Goal: Transaction & Acquisition: Purchase product/service

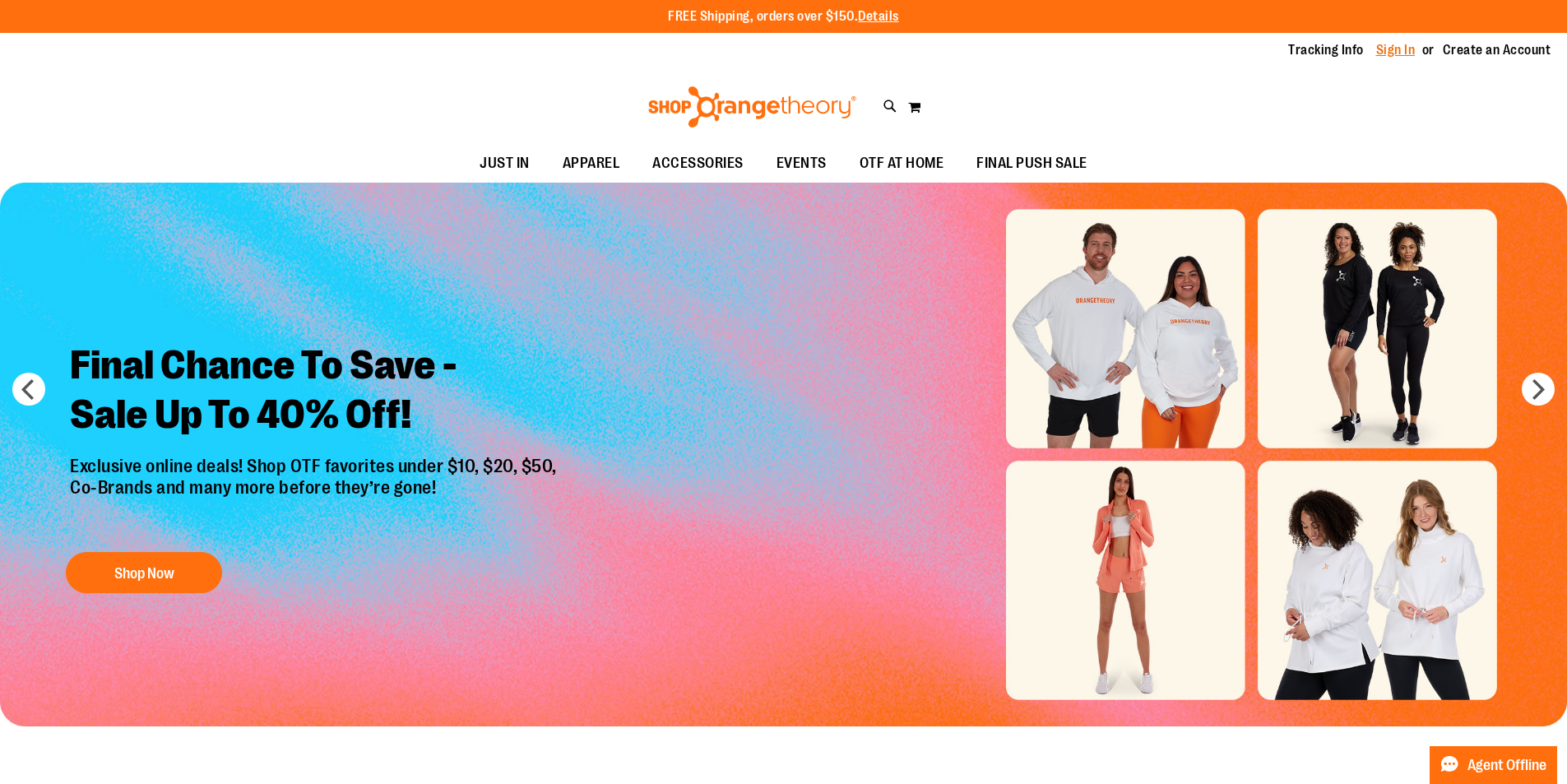
type input "**********"
click at [1410, 56] on link "Sign In" at bounding box center [1396, 51] width 40 height 18
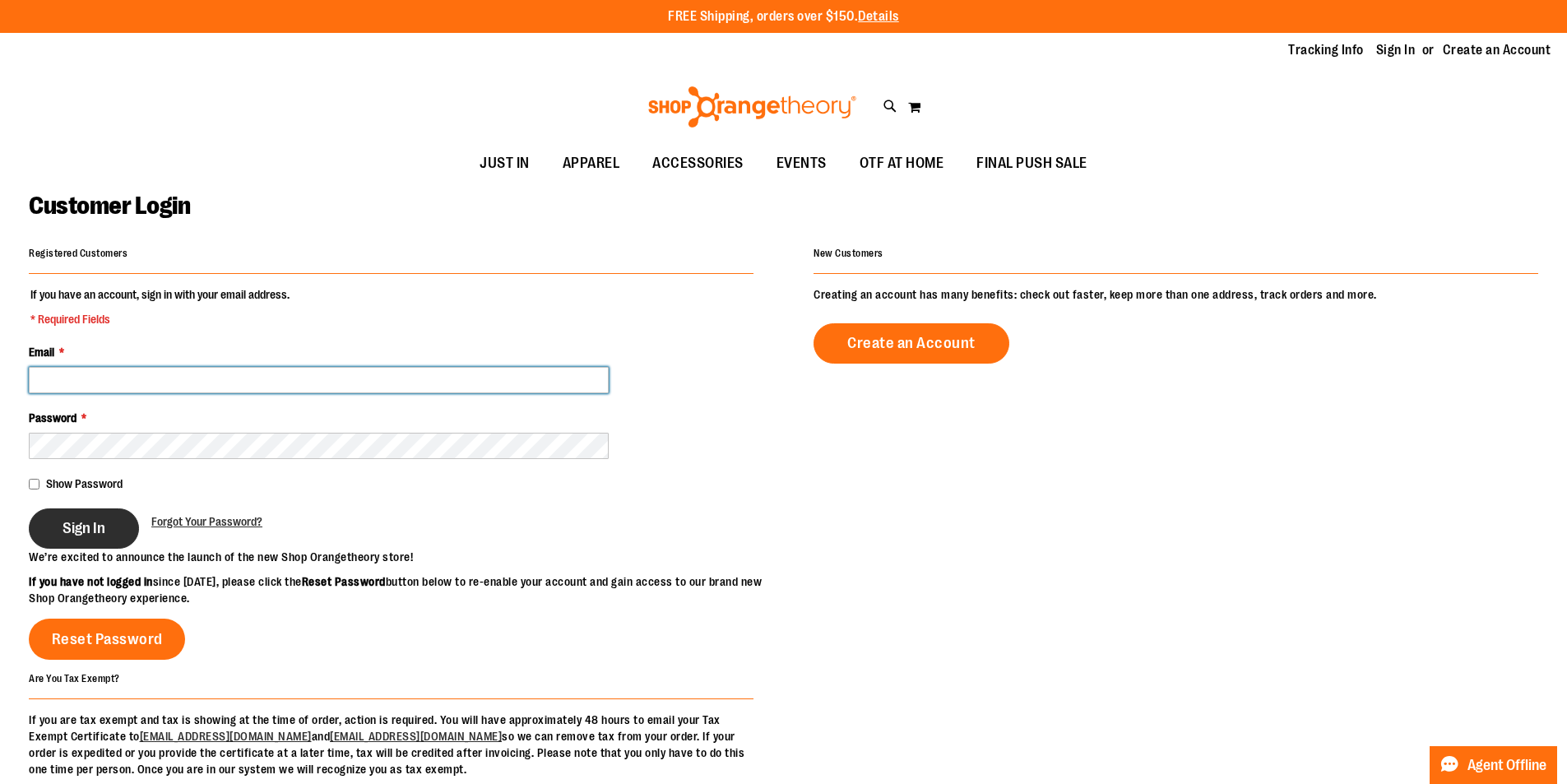
type input "**********"
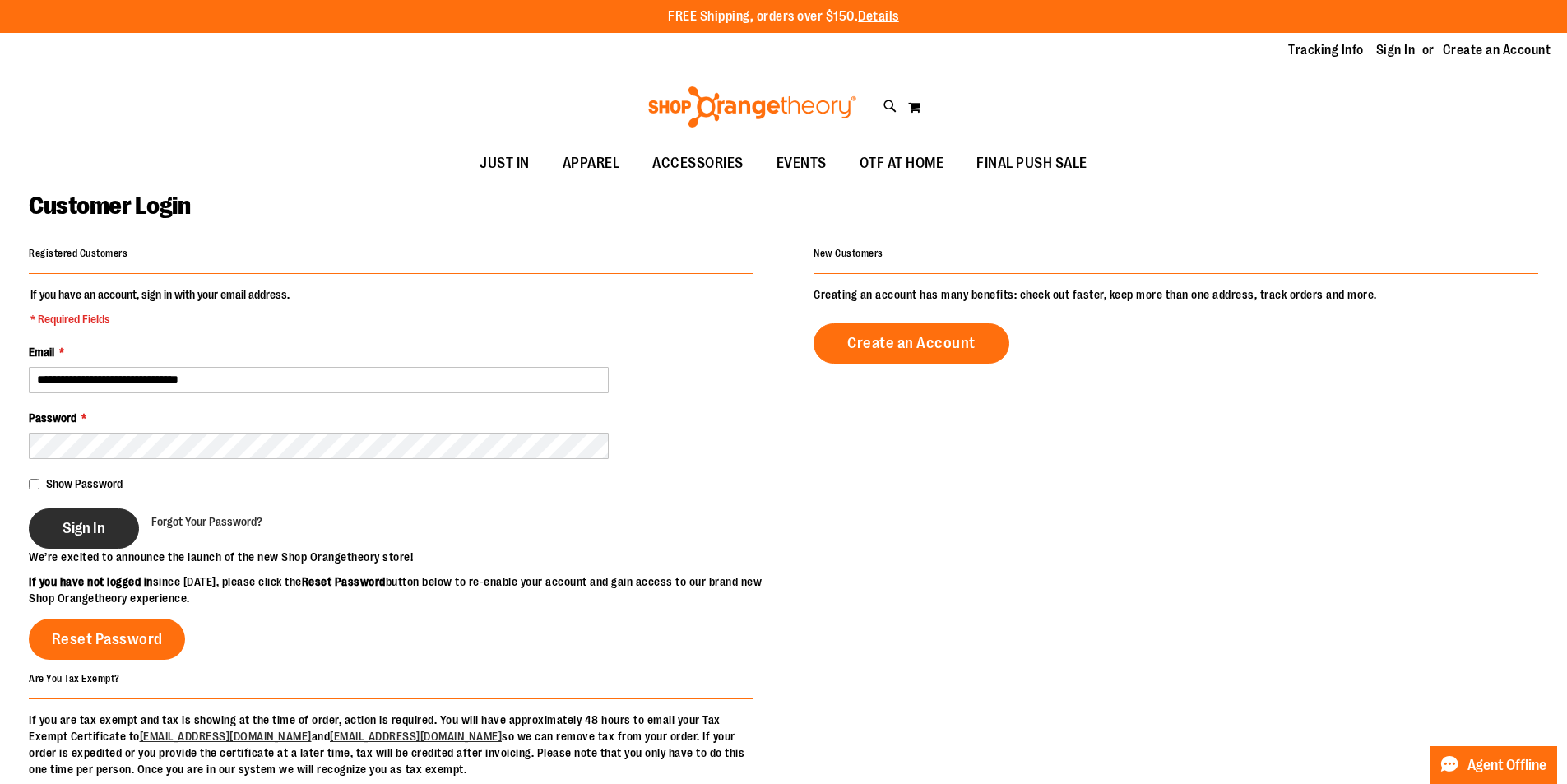
type input "**********"
click at [86, 540] on button "Sign In" at bounding box center [84, 528] width 111 height 41
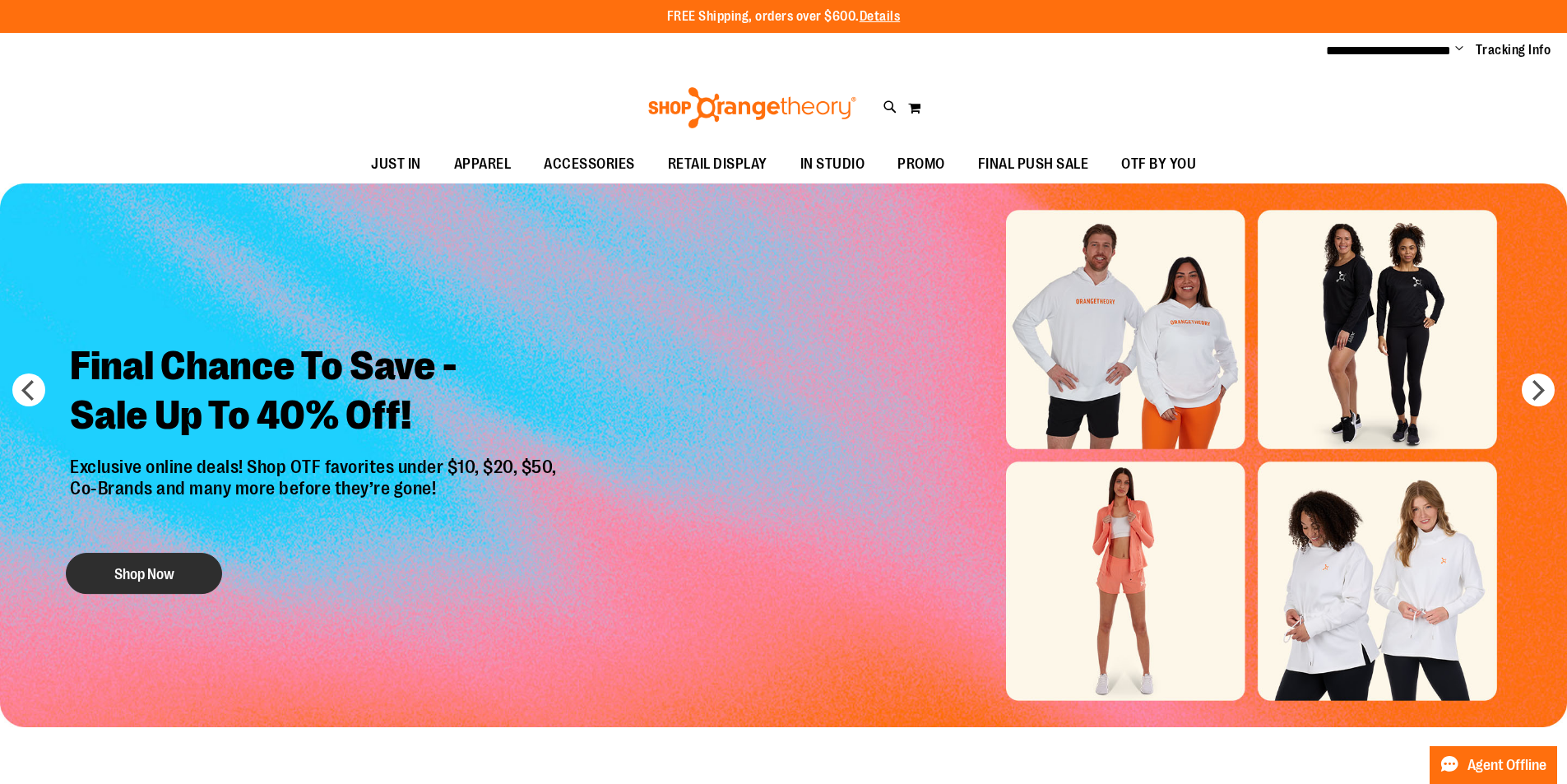
type input "**********"
click at [135, 566] on button "Shop Now" at bounding box center [144, 573] width 156 height 42
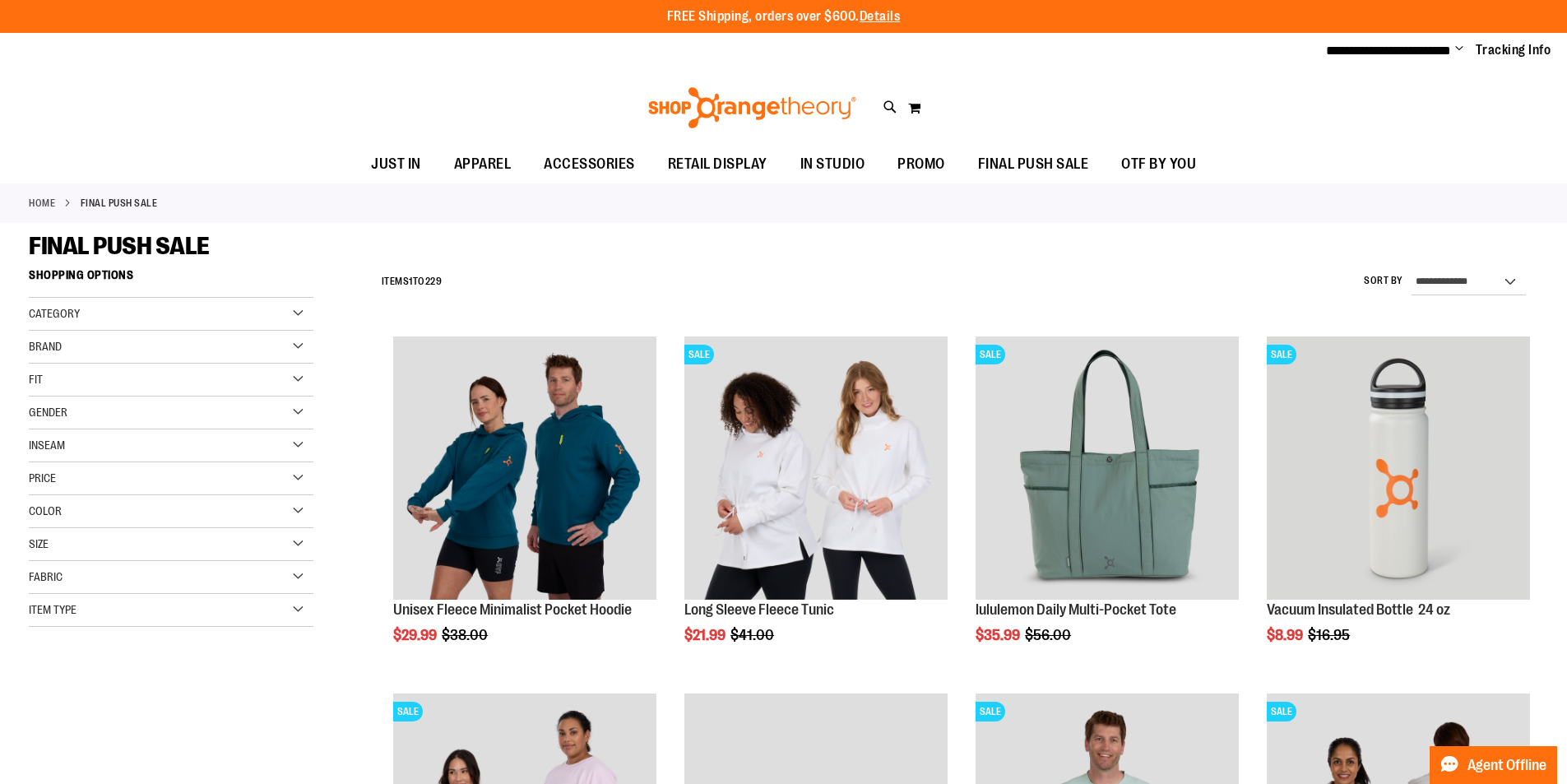
type input "**********"
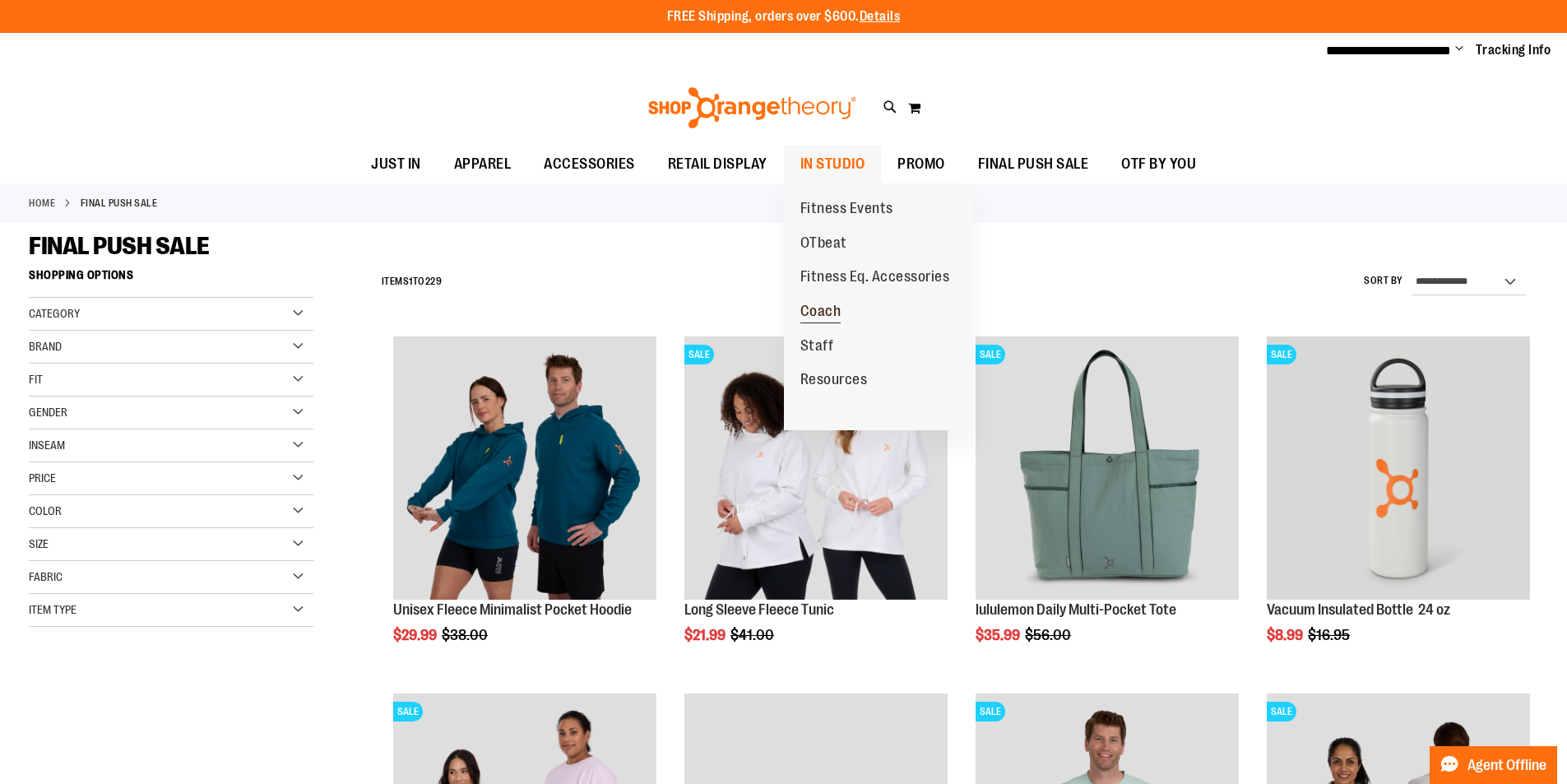
click at [818, 309] on span "Coach" at bounding box center [821, 312] width 42 height 21
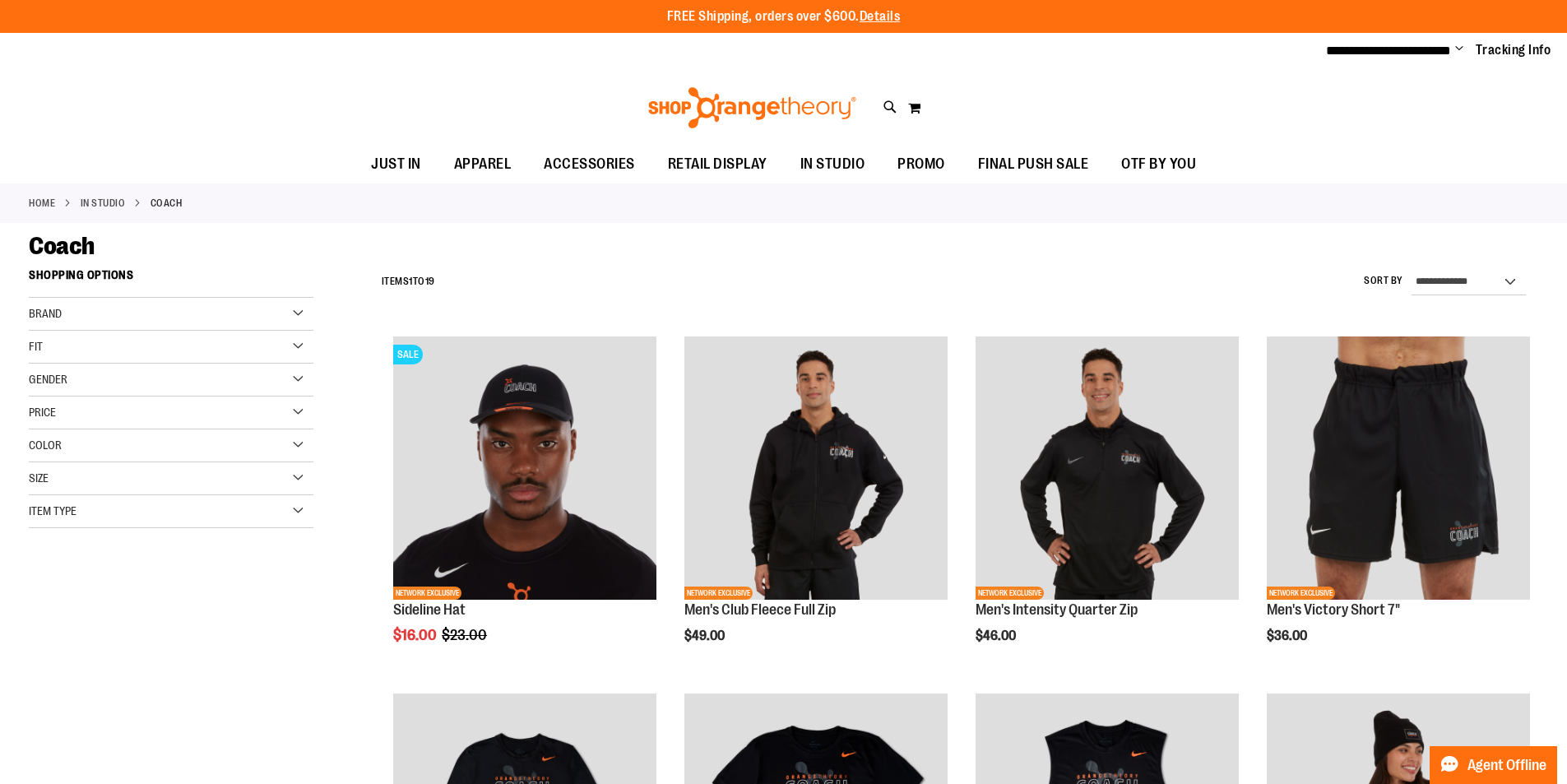
type input "**********"
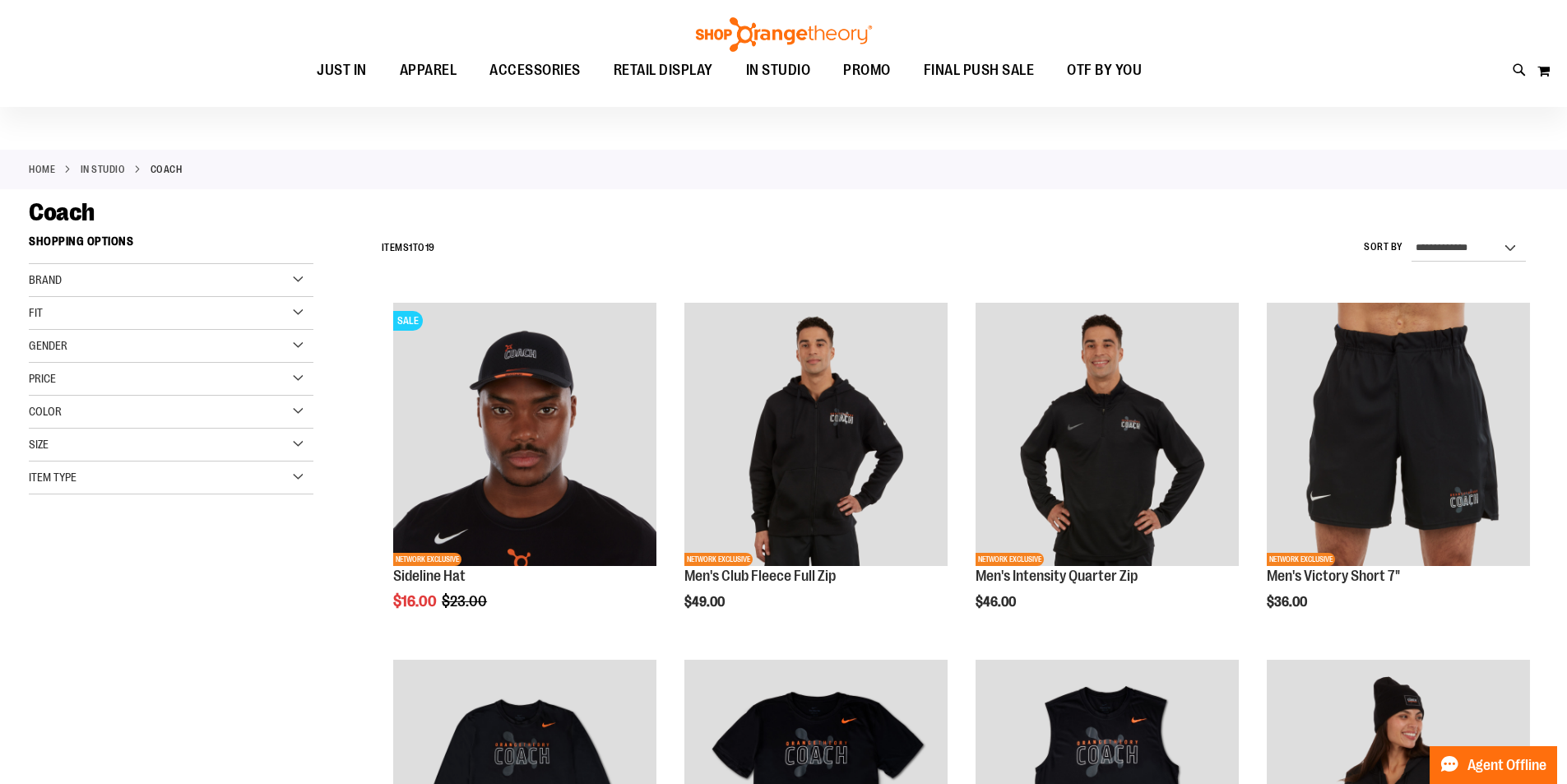
scroll to position [65, 0]
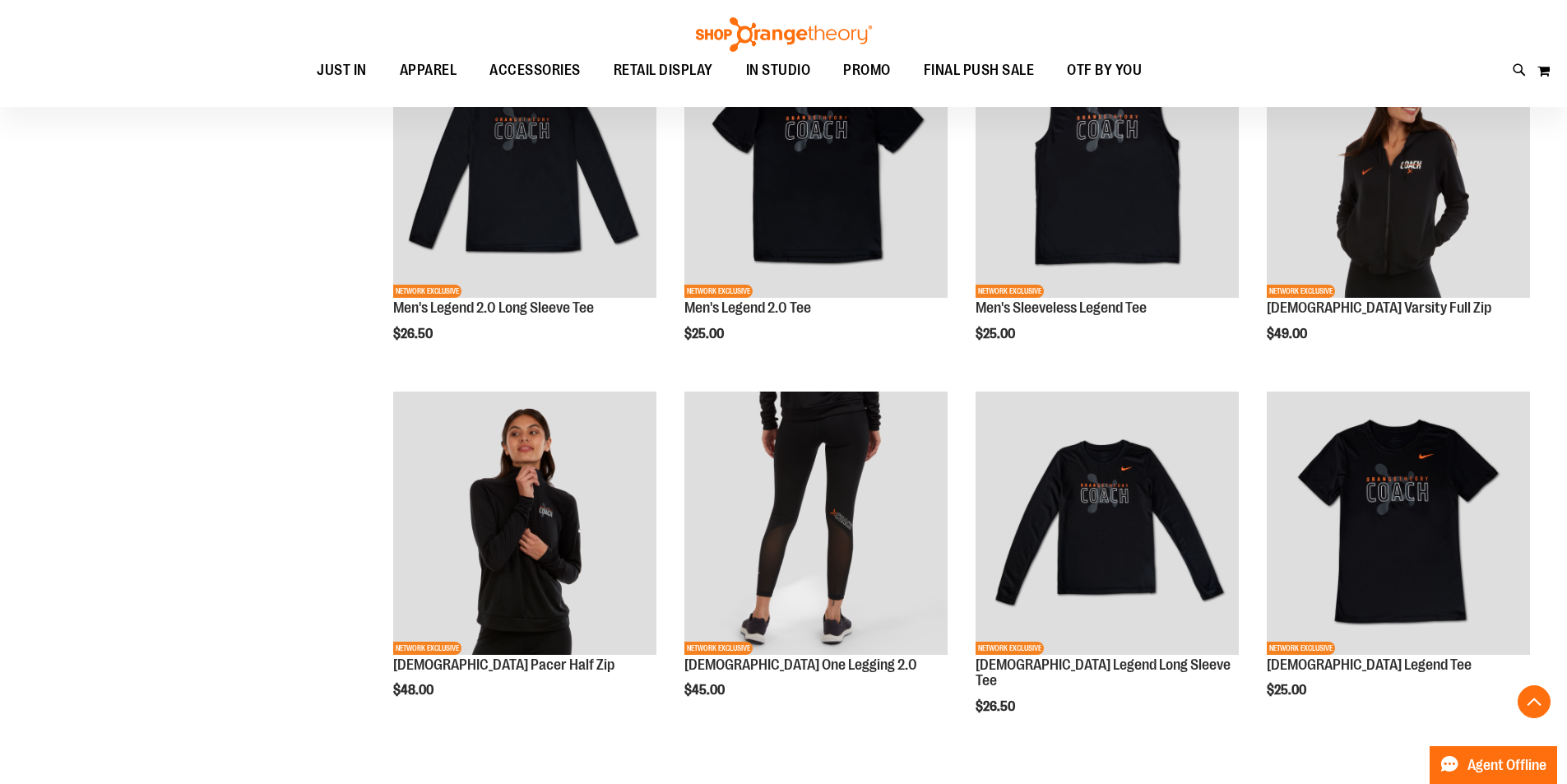
scroll to position [690, 0]
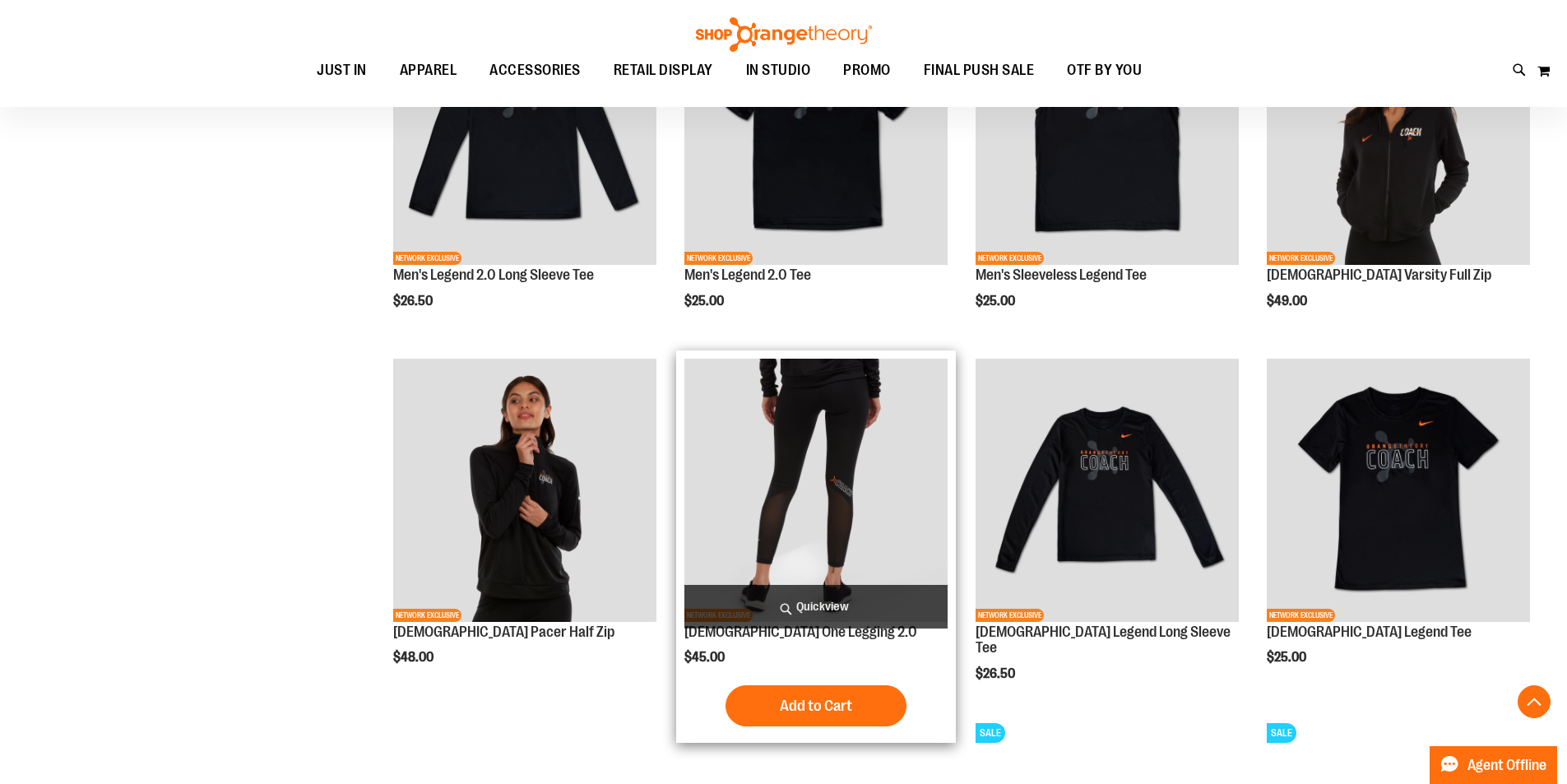
click at [739, 540] on img "product" at bounding box center [816, 490] width 263 height 263
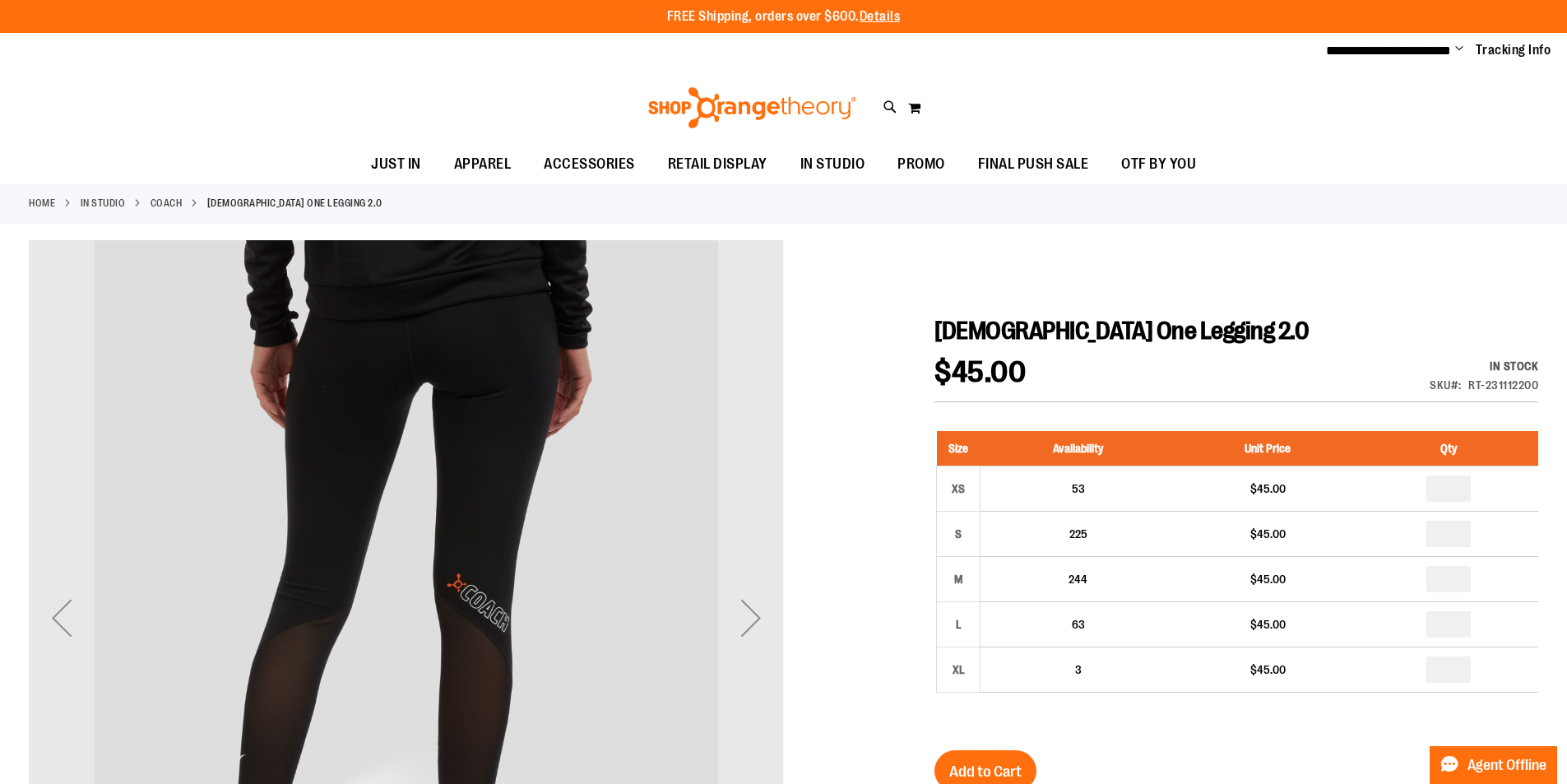
type input "**********"
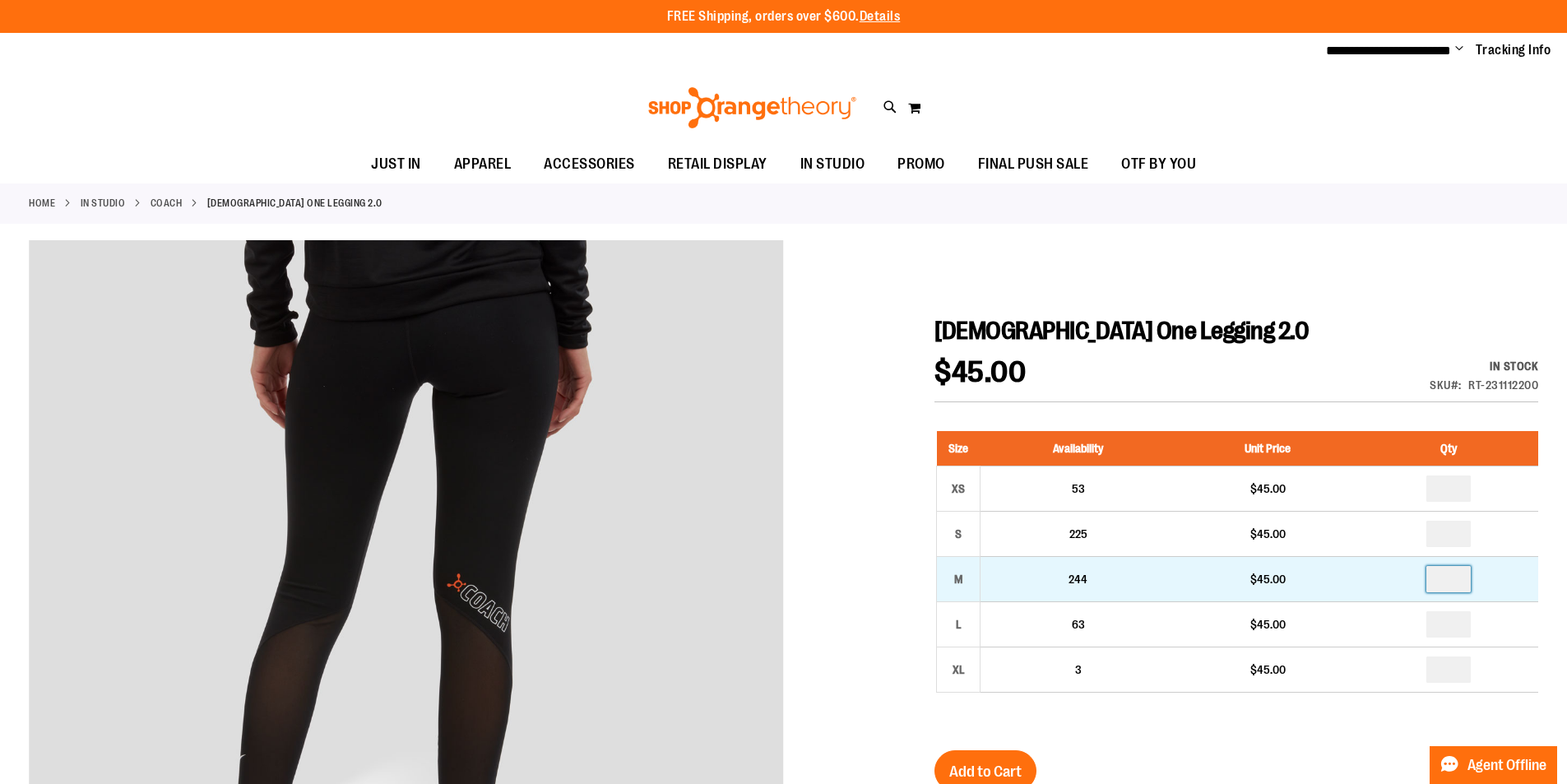
click at [1455, 575] on input "number" at bounding box center [1448, 579] width 44 height 27
type input "*"
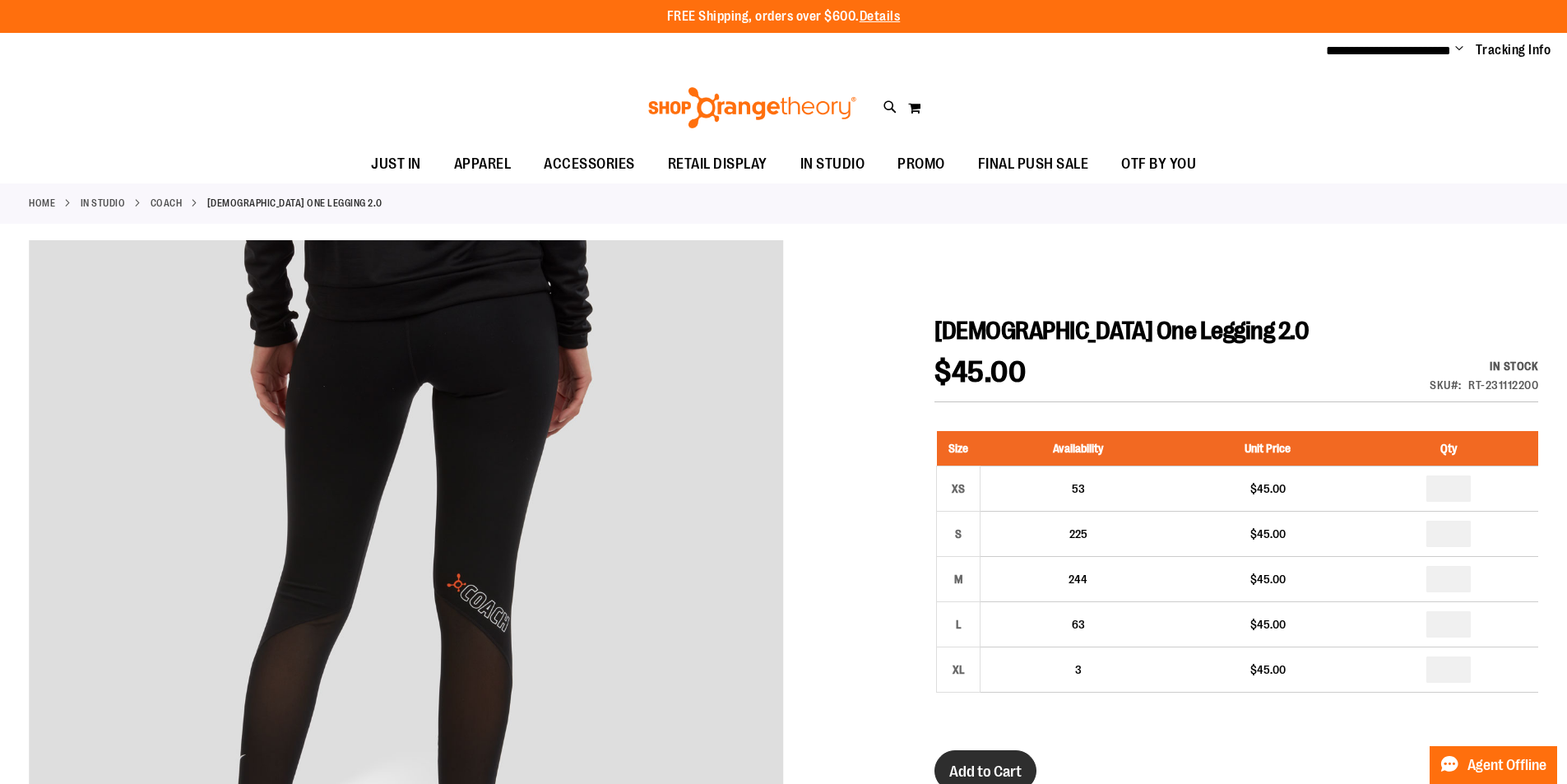
click at [1004, 766] on span "Add to Cart" at bounding box center [985, 772] width 72 height 18
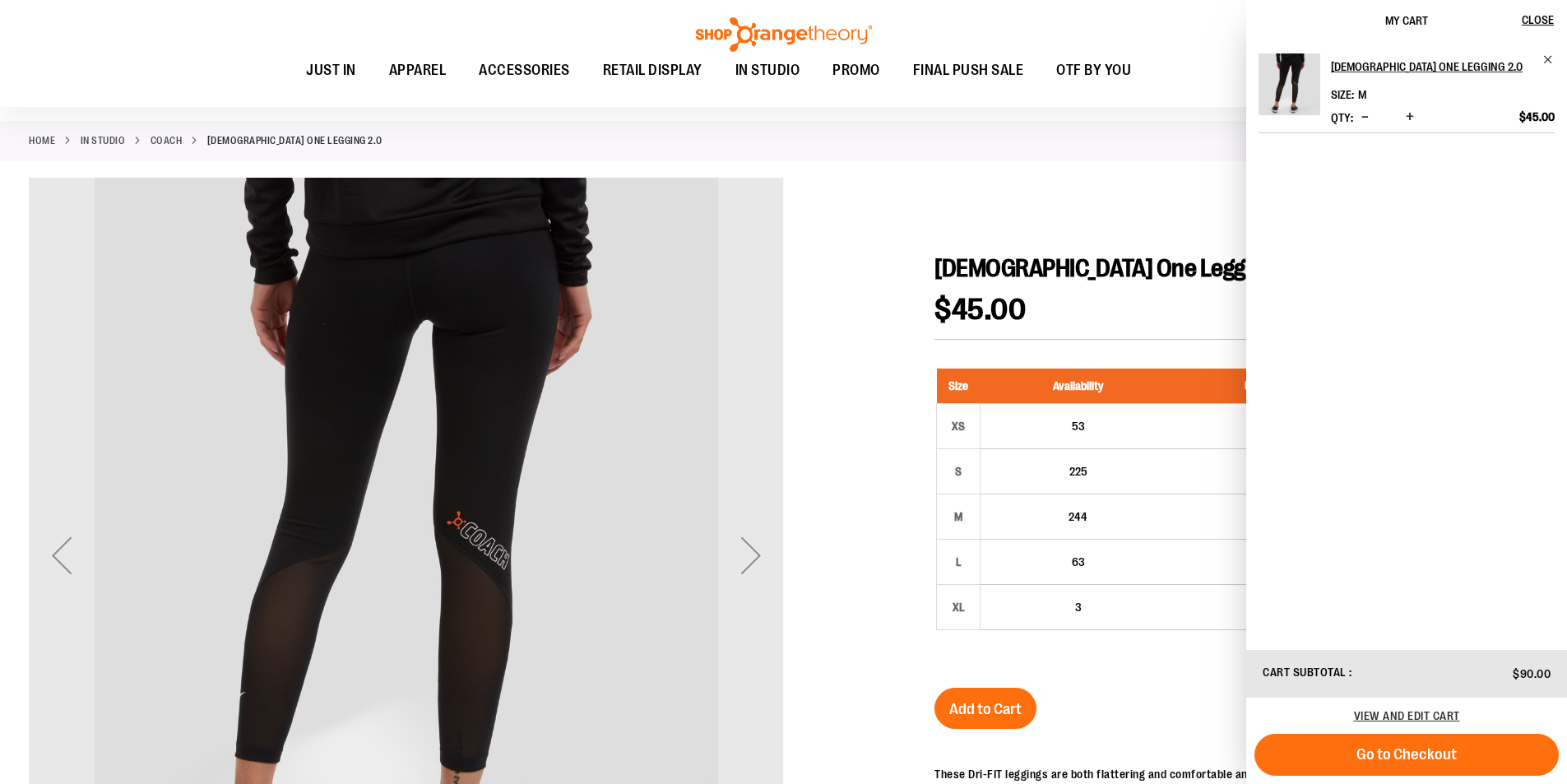
scroll to position [65, 0]
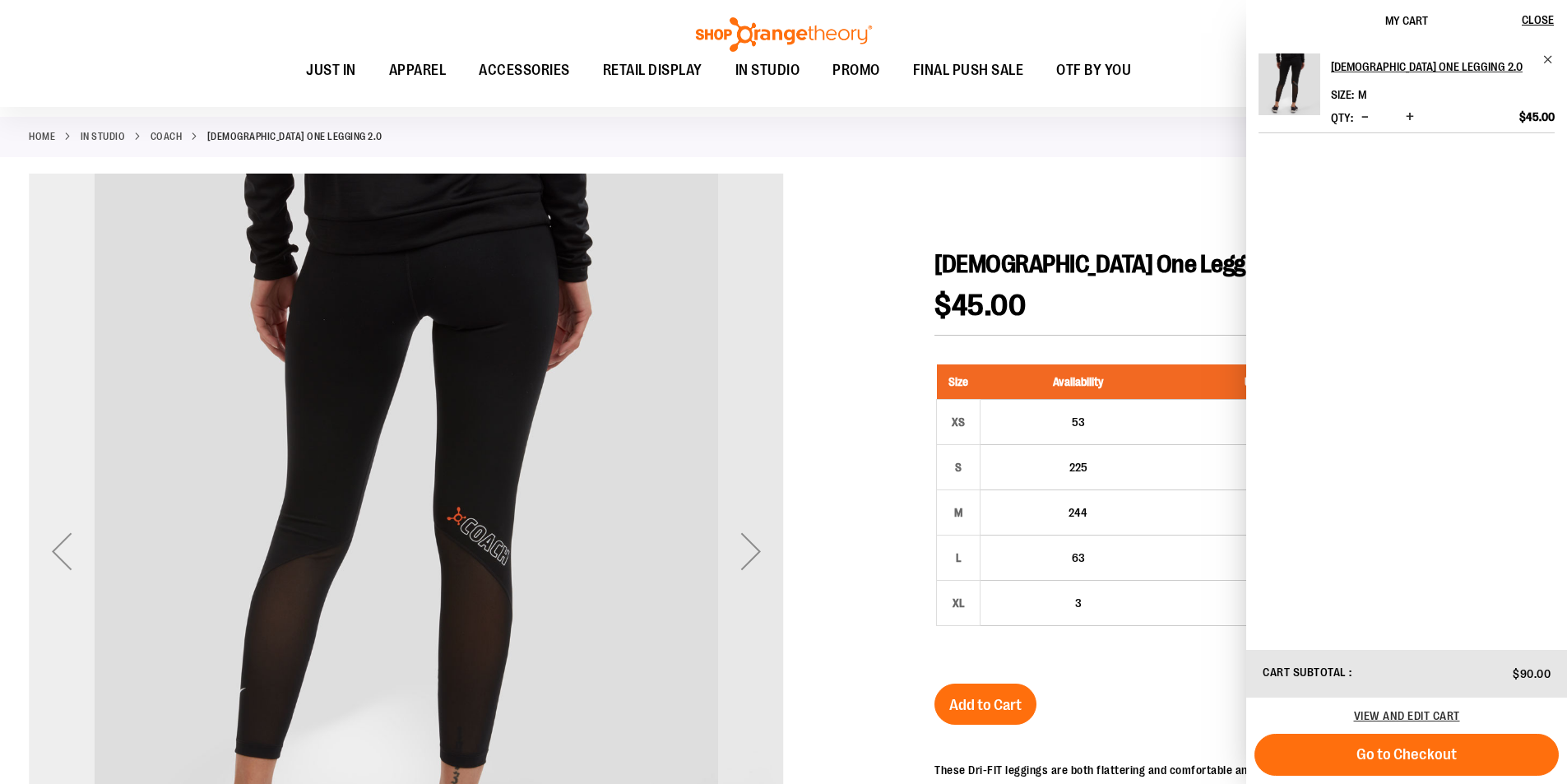
click at [56, 543] on div "Previous" at bounding box center [61, 551] width 66 height 66
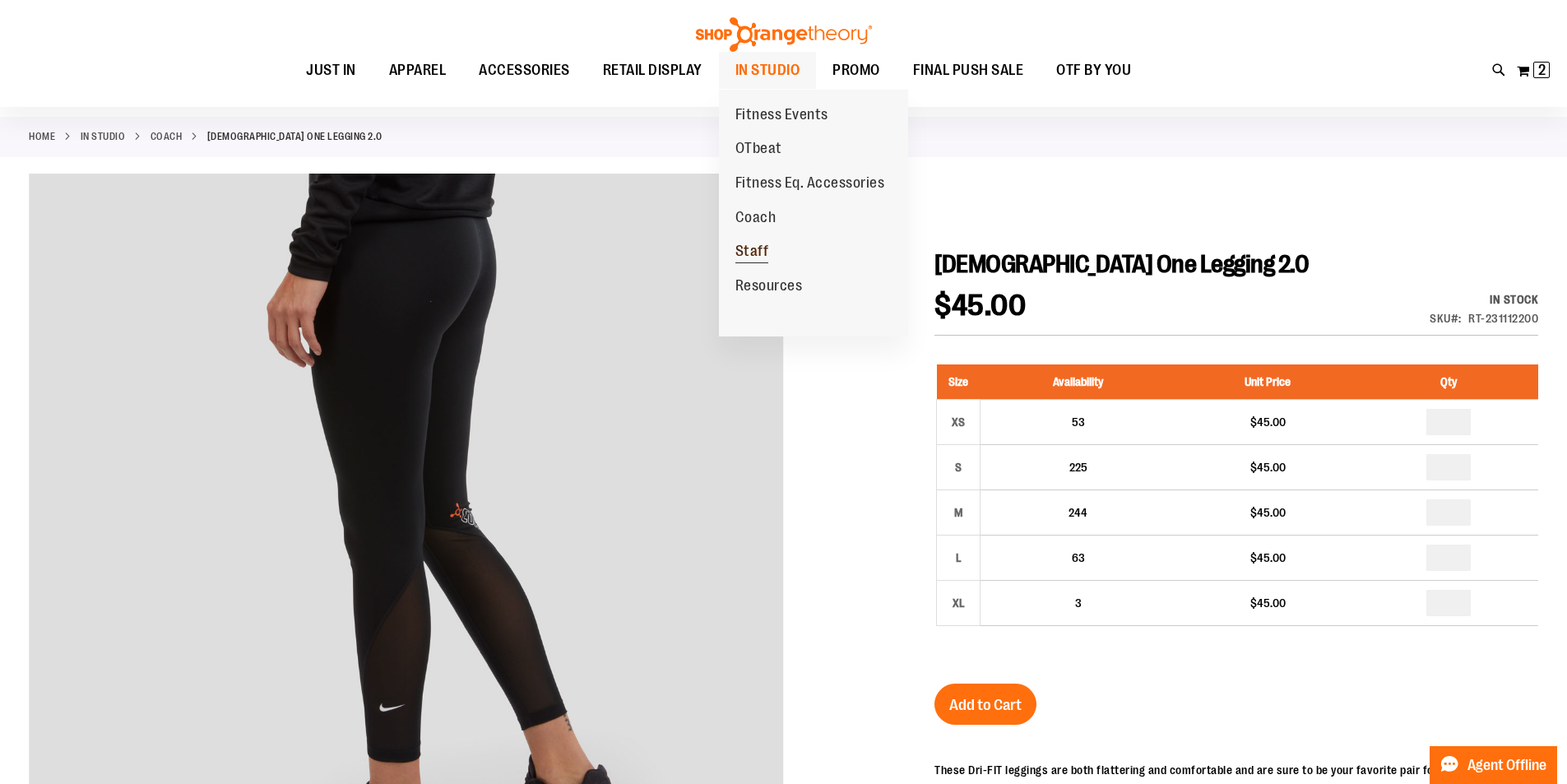
click at [761, 253] on span "Staff" at bounding box center [752, 252] width 34 height 21
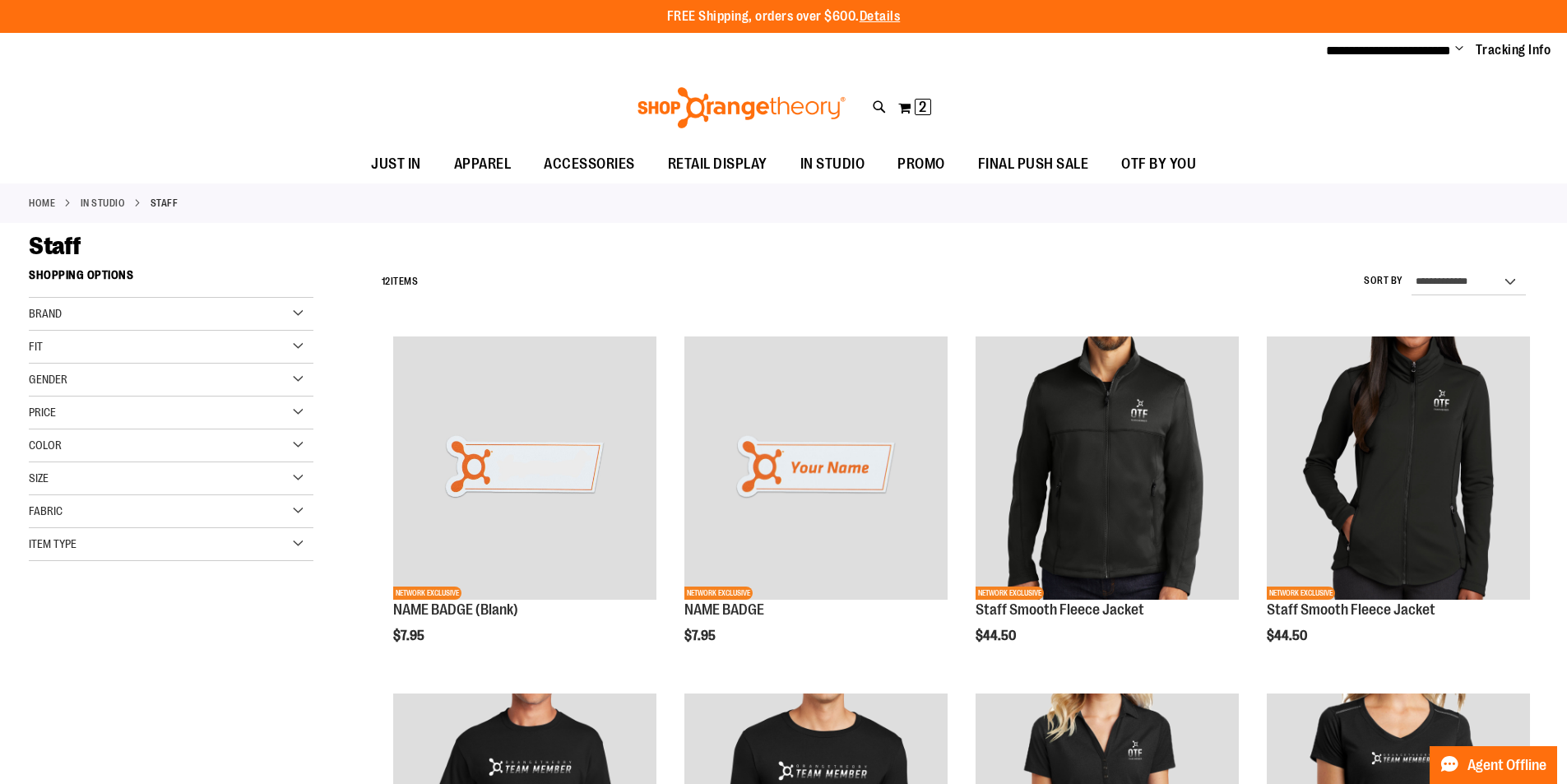
type input "**********"
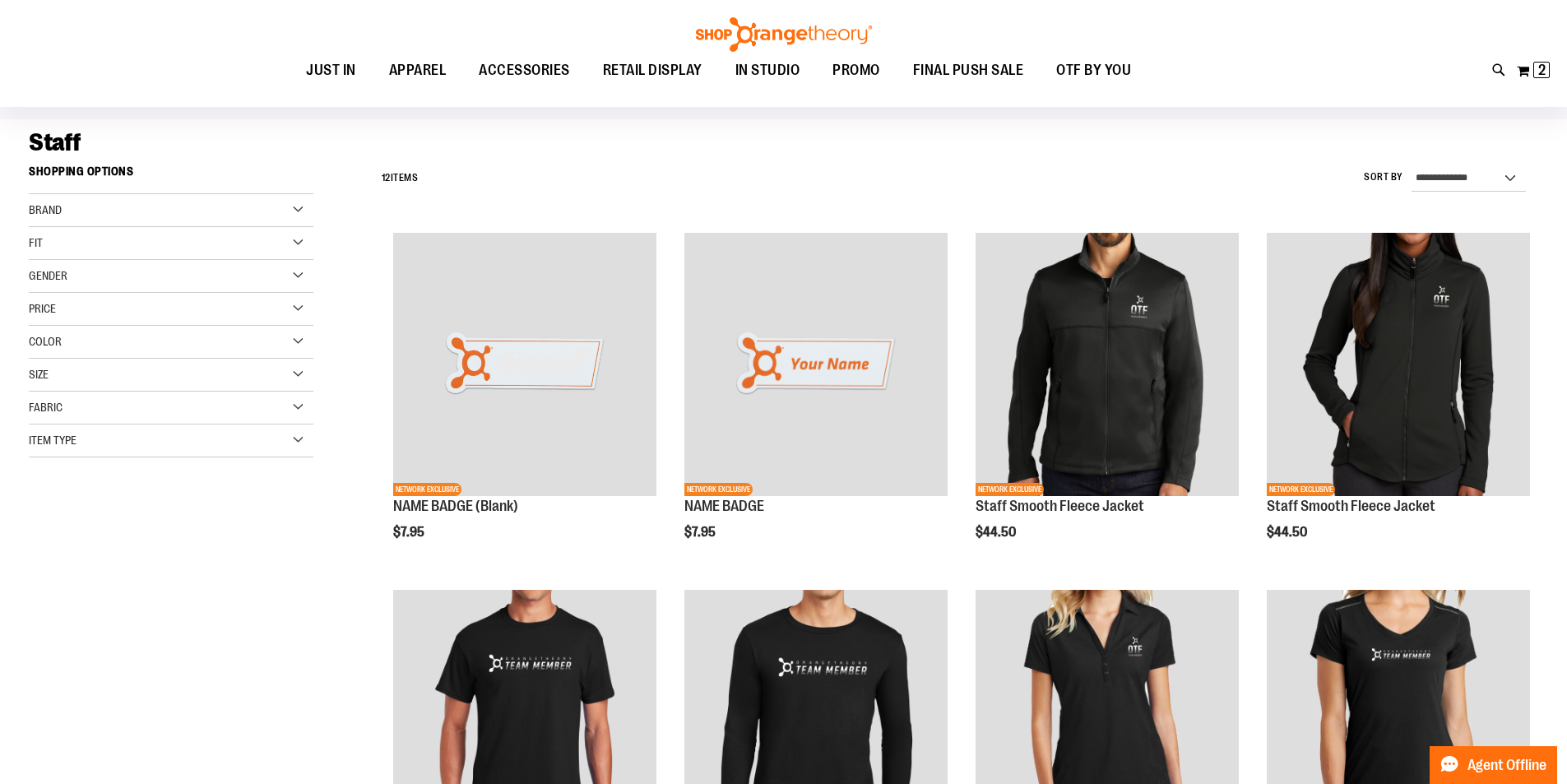
scroll to position [98, 0]
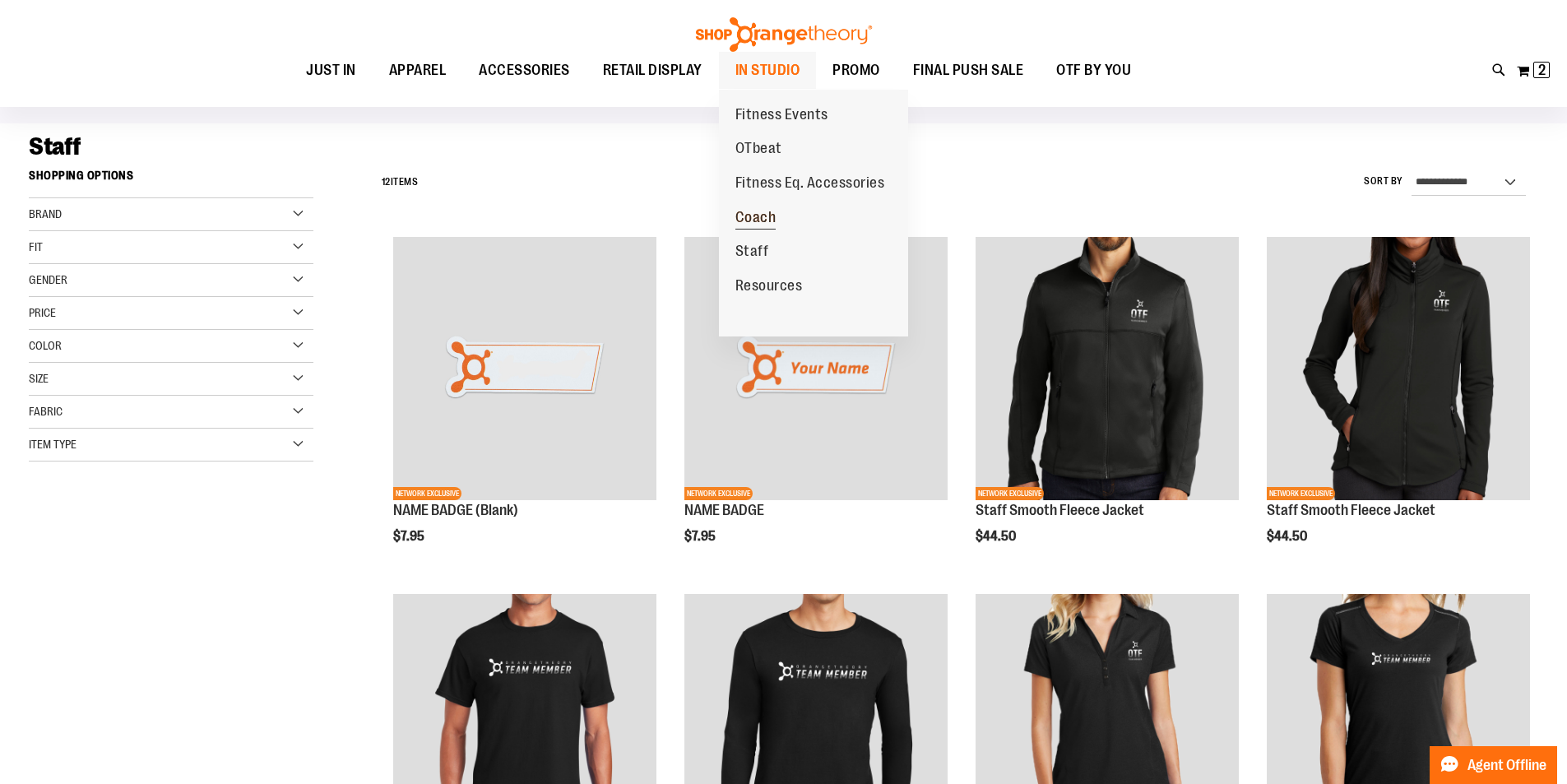
click at [752, 217] on span "Coach" at bounding box center [756, 218] width 42 height 21
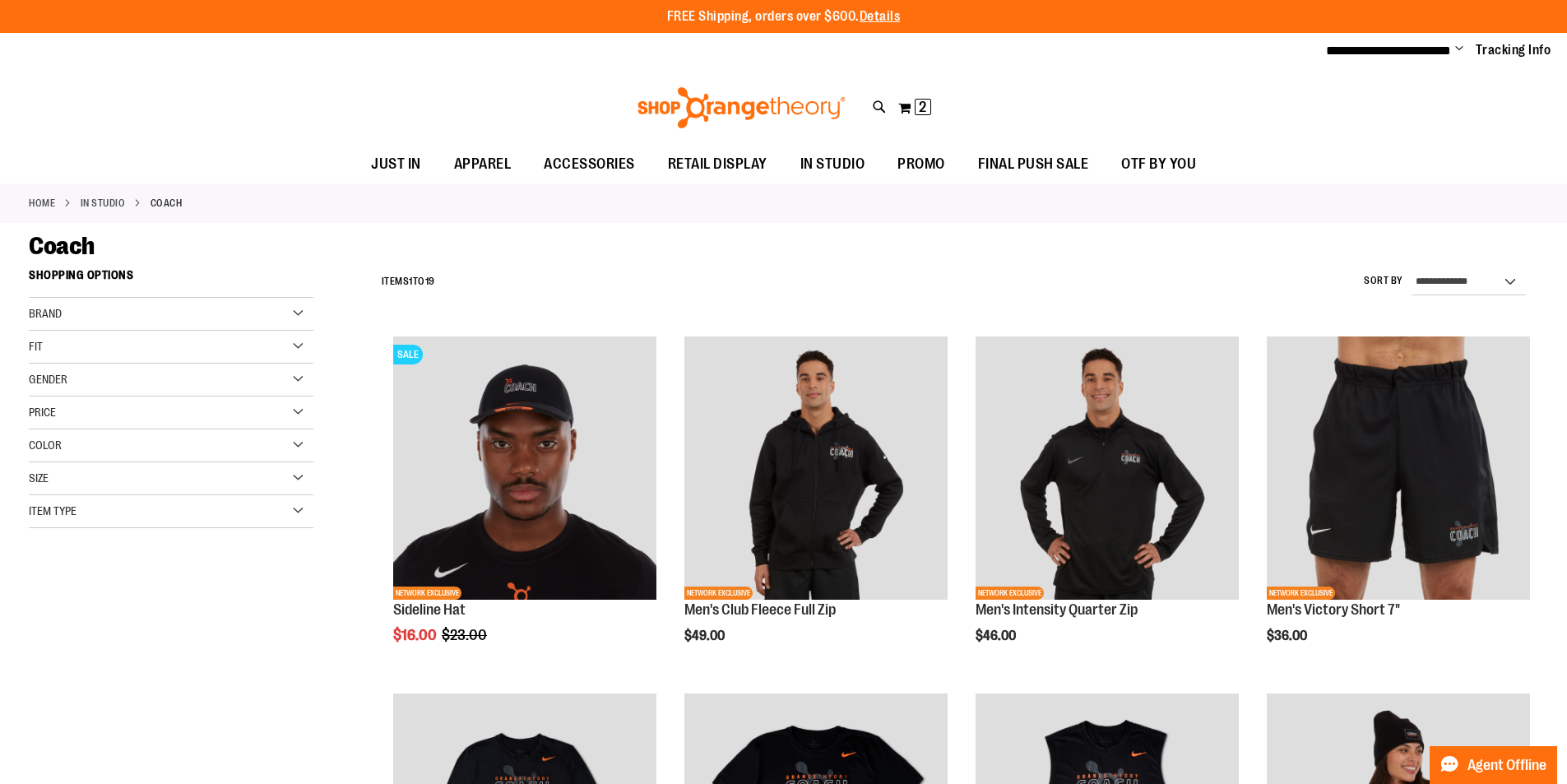
type input "**********"
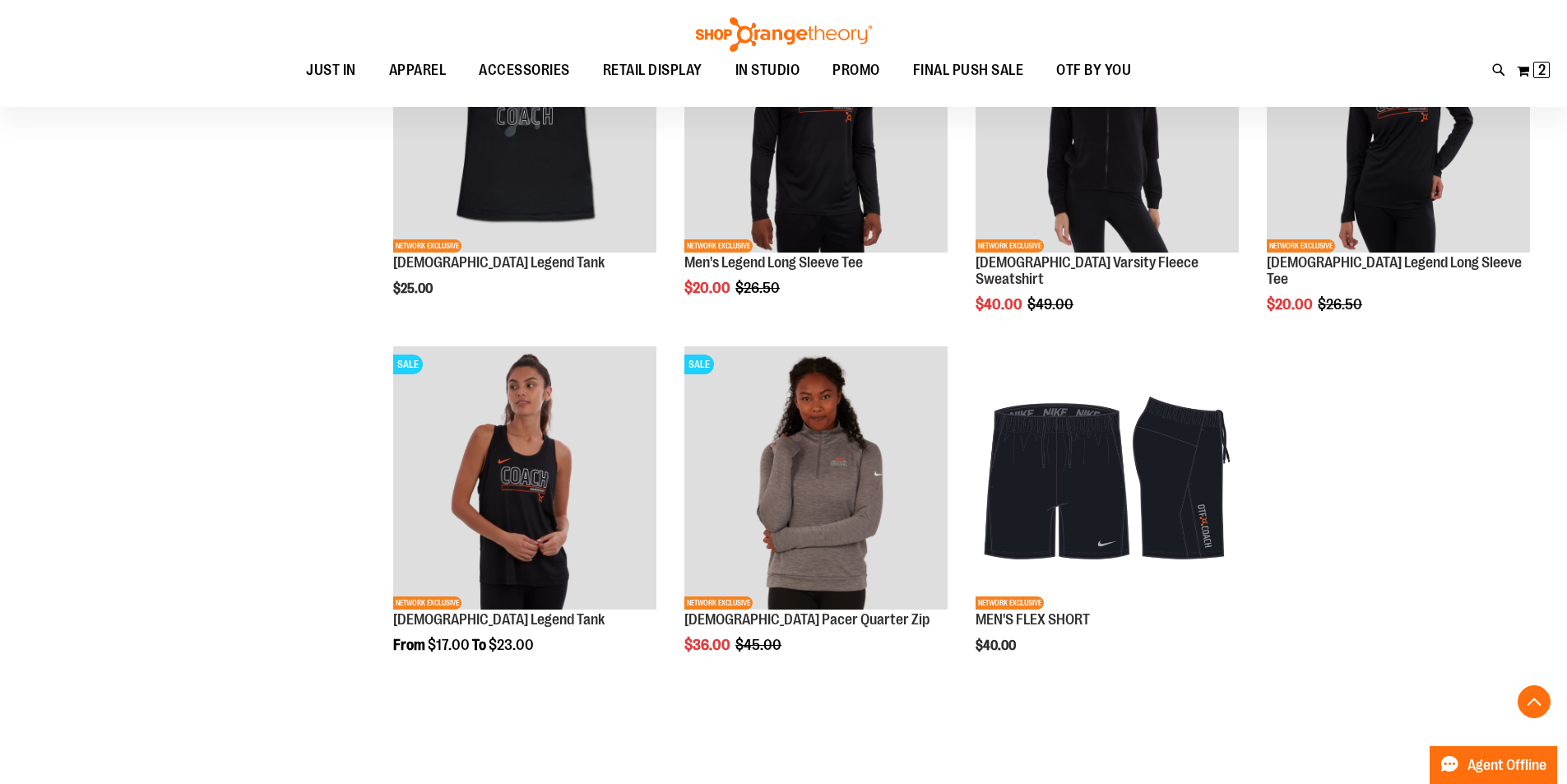
scroll to position [1414, 0]
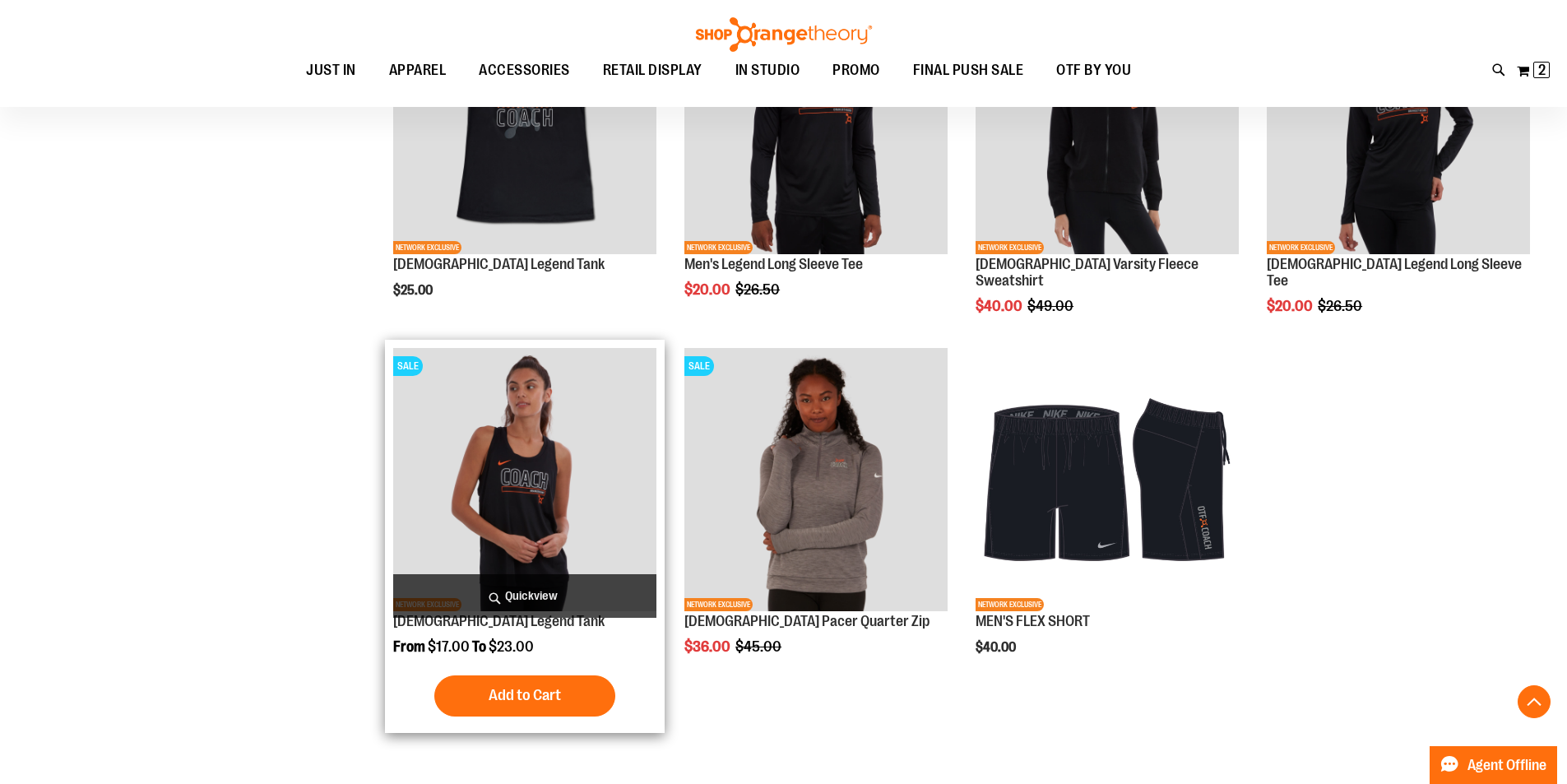
click at [540, 476] on img "product" at bounding box center [524, 479] width 263 height 263
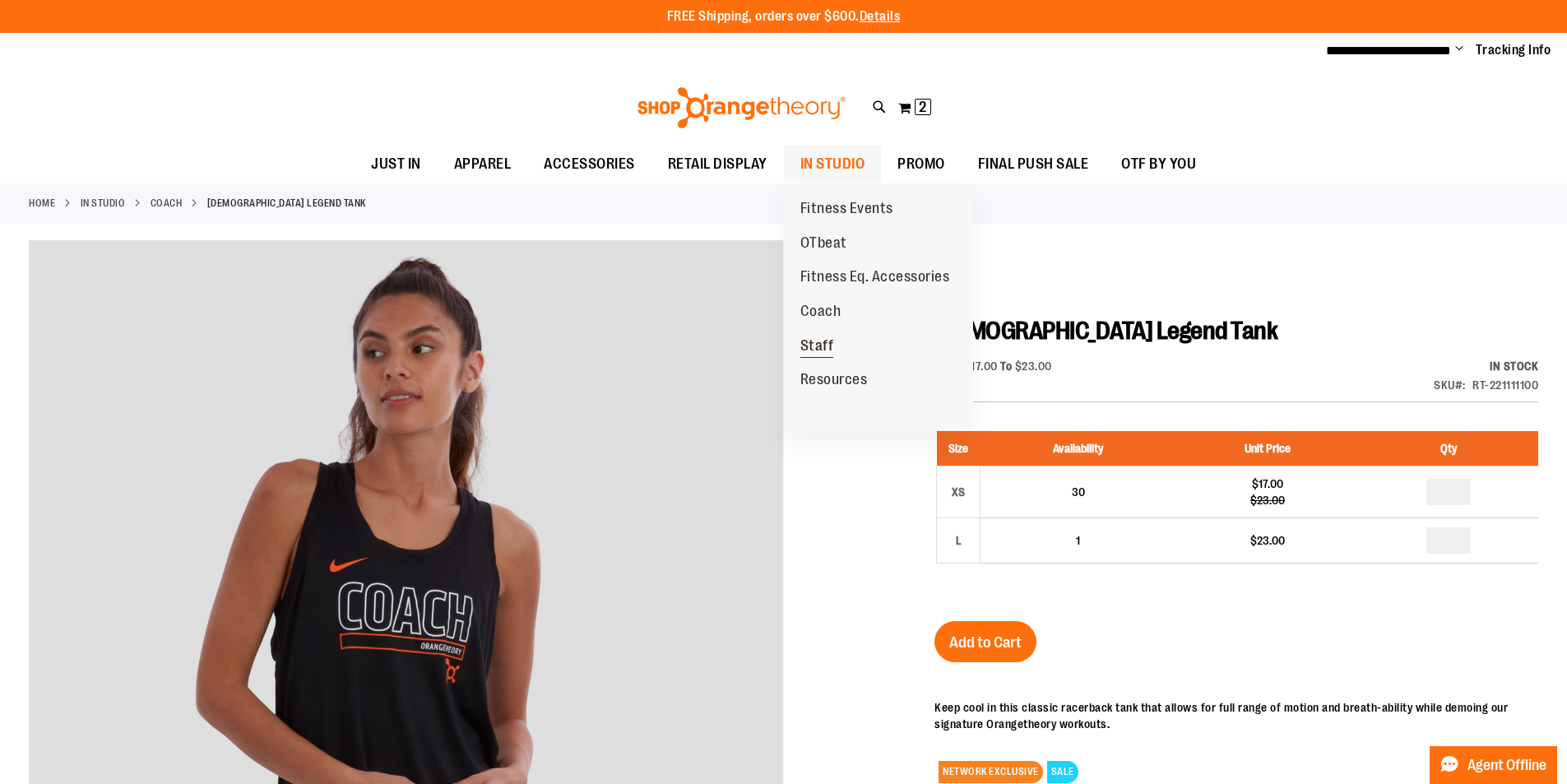
type input "**********"
click at [816, 343] on span "Staff" at bounding box center [817, 347] width 34 height 21
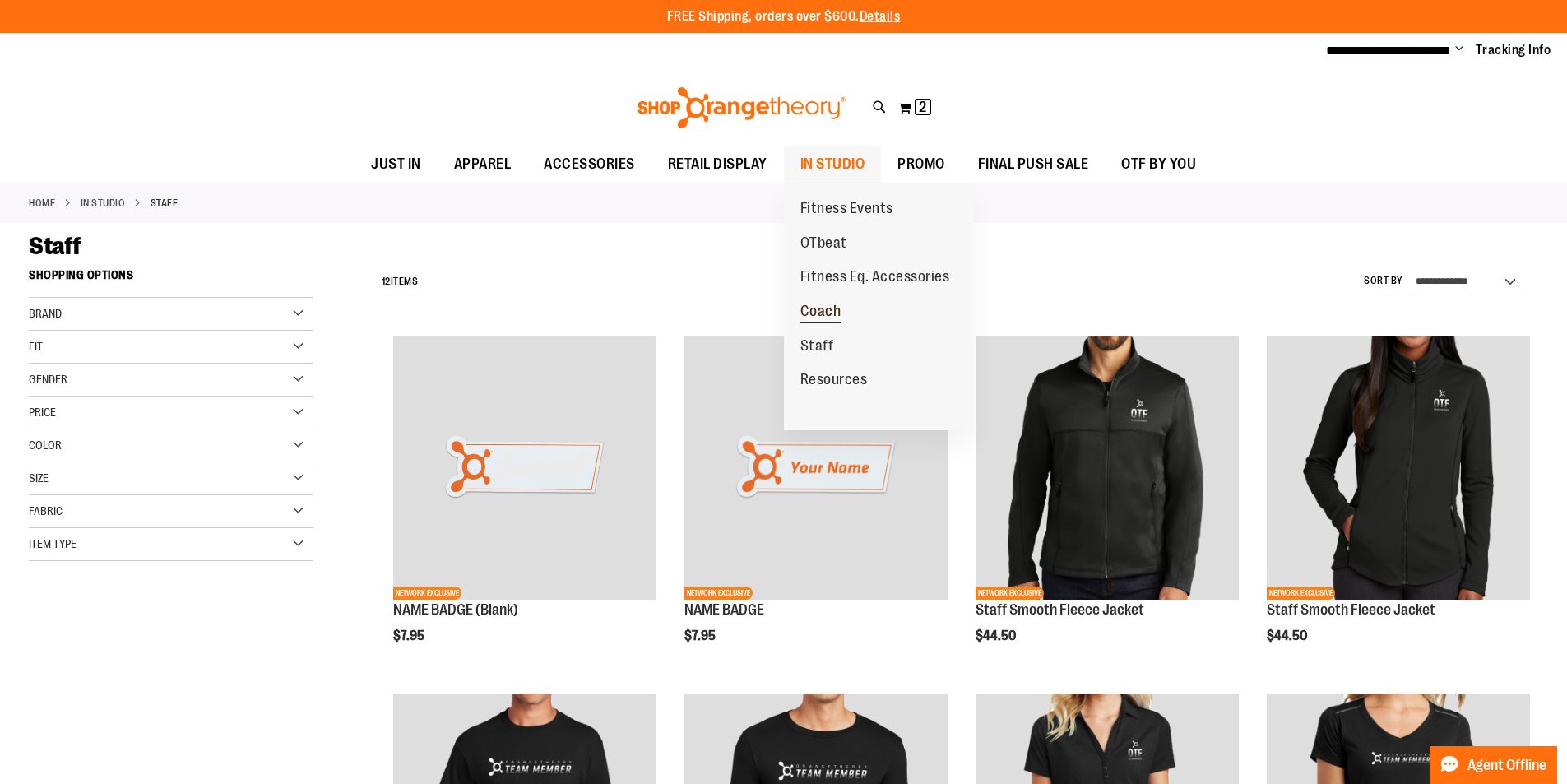
type input "**********"
click at [823, 313] on span "Coach" at bounding box center [821, 312] width 42 height 21
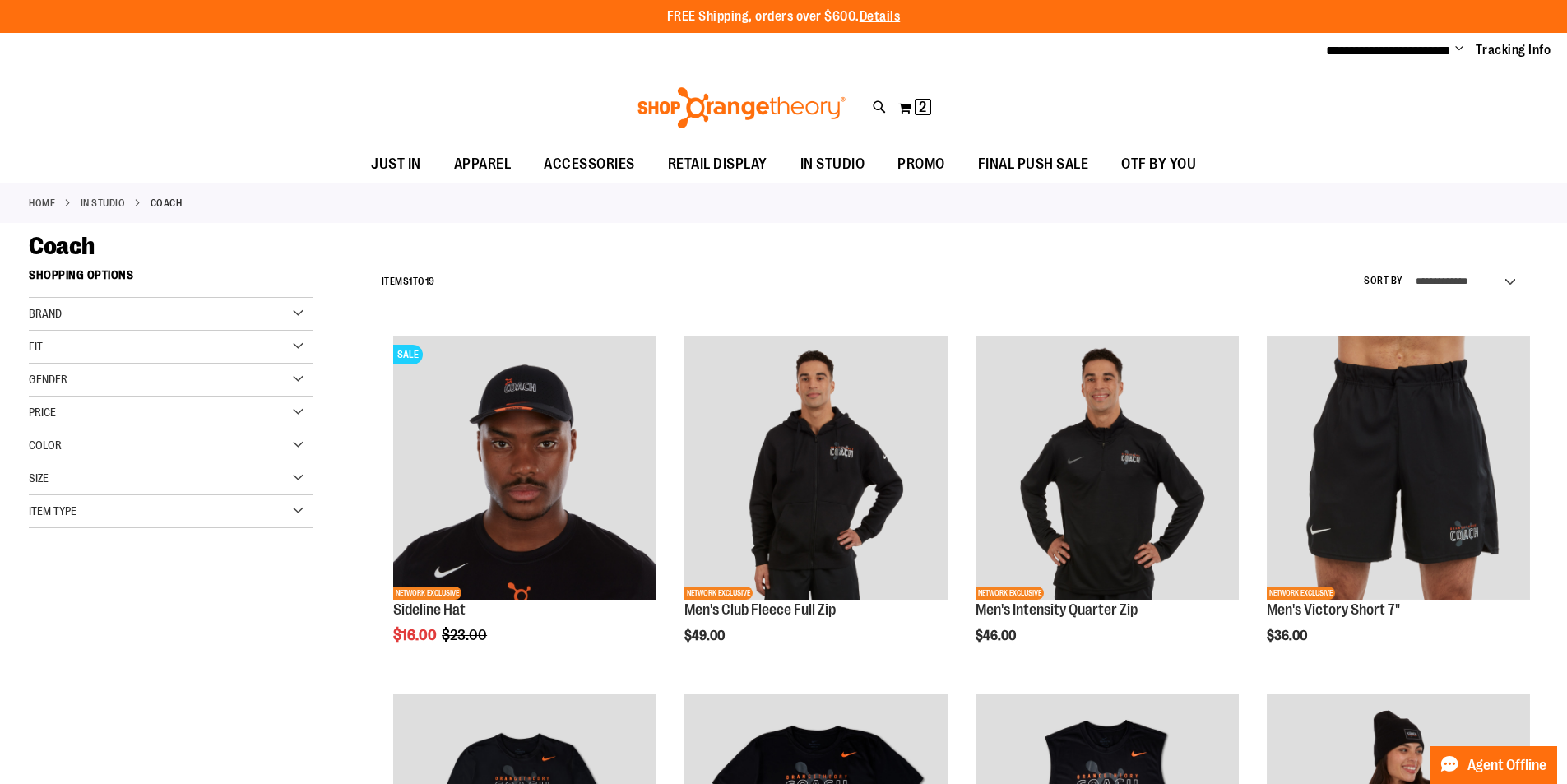
type input "**********"
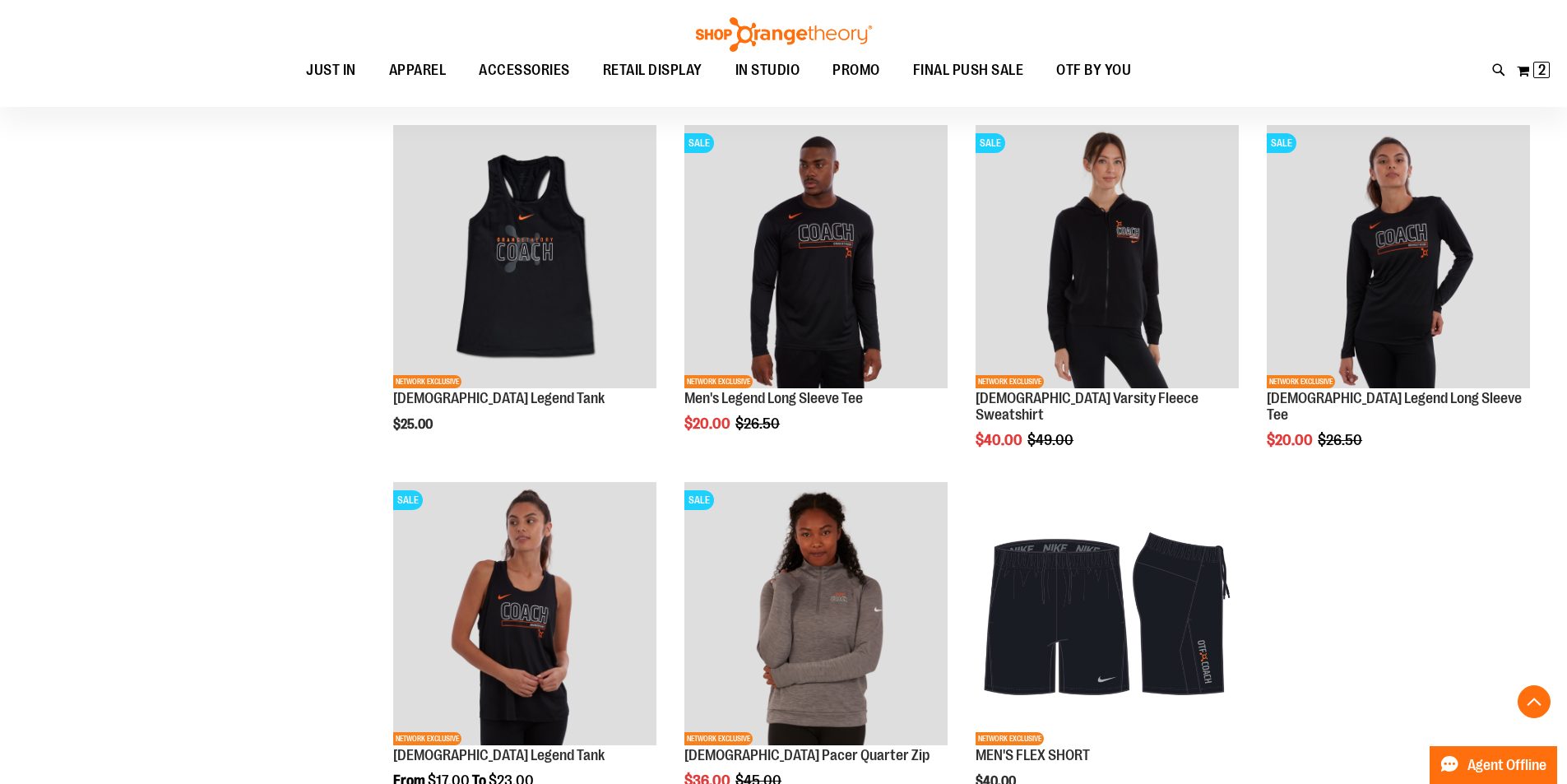
scroll to position [1282, 0]
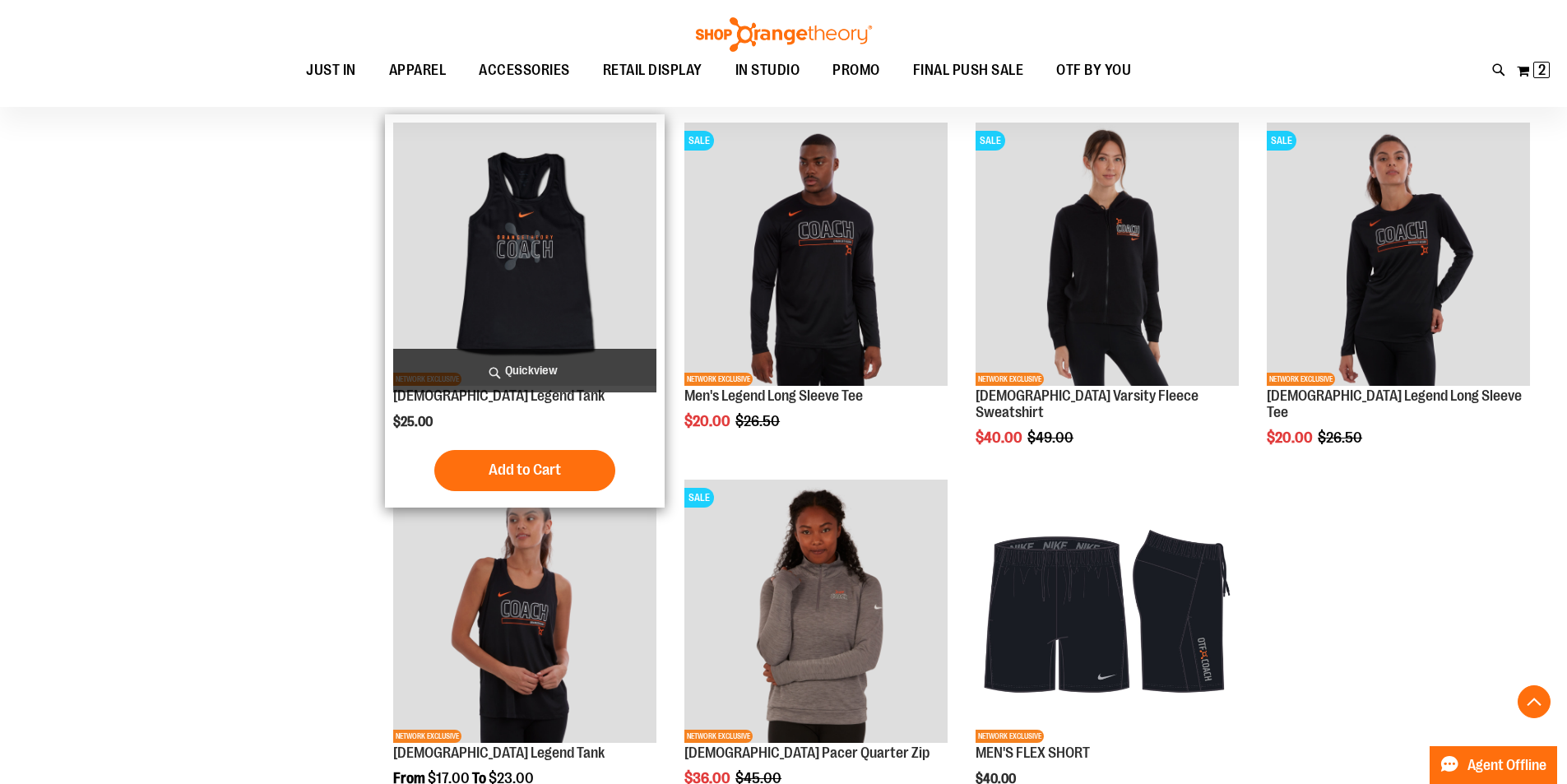
click at [519, 233] on img "product" at bounding box center [524, 254] width 263 height 263
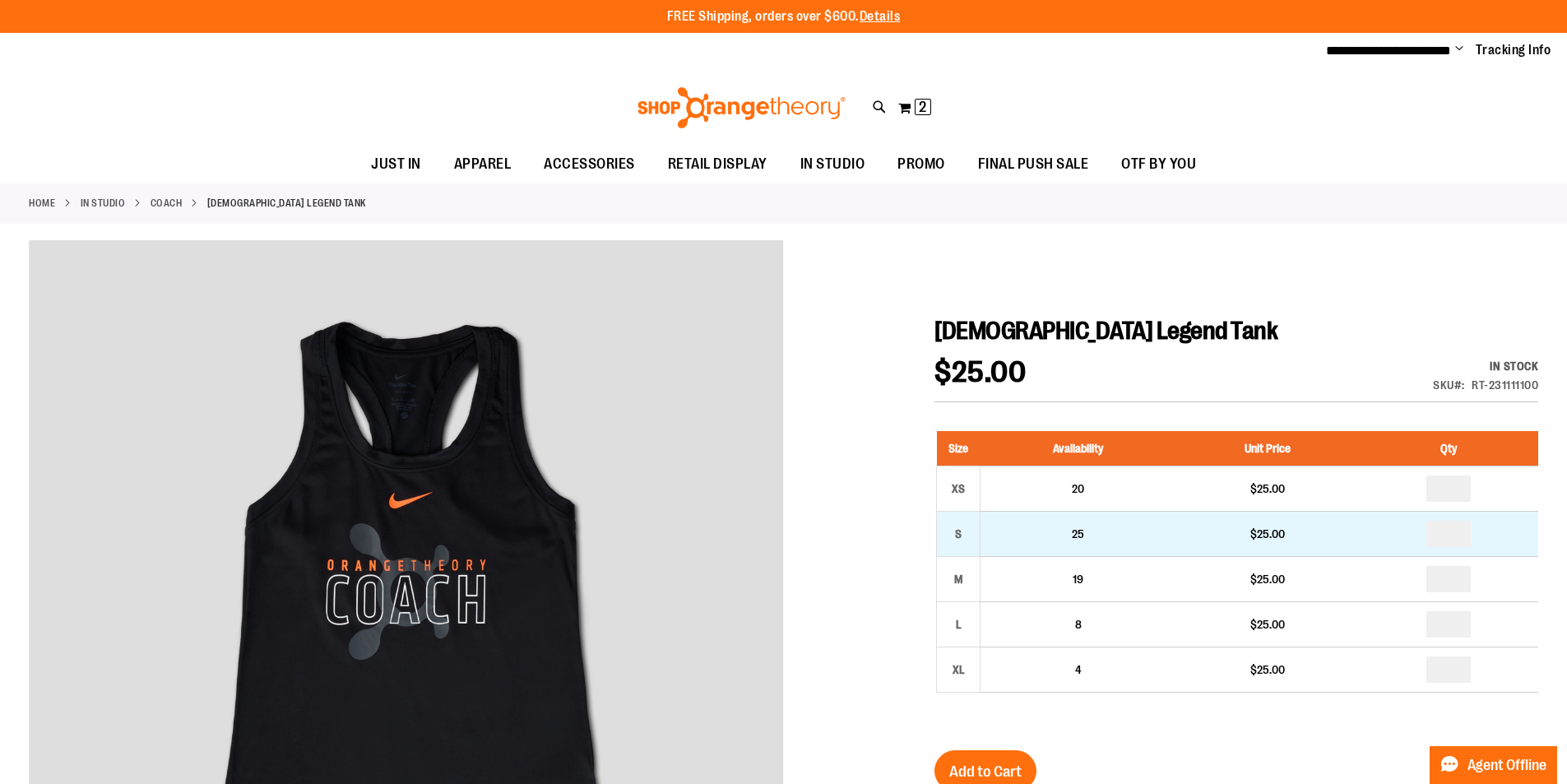
type input "**********"
click at [1456, 535] on input "number" at bounding box center [1448, 534] width 44 height 27
type input "*"
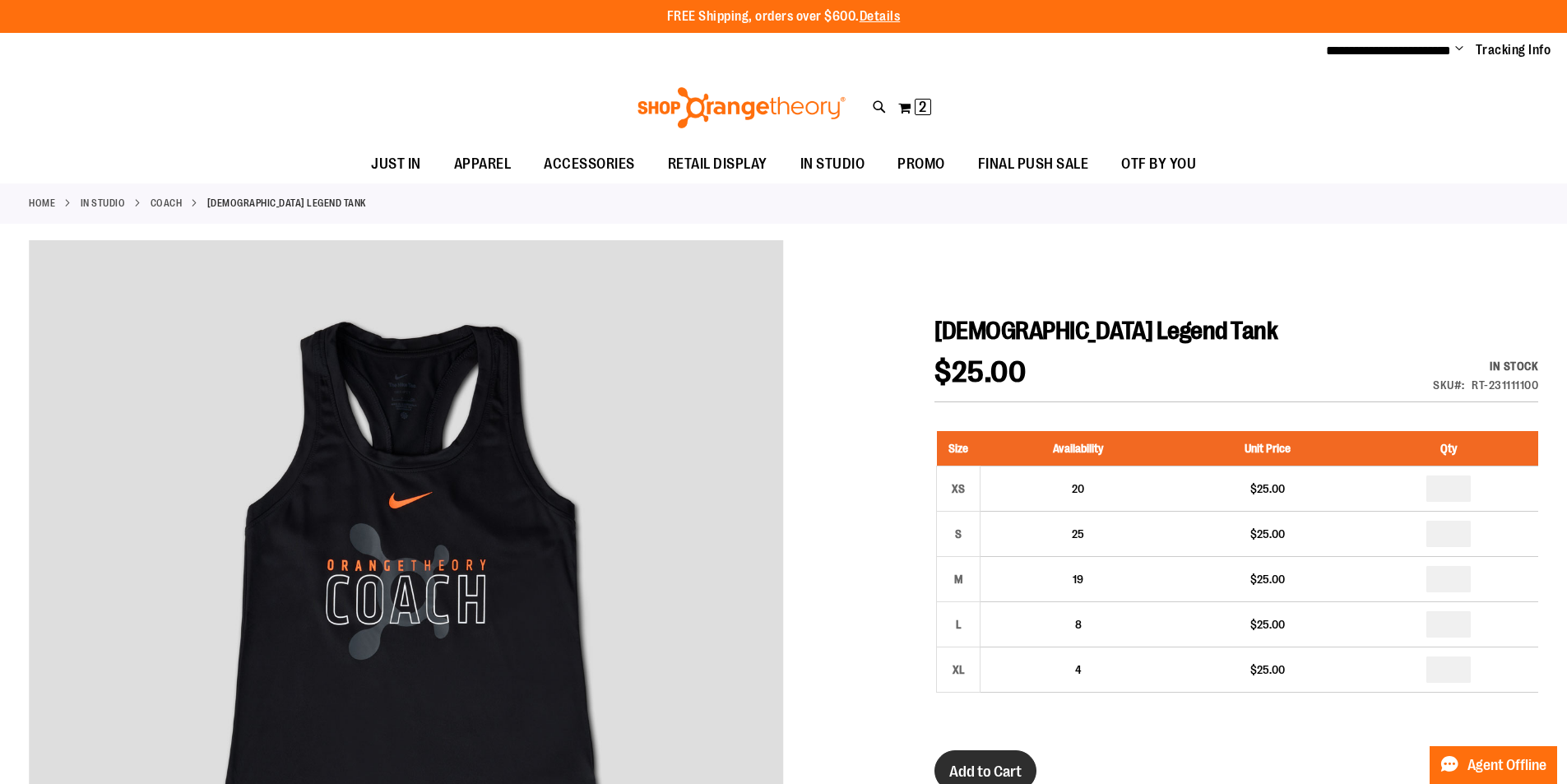
click at [1000, 769] on span "Add to Cart" at bounding box center [985, 772] width 72 height 18
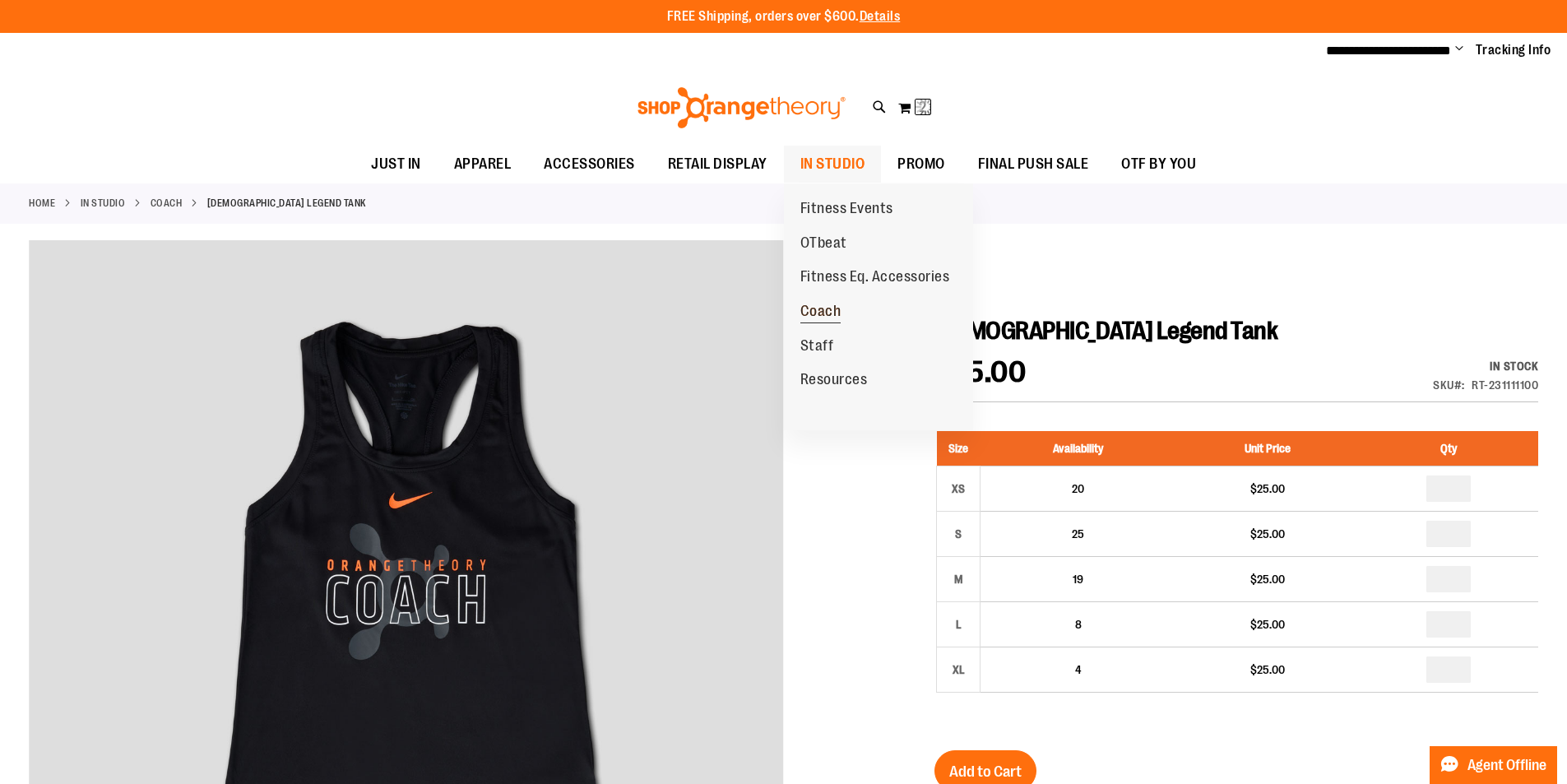
click at [812, 305] on span "Coach" at bounding box center [821, 312] width 42 height 21
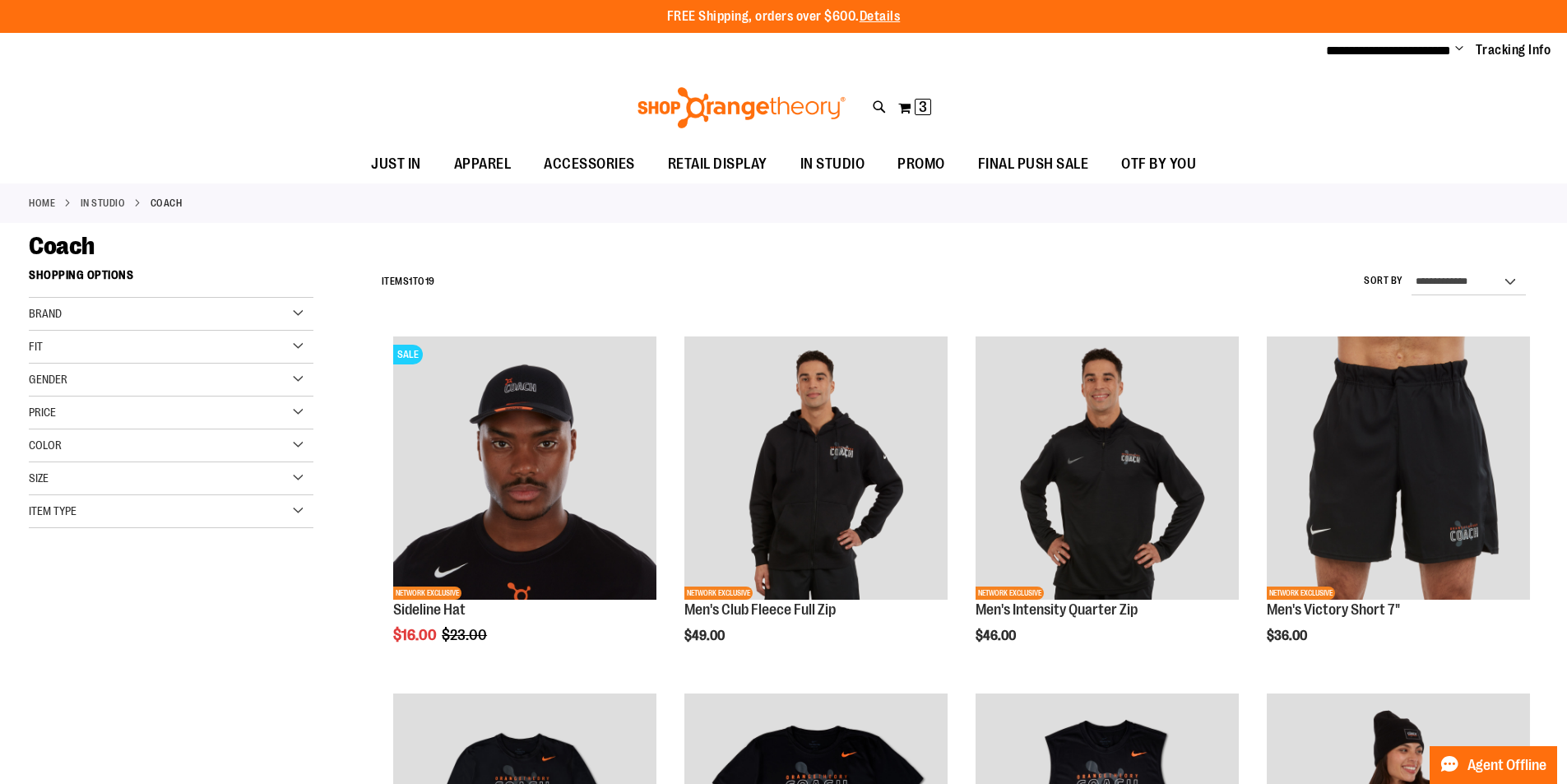
type input "**********"
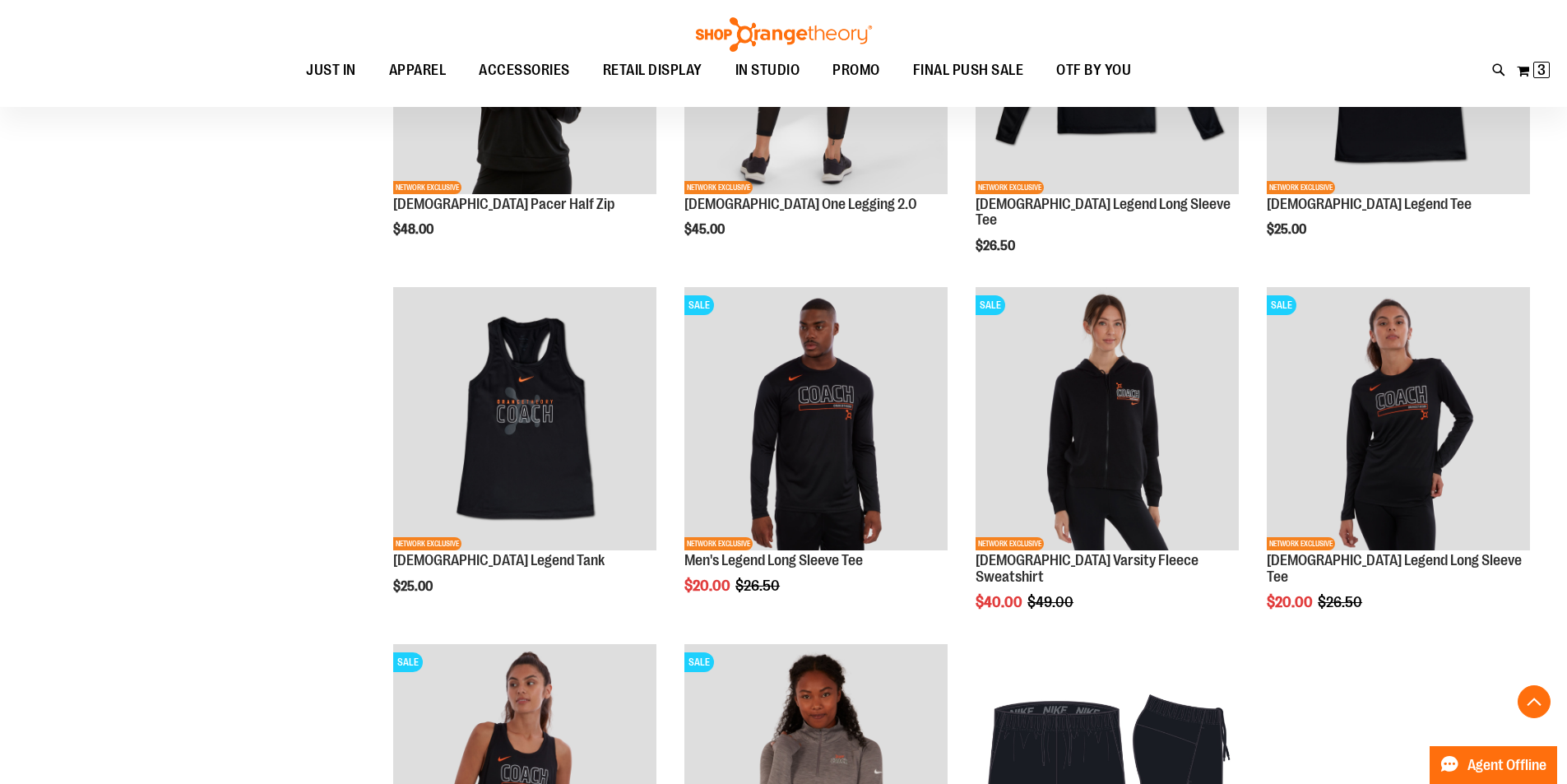
scroll to position [1150, 0]
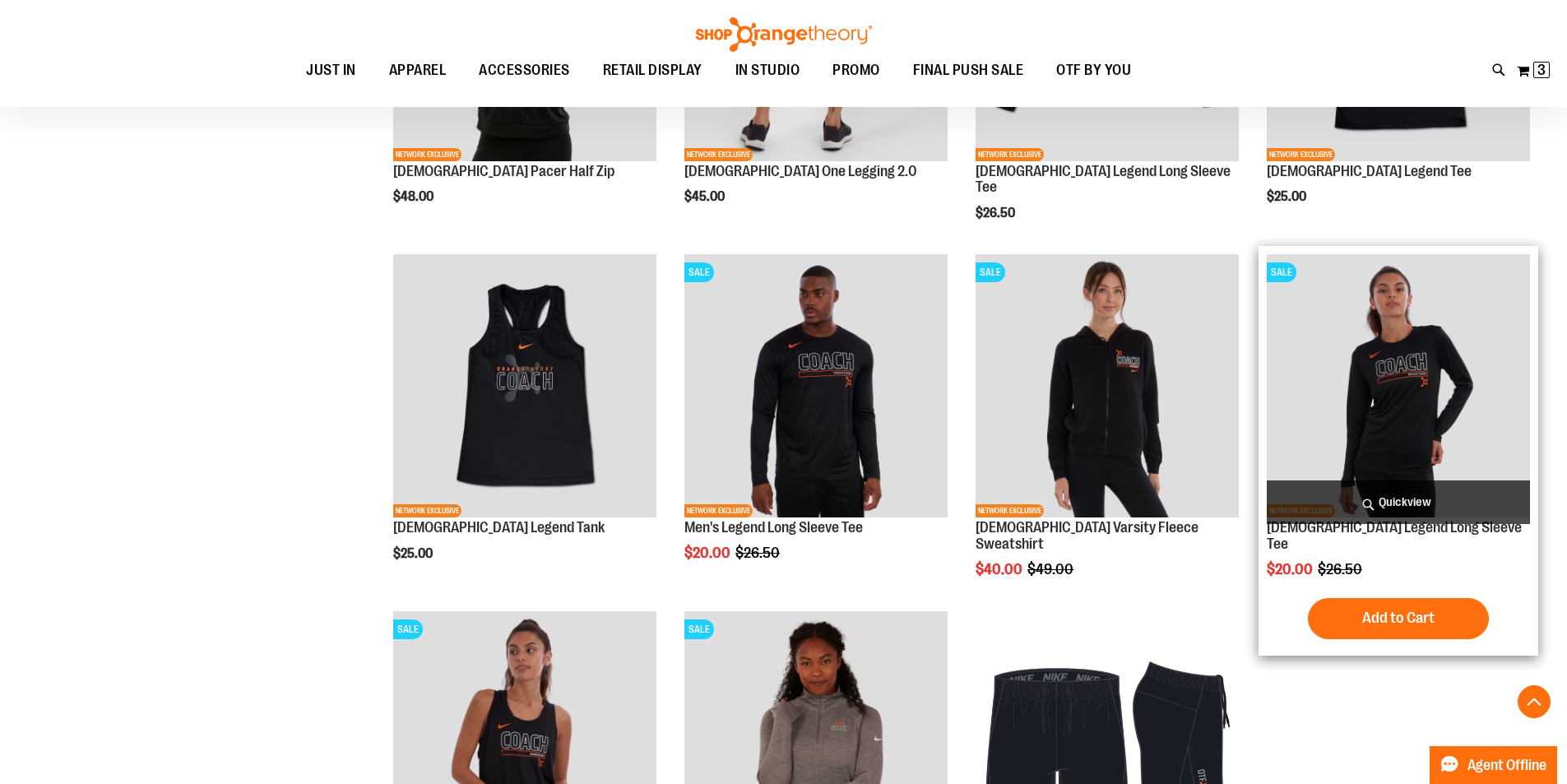
click at [1395, 380] on img "product" at bounding box center [1398, 385] width 263 height 263
click at [1393, 380] on img "product" at bounding box center [1398, 385] width 263 height 263
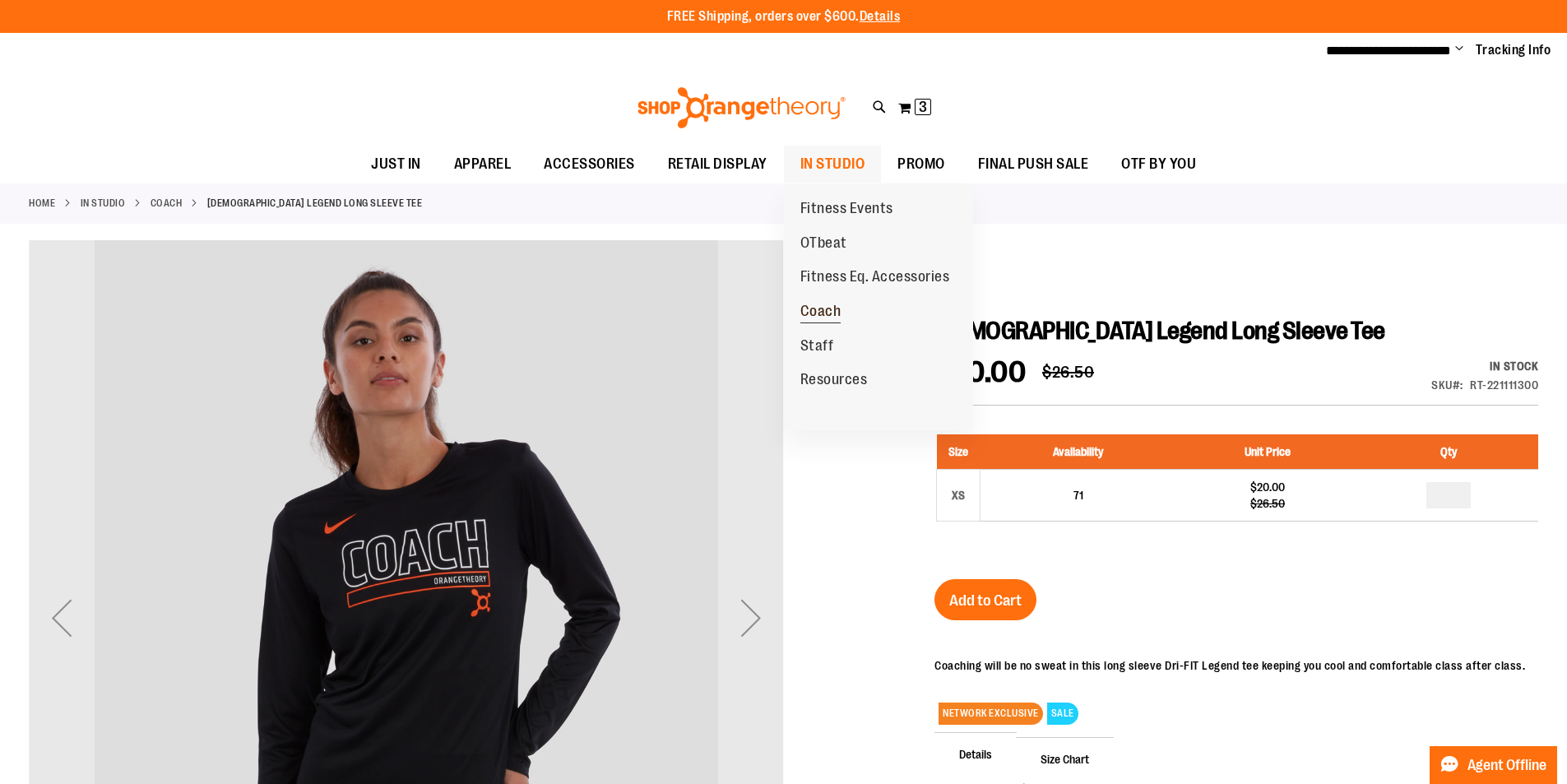
type input "**********"
click at [821, 311] on span "Coach" at bounding box center [821, 312] width 42 height 21
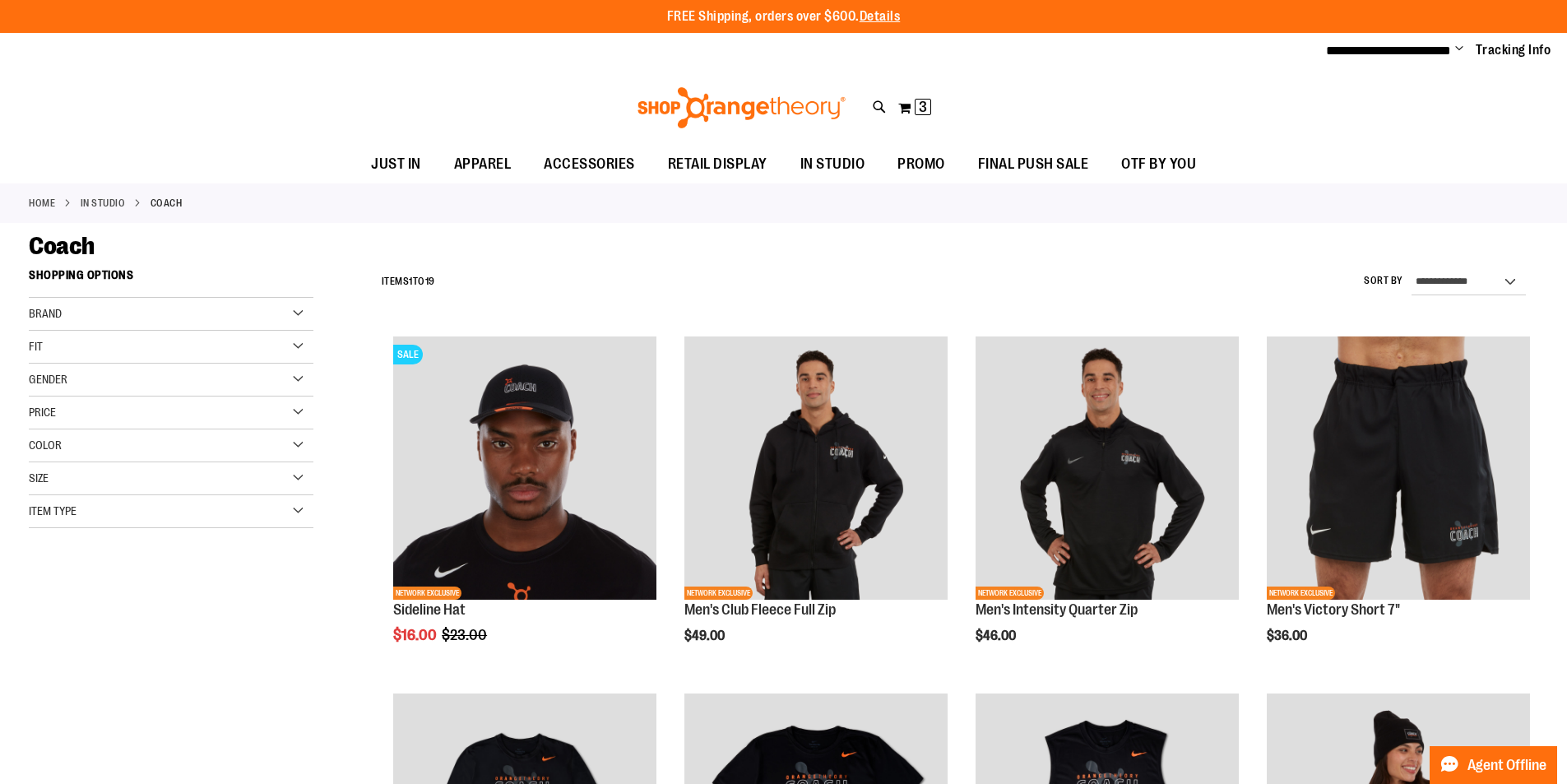
type input "**********"
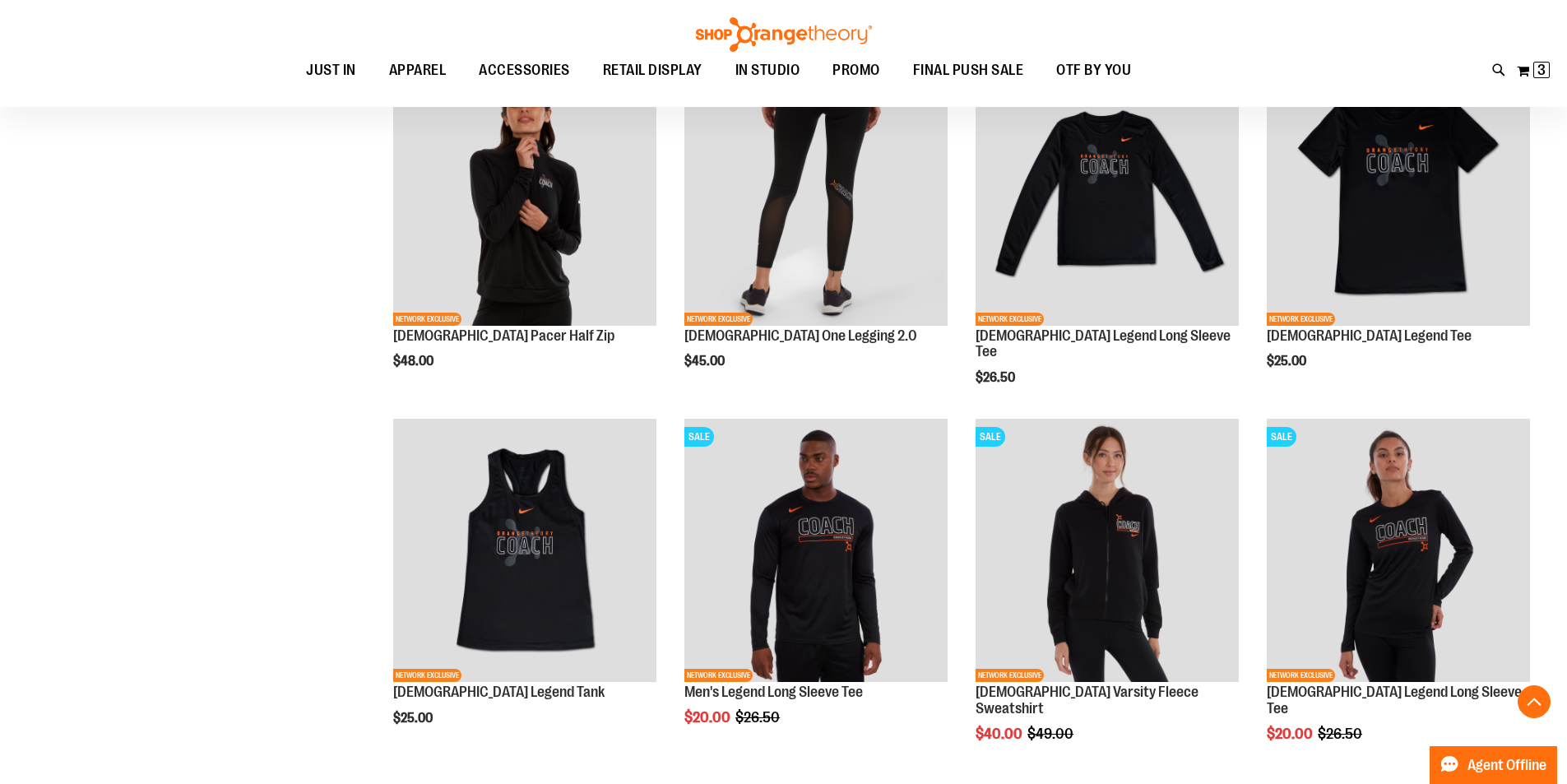
scroll to position [1019, 0]
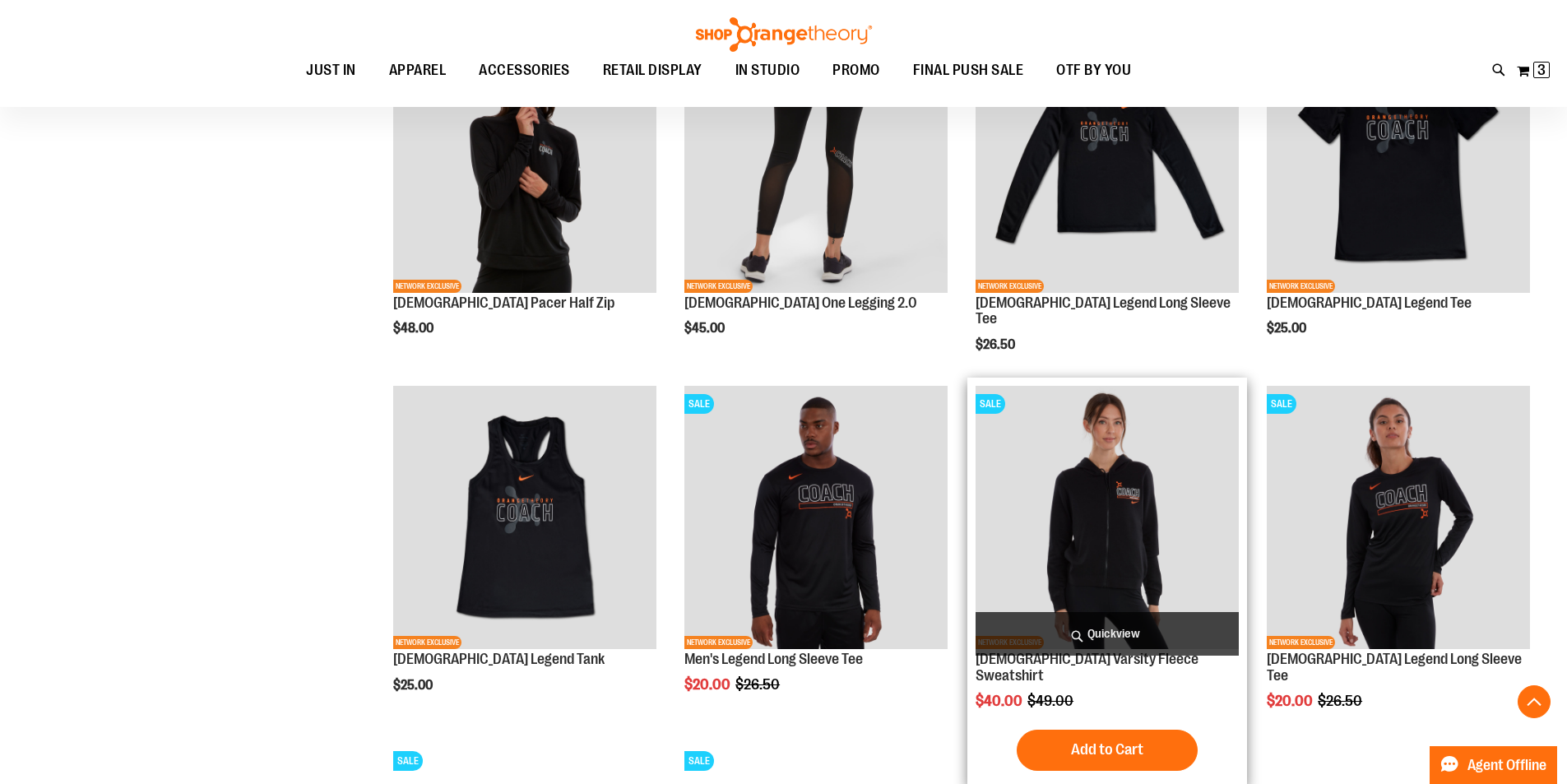
click at [1069, 479] on img "product" at bounding box center [1107, 517] width 263 height 263
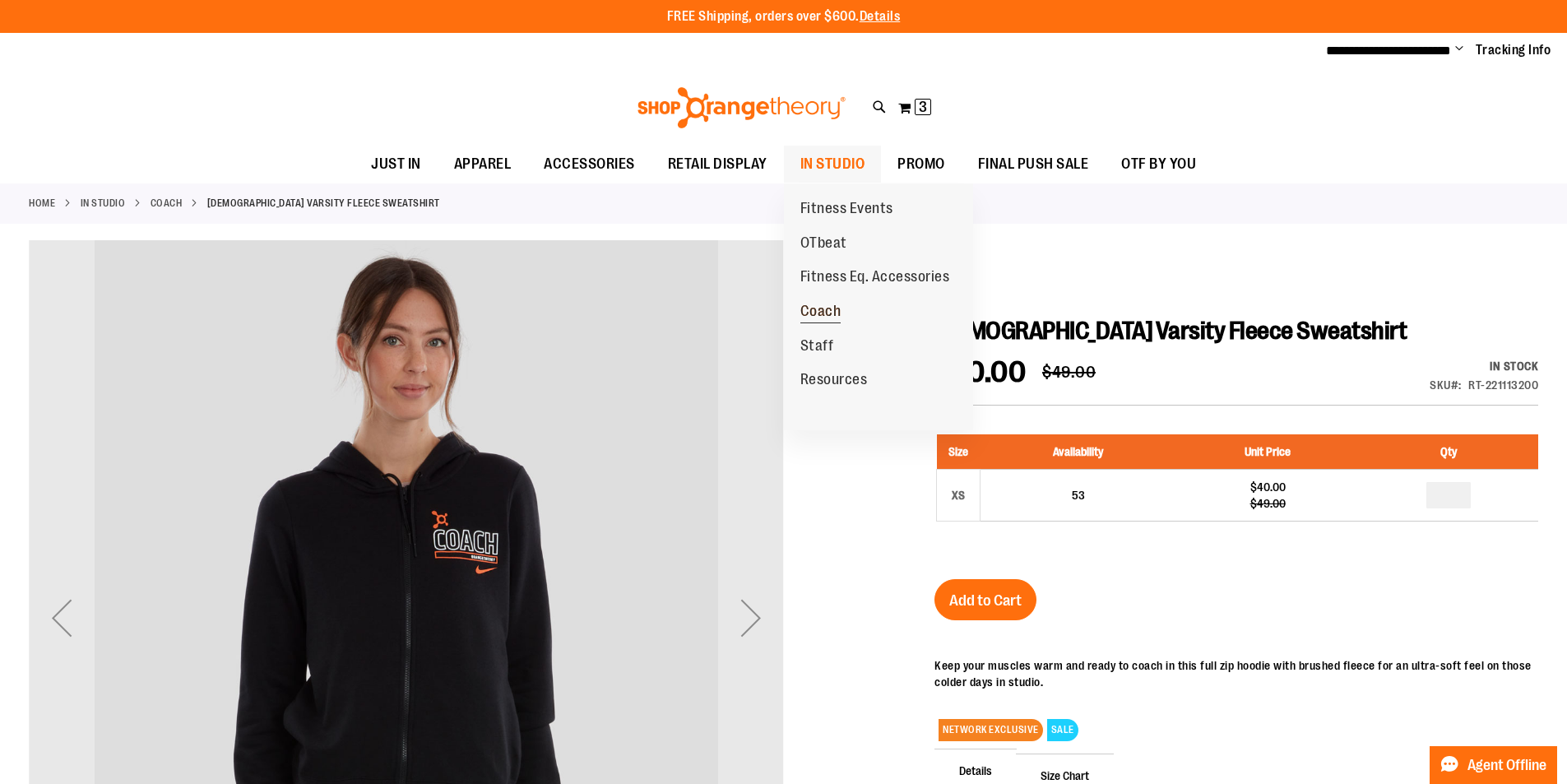
type input "**********"
click at [825, 306] on span "Coach" at bounding box center [821, 312] width 42 height 21
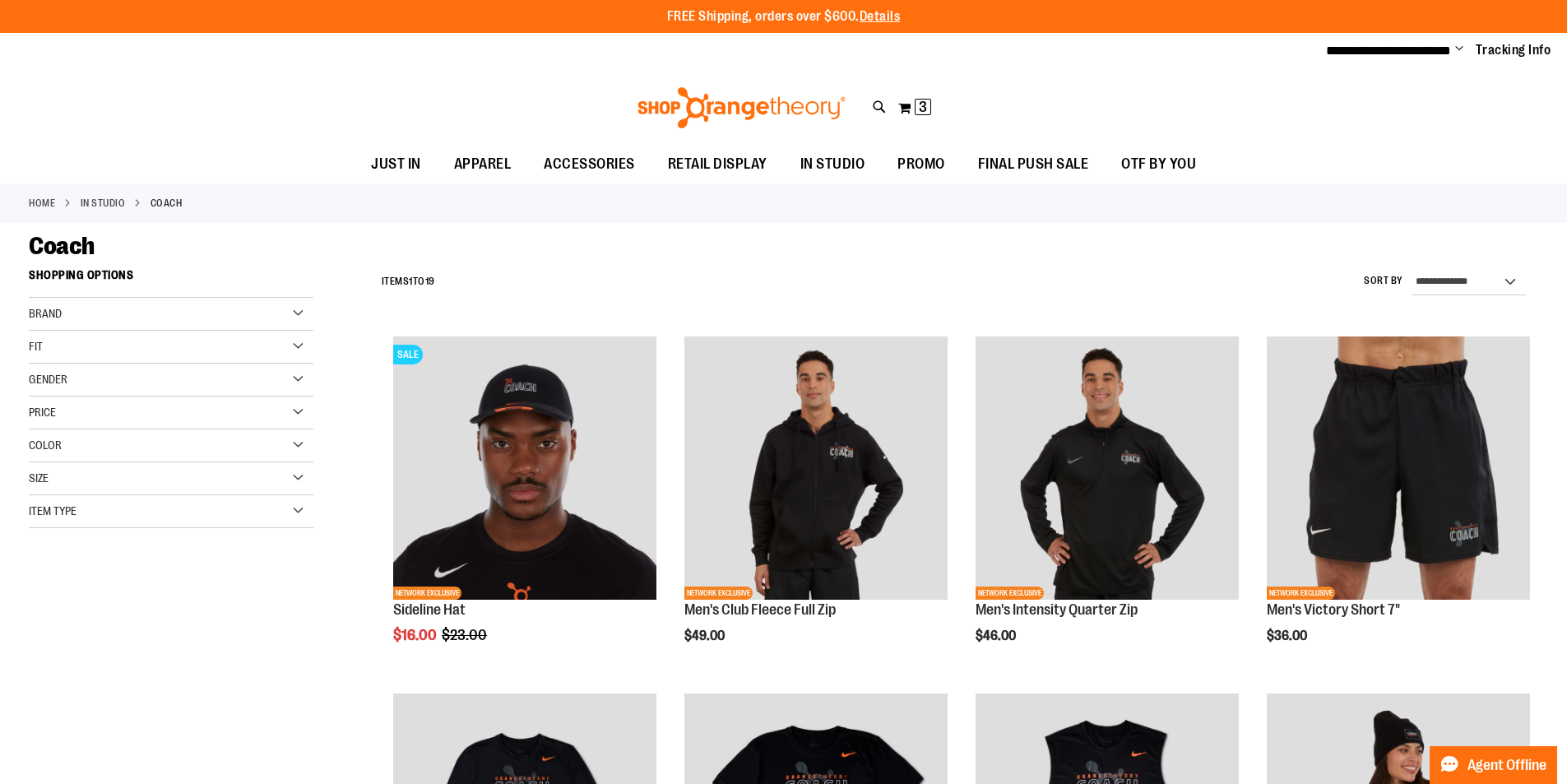
type input "**********"
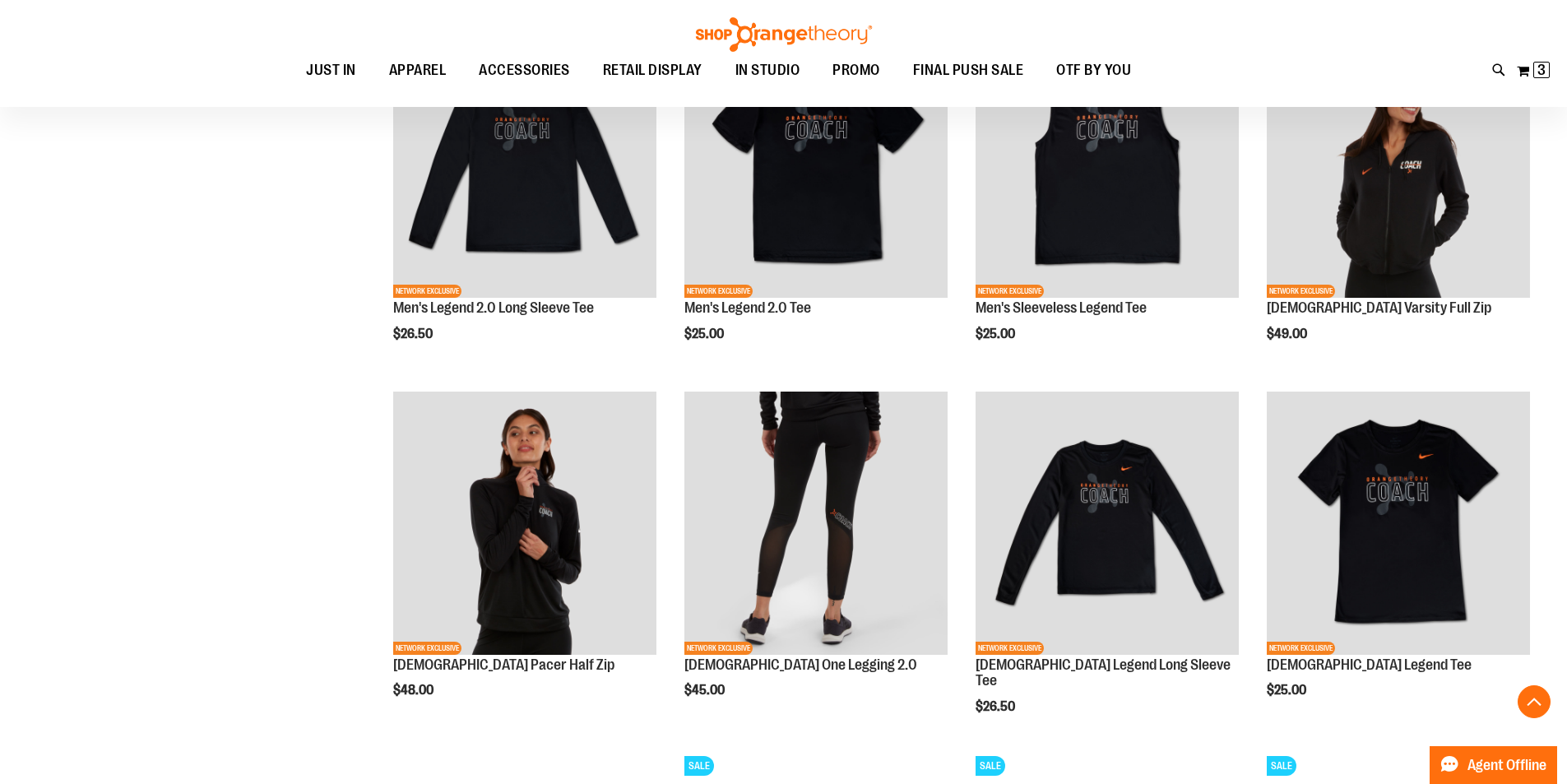
scroll to position [690, 0]
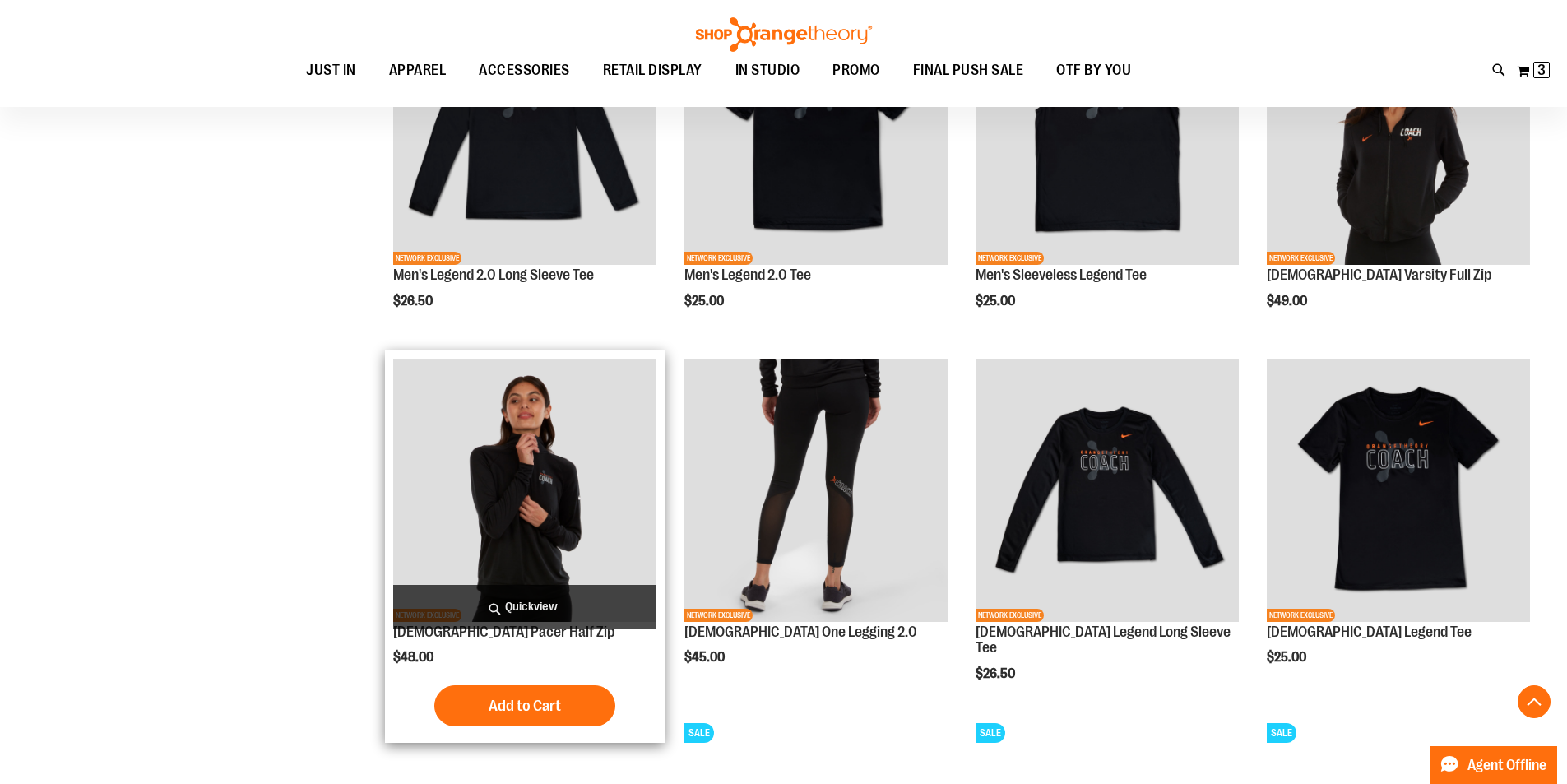
click at [495, 524] on img "product" at bounding box center [524, 490] width 263 height 263
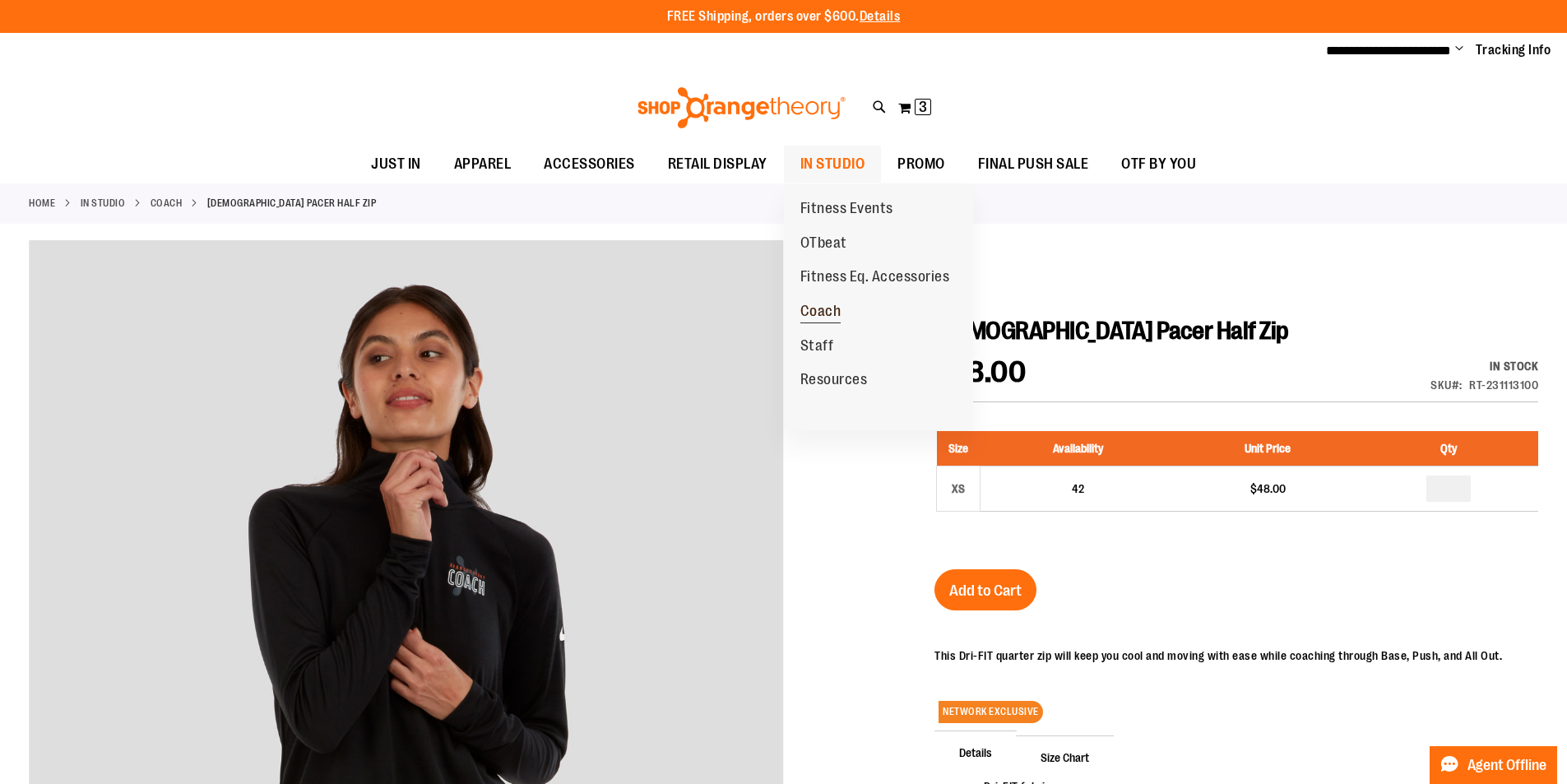
type input "**********"
click at [814, 308] on span "Coach" at bounding box center [821, 312] width 42 height 21
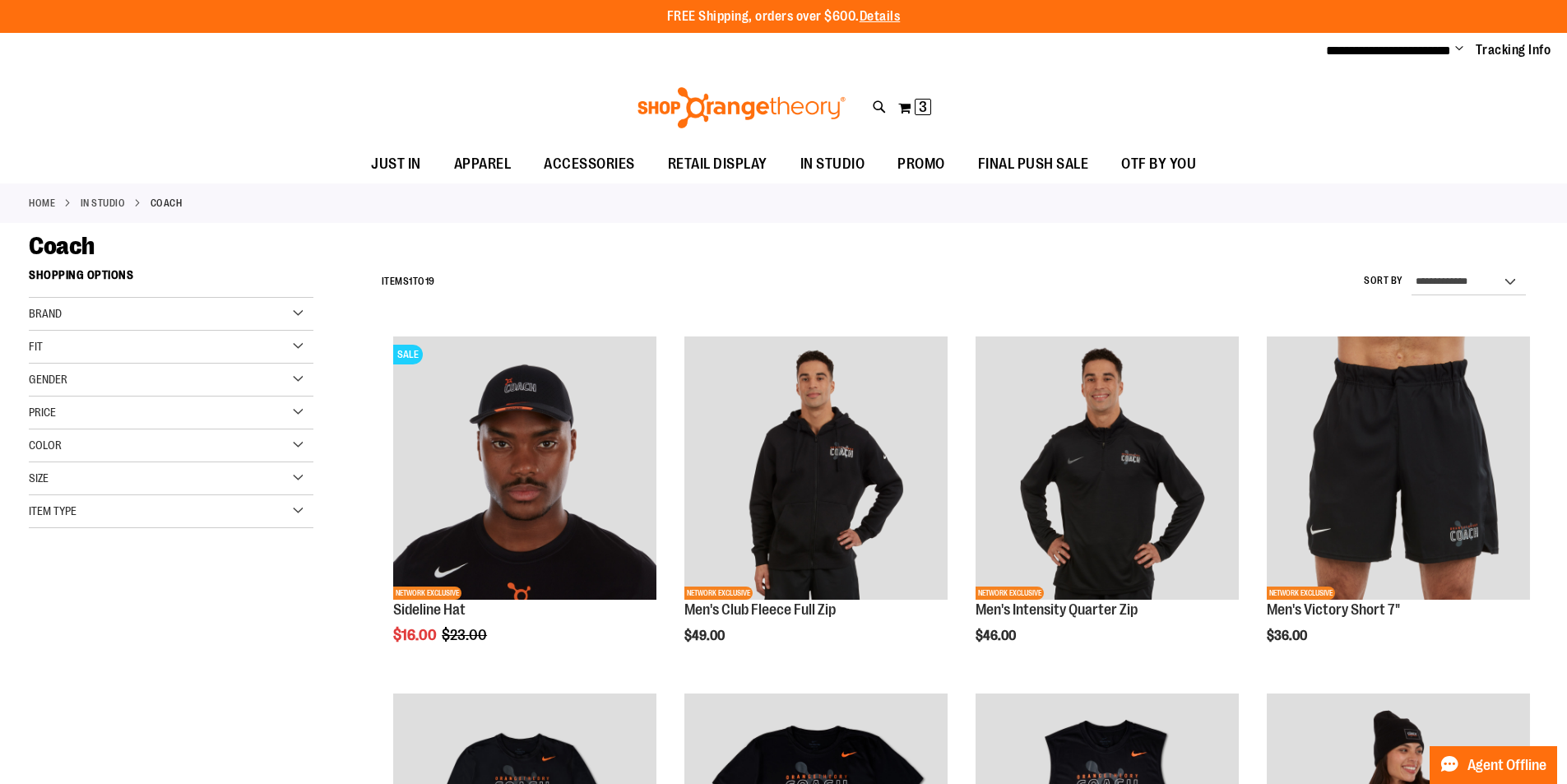
type input "**********"
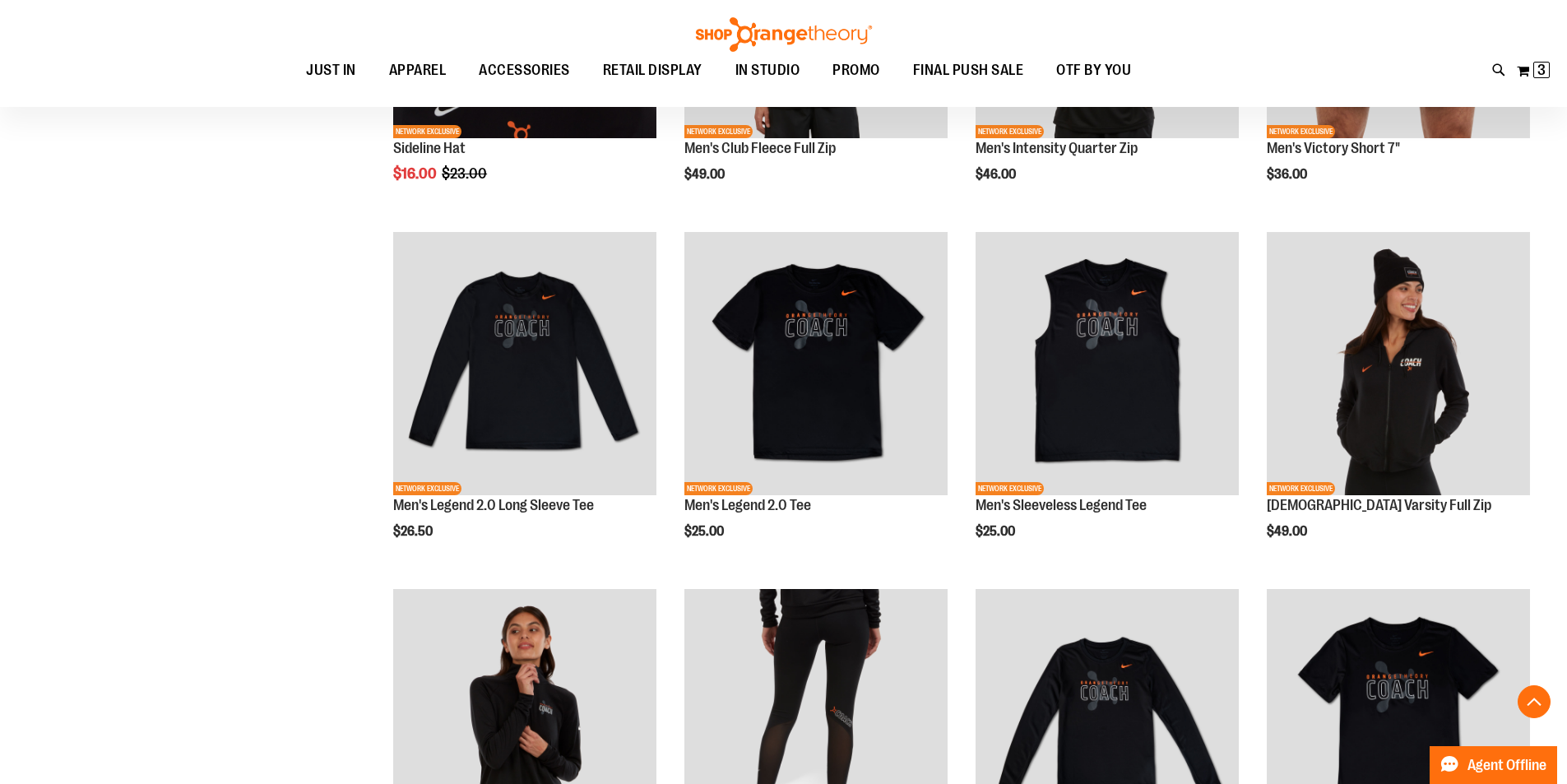
scroll to position [492, 0]
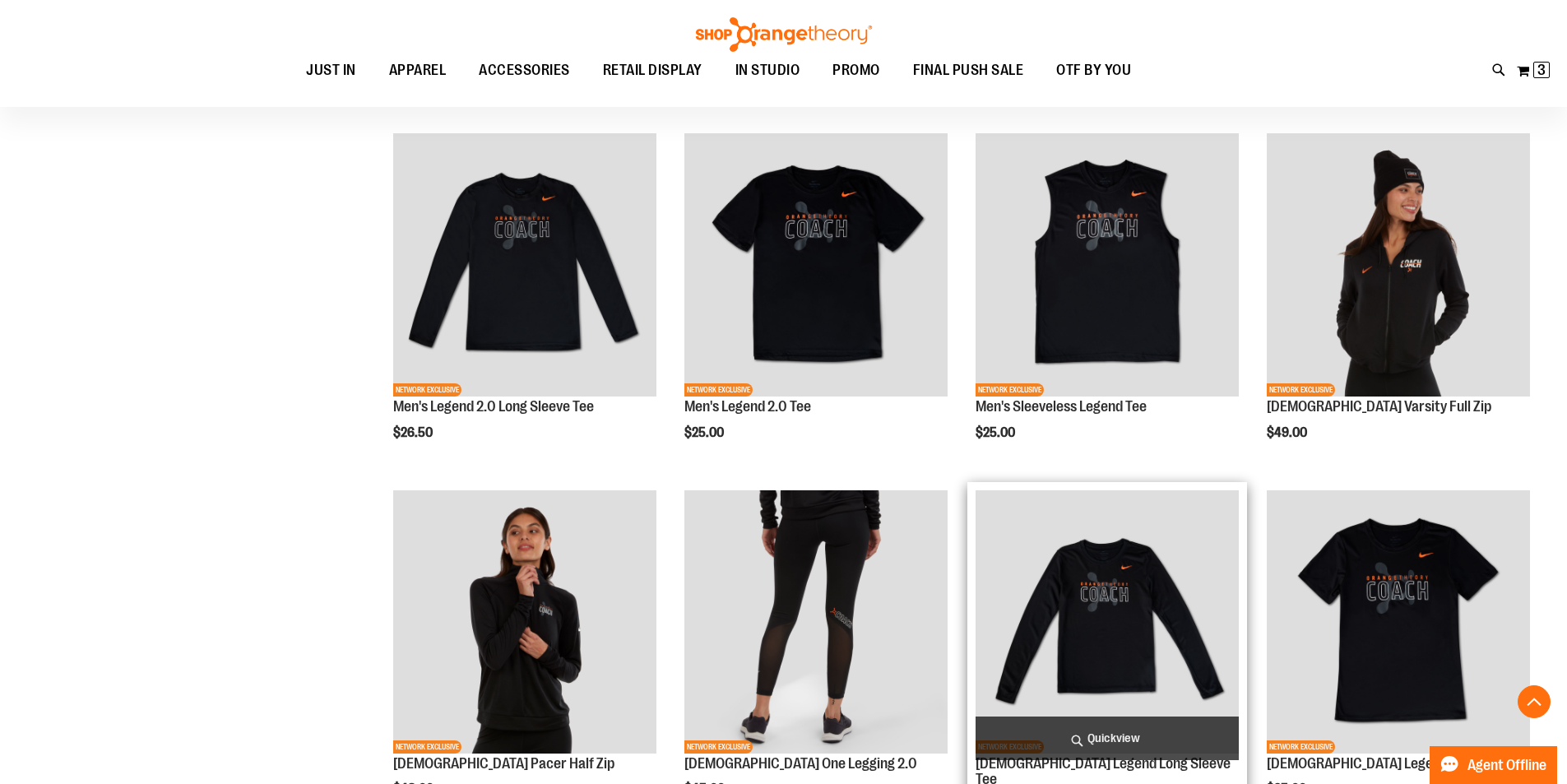
scroll to position [591, 0]
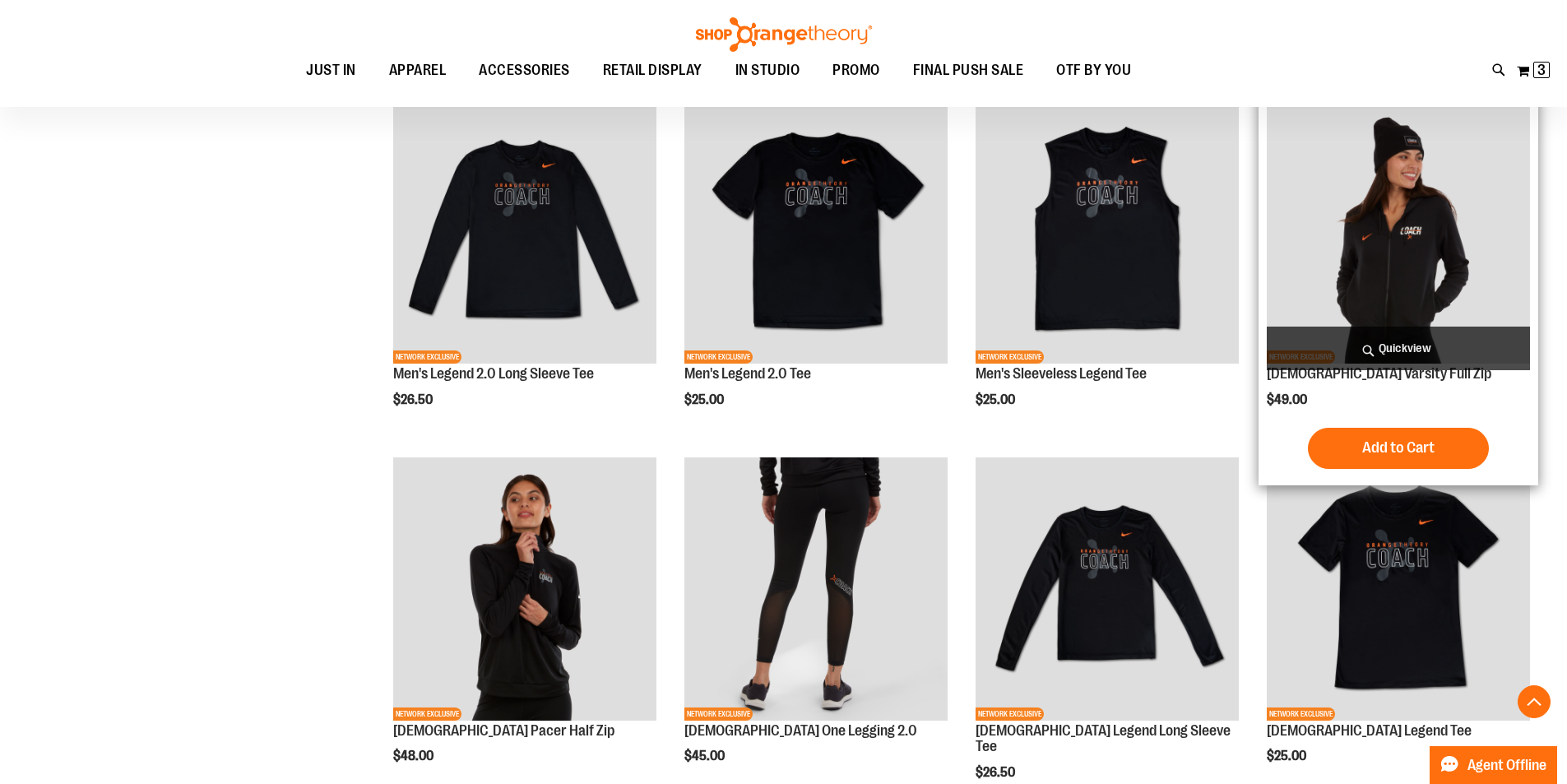
click at [1383, 291] on img "product" at bounding box center [1398, 232] width 263 height 263
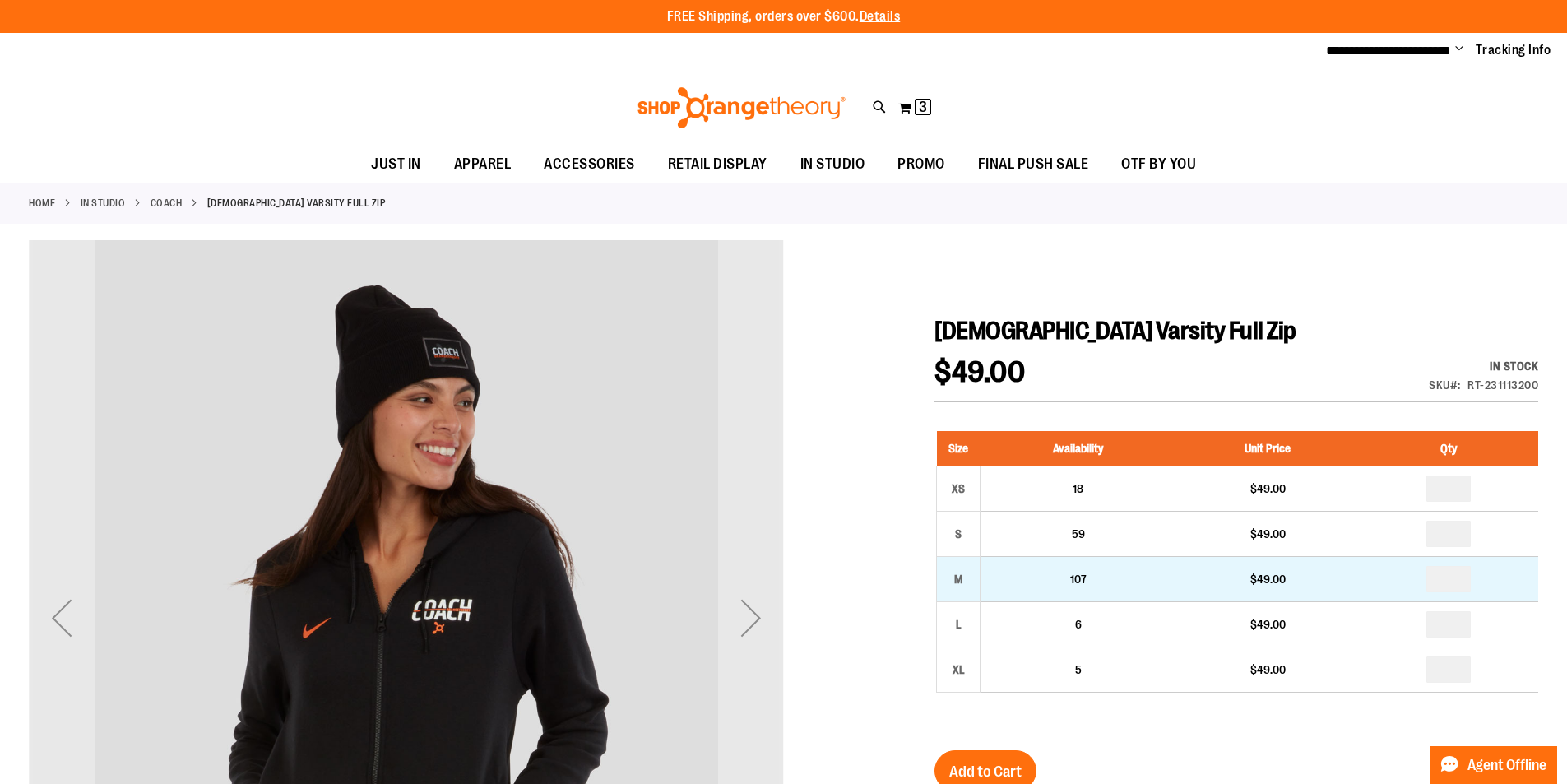
type input "**********"
click at [1456, 581] on input "number" at bounding box center [1448, 579] width 44 height 27
type input "*"
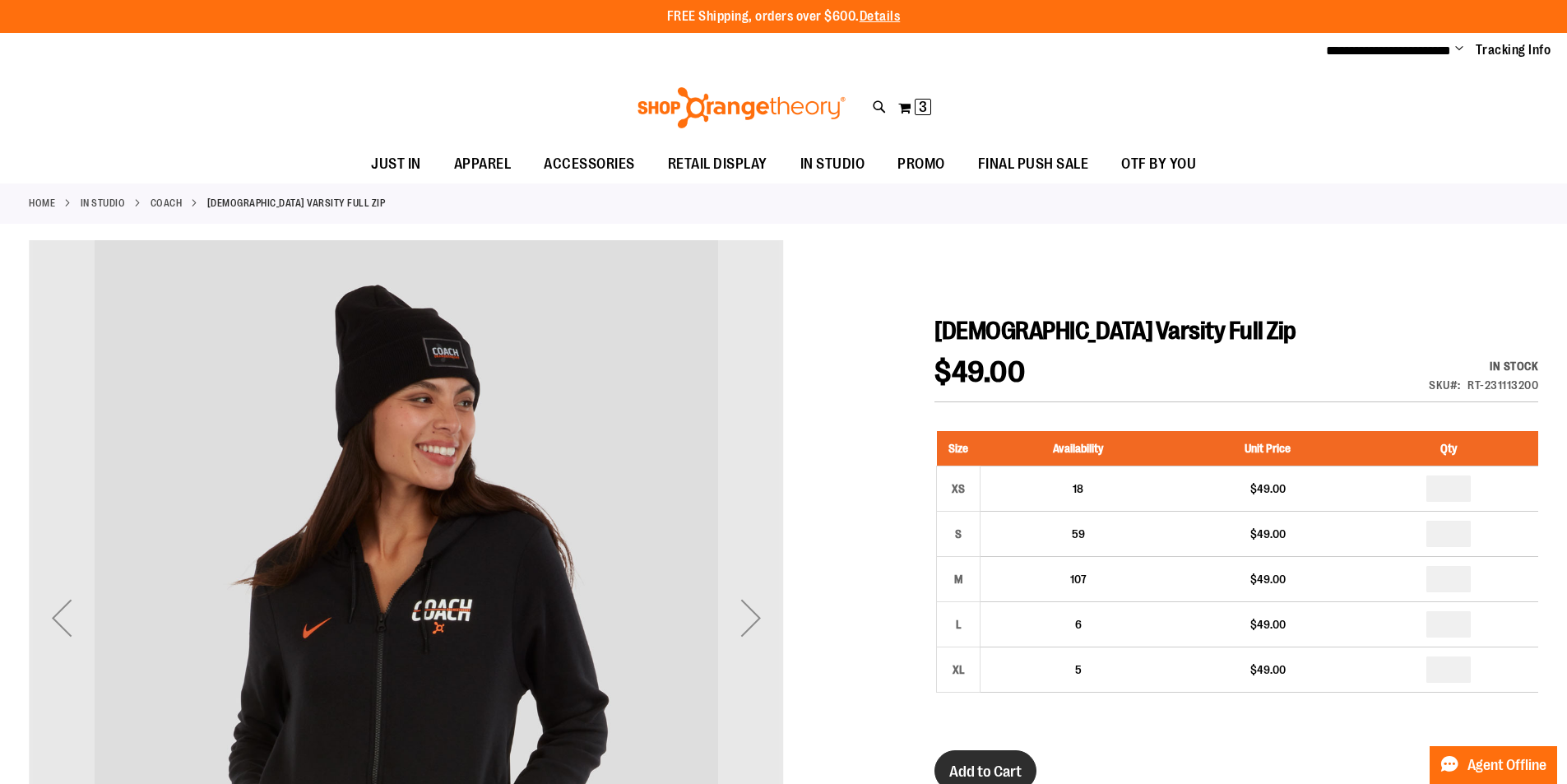
click at [989, 768] on span "Add to Cart" at bounding box center [985, 772] width 72 height 18
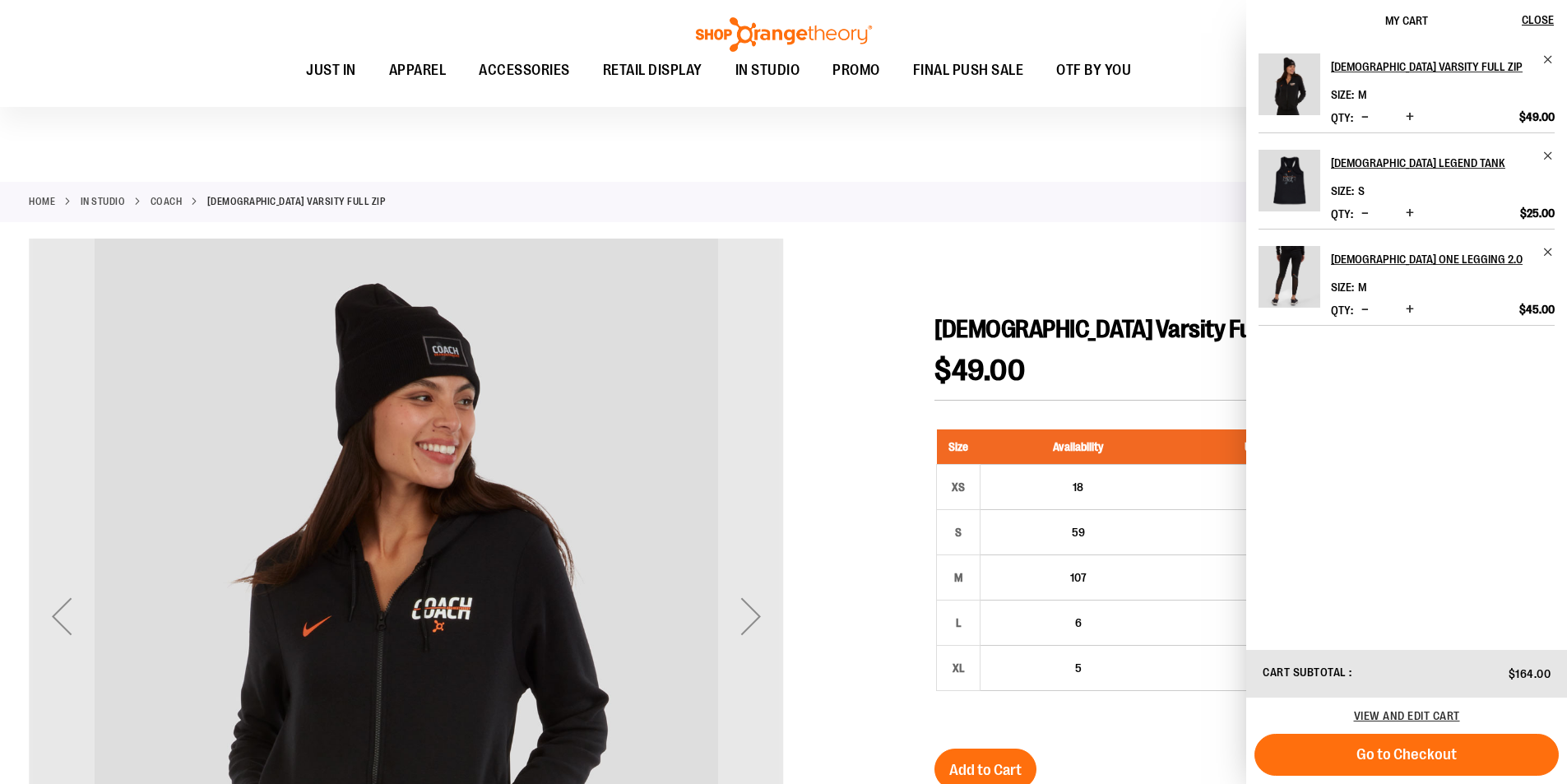
scroll to position [6, 0]
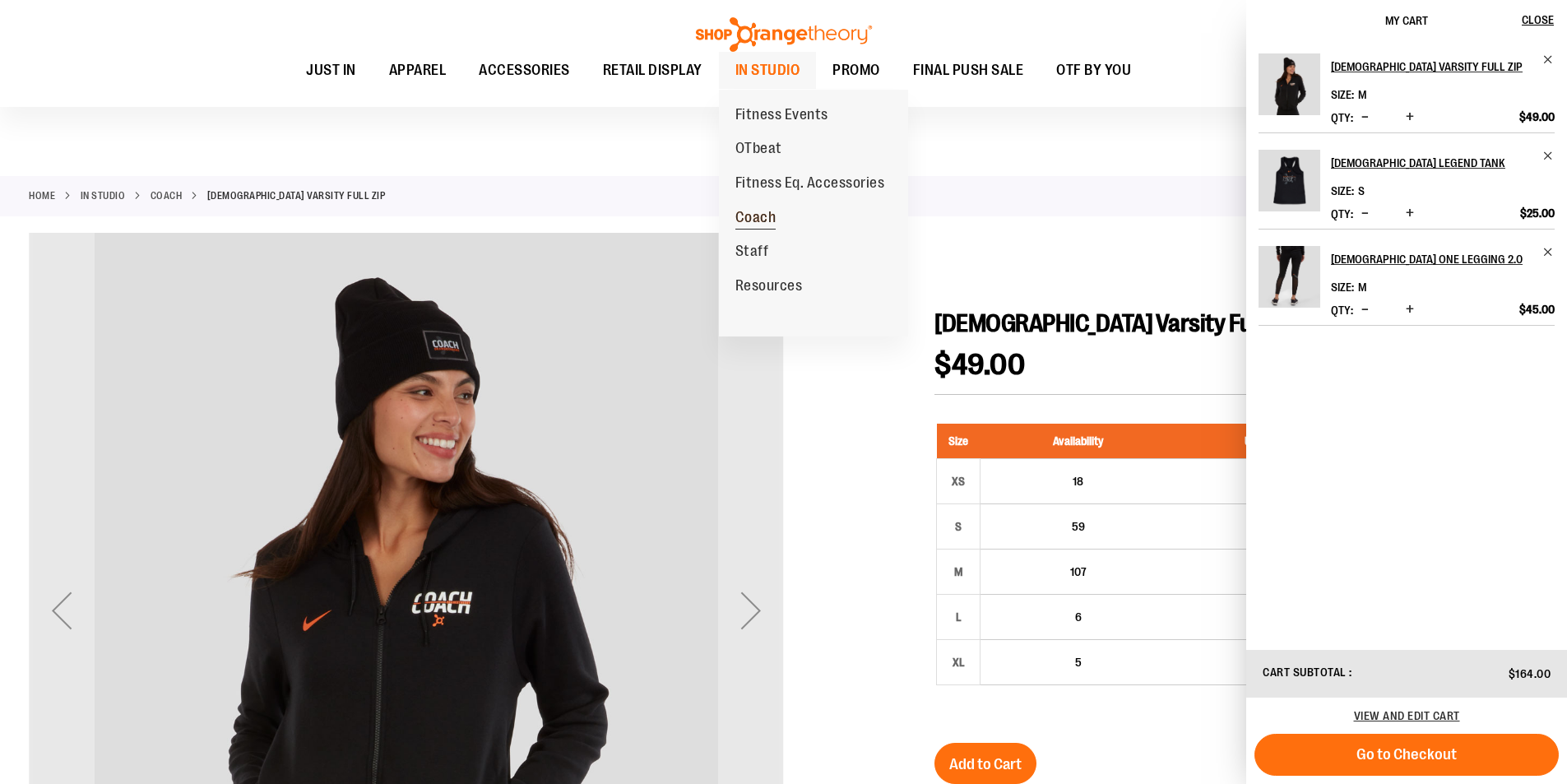
click at [759, 218] on span "Coach" at bounding box center [756, 218] width 42 height 21
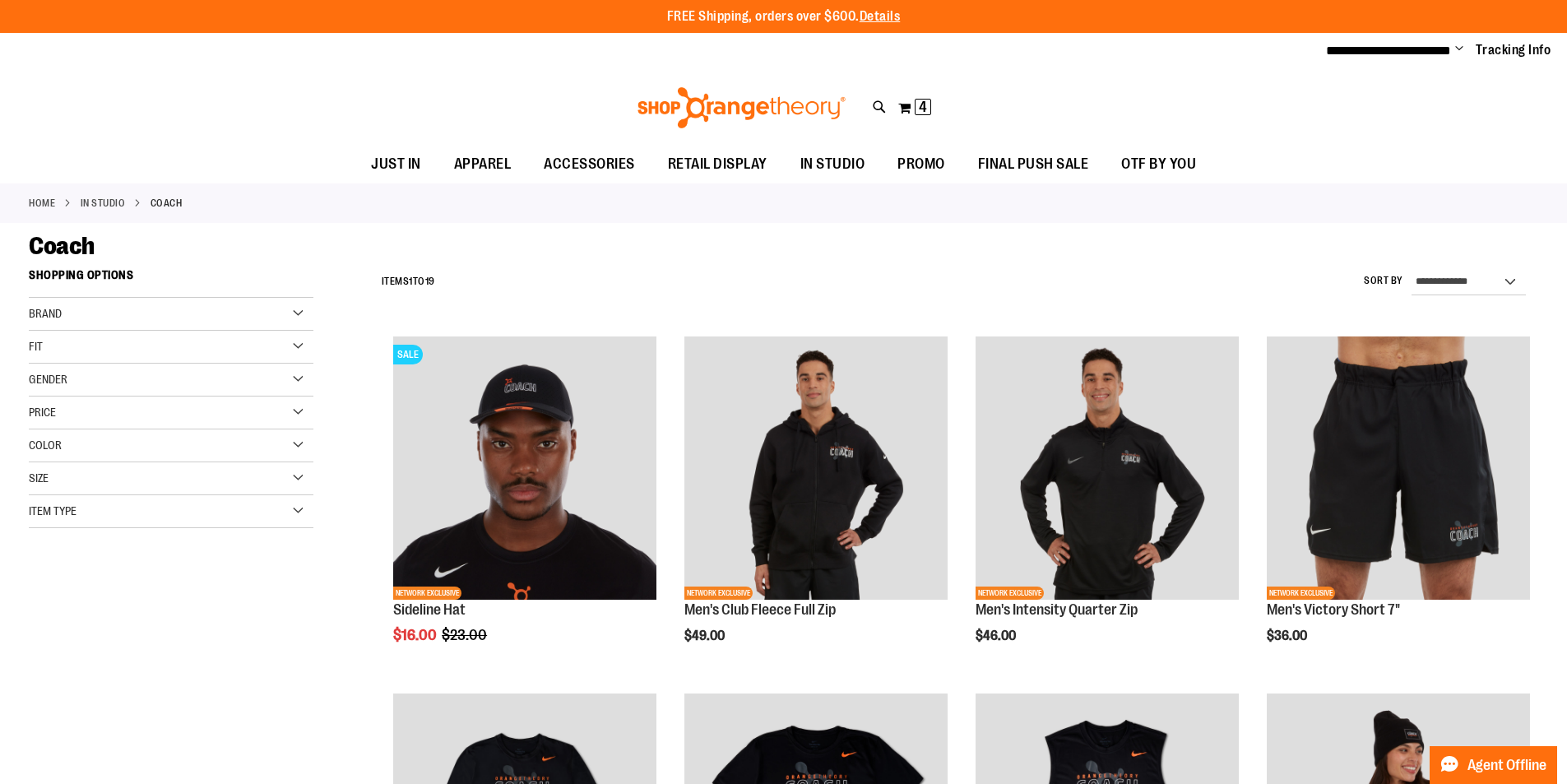
type input "**********"
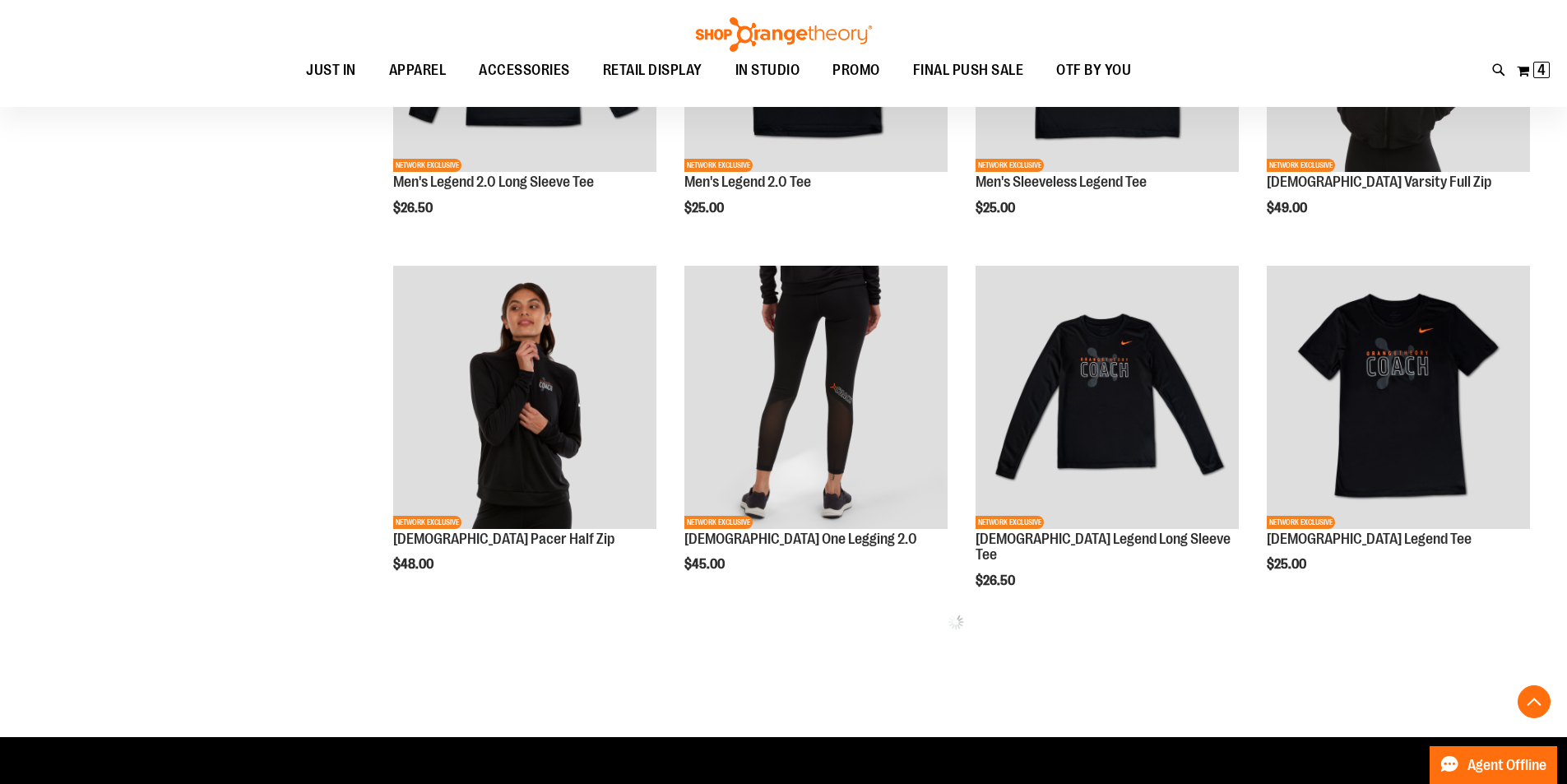
scroll to position [789, 0]
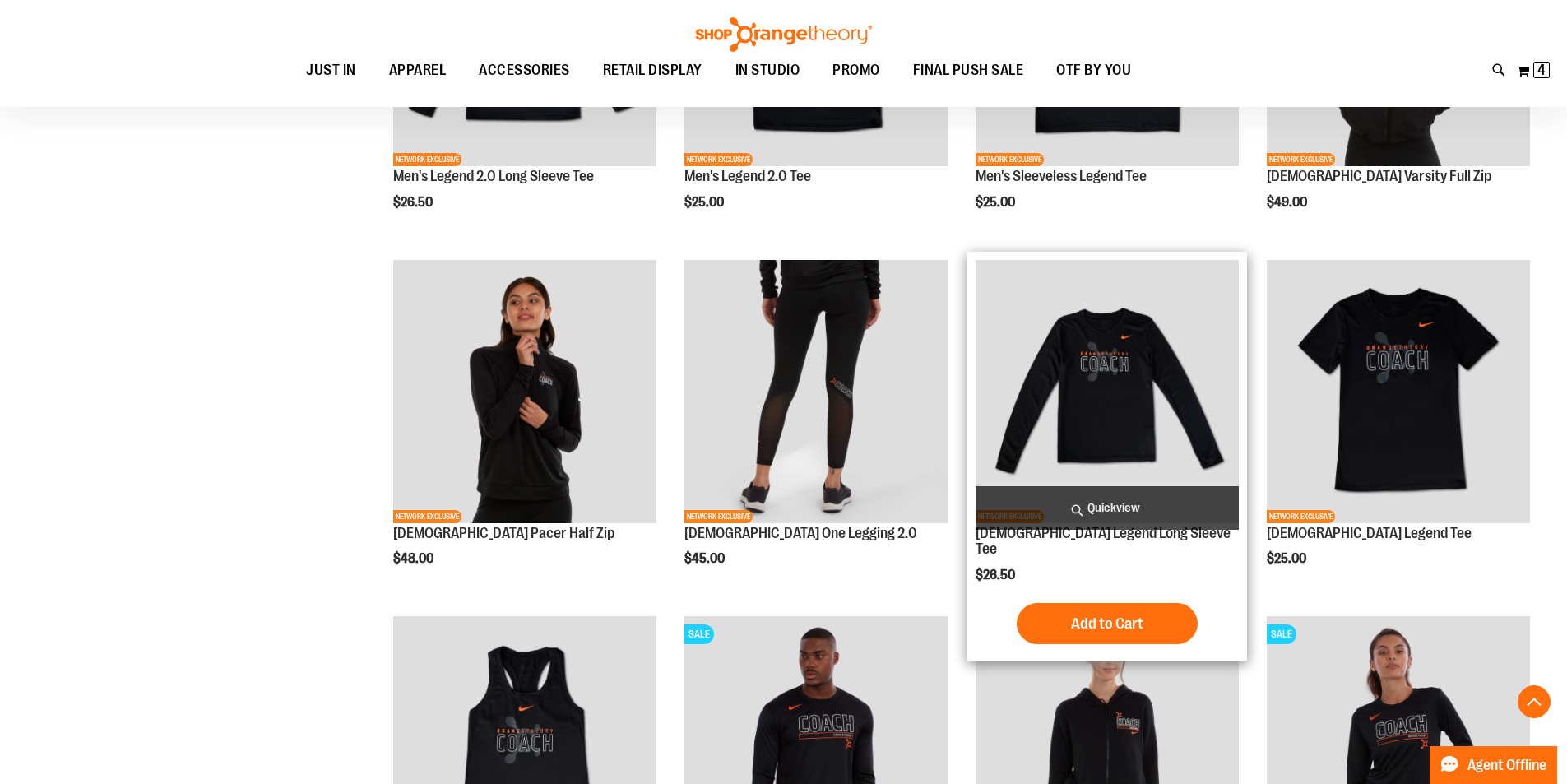
click at [1073, 416] on img "product" at bounding box center [1107, 391] width 263 height 263
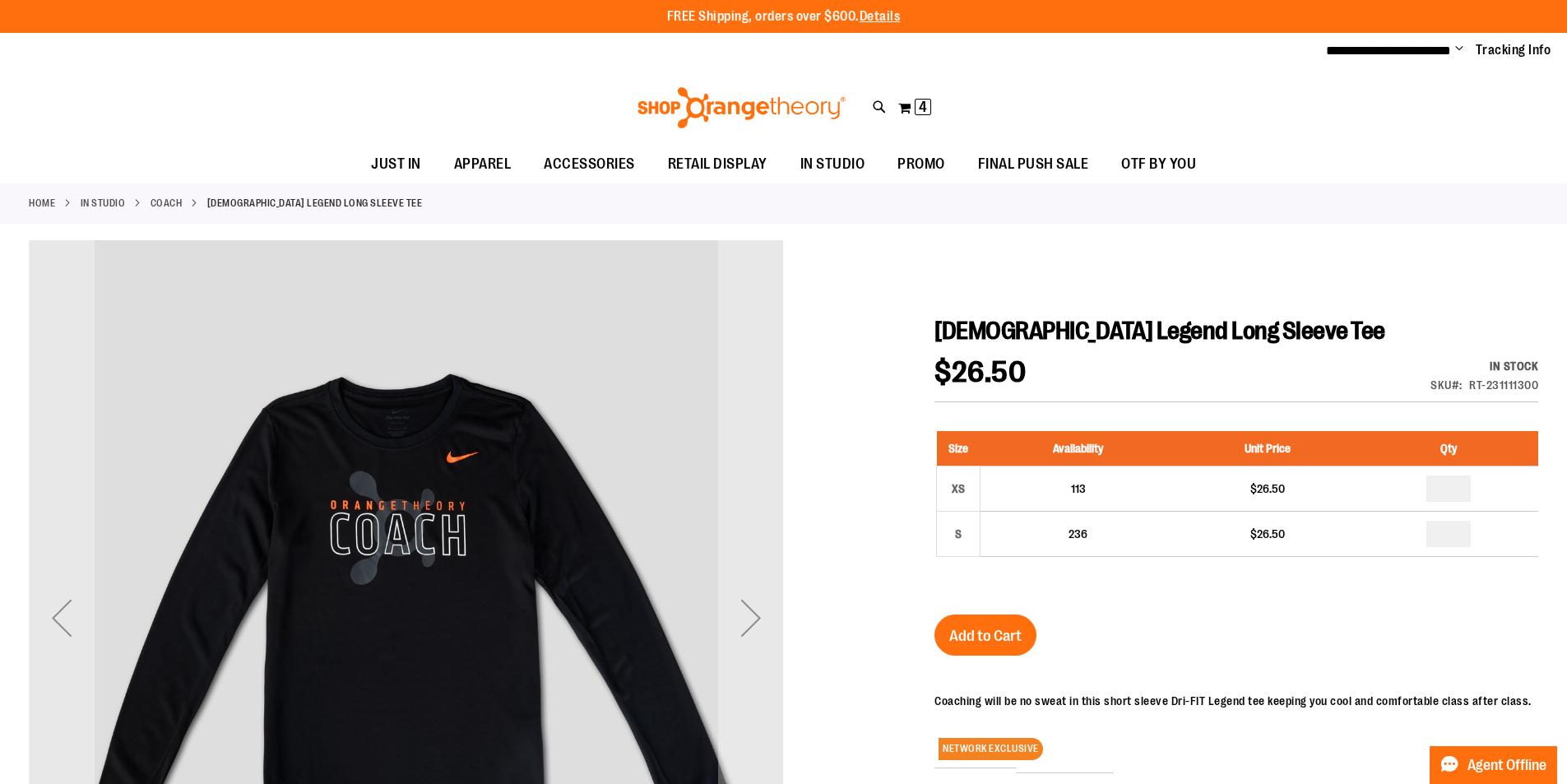
type input "**********"
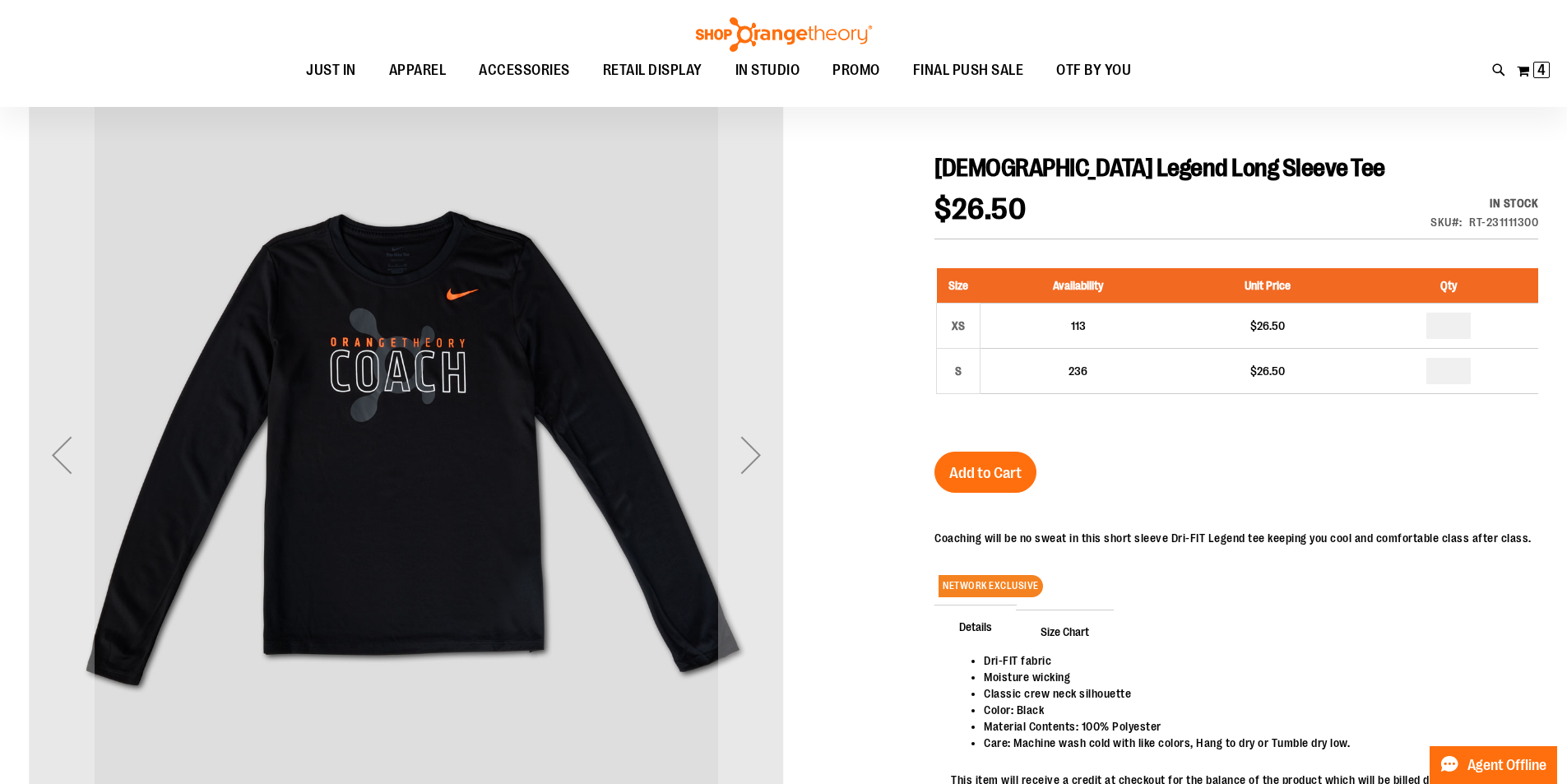
scroll to position [164, 0]
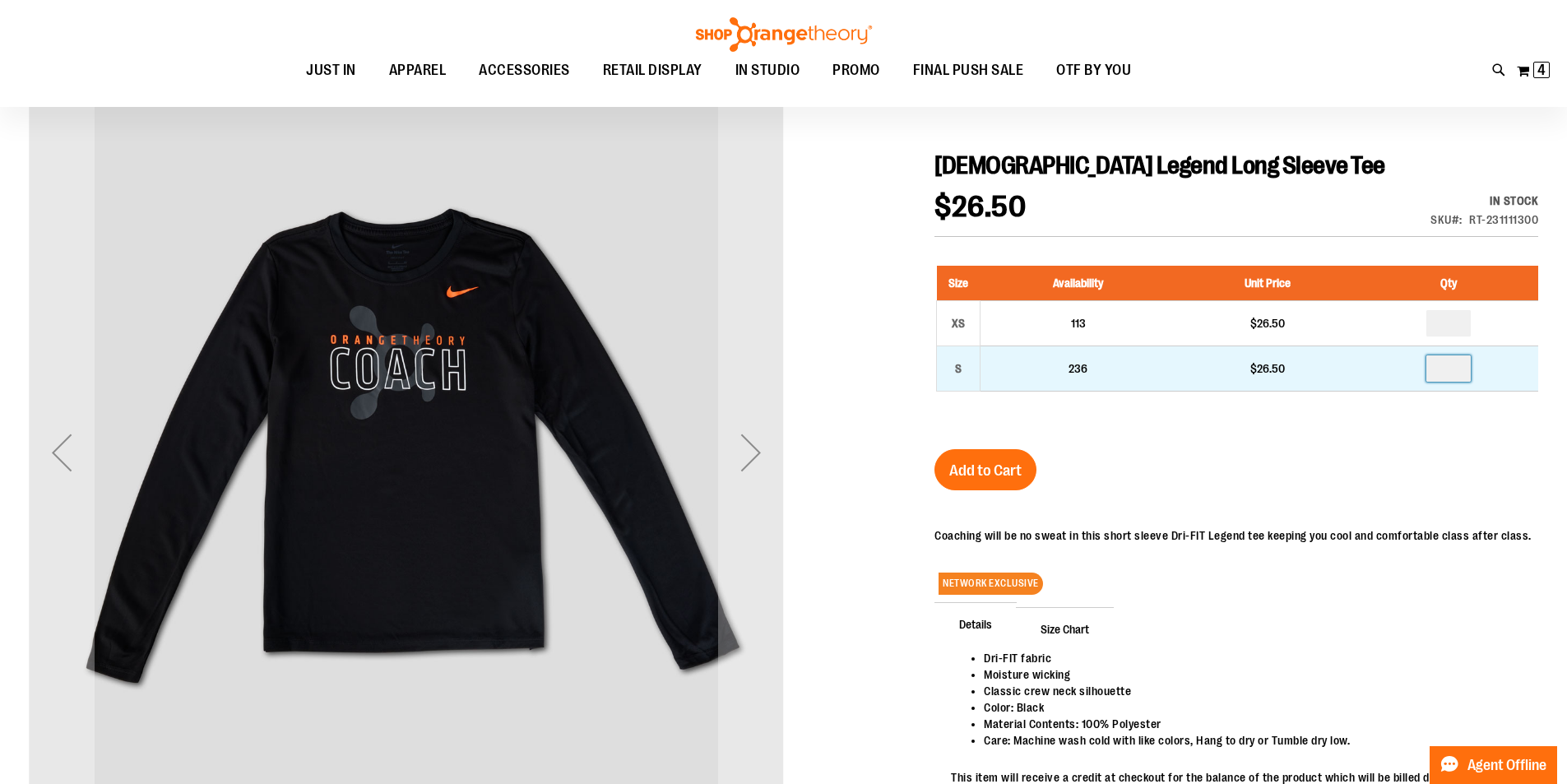
click at [1455, 366] on input "number" at bounding box center [1448, 369] width 44 height 27
type input "*"
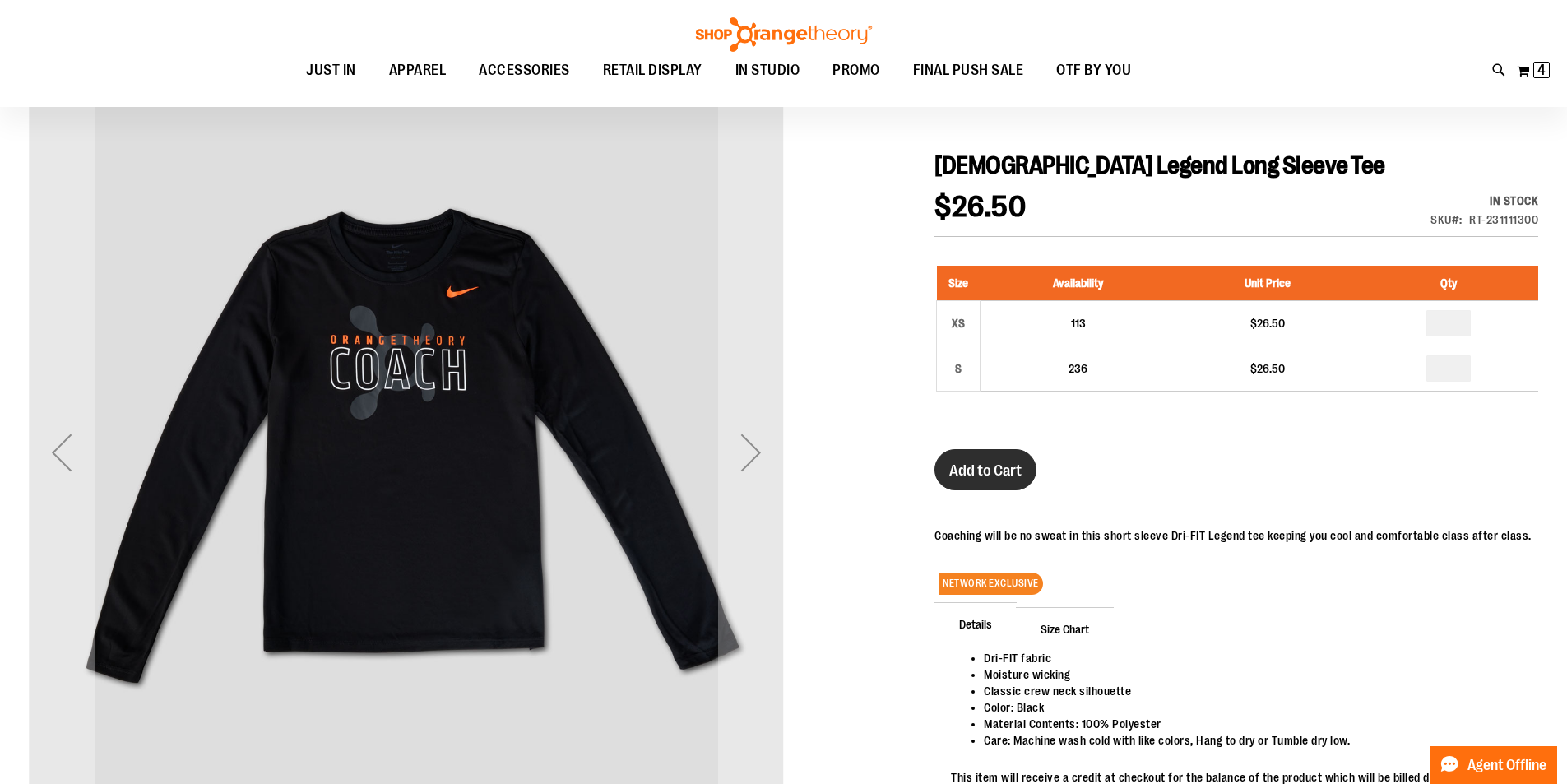
click at [991, 464] on span "Add to Cart" at bounding box center [985, 470] width 72 height 18
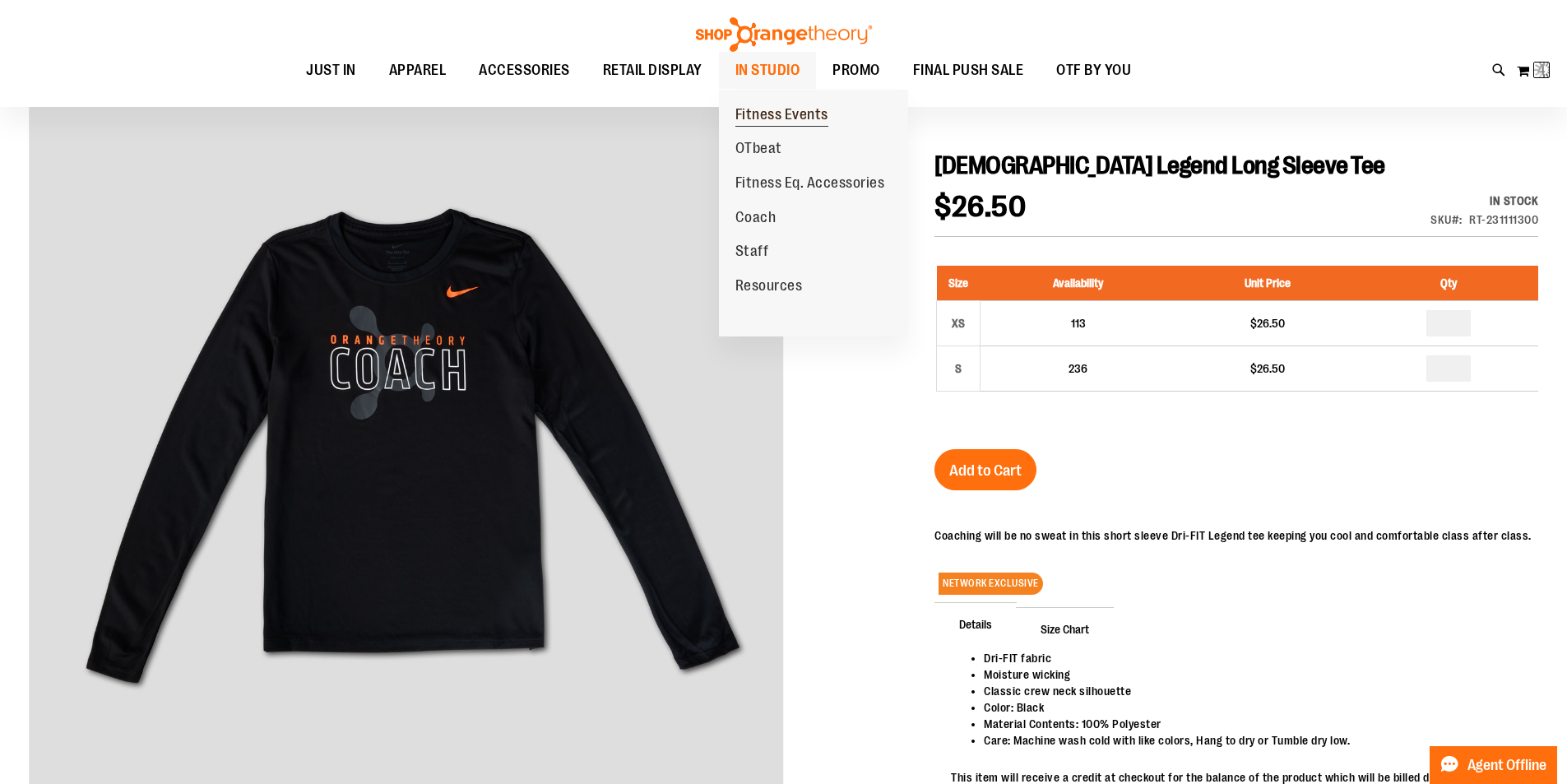
click at [781, 111] on span "Fitness Events" at bounding box center [782, 116] width 93 height 21
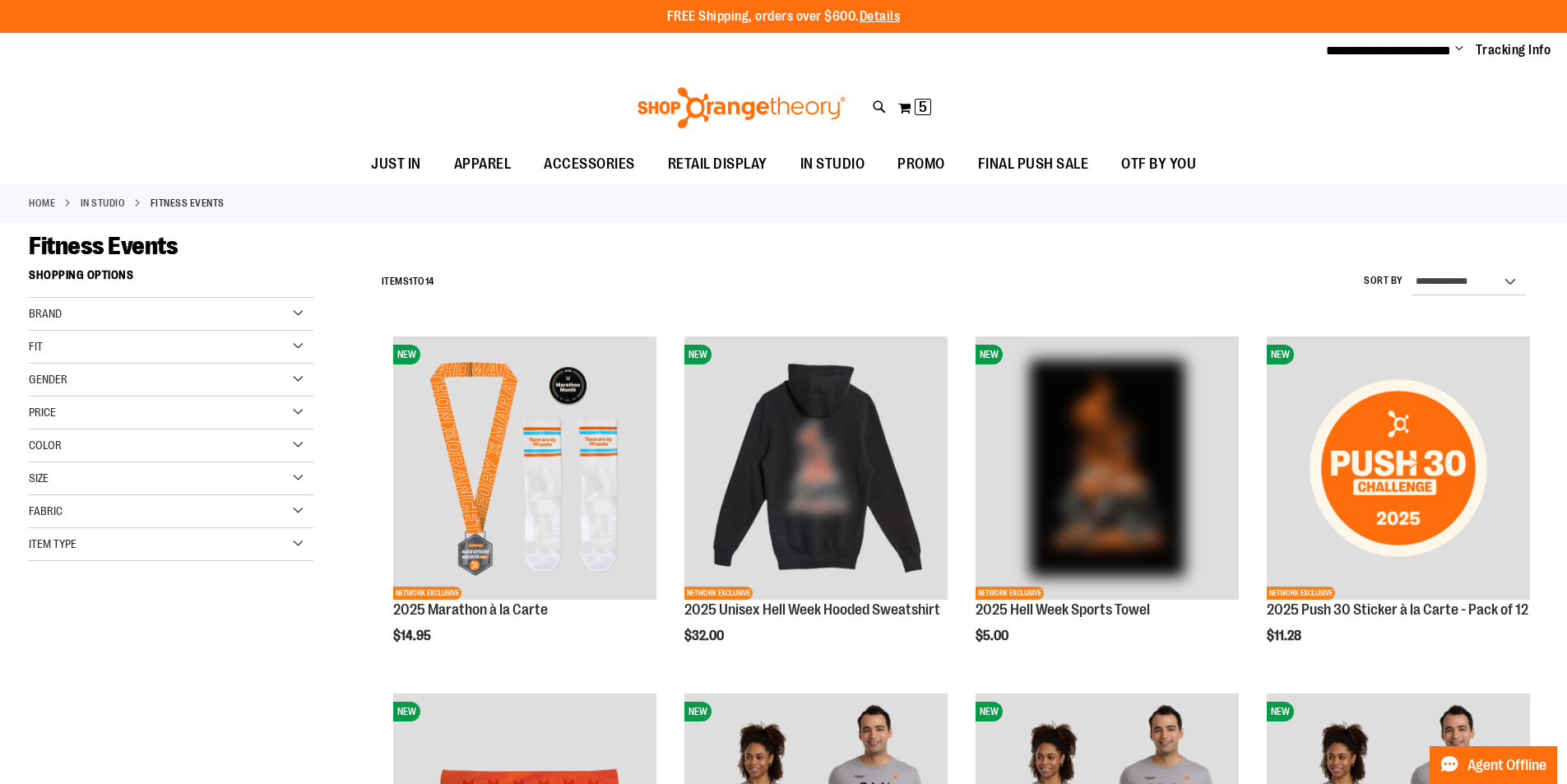
type input "**********"
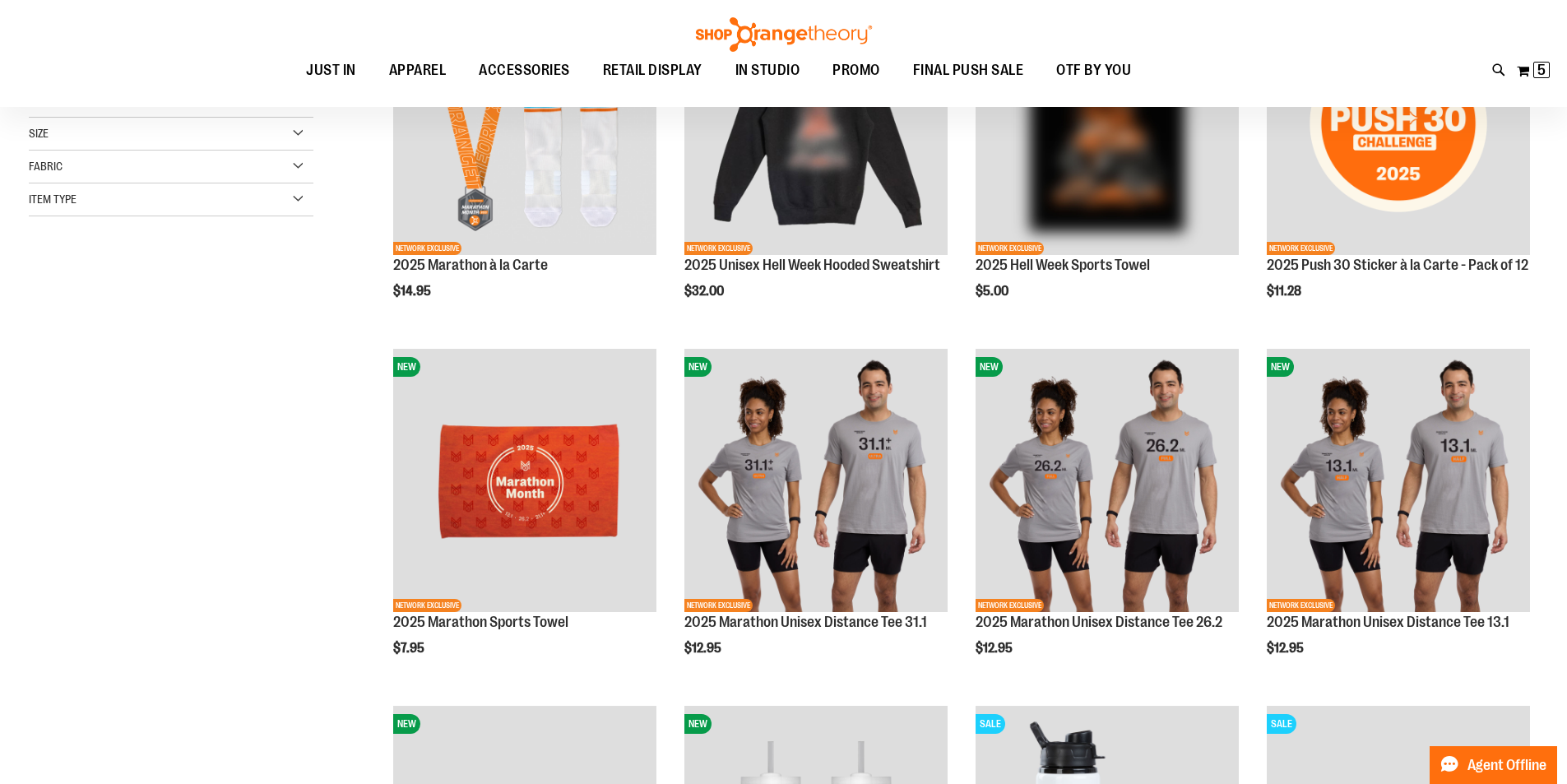
scroll to position [394, 0]
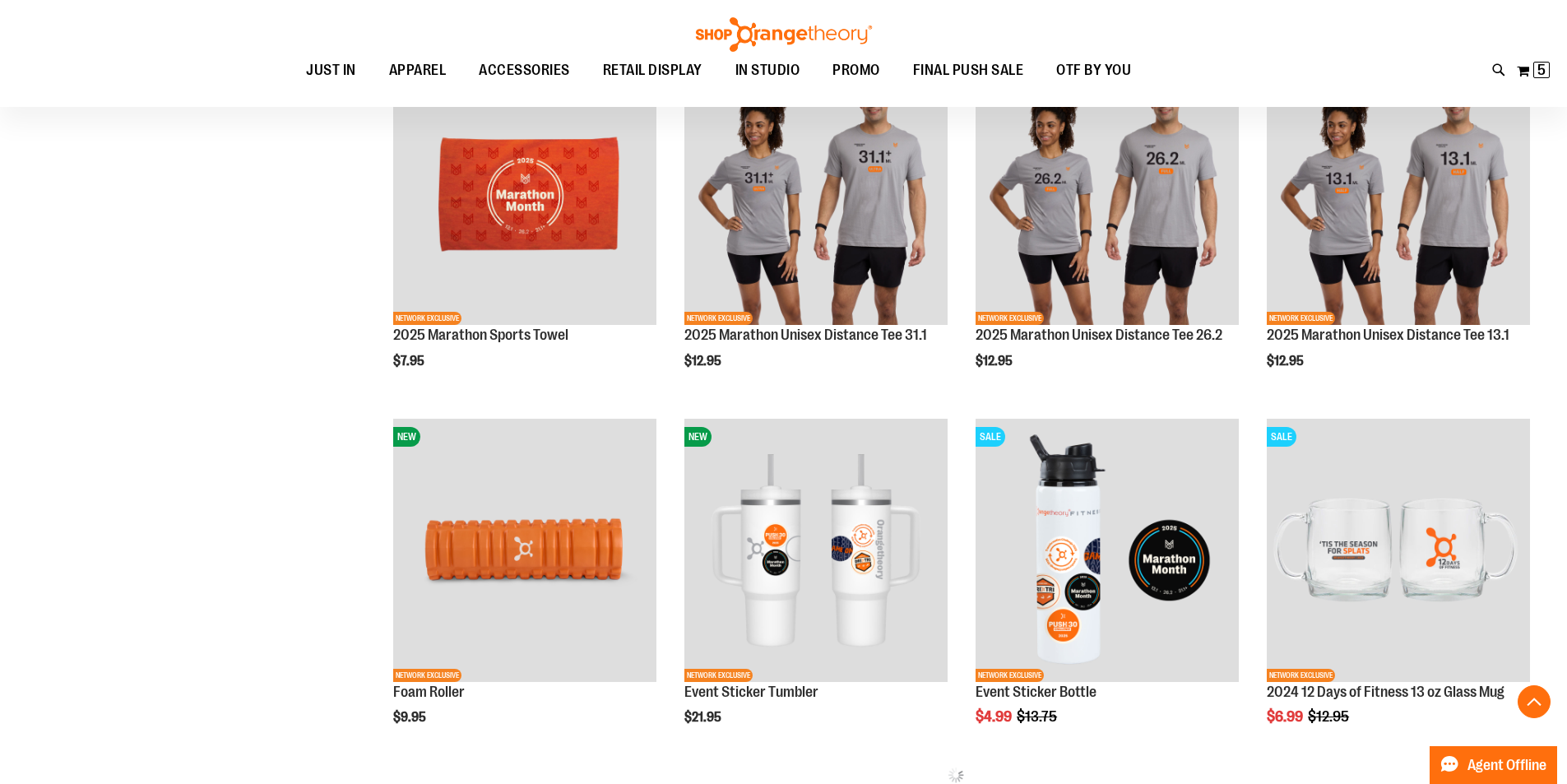
scroll to position [657, 0]
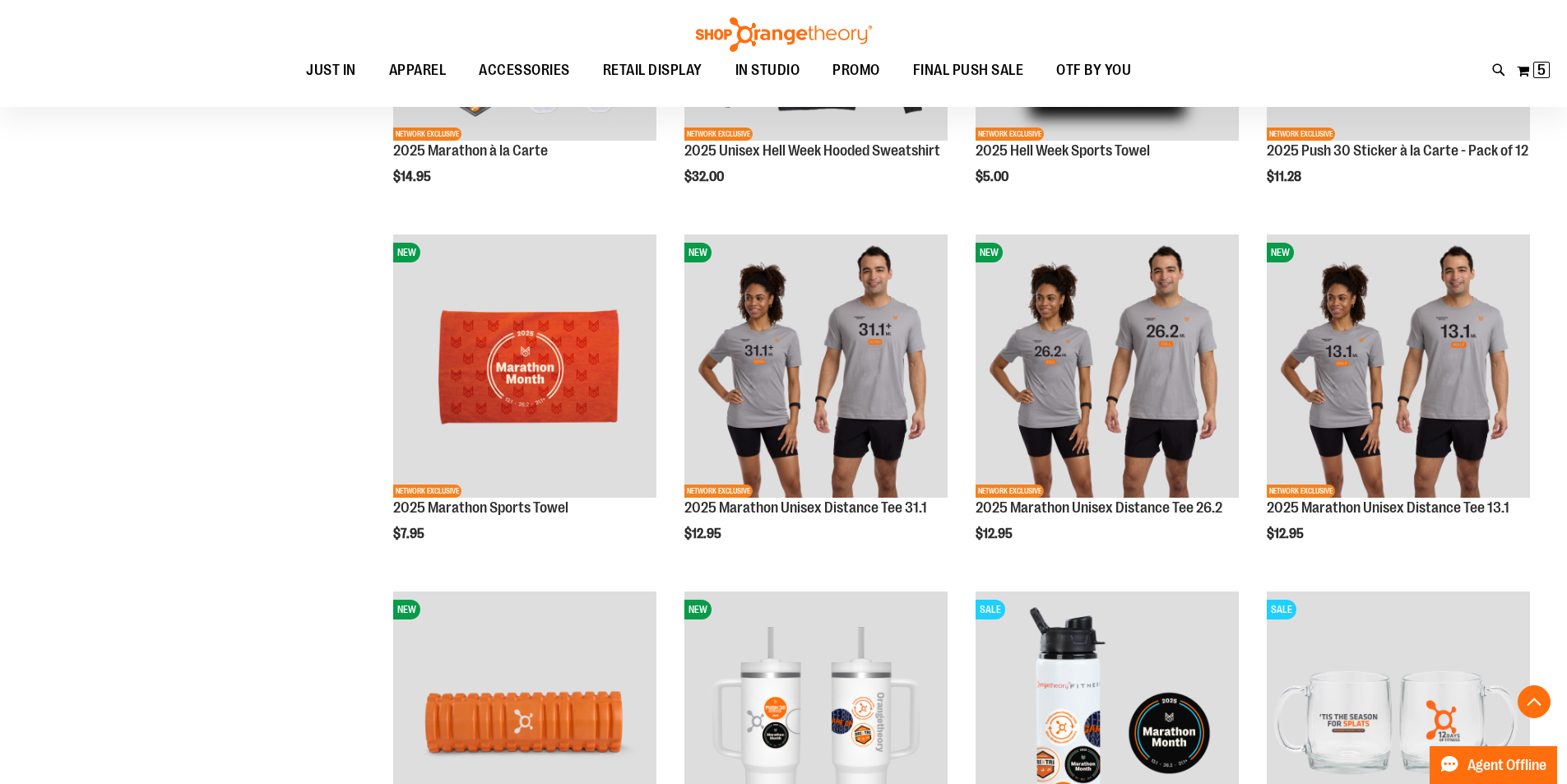
scroll to position [427, 0]
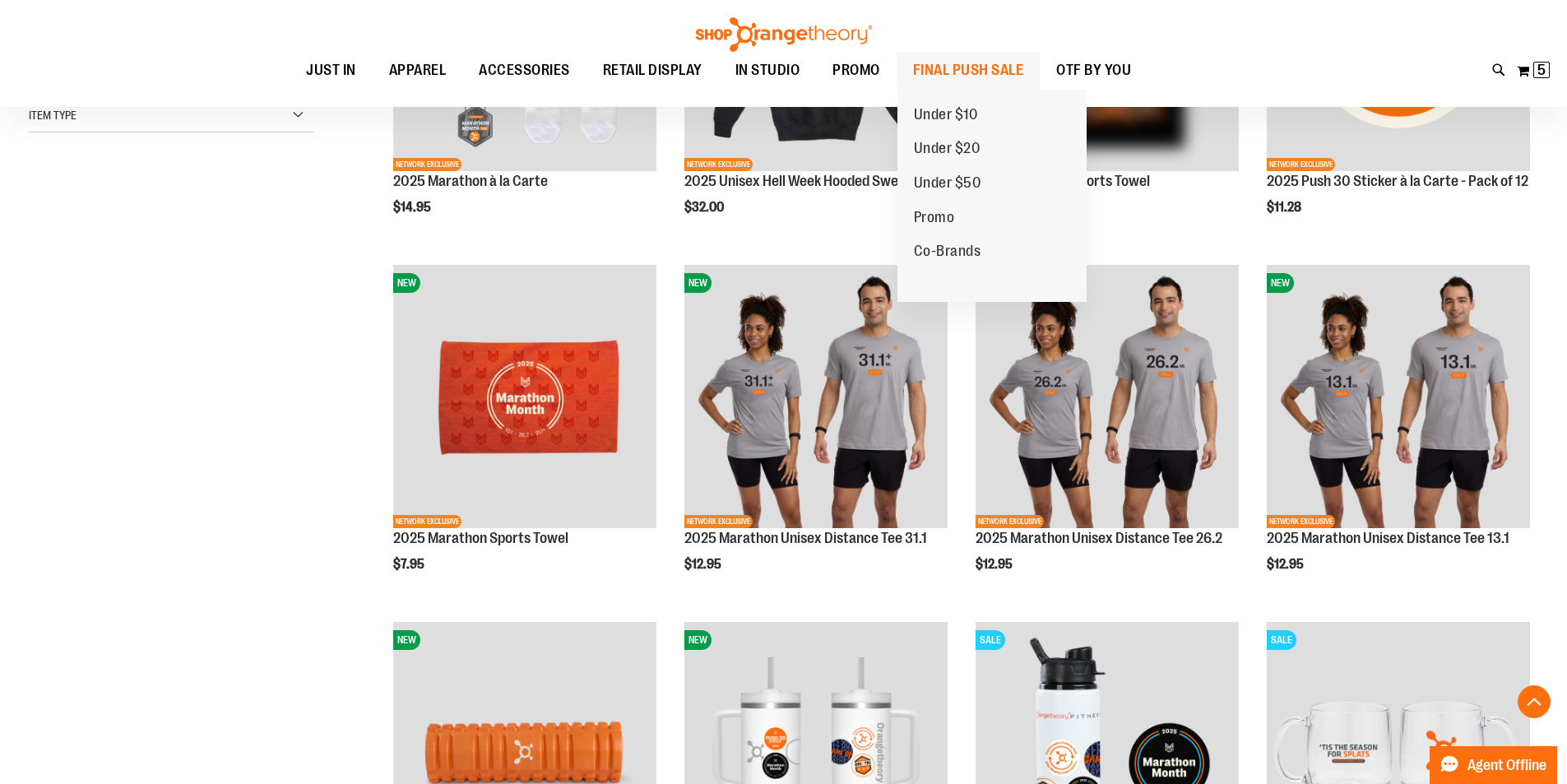
click at [948, 64] on span "FINAL PUSH SALE" at bounding box center [969, 70] width 111 height 37
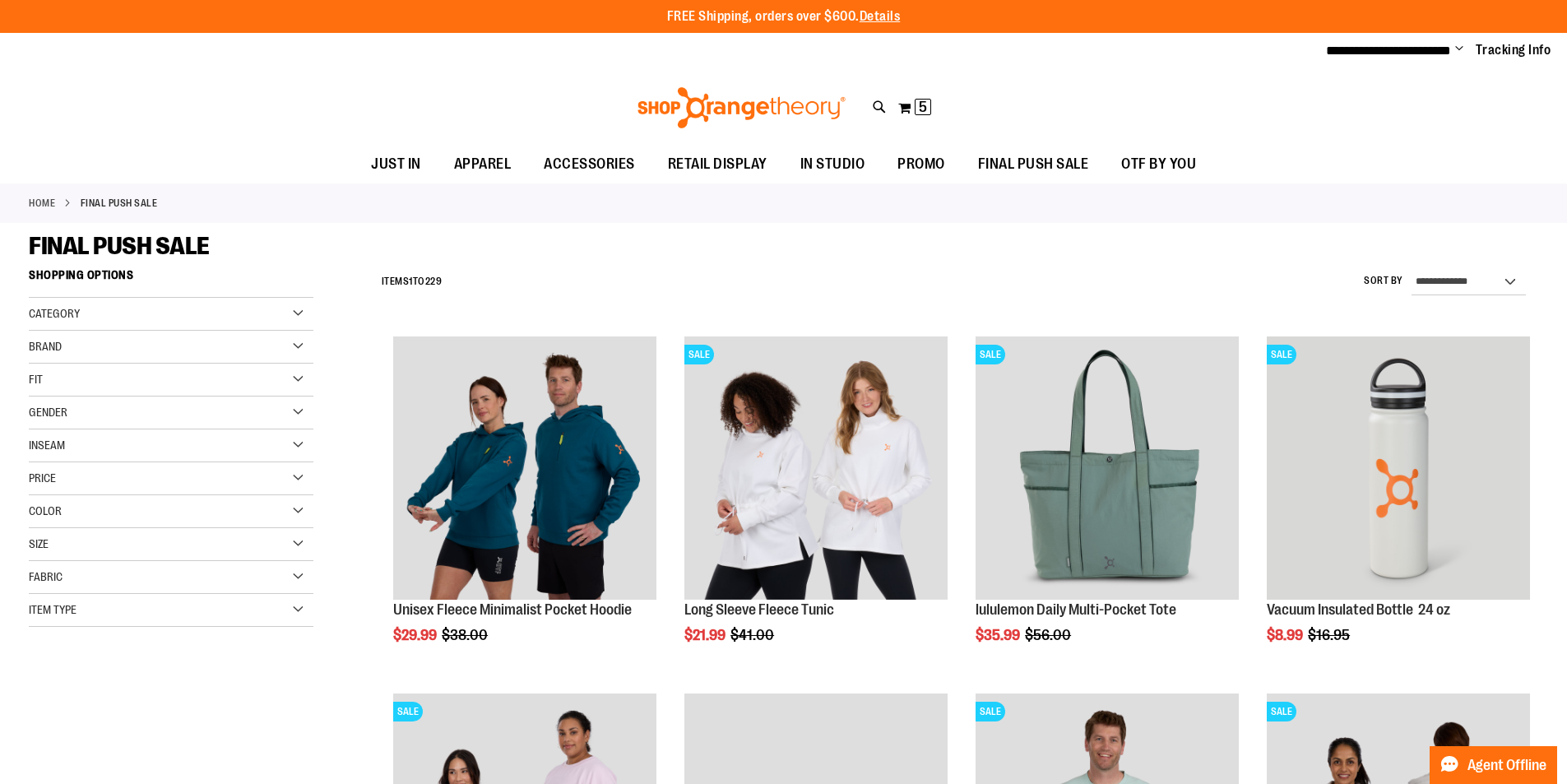
type input "**********"
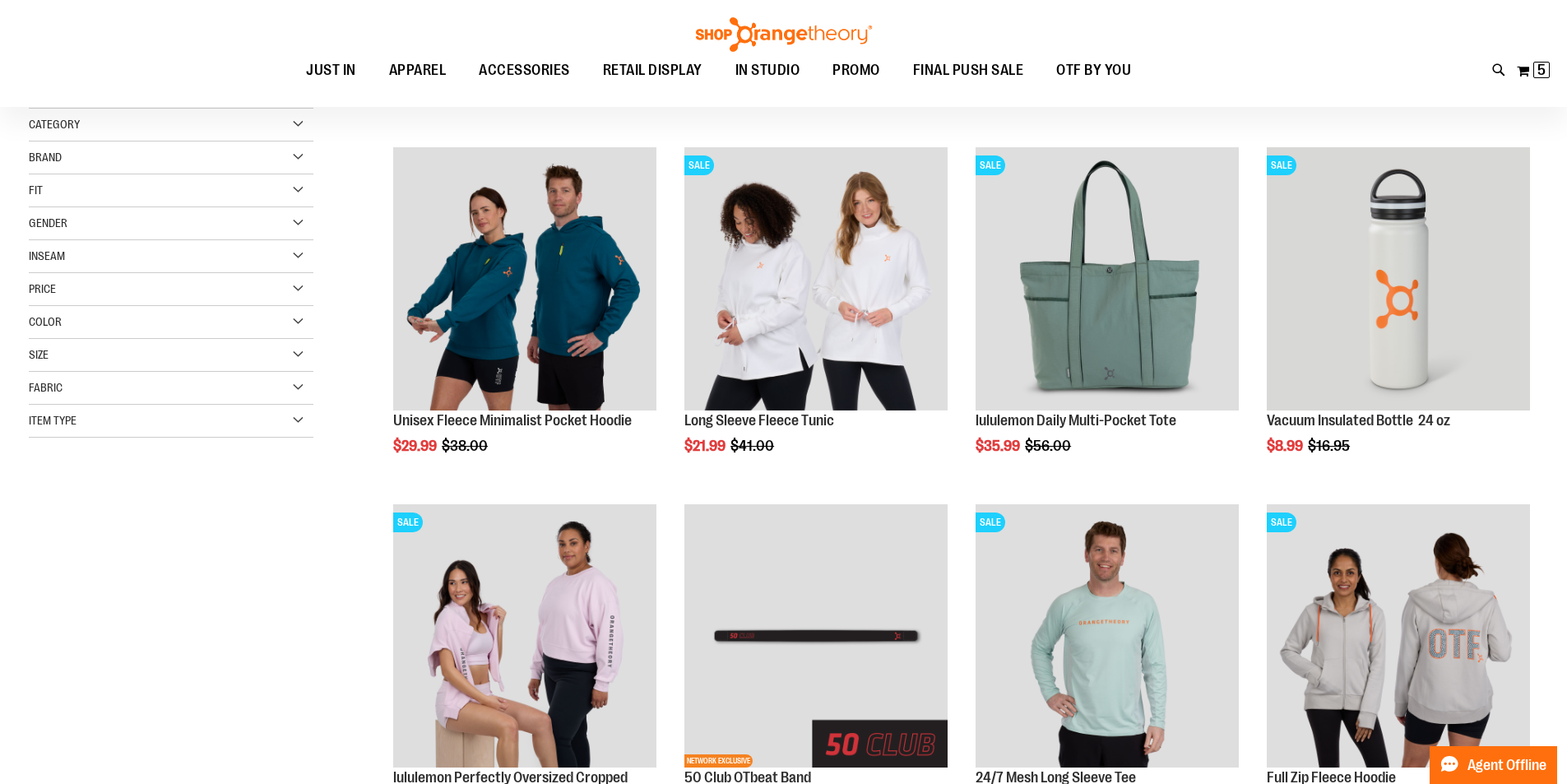
scroll to position [229, 0]
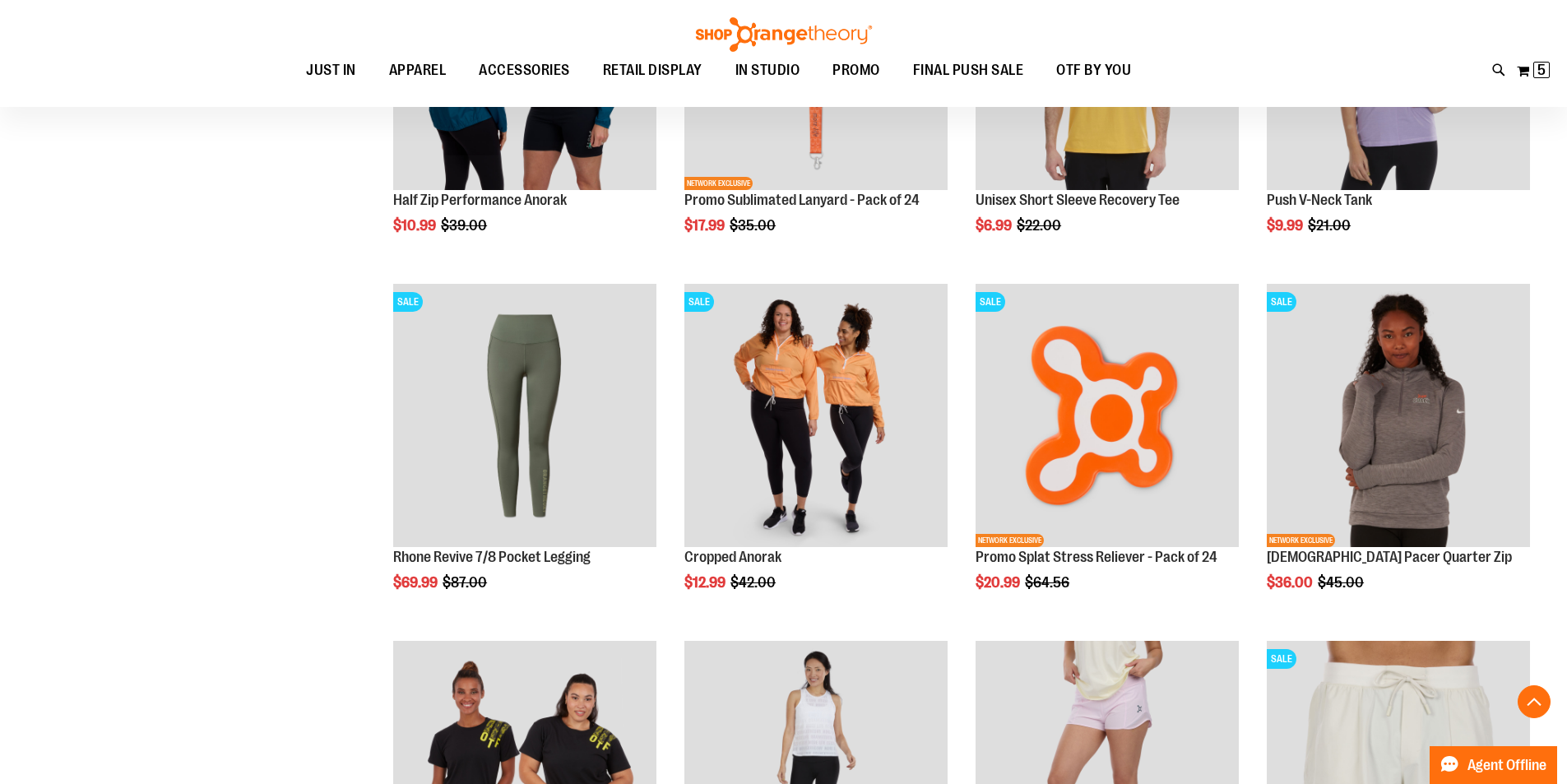
scroll to position [1479, 0]
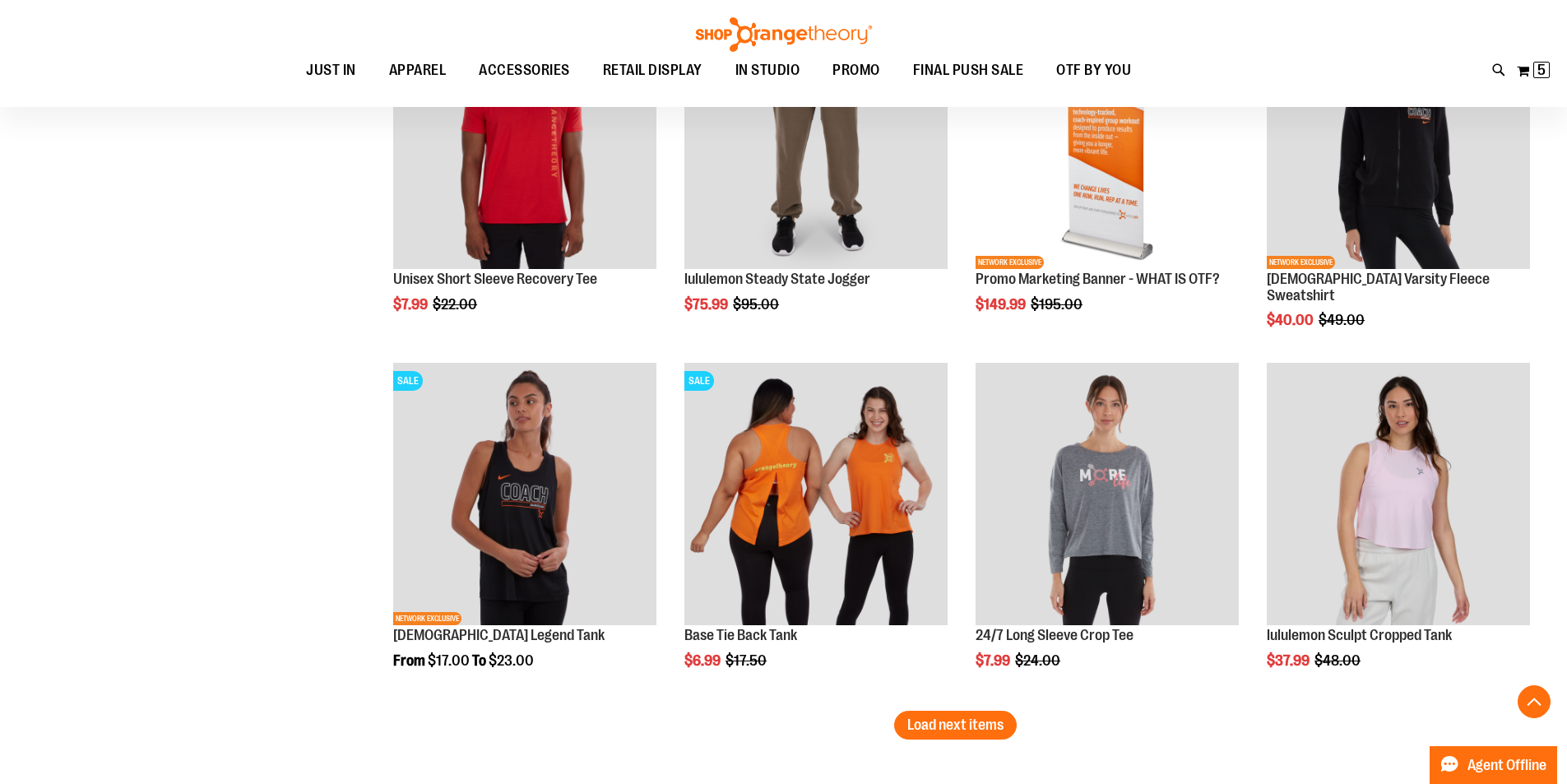
scroll to position [2828, 0]
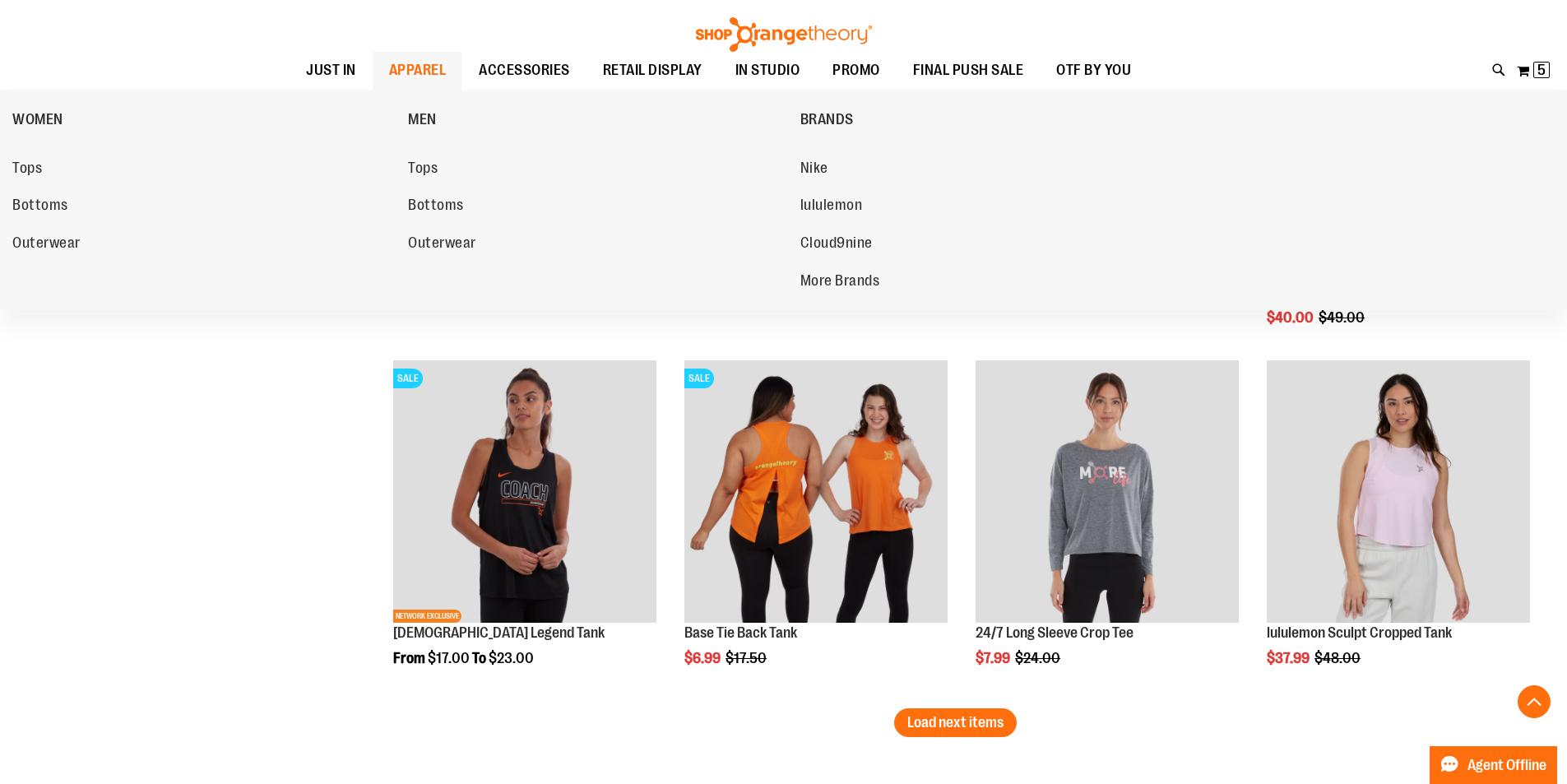
click at [416, 68] on span "APPAREL" at bounding box center [417, 70] width 57 height 37
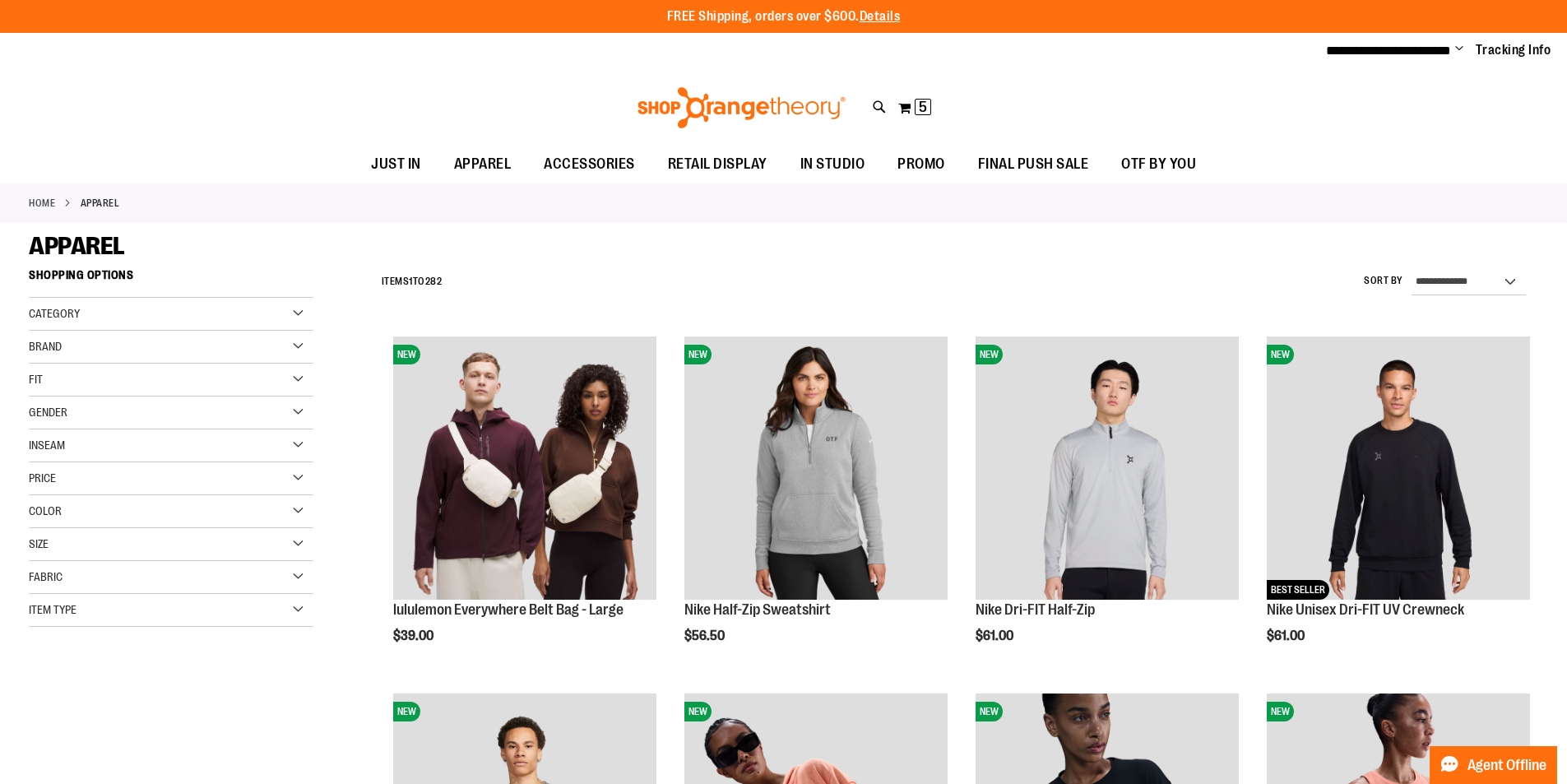
type input "**********"
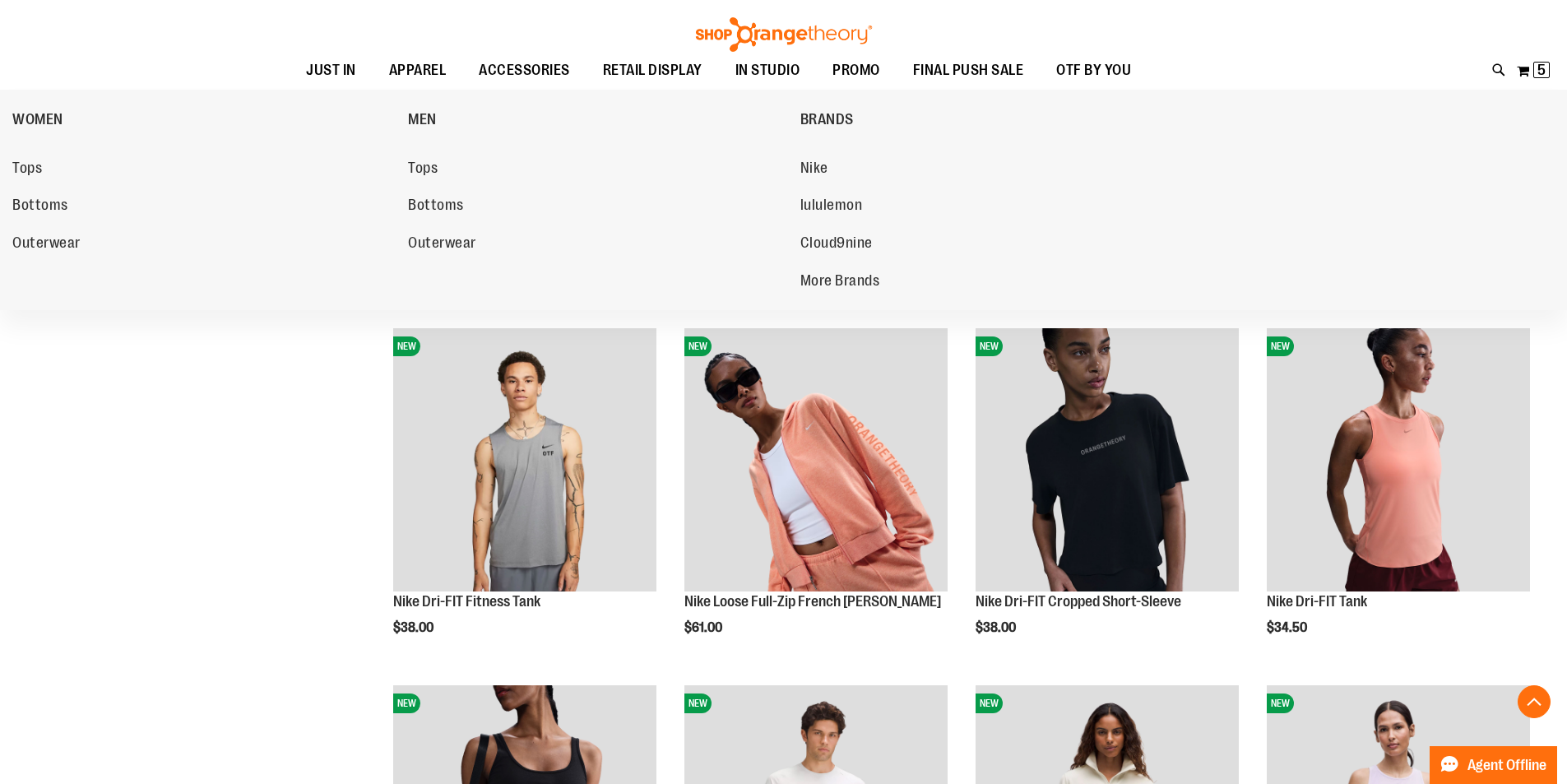
scroll to position [361, 0]
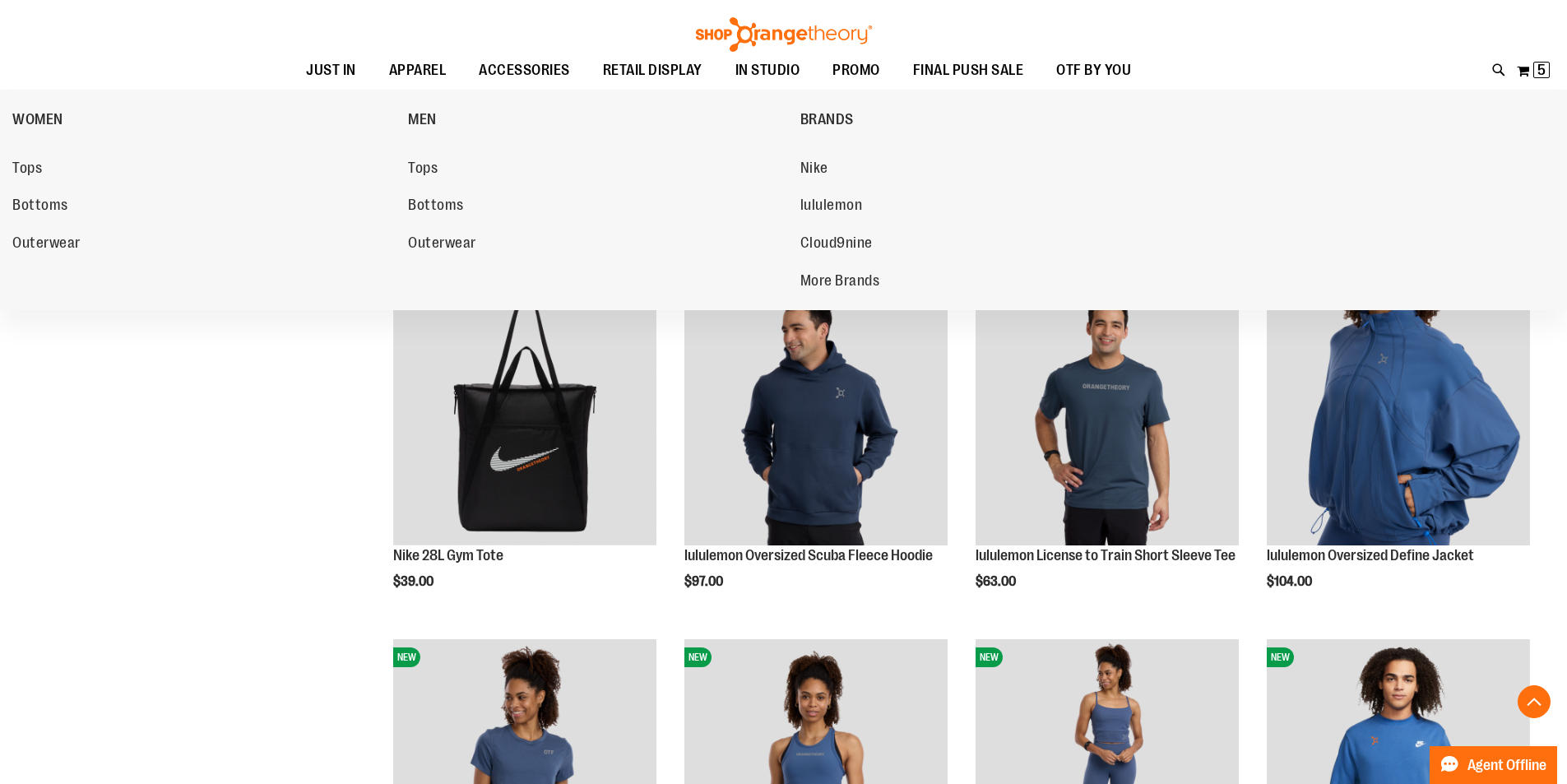
scroll to position [1512, 0]
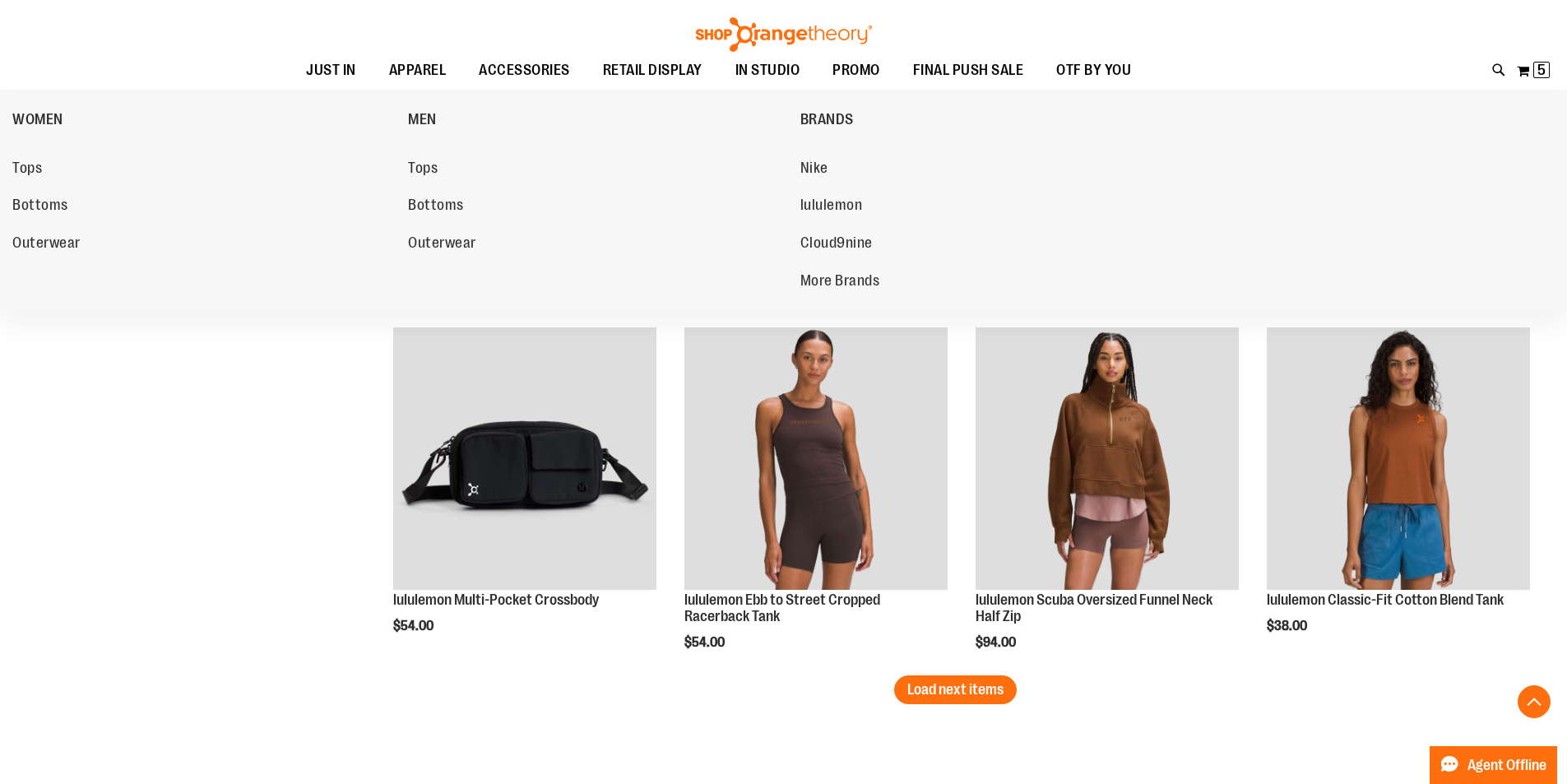
scroll to position [2893, 0]
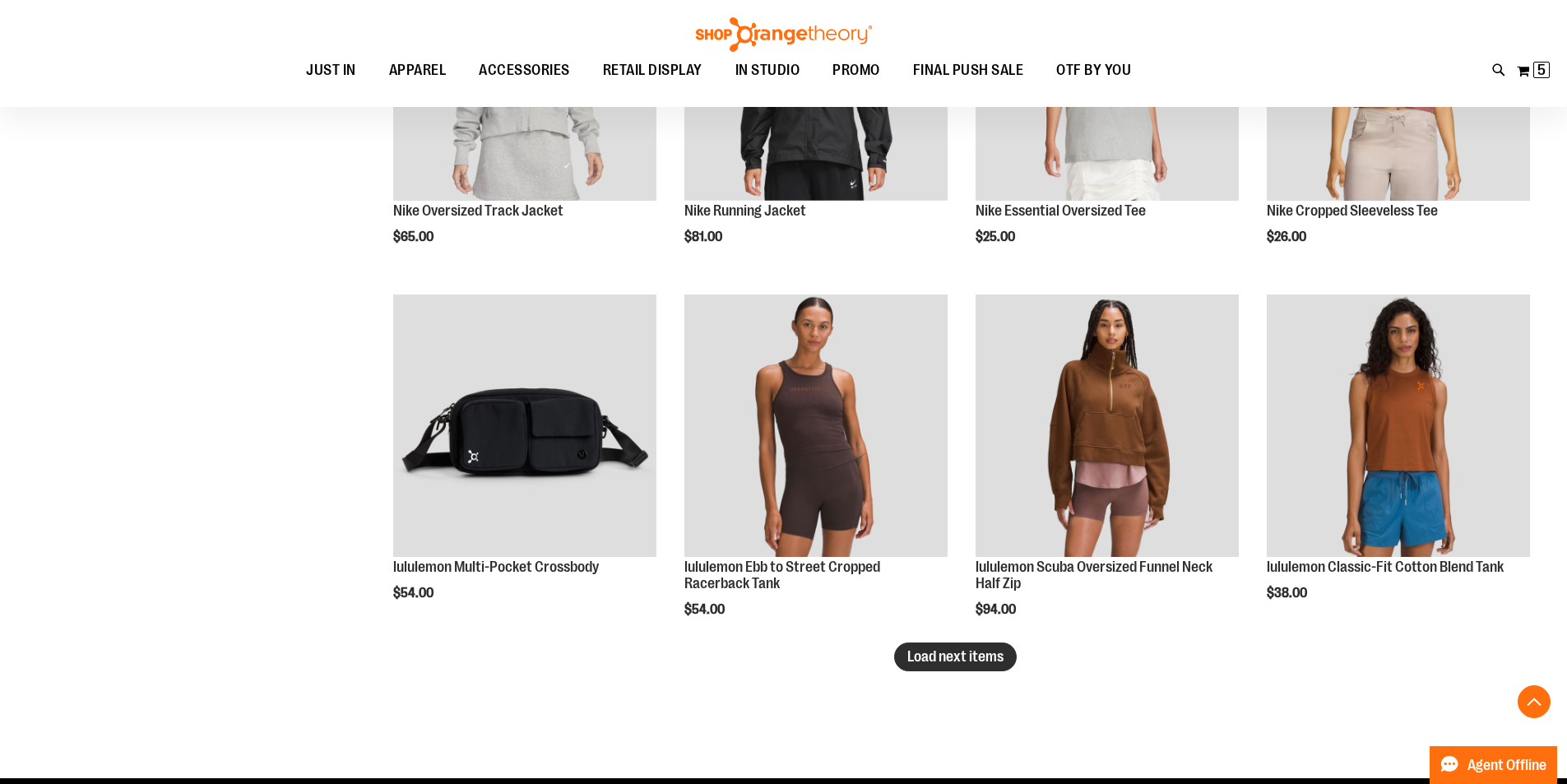
click at [936, 658] on span "Load next items" at bounding box center [955, 656] width 96 height 17
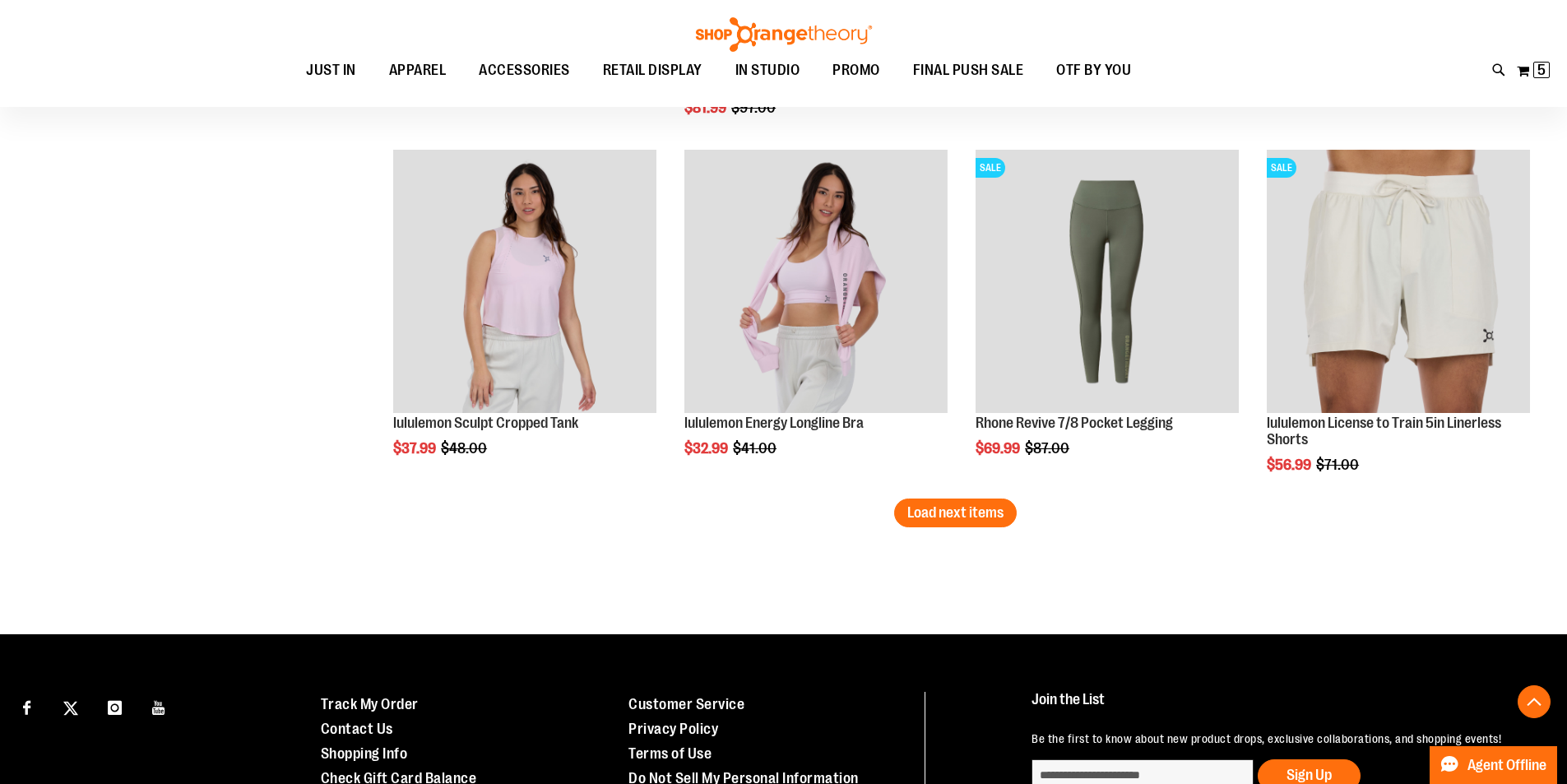
scroll to position [4111, 0]
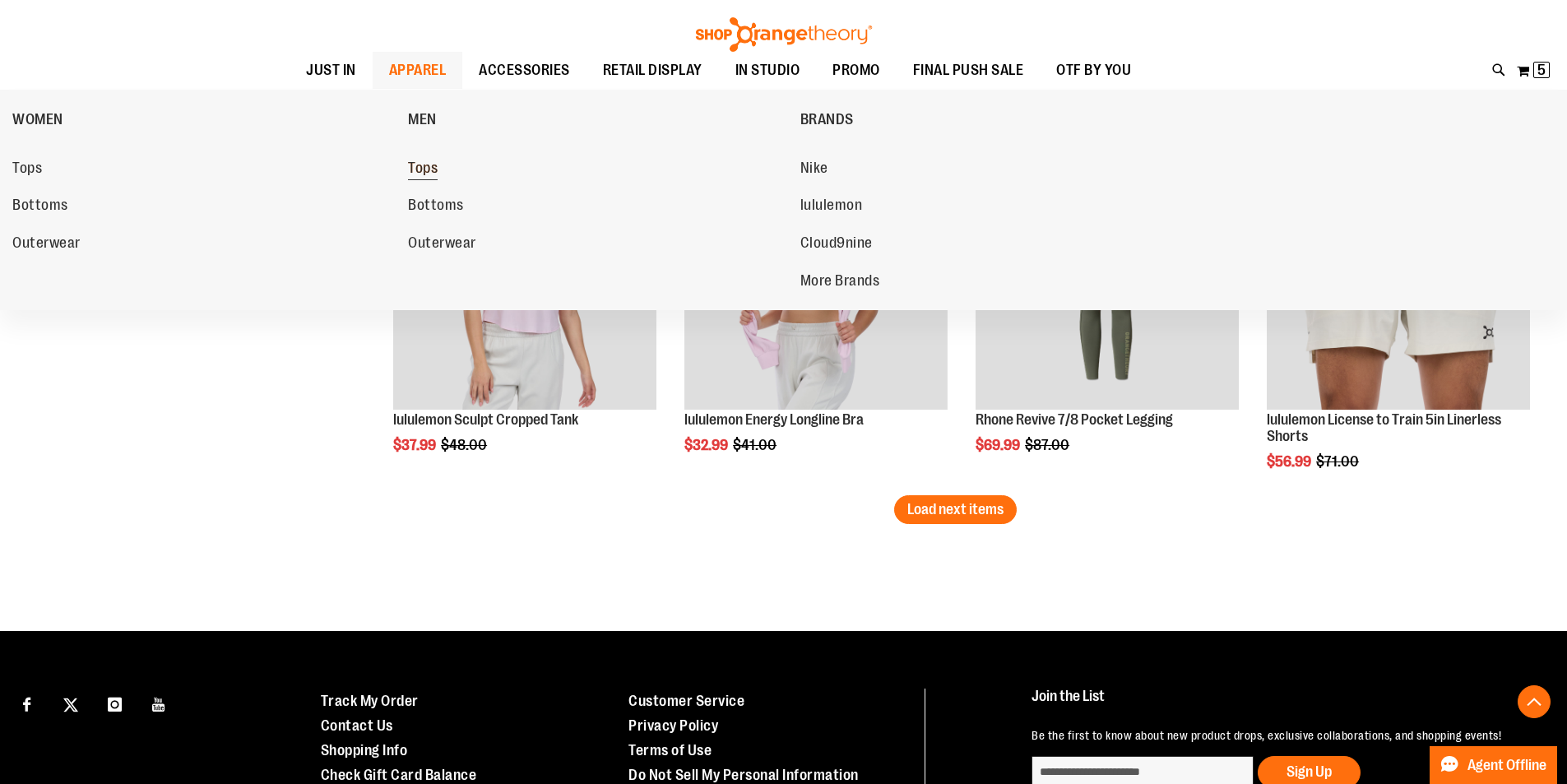
click at [424, 165] on span "Tops" at bounding box center [423, 169] width 30 height 21
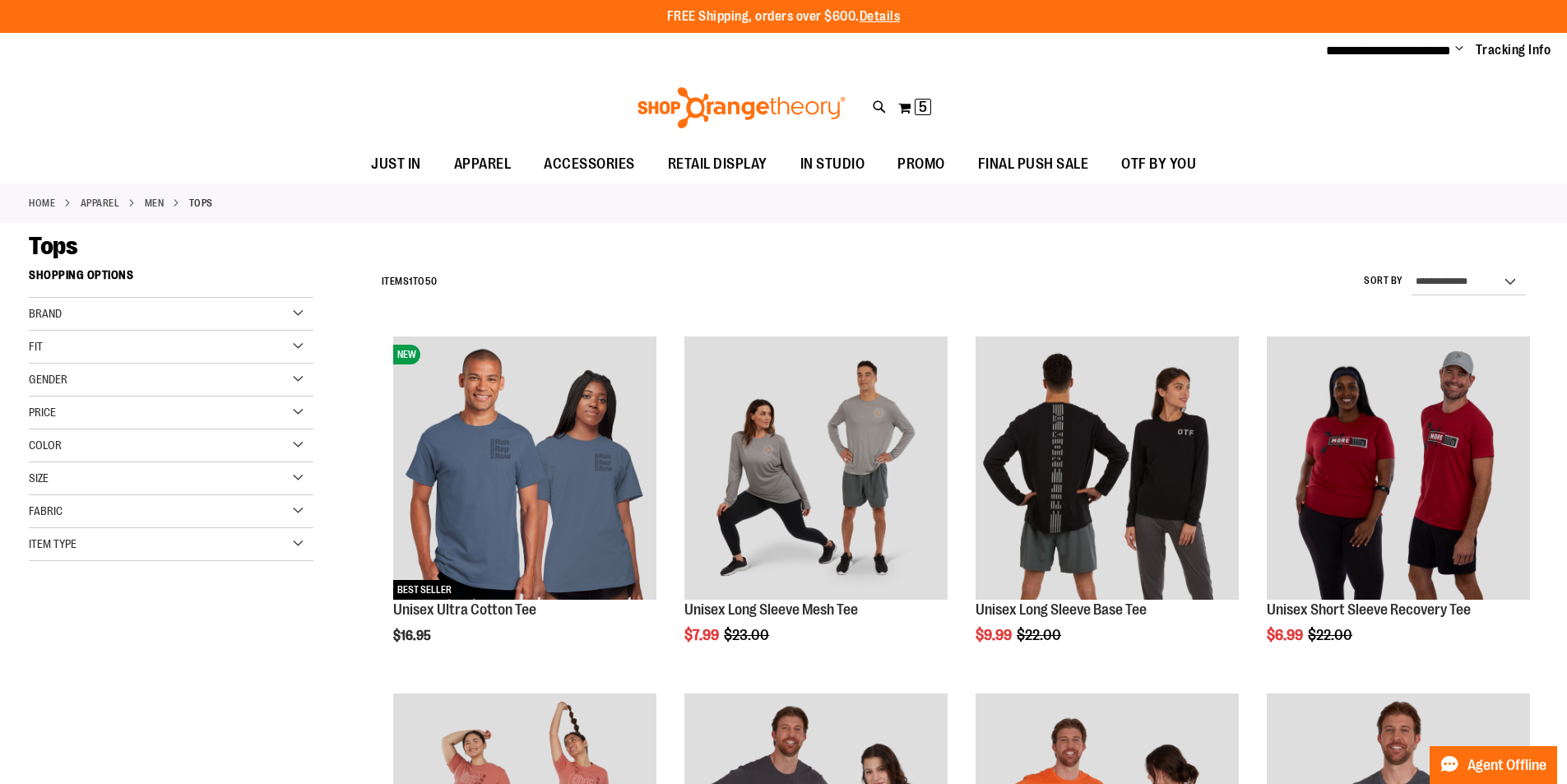
type input "**********"
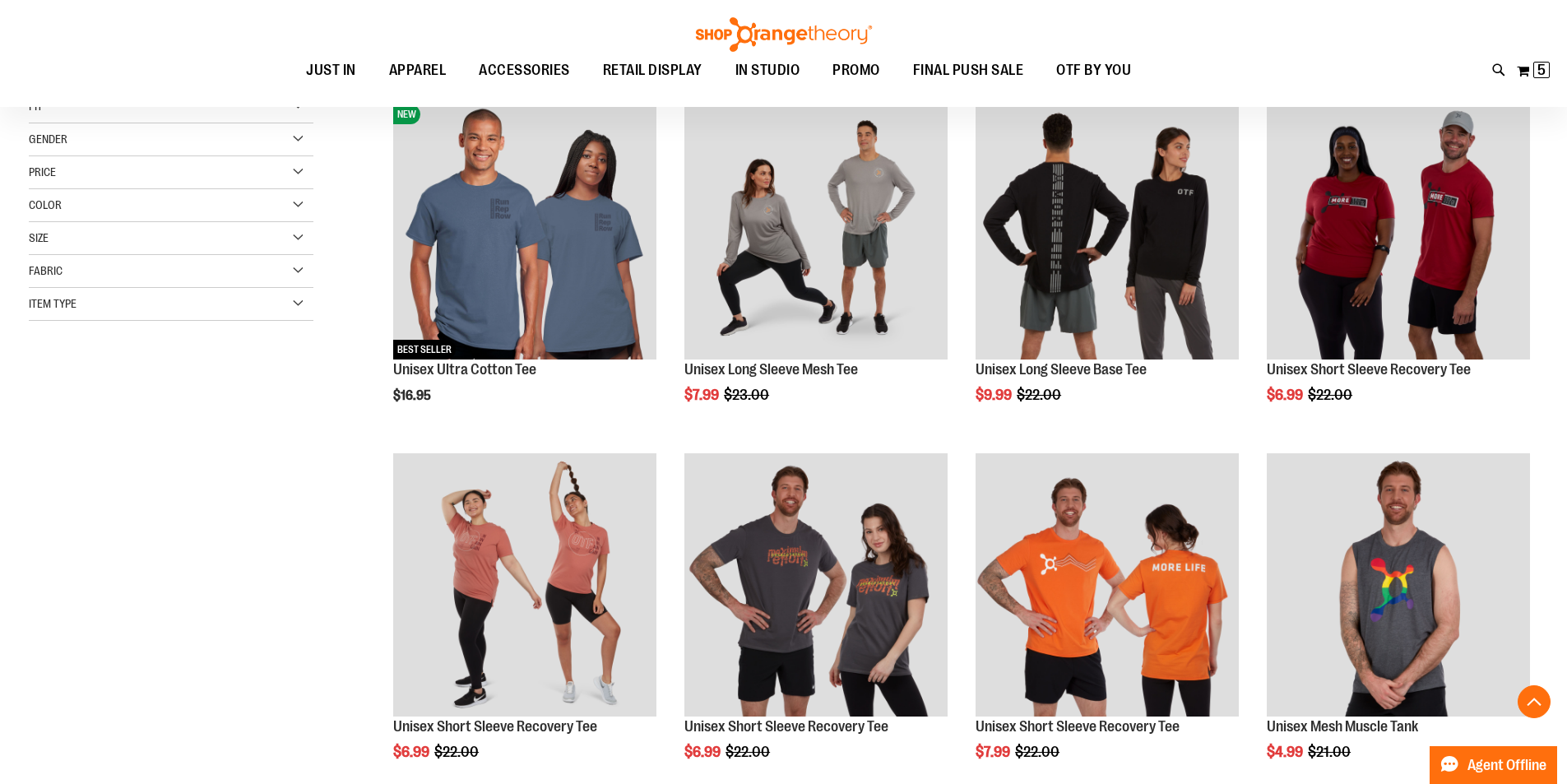
scroll to position [295, 0]
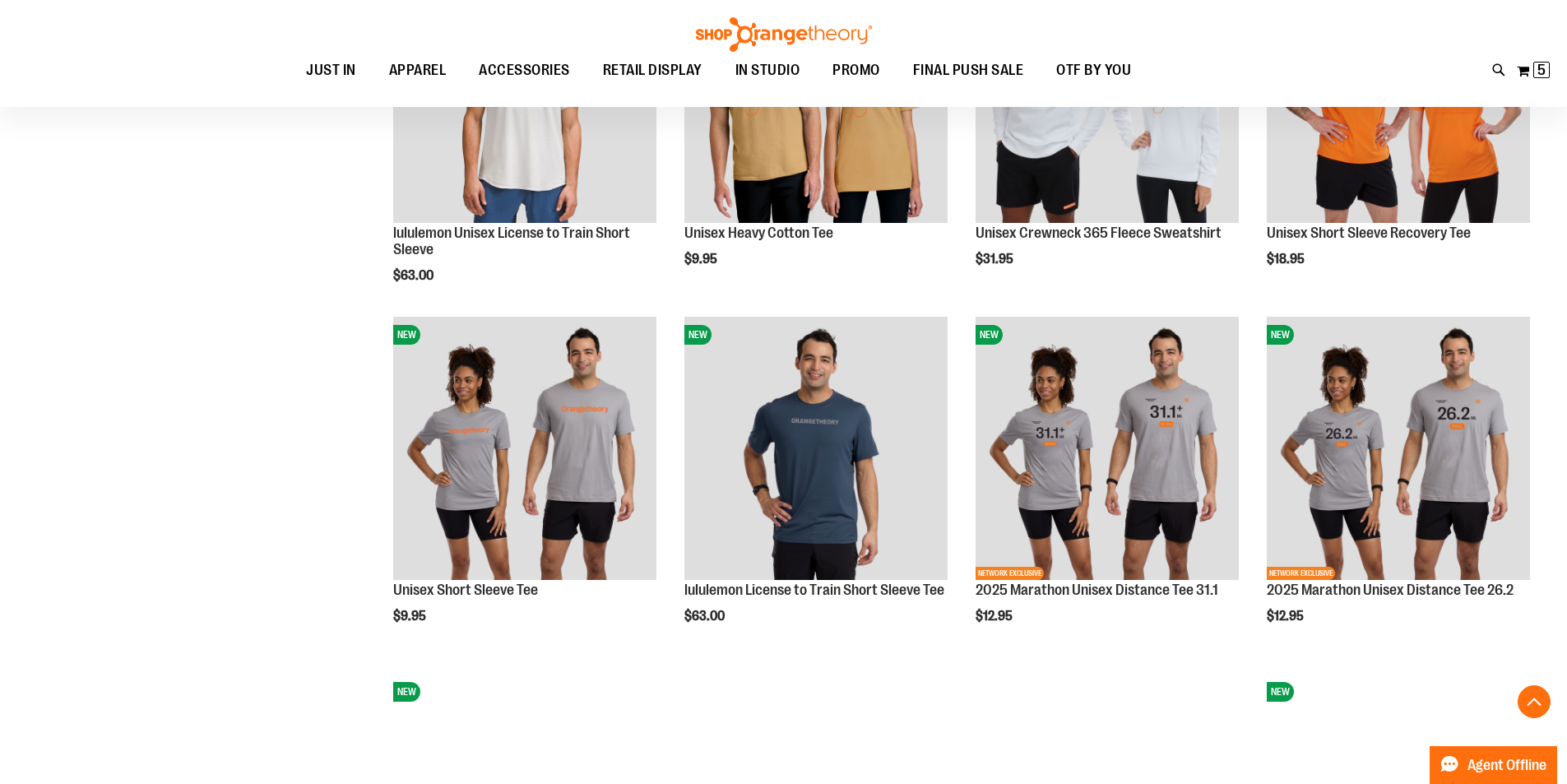
scroll to position [1512, 0]
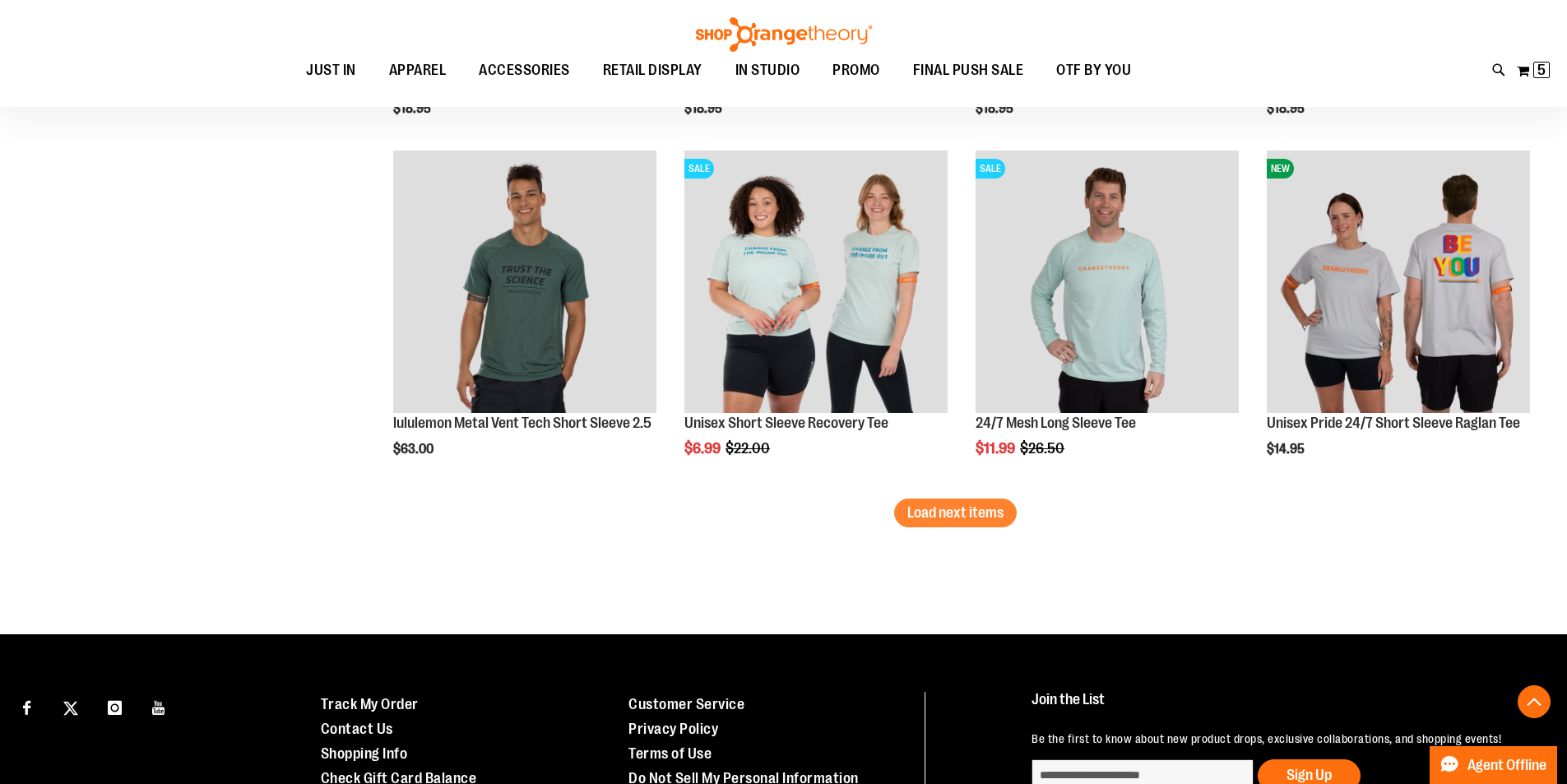
scroll to position [3058, 0]
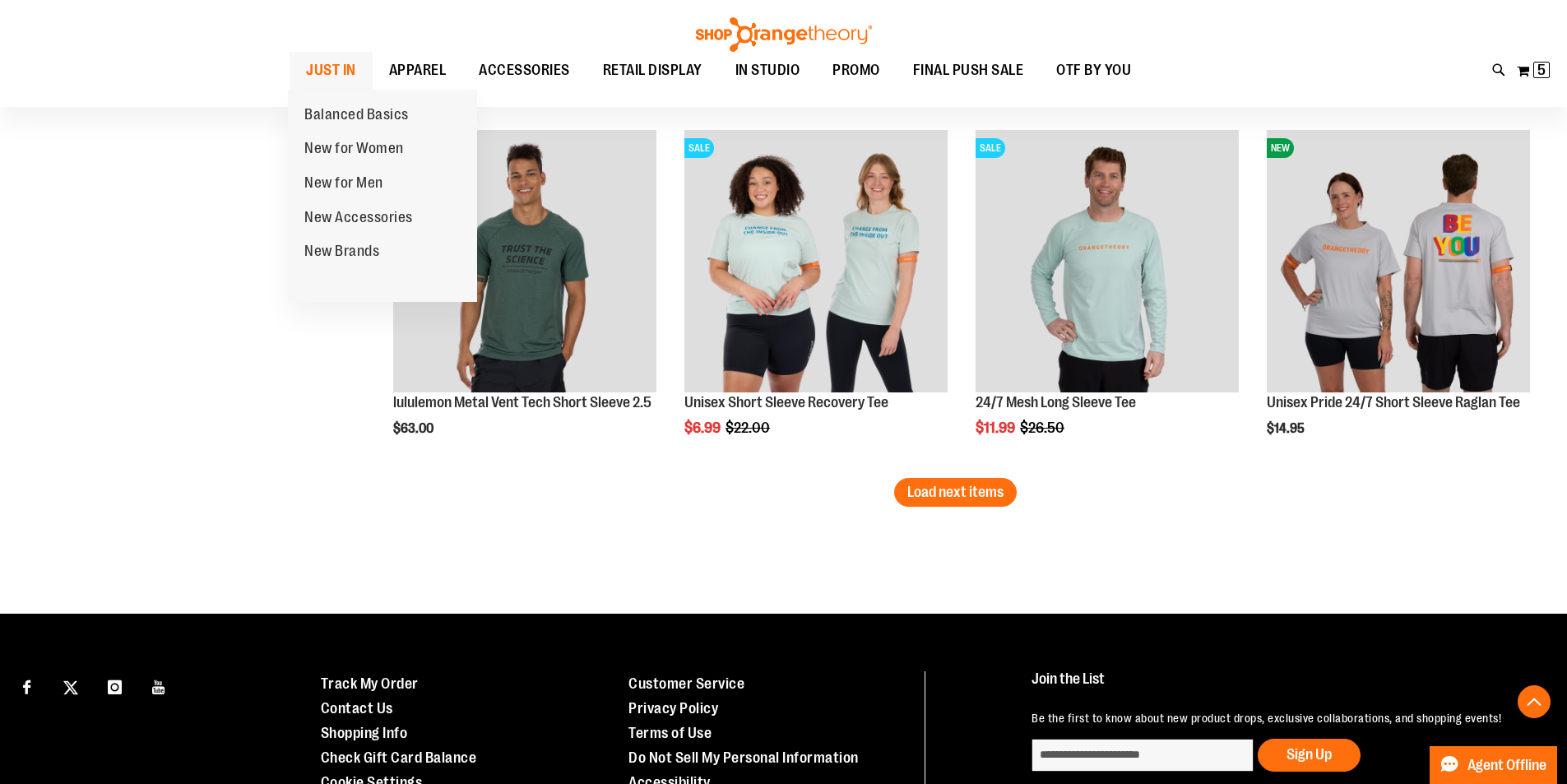
click at [312, 61] on span "JUST IN" at bounding box center [331, 70] width 50 height 37
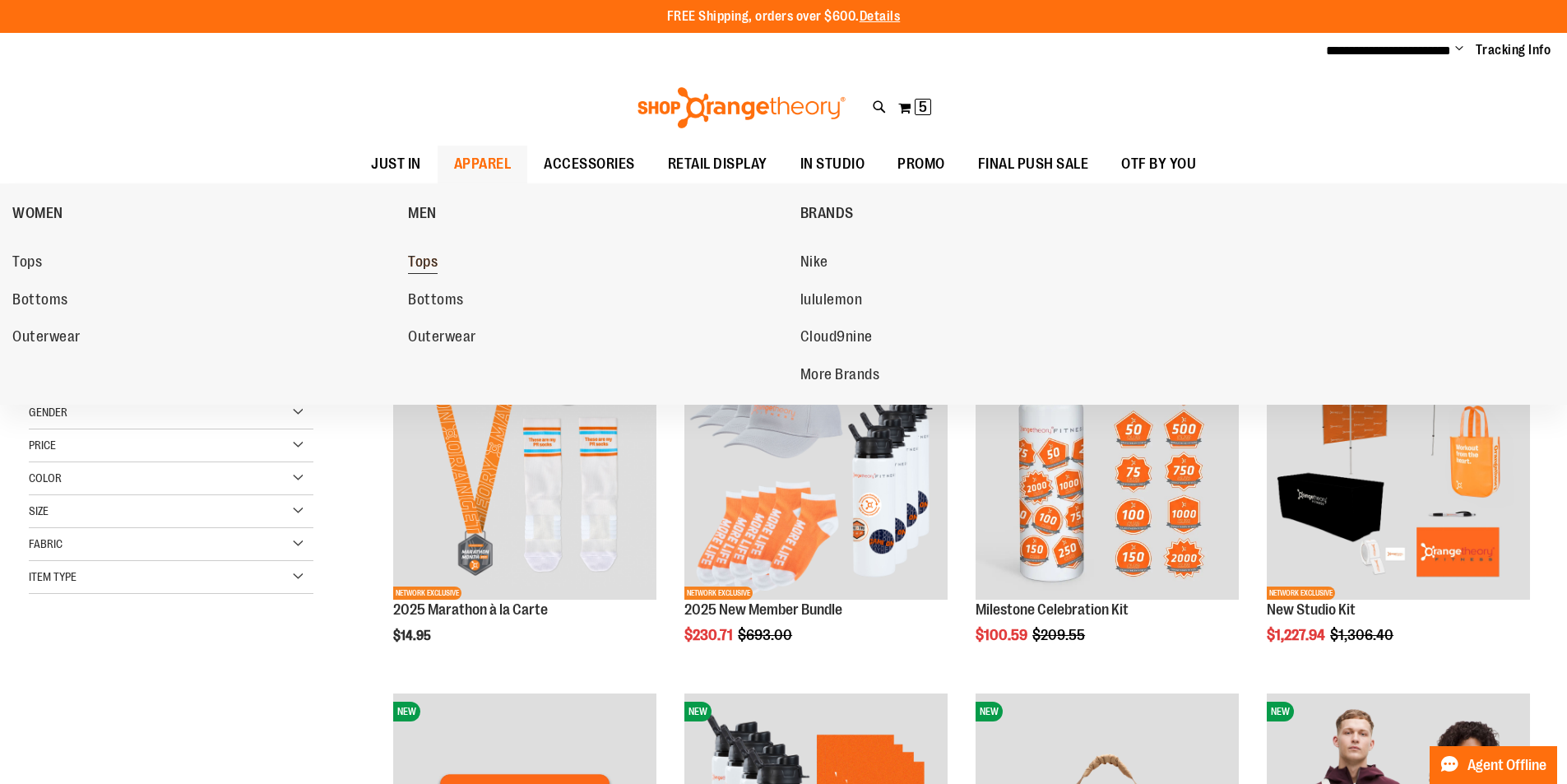
type input "**********"
click at [434, 267] on span "Tops" at bounding box center [423, 263] width 30 height 21
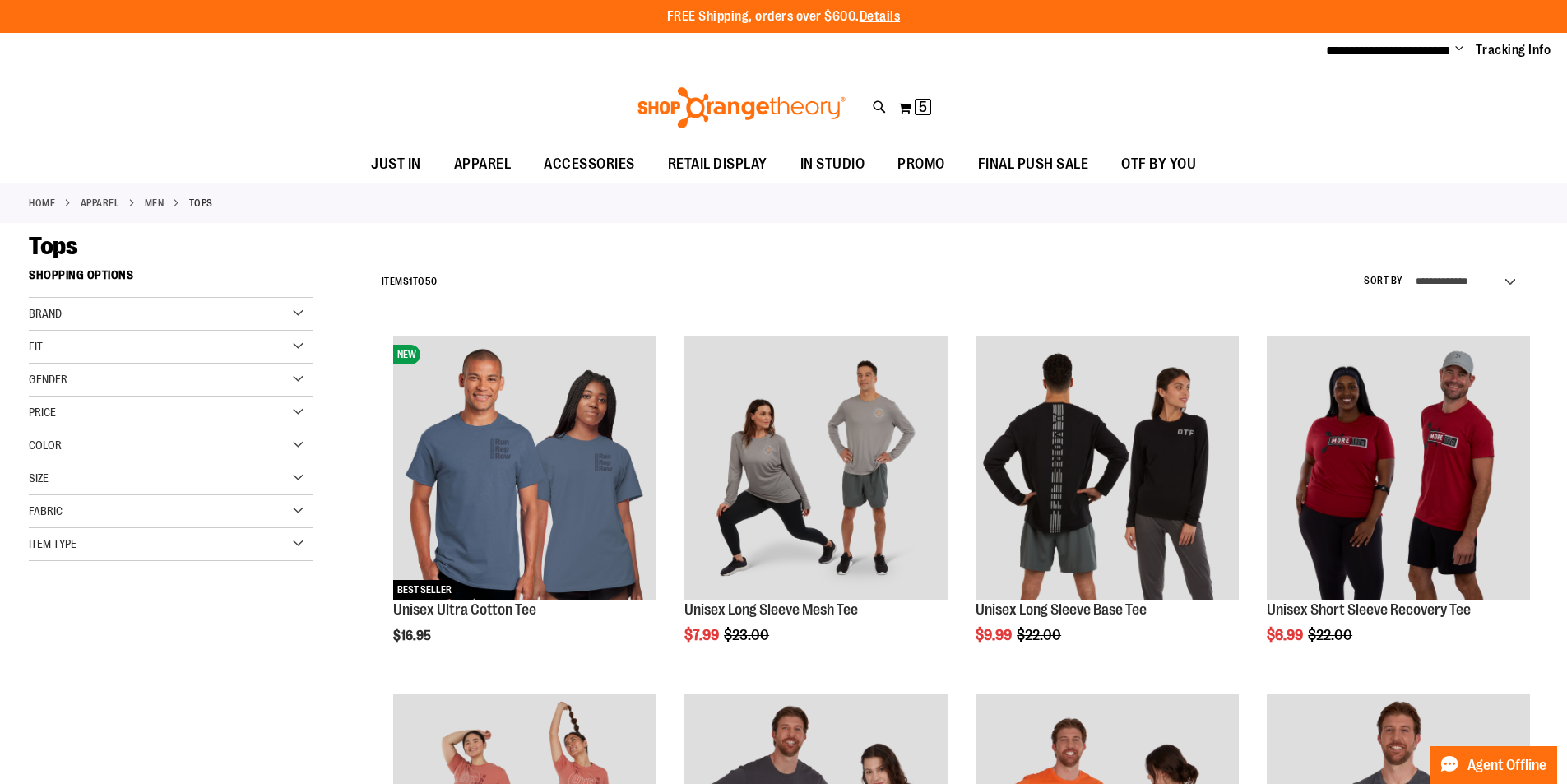
type input "**********"
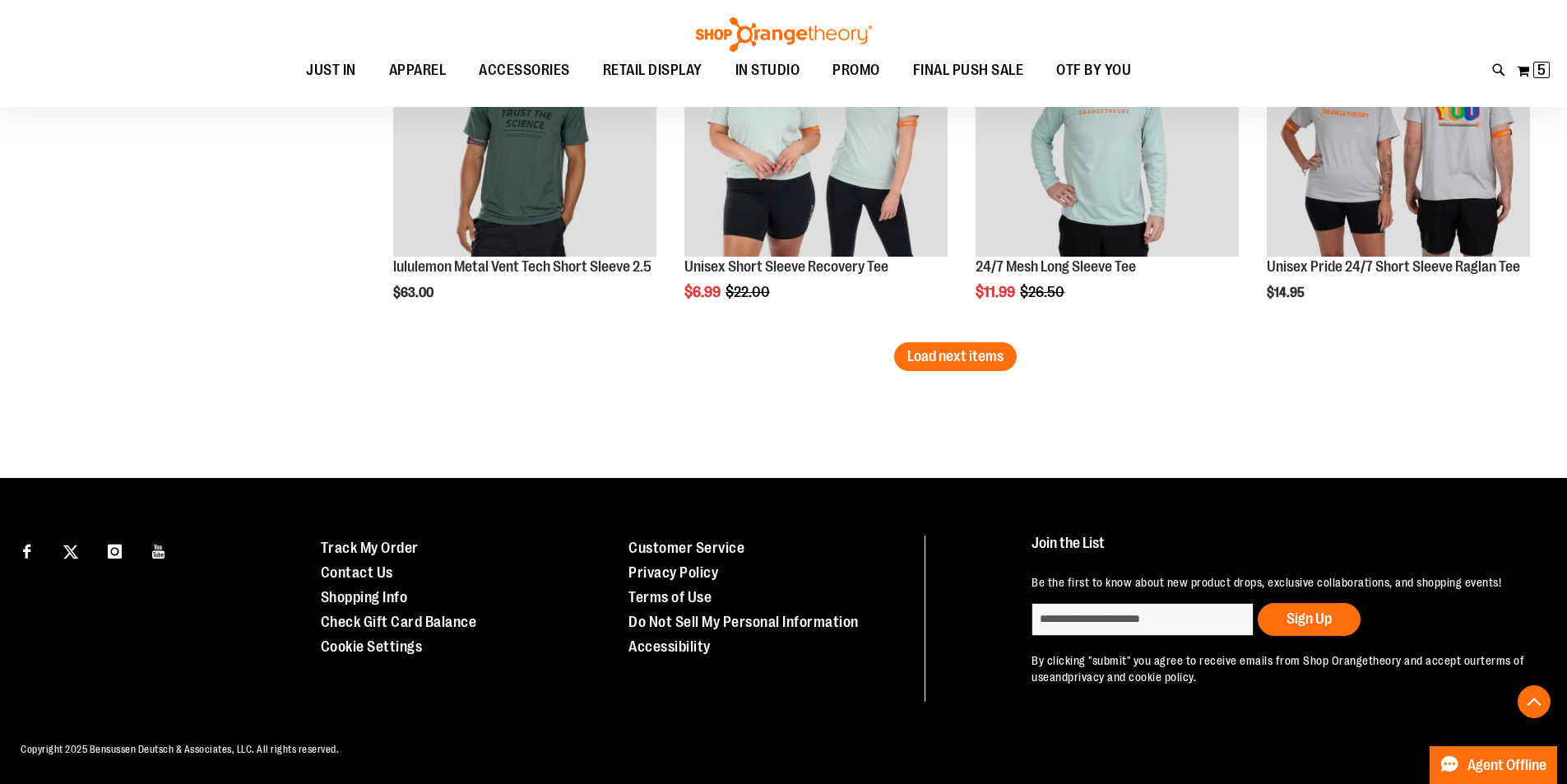
scroll to position [3195, 0]
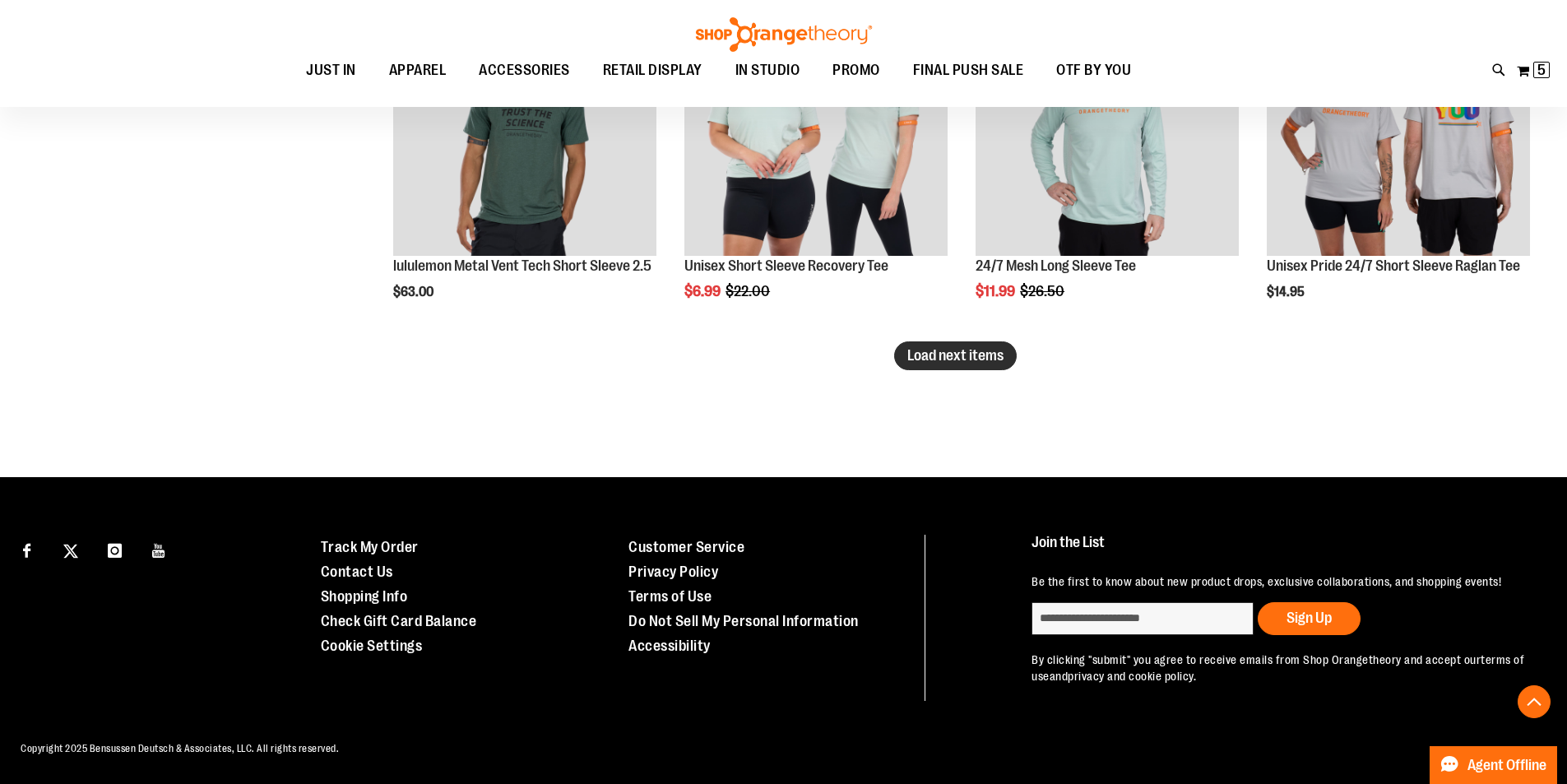
click at [936, 357] on span "Load next items" at bounding box center [955, 355] width 96 height 17
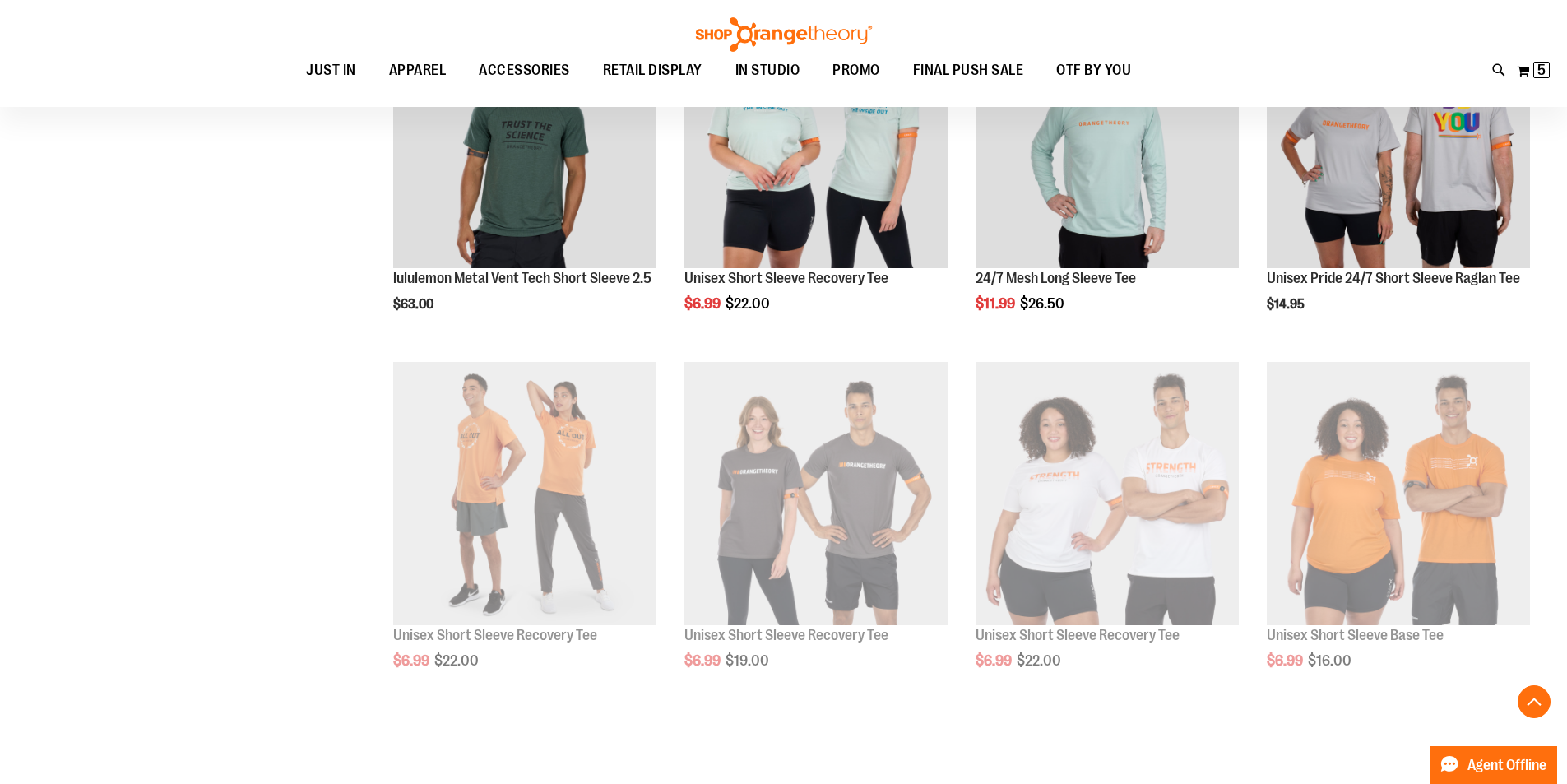
scroll to position [3195, 0]
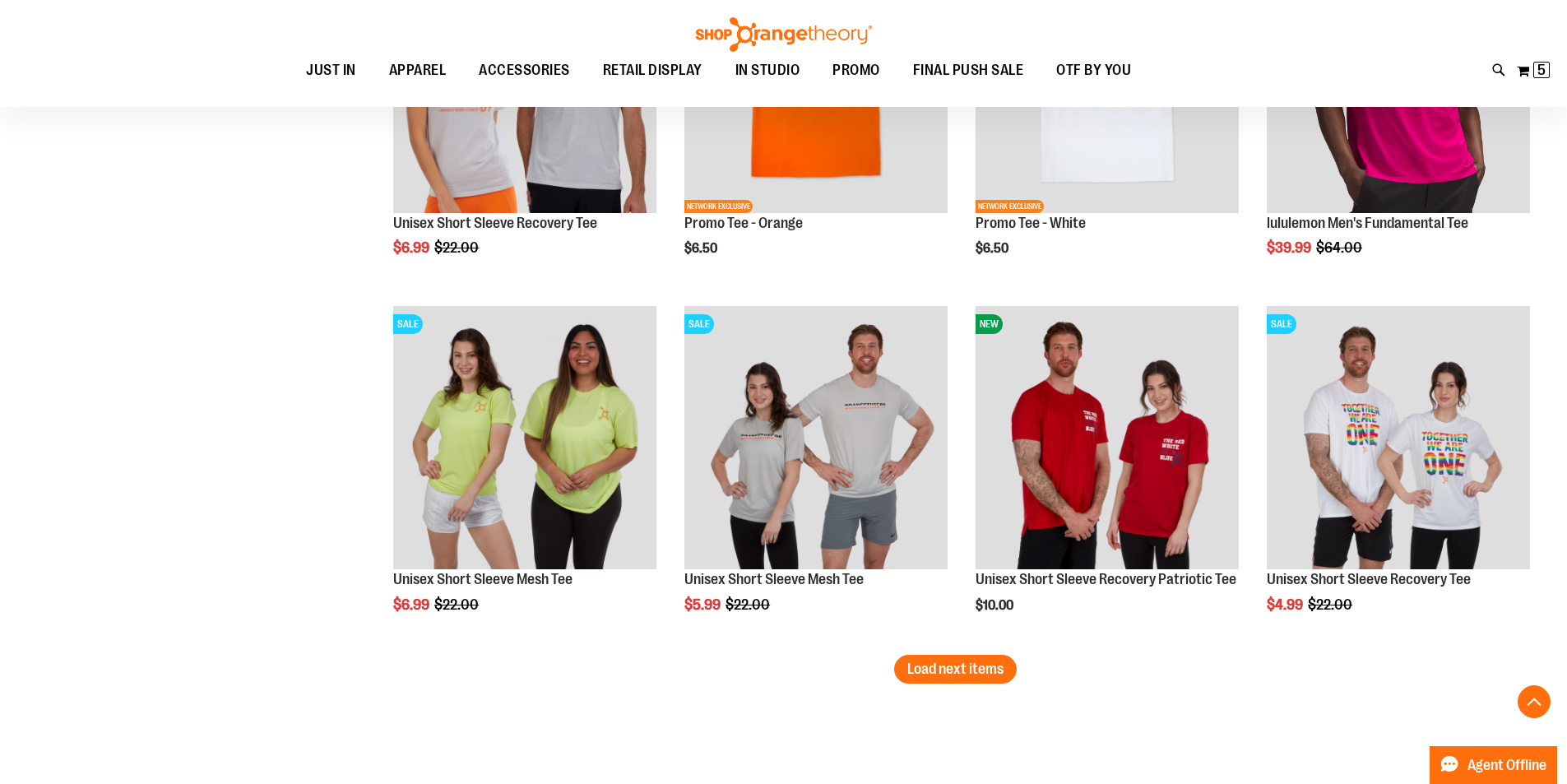
scroll to position [3984, 0]
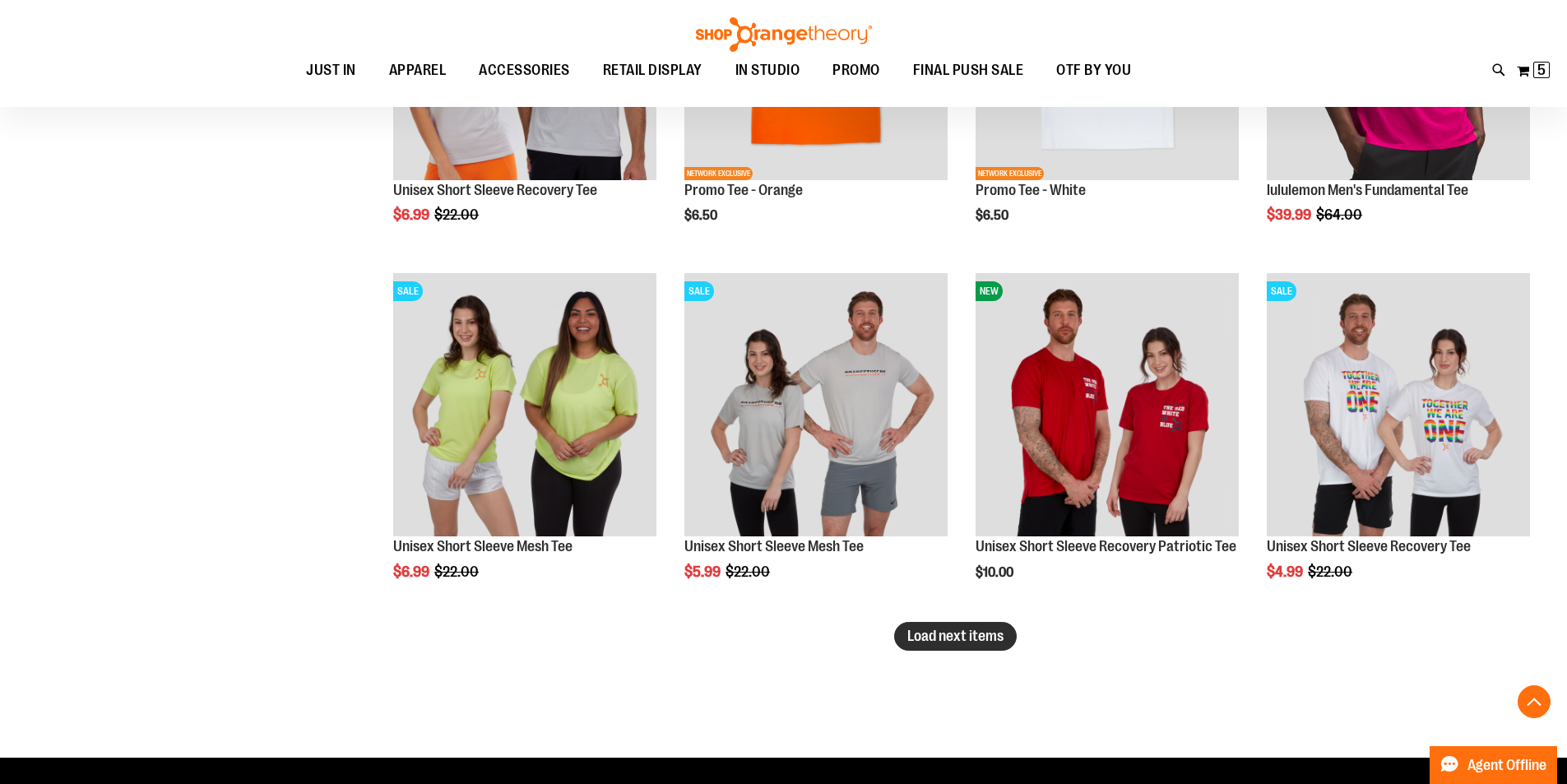
click at [944, 637] on span "Load next items" at bounding box center [955, 635] width 96 height 17
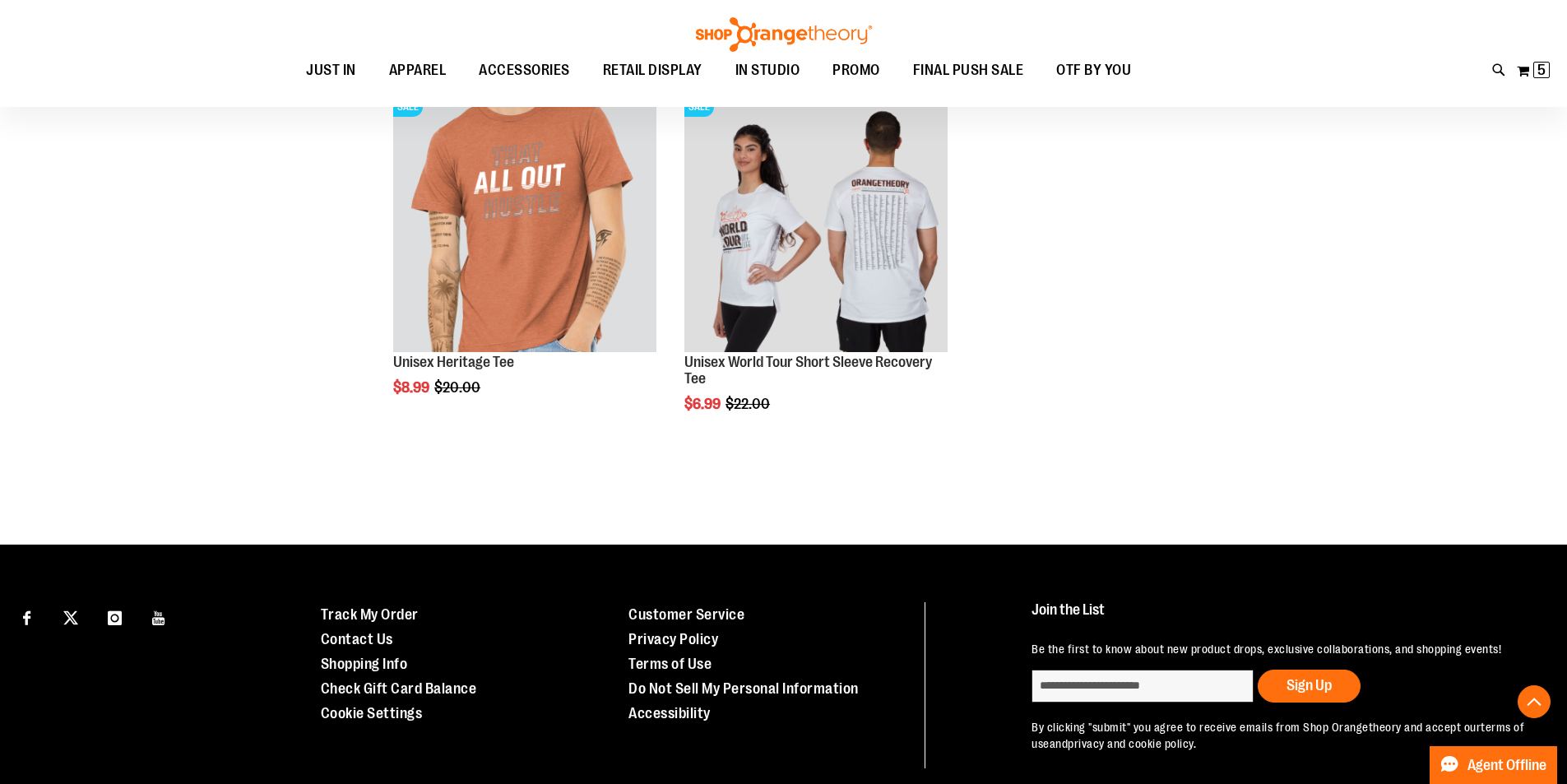
scroll to position [4576, 0]
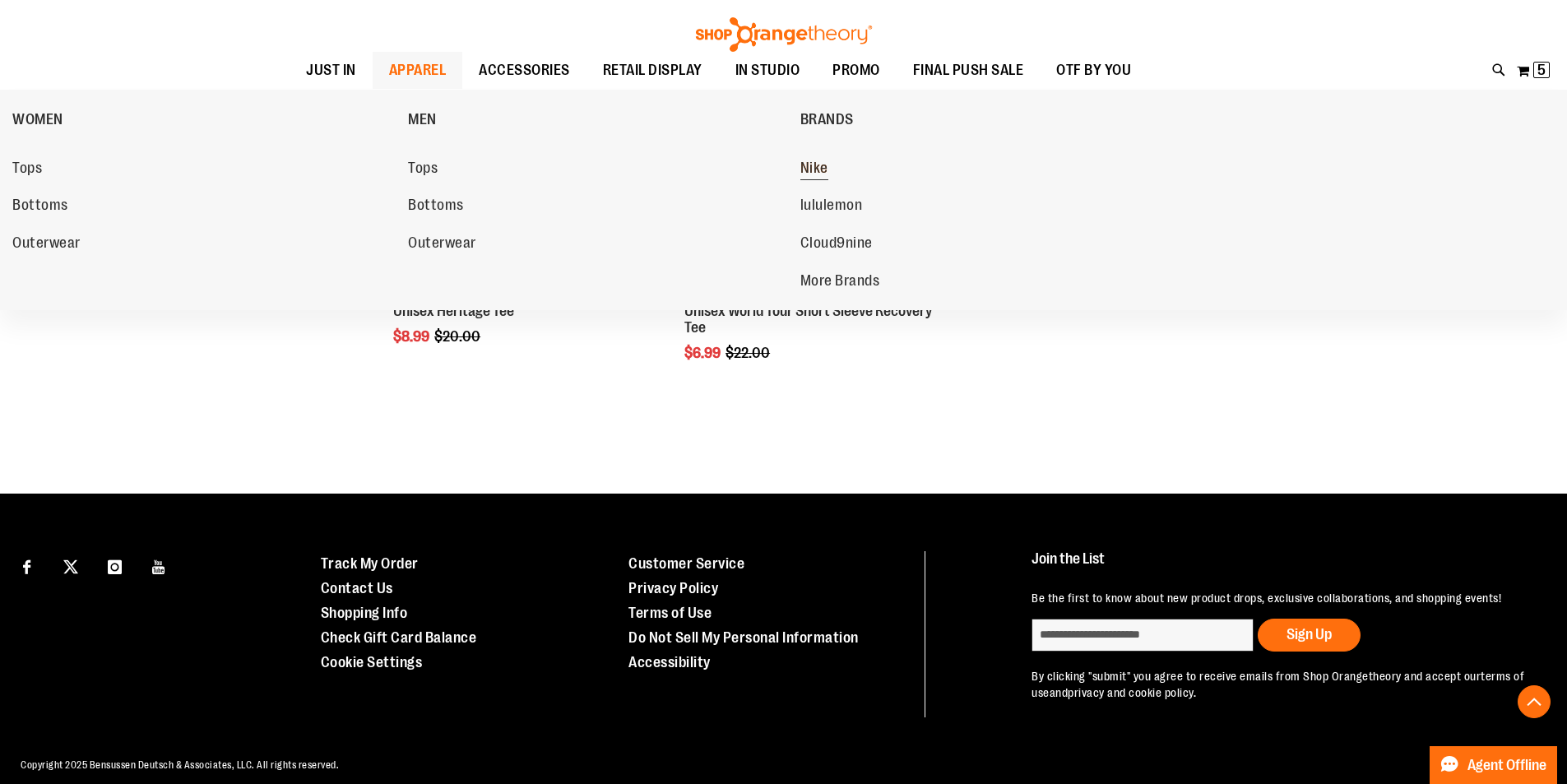
click at [807, 164] on span "Nike" at bounding box center [814, 169] width 28 height 21
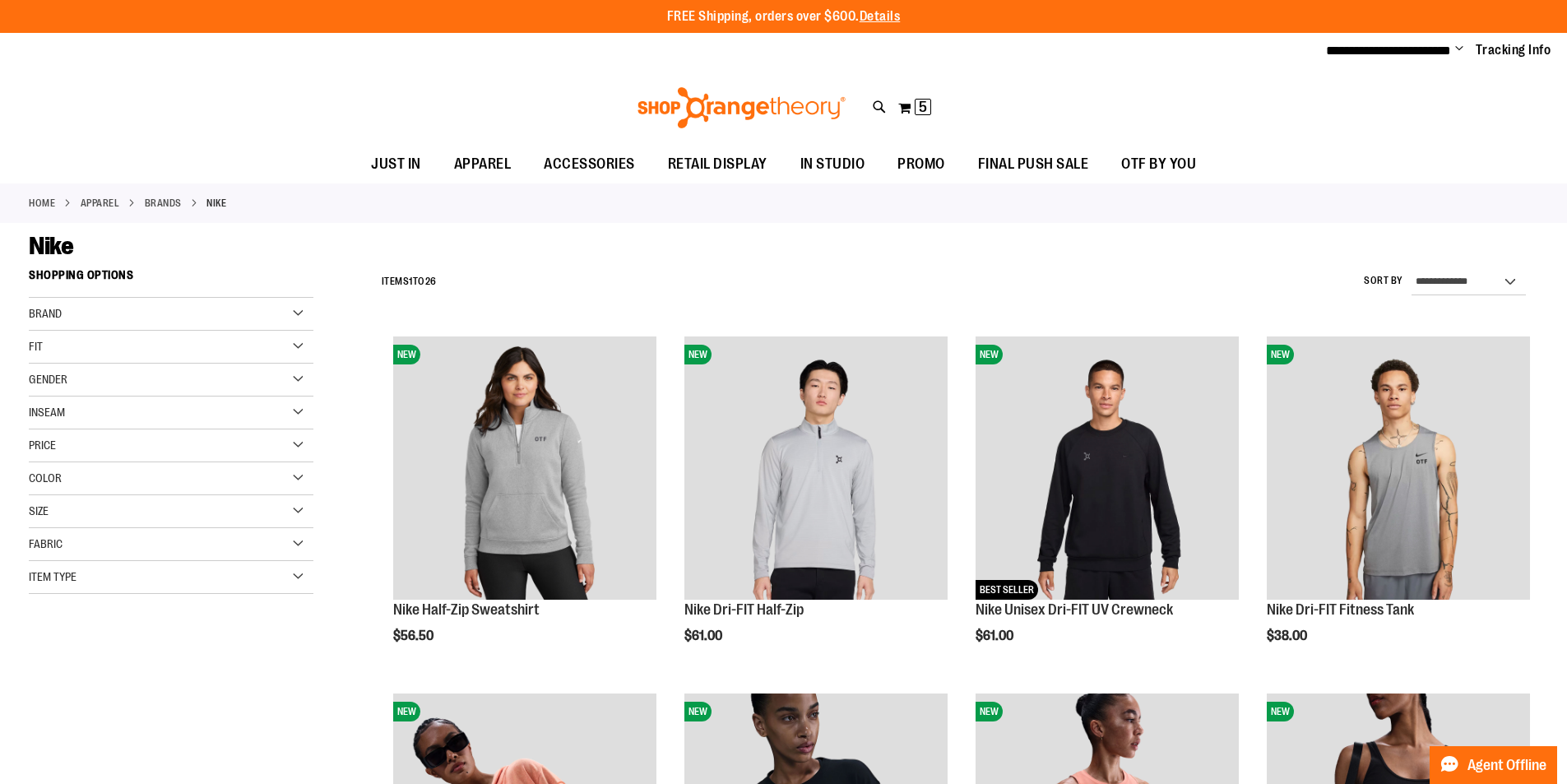
type input "**********"
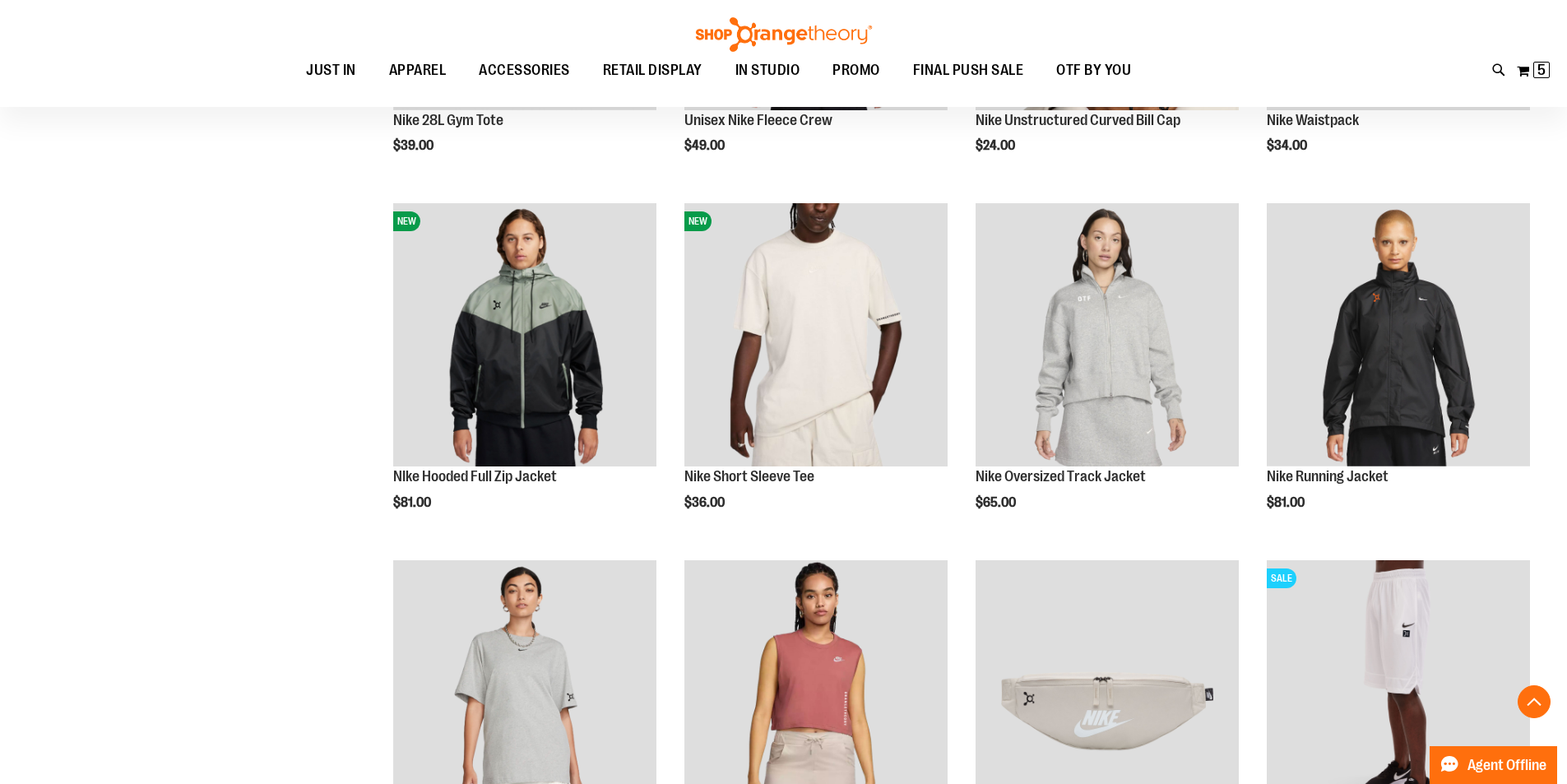
scroll to position [1249, 0]
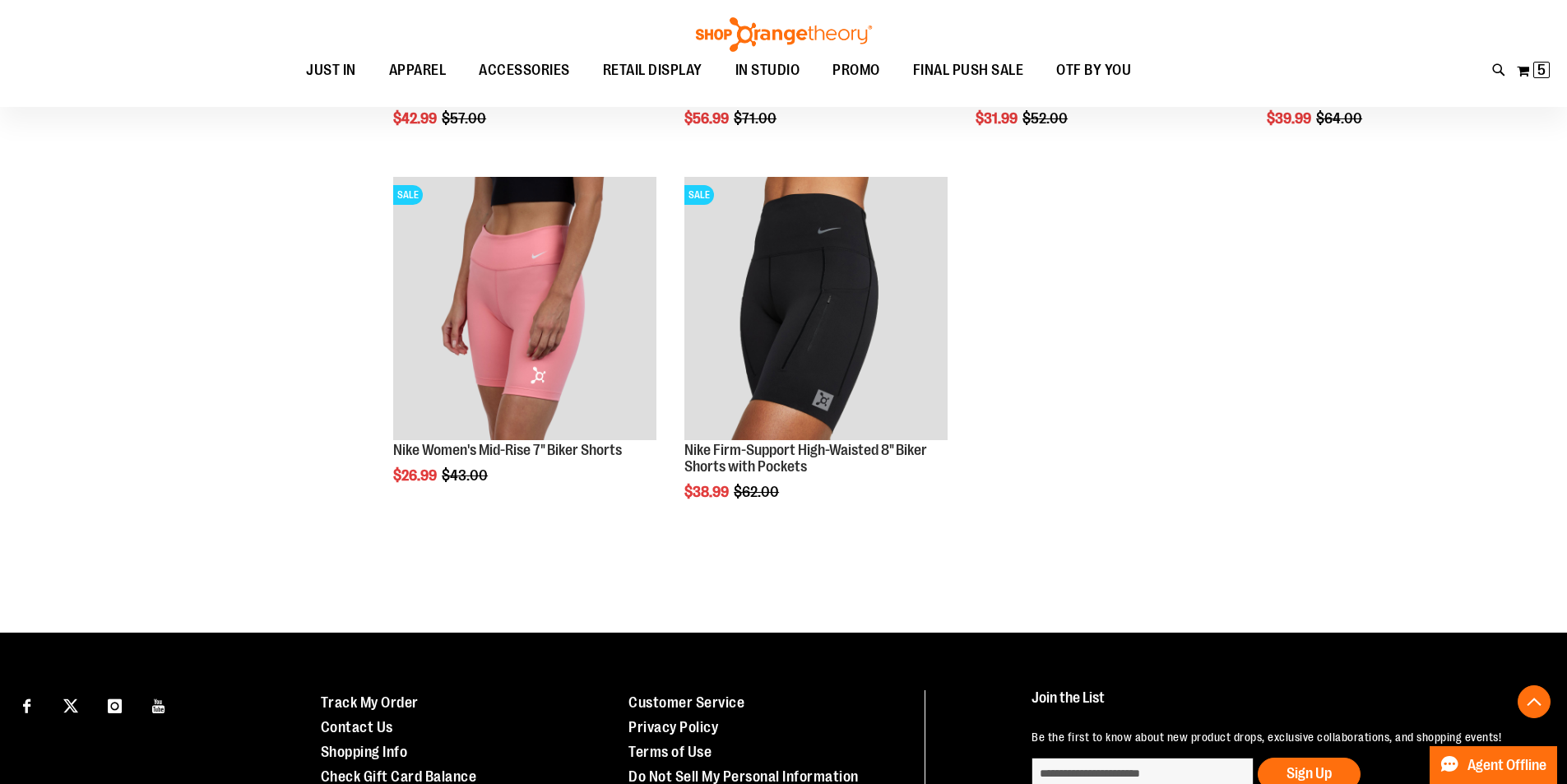
scroll to position [2301, 0]
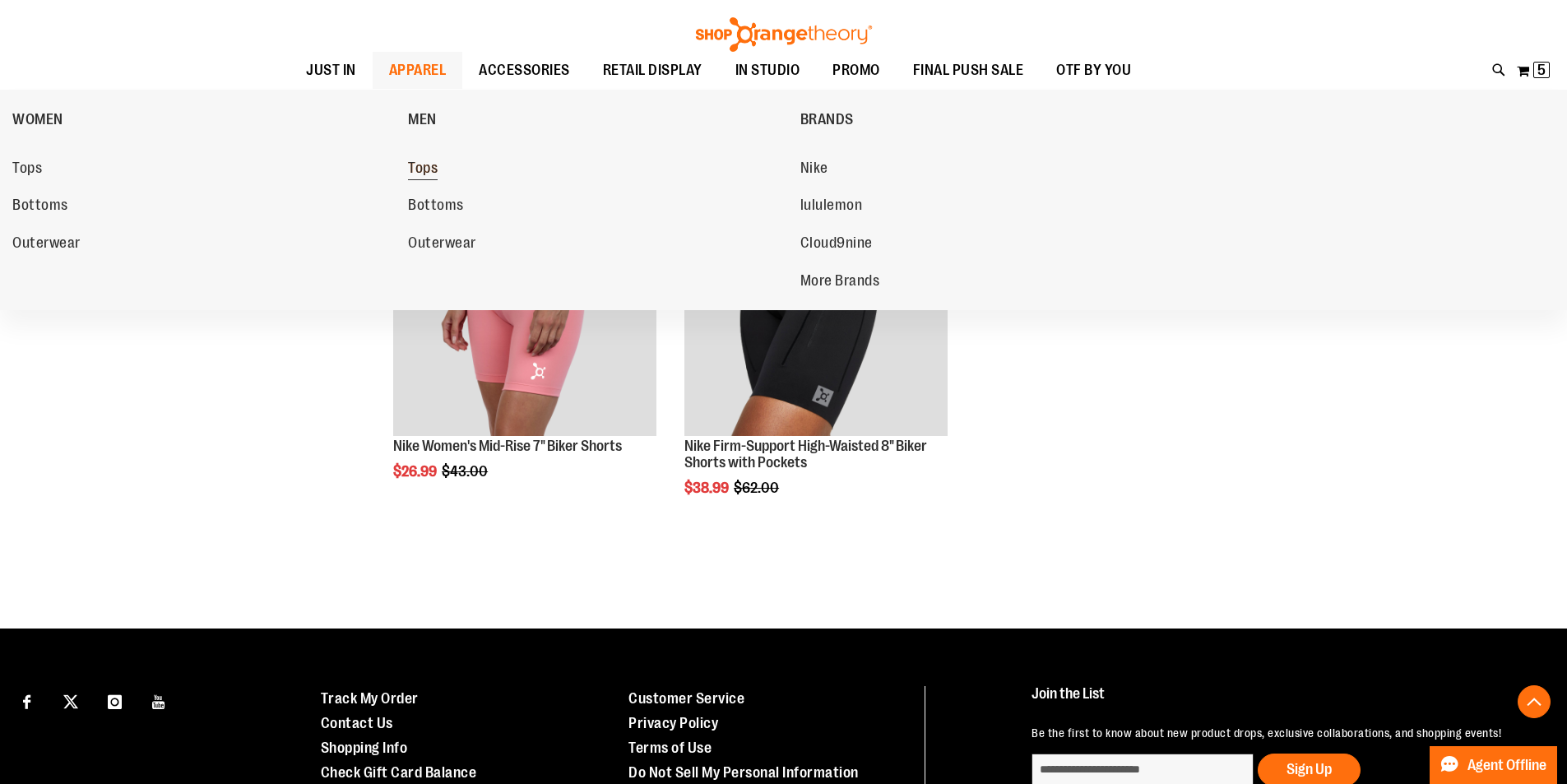
click at [420, 167] on span "Tops" at bounding box center [423, 169] width 30 height 21
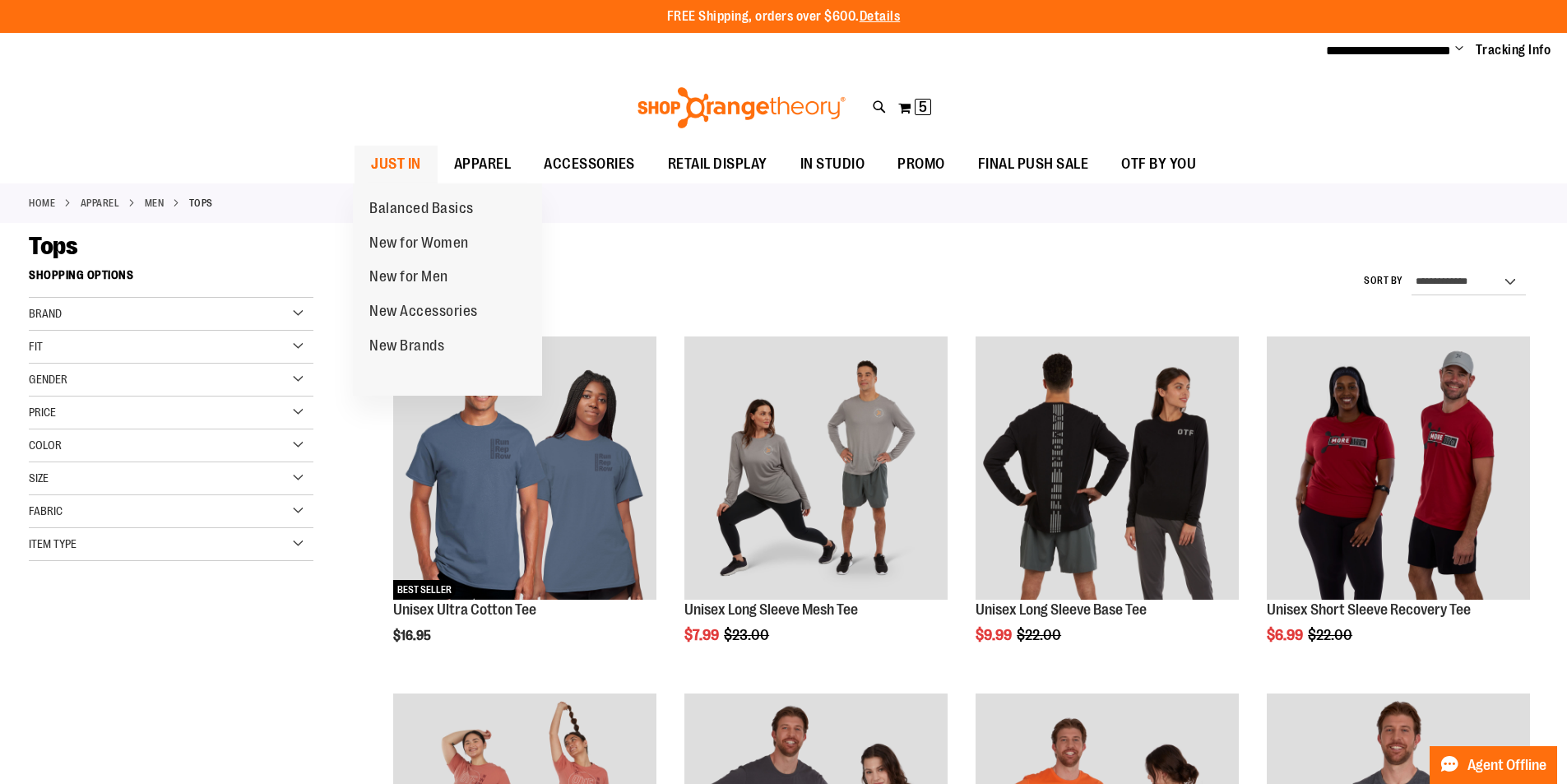
type input "**********"
click at [392, 156] on span "JUST IN" at bounding box center [396, 164] width 50 height 37
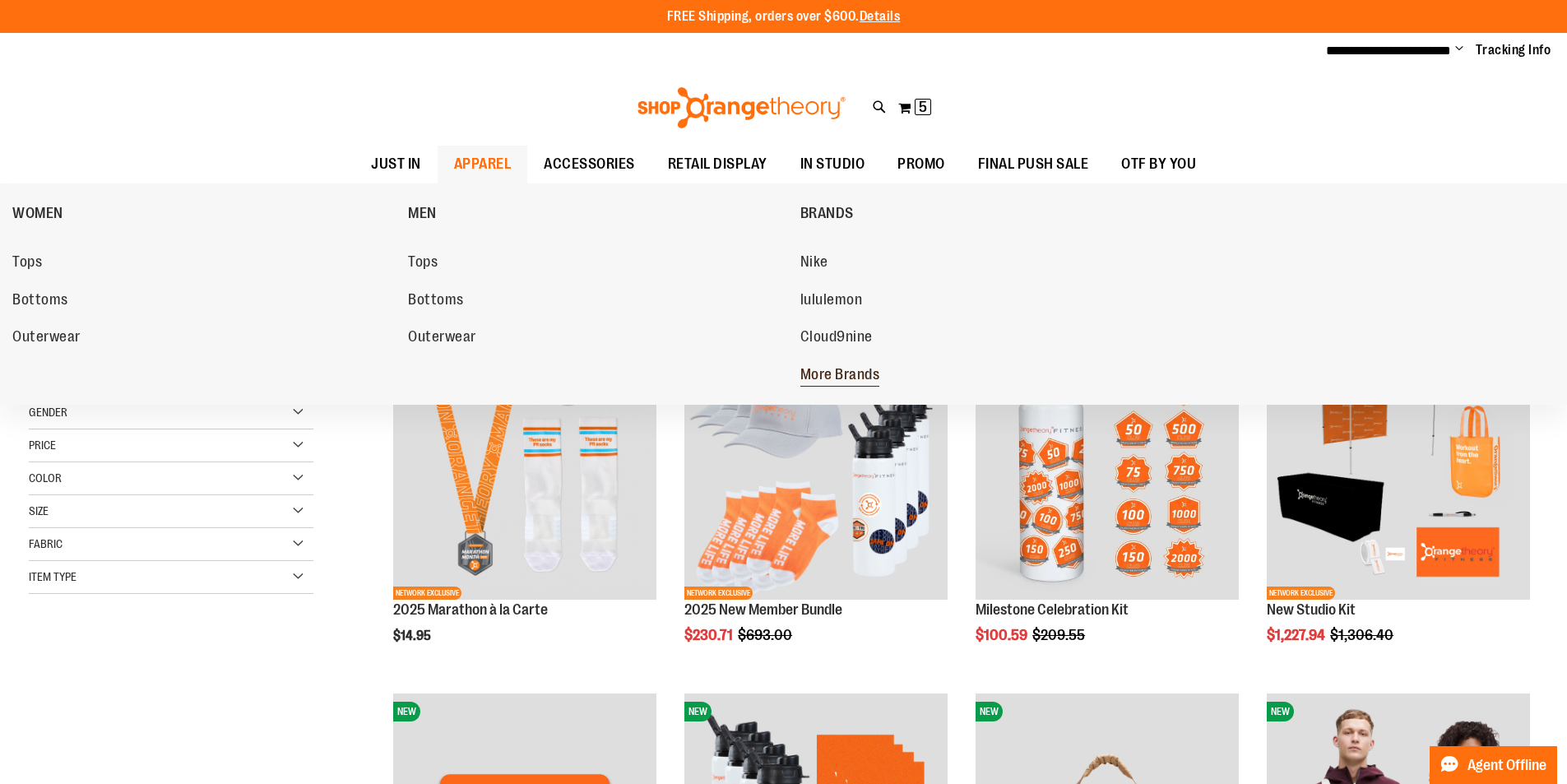
type input "**********"
click at [817, 375] on span "More Brands" at bounding box center [840, 376] width 80 height 21
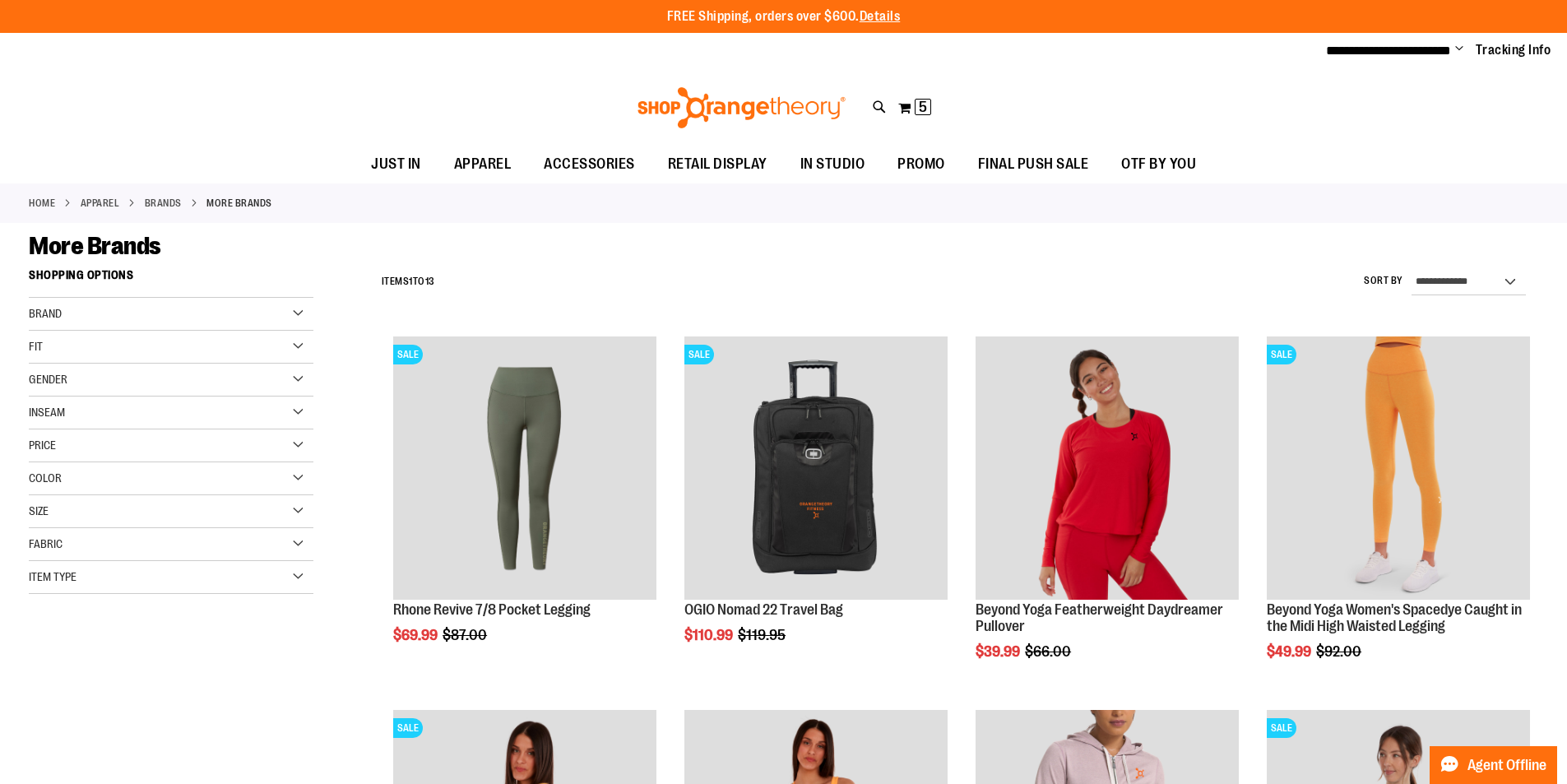
type input "**********"
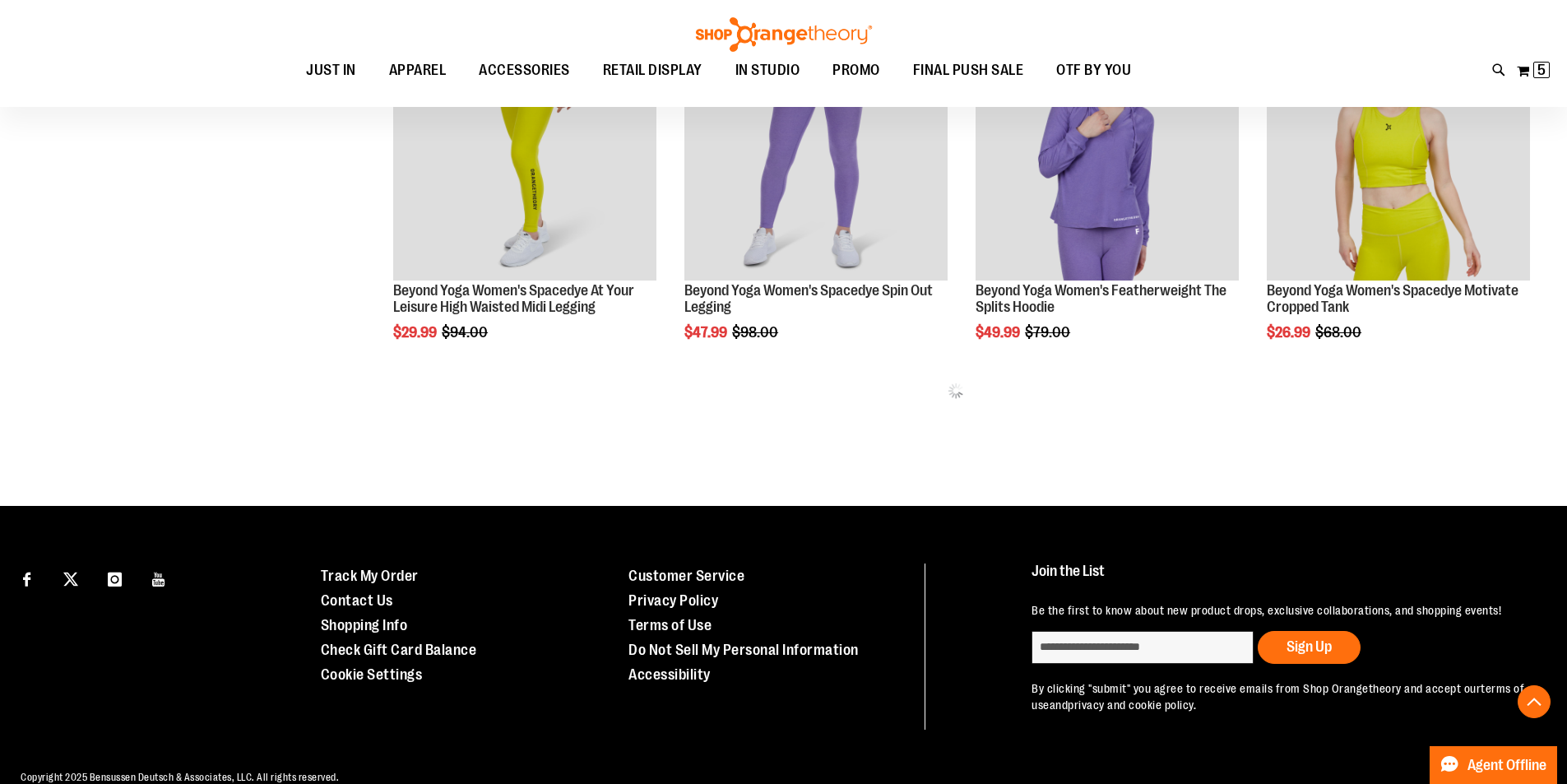
scroll to position [1092, 0]
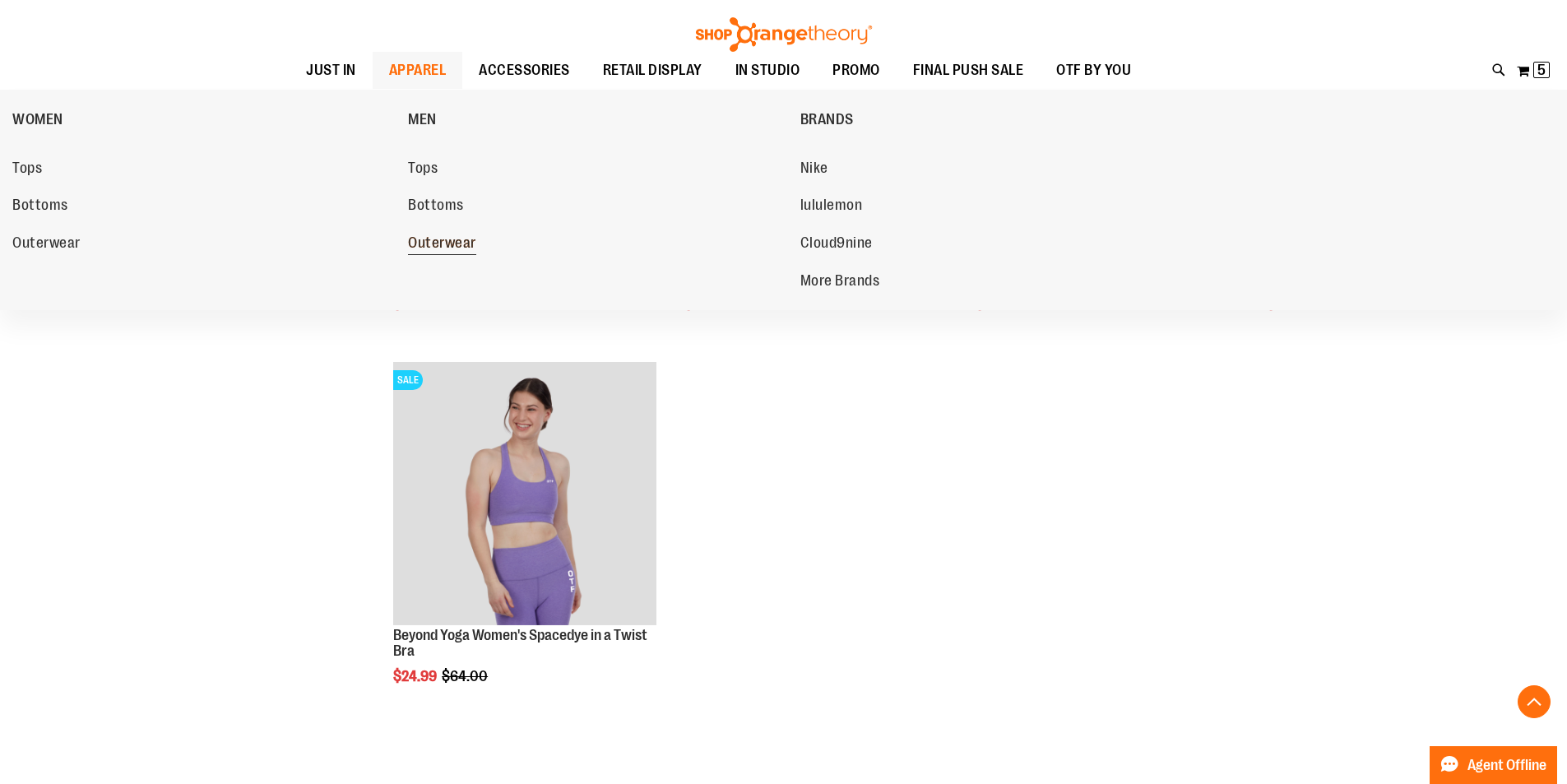
click at [447, 243] on span "Outerwear" at bounding box center [442, 244] width 68 height 21
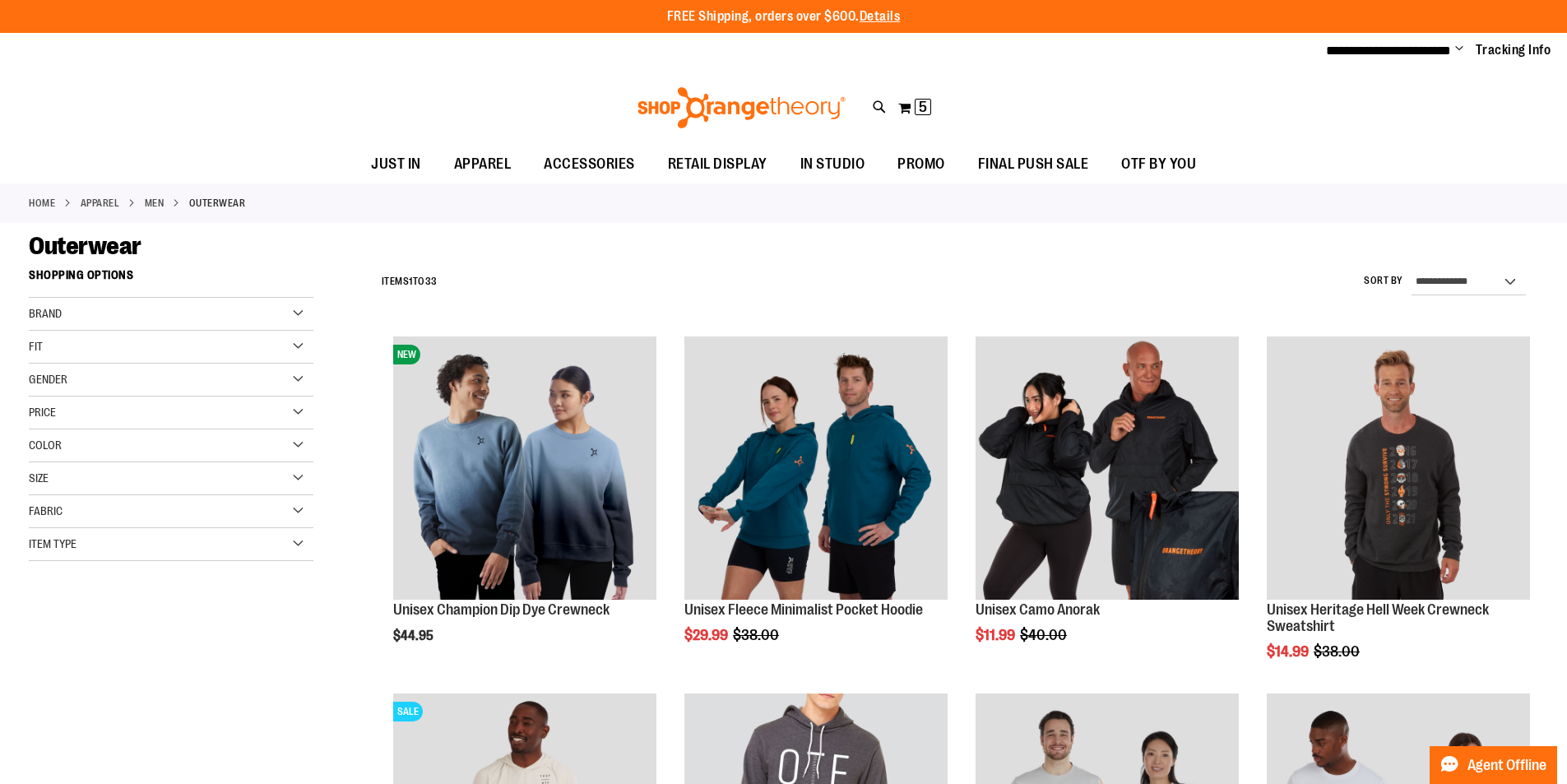
type input "**********"
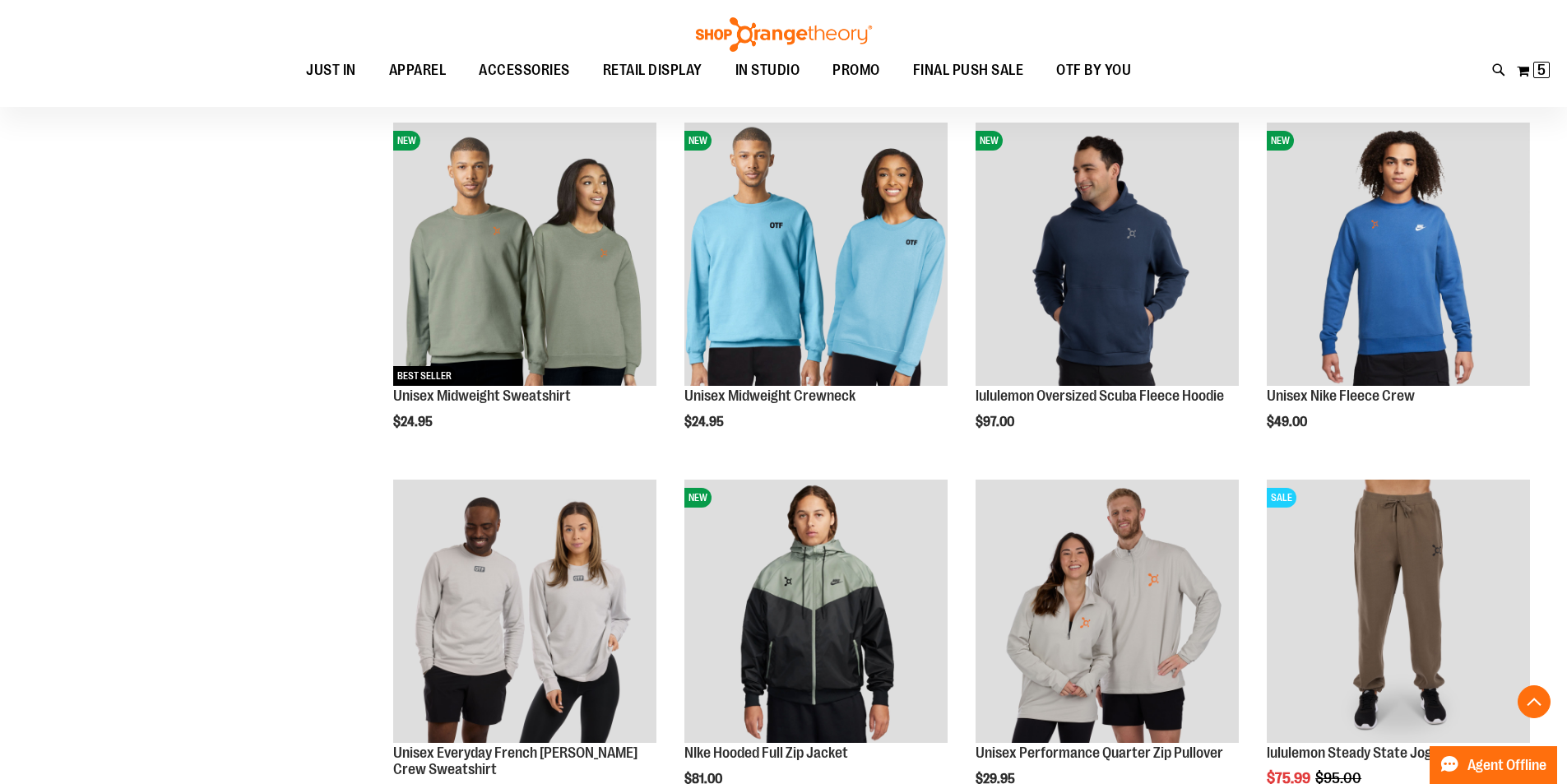
scroll to position [1315, 0]
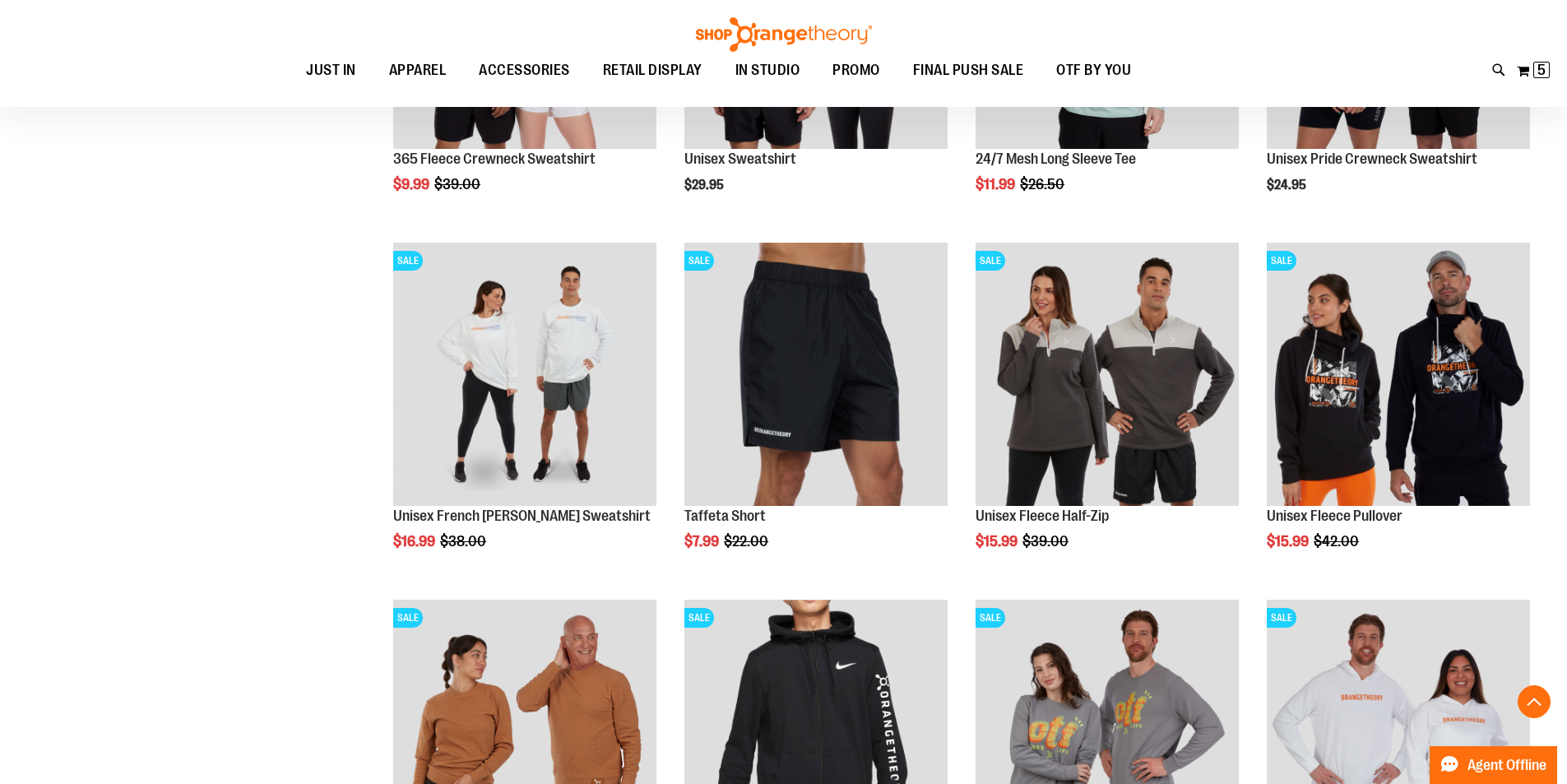
scroll to position [2236, 0]
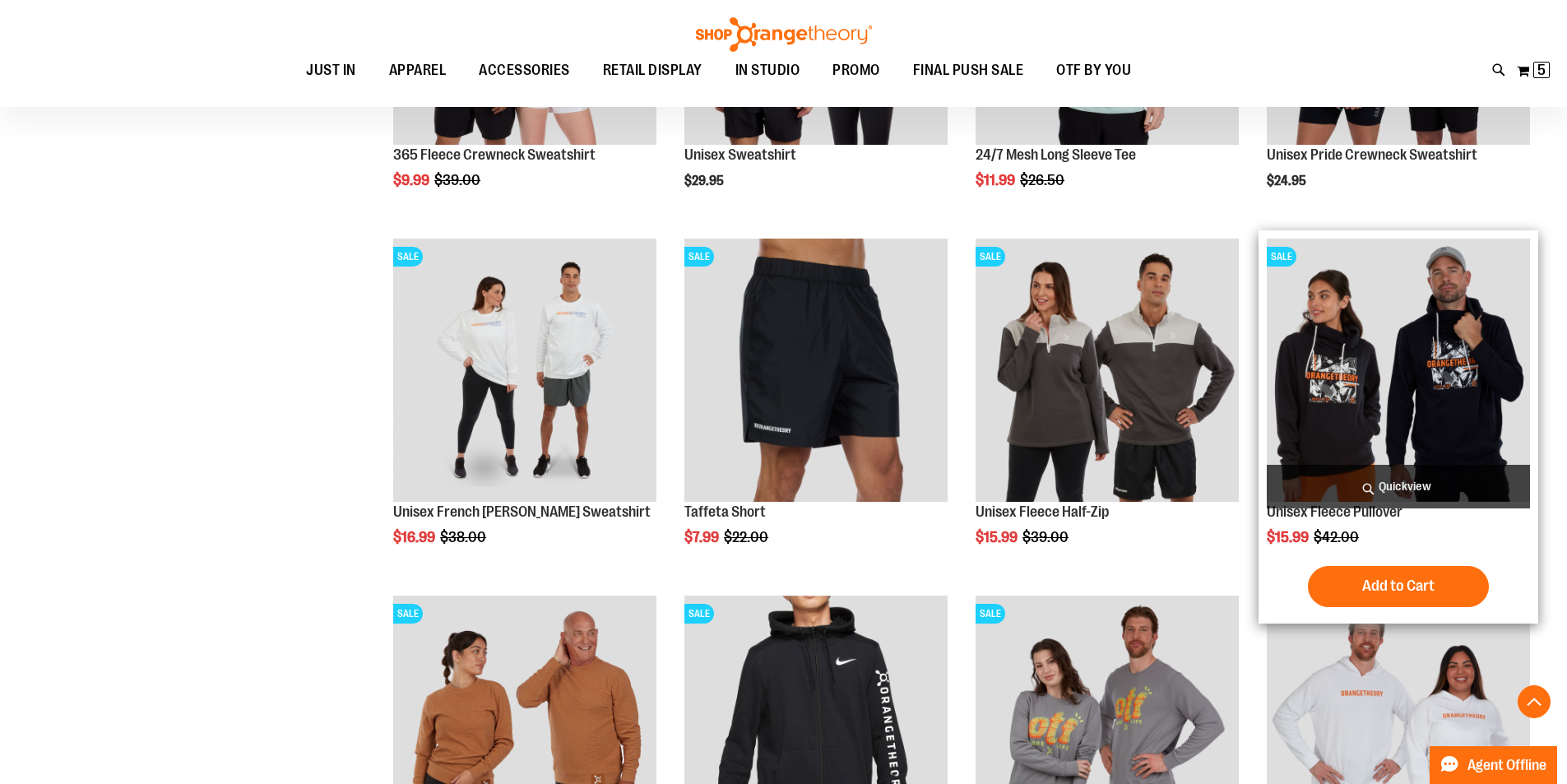
click at [1383, 367] on img "product" at bounding box center [1398, 370] width 263 height 263
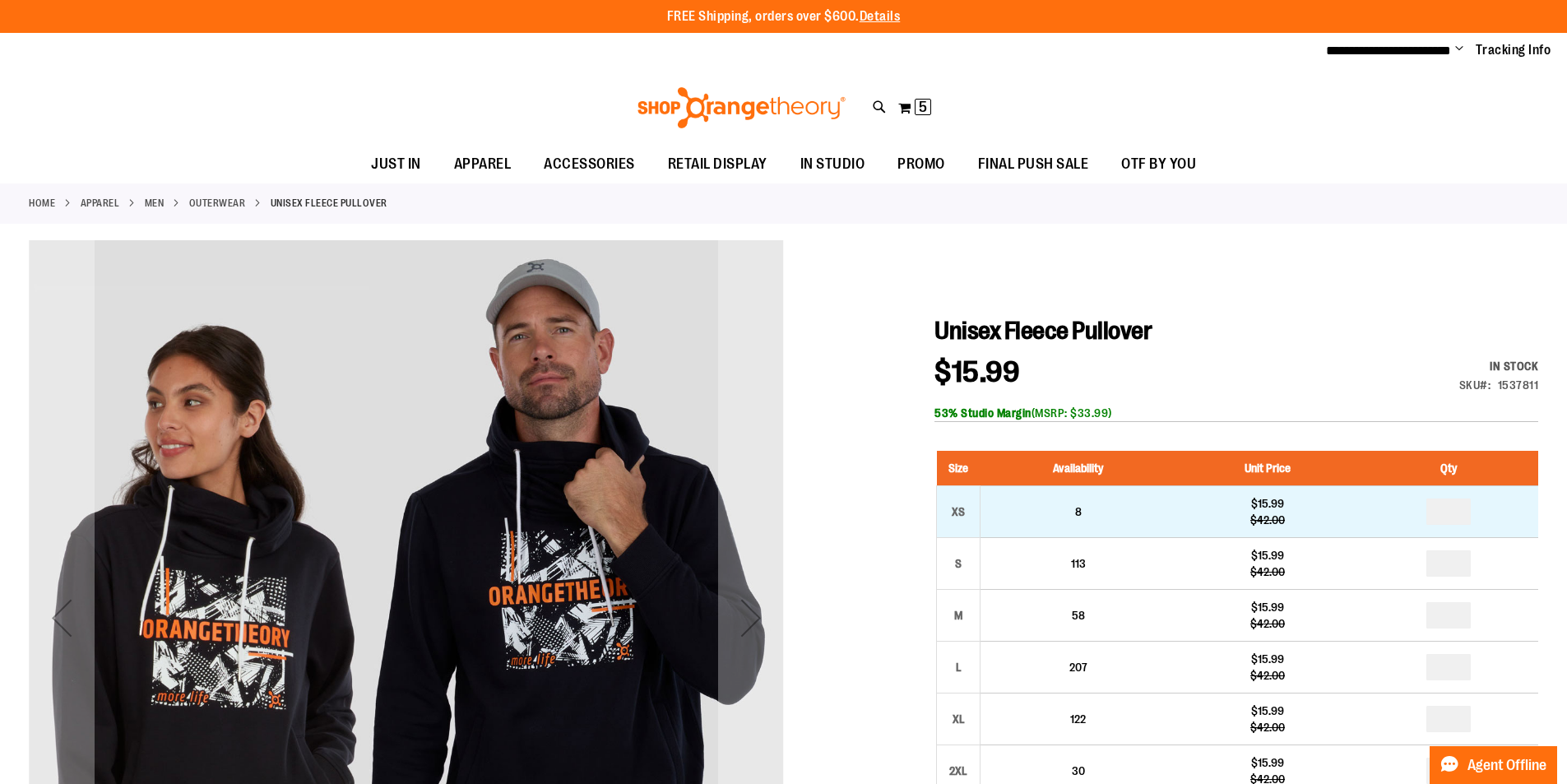
type input "**********"
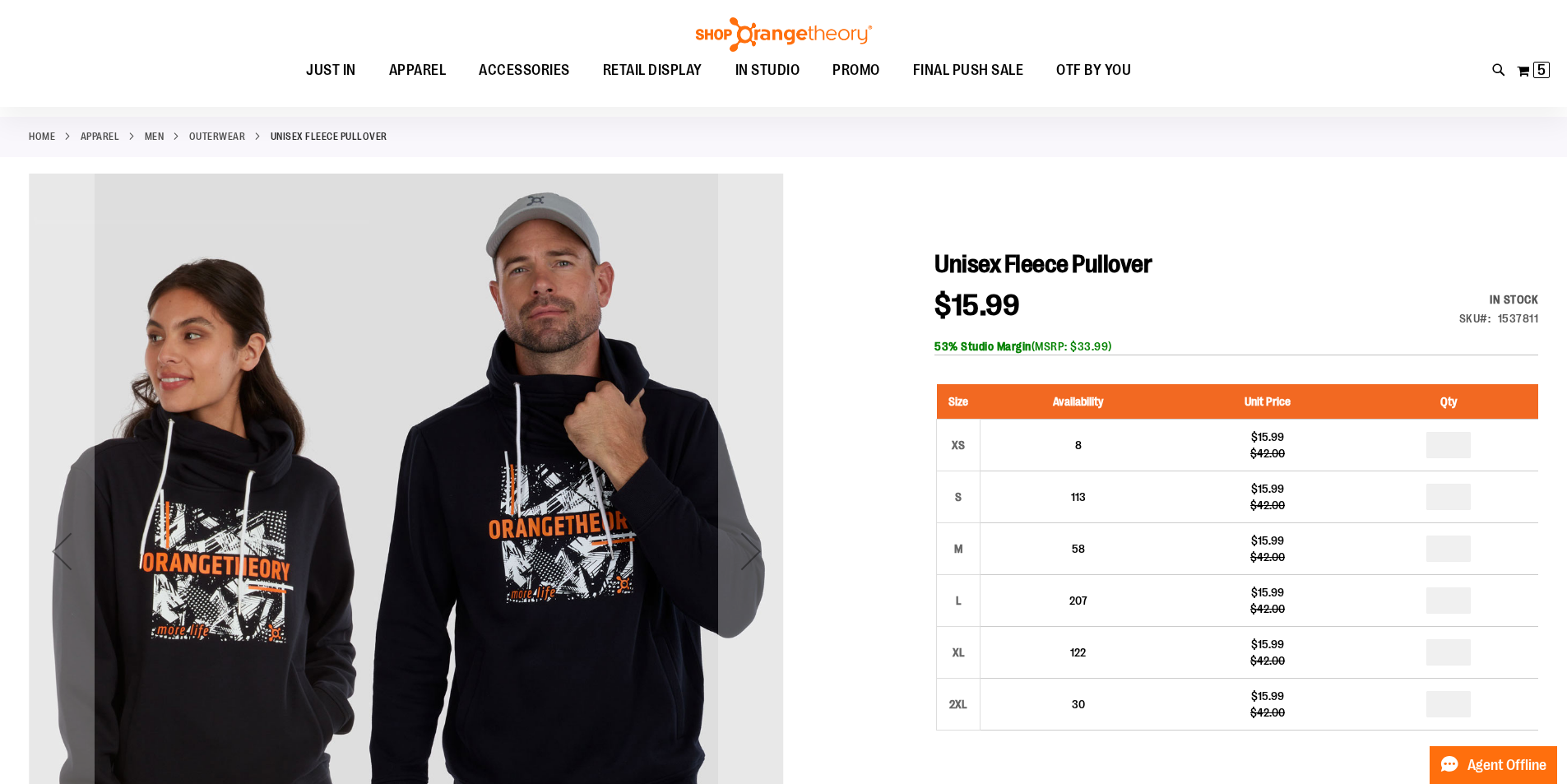
scroll to position [98, 0]
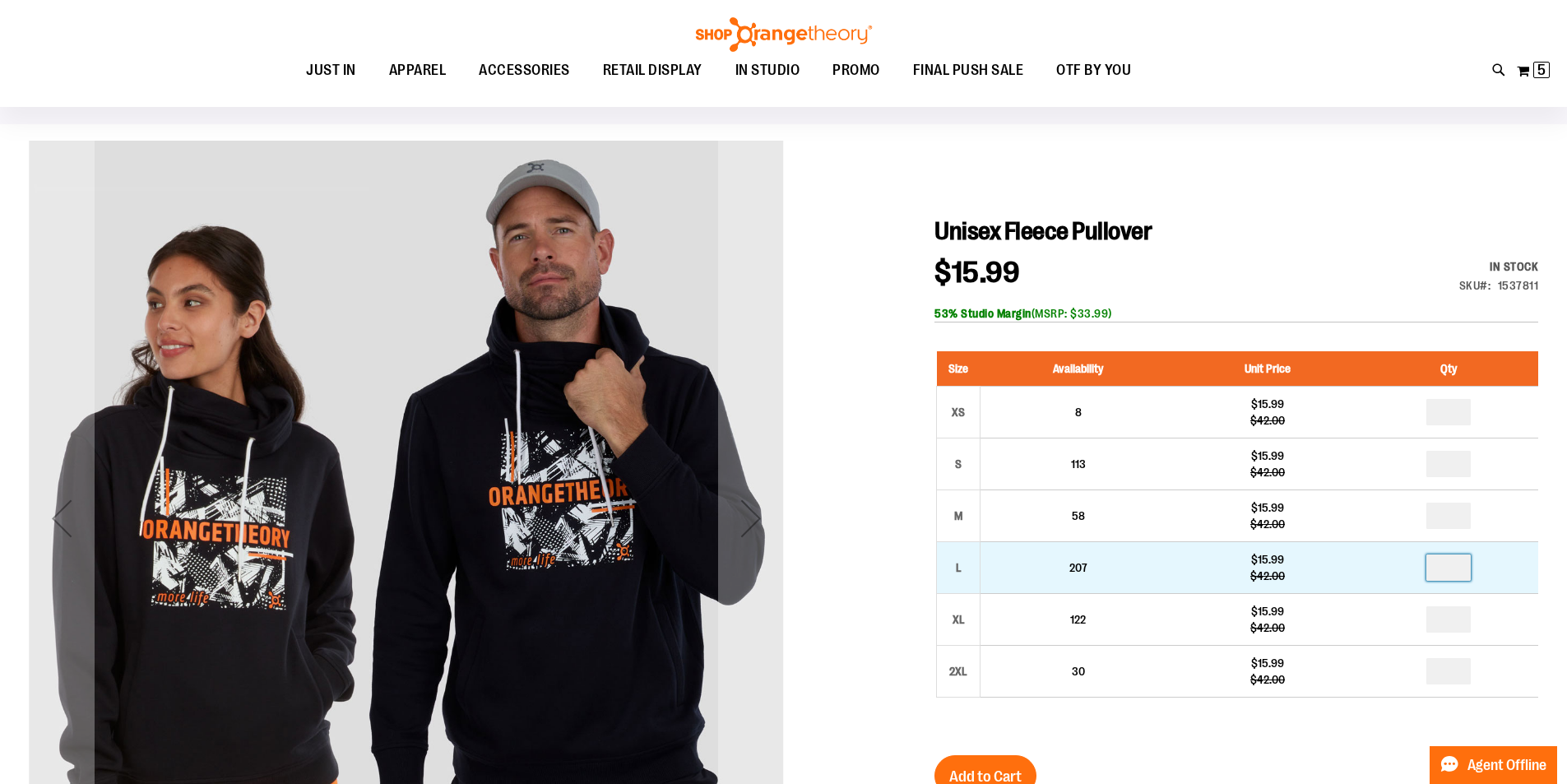
click at [1456, 571] on input "number" at bounding box center [1448, 567] width 44 height 27
type input "*"
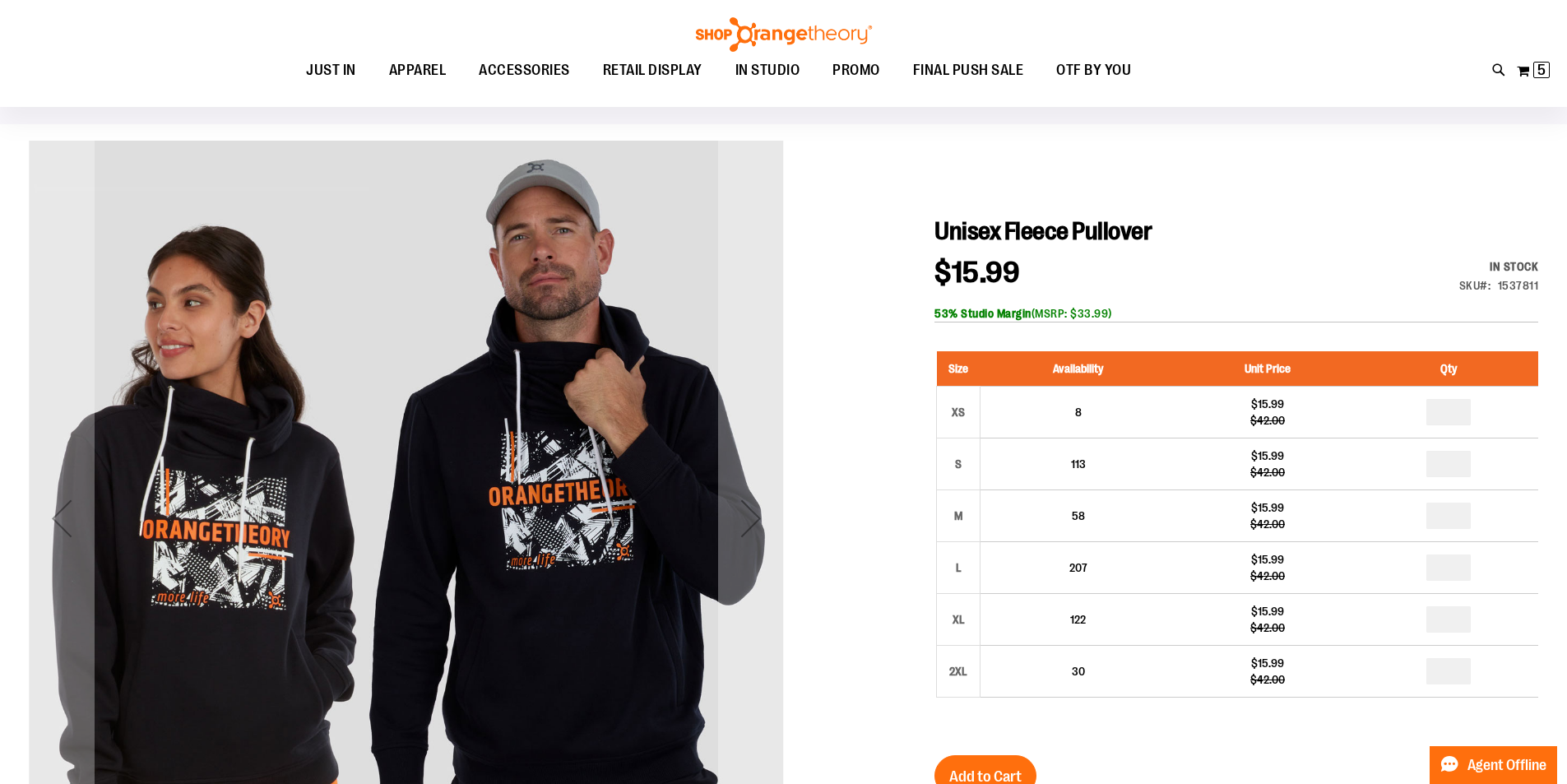
type input "*"
click at [1005, 767] on span "Add to Cart" at bounding box center [985, 777] width 72 height 18
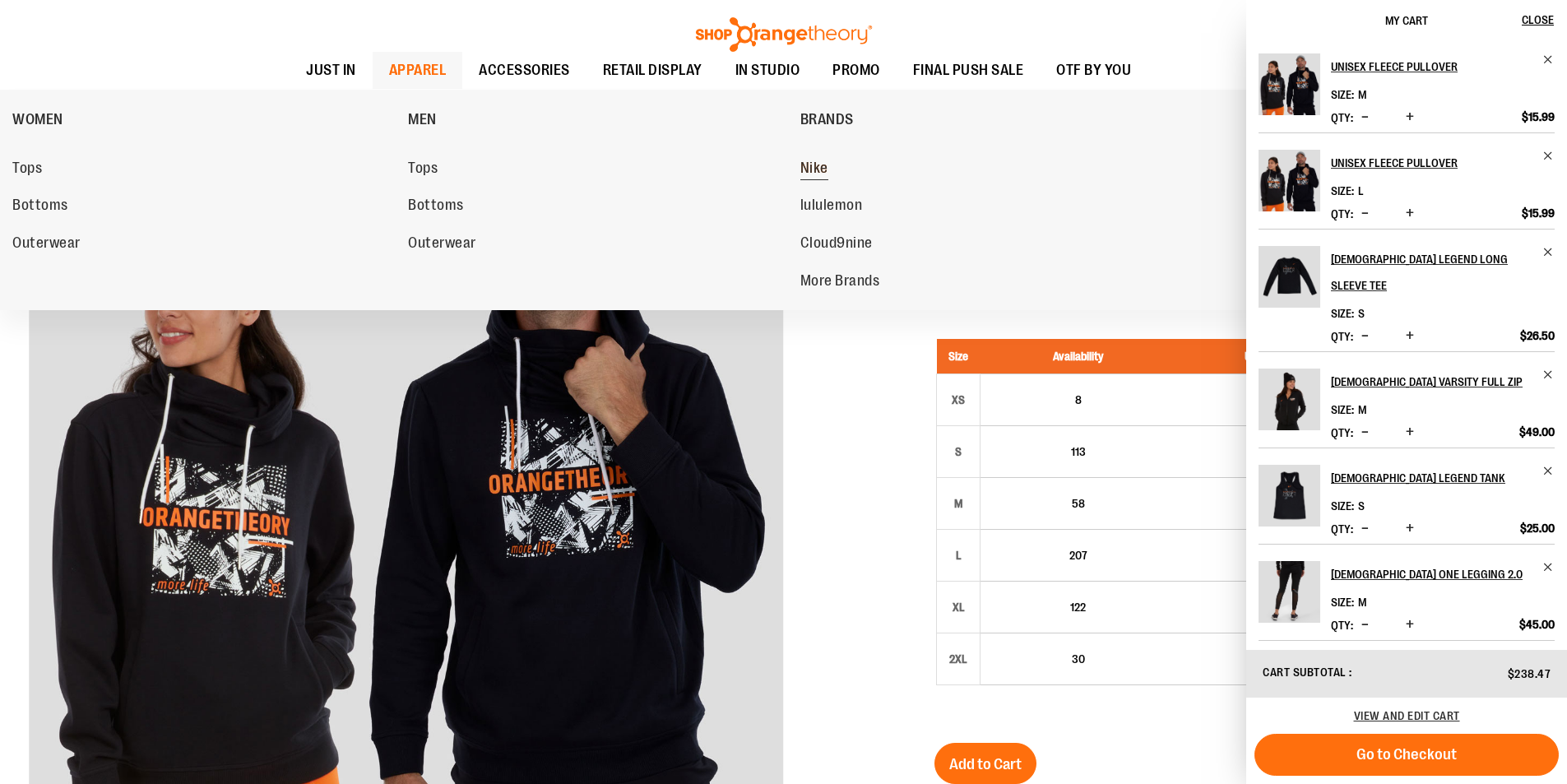
click at [820, 165] on span "Nike" at bounding box center [814, 169] width 28 height 21
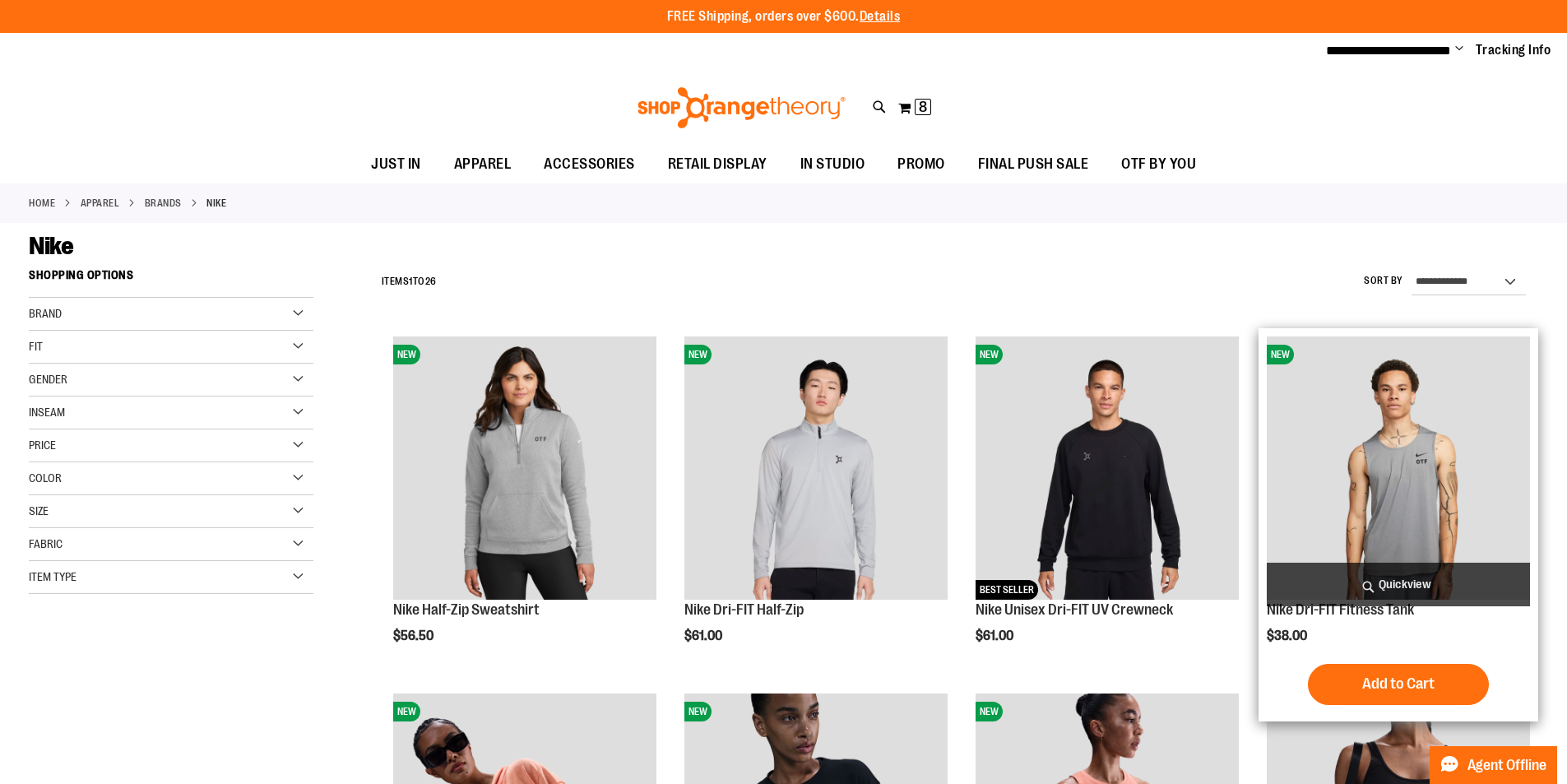
type input "**********"
click at [1339, 512] on img "product" at bounding box center [1398, 468] width 263 height 263
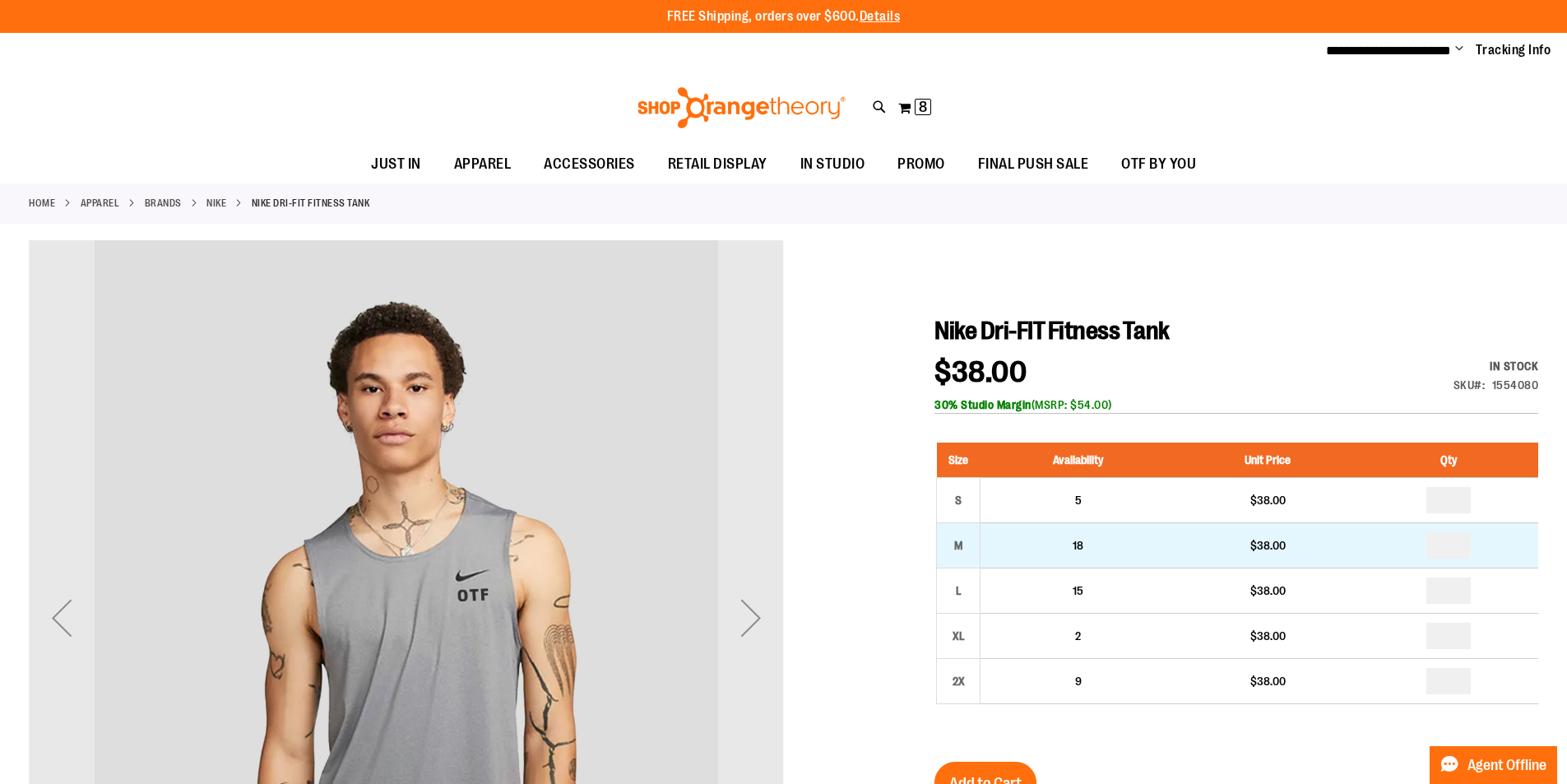
type input "**********"
click at [1462, 541] on input "number" at bounding box center [1448, 546] width 44 height 27
type input "*"
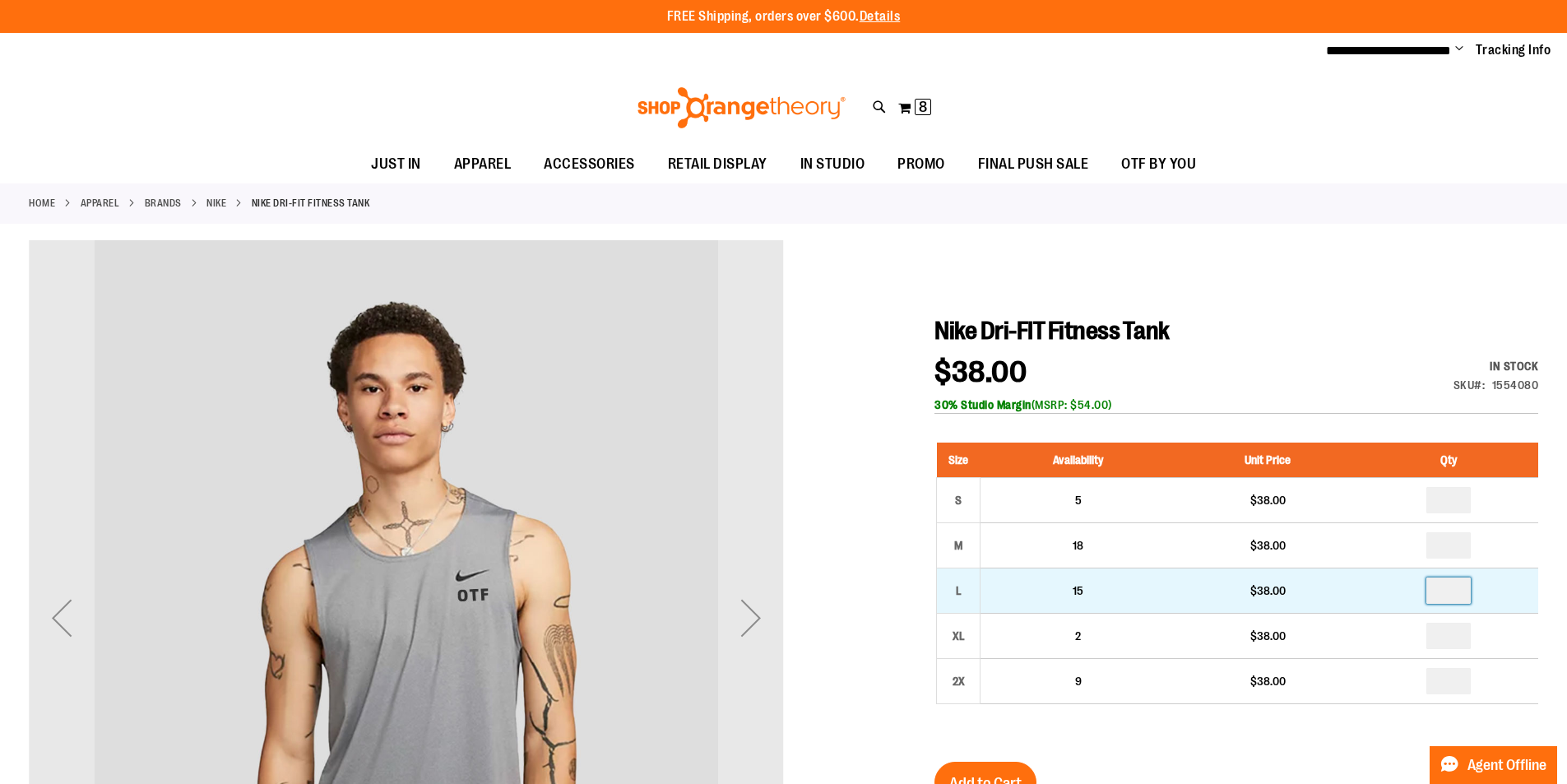
click at [1461, 588] on input "number" at bounding box center [1448, 590] width 44 height 27
type input "*"
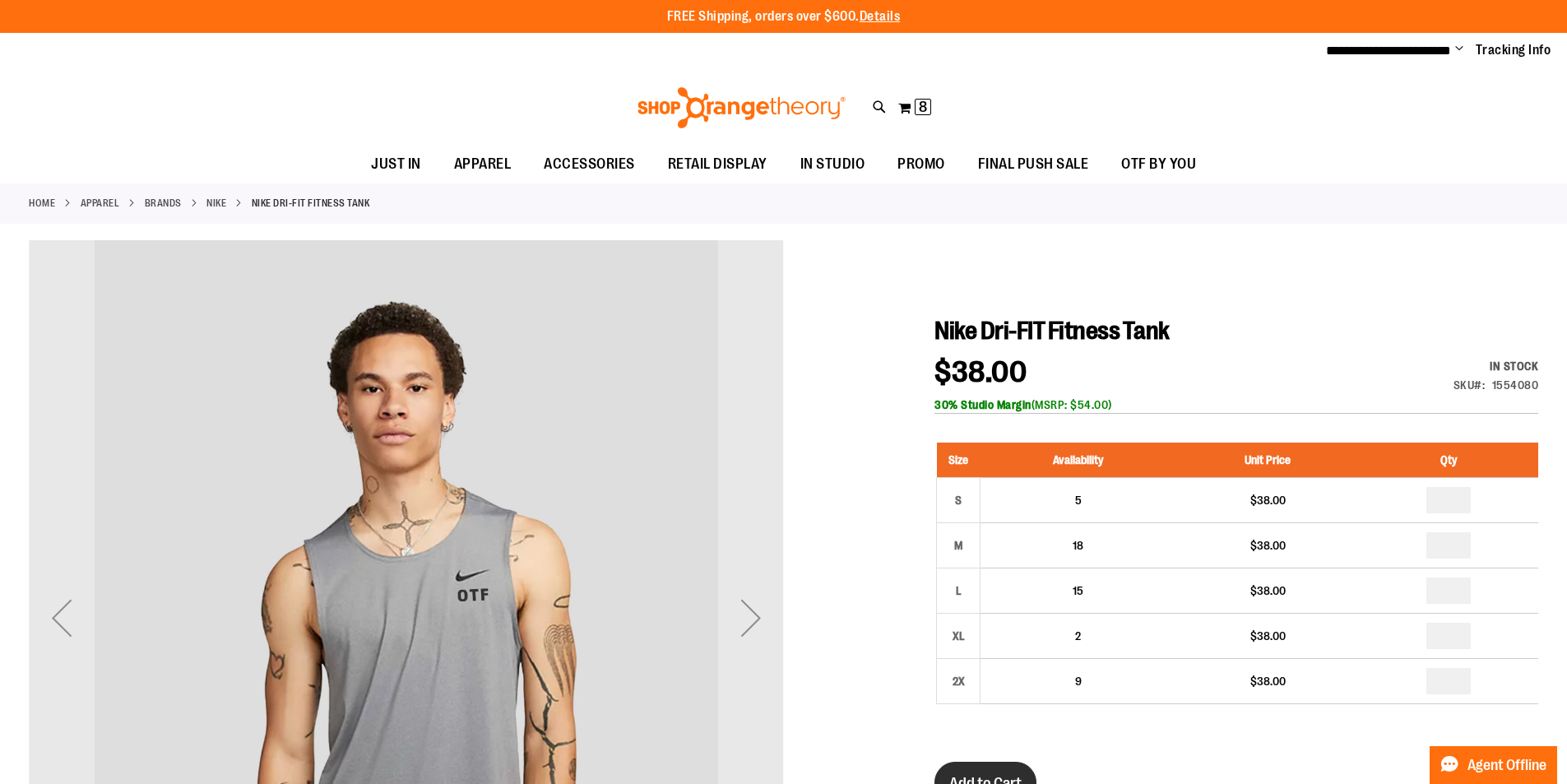
click at [1001, 772] on button "Add to Cart" at bounding box center [985, 782] width 102 height 42
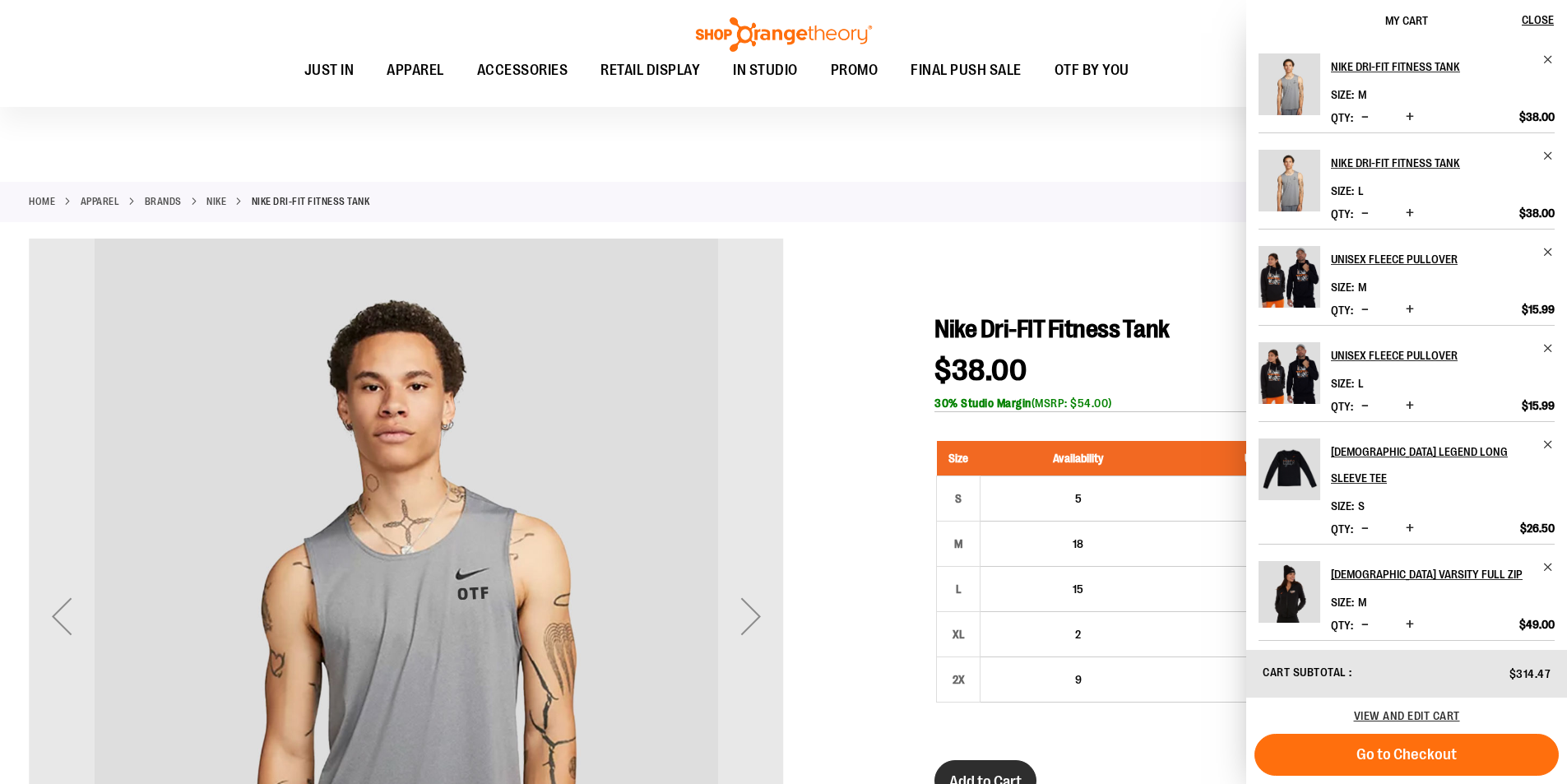
scroll to position [17, 0]
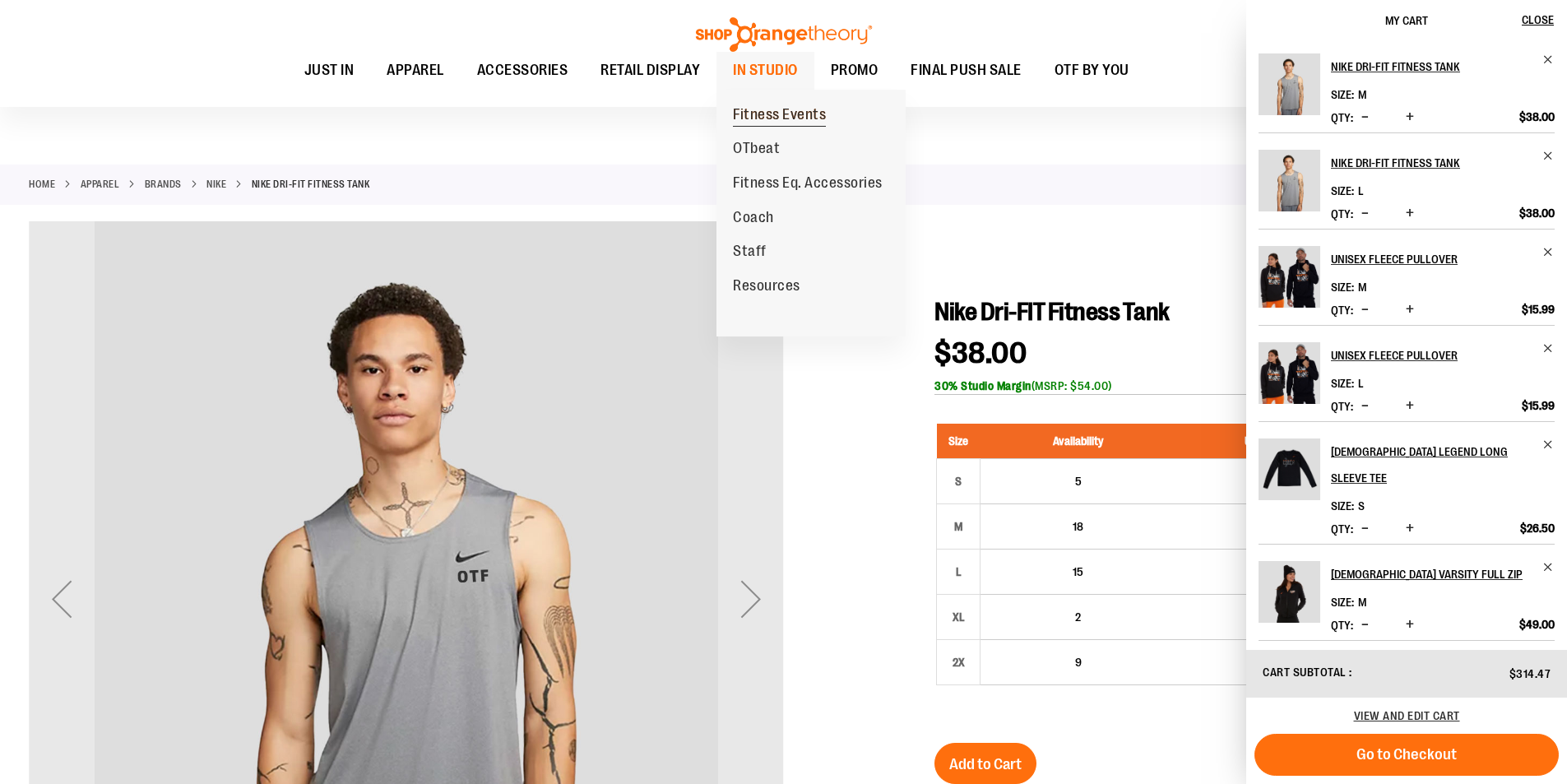
click at [761, 109] on span "Fitness Events" at bounding box center [779, 116] width 93 height 21
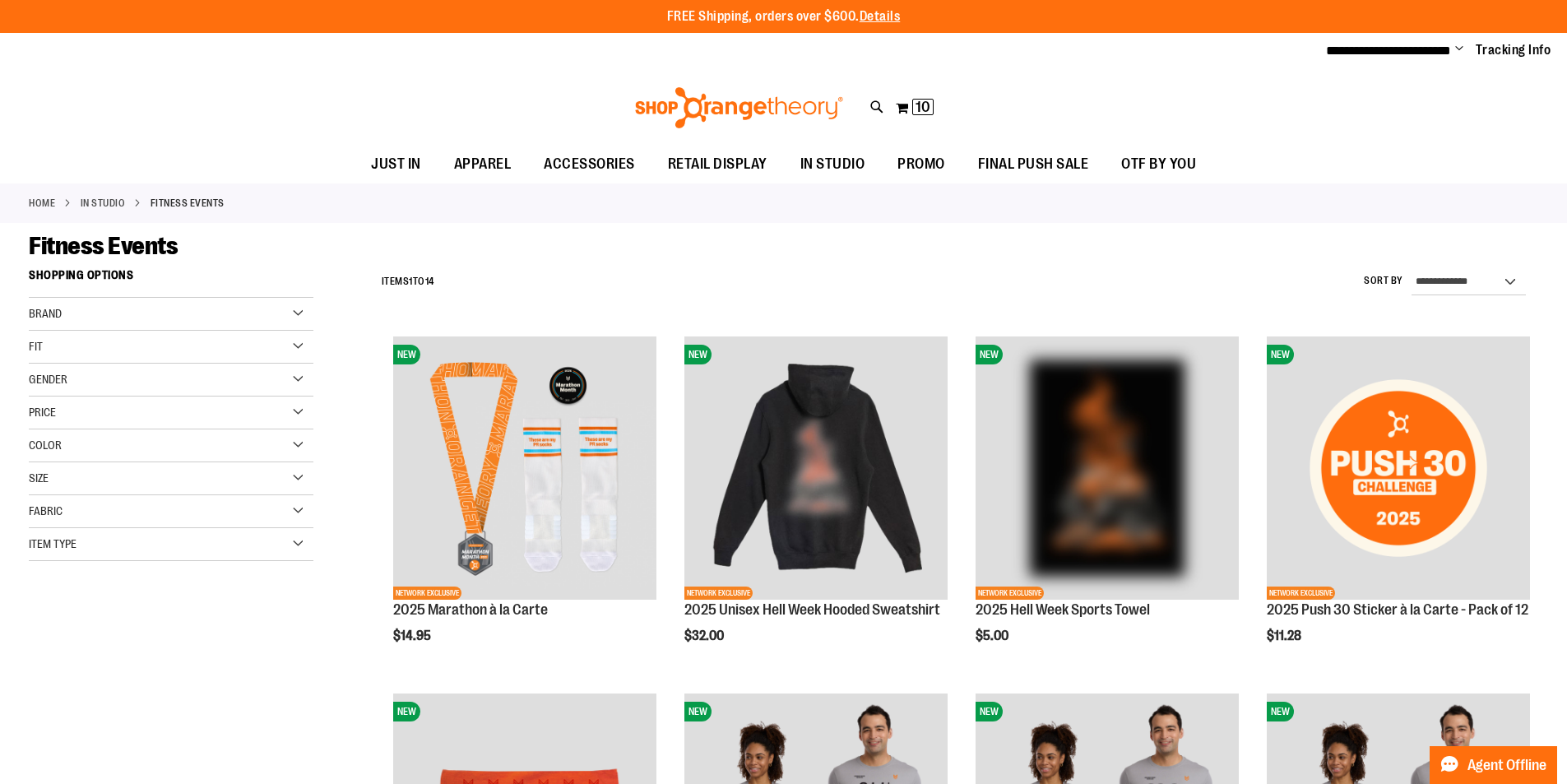
type input "**********"
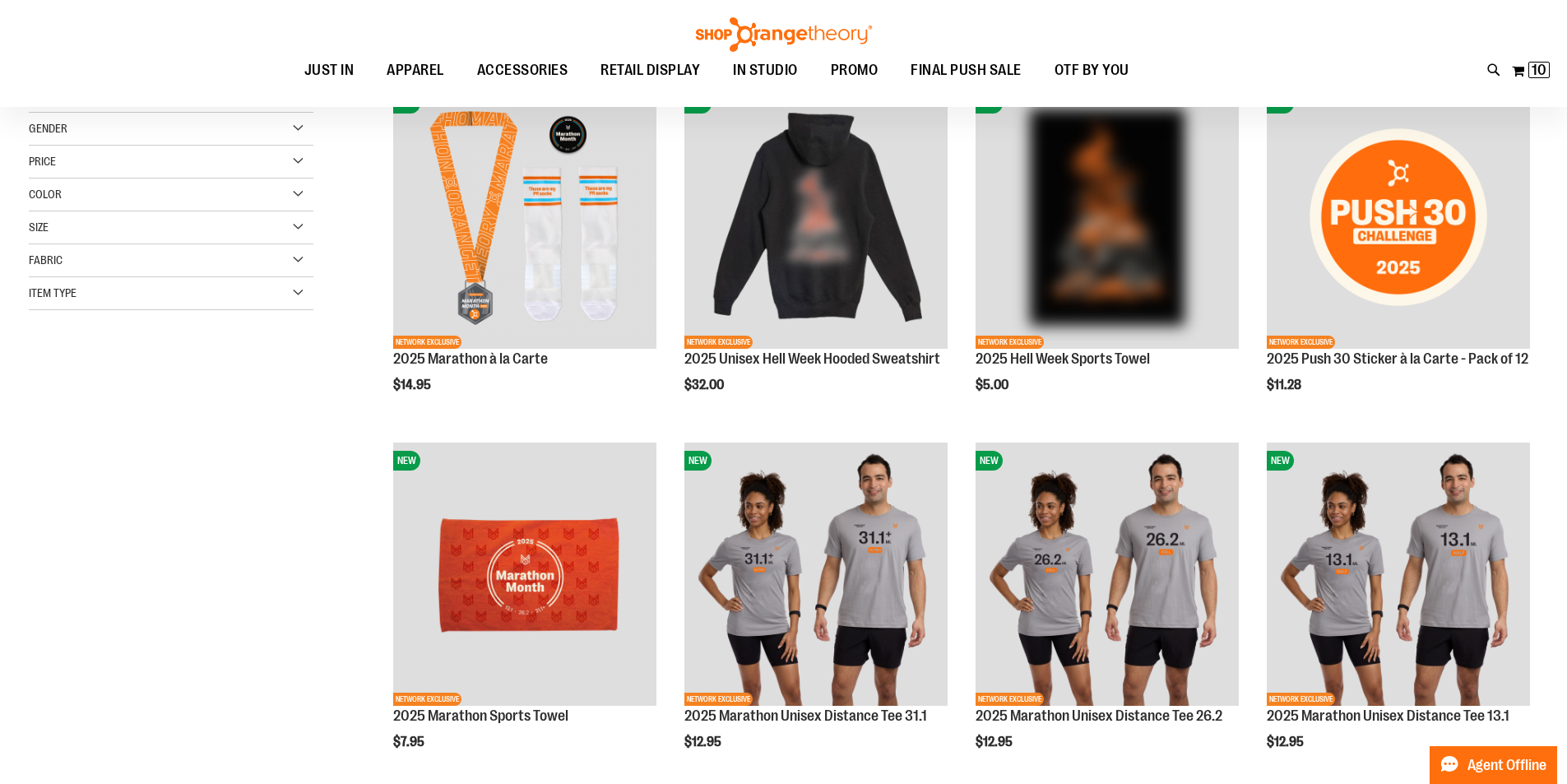
scroll to position [262, 0]
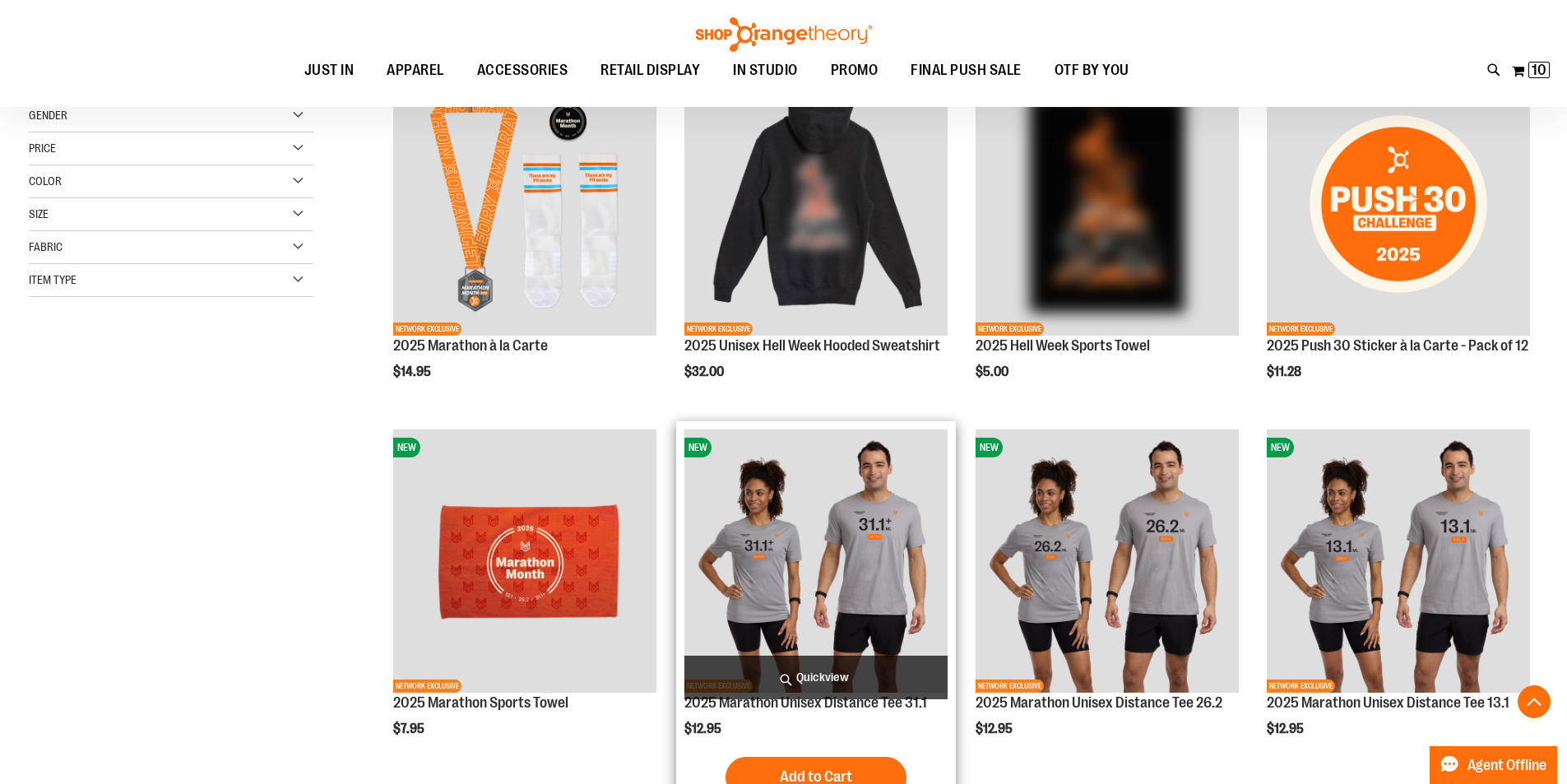
click at [816, 544] on img "product" at bounding box center [816, 561] width 263 height 263
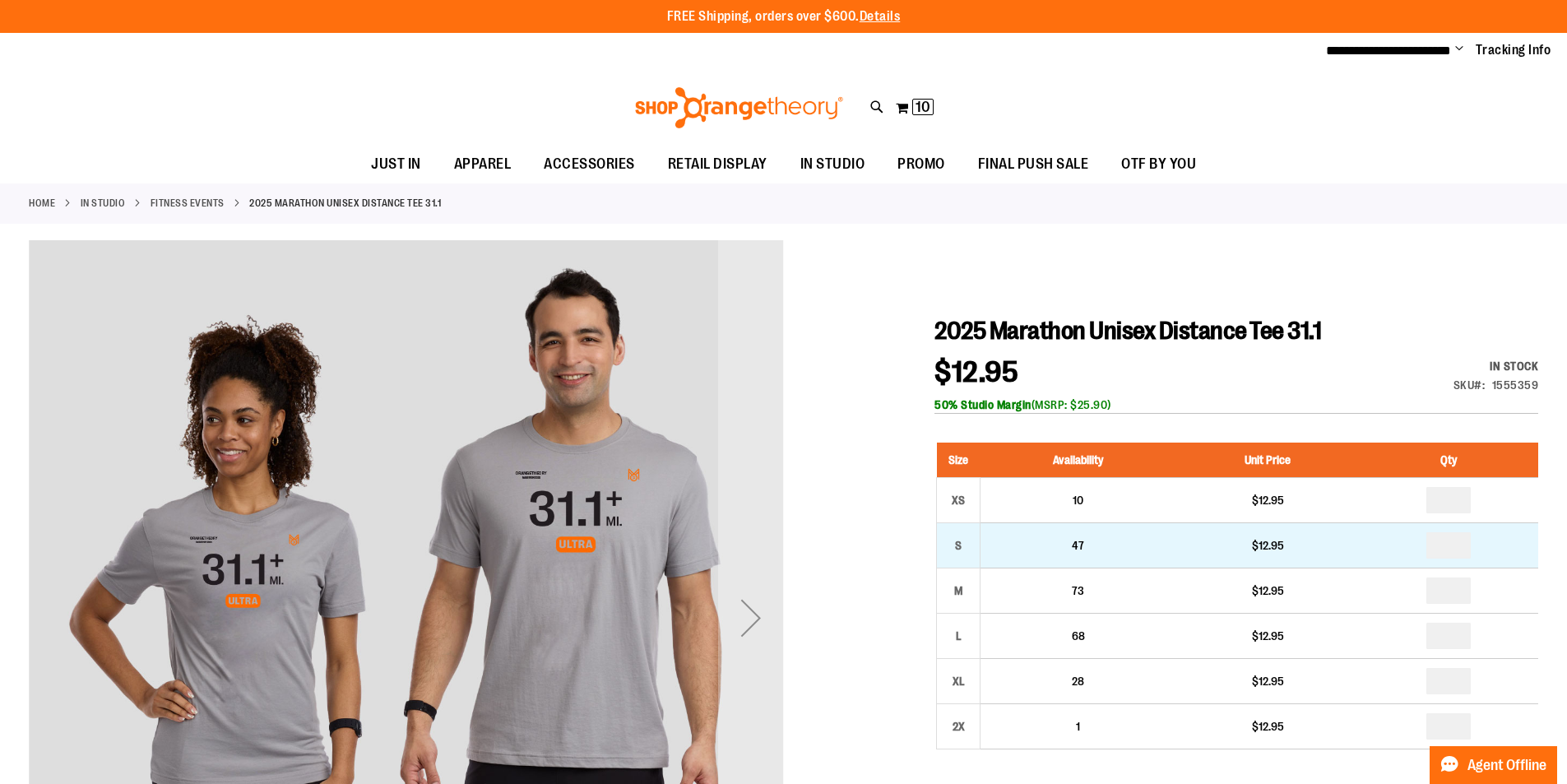
type input "**********"
click at [1461, 541] on input "number" at bounding box center [1448, 546] width 44 height 27
type input "*"
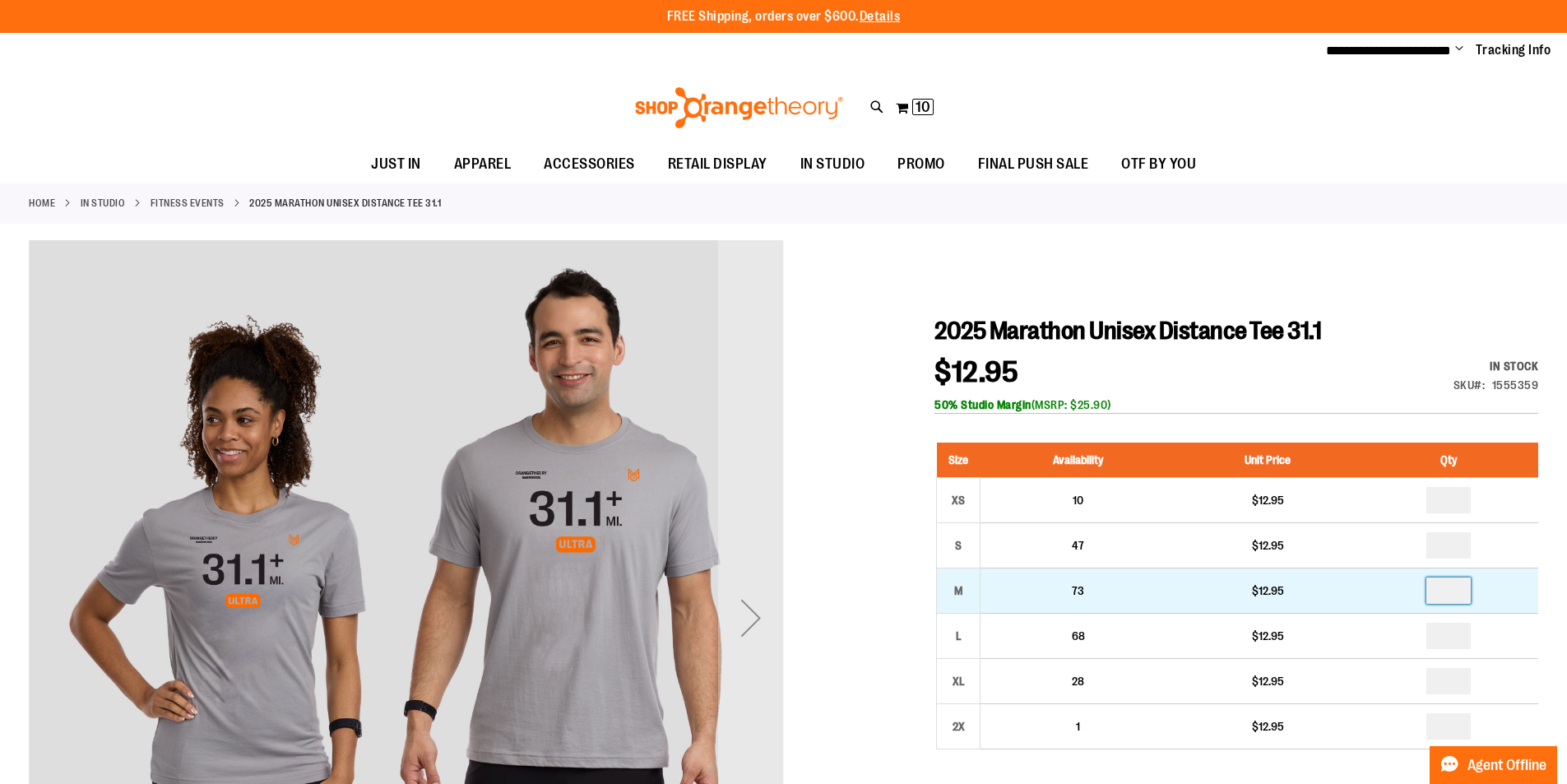
click at [1460, 590] on input "number" at bounding box center [1448, 590] width 44 height 27
type input "*"
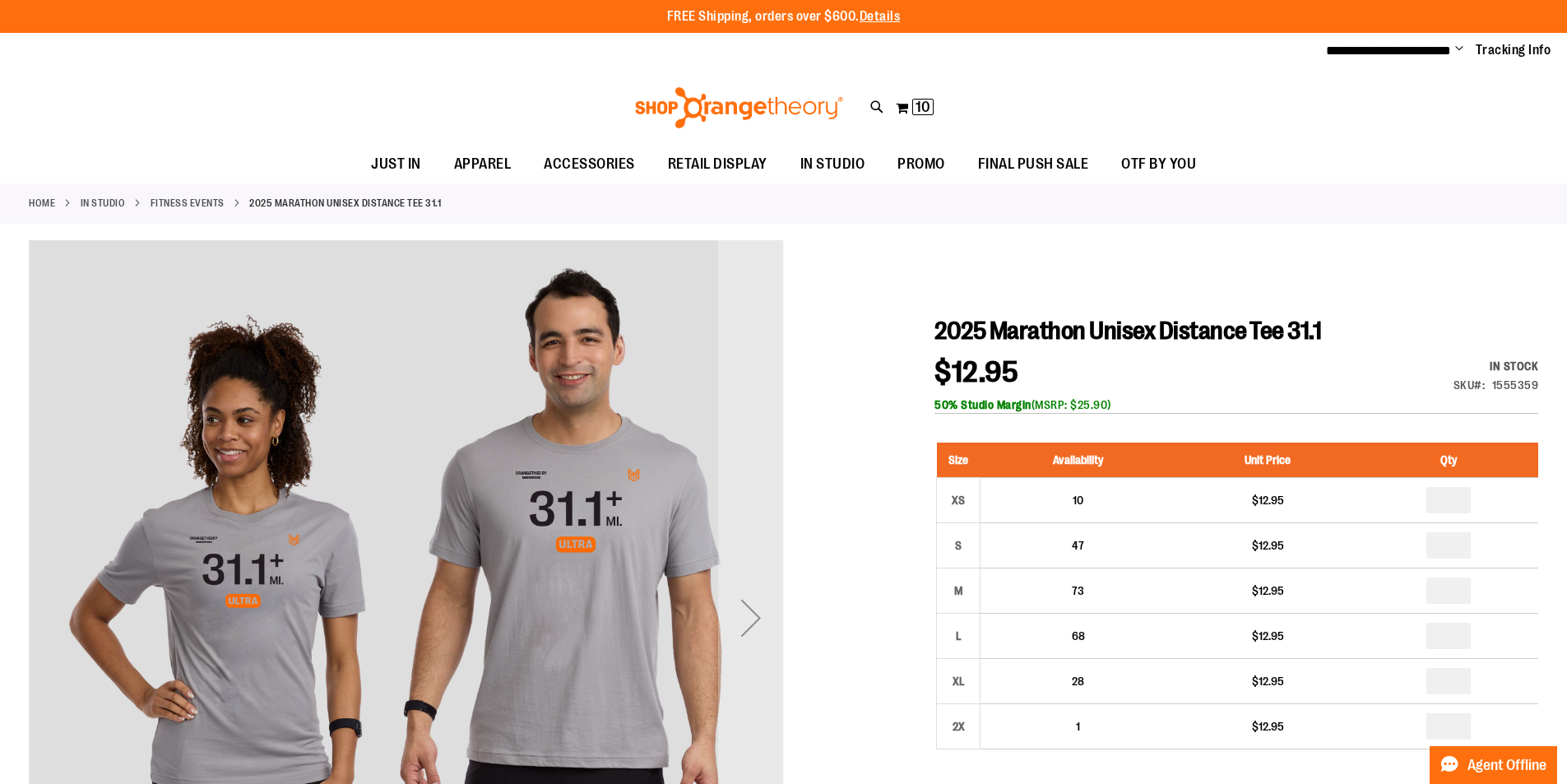
type input "*"
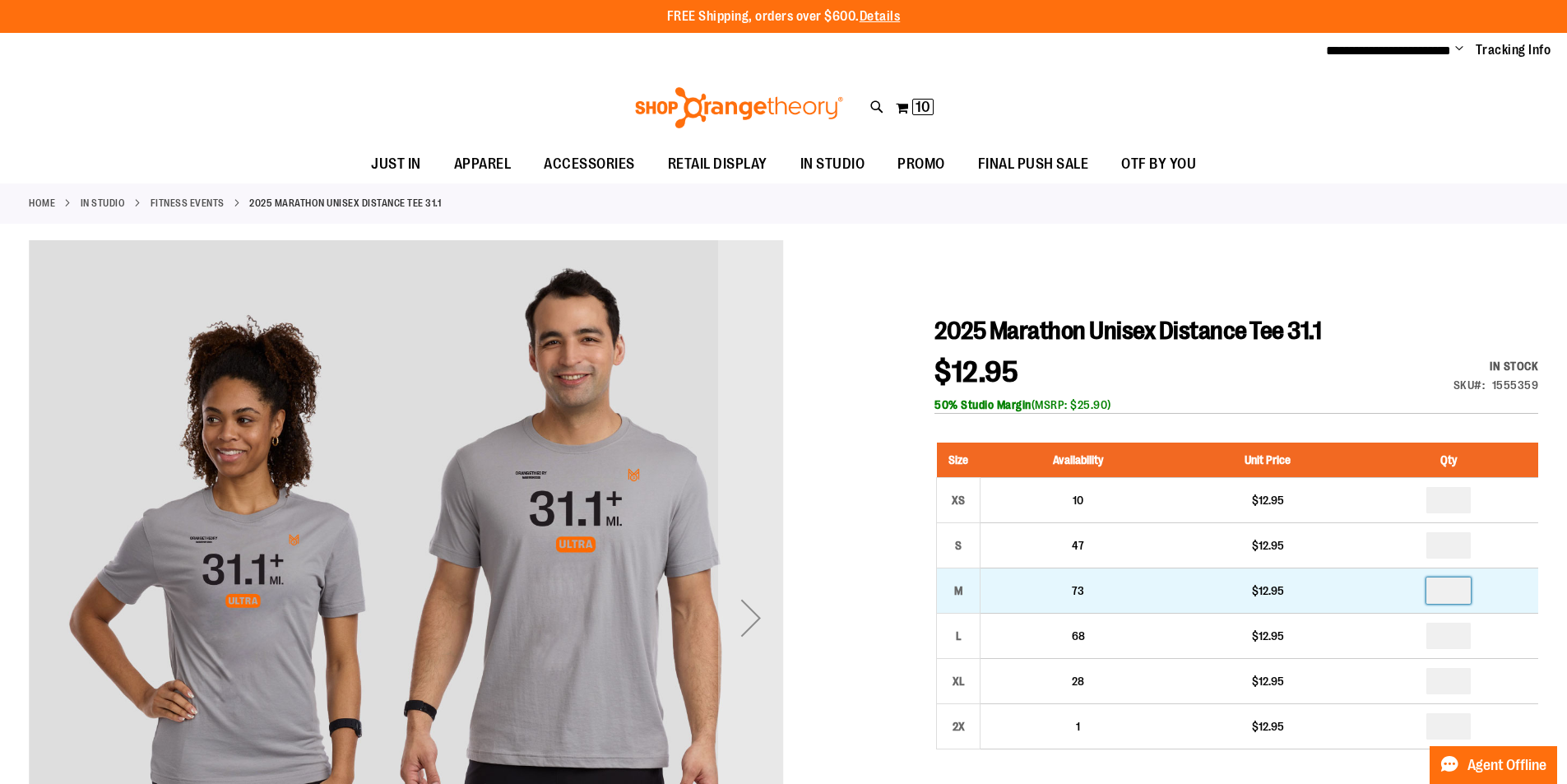
click at [1457, 590] on input "*" at bounding box center [1448, 590] width 44 height 27
type input "*"
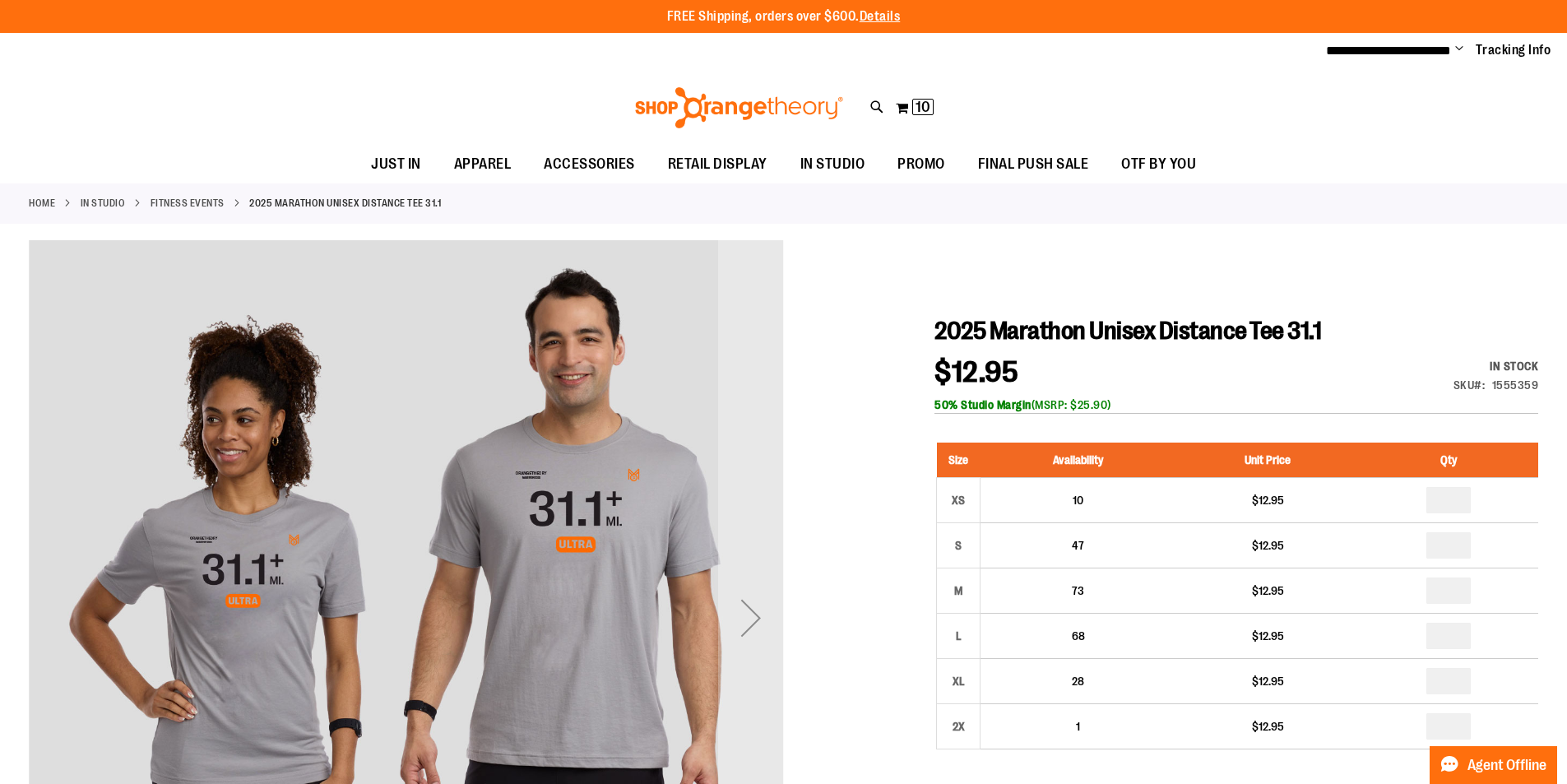
type input "*"
click at [878, 753] on div at bounding box center [784, 718] width 1510 height 957
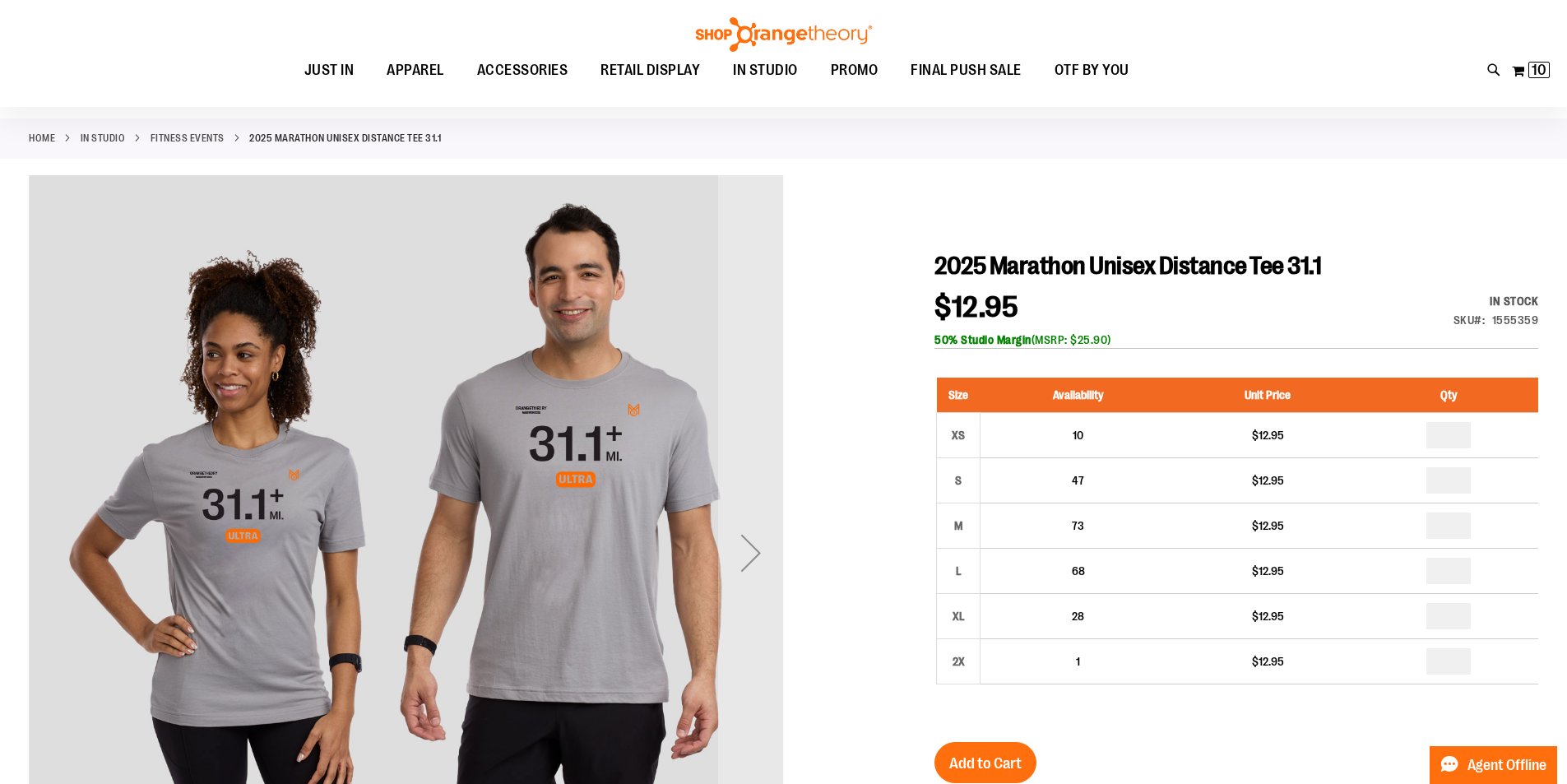
scroll to position [65, 0]
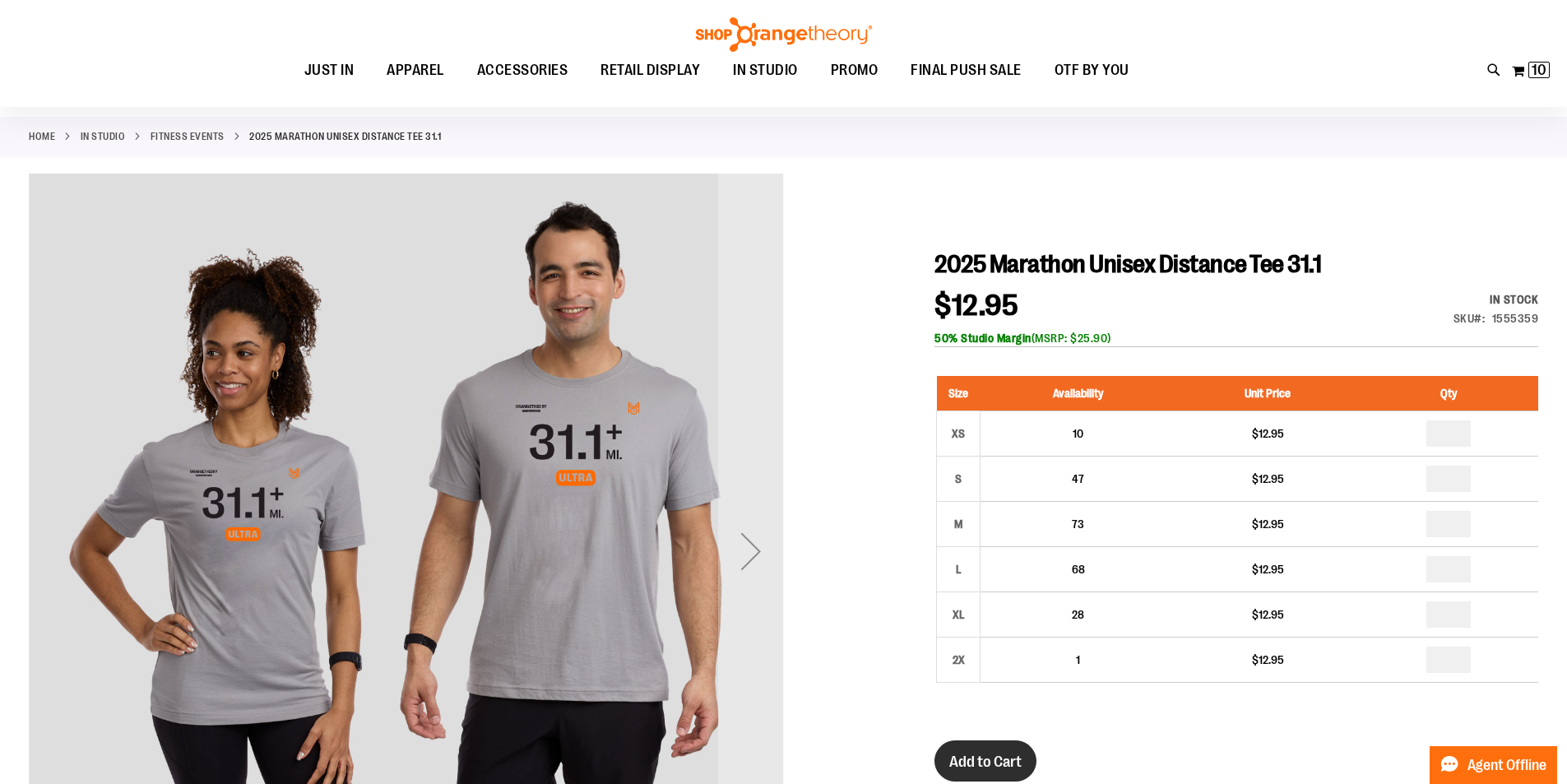
click at [996, 754] on span "Add to Cart" at bounding box center [985, 762] width 72 height 18
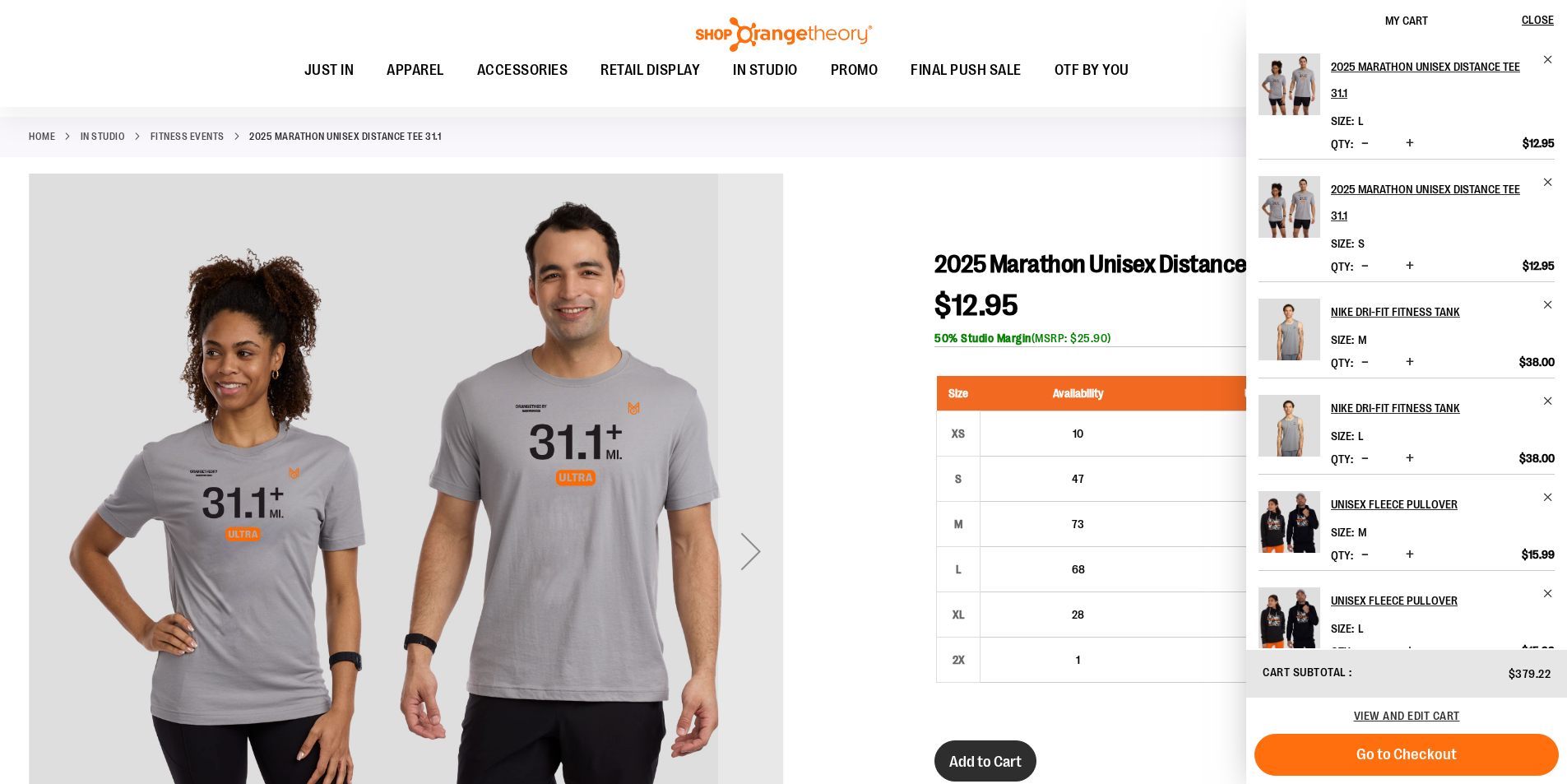
click at [993, 760] on span "Add to Cart" at bounding box center [985, 762] width 72 height 18
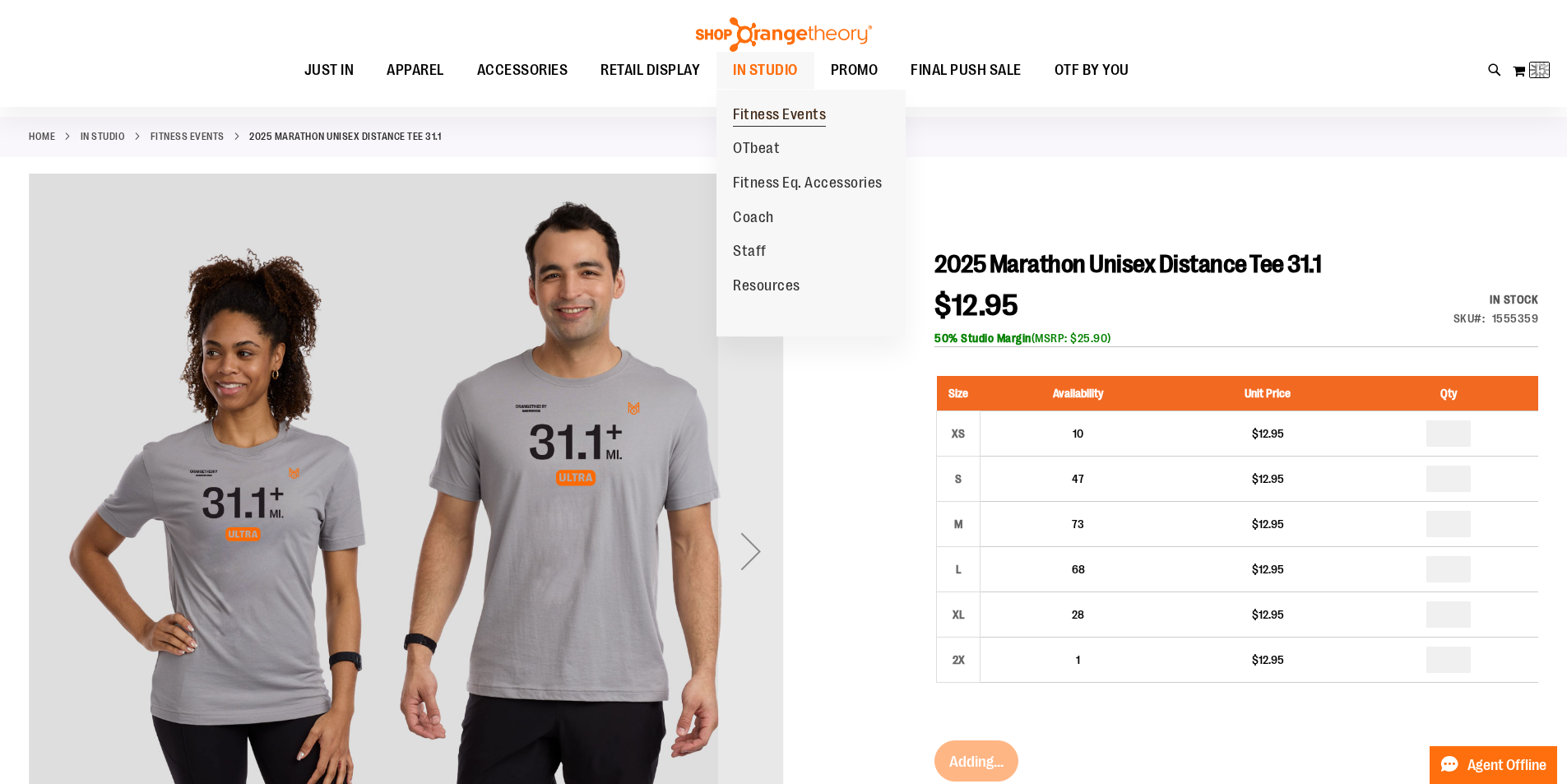
click at [750, 116] on span "Fitness Events" at bounding box center [779, 116] width 93 height 21
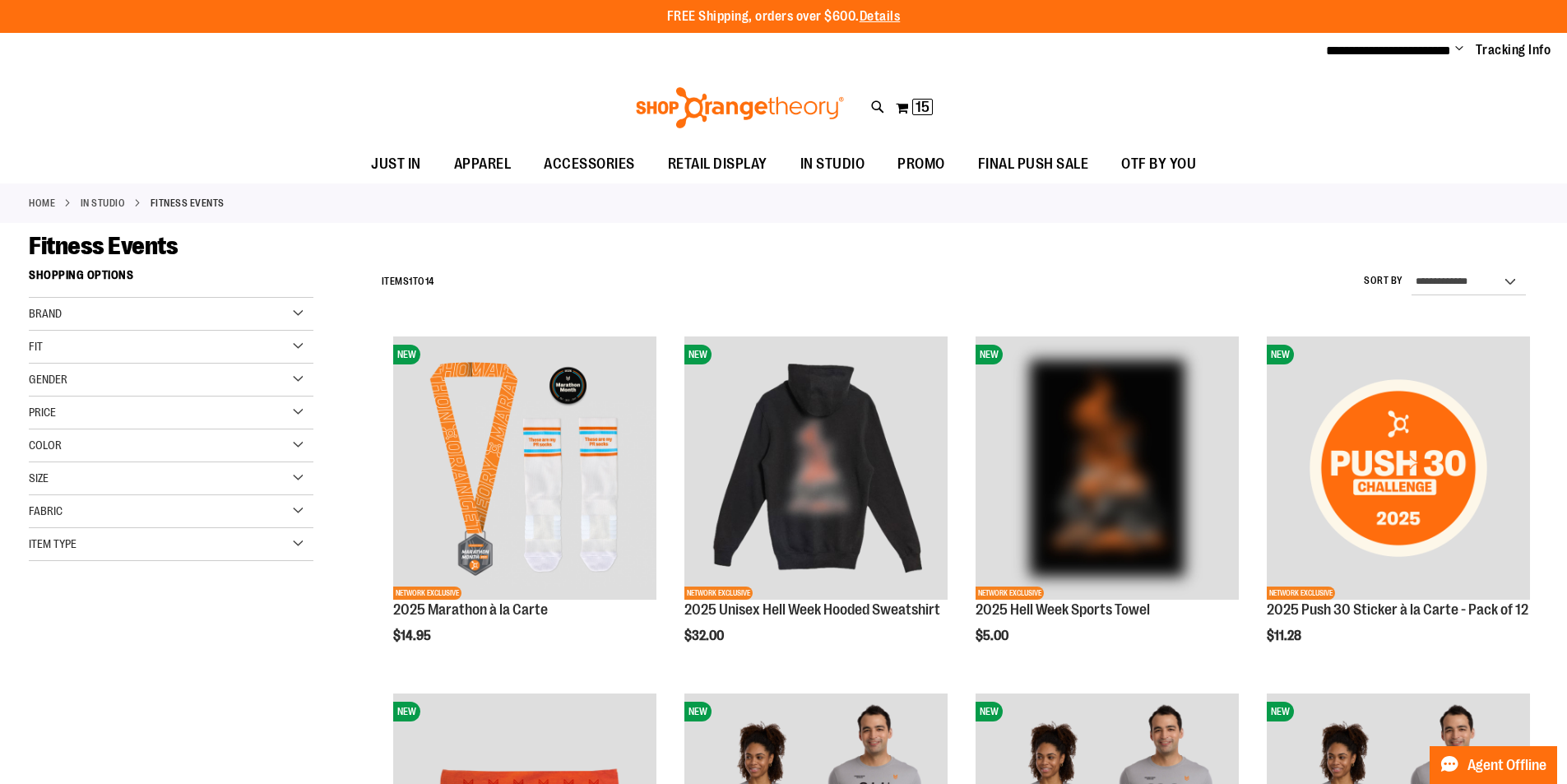
type input "**********"
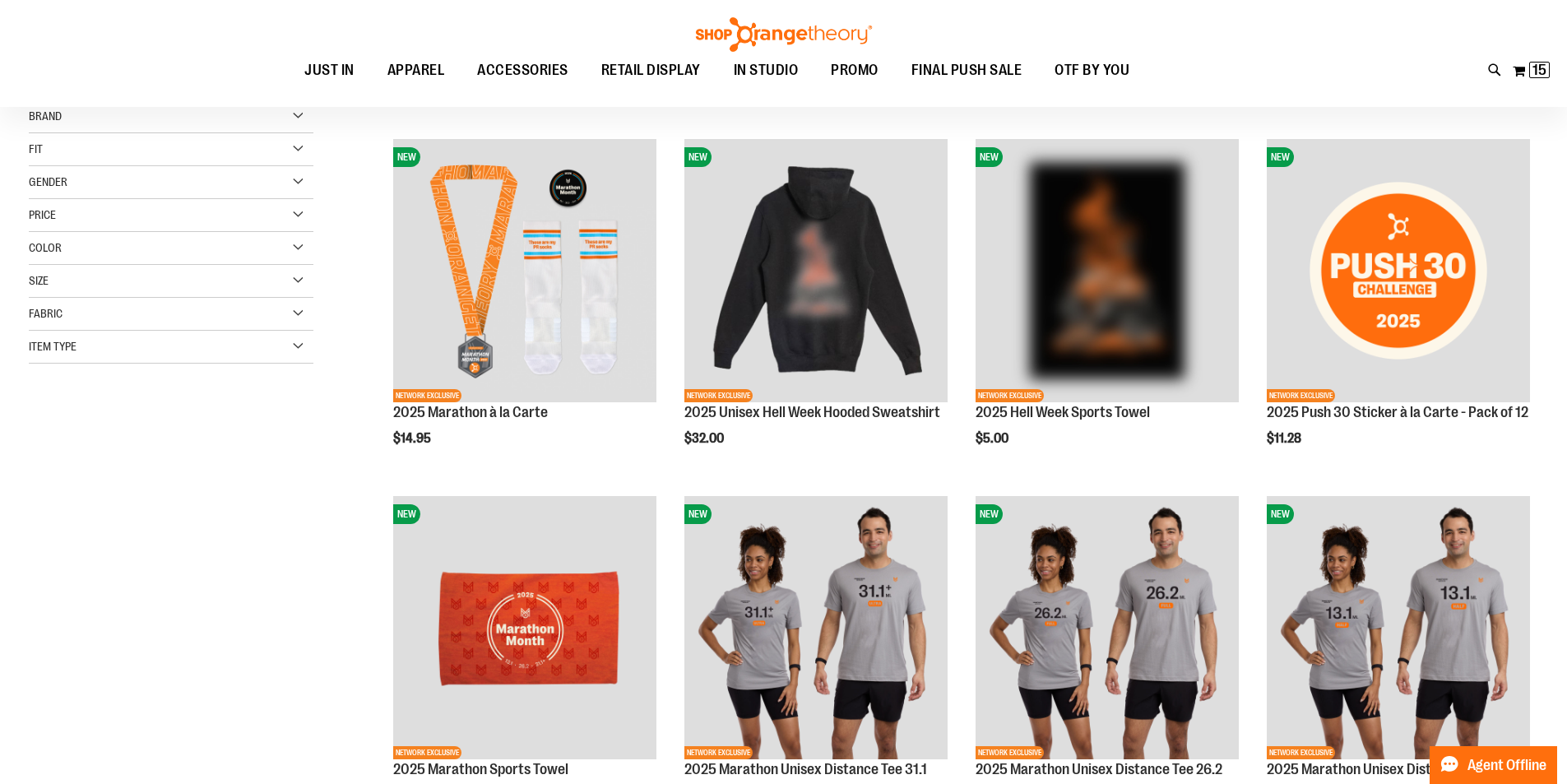
scroll to position [197, 0]
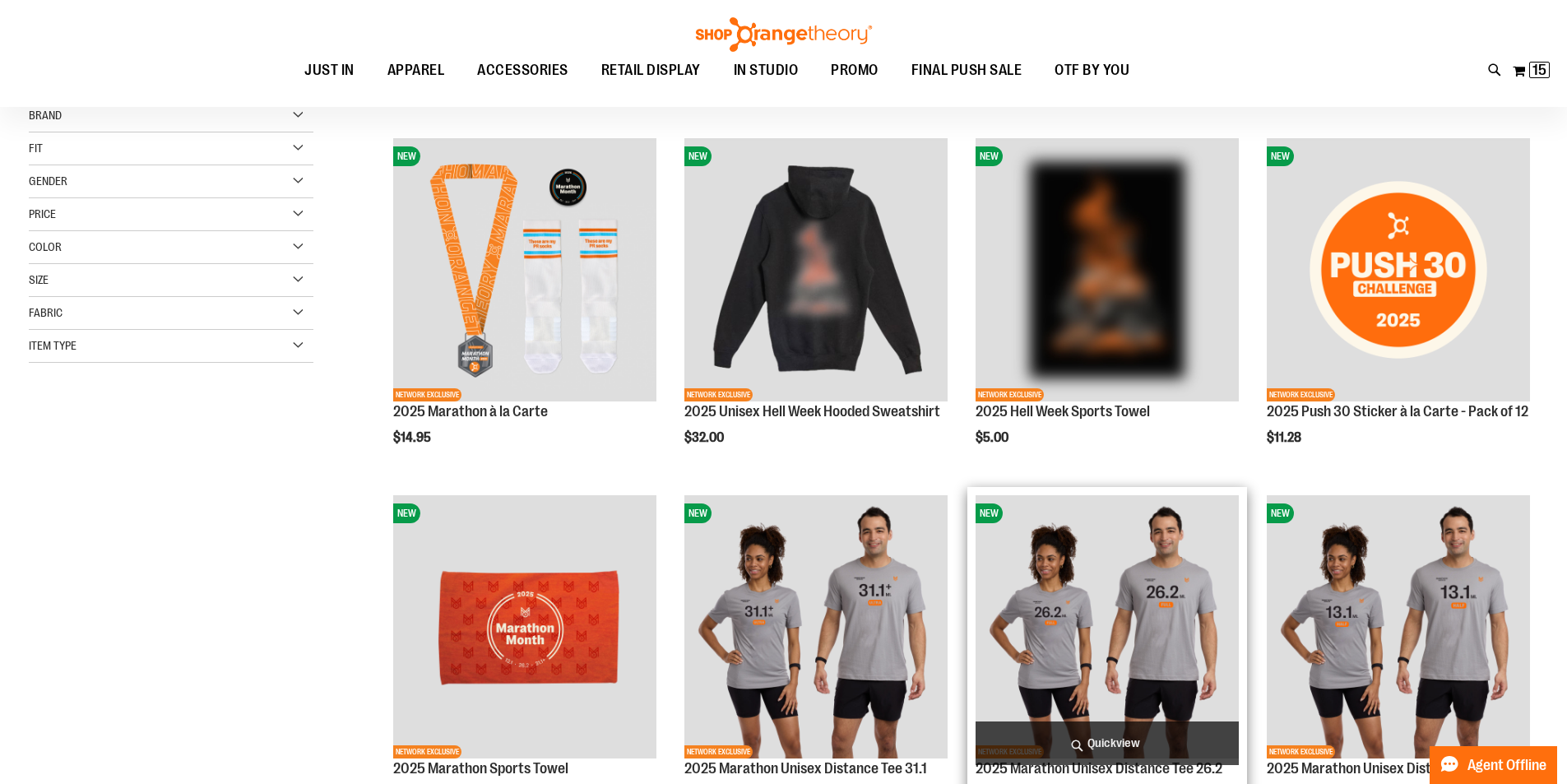
click at [1068, 630] on img "product" at bounding box center [1107, 626] width 263 height 263
click at [1067, 630] on img "product" at bounding box center [1107, 626] width 263 height 263
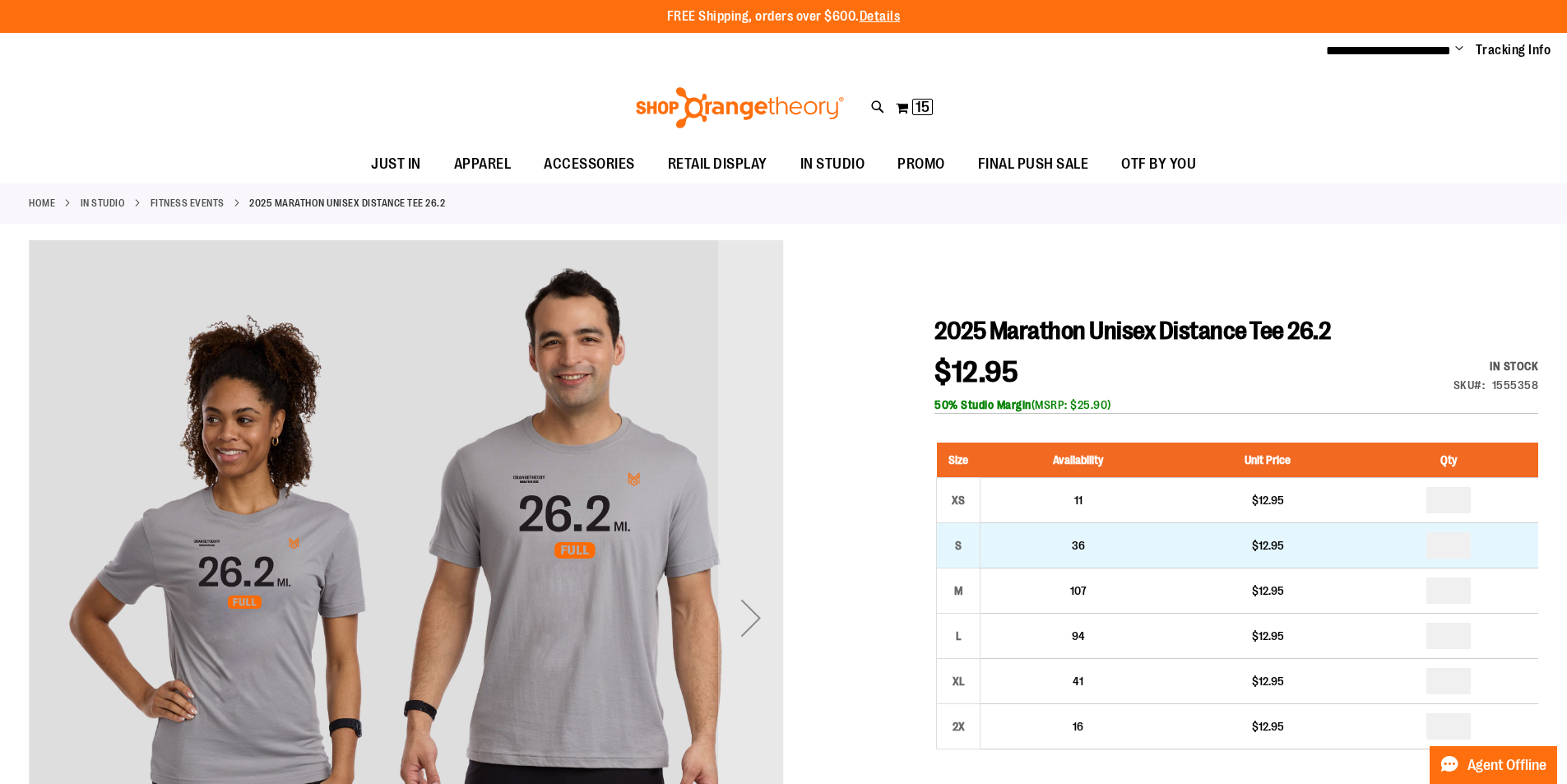
type input "**********"
click at [1459, 541] on input "number" at bounding box center [1448, 546] width 44 height 27
type input "*"
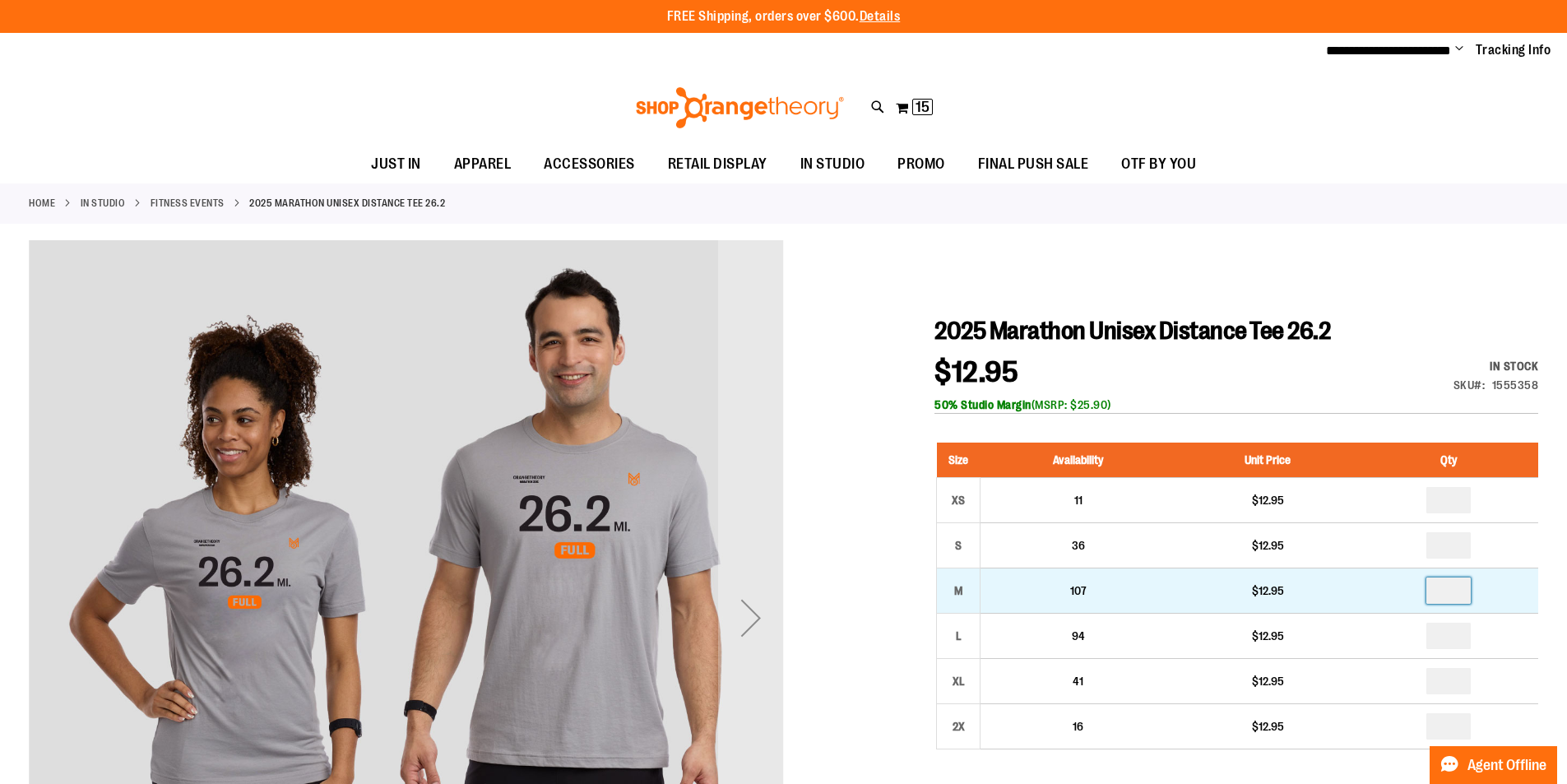
click at [1455, 592] on input "number" at bounding box center [1448, 590] width 44 height 27
type input "*"
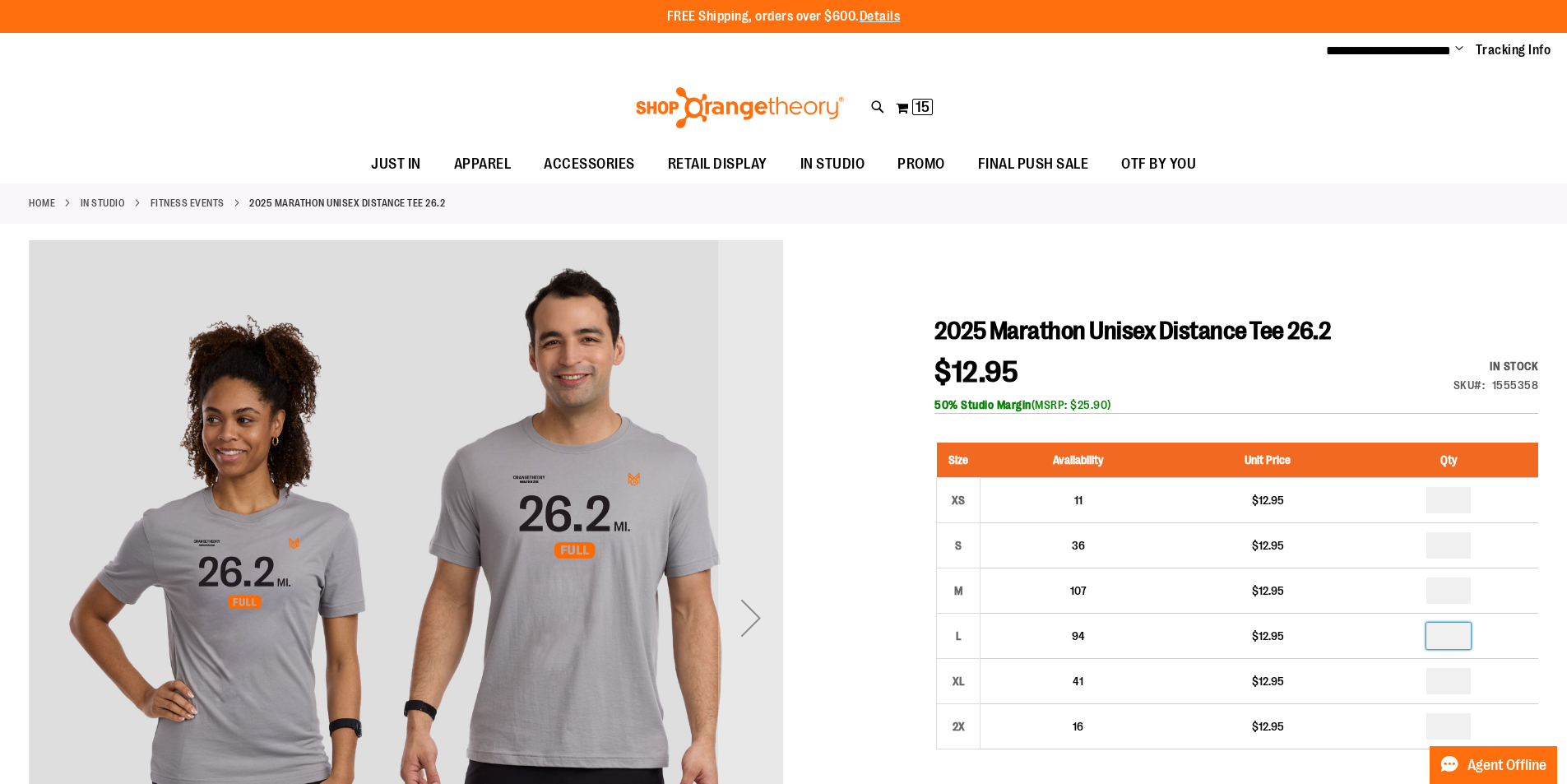
click at [1456, 635] on input "number" at bounding box center [1448, 636] width 44 height 27
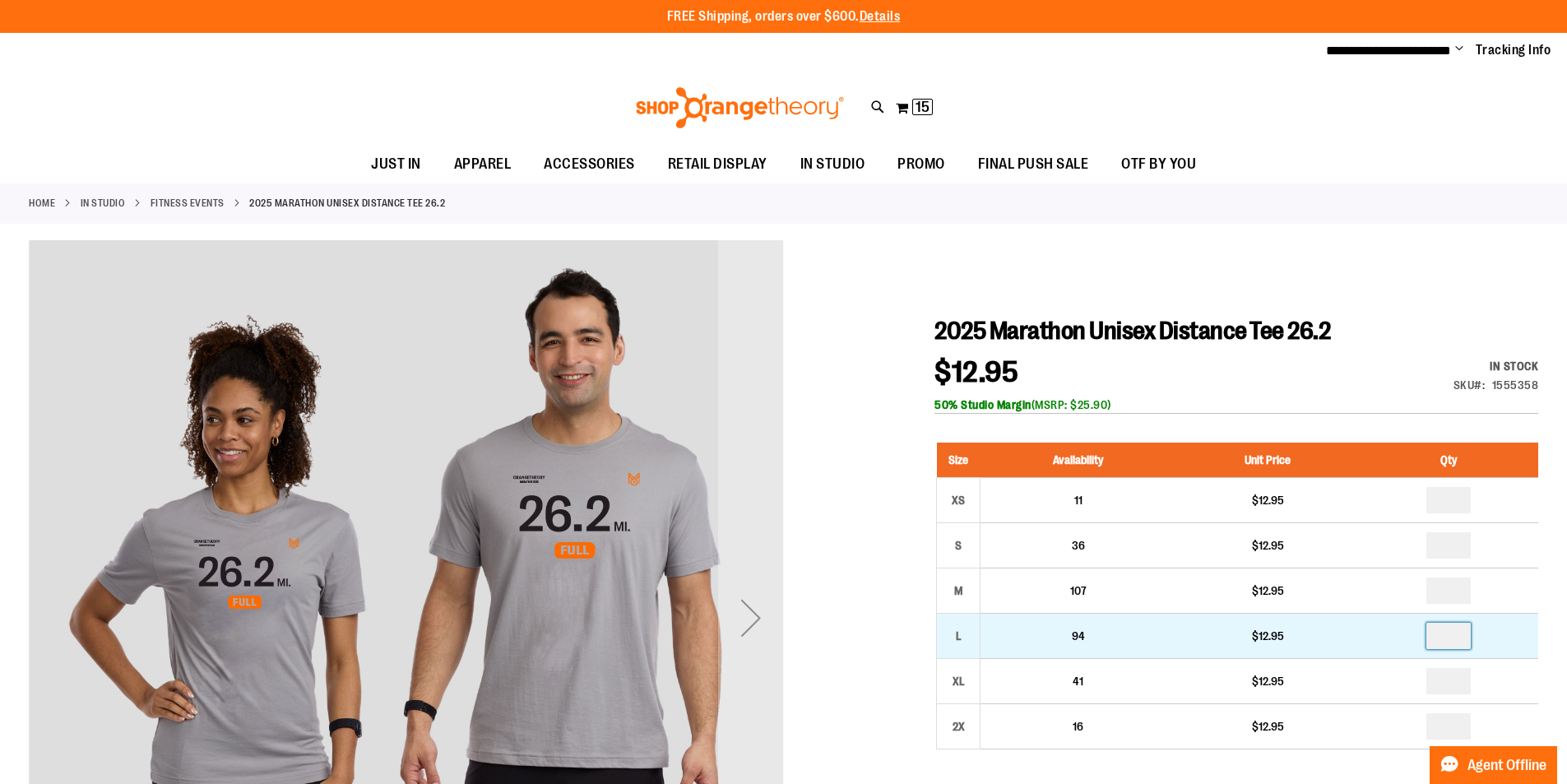
type input "*"
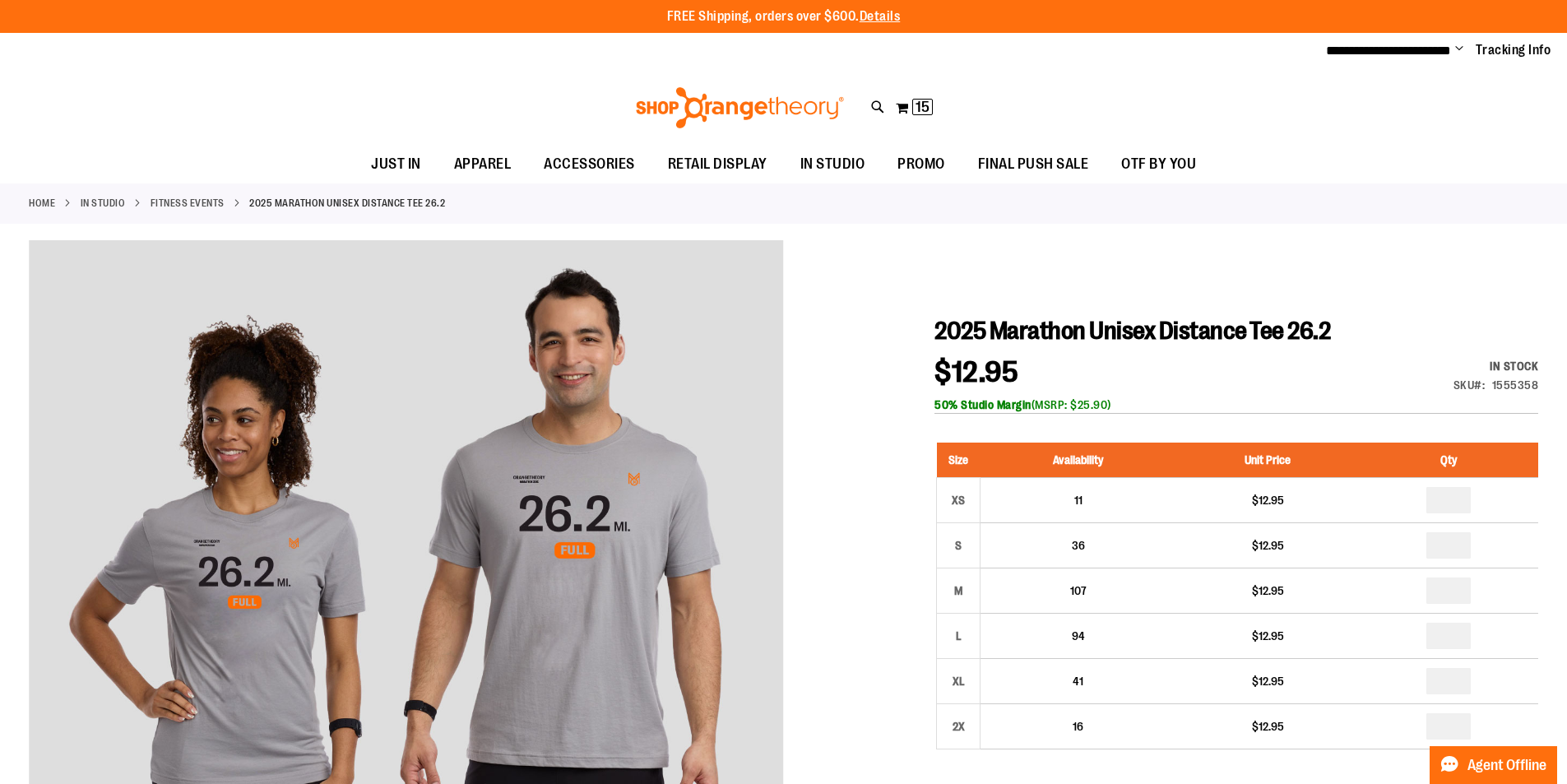
click at [847, 737] on div at bounding box center [784, 718] width 1510 height 957
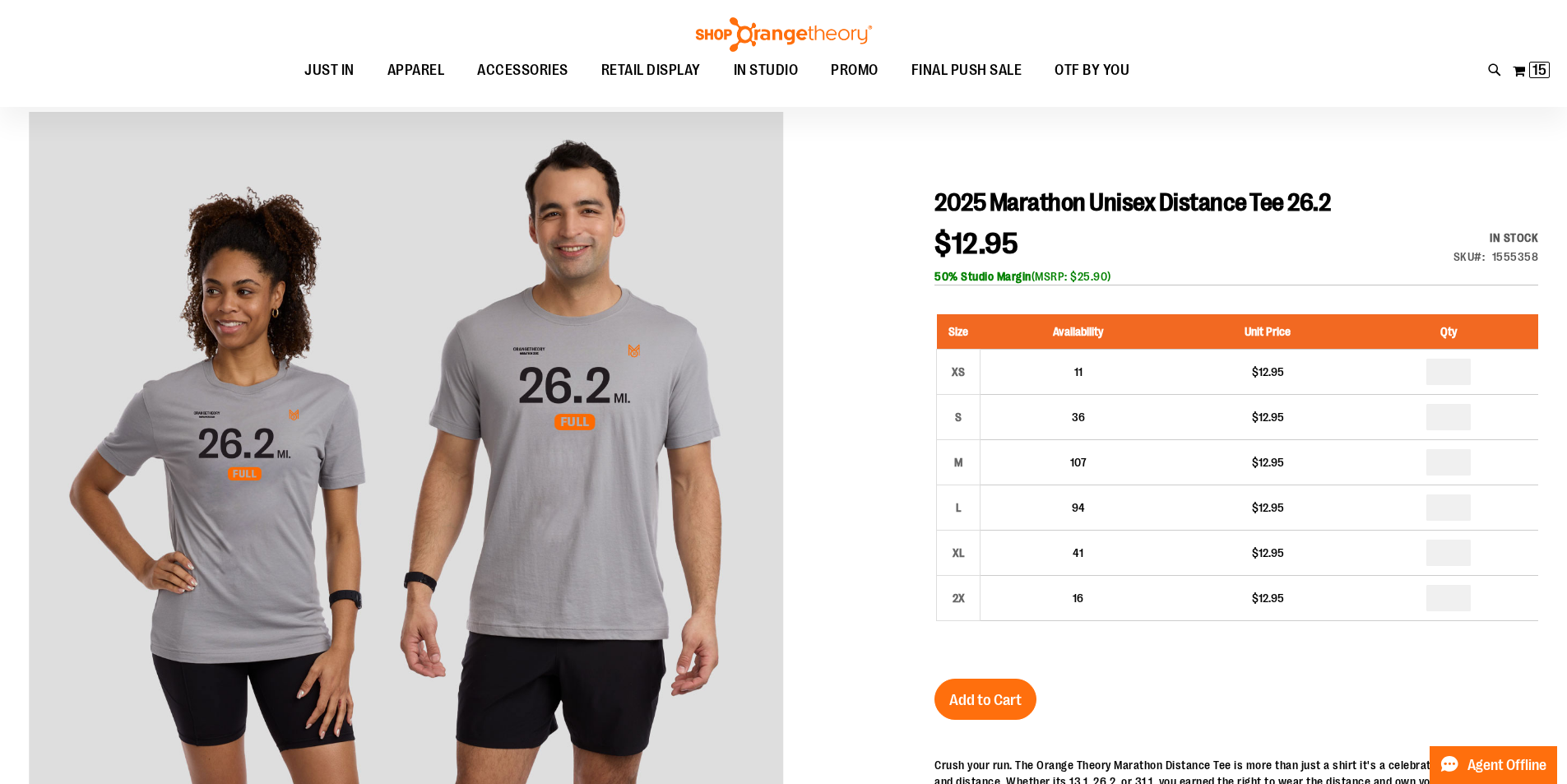
scroll to position [130, 0]
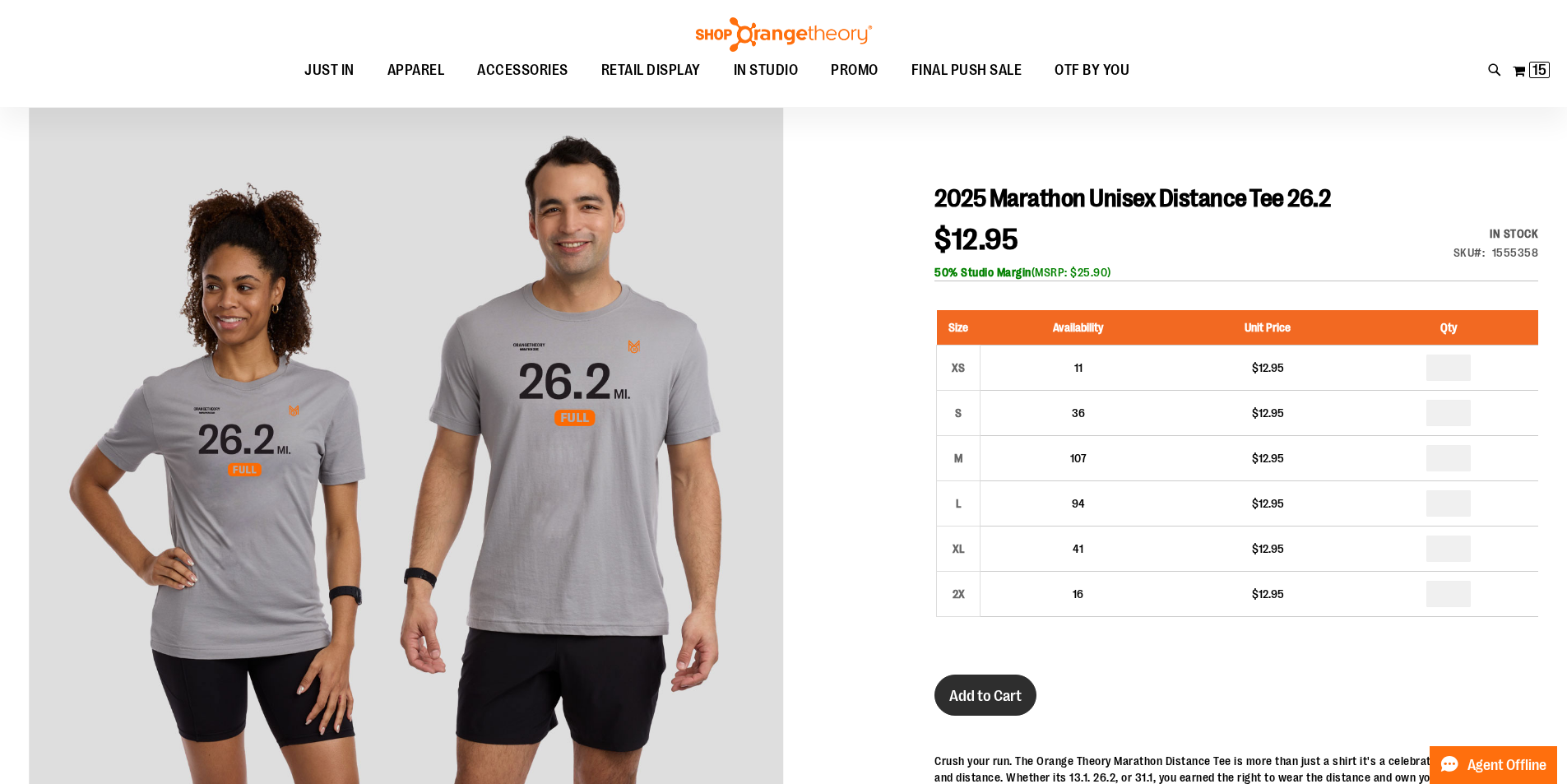
click at [965, 698] on span "Add to Cart" at bounding box center [985, 696] width 72 height 18
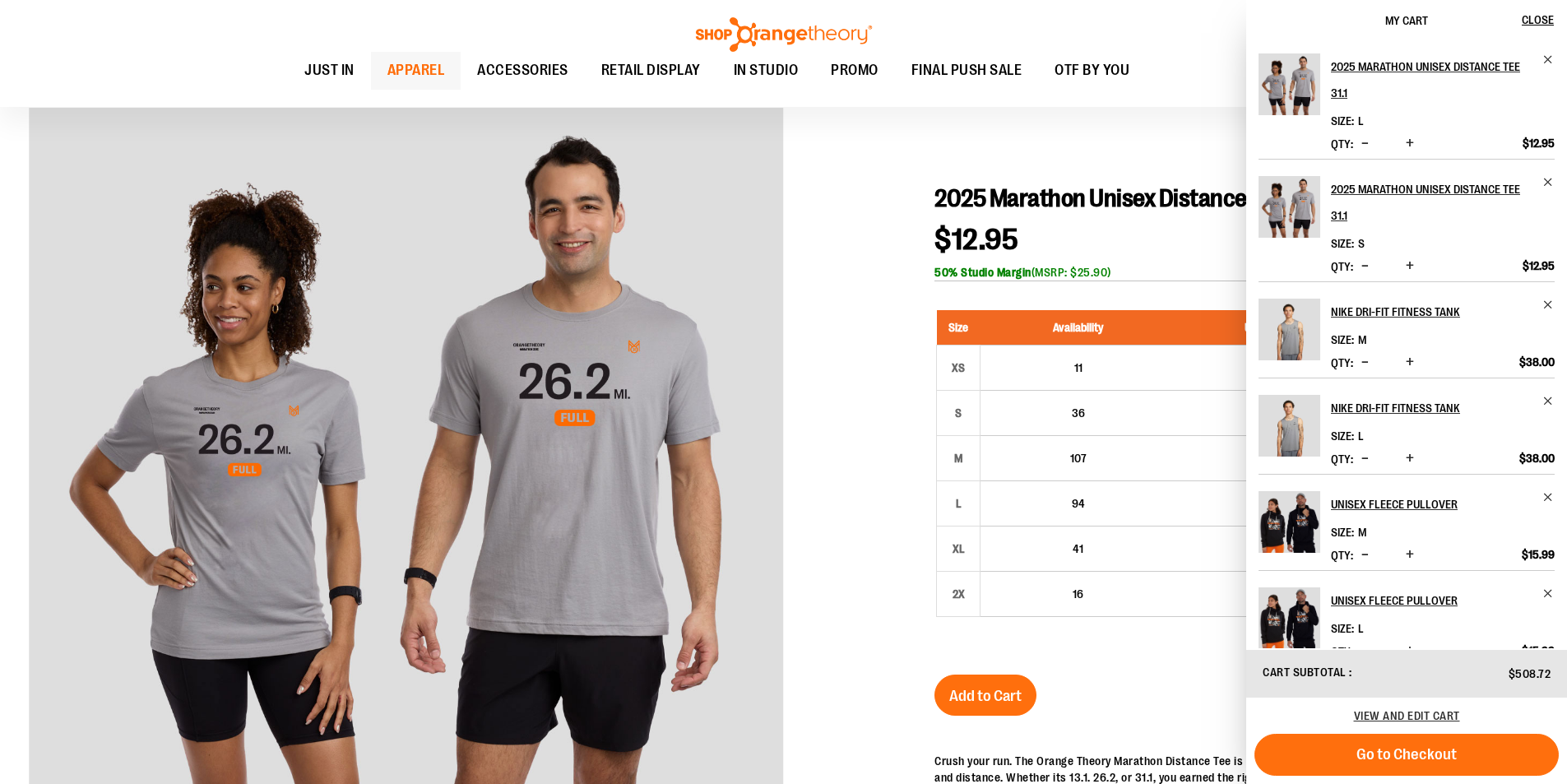
drag, startPoint x: 965, startPoint y: 686, endPoint x: 414, endPoint y: 66, distance: 829.5
click at [414, 66] on span "APPAREL" at bounding box center [415, 70] width 57 height 37
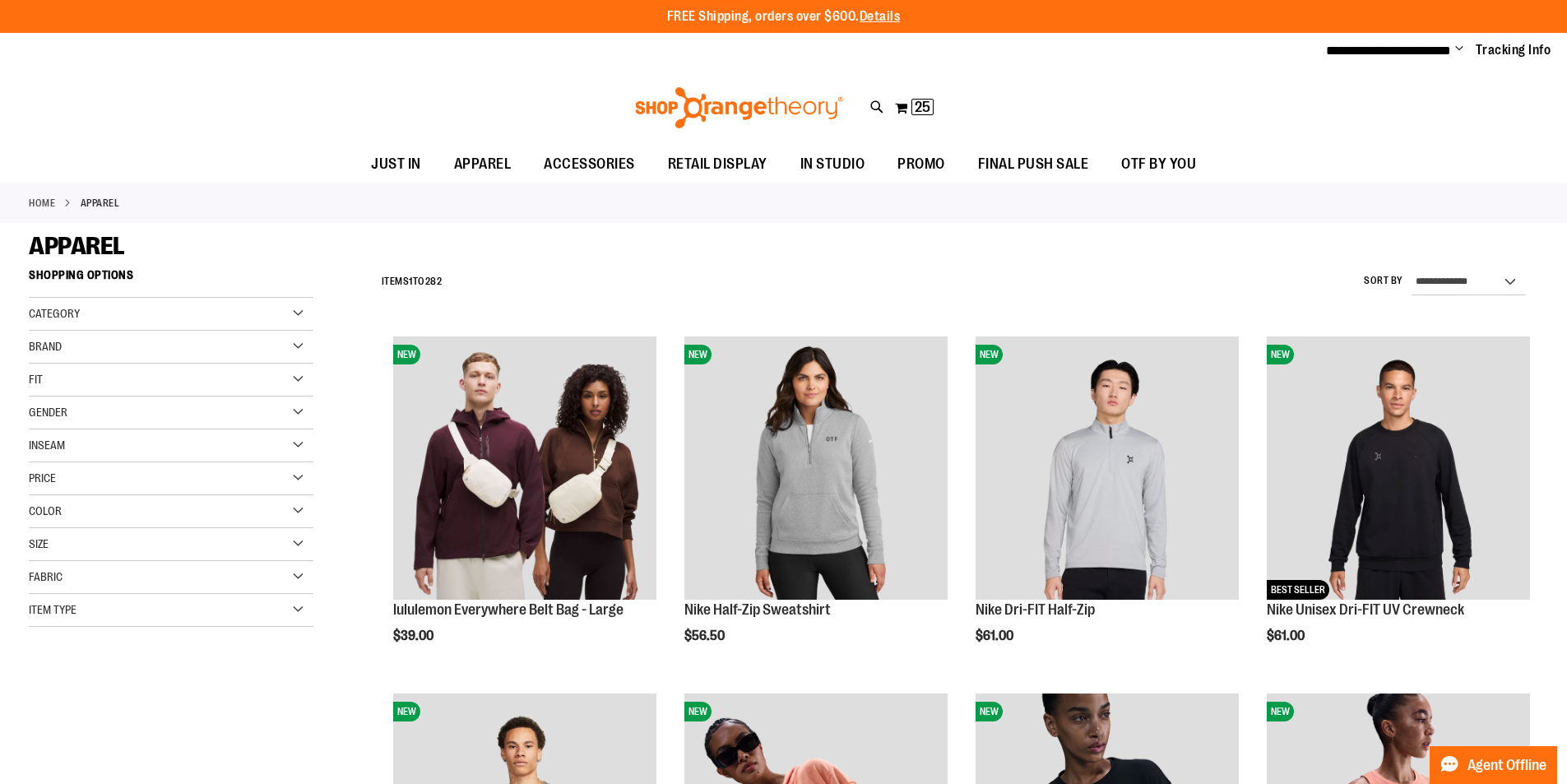
type input "**********"
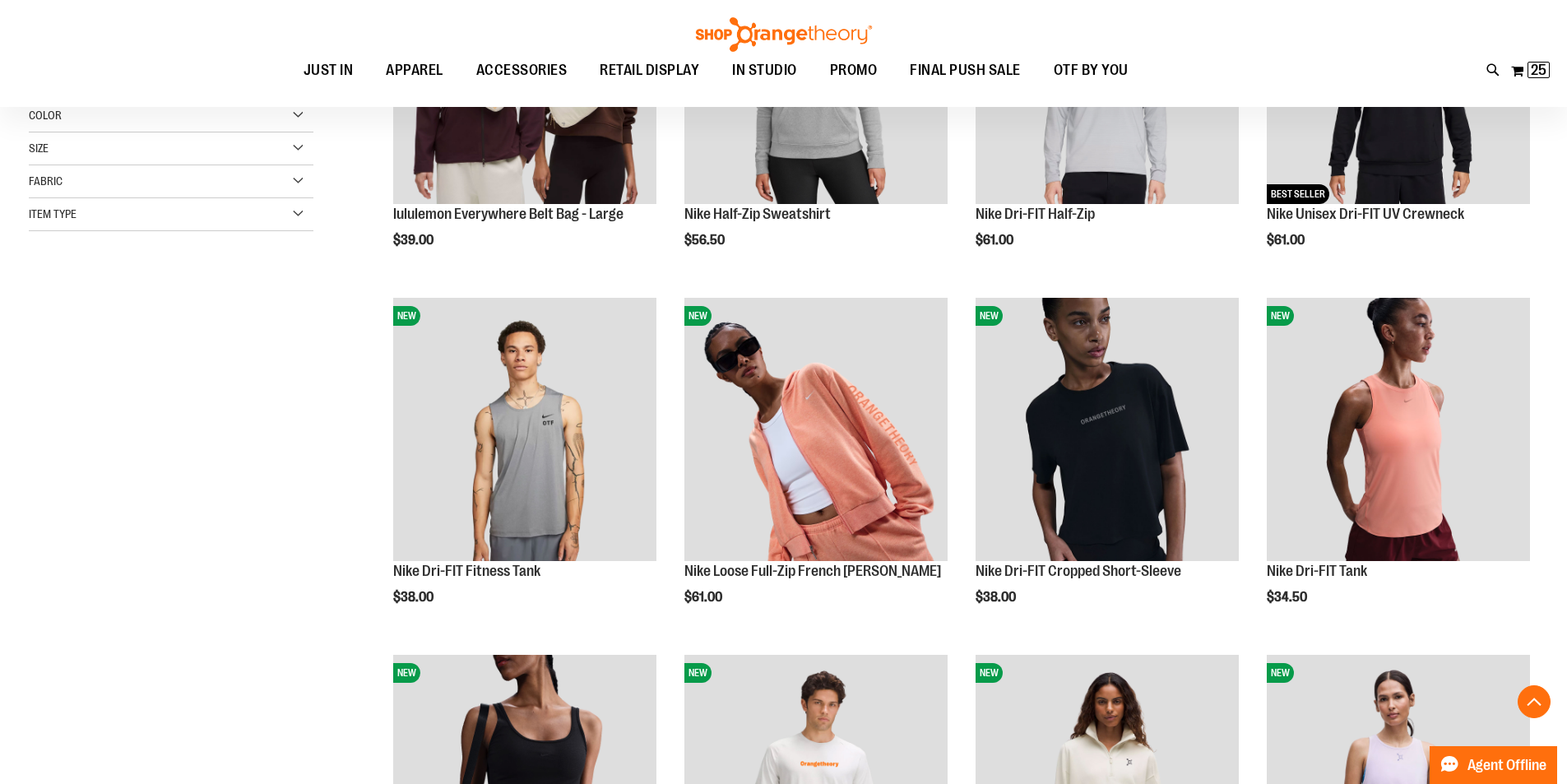
scroll to position [427, 0]
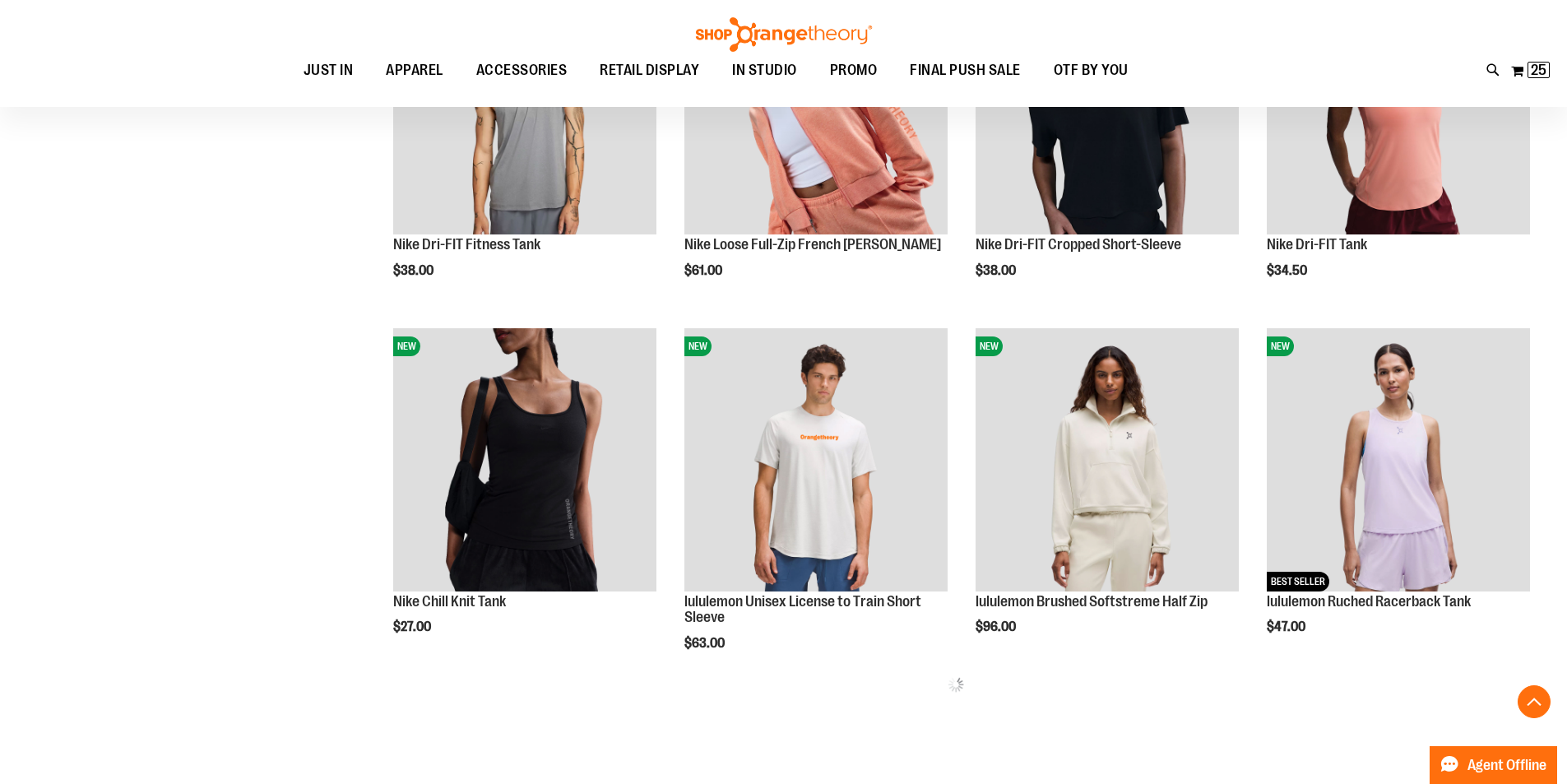
scroll to position [723, 0]
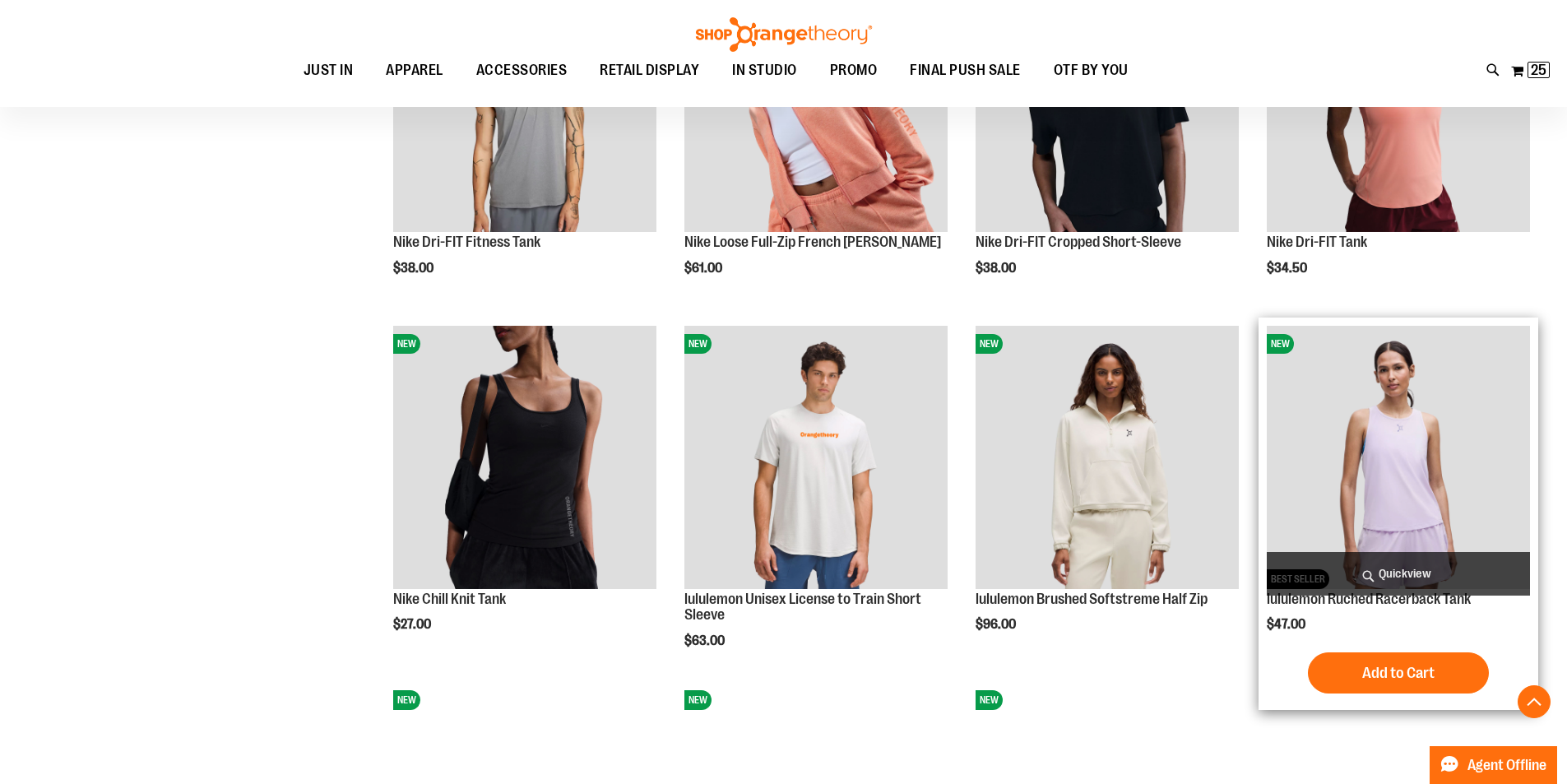
click at [1385, 456] on img "product" at bounding box center [1398, 457] width 263 height 263
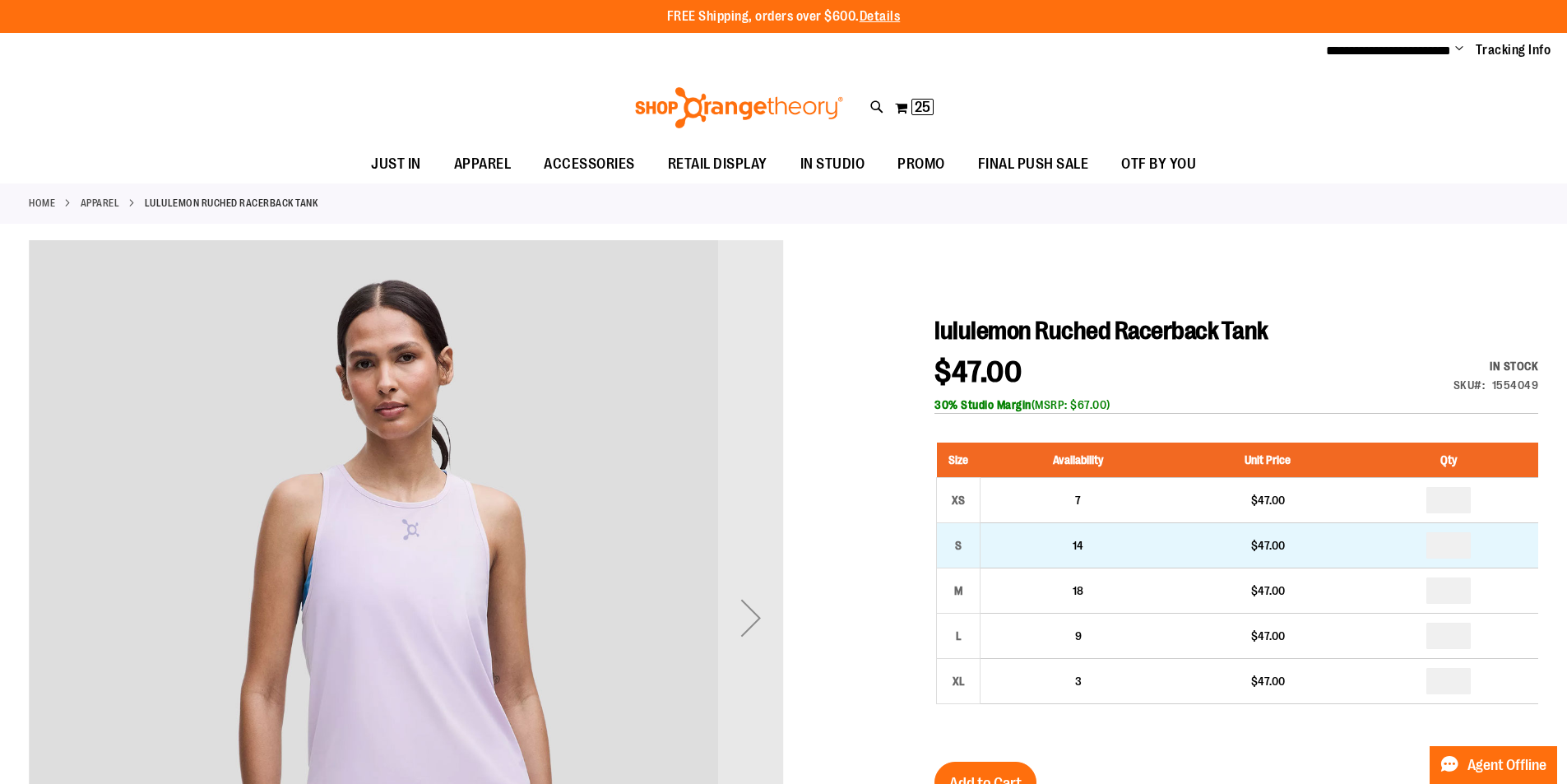
type input "**********"
click at [1458, 546] on input "number" at bounding box center [1448, 546] width 44 height 27
type input "*"
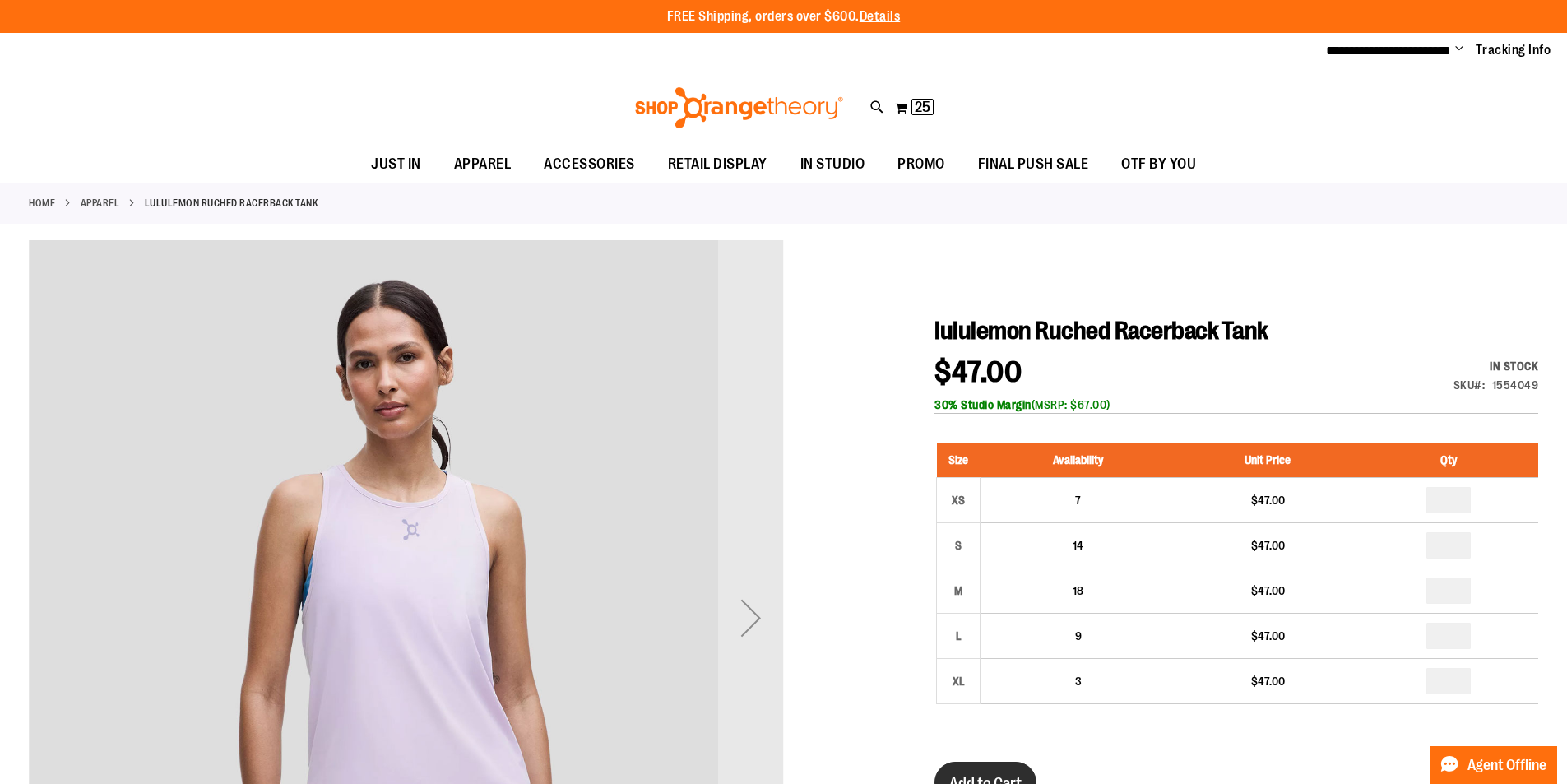
click at [990, 770] on button "Add to Cart" at bounding box center [985, 782] width 102 height 42
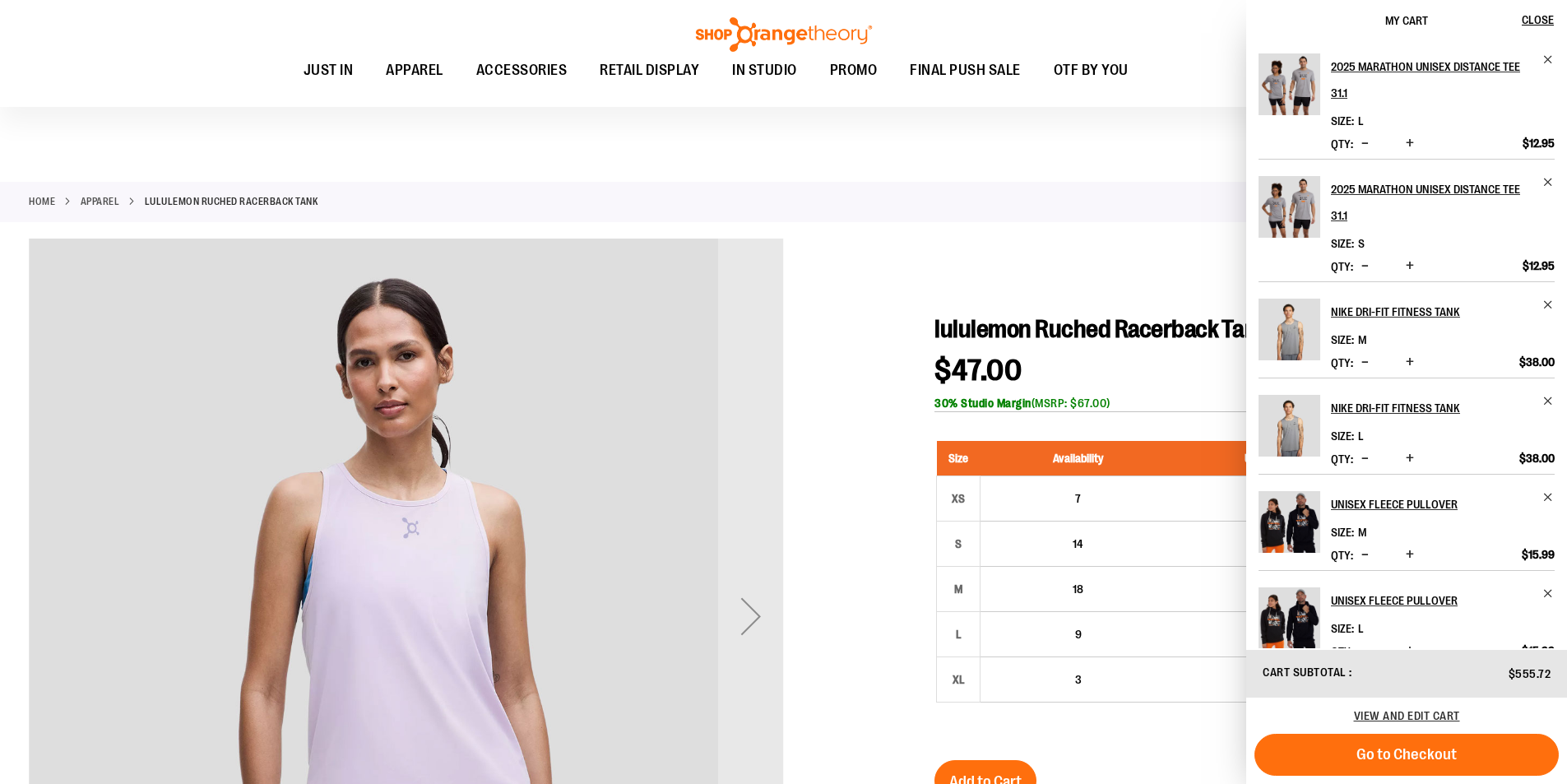
scroll to position [17, 0]
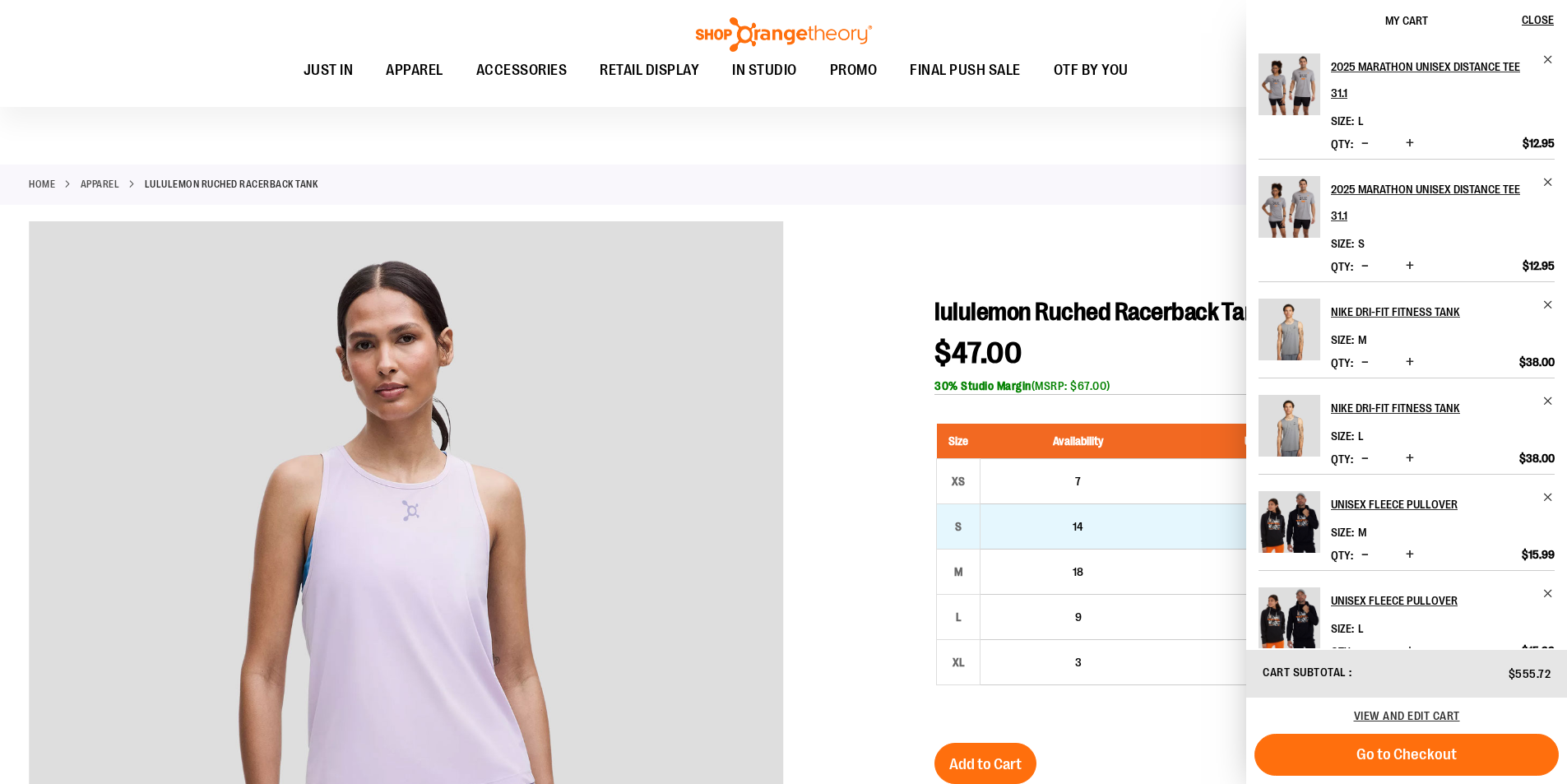
click at [990, 522] on td "14" at bounding box center [1078, 526] width 196 height 45
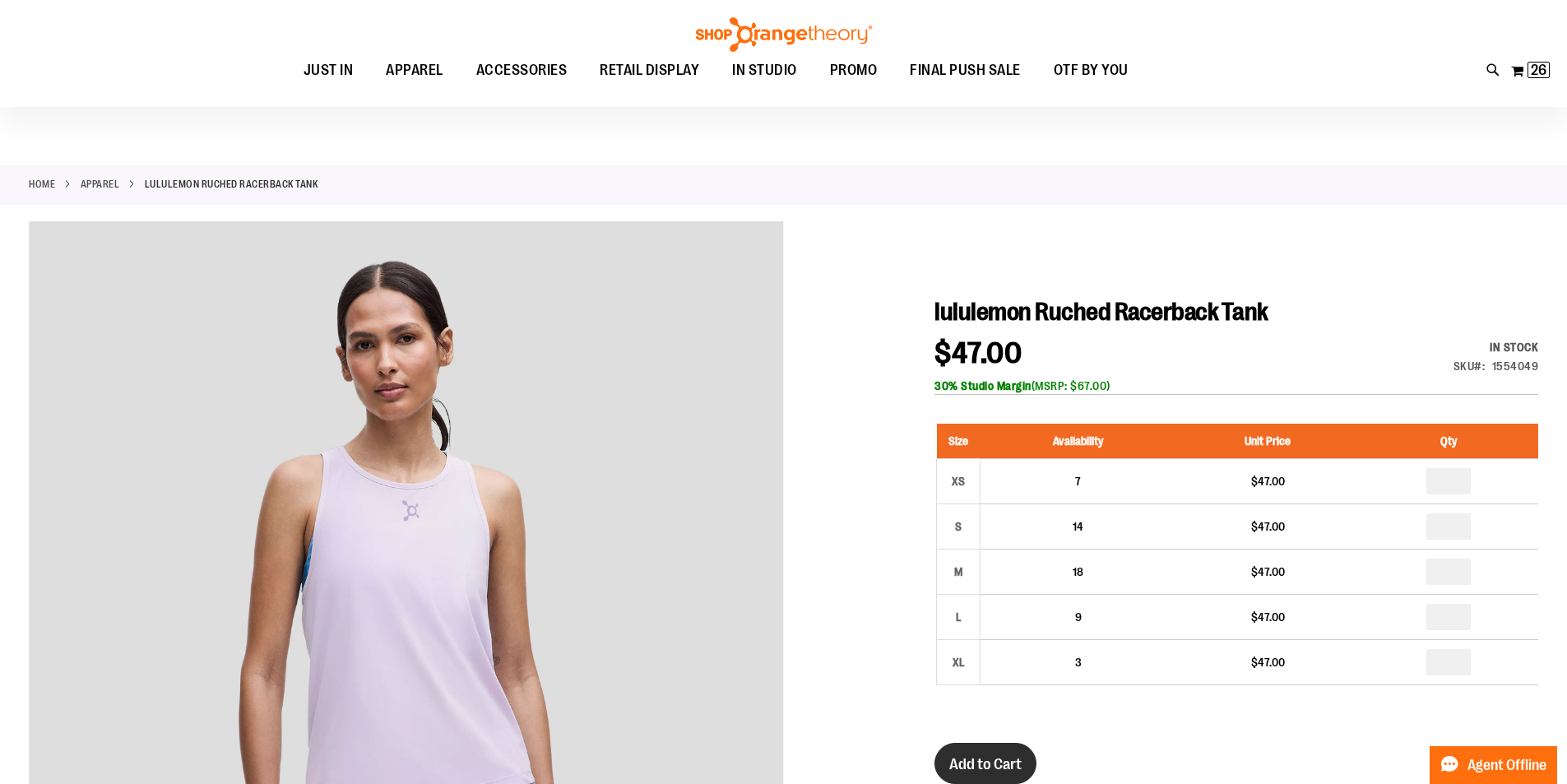
drag, startPoint x: 1004, startPoint y: 758, endPoint x: 955, endPoint y: 762, distance: 49.2
click at [955, 762] on span "Add to Cart" at bounding box center [985, 764] width 72 height 18
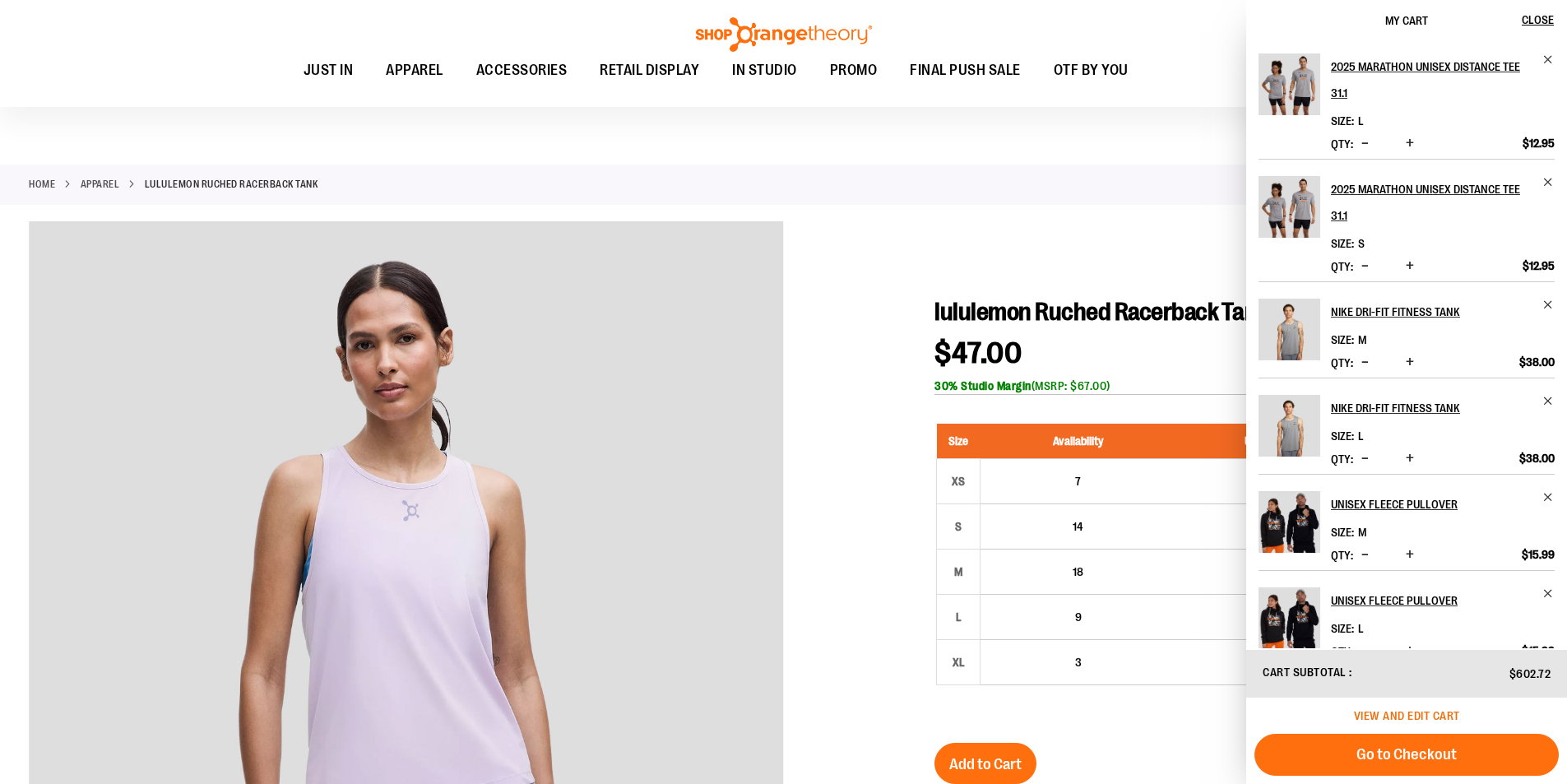
click at [1415, 713] on span "View and edit cart" at bounding box center [1407, 715] width 106 height 13
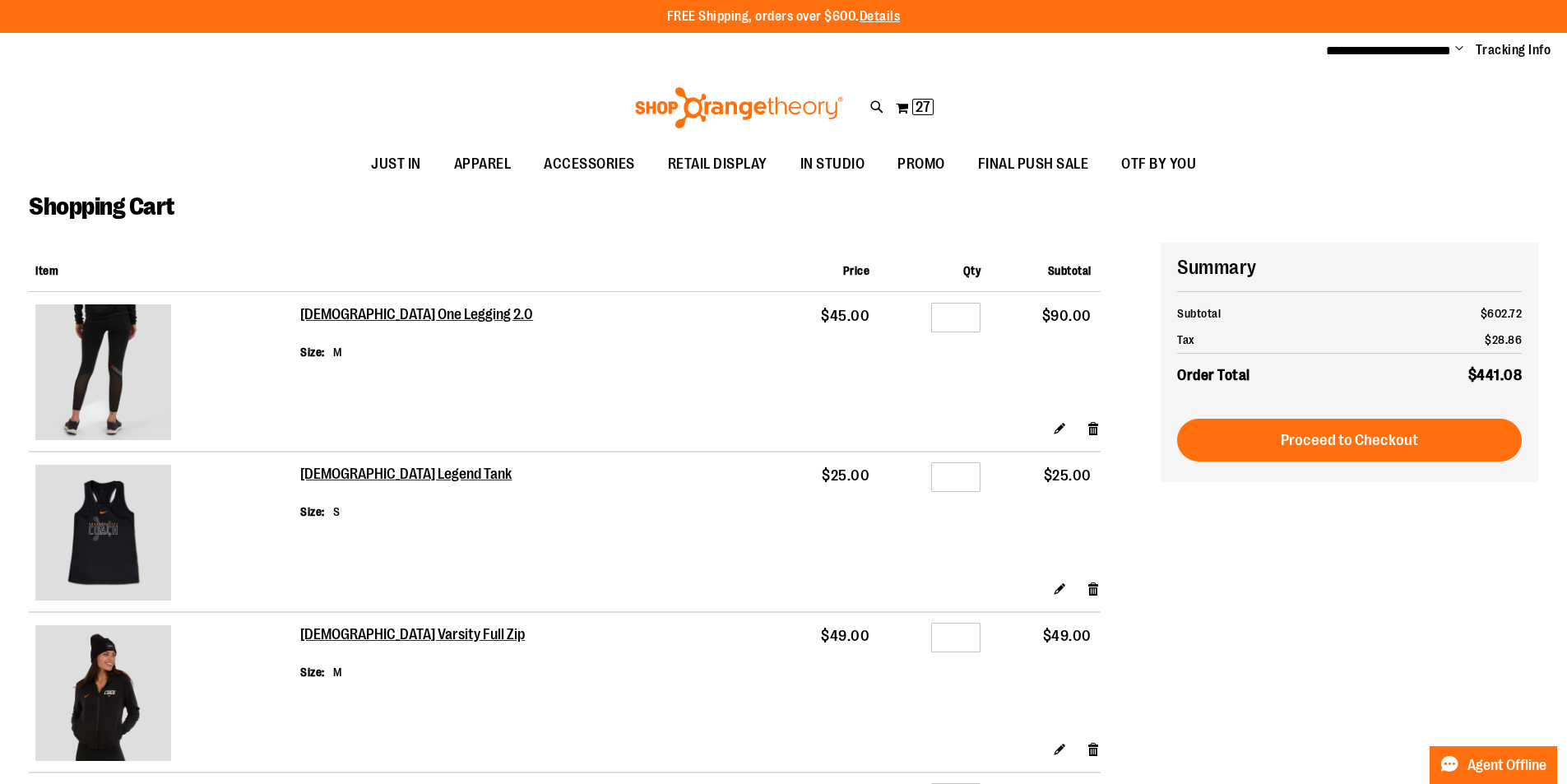
type input "**********"
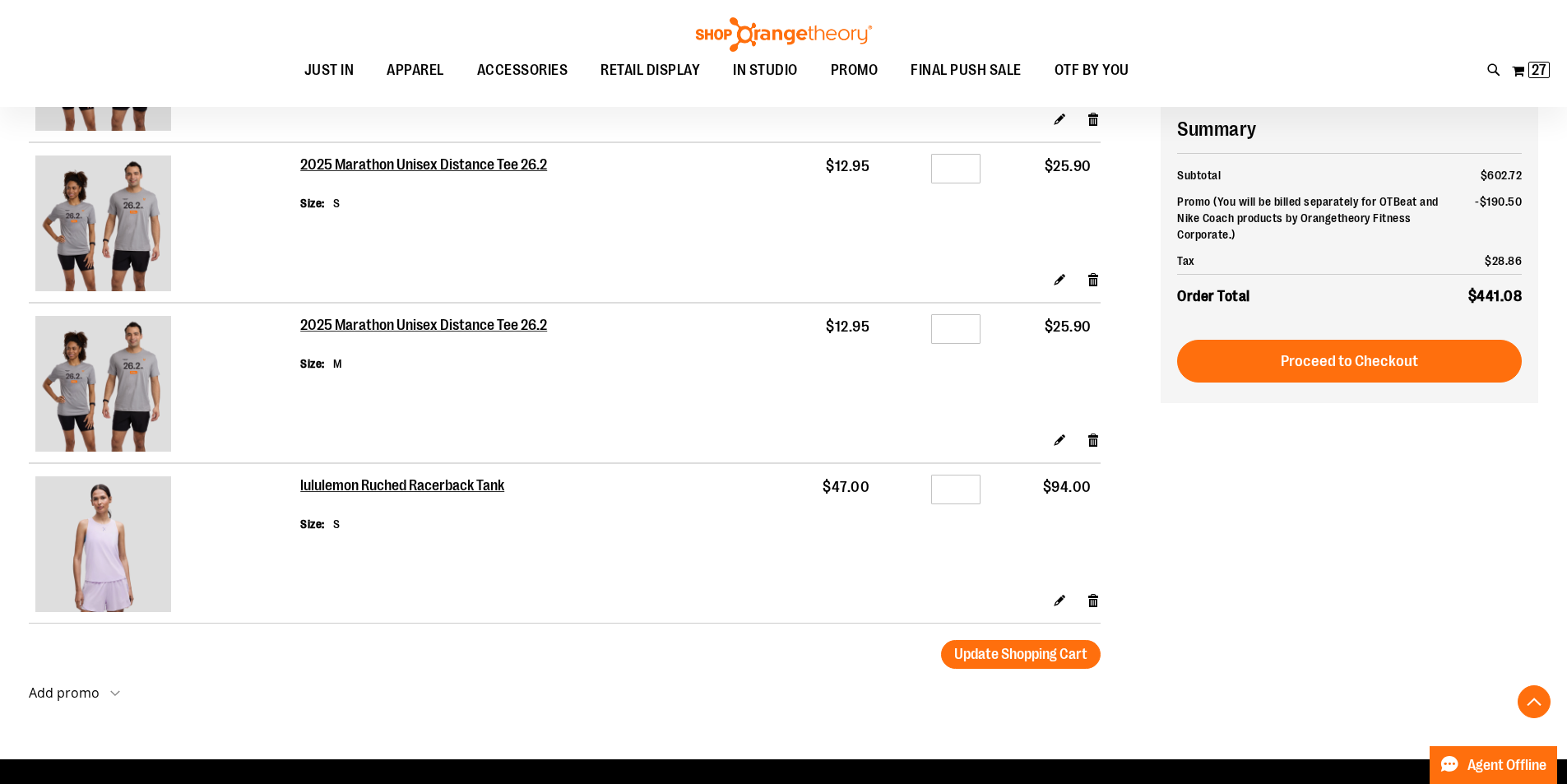
scroll to position [2105, 0]
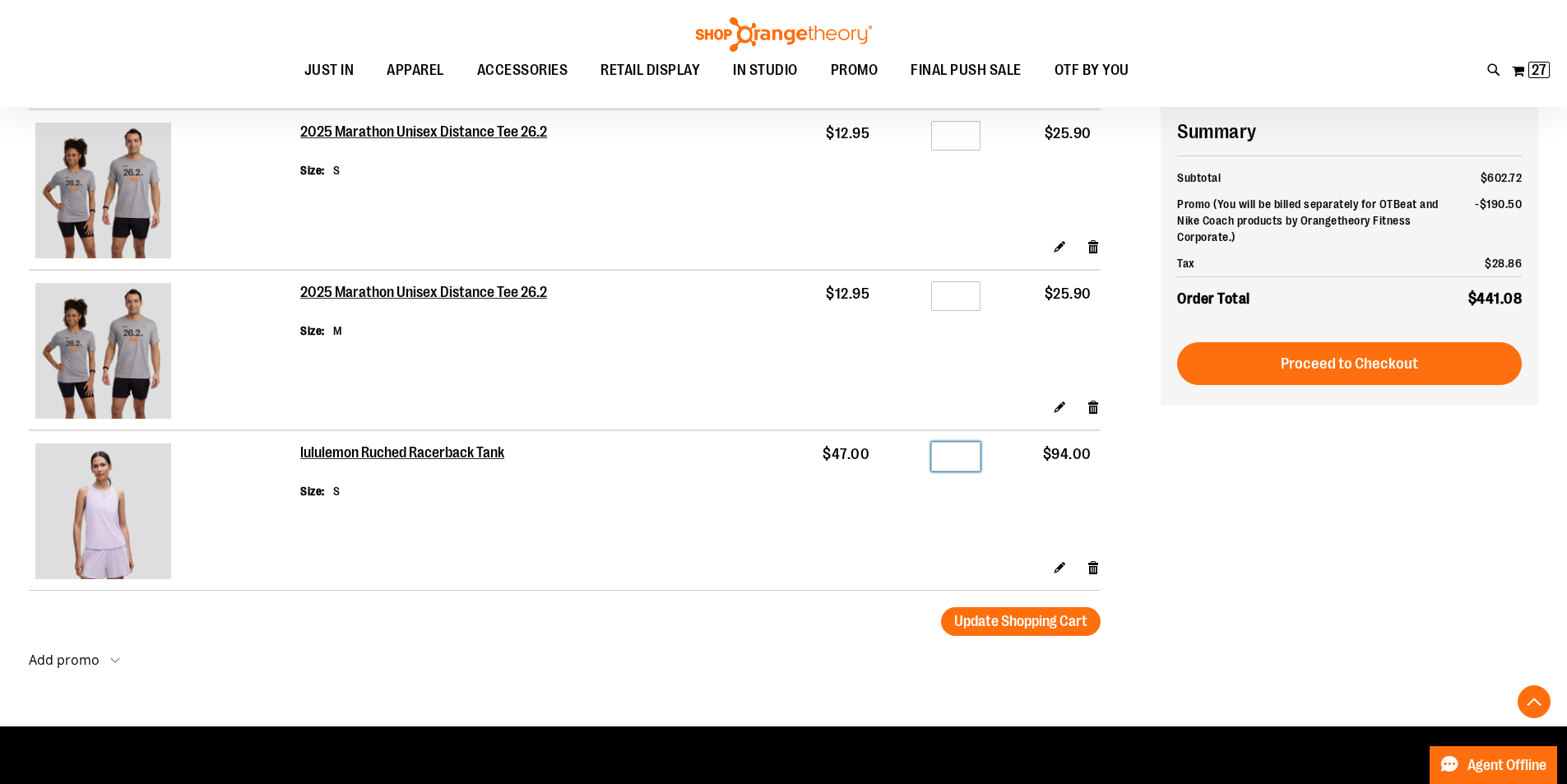
click at [962, 458] on input "*" at bounding box center [955, 457] width 49 height 30
type input "*"
click at [991, 622] on span "Update Shopping Cart" at bounding box center [1021, 621] width 133 height 17
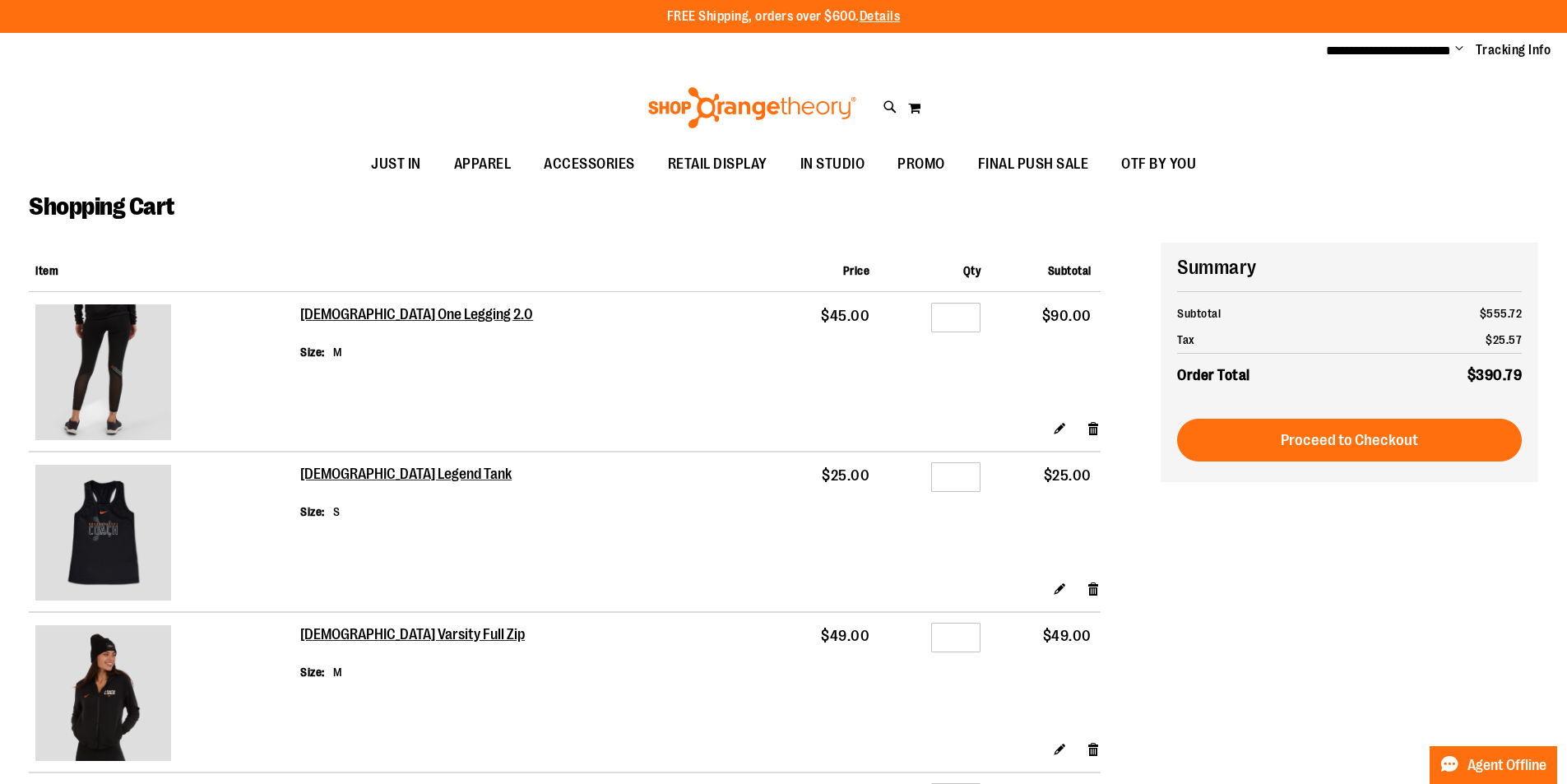
type input "**********"
click at [647, 722] on td "[DEMOGRAPHIC_DATA] Varsity Full Zip Size M" at bounding box center [534, 671] width 469 height 119
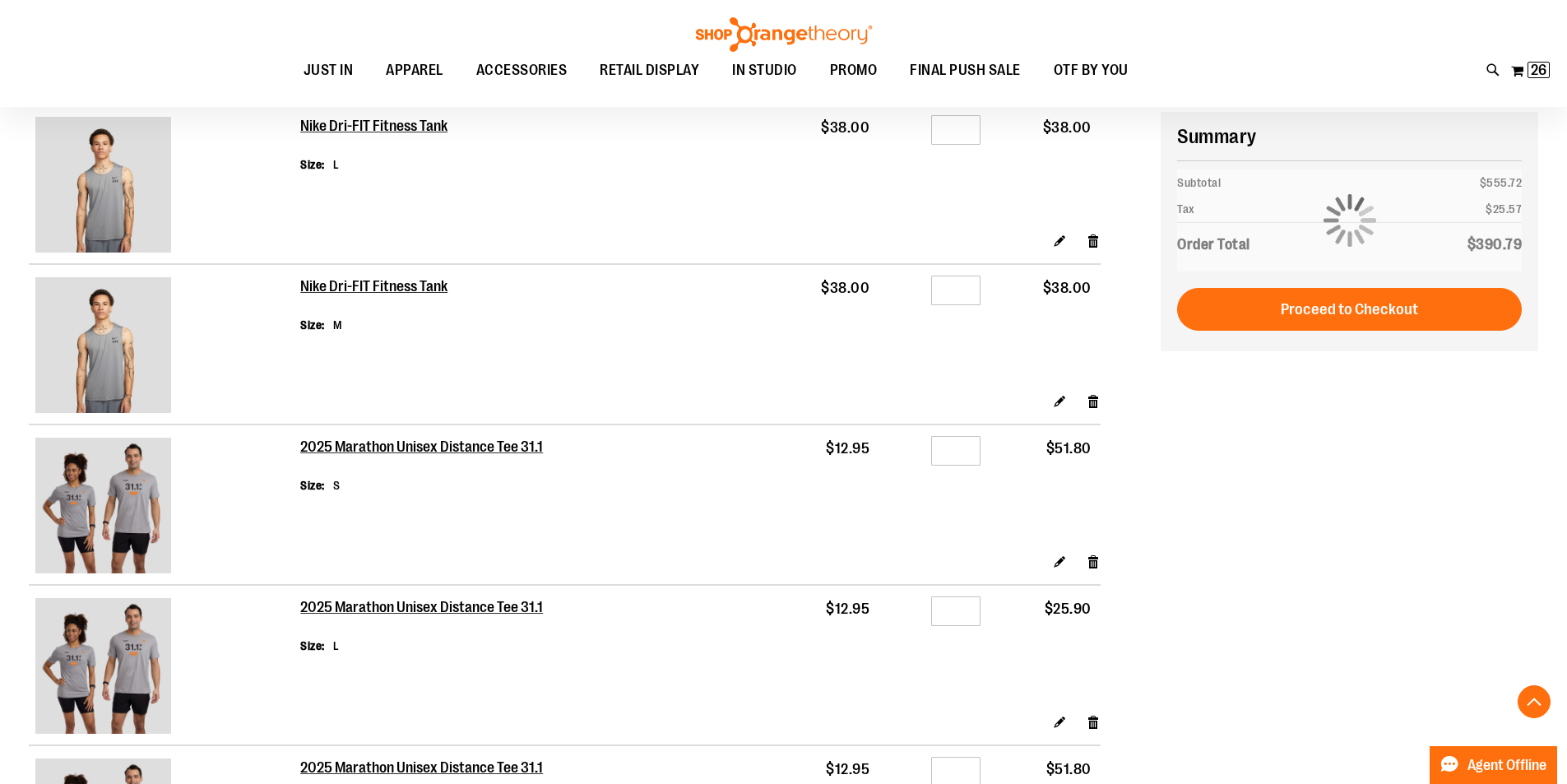
scroll to position [1183, 0]
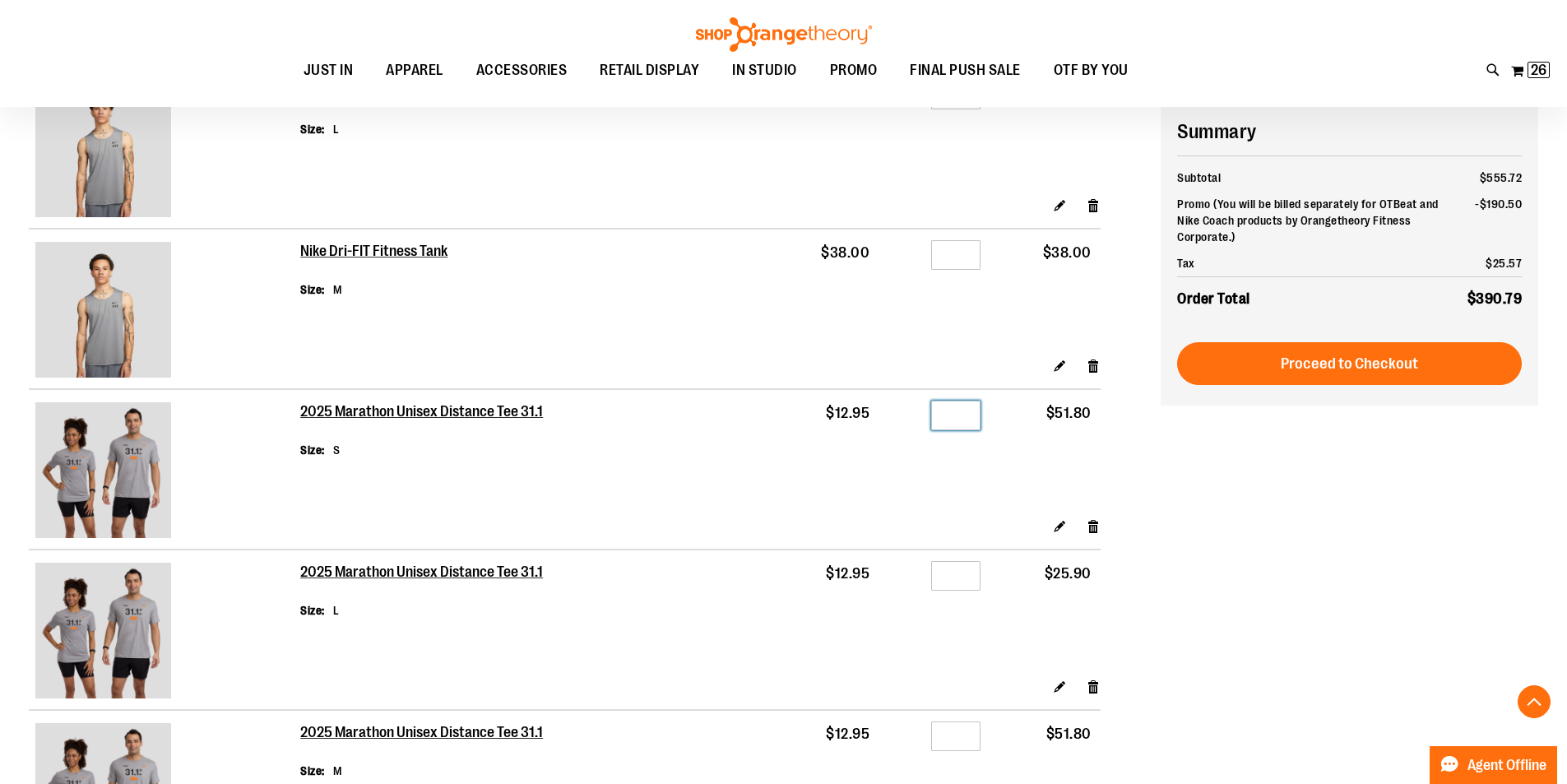
click at [961, 413] on input "*" at bounding box center [955, 415] width 49 height 30
type input "*"
click at [964, 734] on input "*" at bounding box center [955, 736] width 49 height 30
type input "**"
type input "*"
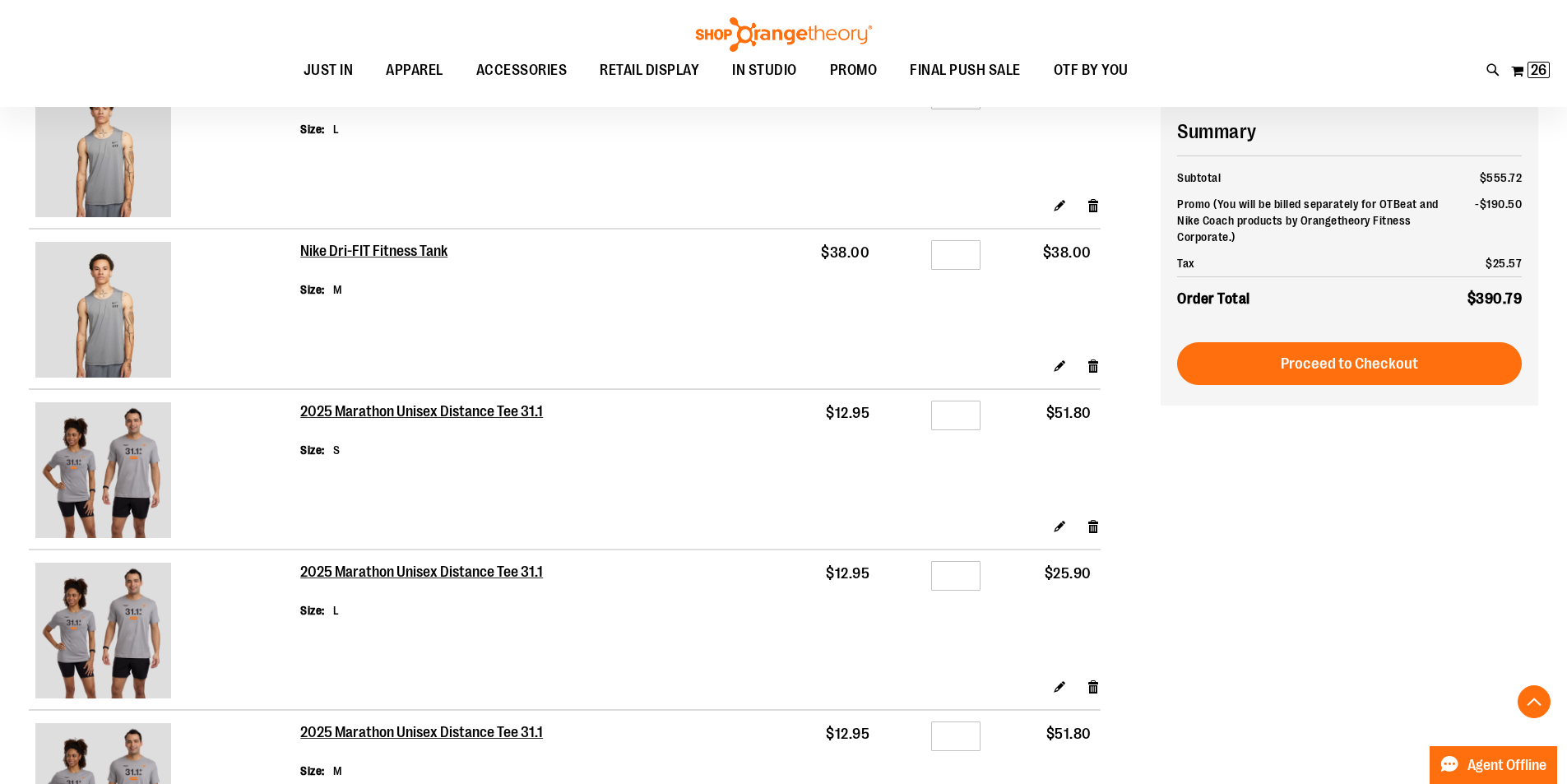
click at [1023, 762] on td "$51.80" at bounding box center [1045, 773] width 111 height 128
click at [1225, 768] on div "**********" at bounding box center [784, 331] width 1510 height 2548
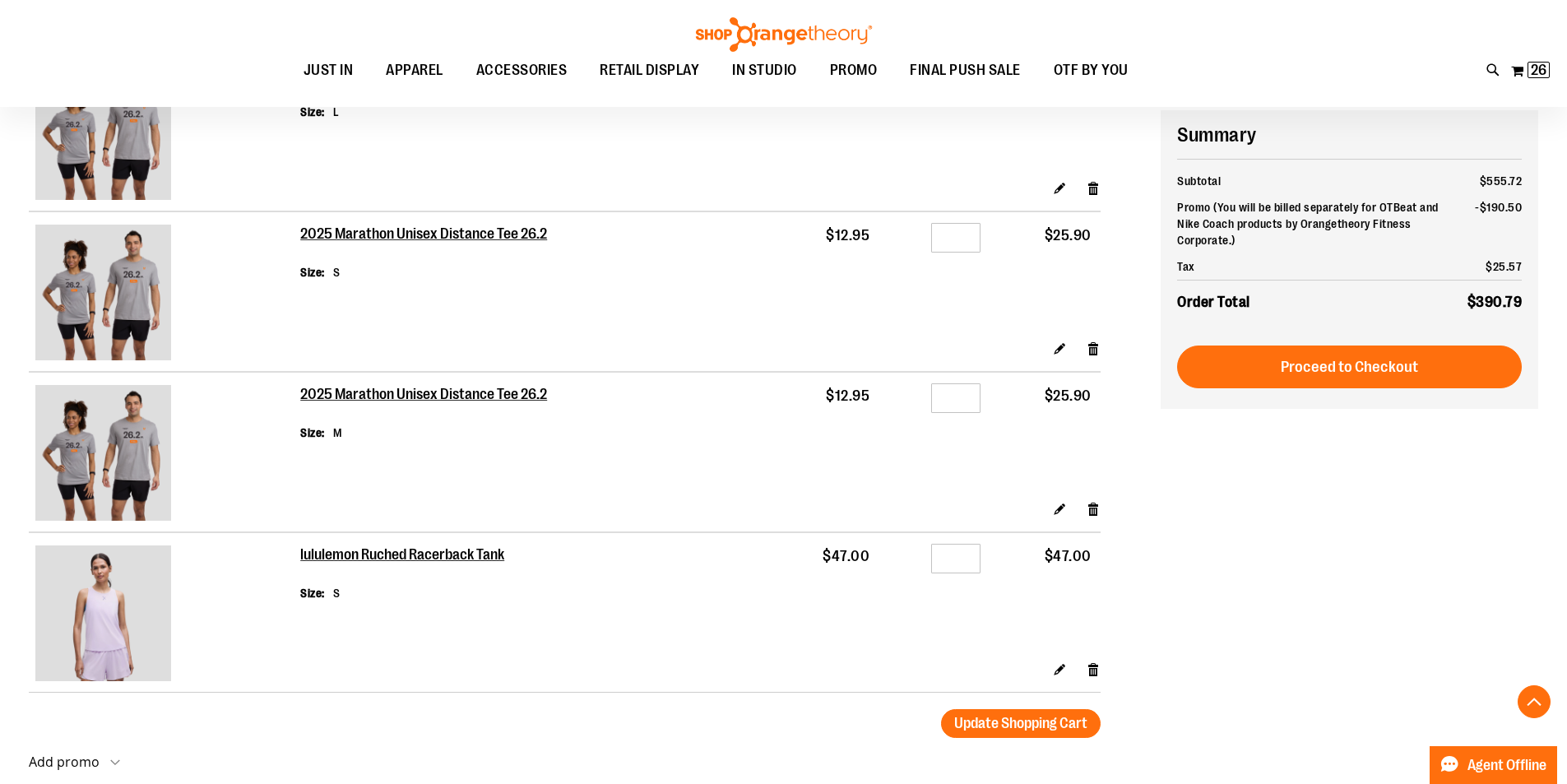
scroll to position [2006, 0]
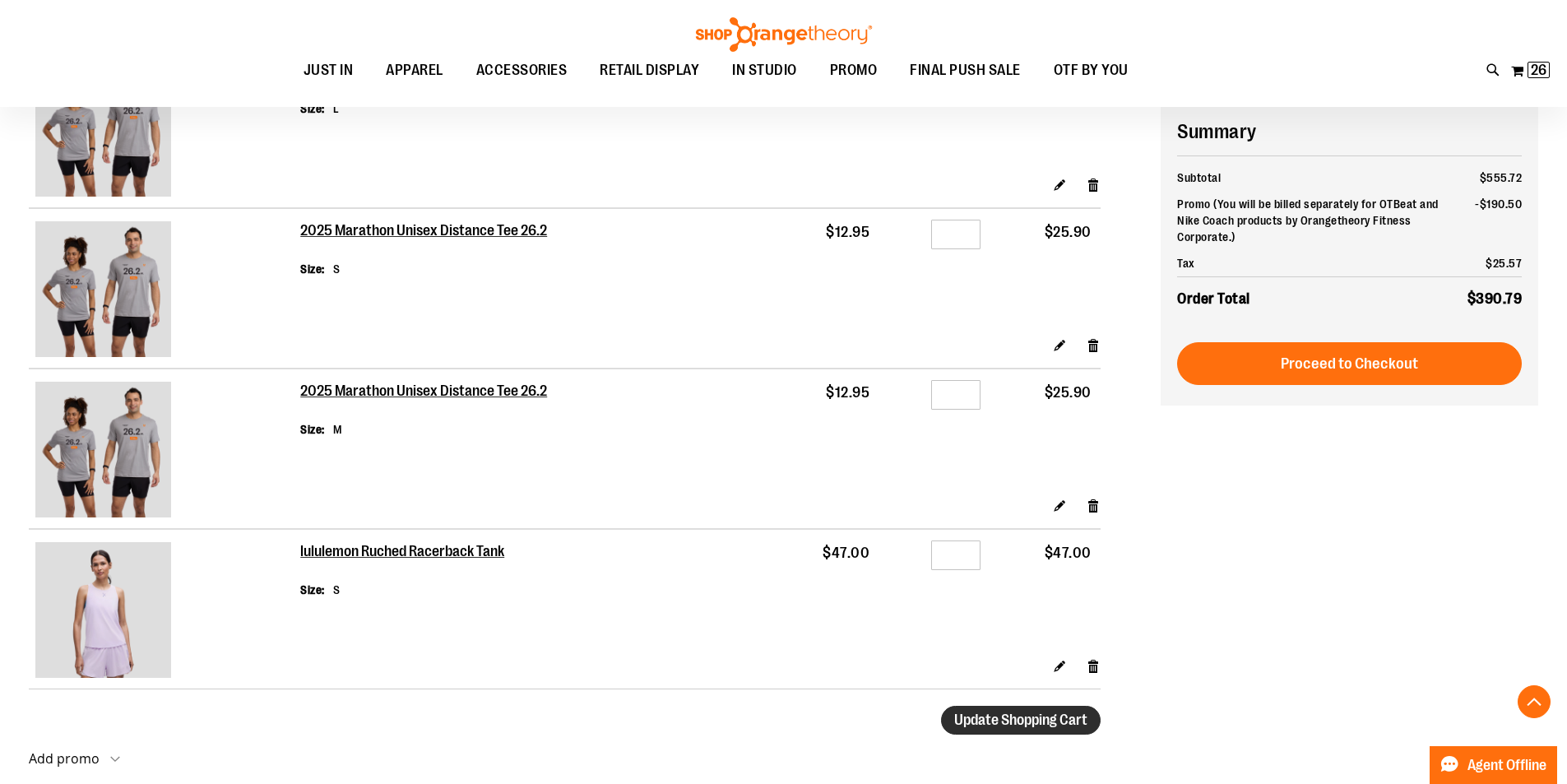
click at [1023, 718] on span "Update Shopping Cart" at bounding box center [1021, 719] width 133 height 17
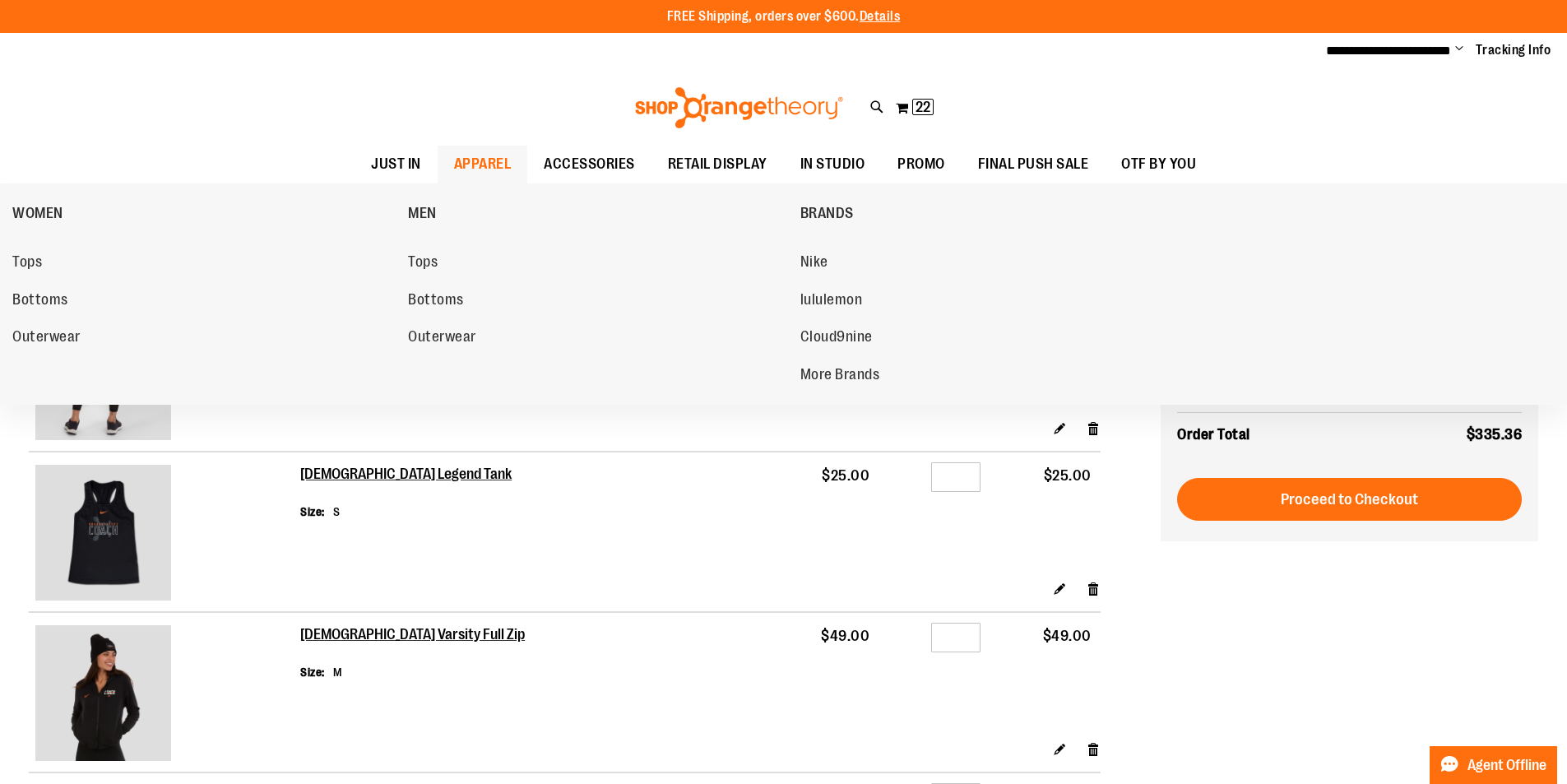
type input "**********"
click at [477, 157] on span "APPAREL" at bounding box center [483, 164] width 57 height 37
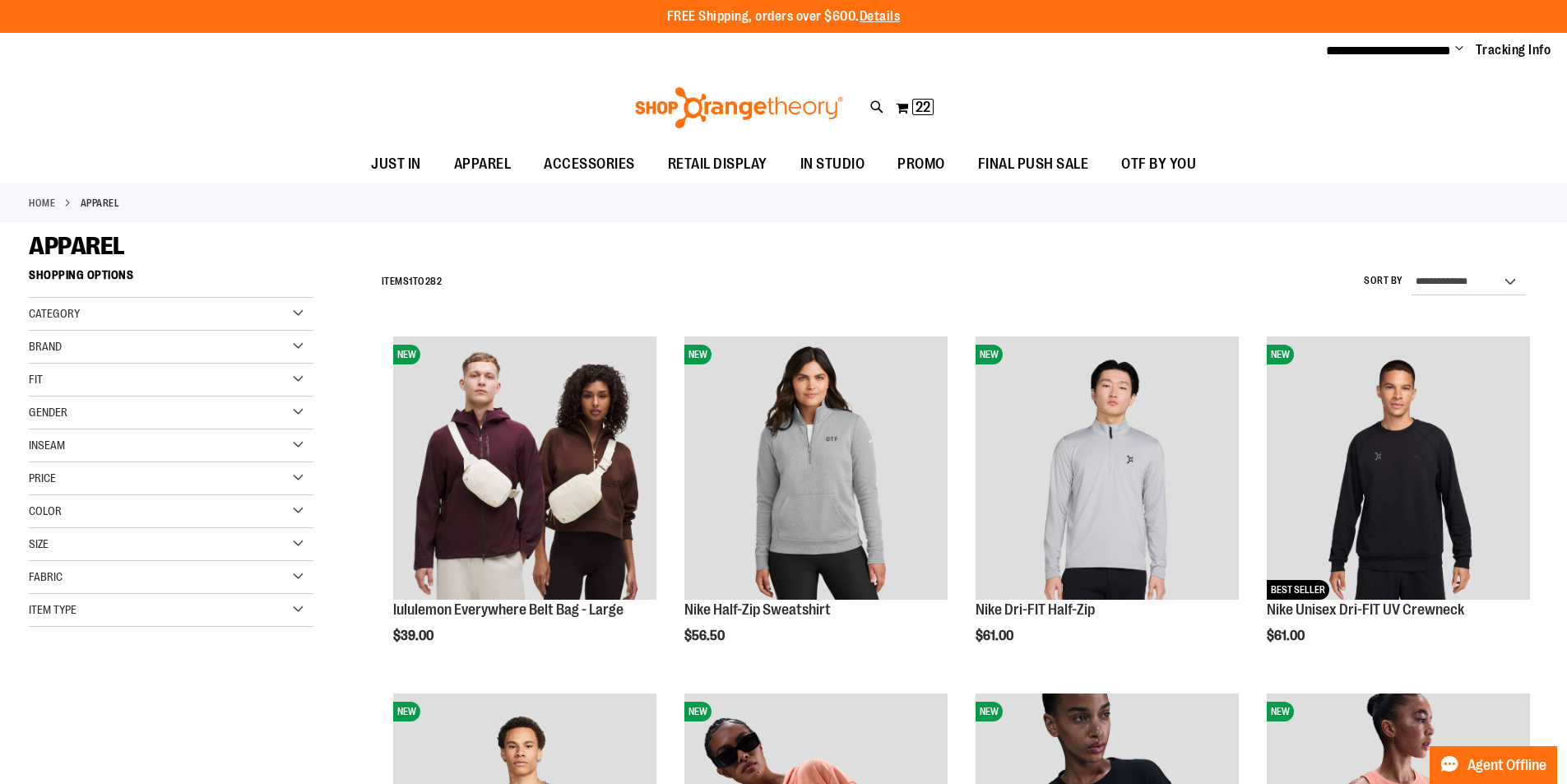
type input "**********"
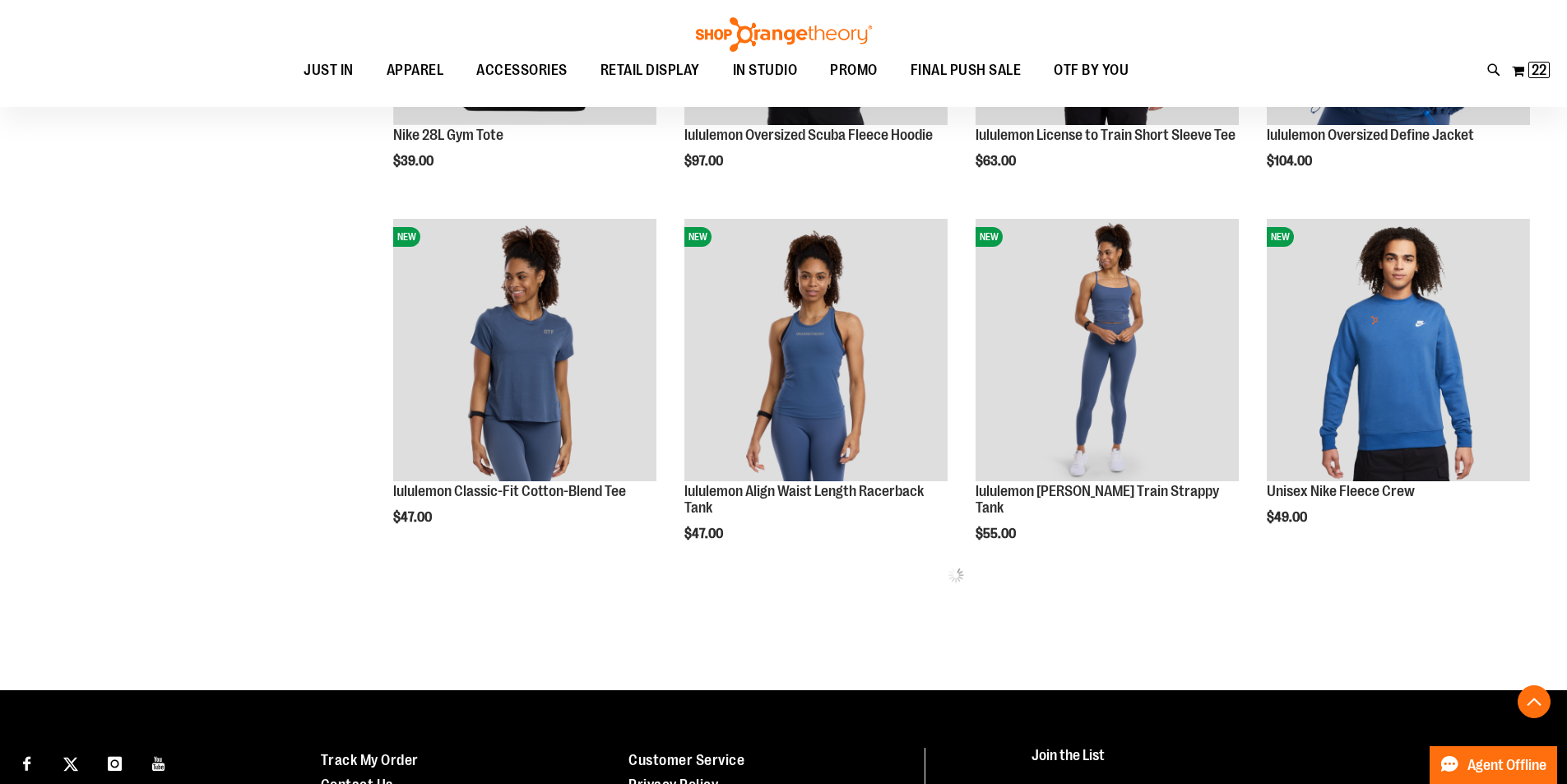
scroll to position [1907, 0]
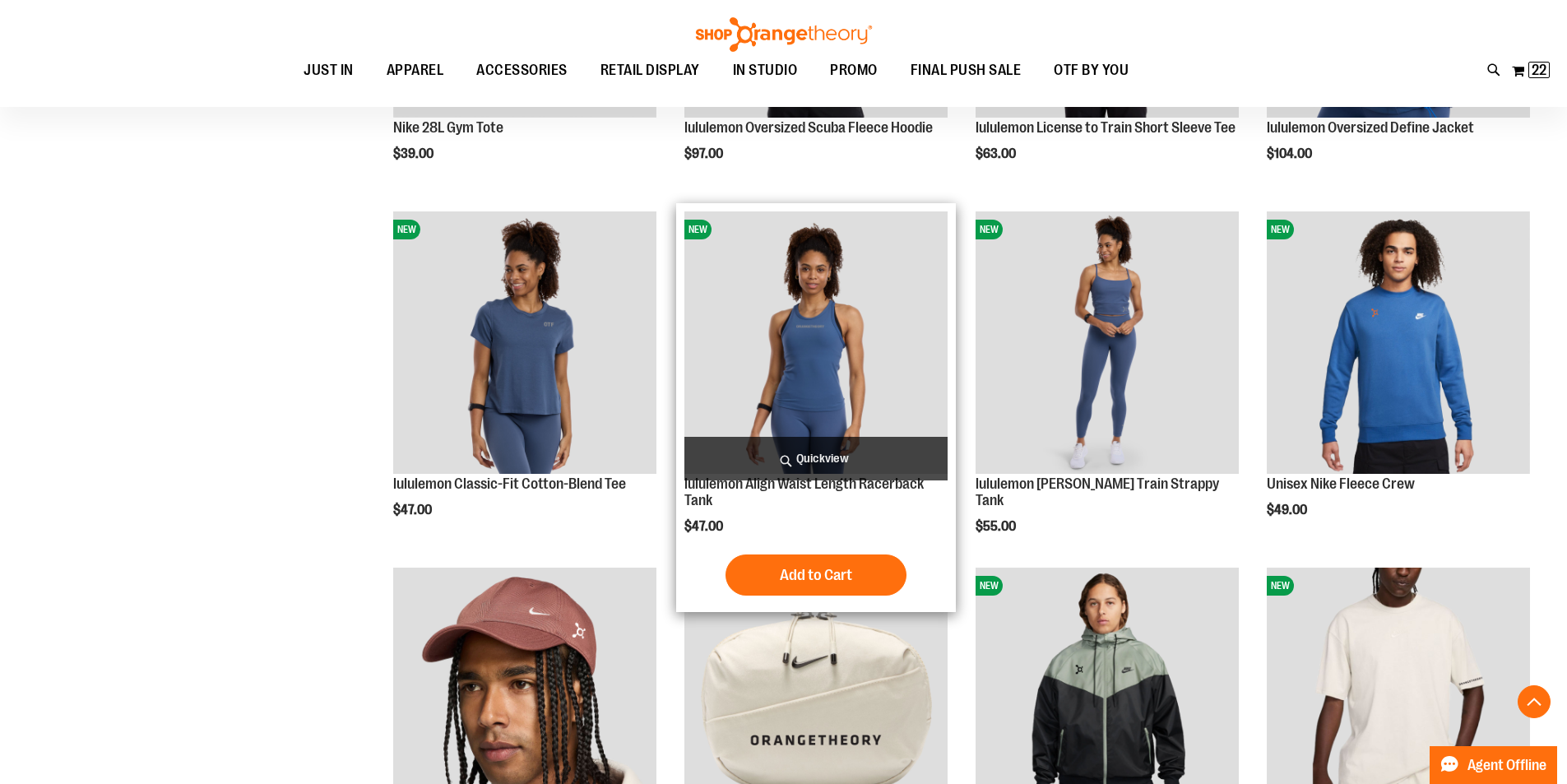
click at [798, 378] on img "product" at bounding box center [816, 342] width 263 height 263
click at [793, 389] on img "product" at bounding box center [816, 342] width 263 height 263
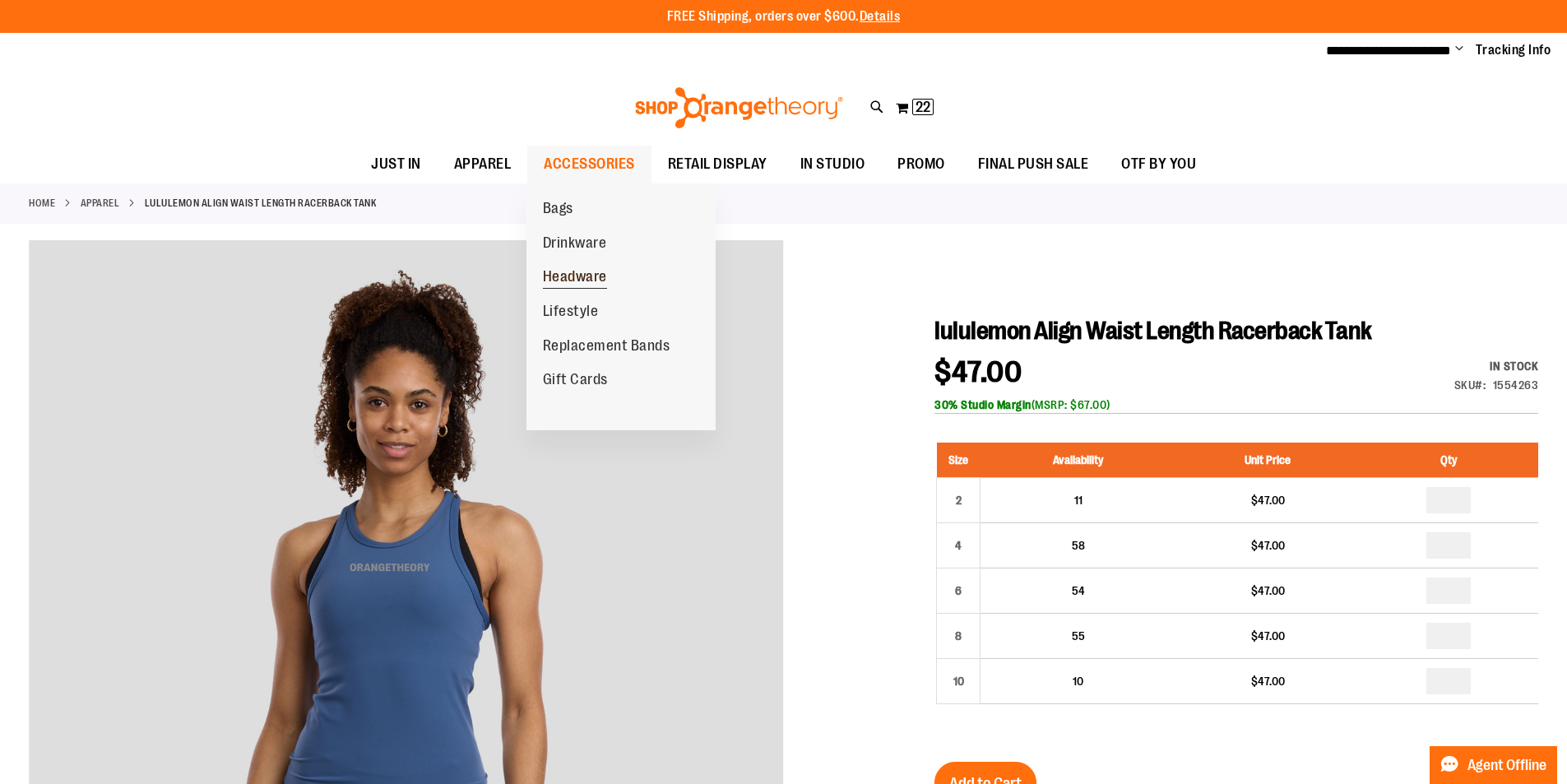
type input "**********"
click at [560, 270] on span "Headware" at bounding box center [574, 278] width 64 height 21
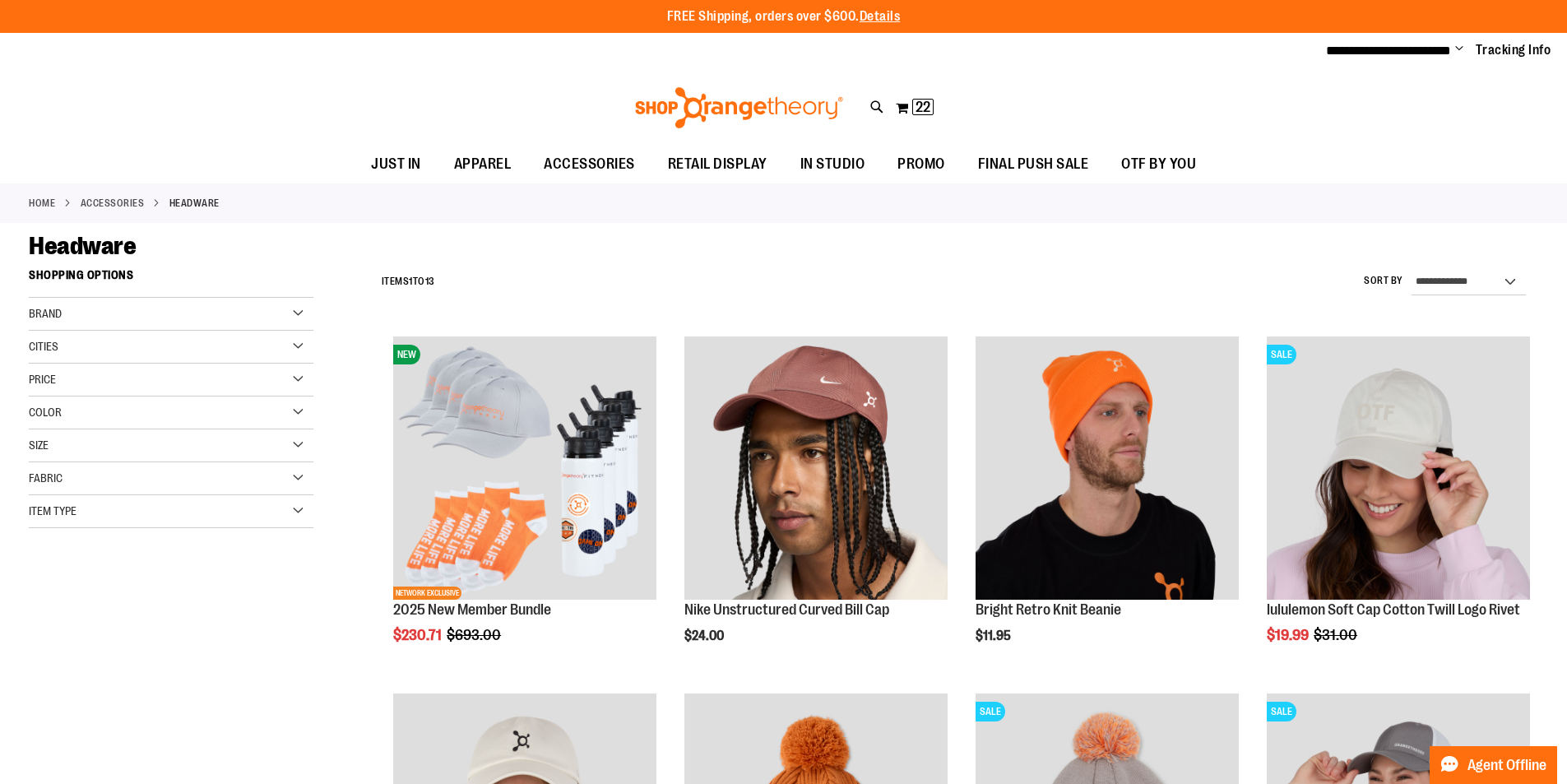
type input "**********"
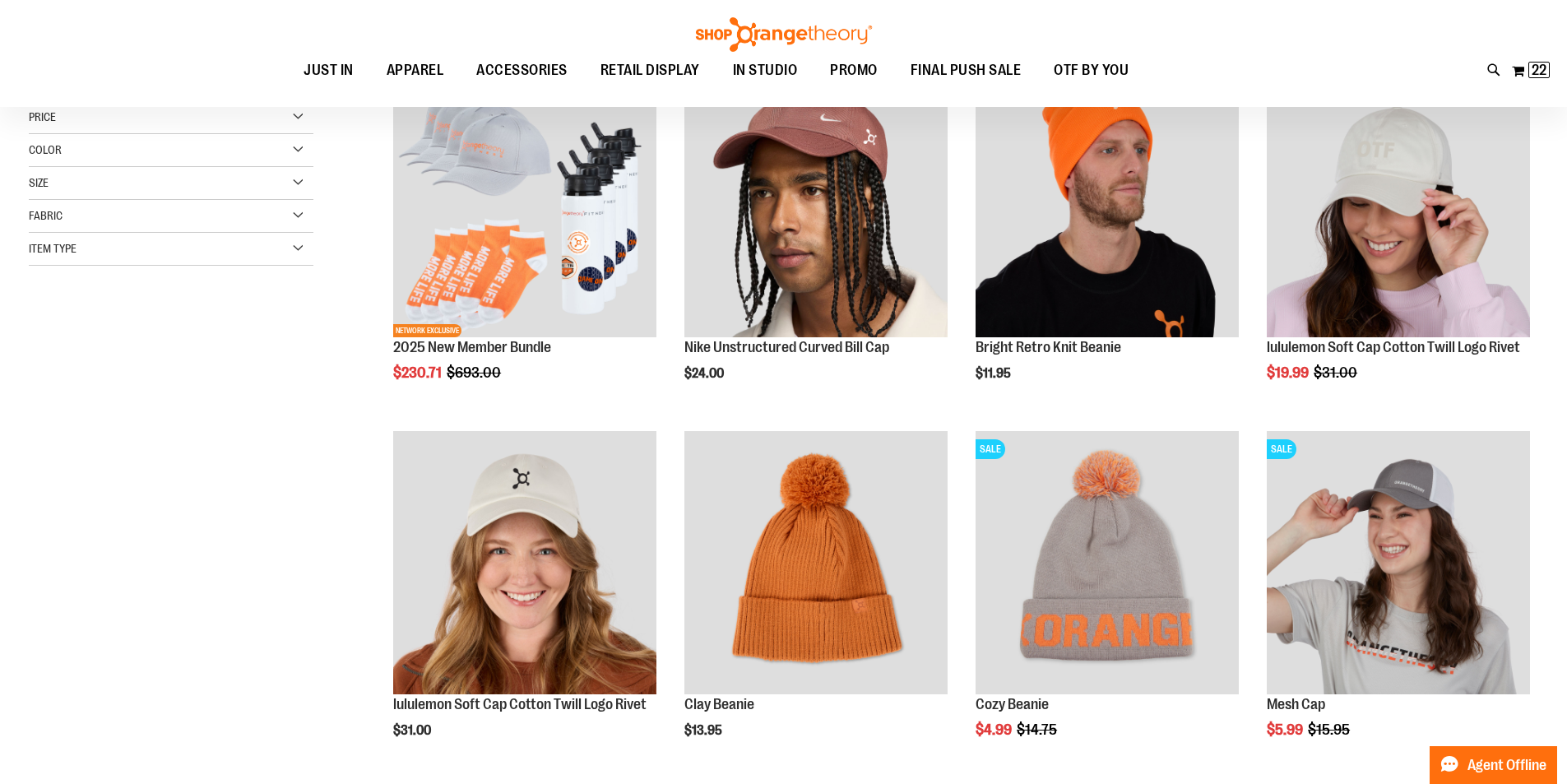
scroll to position [262, 0]
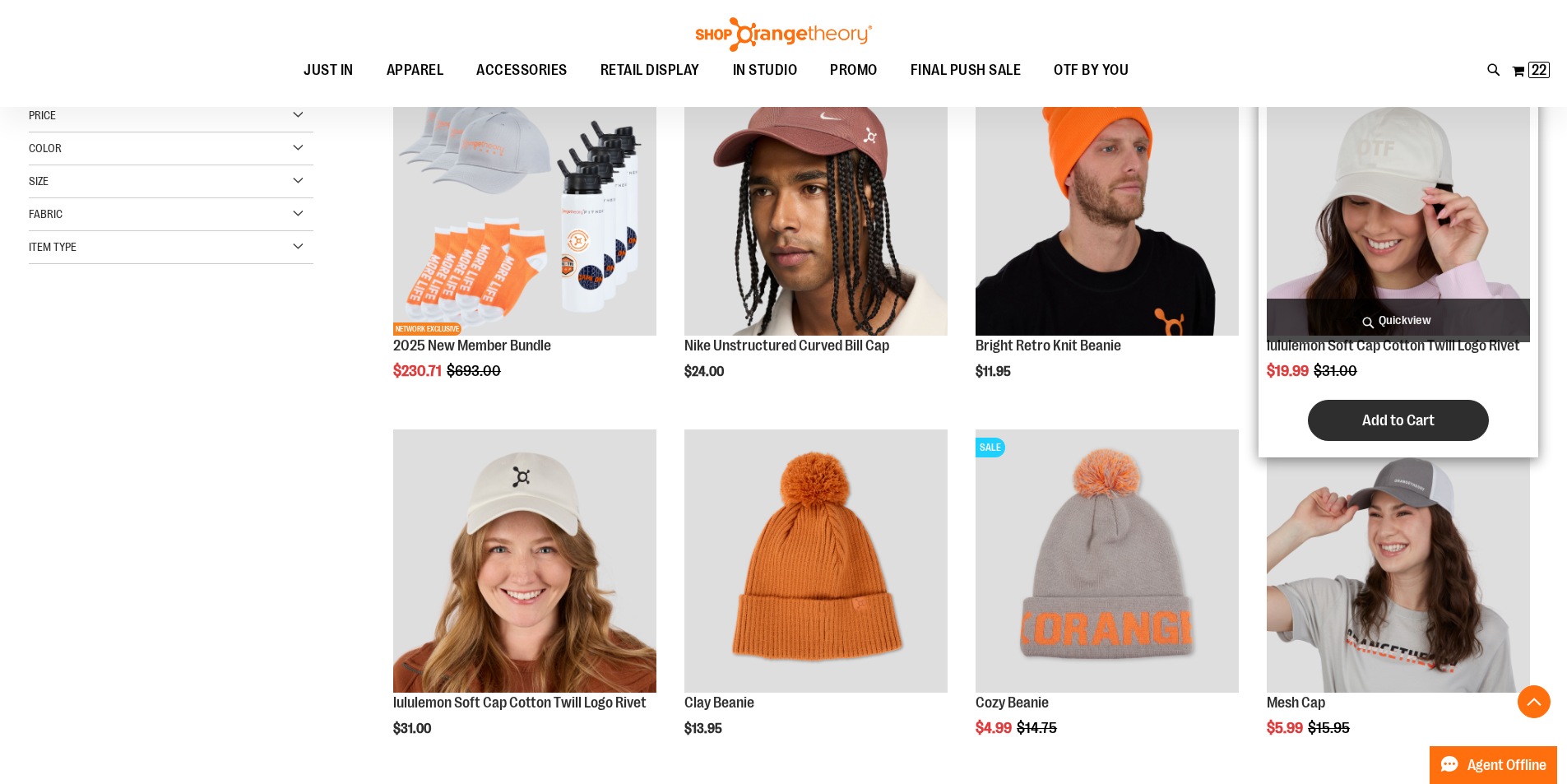
click at [1395, 414] on span "Add to Cart" at bounding box center [1398, 420] width 72 height 18
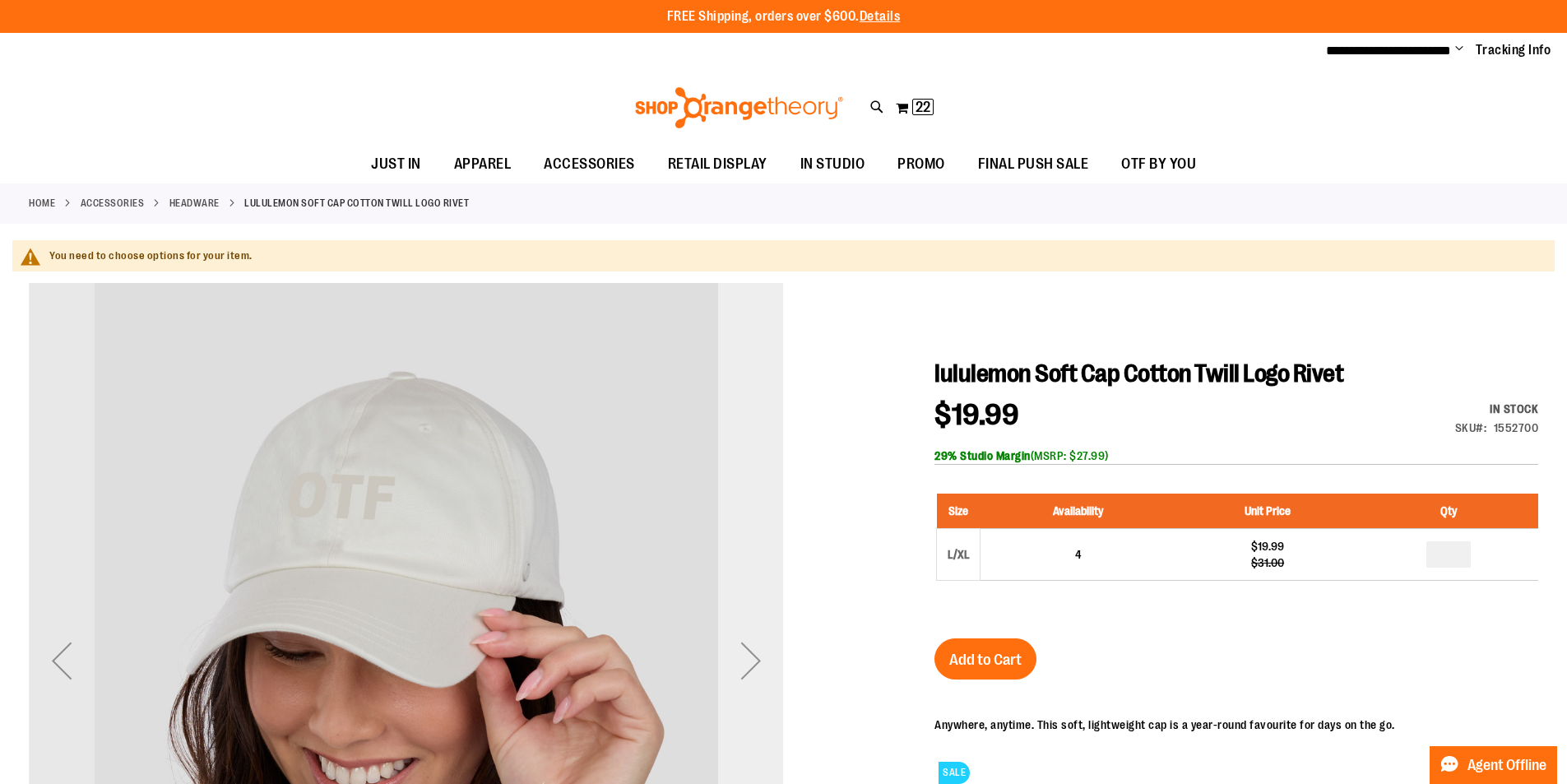
type input "**********"
click at [754, 653] on div "Next" at bounding box center [750, 659] width 66 height 66
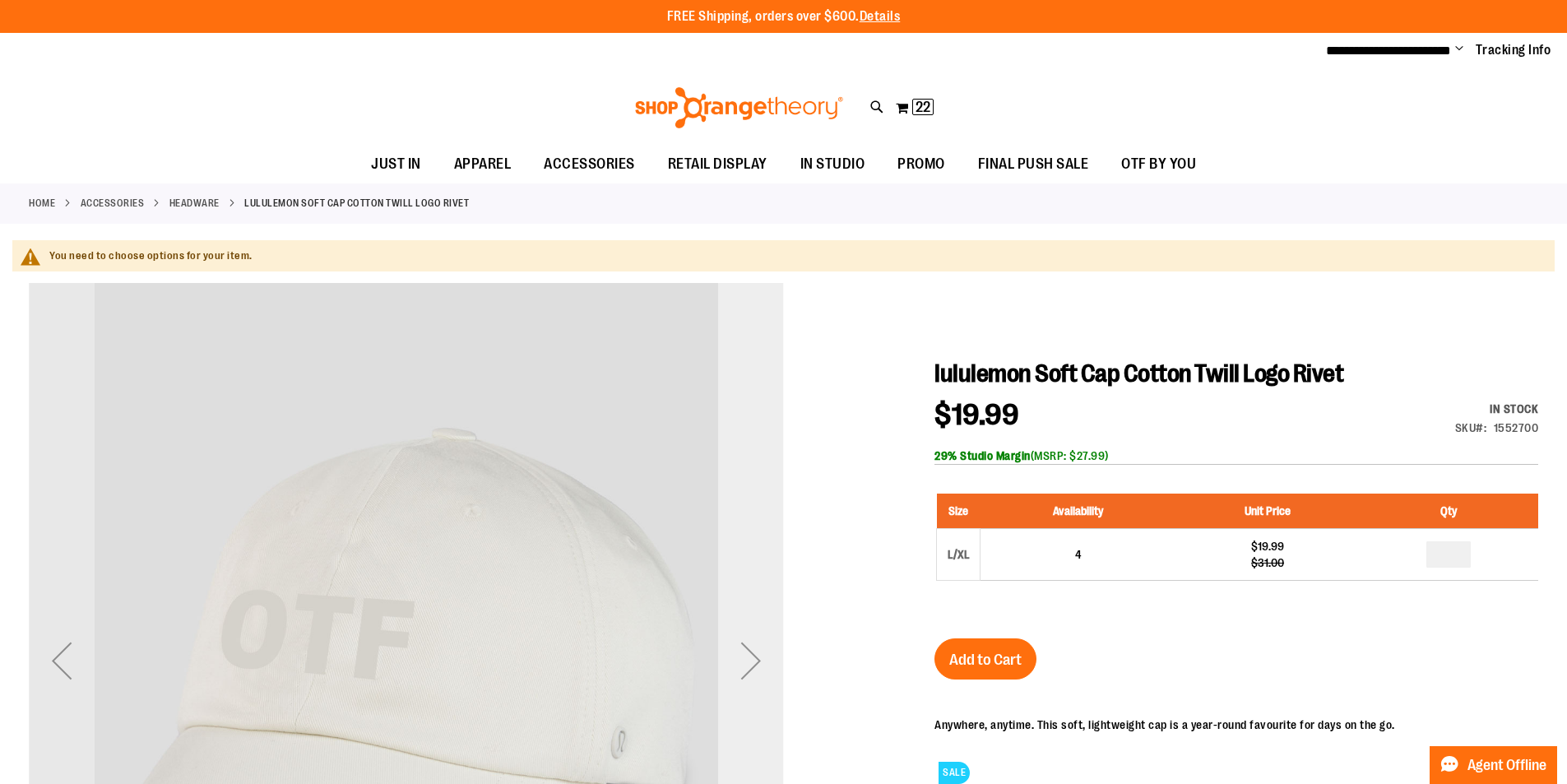
click at [747, 654] on div "Next" at bounding box center [750, 659] width 66 height 66
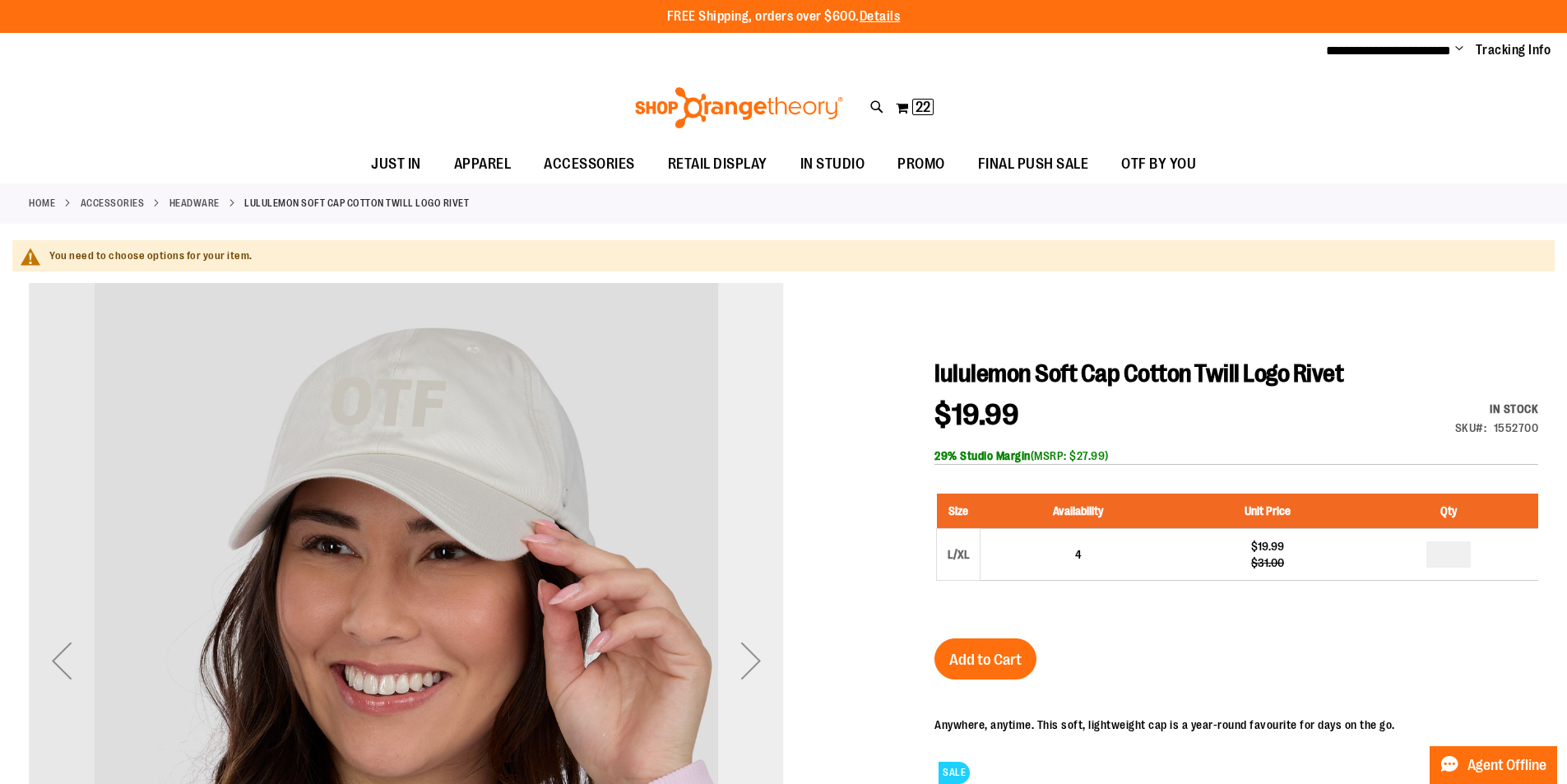
click at [747, 654] on div "Next" at bounding box center [750, 659] width 66 height 66
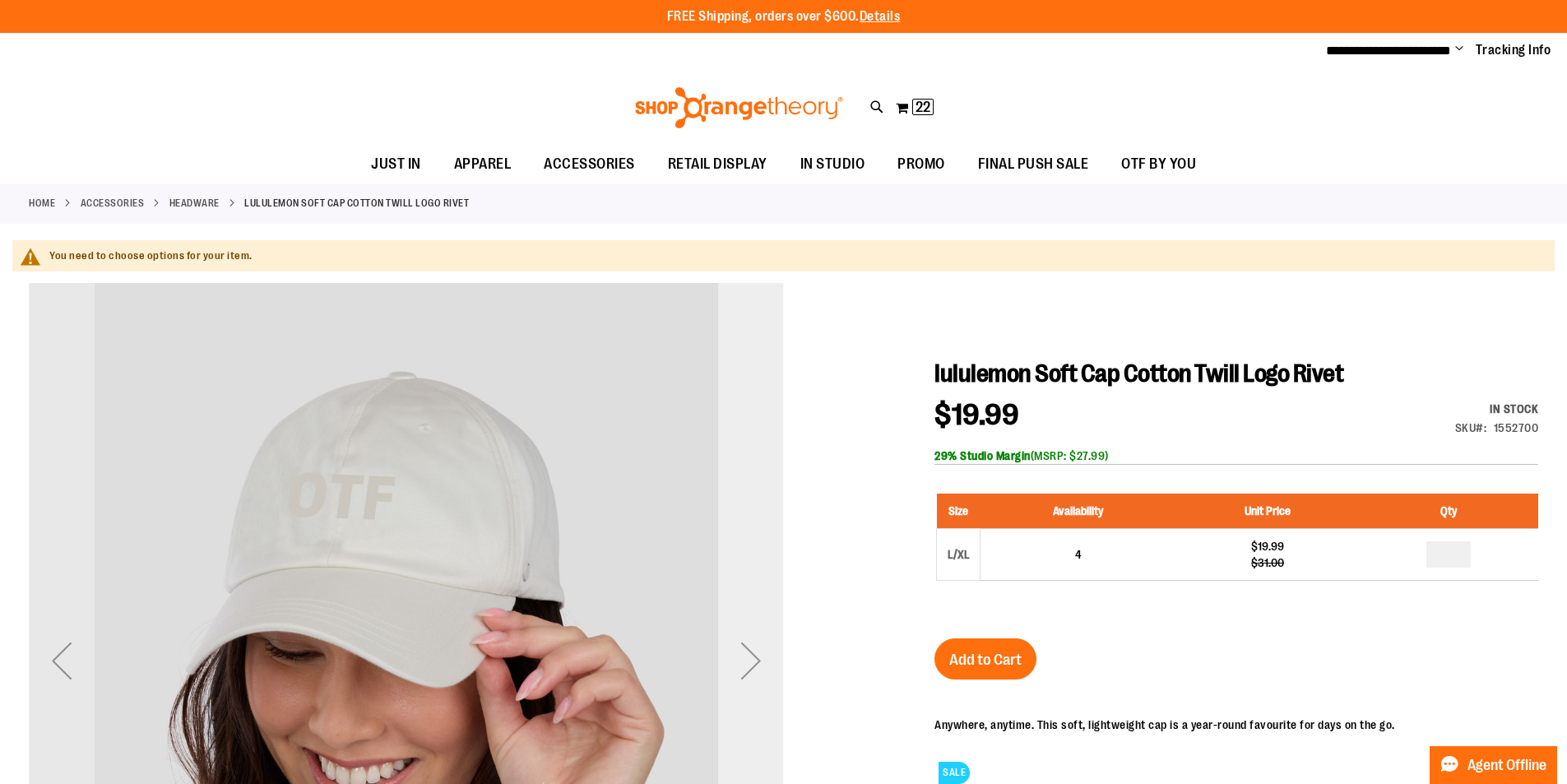
click at [747, 654] on div "Next" at bounding box center [750, 659] width 66 height 66
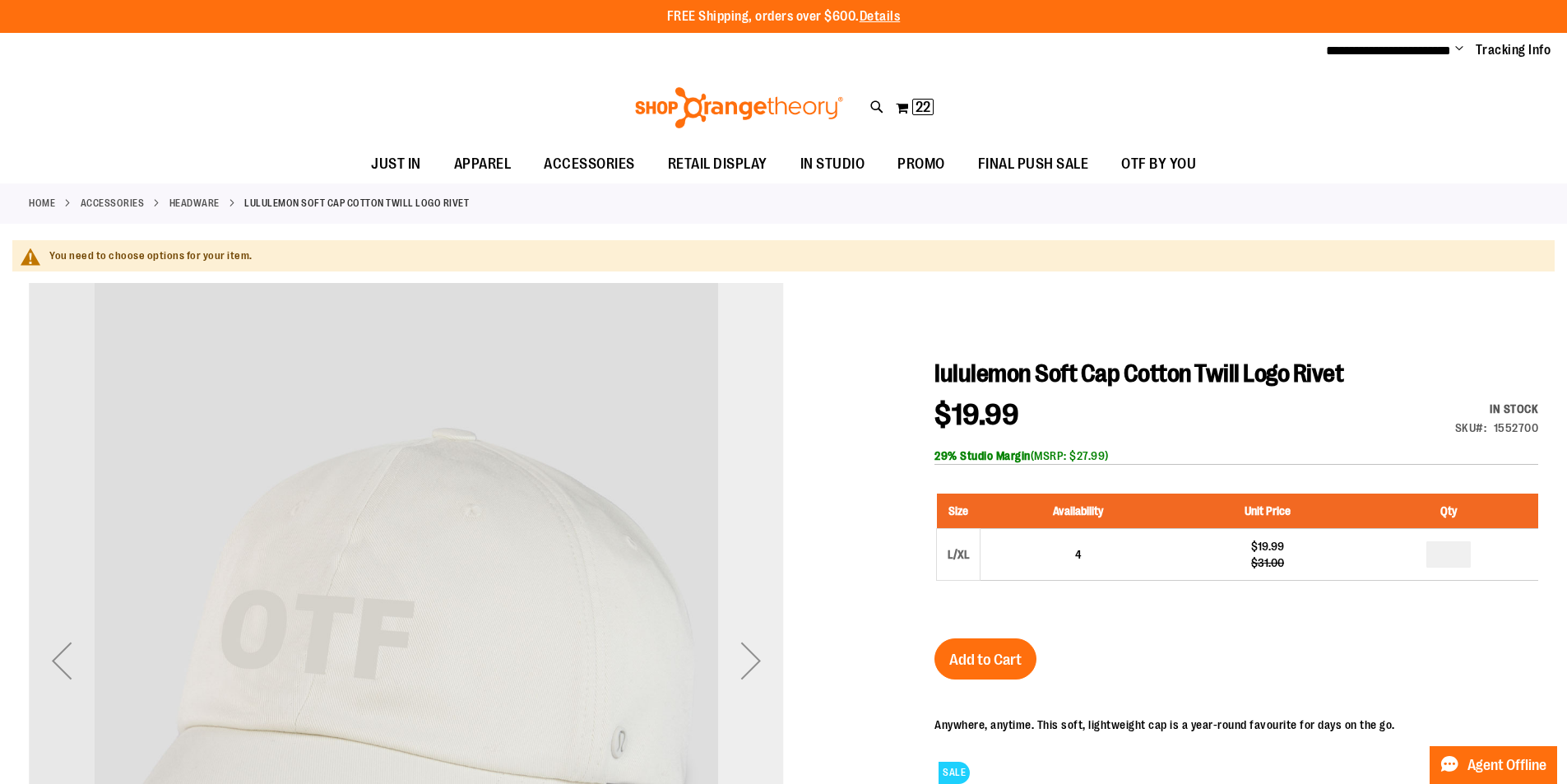
drag, startPoint x: 747, startPoint y: 655, endPoint x: 746, endPoint y: 674, distance: 19.0
click at [746, 674] on div "Next" at bounding box center [750, 659] width 66 height 66
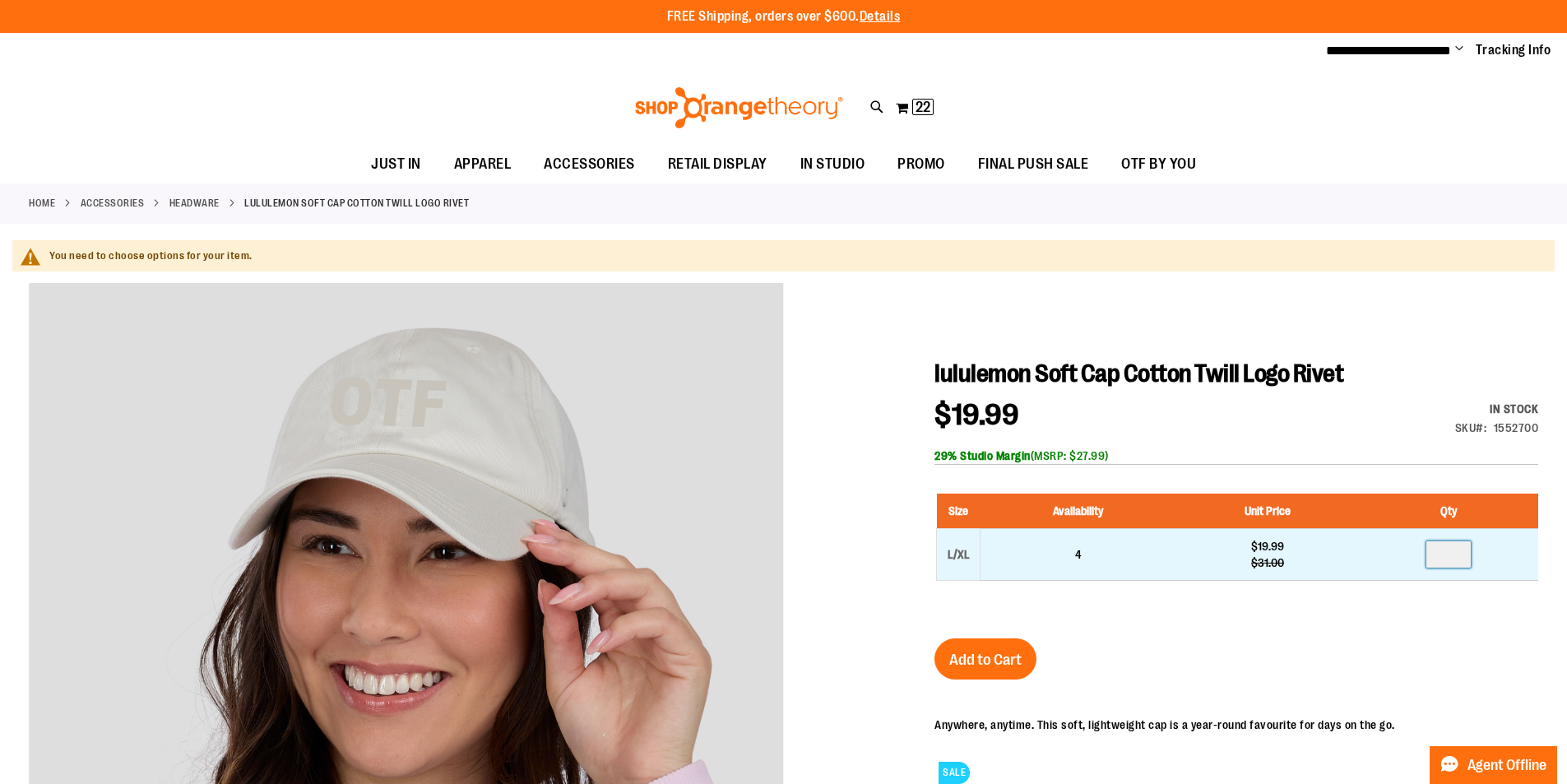
click at [1457, 550] on input "number" at bounding box center [1448, 554] width 44 height 27
type input "*"
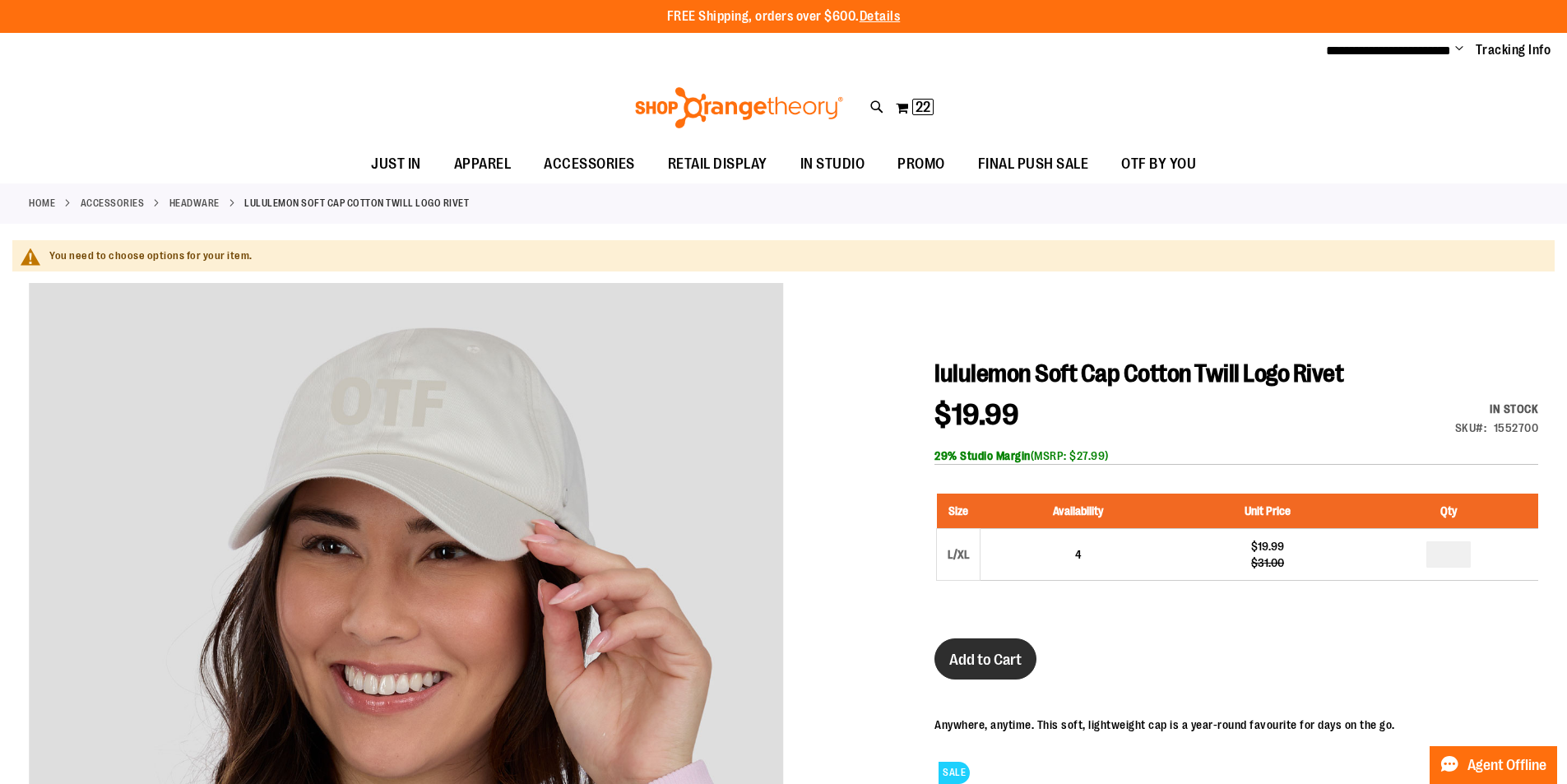
click at [1005, 653] on span "Add to Cart" at bounding box center [985, 659] width 72 height 18
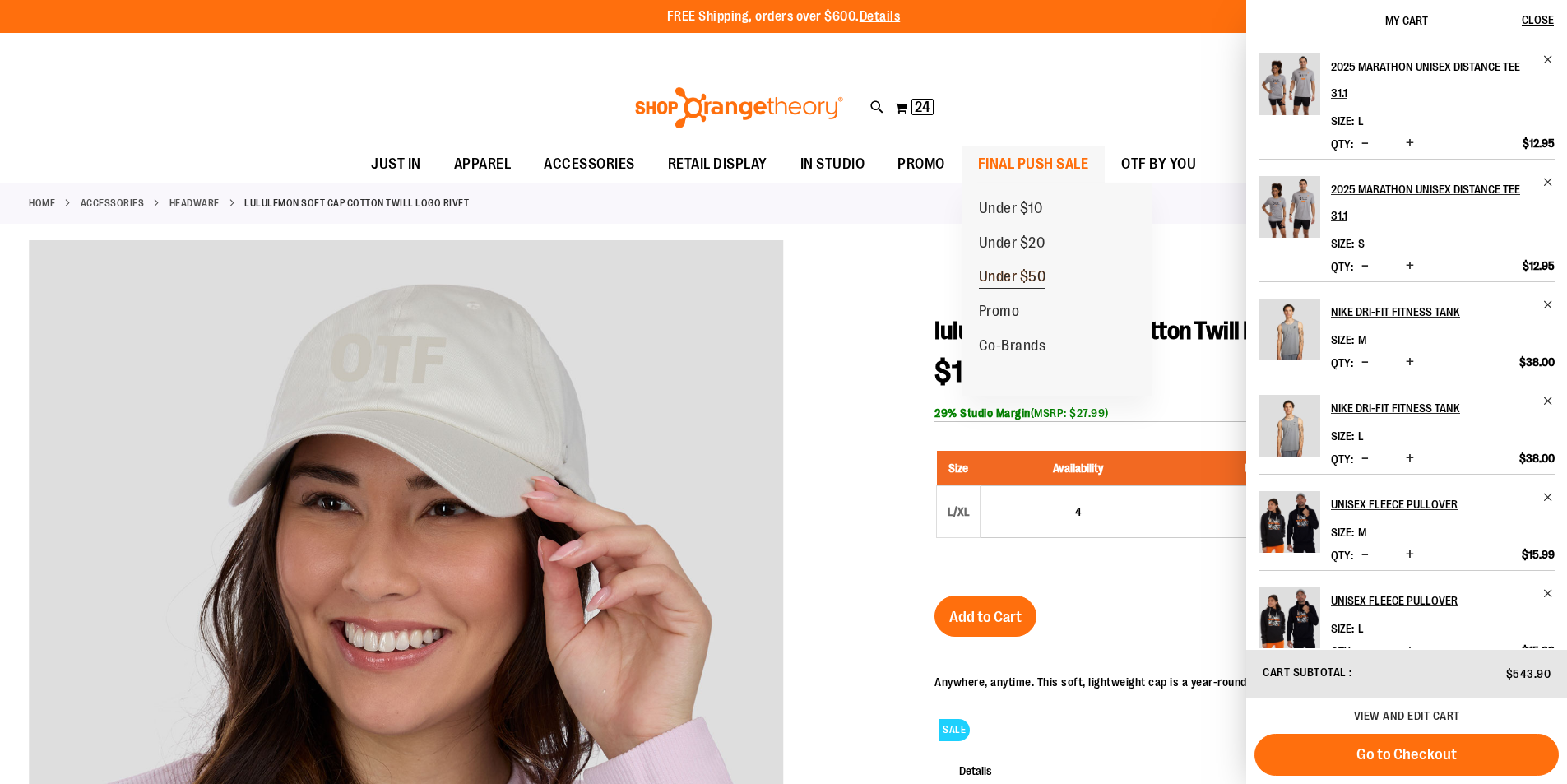
click at [1005, 272] on span "Under $50" at bounding box center [1012, 278] width 67 height 21
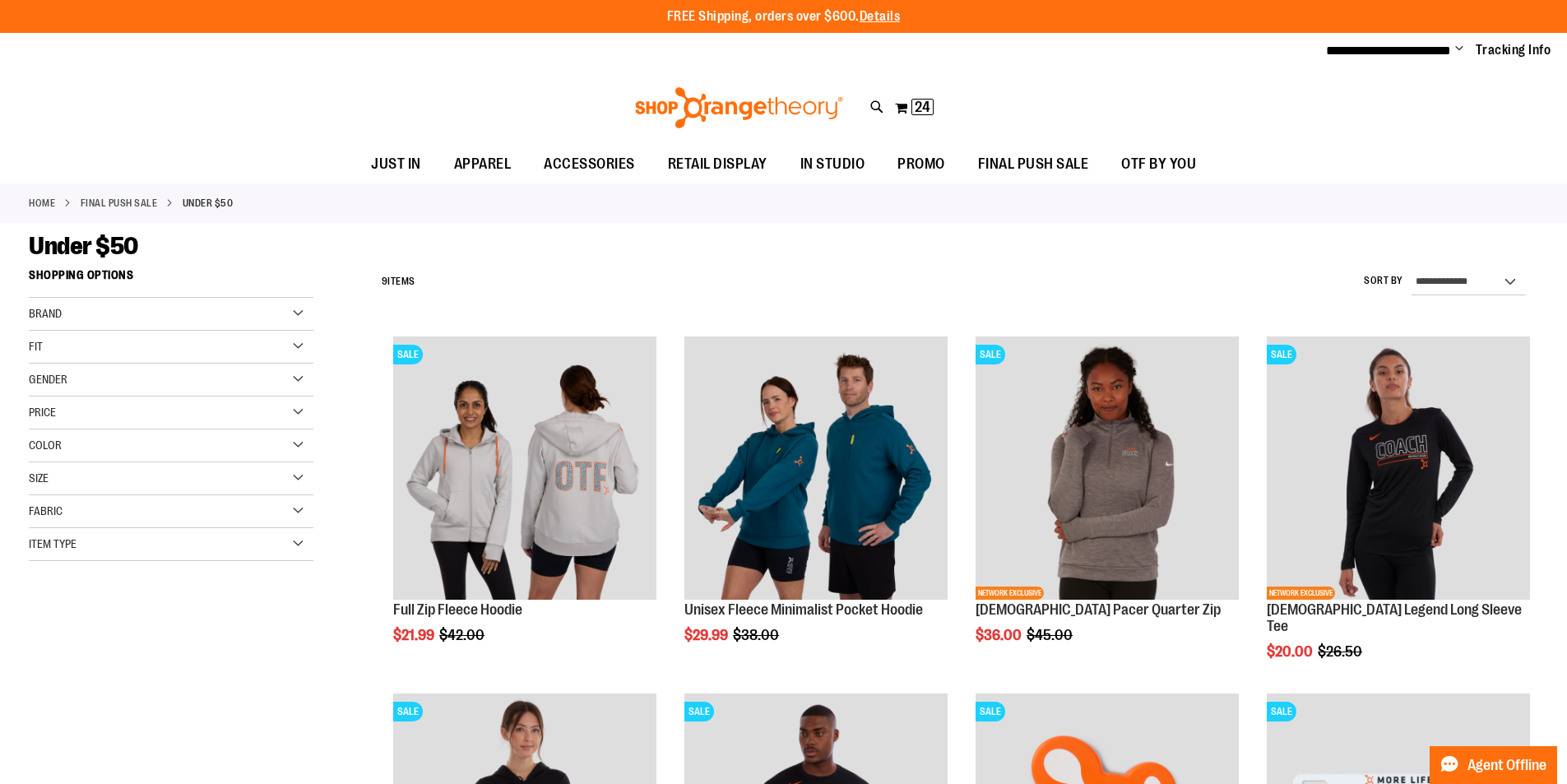
type input "**********"
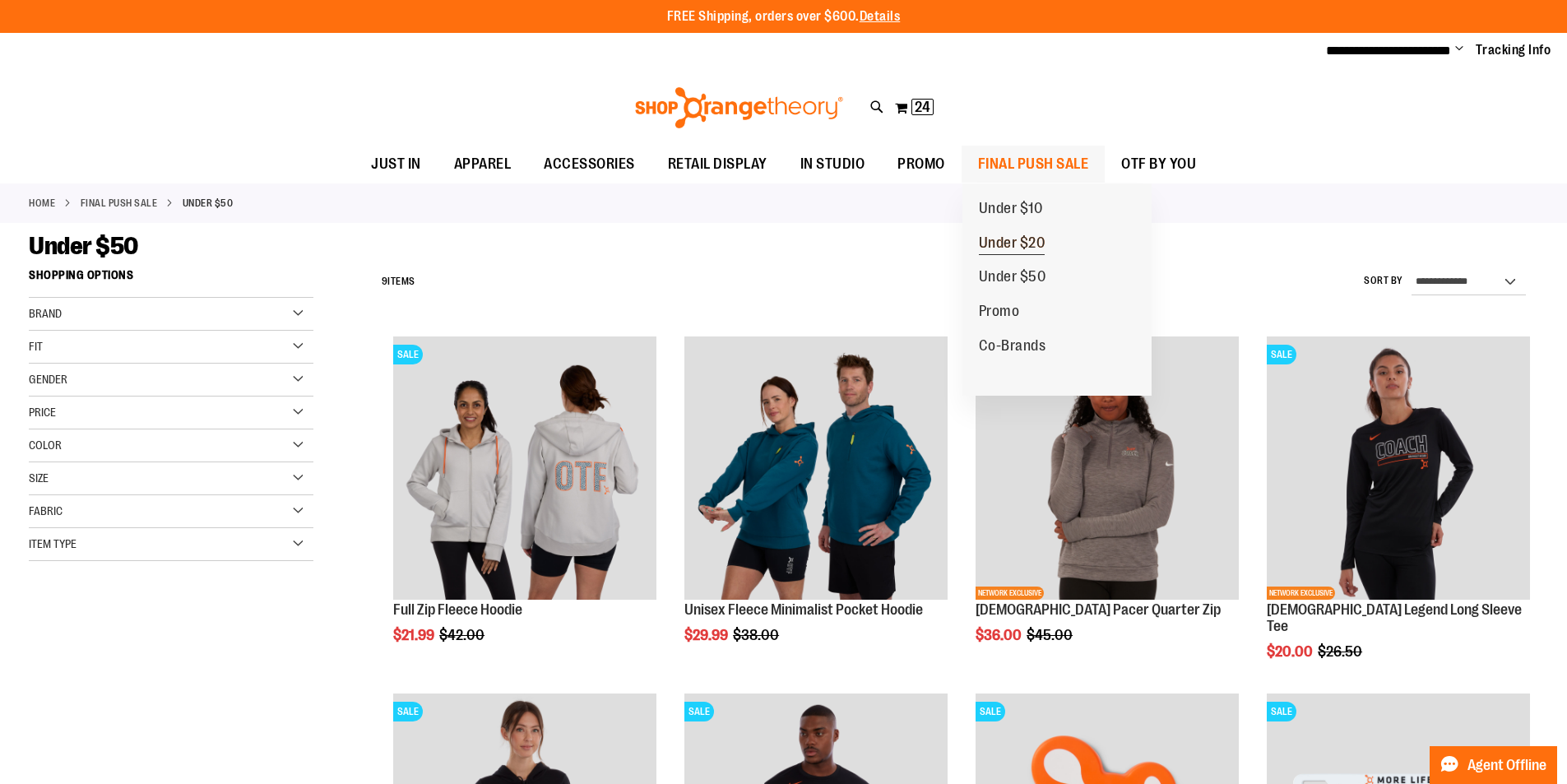
click at [1011, 238] on span "Under $20" at bounding box center [1012, 244] width 66 height 21
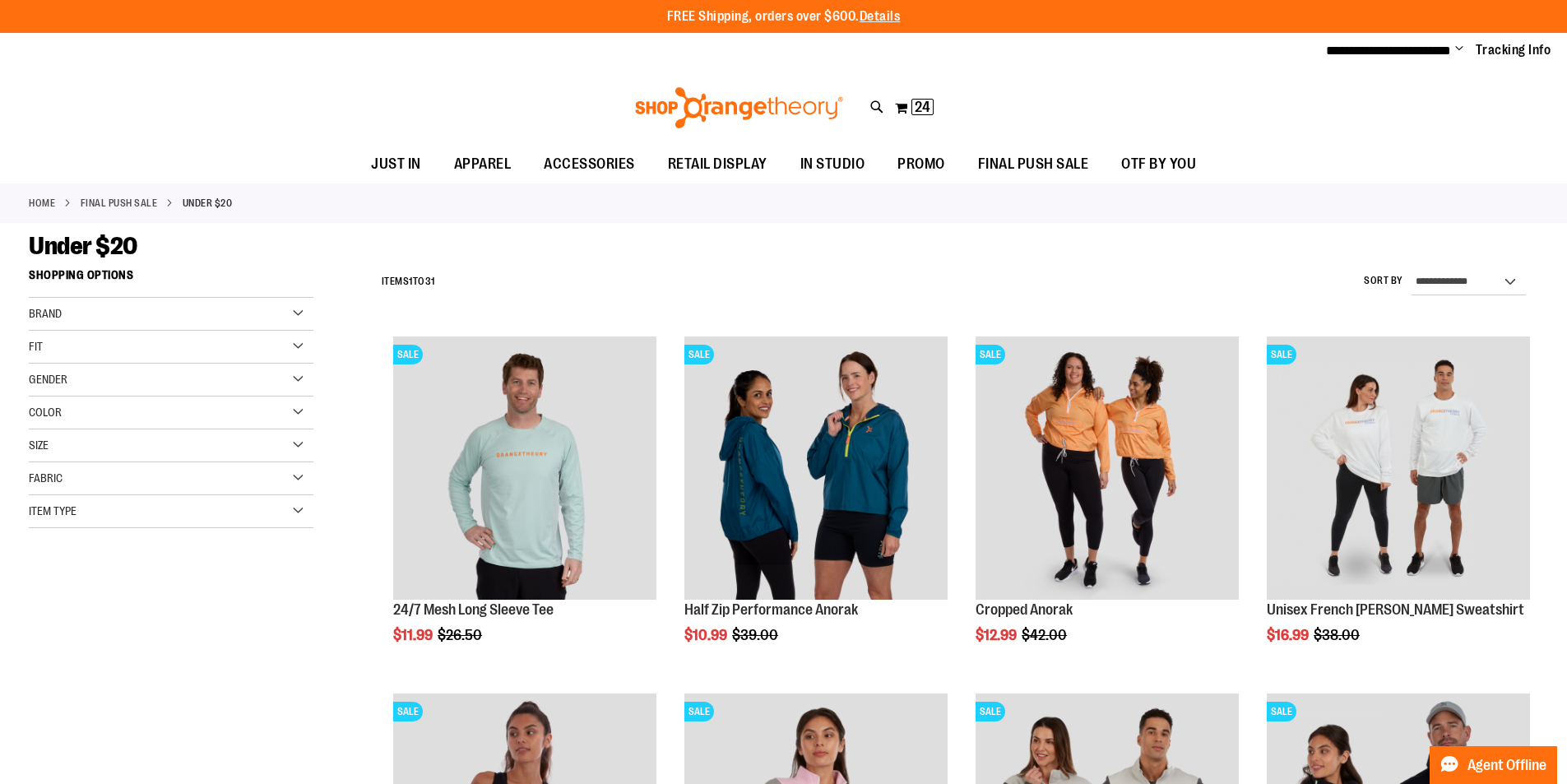
type input "**********"
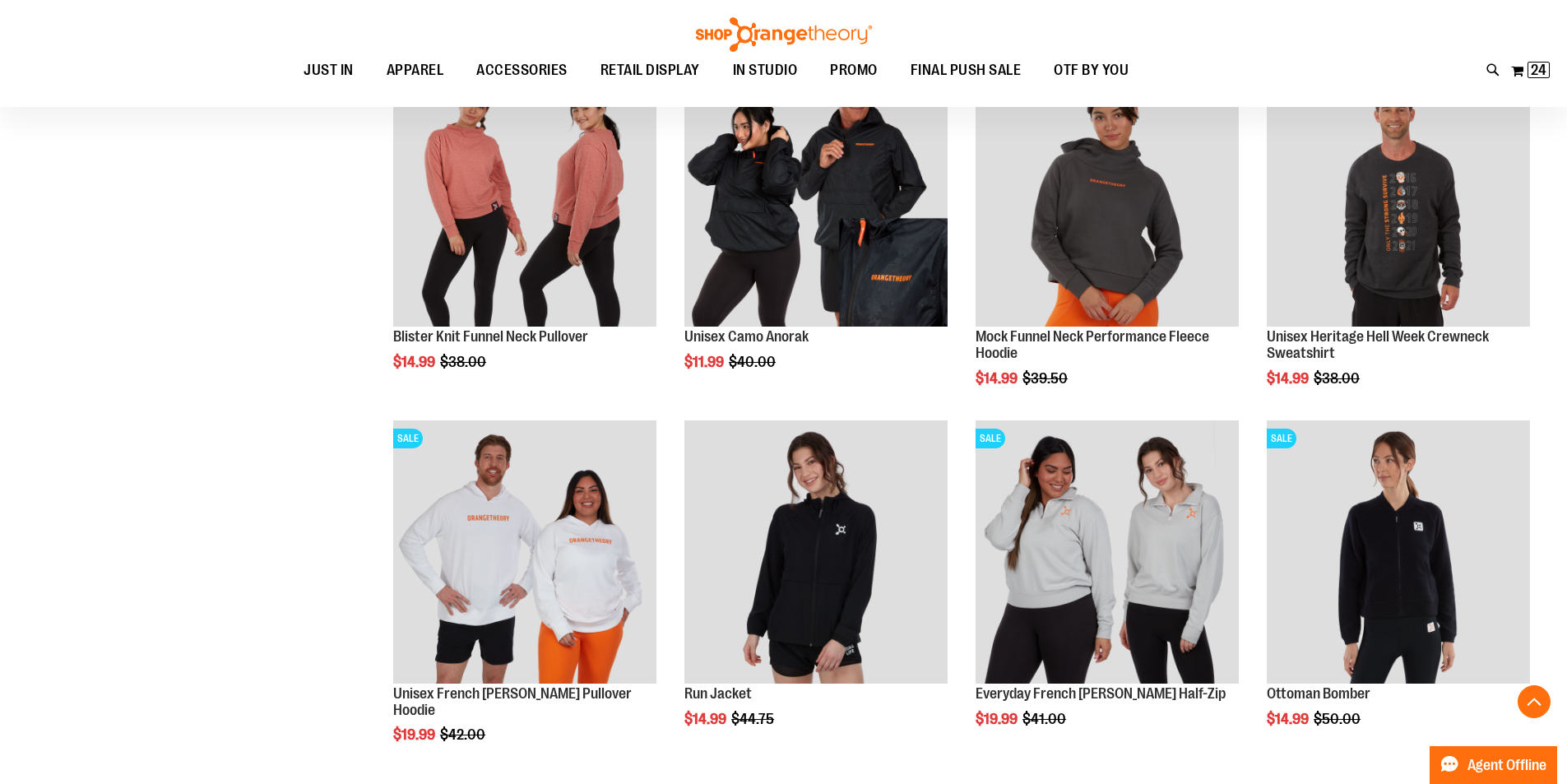
scroll to position [1414, 0]
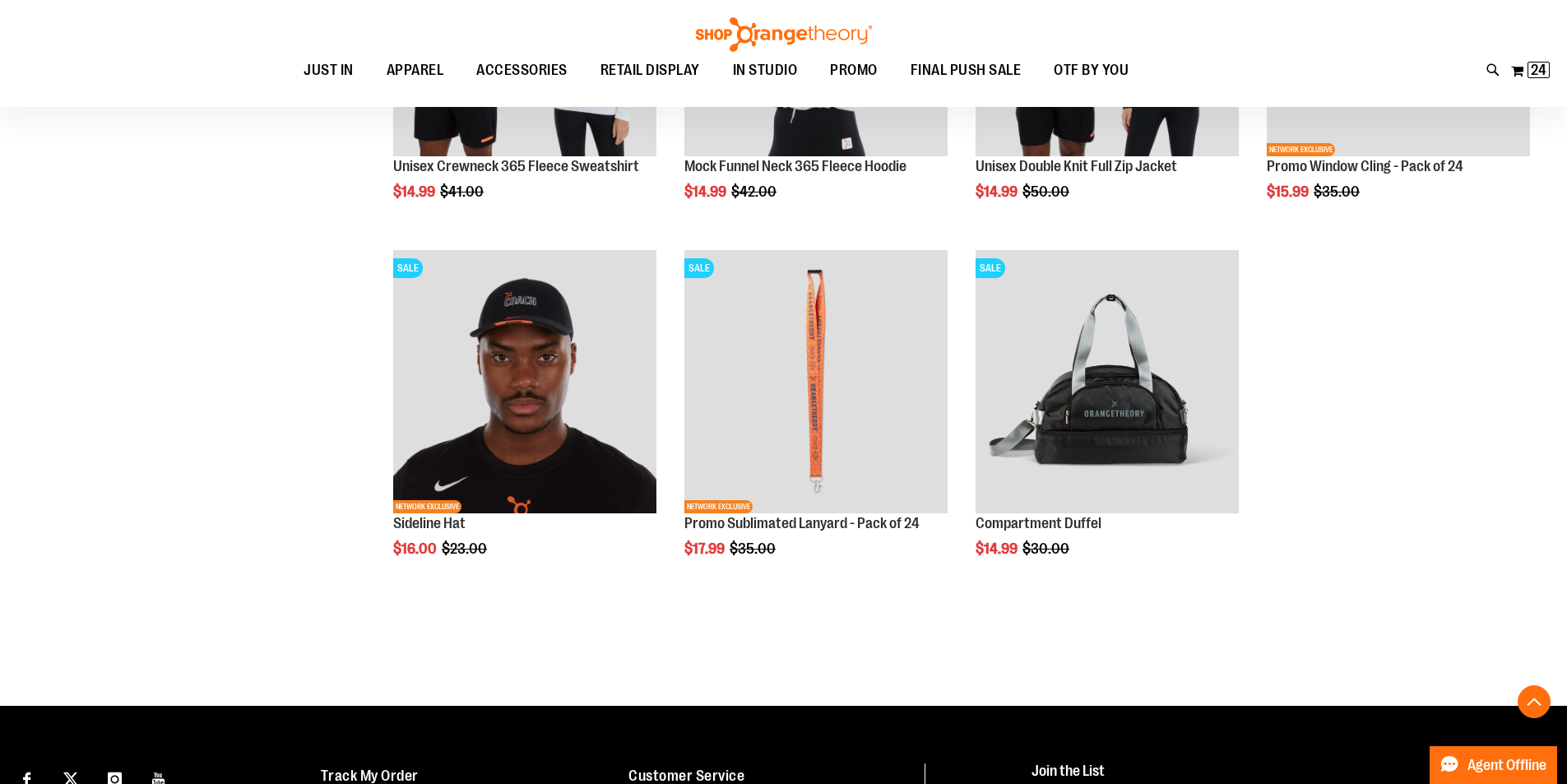
scroll to position [2598, 0]
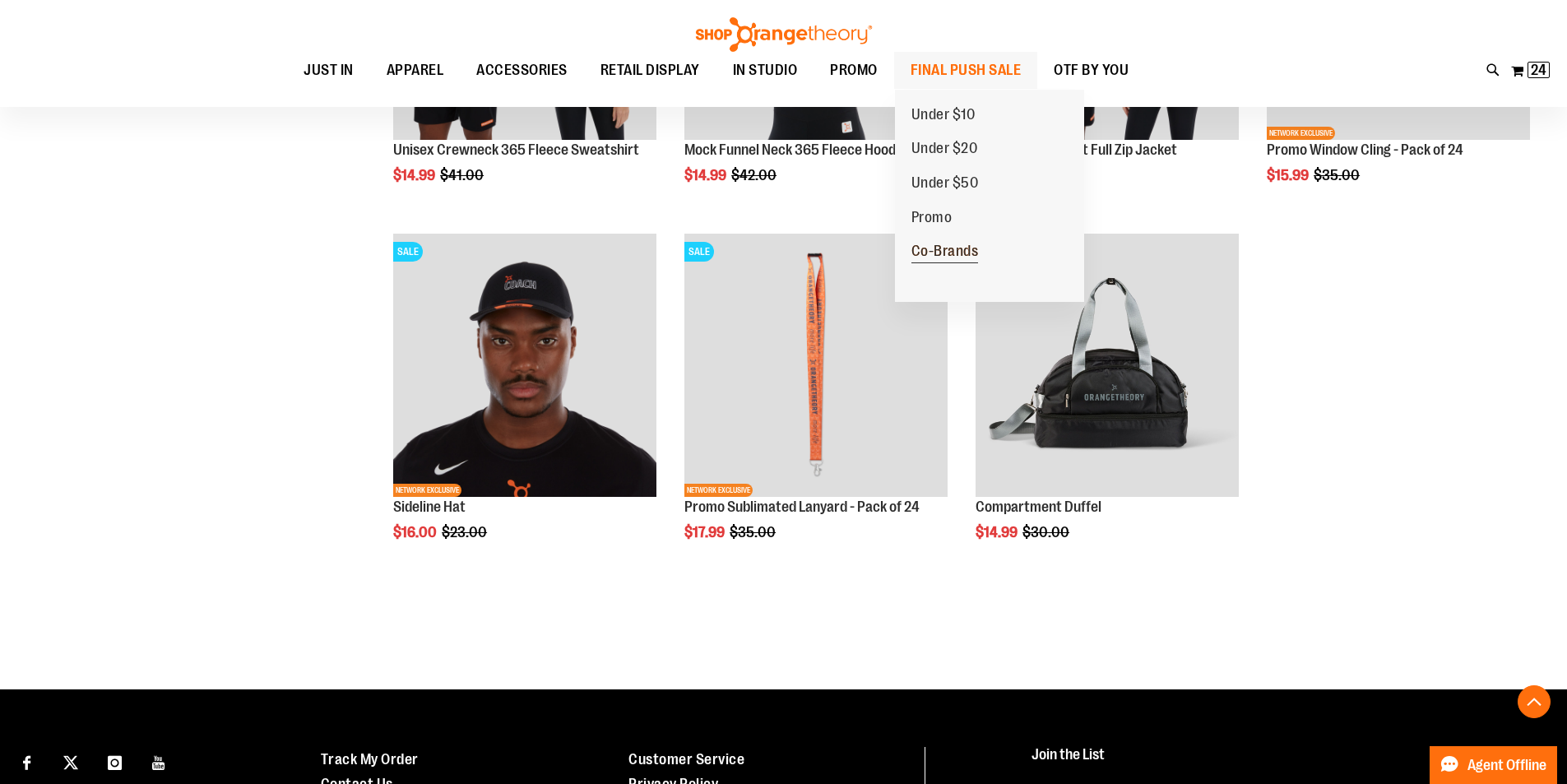
click at [946, 245] on span "Co-Brands" at bounding box center [945, 252] width 67 height 21
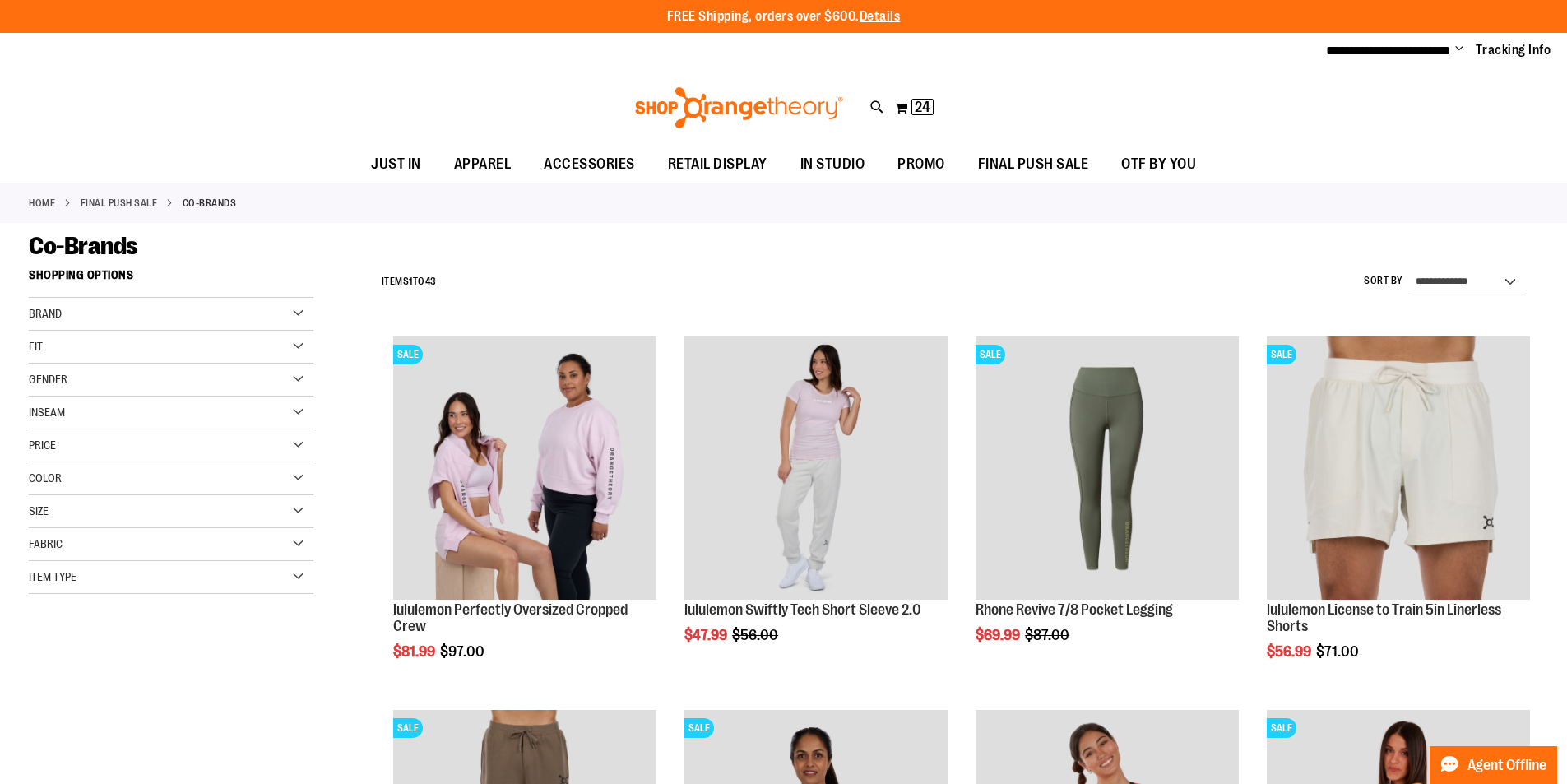
type input "**********"
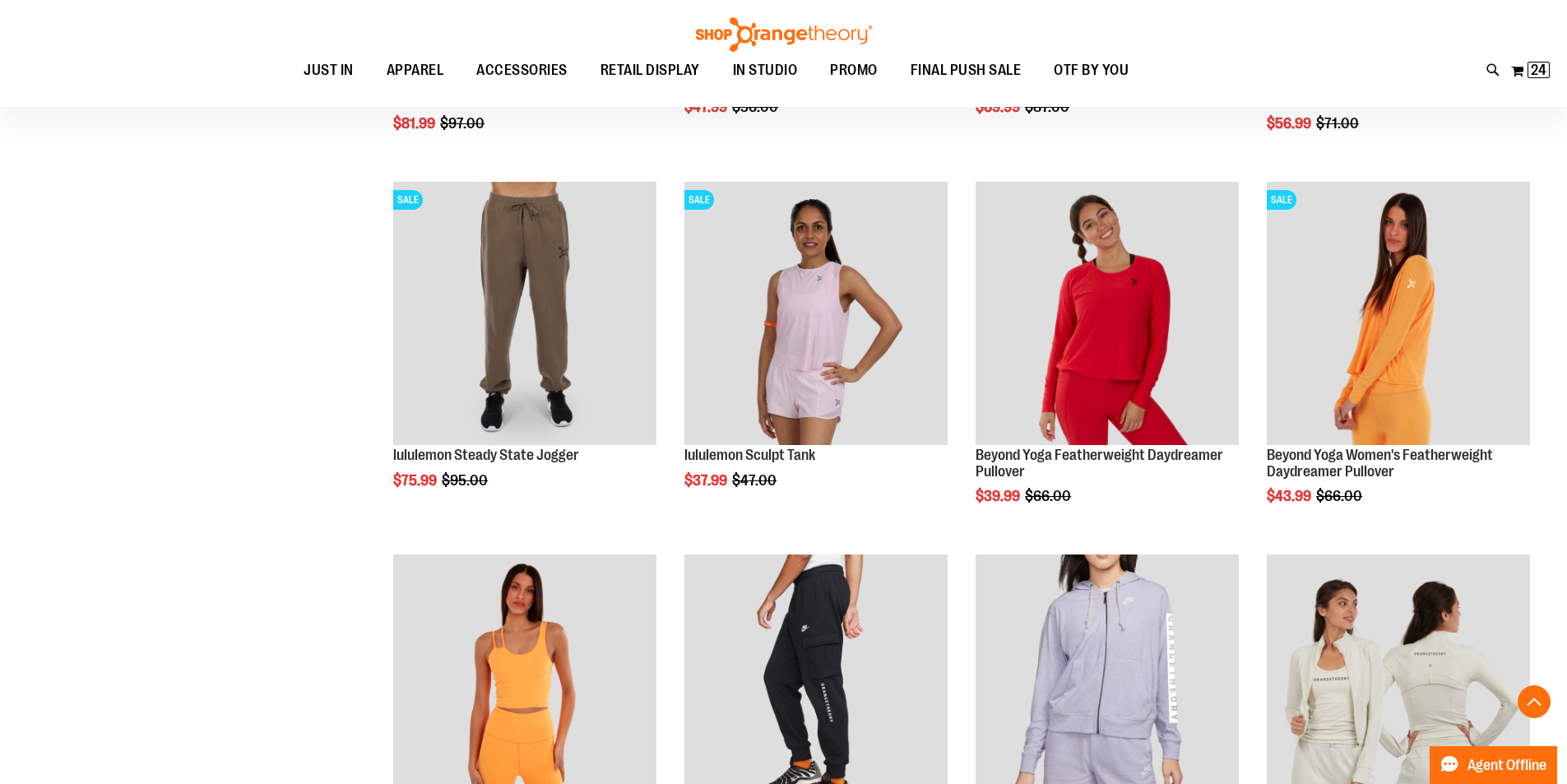
scroll to position [558, 0]
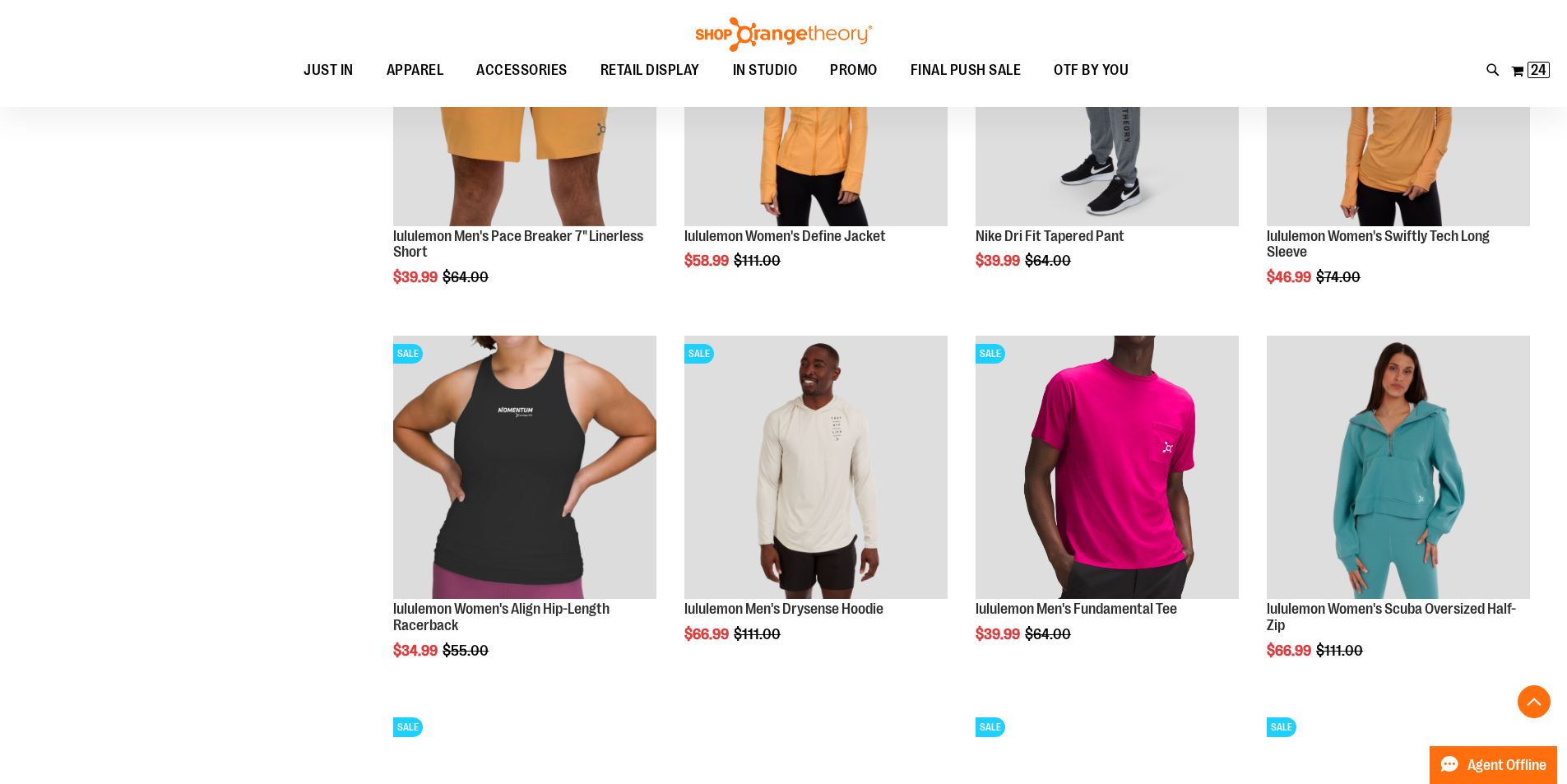
scroll to position [1512, 0]
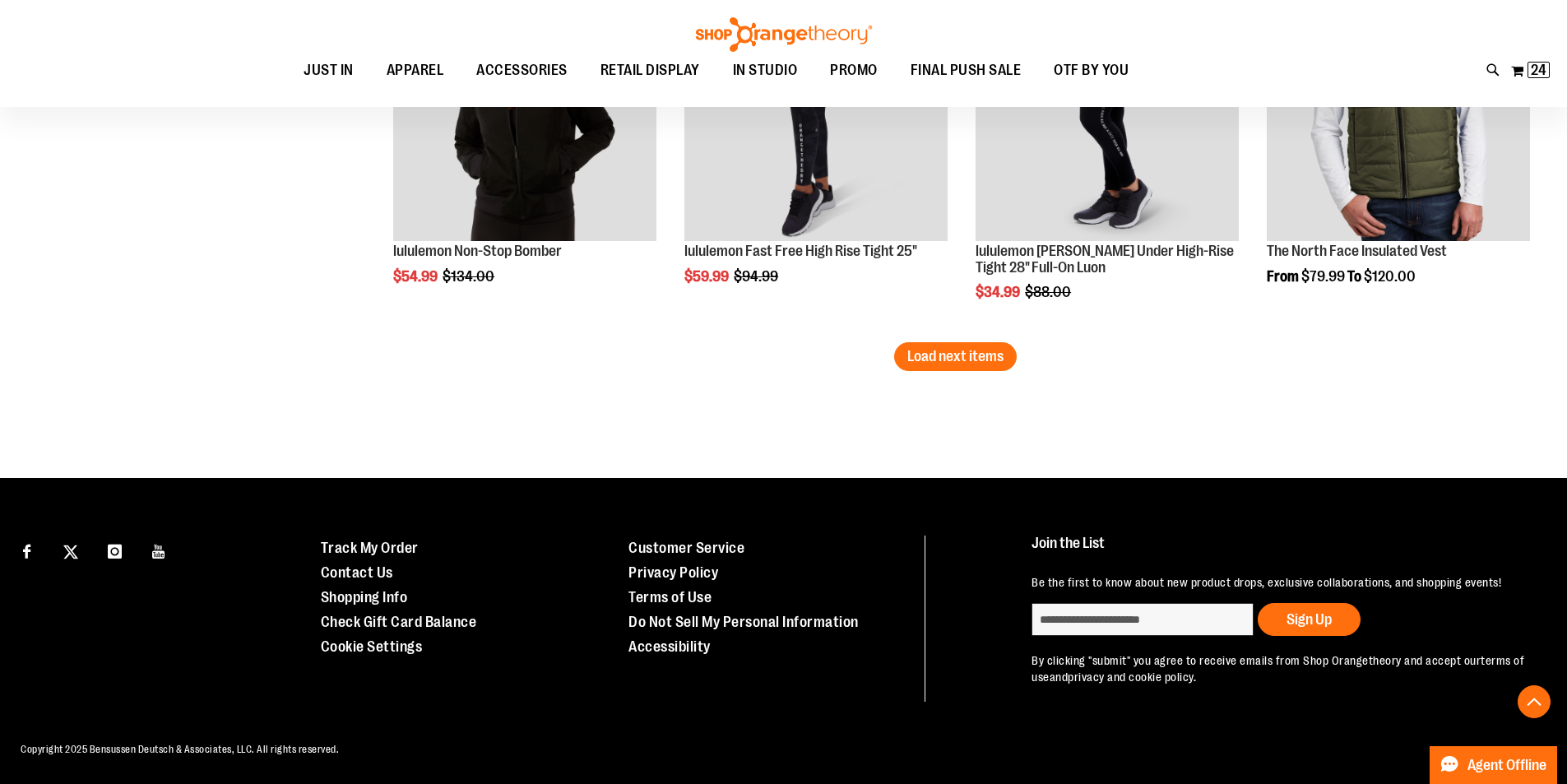
scroll to position [3341, 0]
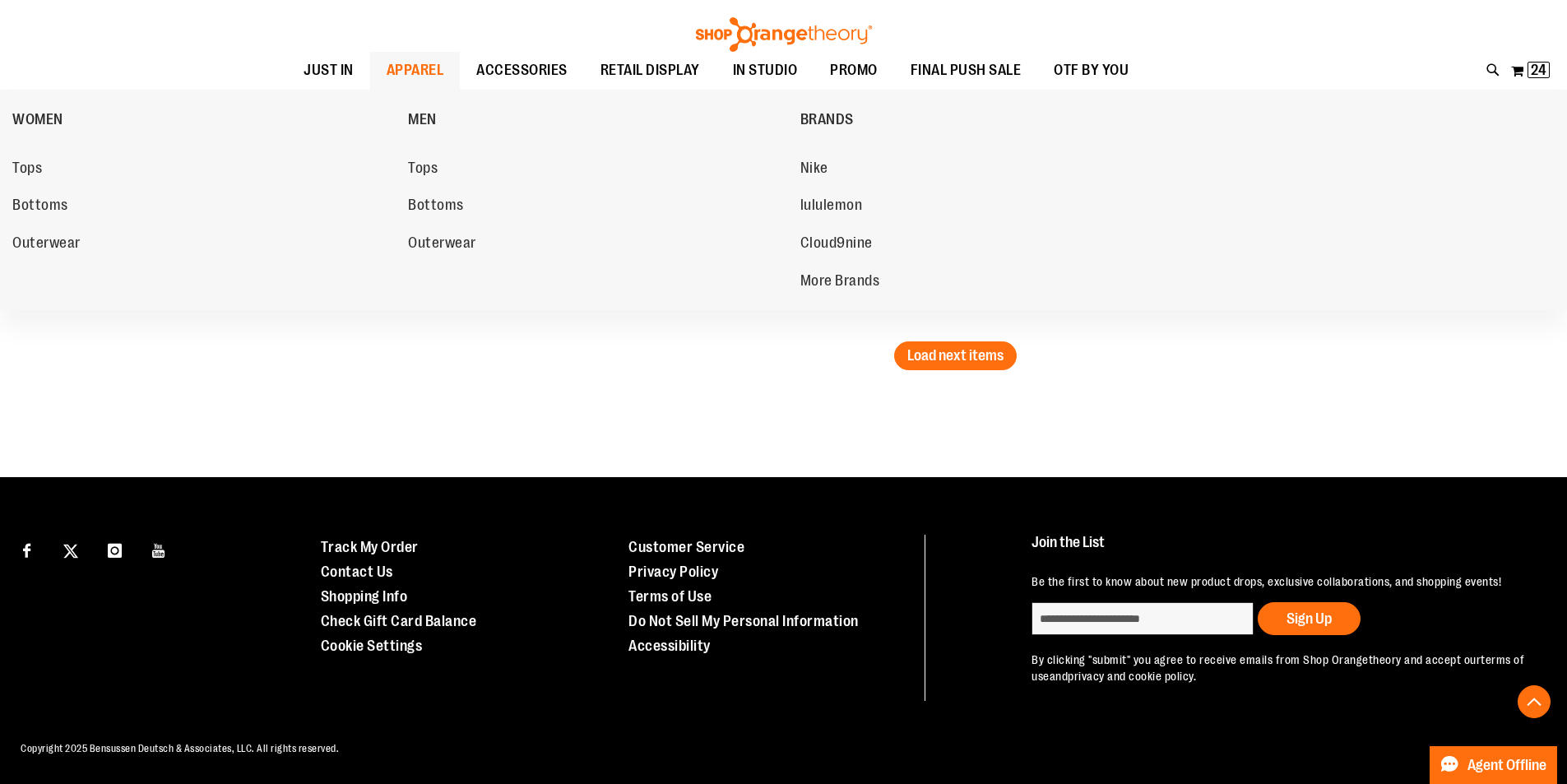
click at [421, 65] on span "APPAREL" at bounding box center [415, 70] width 57 height 37
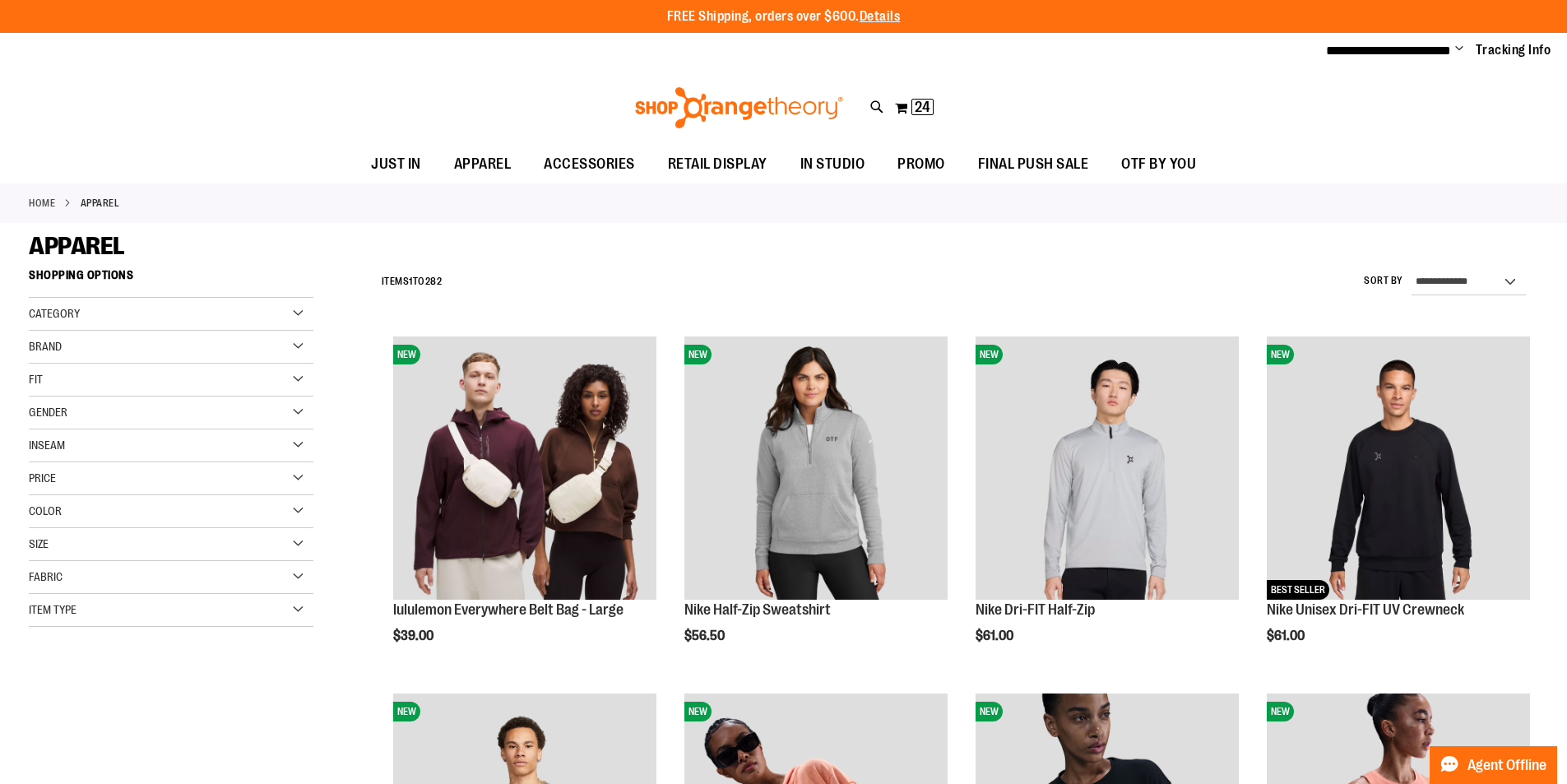
type input "**********"
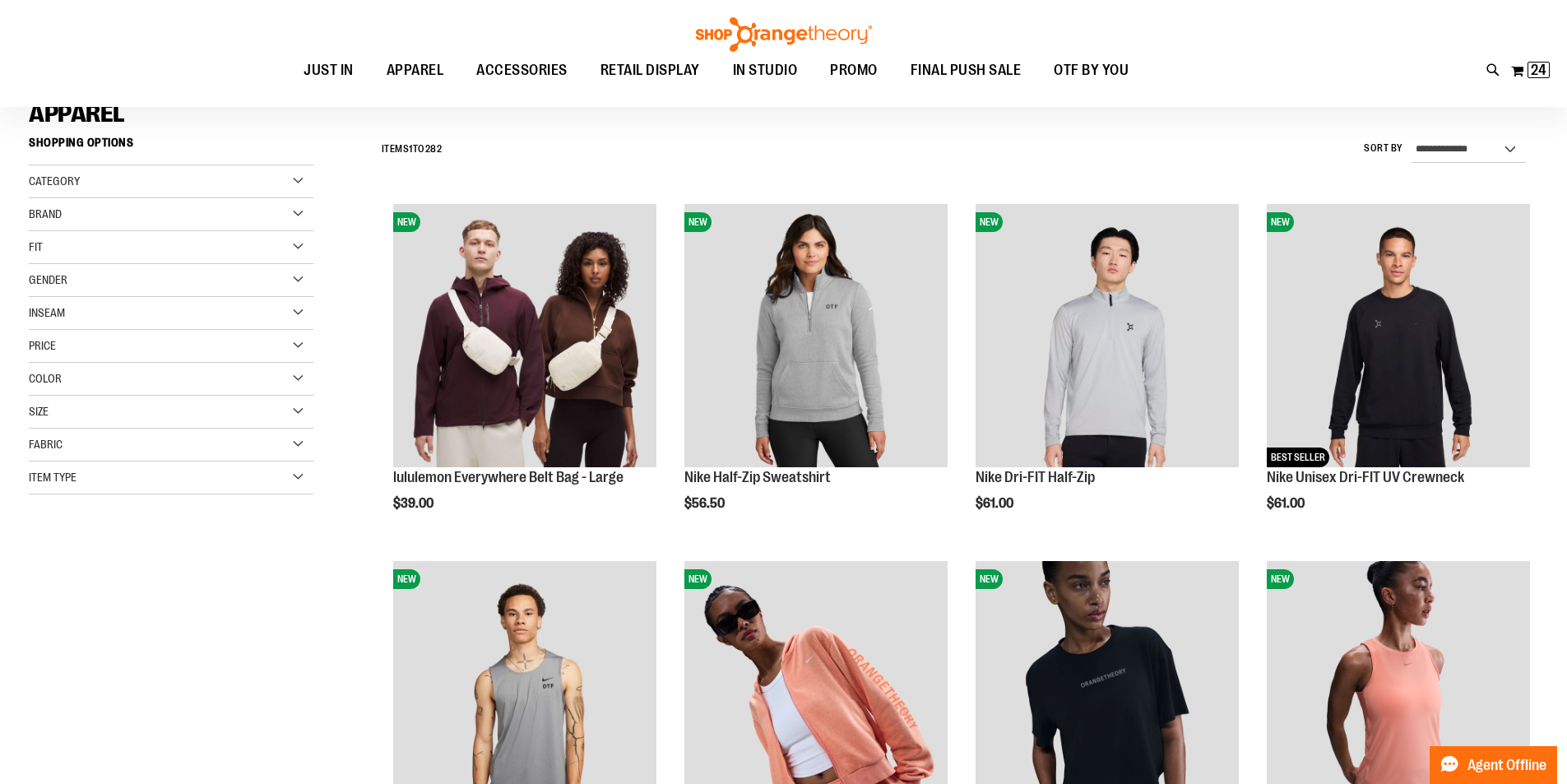
scroll to position [164, 0]
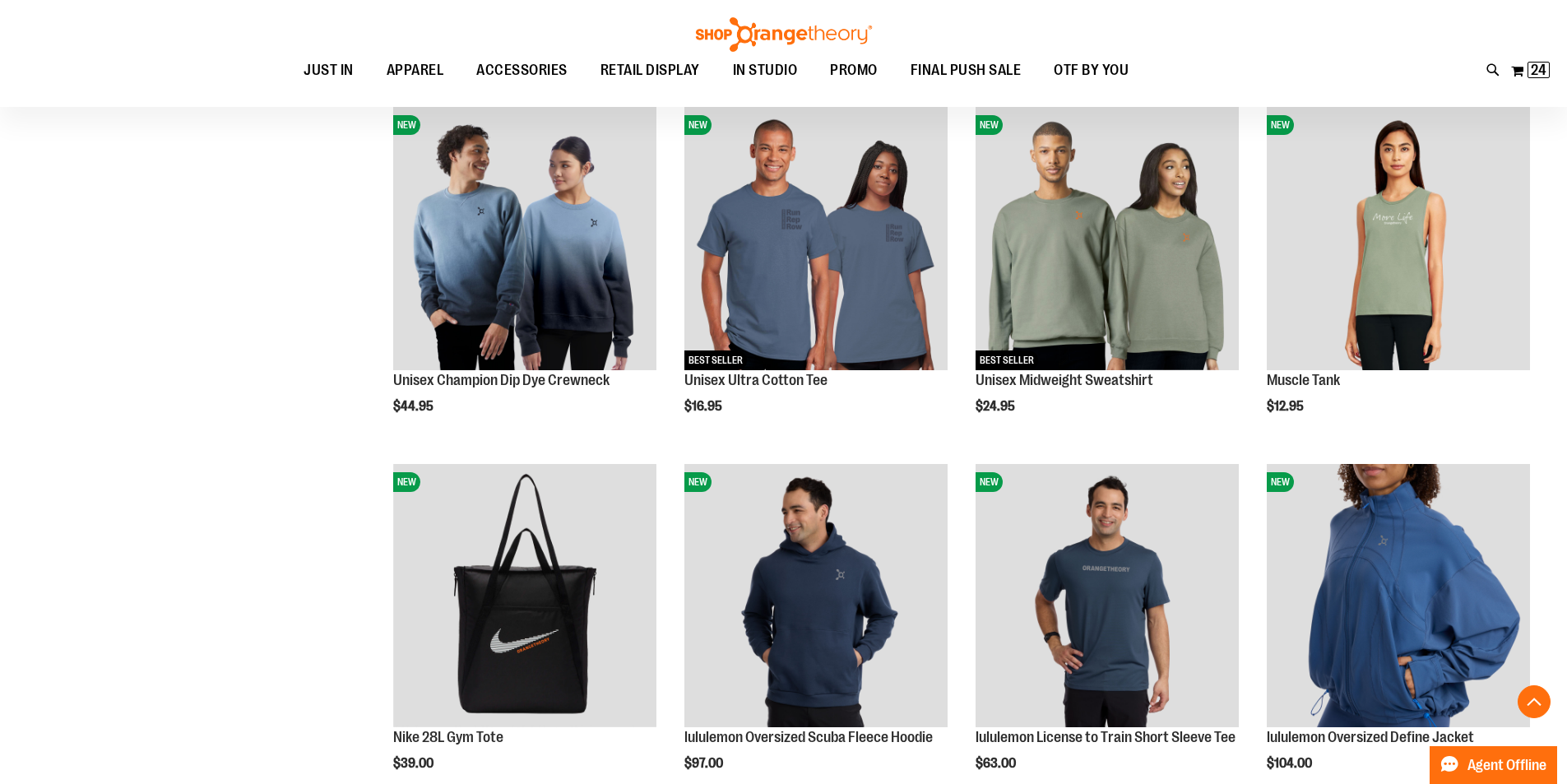
scroll to position [1315, 0]
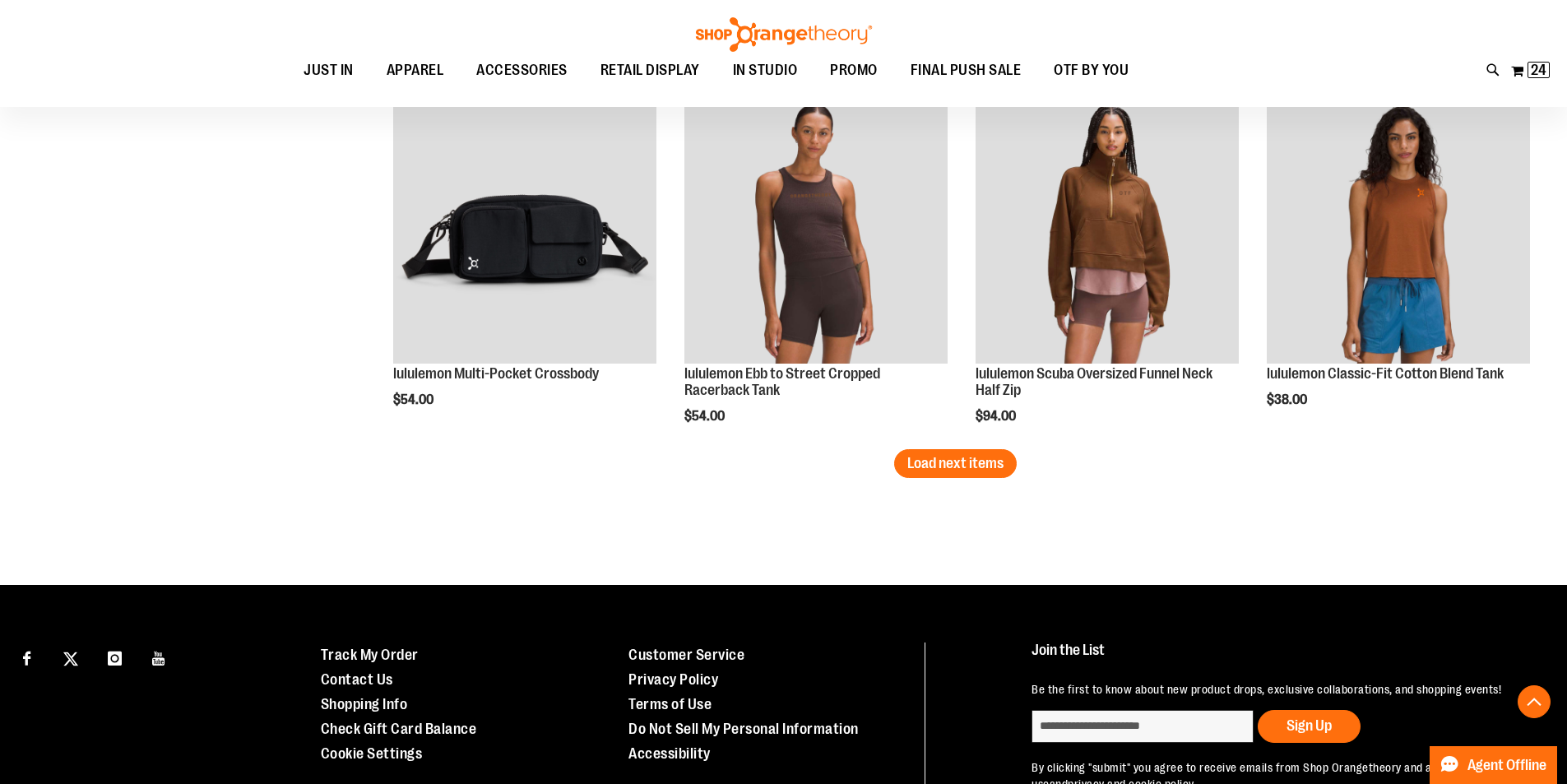
scroll to position [3091, 0]
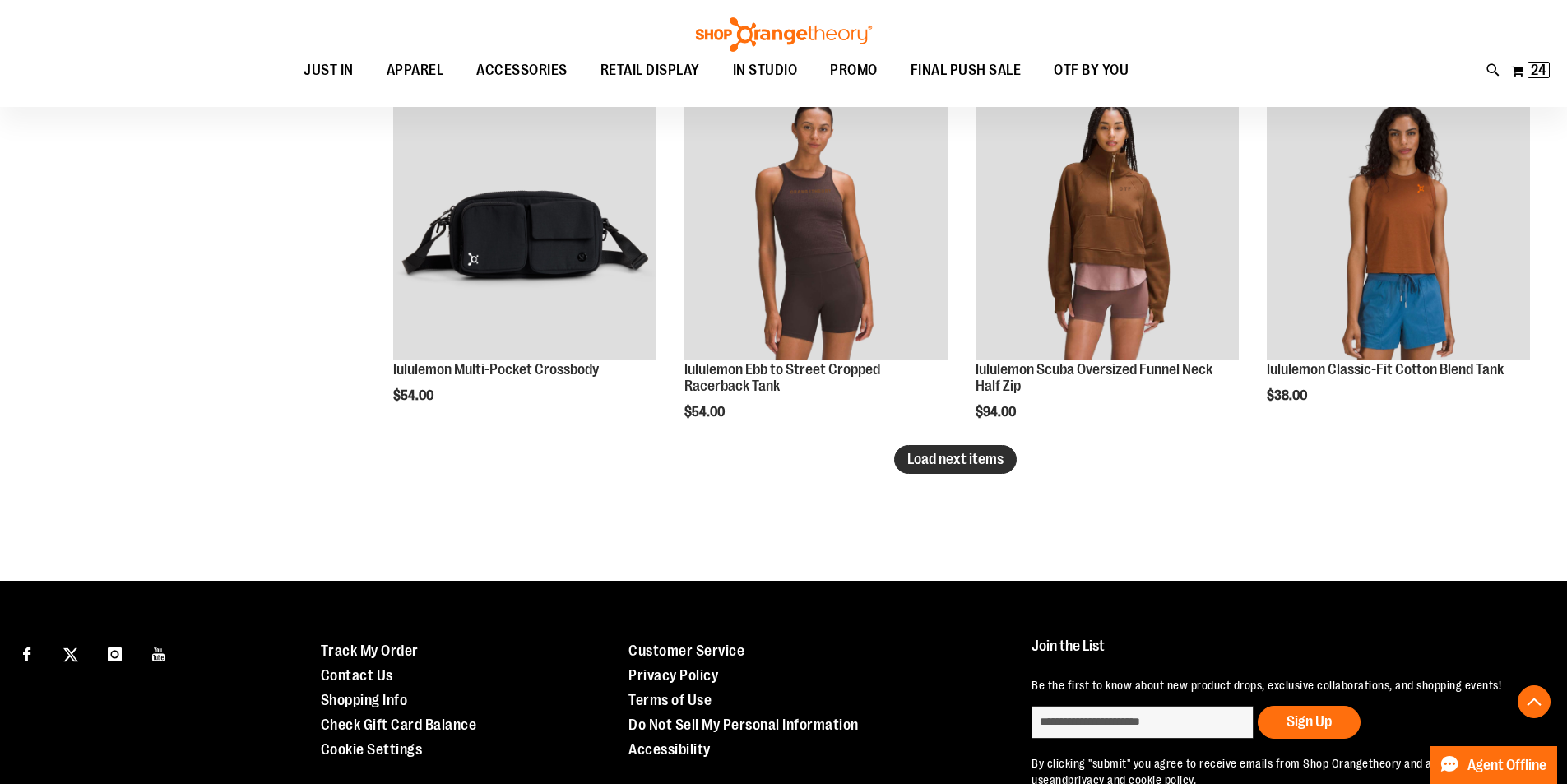
click at [943, 462] on span "Load next items" at bounding box center [955, 459] width 96 height 17
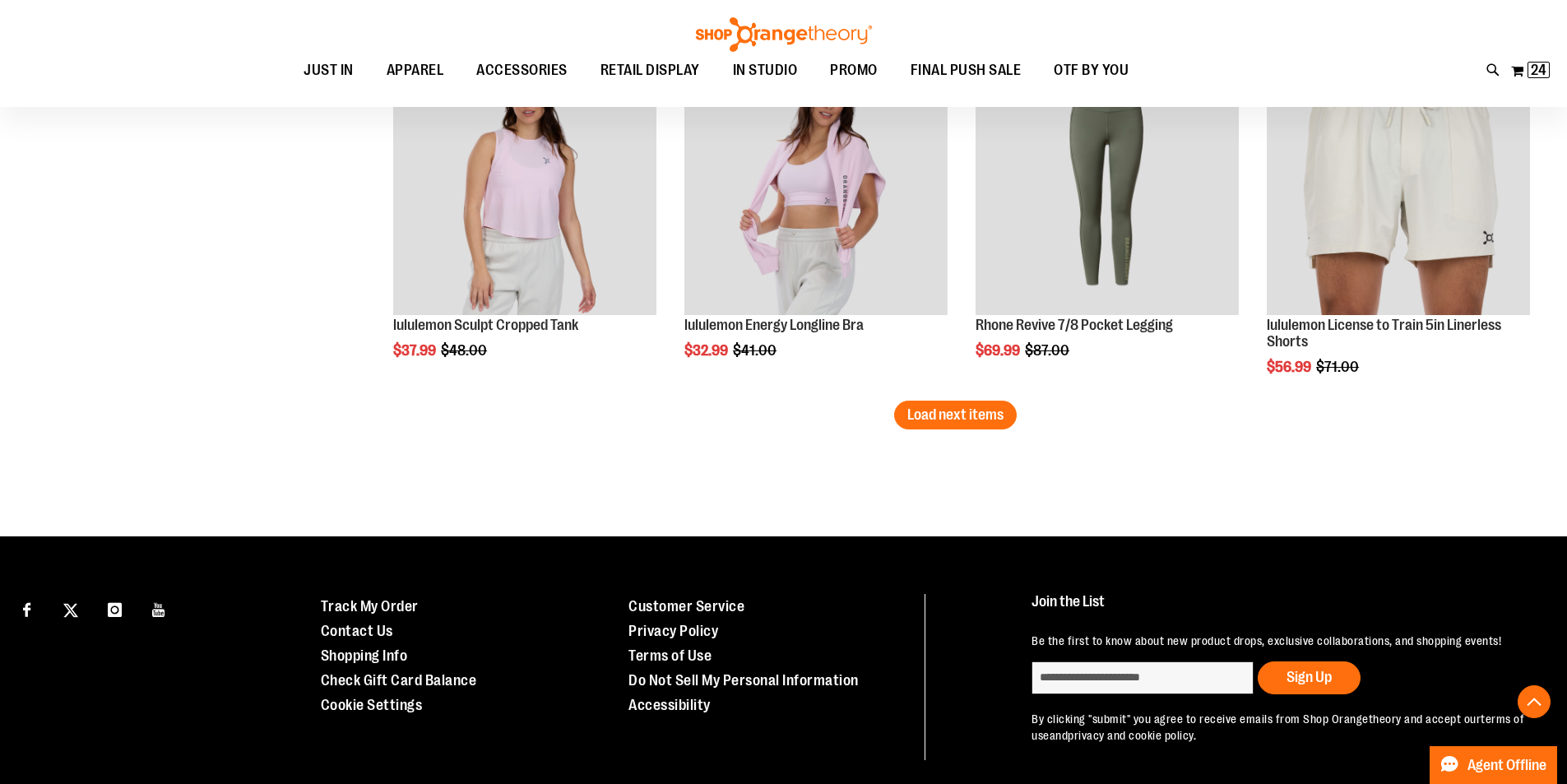
scroll to position [4265, 0]
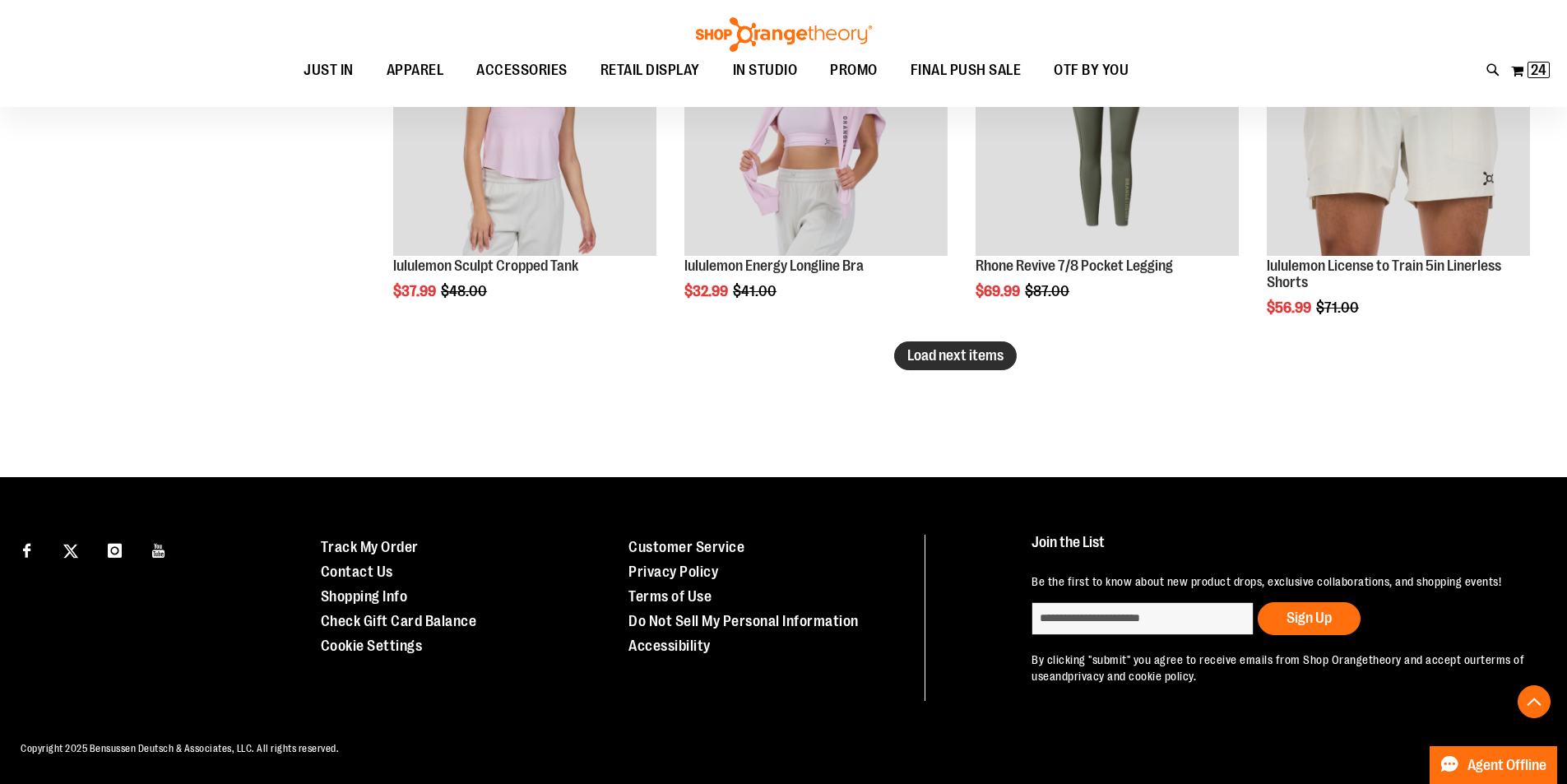
click at [939, 351] on span "Load next items" at bounding box center [955, 355] width 96 height 17
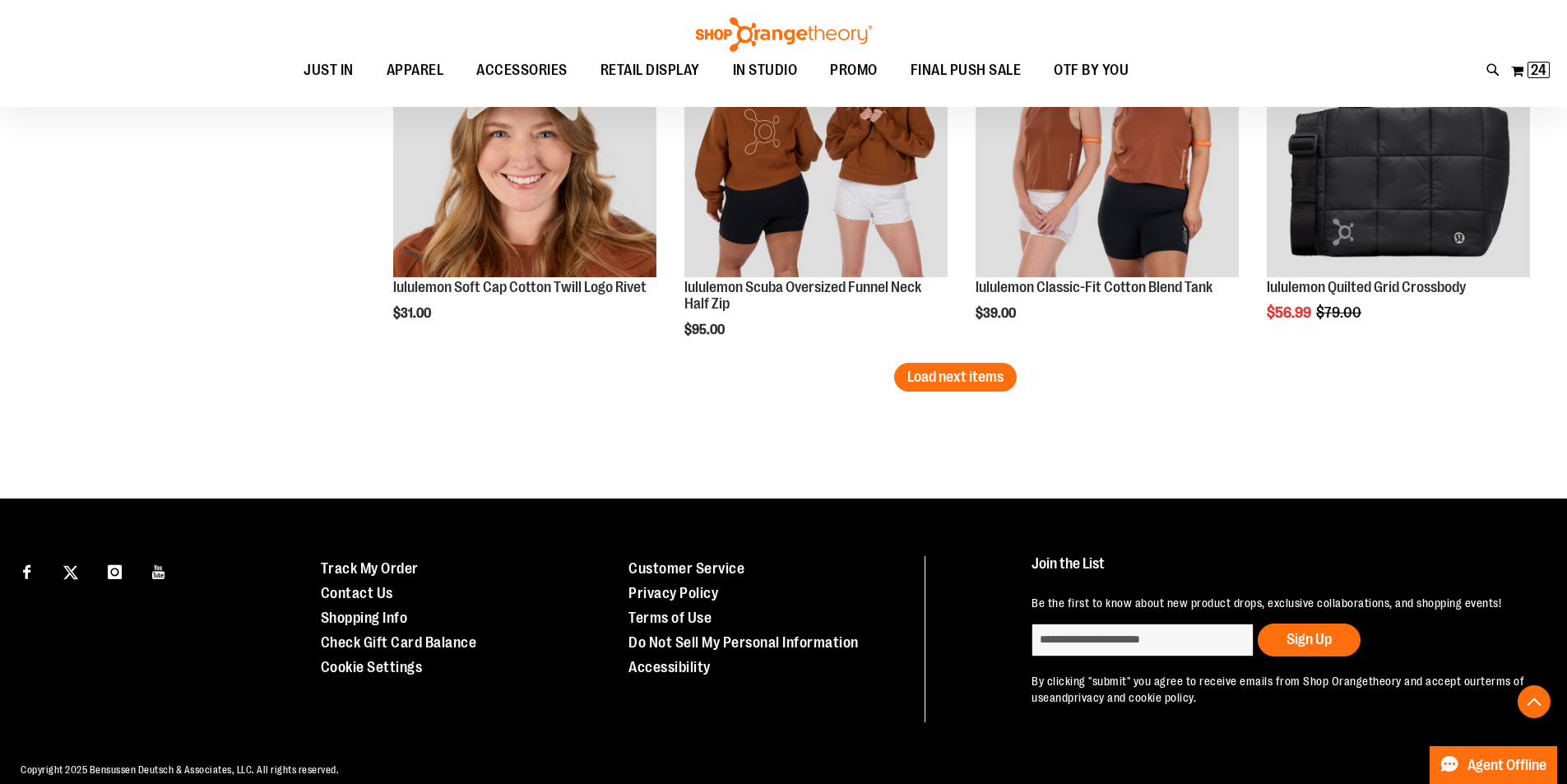
scroll to position [5317, 0]
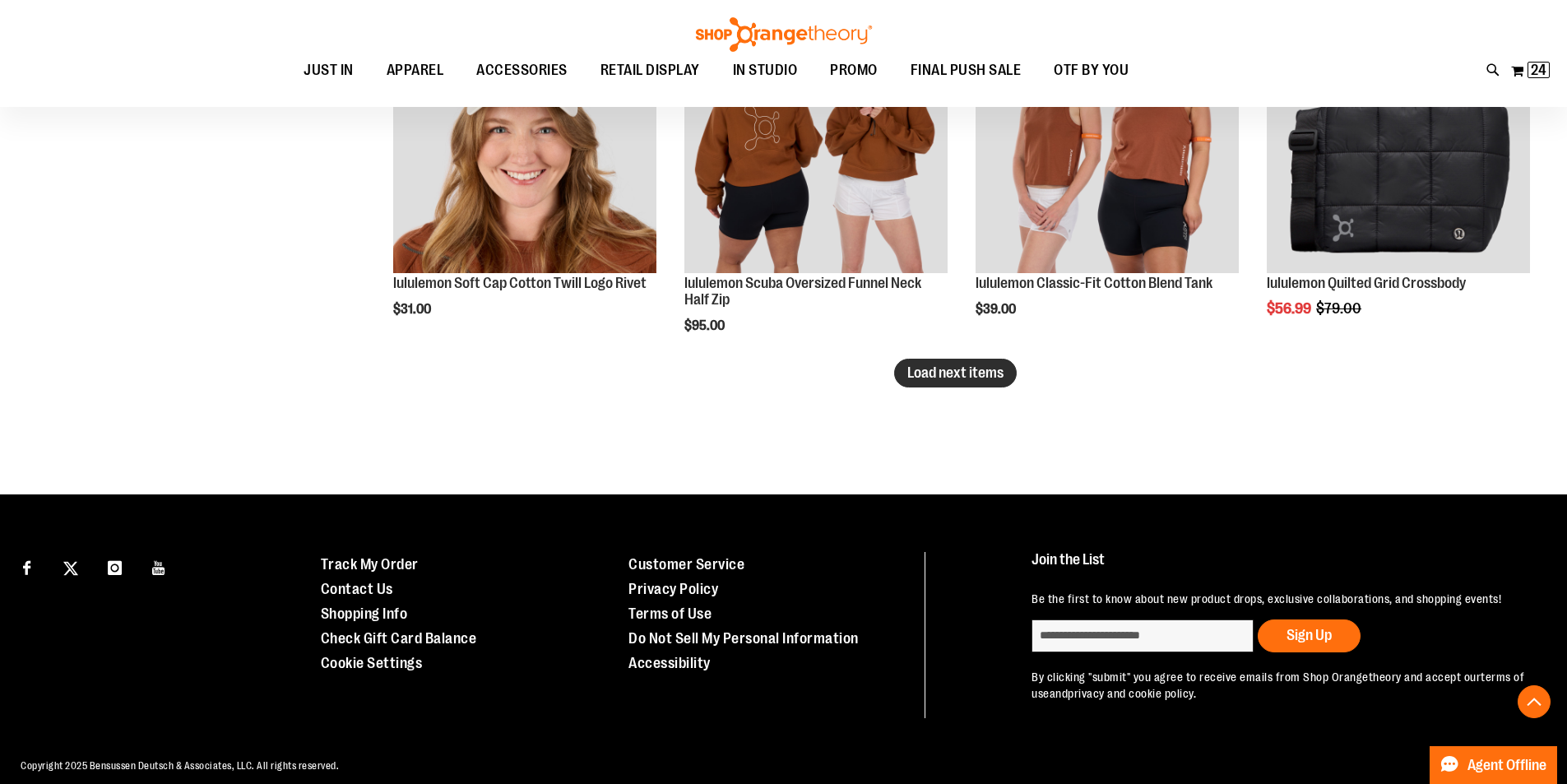
click at [961, 370] on span "Load next items" at bounding box center [955, 373] width 96 height 17
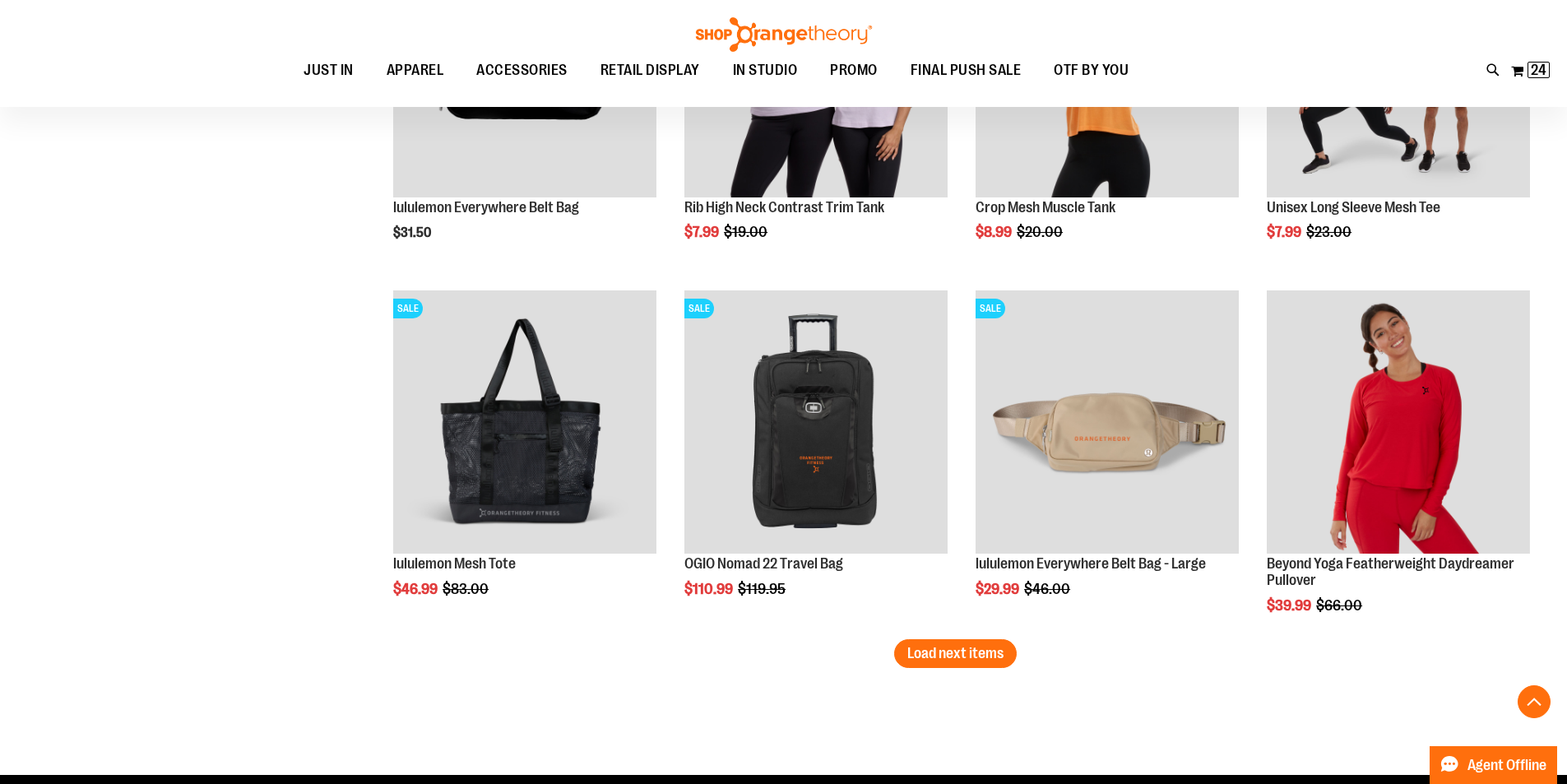
scroll to position [6139, 0]
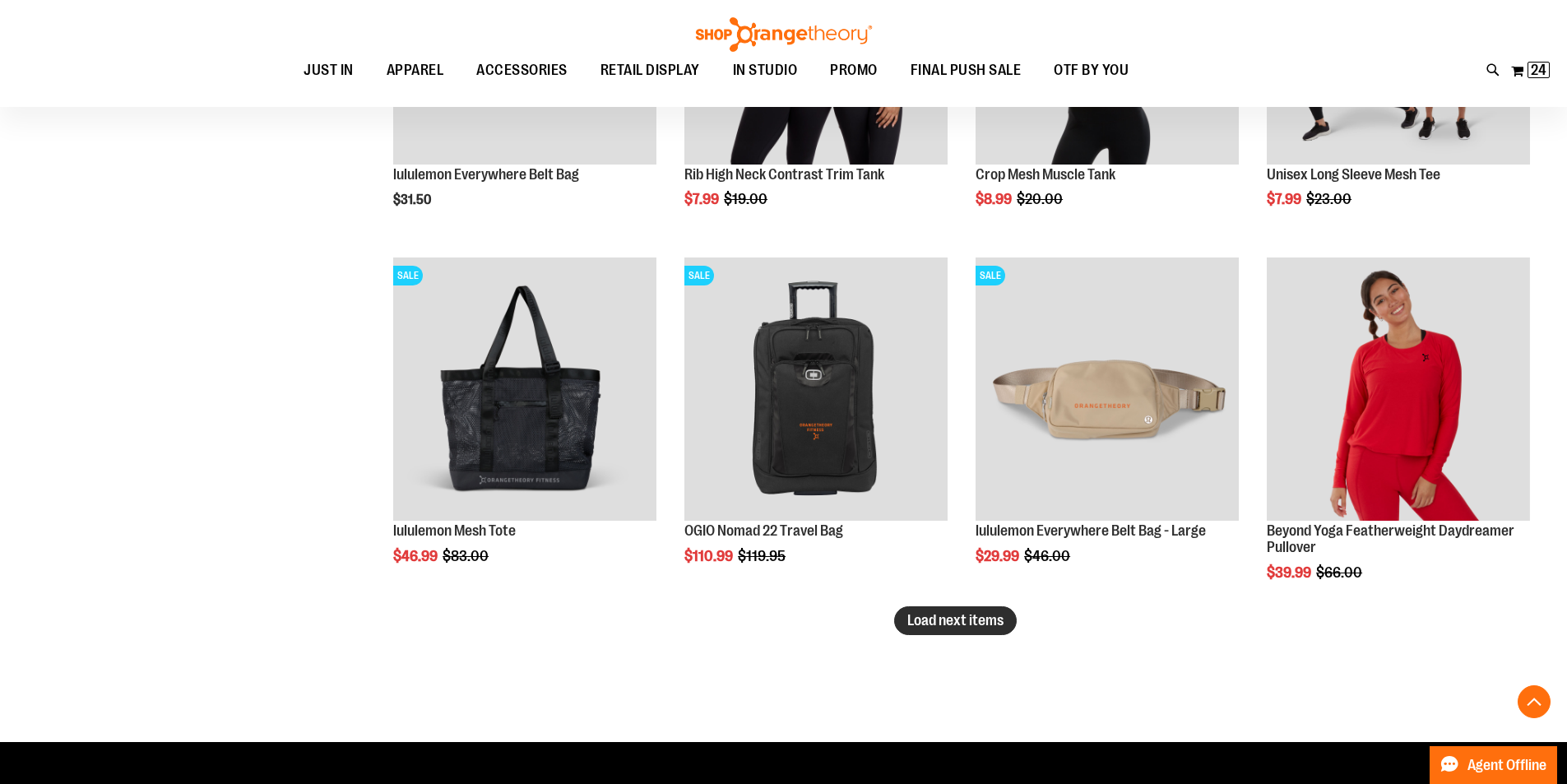
click at [981, 623] on span "Load next items" at bounding box center [955, 620] width 96 height 17
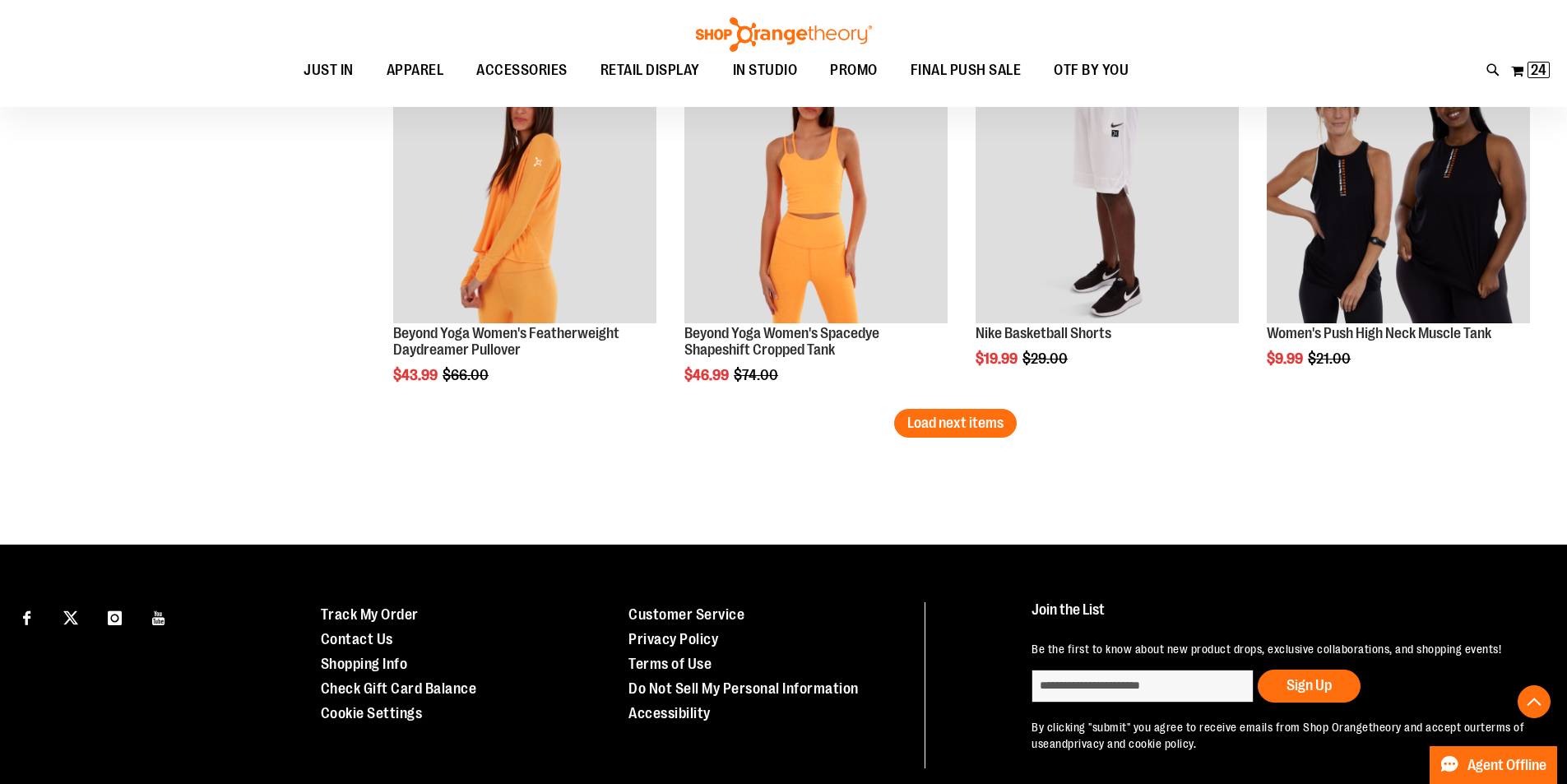
scroll to position [7474, 0]
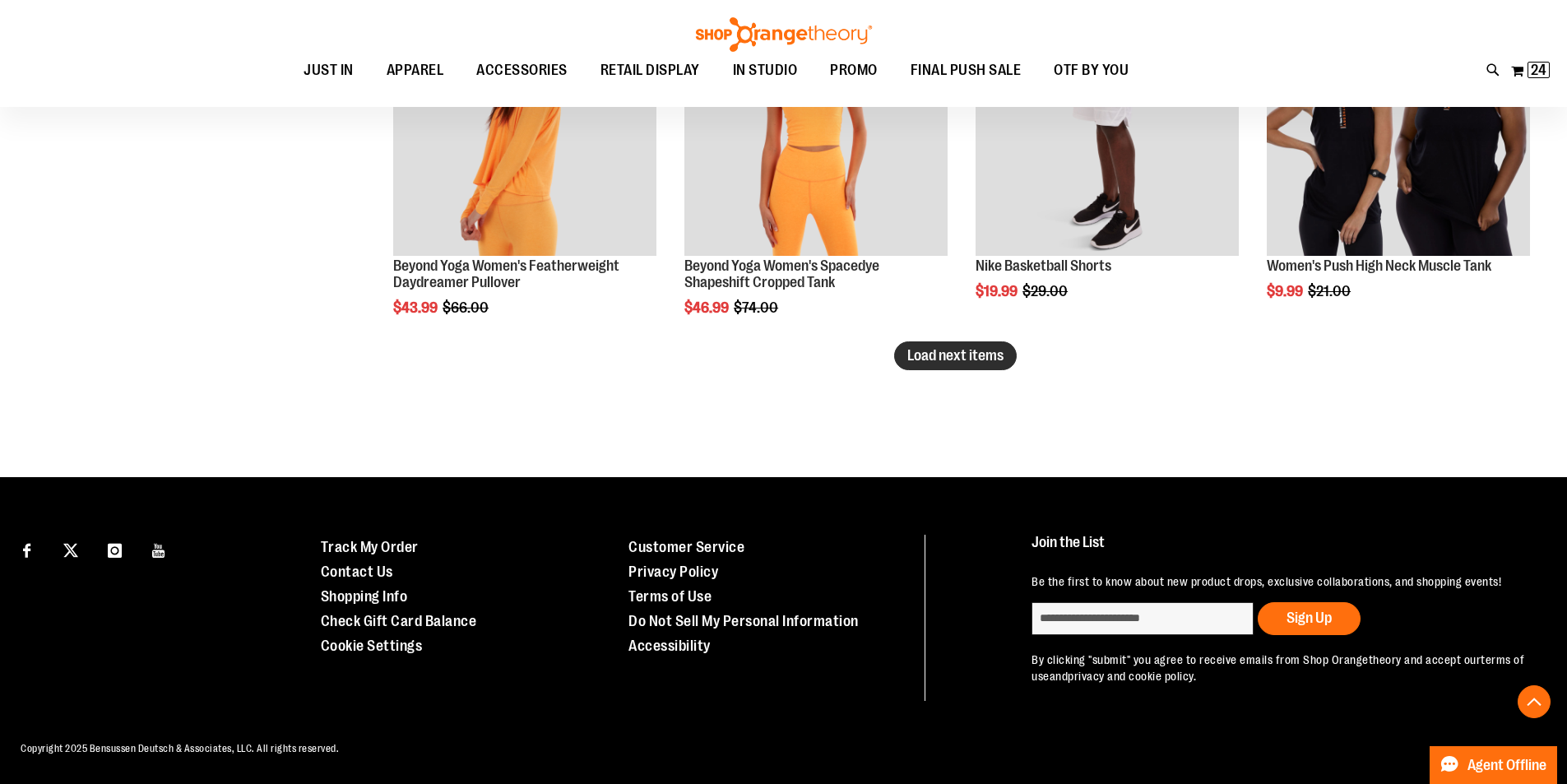
click at [953, 357] on span "Load next items" at bounding box center [955, 355] width 96 height 17
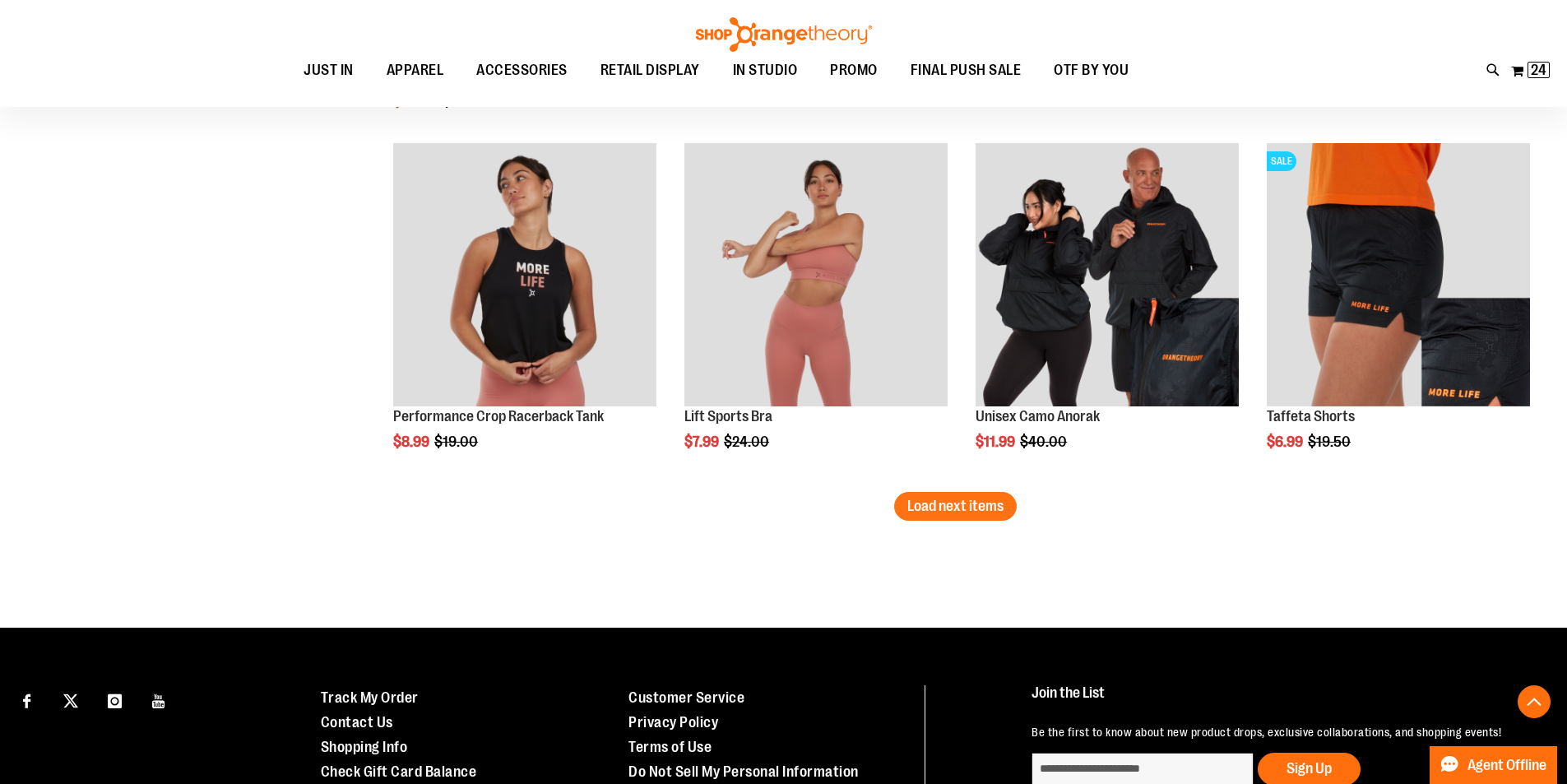
scroll to position [8395, 0]
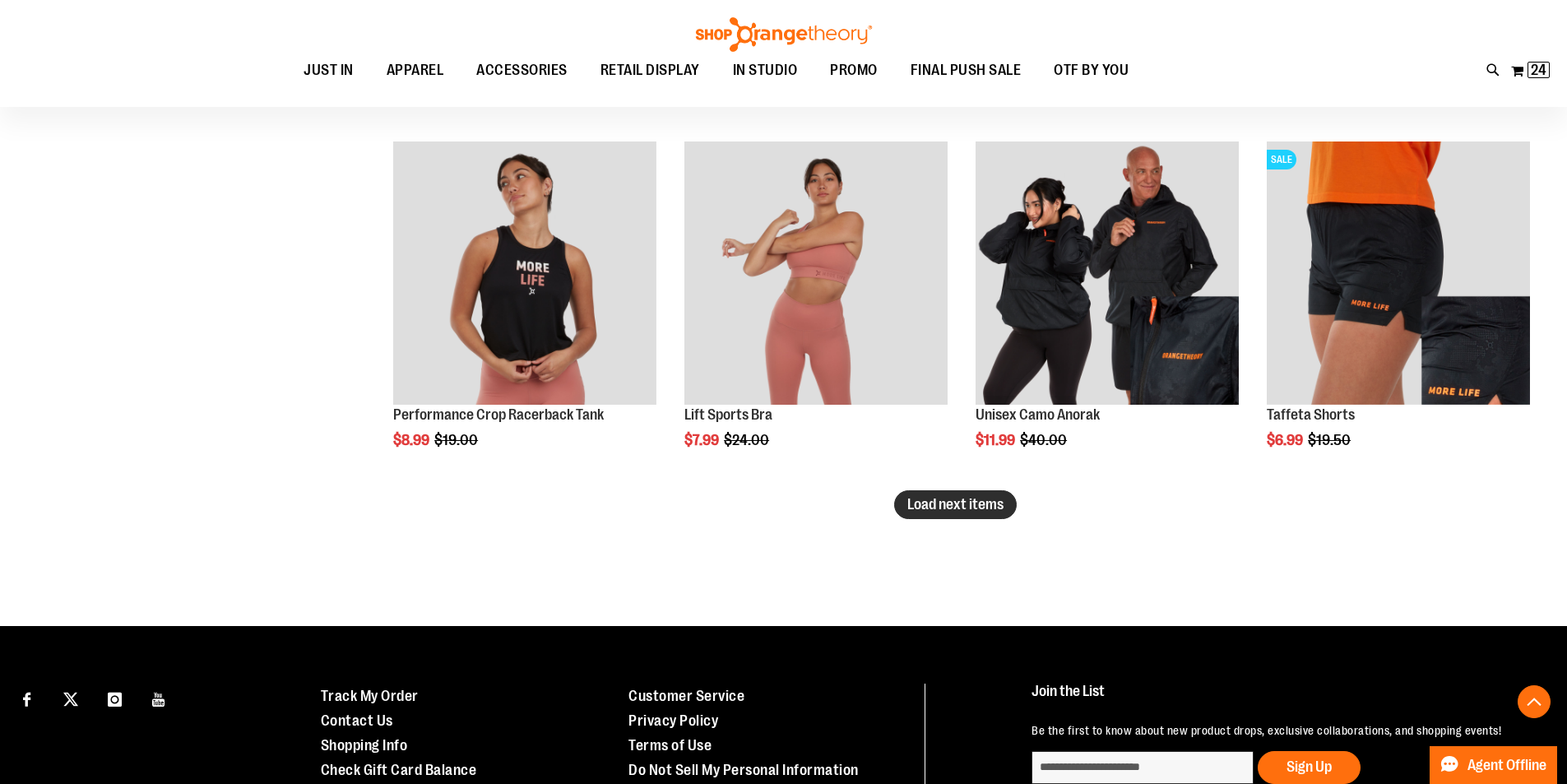
click at [970, 498] on span "Load next items" at bounding box center [955, 504] width 96 height 17
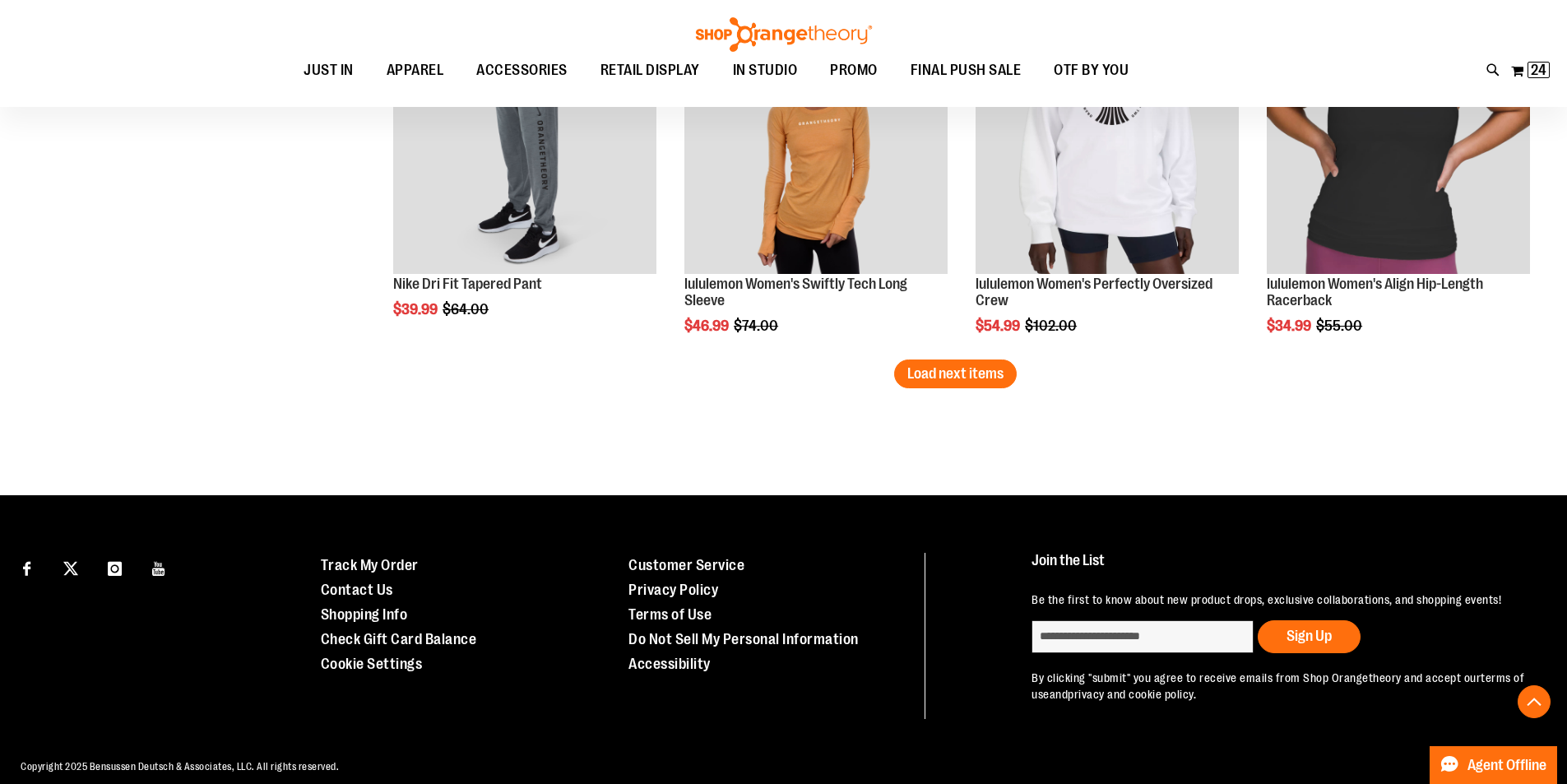
scroll to position [9611, 0]
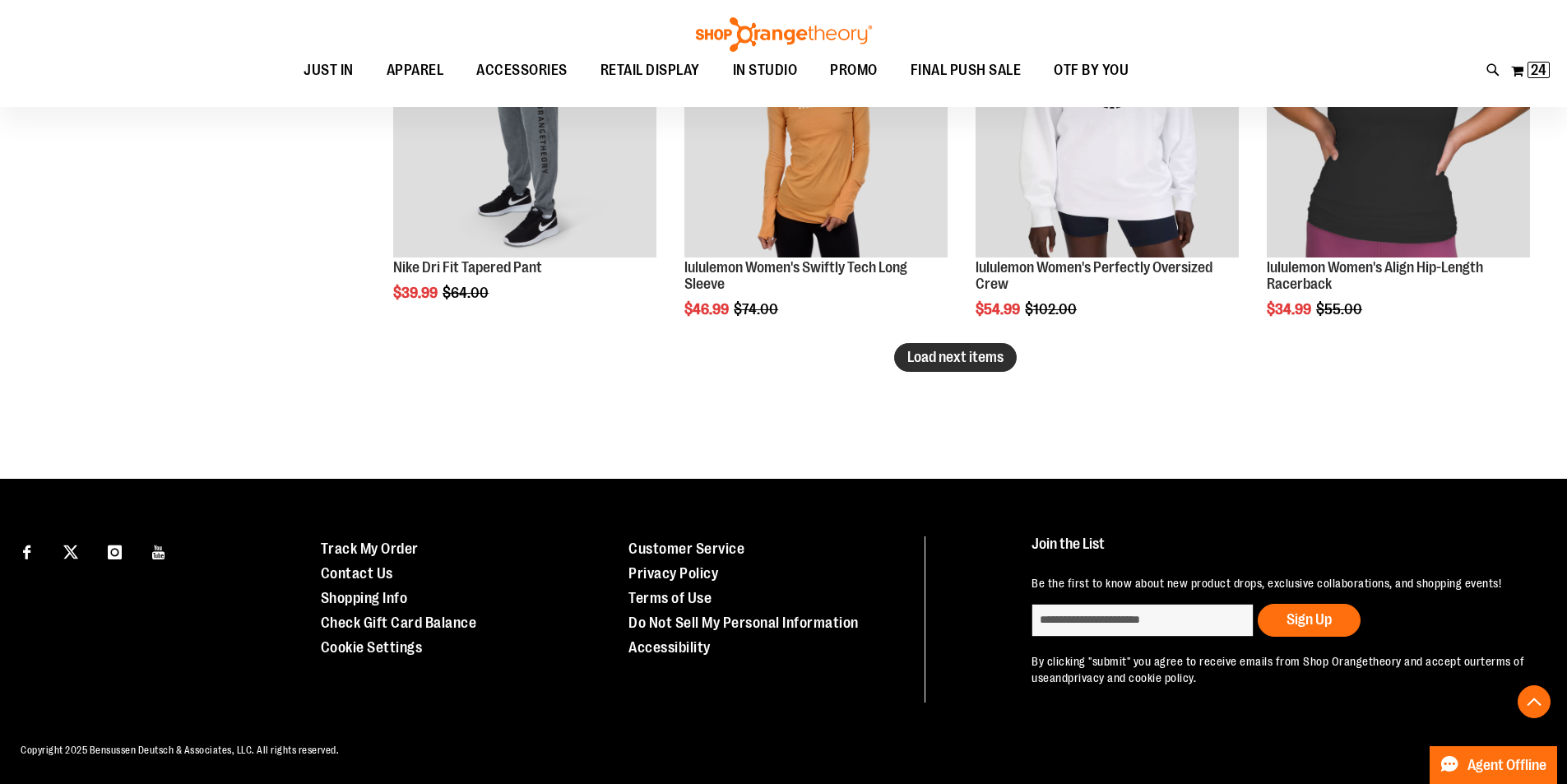
click at [967, 359] on span "Load next items" at bounding box center [955, 357] width 96 height 17
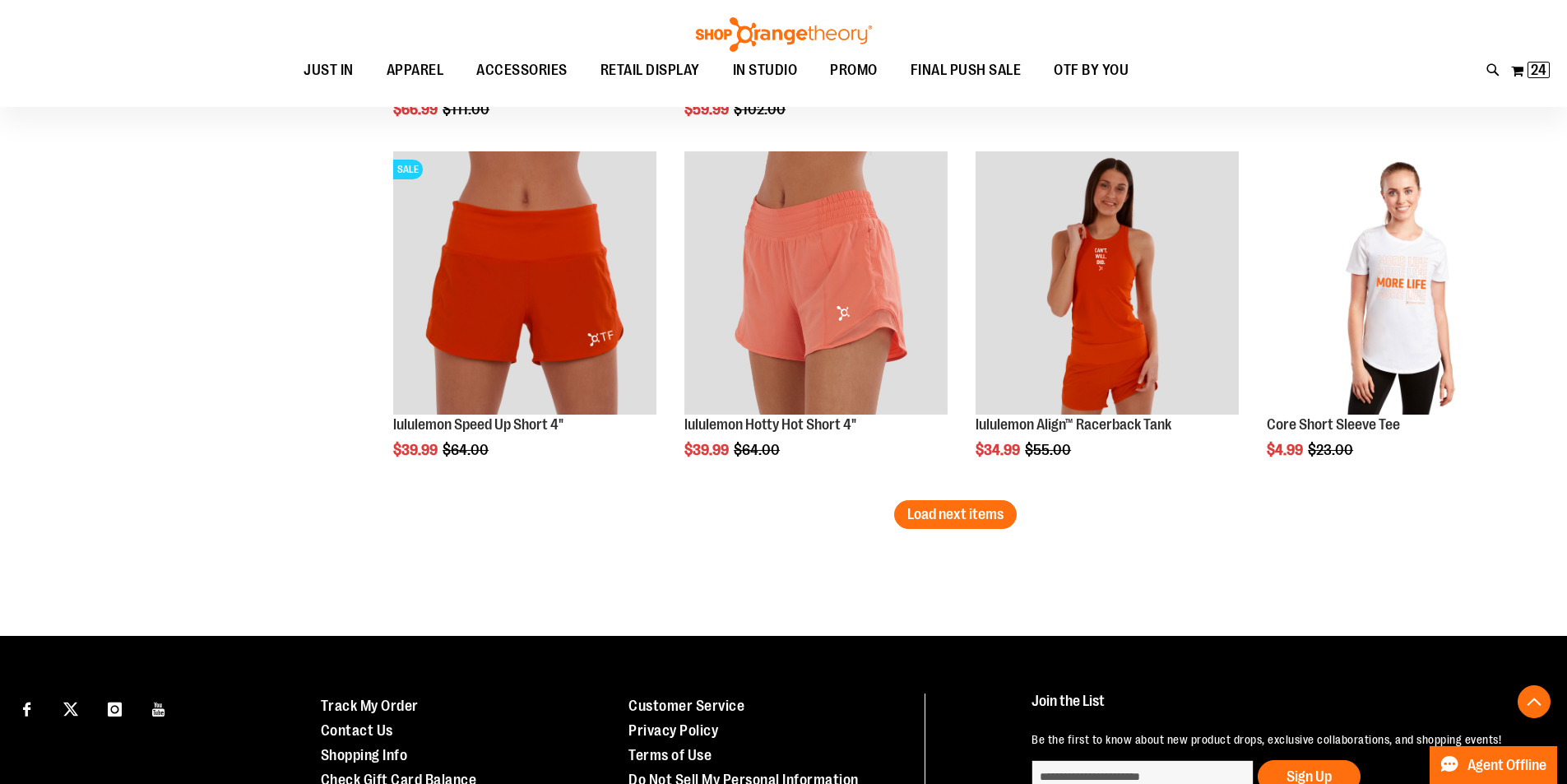
scroll to position [10566, 0]
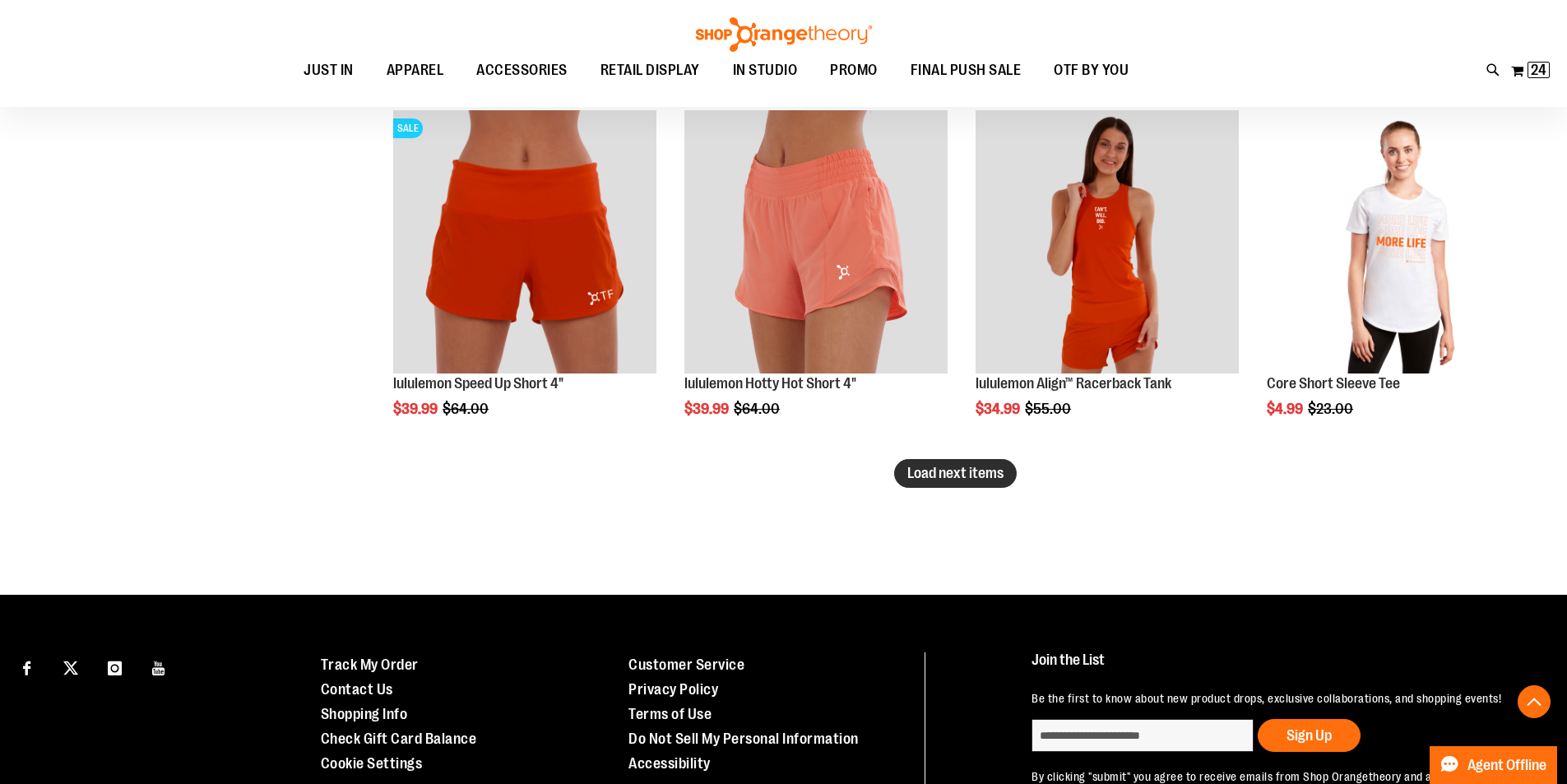
click at [926, 473] on span "Load next items" at bounding box center [955, 473] width 96 height 17
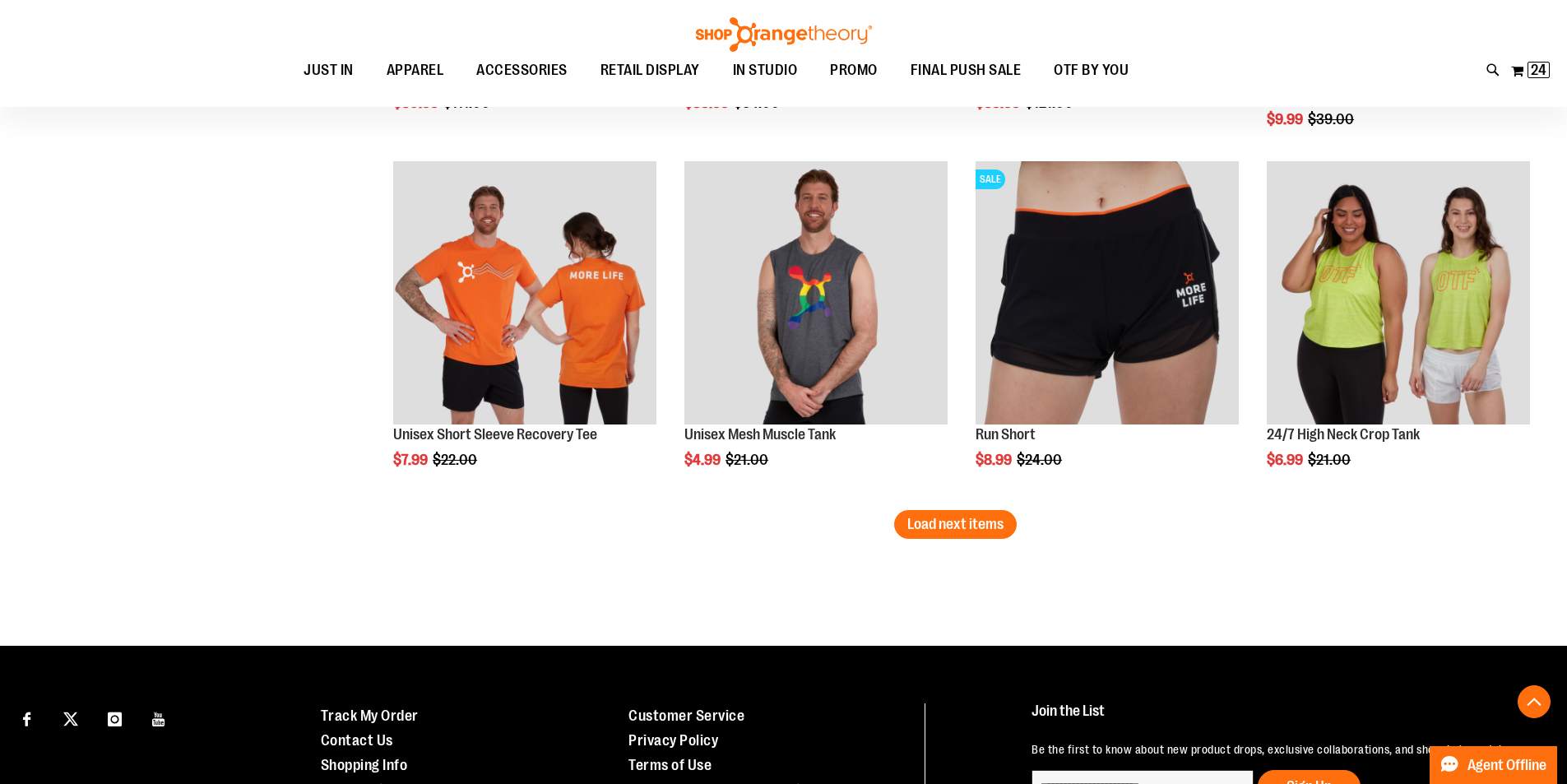
scroll to position [11586, 0]
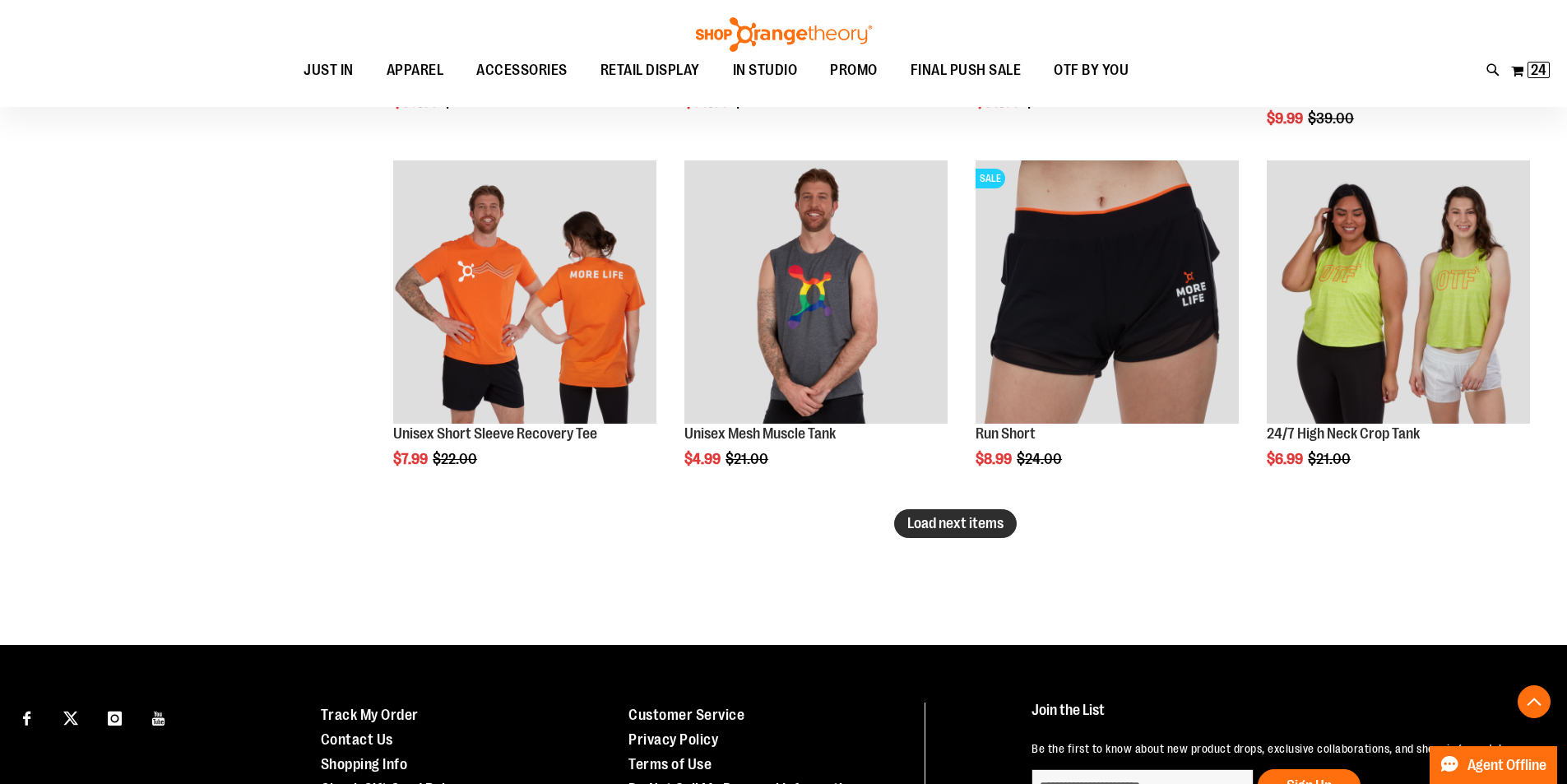
click at [933, 517] on span "Load next items" at bounding box center [955, 523] width 96 height 17
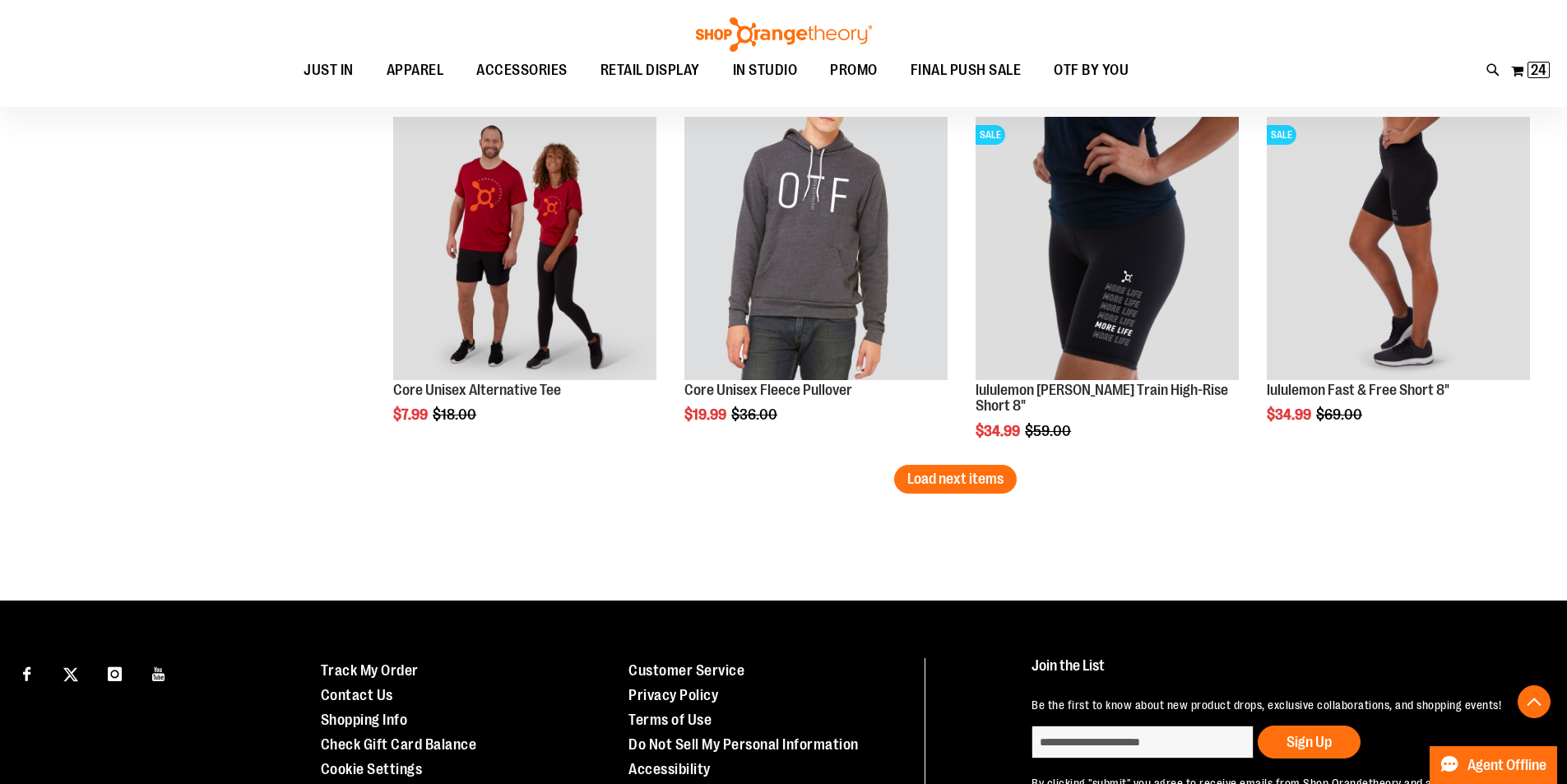
scroll to position [12703, 0]
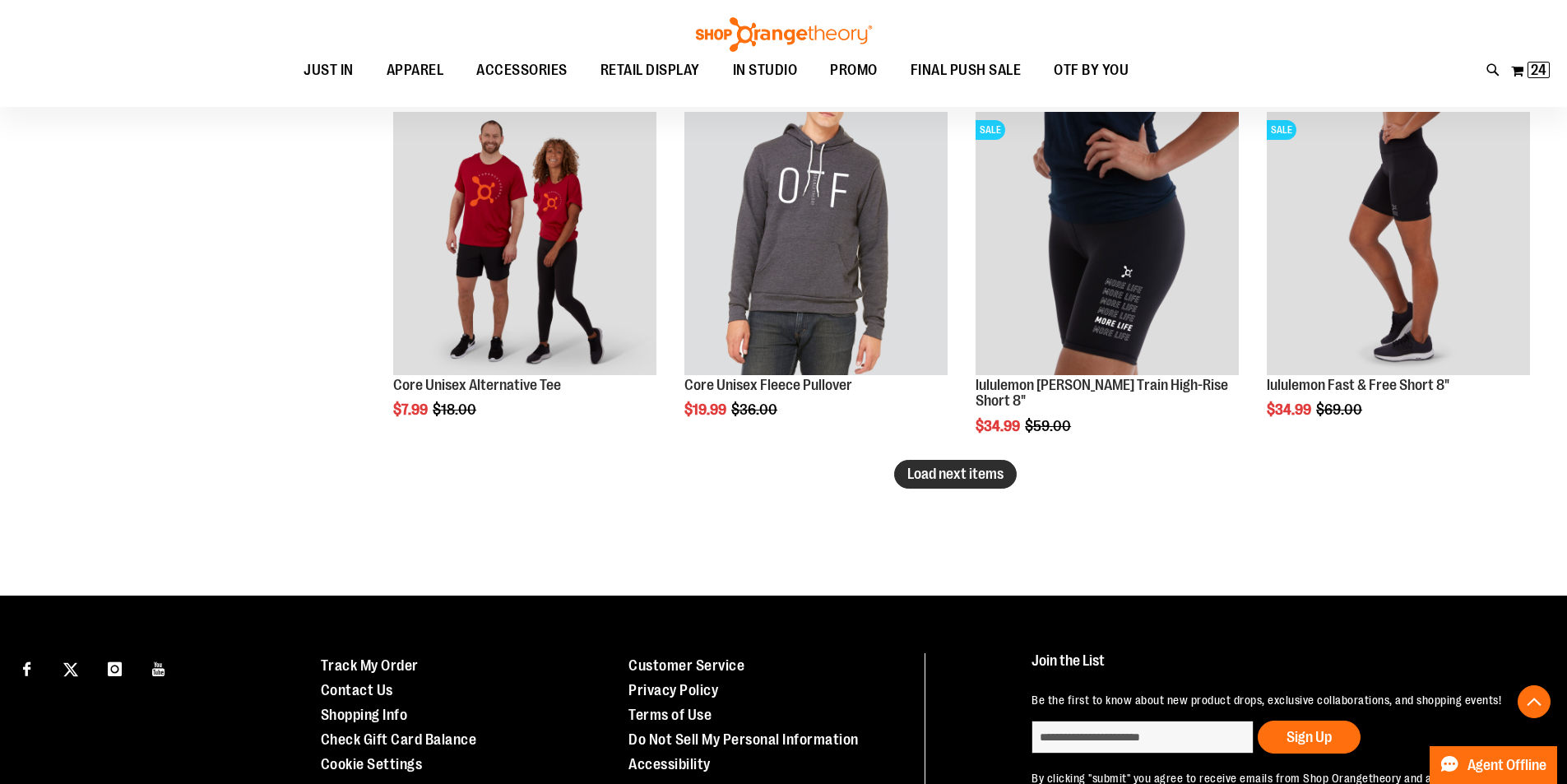
click at [956, 473] on span "Load next items" at bounding box center [955, 473] width 96 height 17
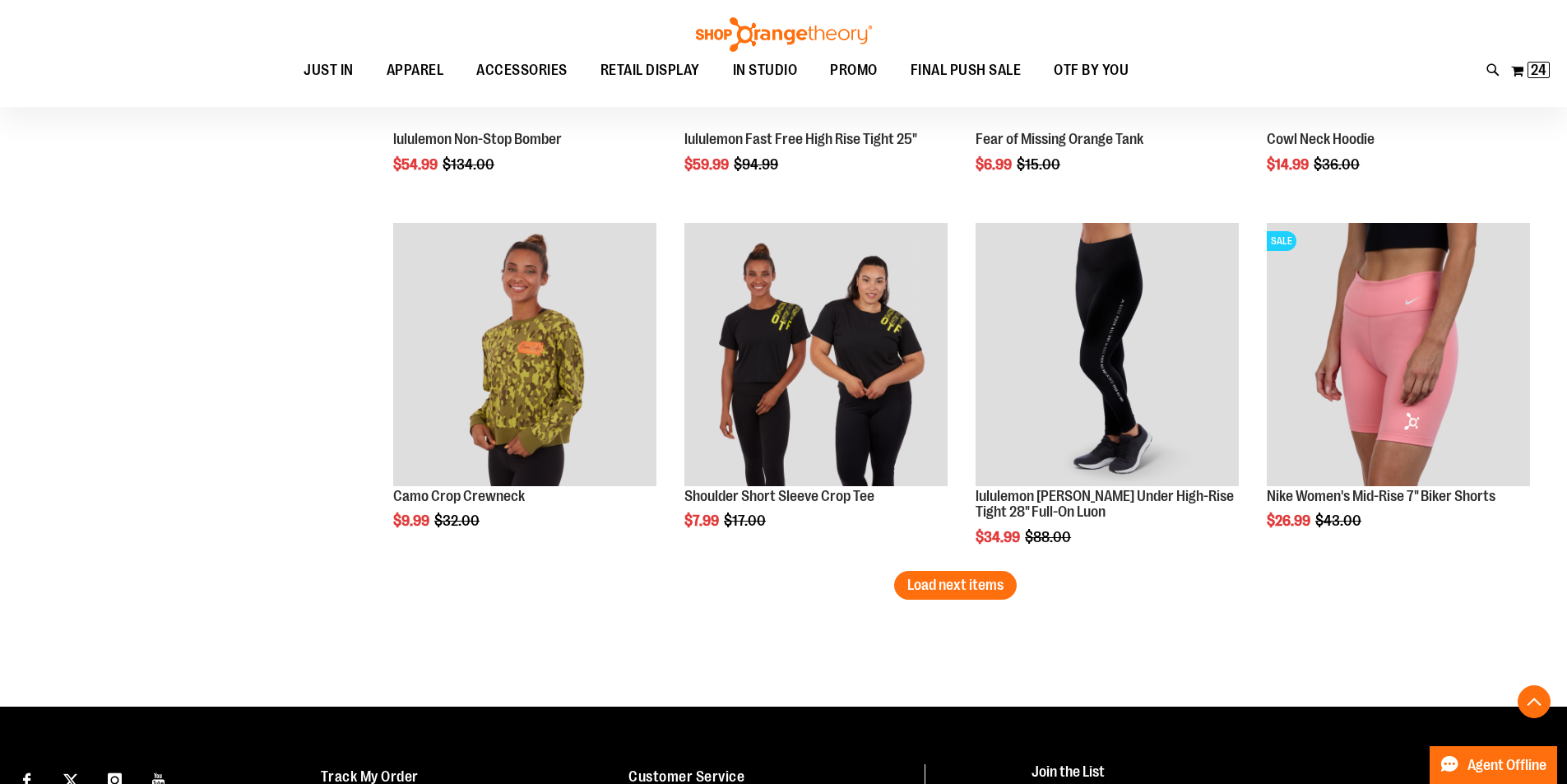
scroll to position [13665, 0]
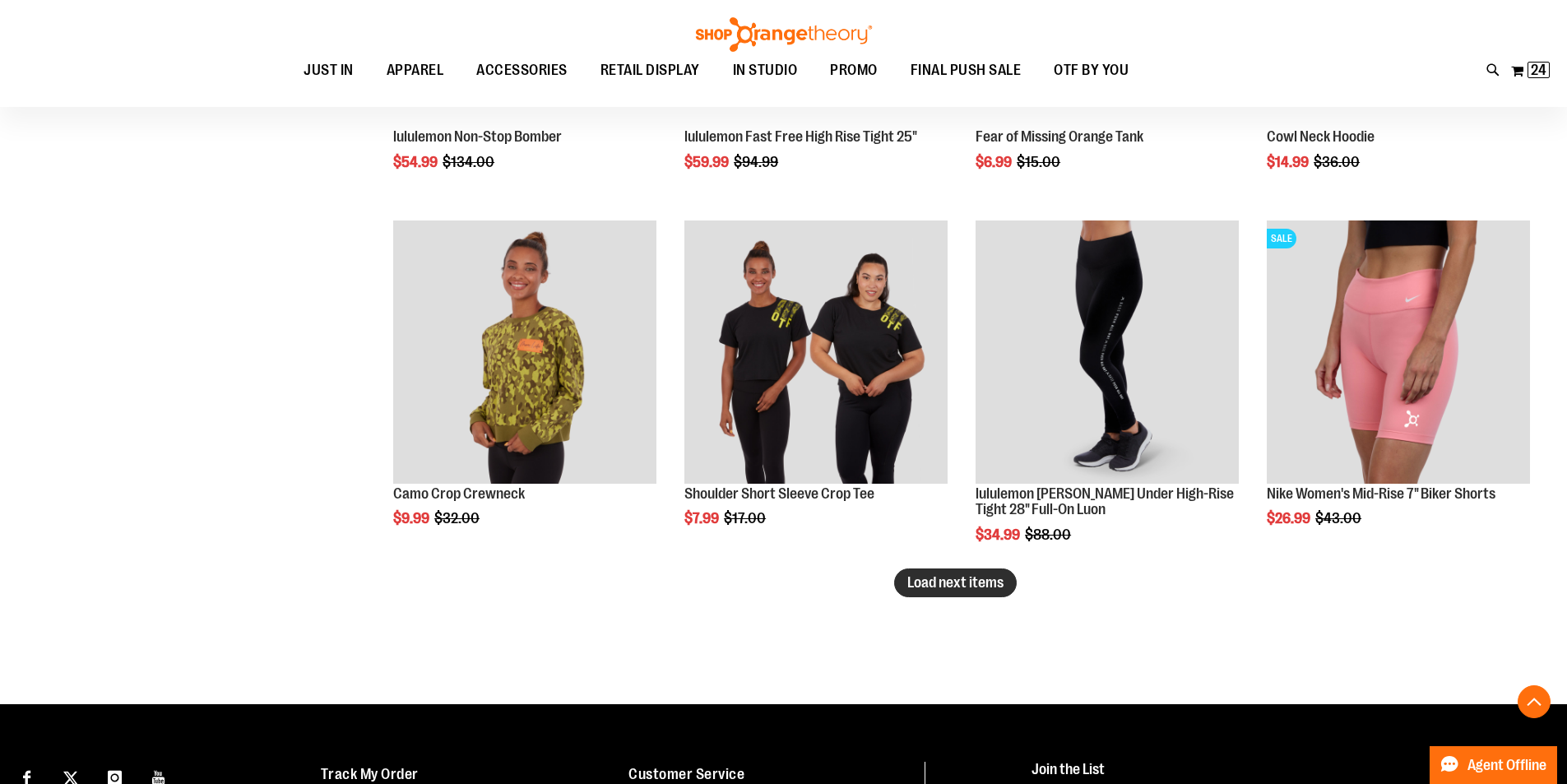
click at [931, 586] on span "Load next items" at bounding box center [955, 582] width 96 height 17
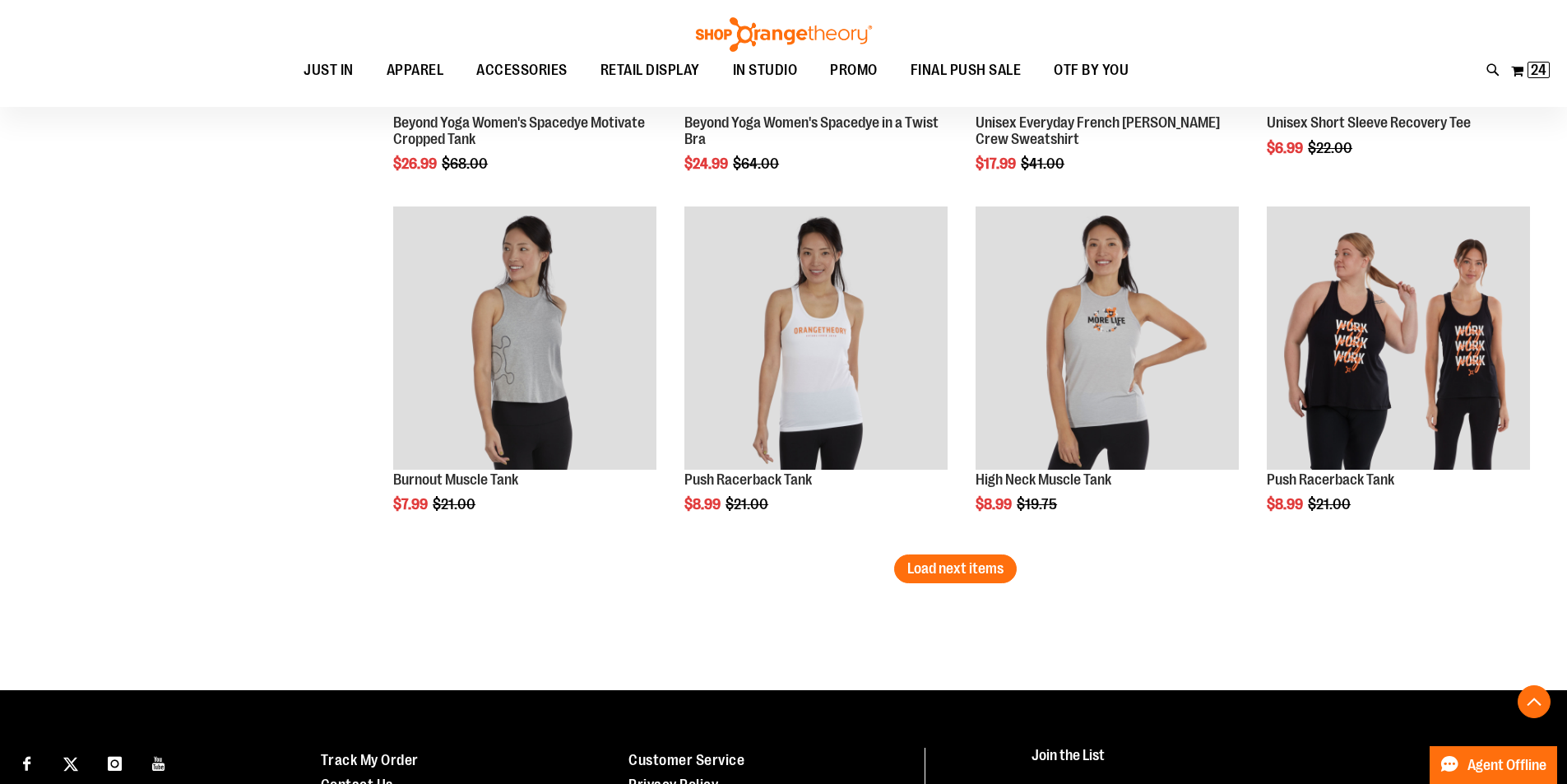
scroll to position [14750, 0]
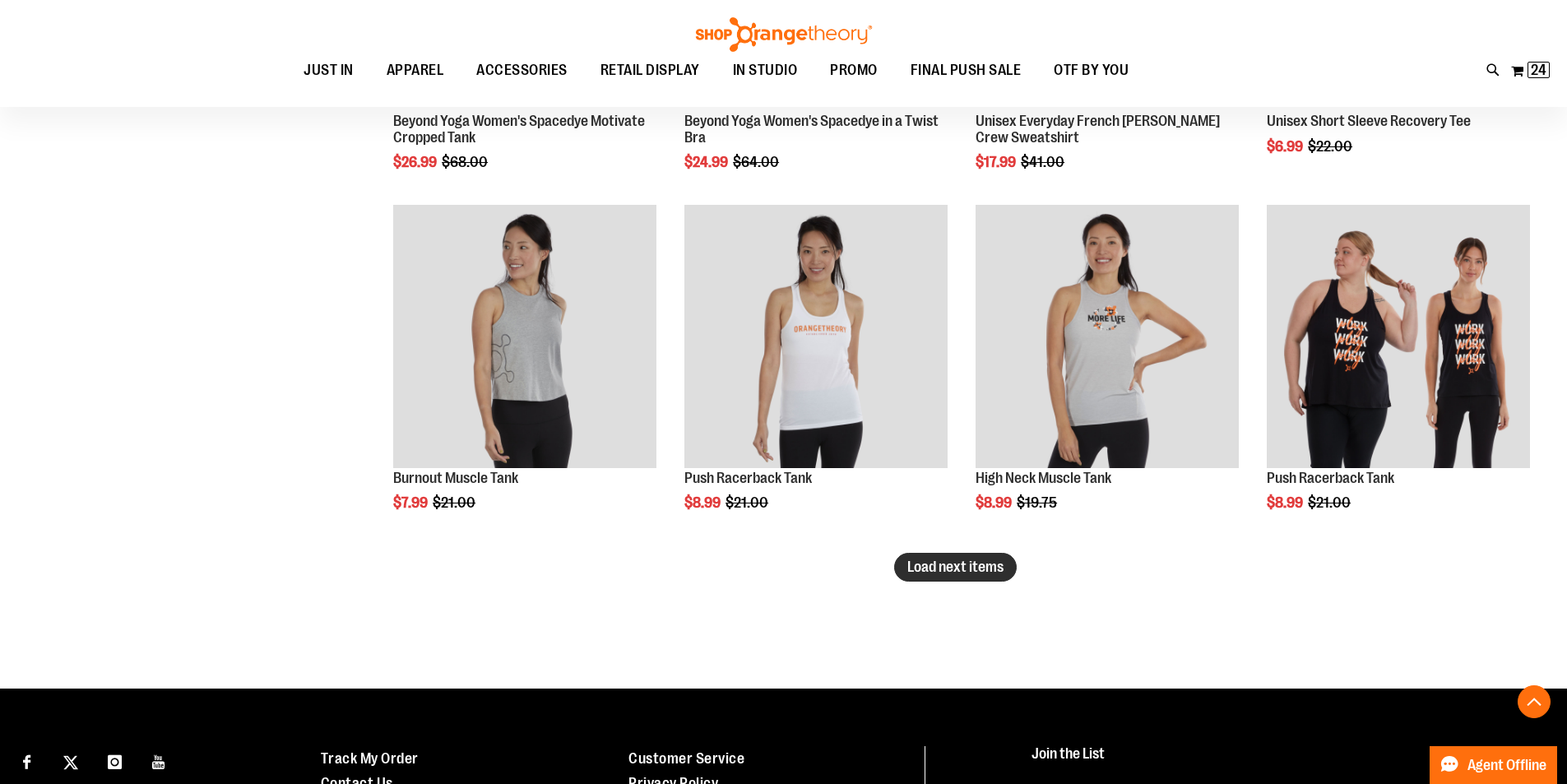
click at [951, 561] on span "Load next items" at bounding box center [955, 566] width 96 height 17
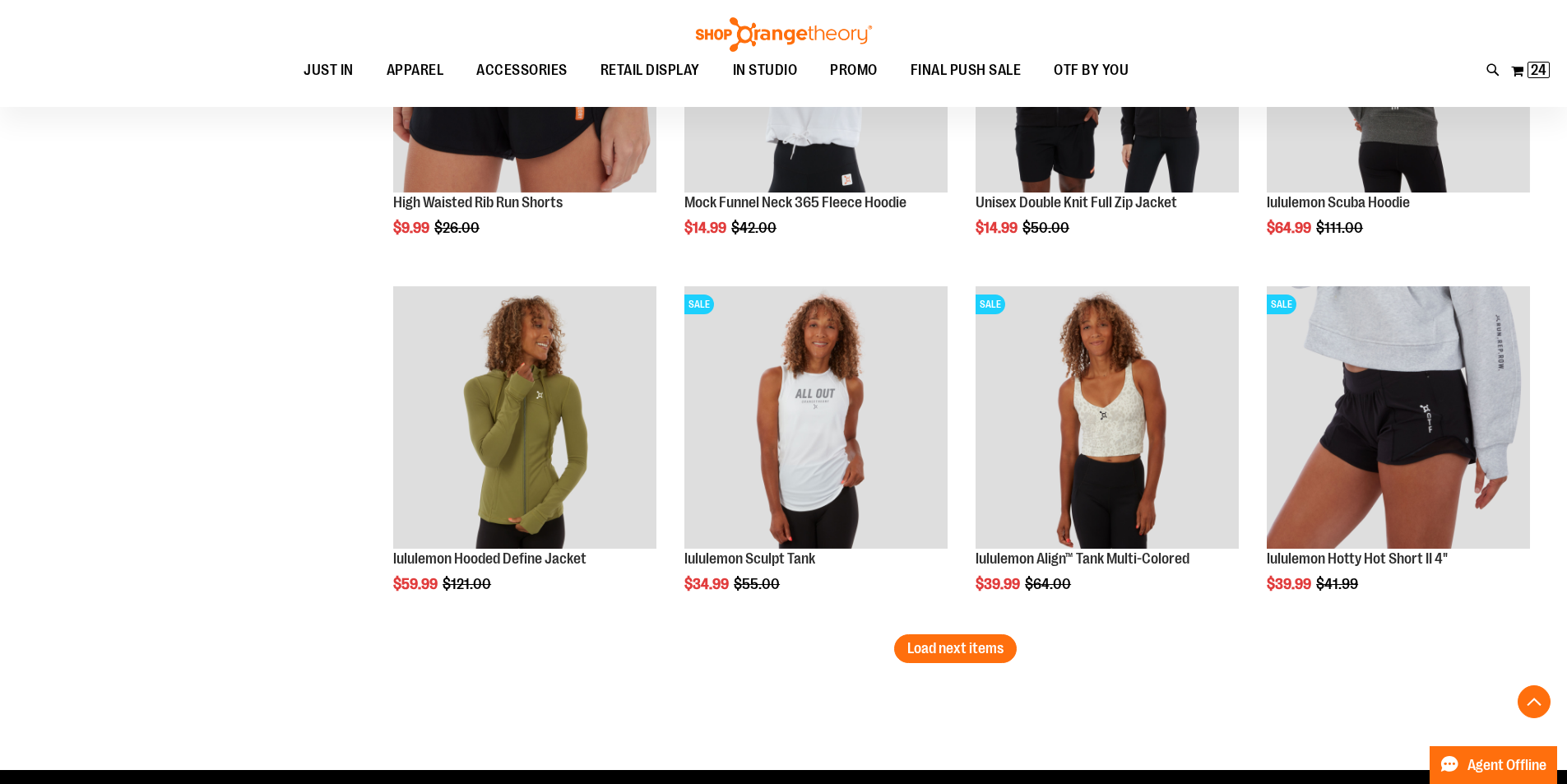
scroll to position [15771, 0]
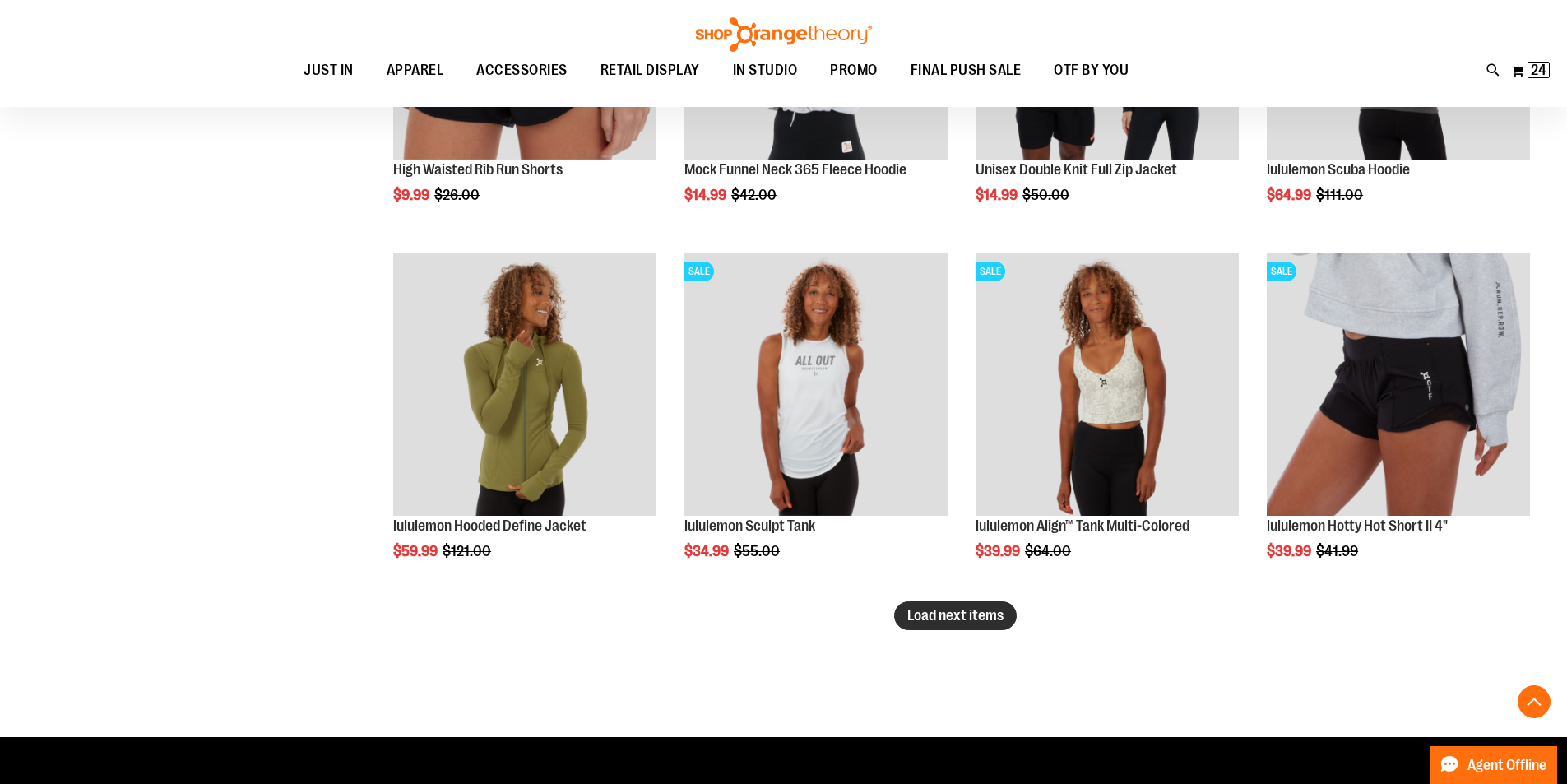
click at [941, 610] on span "Load next items" at bounding box center [955, 615] width 96 height 17
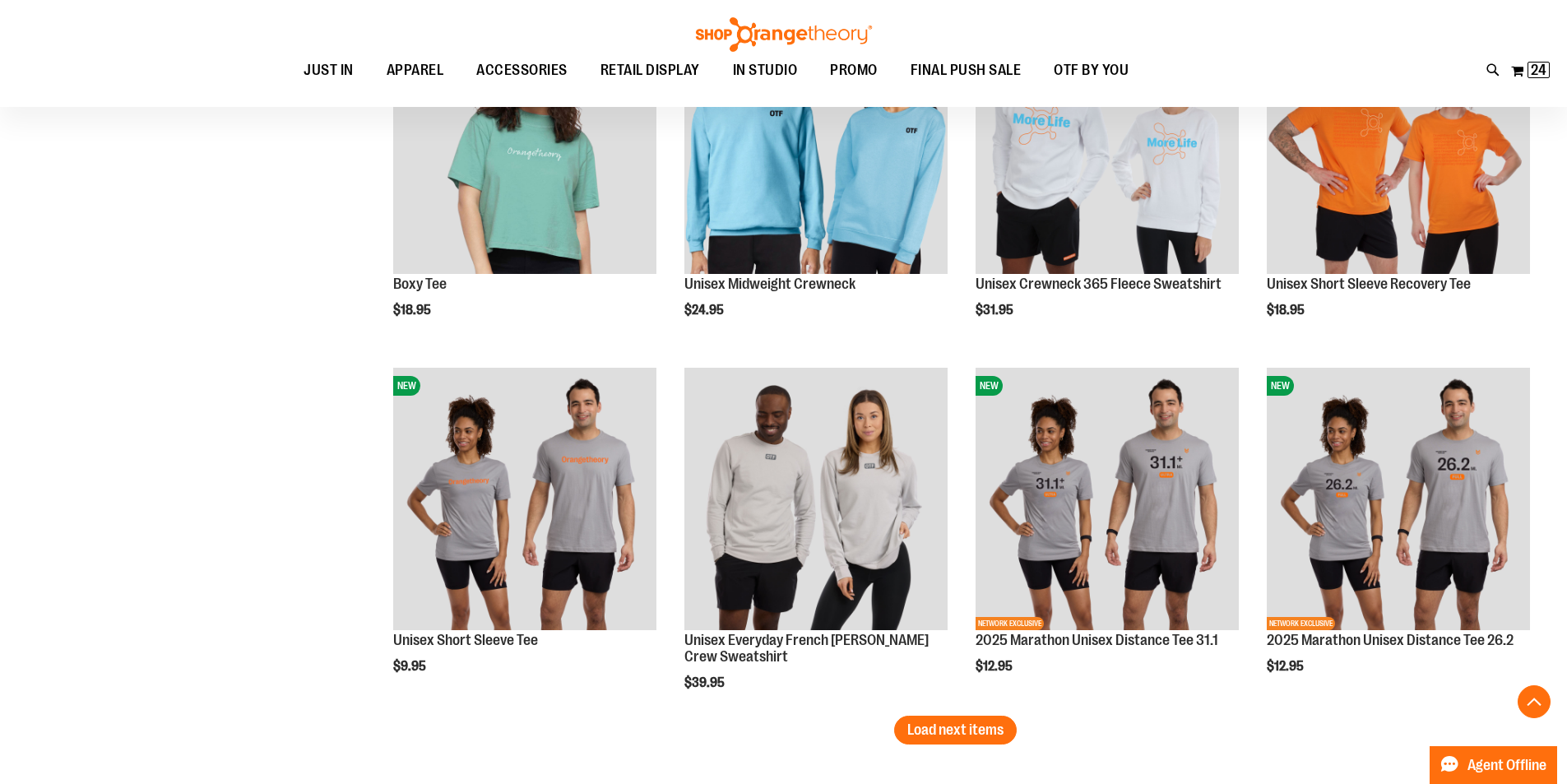
scroll to position [16758, 0]
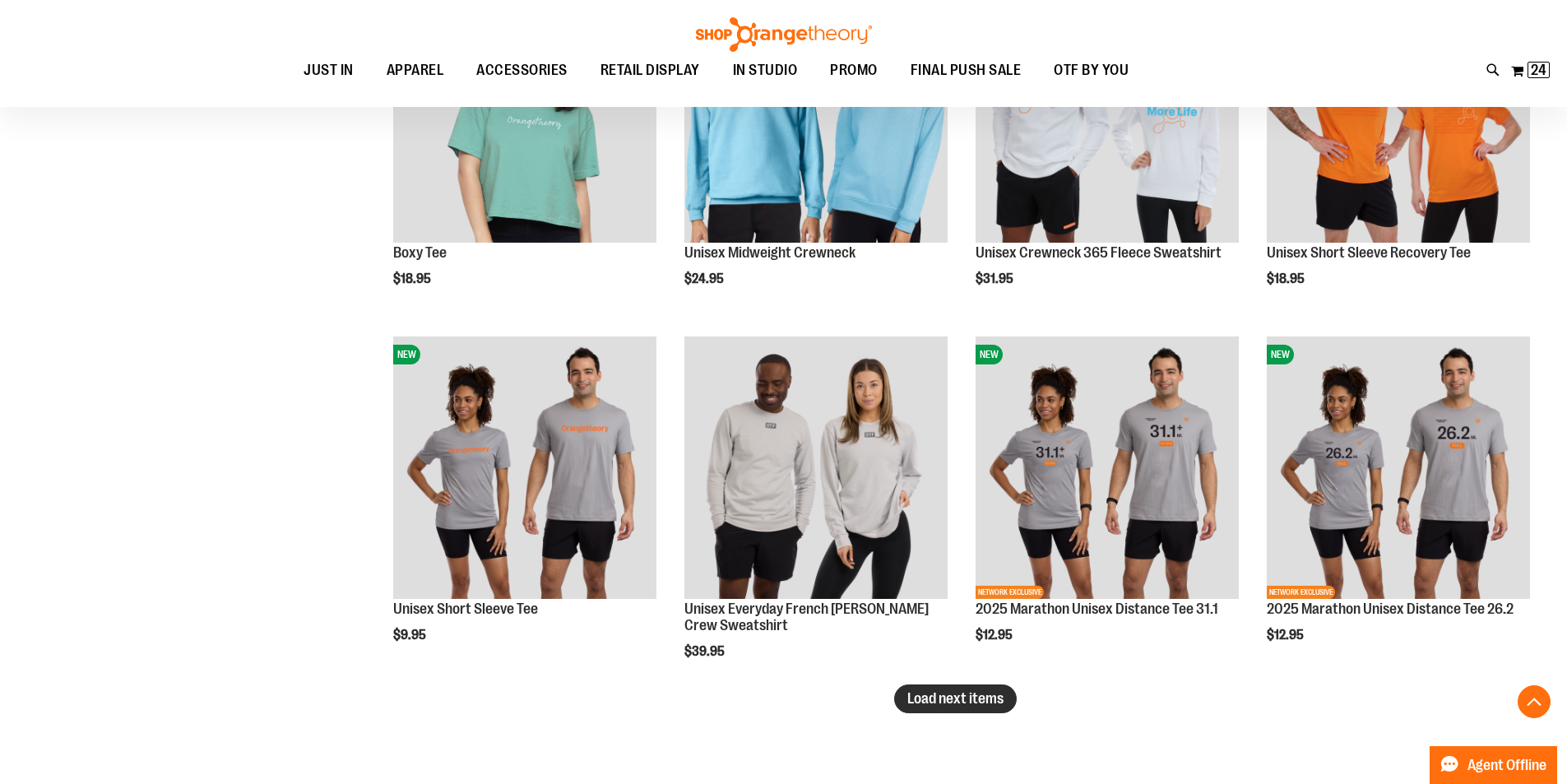
click at [951, 697] on span "Load next items" at bounding box center [955, 698] width 96 height 17
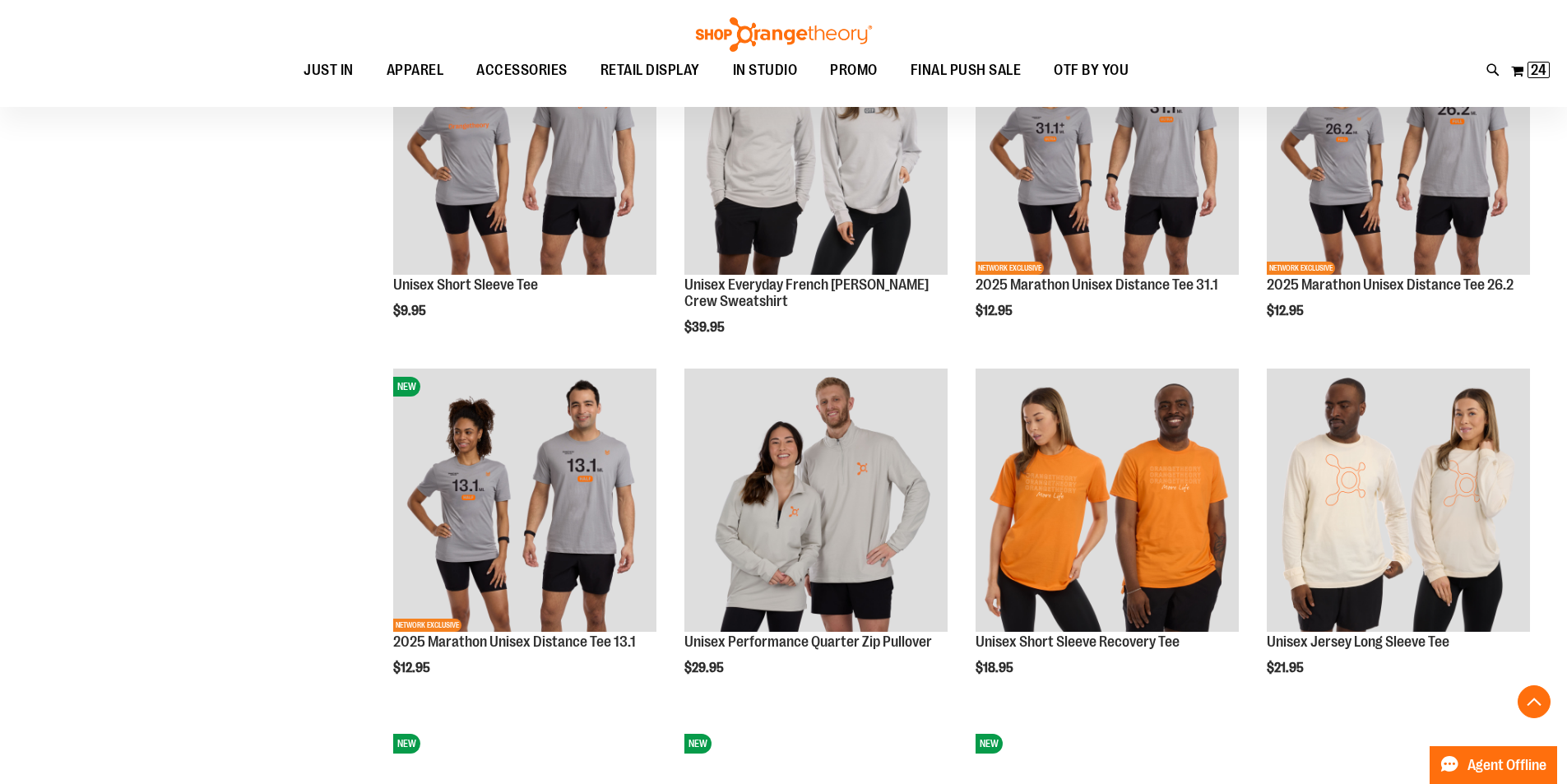
scroll to position [17087, 0]
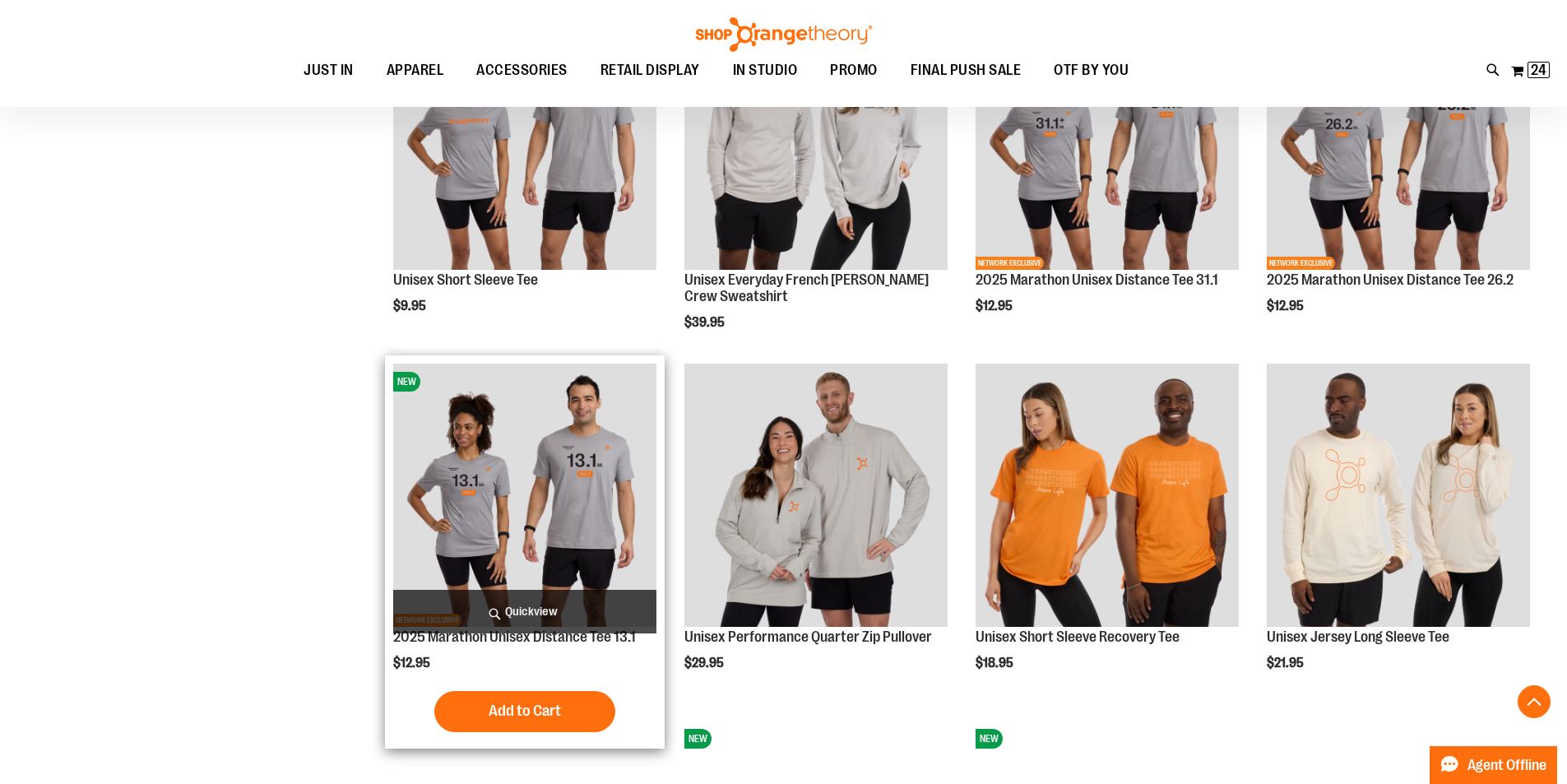
click at [561, 541] on img "product" at bounding box center [524, 495] width 263 height 263
click at [554, 551] on img "product" at bounding box center [524, 495] width 263 height 263
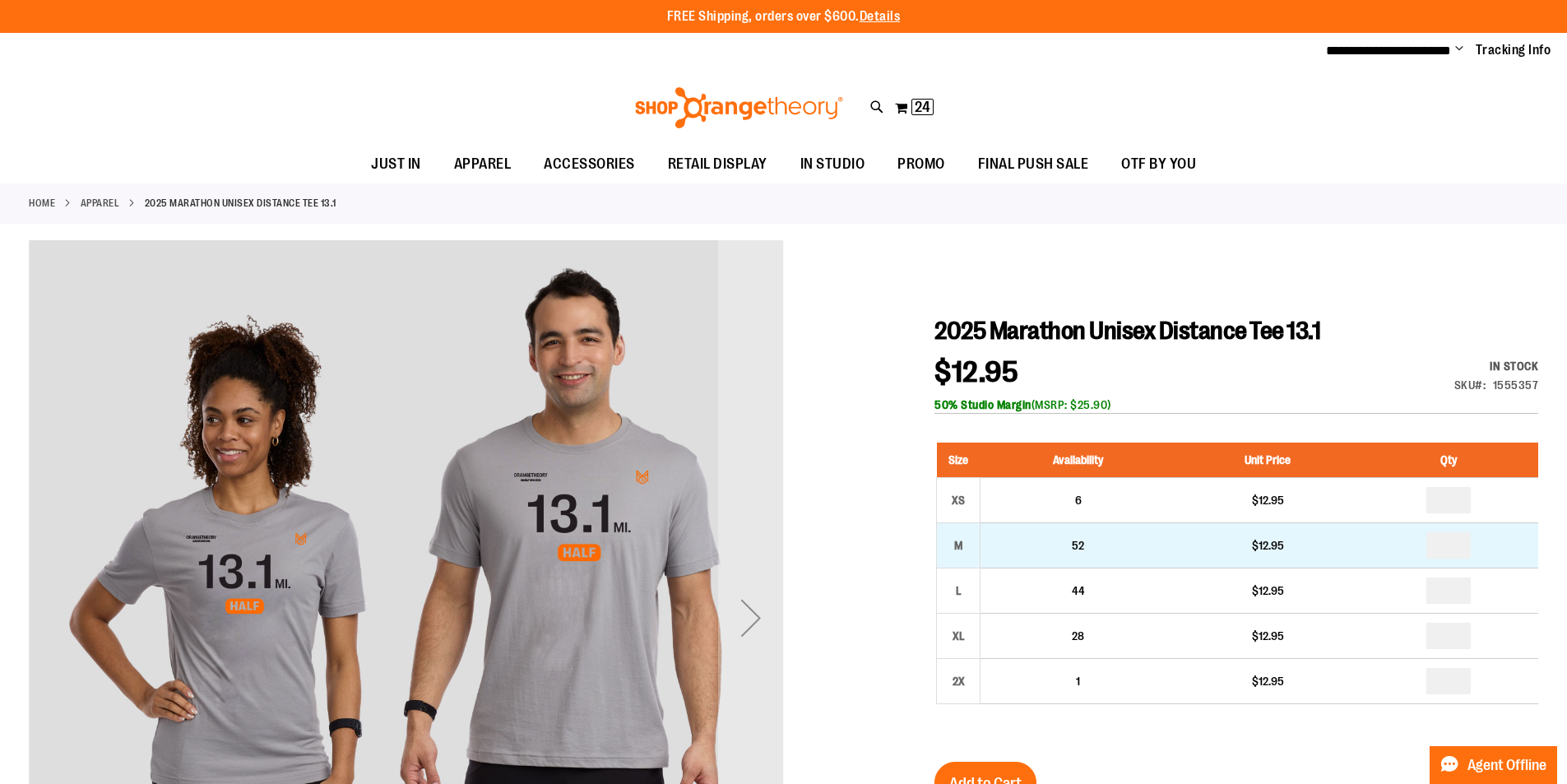
type input "**********"
click at [1455, 542] on input "number" at bounding box center [1448, 546] width 44 height 27
type input "*"
click at [1461, 546] on input "*" at bounding box center [1448, 546] width 44 height 27
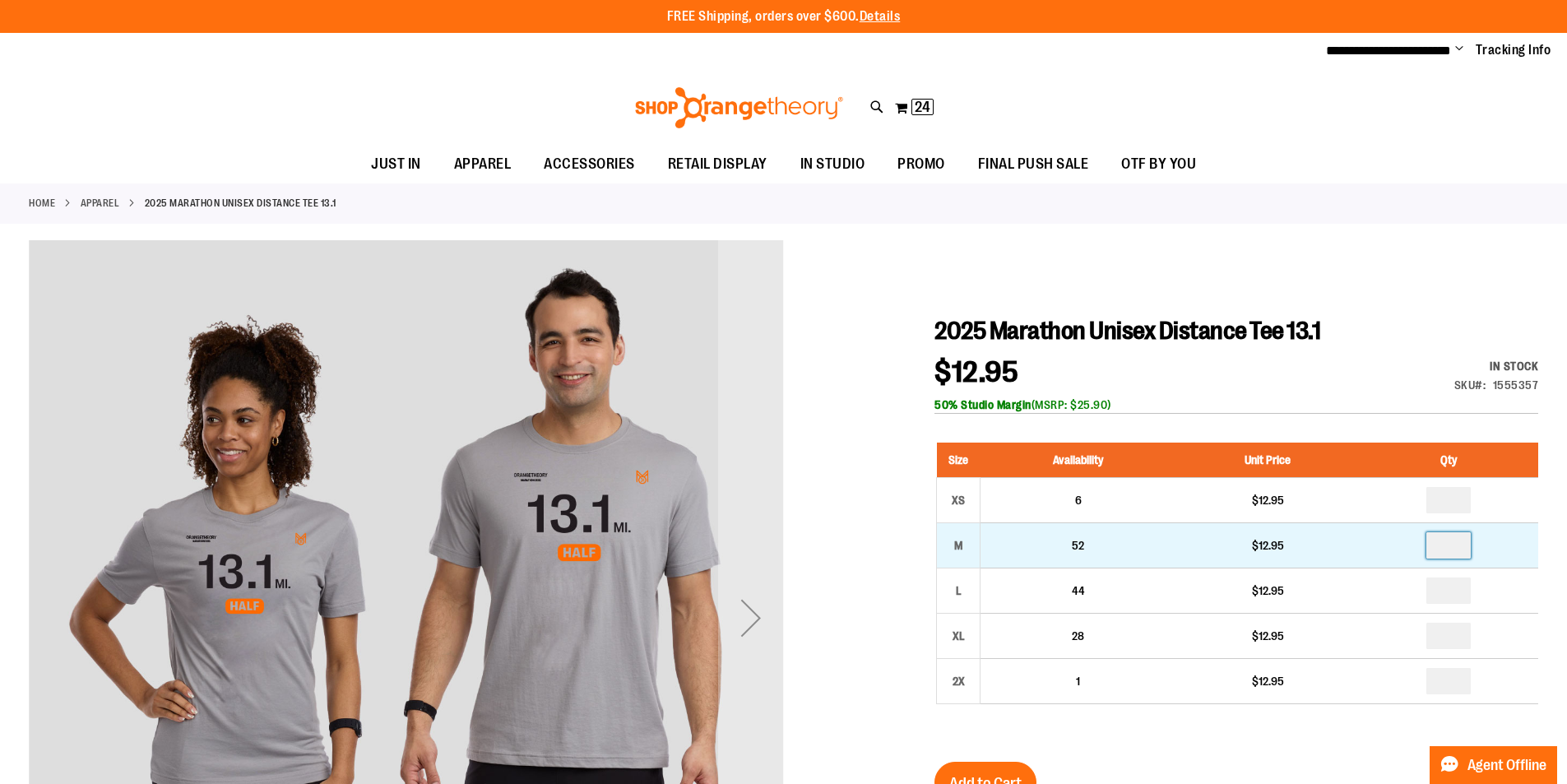
type input "*"
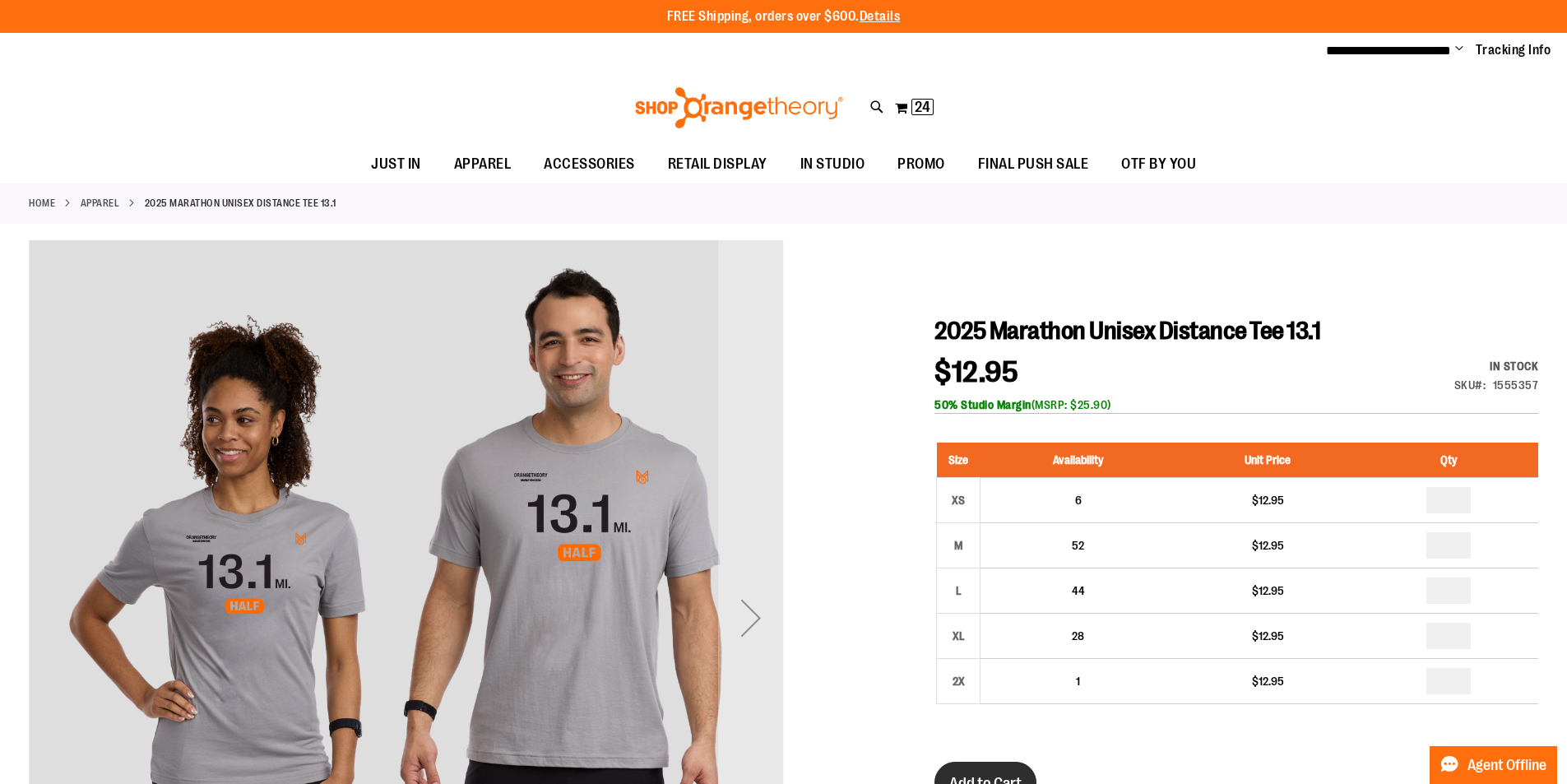
click at [986, 774] on span "Add to Cart" at bounding box center [985, 783] width 72 height 18
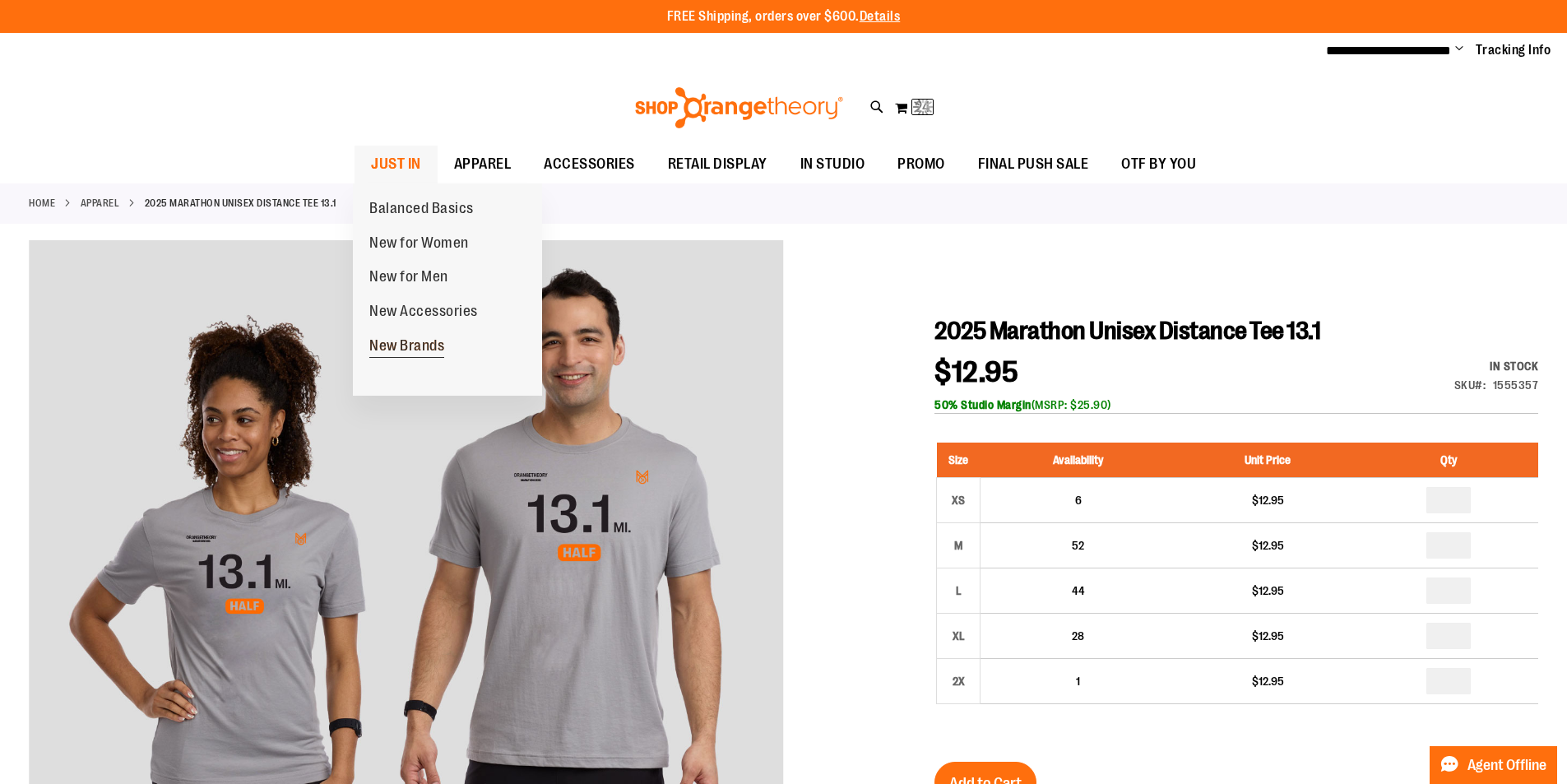
click at [391, 342] on span "New Brands" at bounding box center [407, 347] width 75 height 21
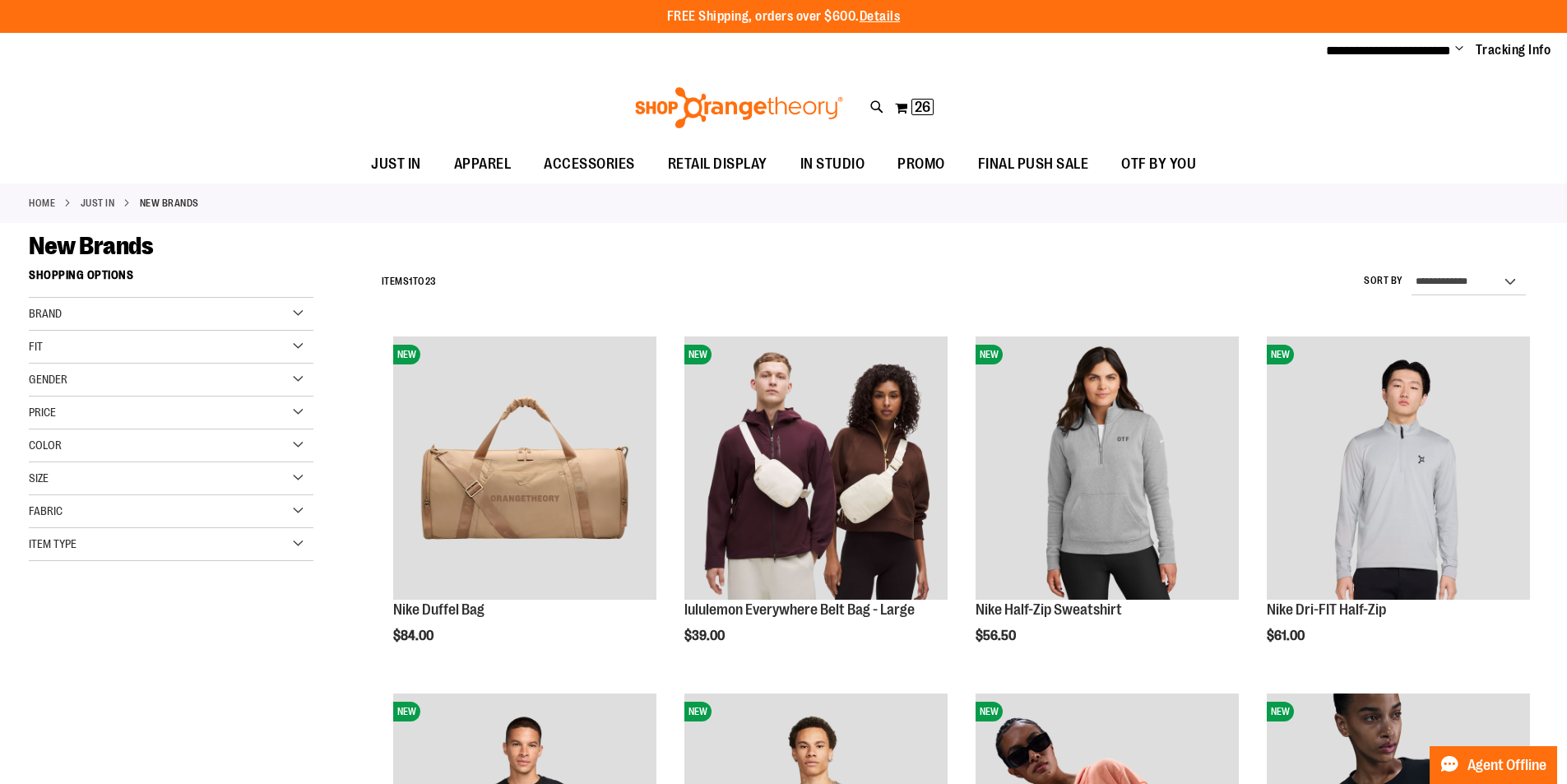
type input "**********"
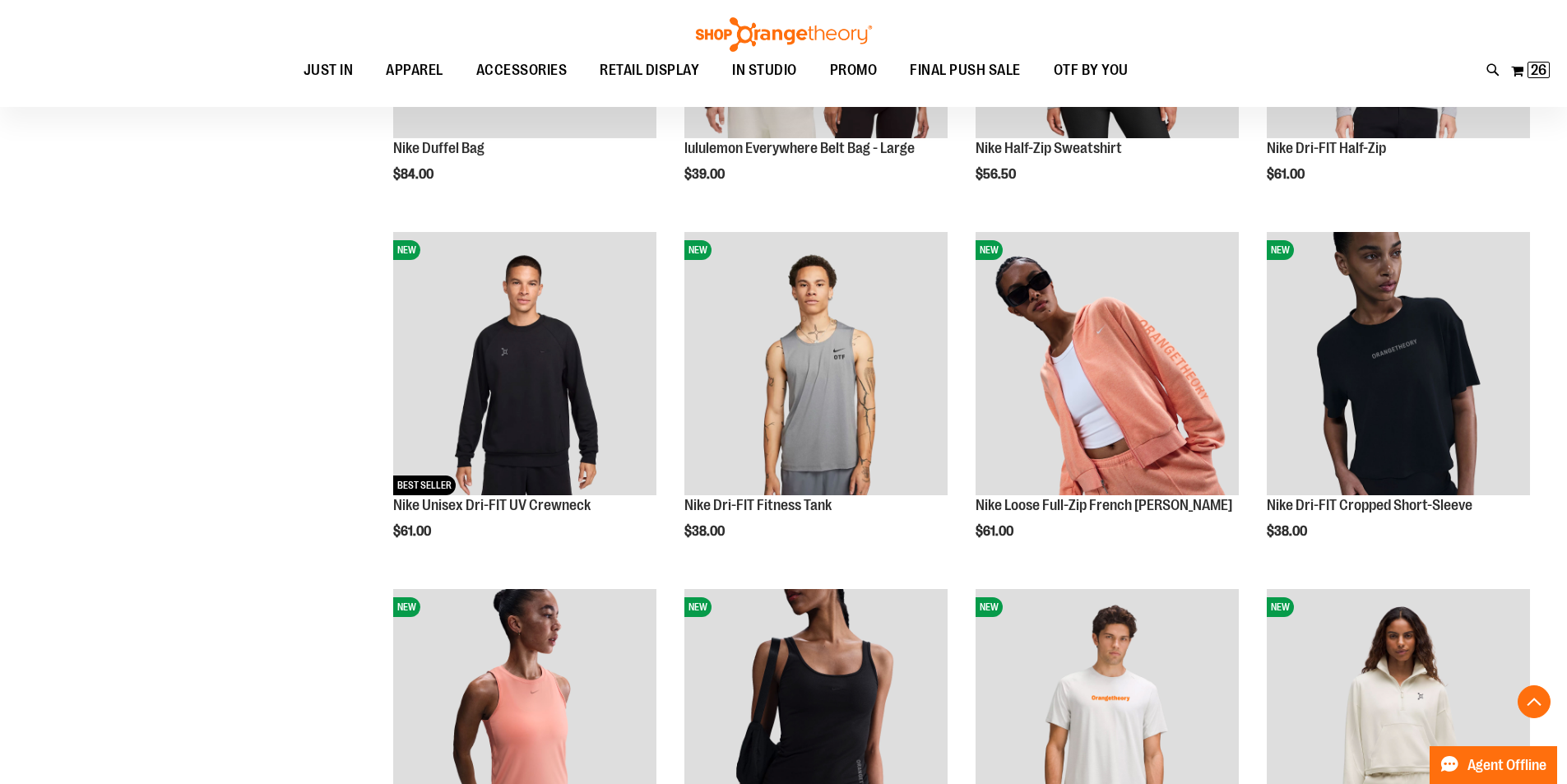
scroll to position [492, 0]
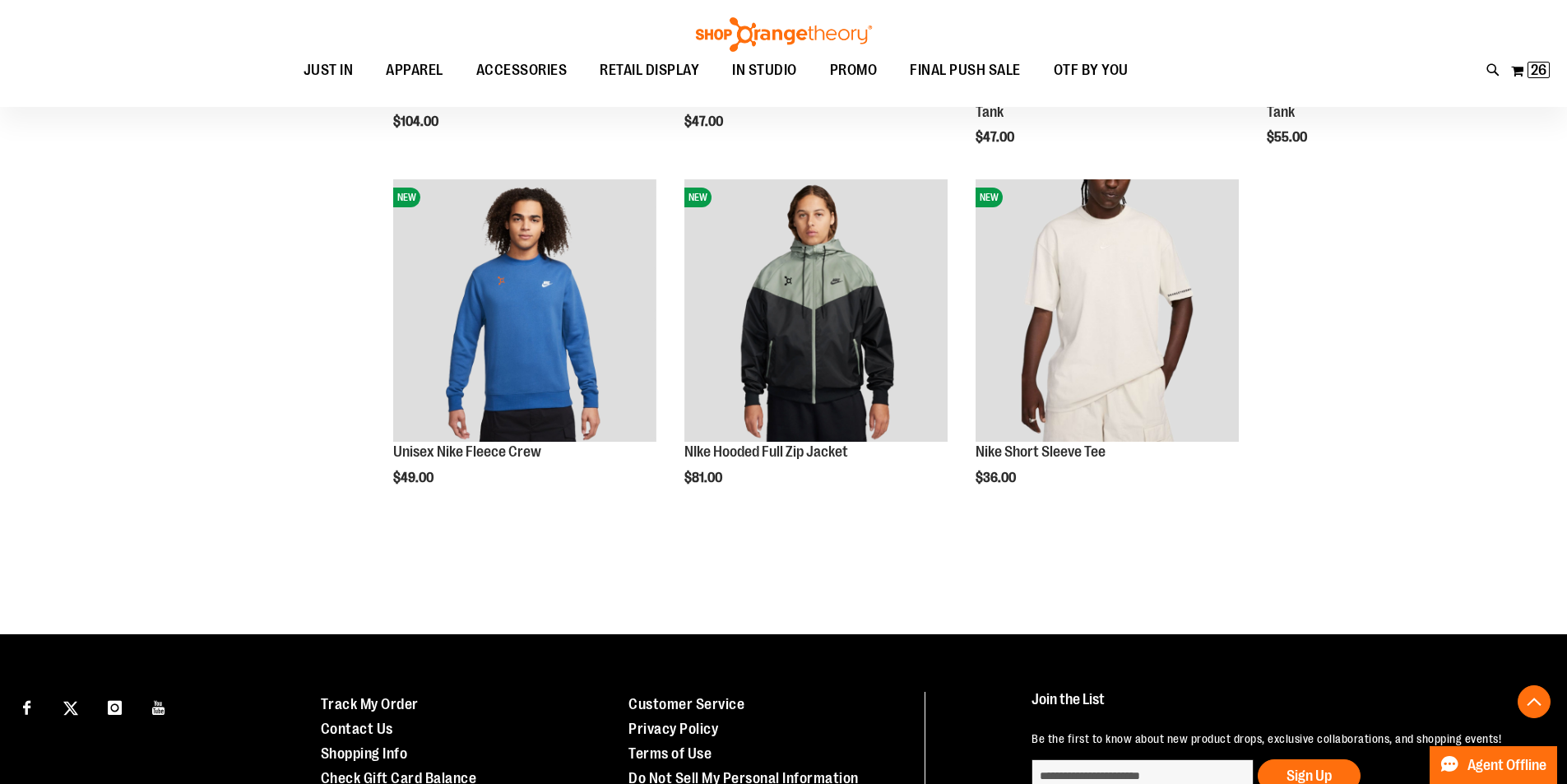
scroll to position [1940, 0]
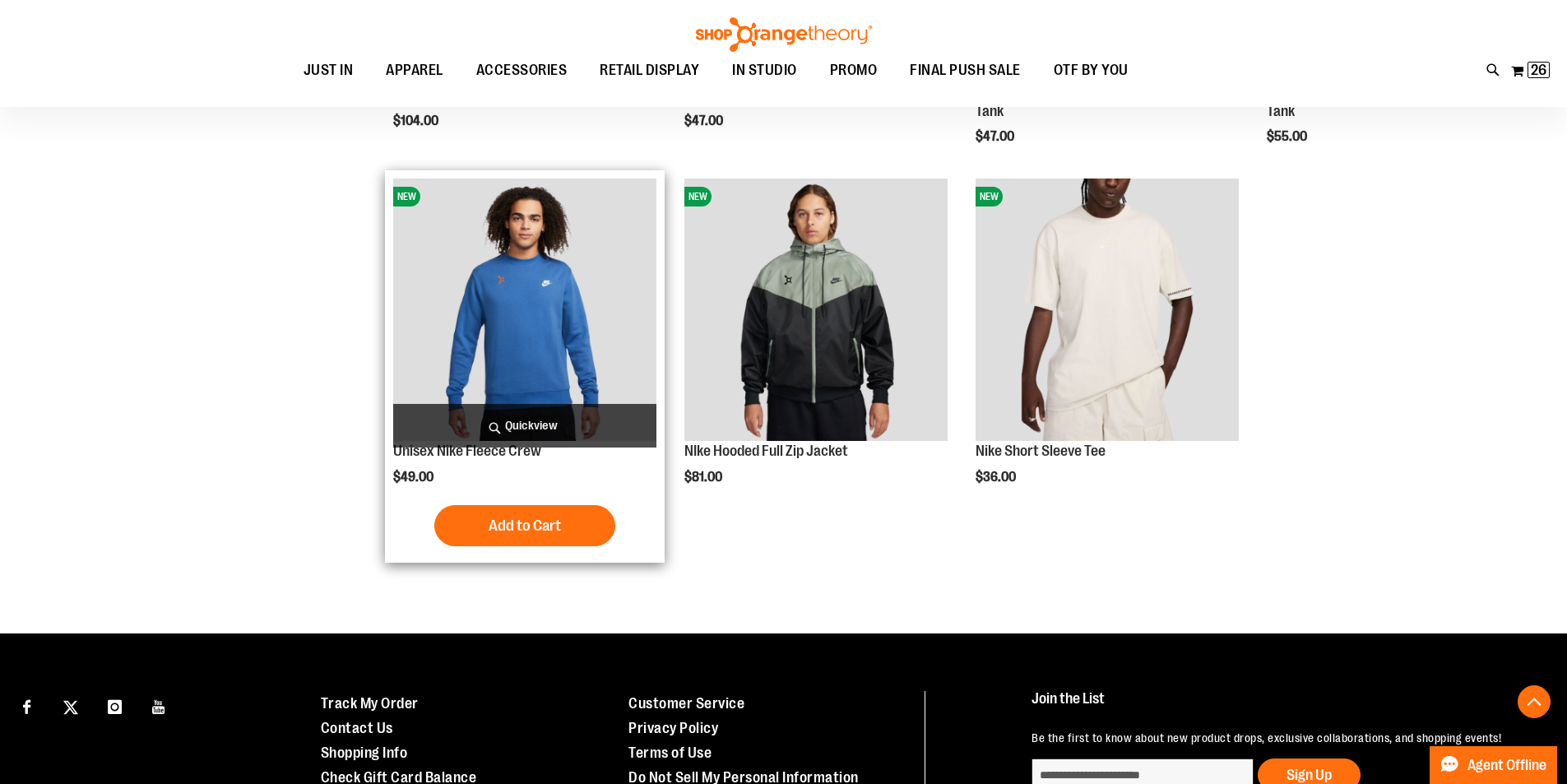
click at [504, 307] on img "product" at bounding box center [524, 310] width 263 height 263
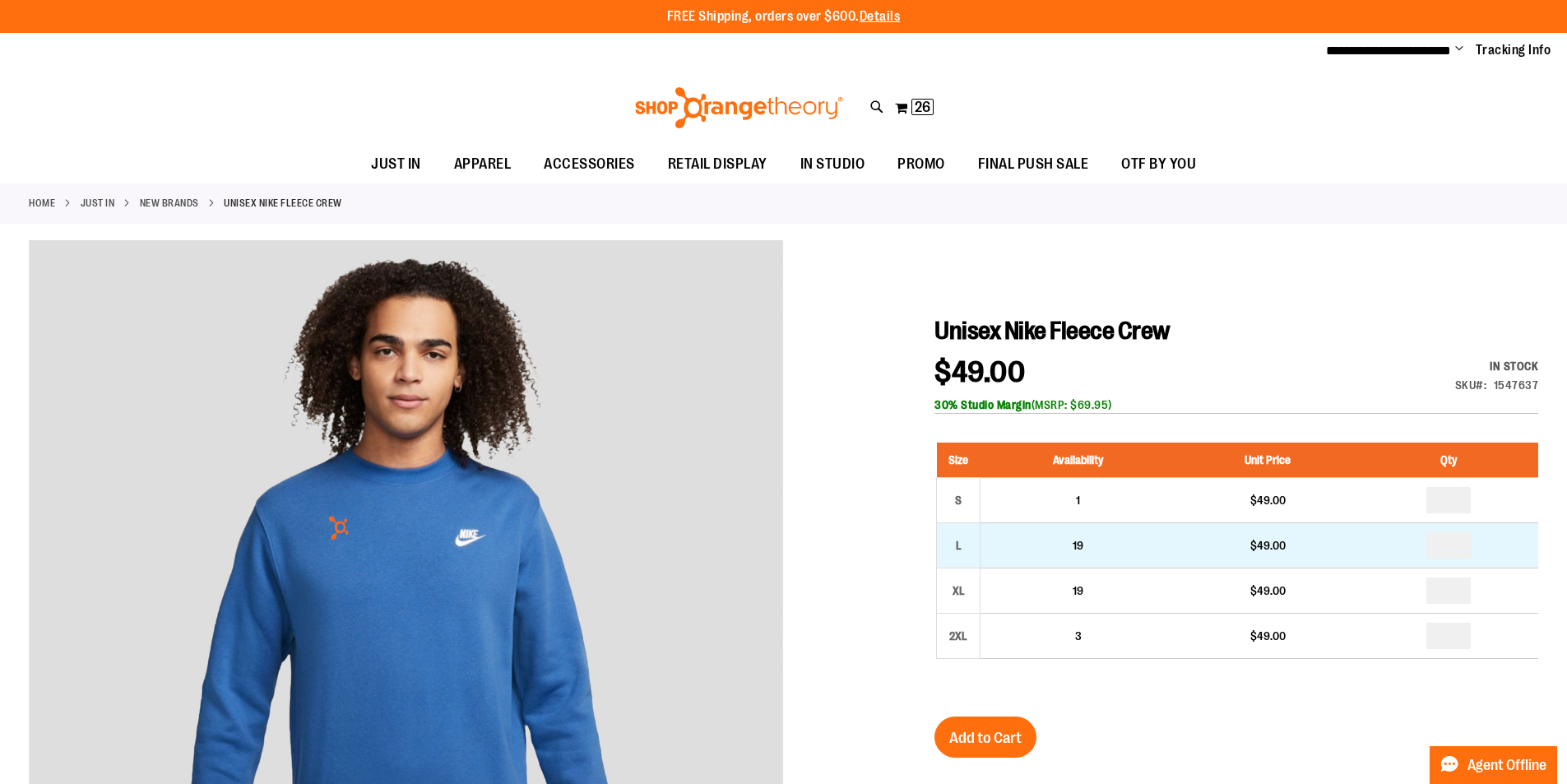
type input "**********"
click at [1462, 537] on input "number" at bounding box center [1448, 546] width 44 height 27
type input "*"
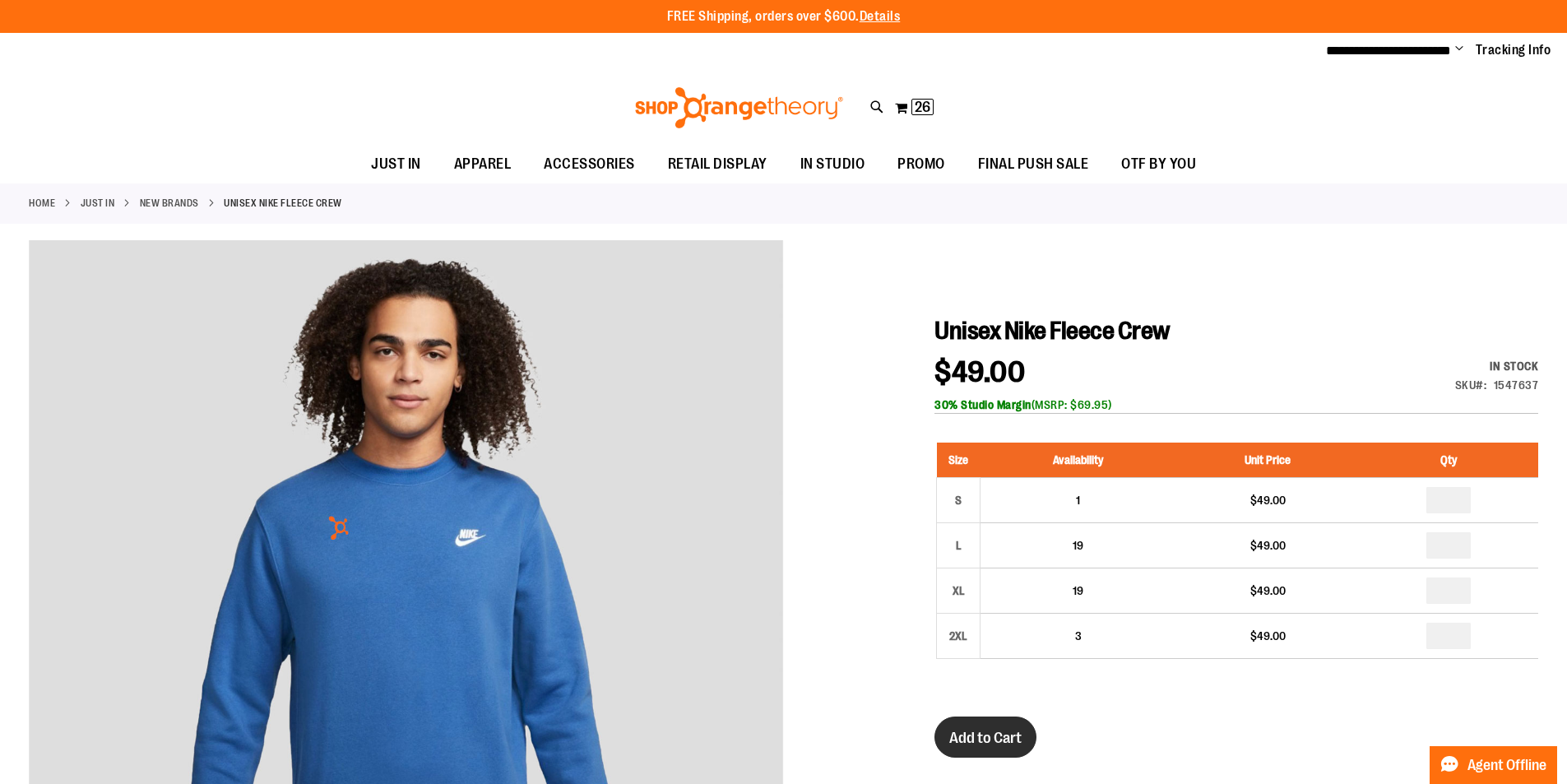
click at [1014, 736] on span "Add to Cart" at bounding box center [985, 737] width 72 height 18
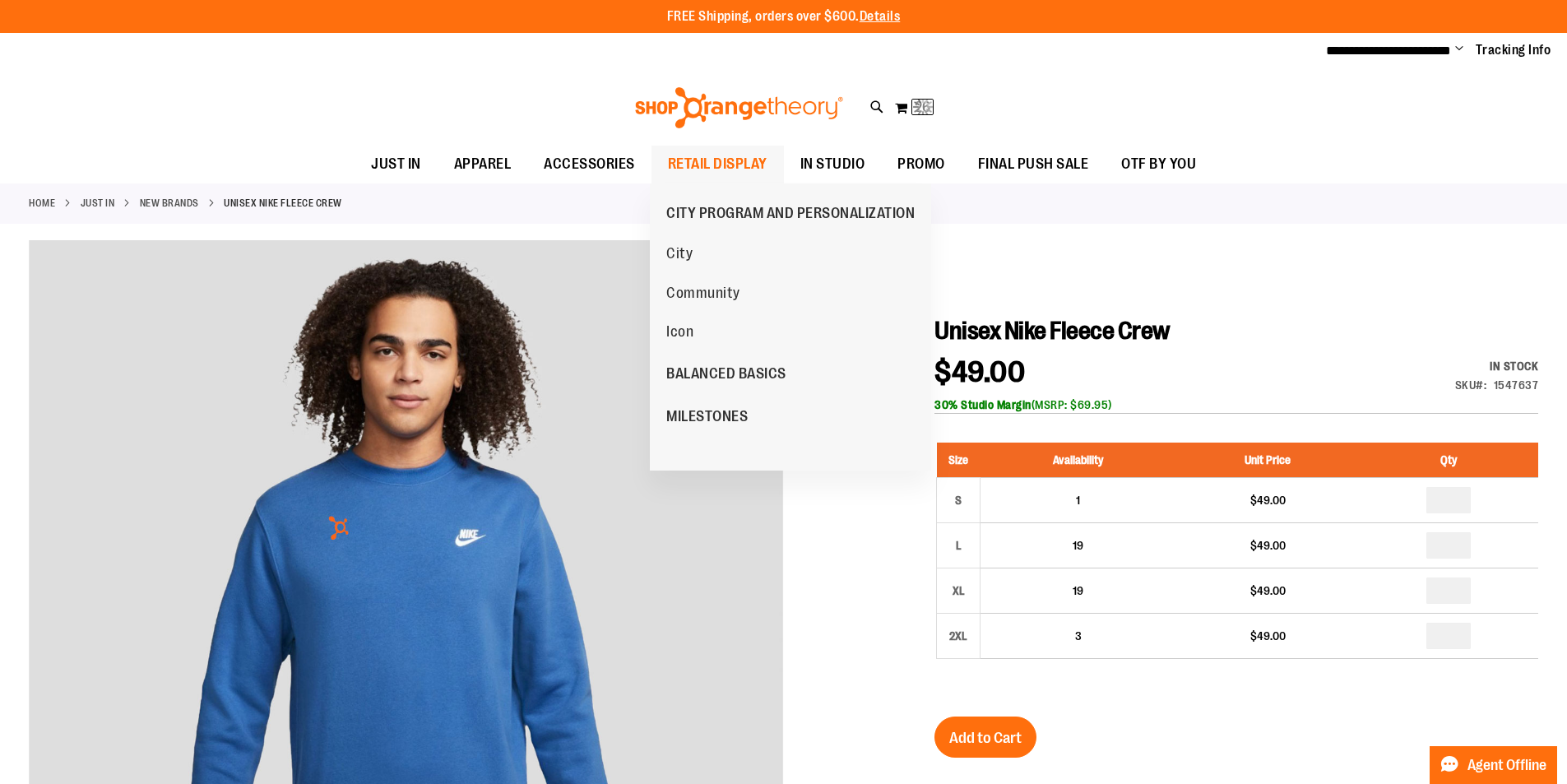
click at [764, 170] on span "RETAIL DISPLAY" at bounding box center [718, 164] width 100 height 37
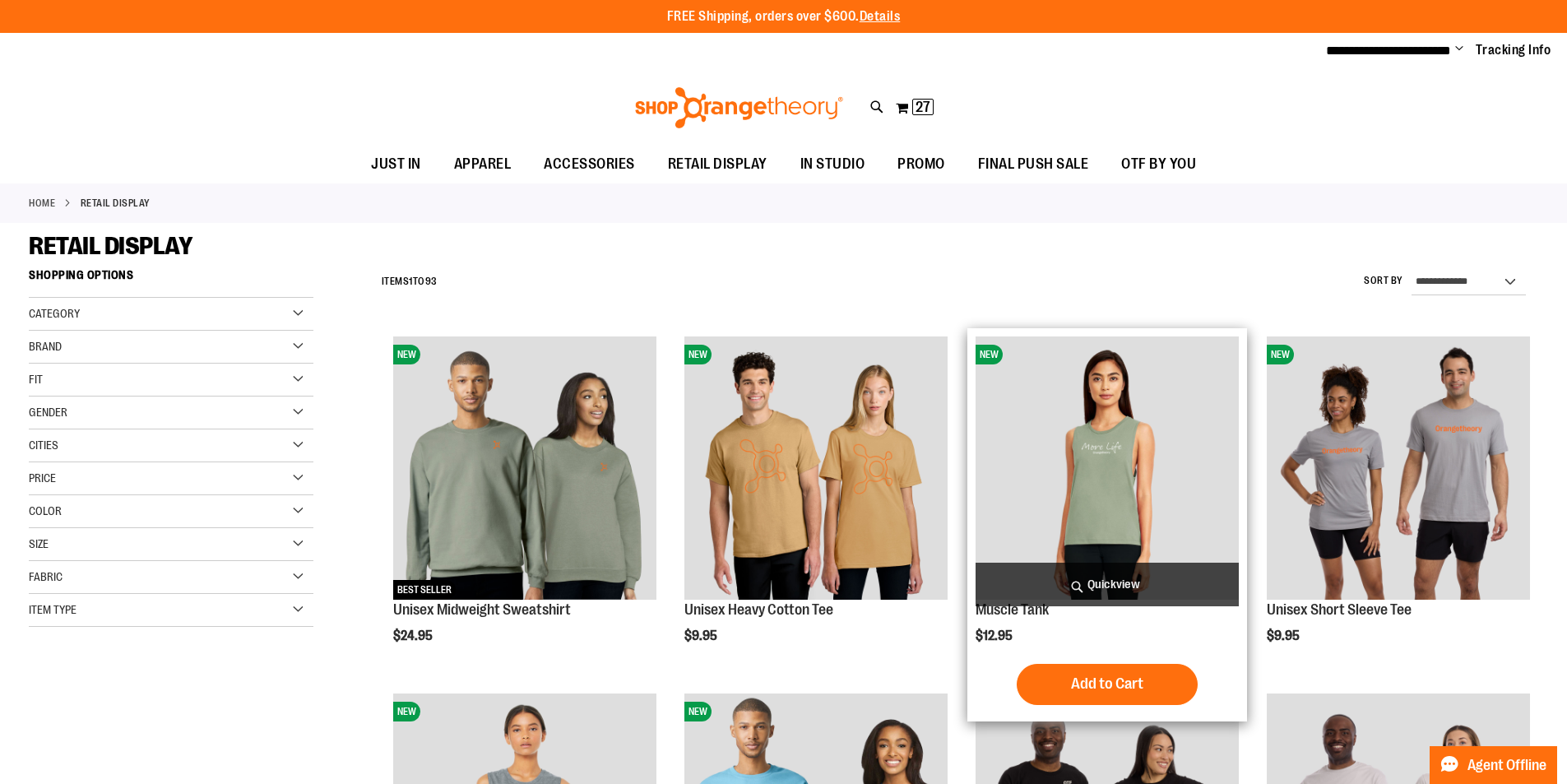
type input "**********"
click at [1107, 450] on img "product" at bounding box center [1107, 468] width 263 height 263
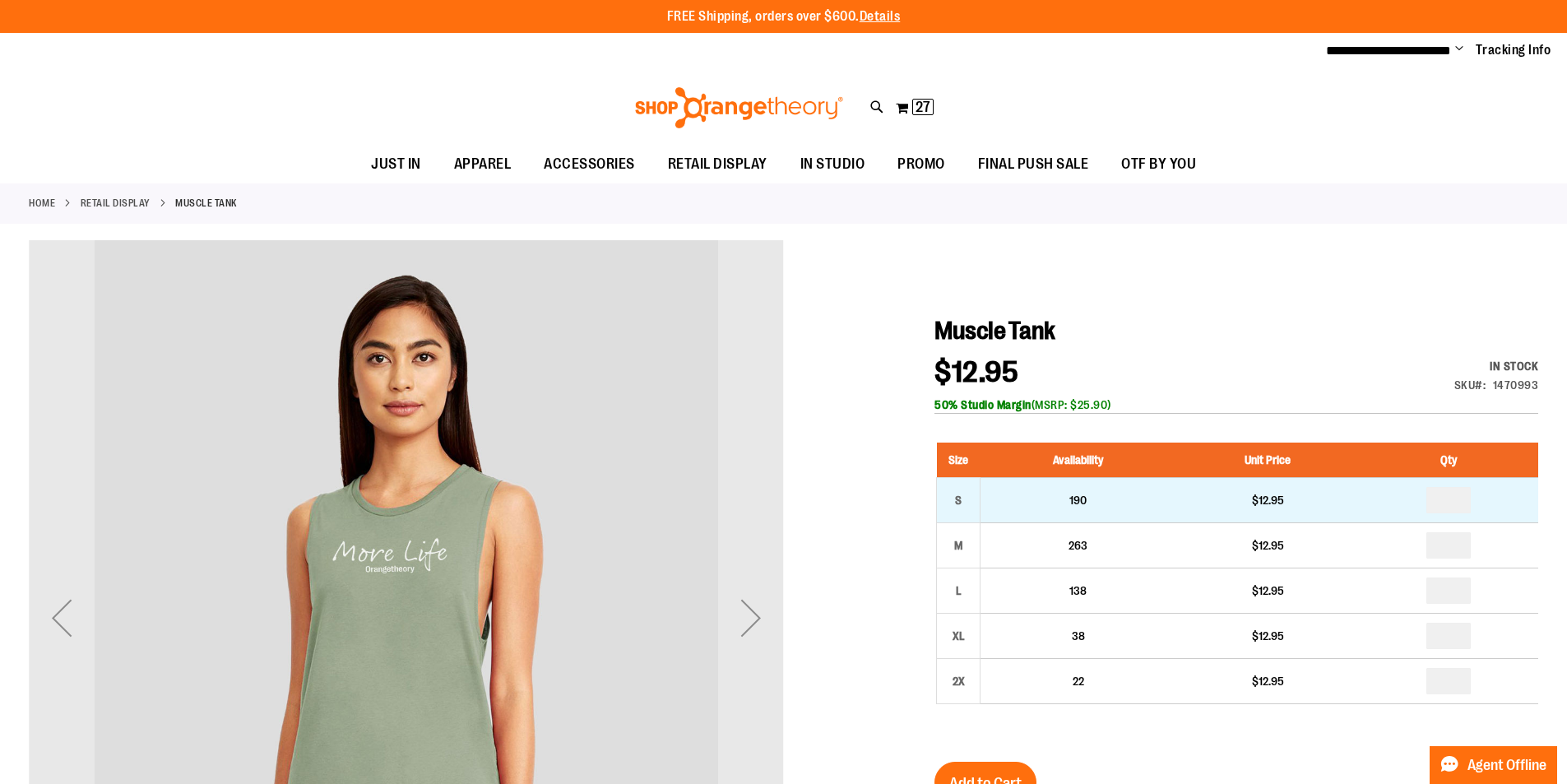
type input "**********"
click at [1459, 498] on input "number" at bounding box center [1448, 500] width 44 height 27
type input "*"
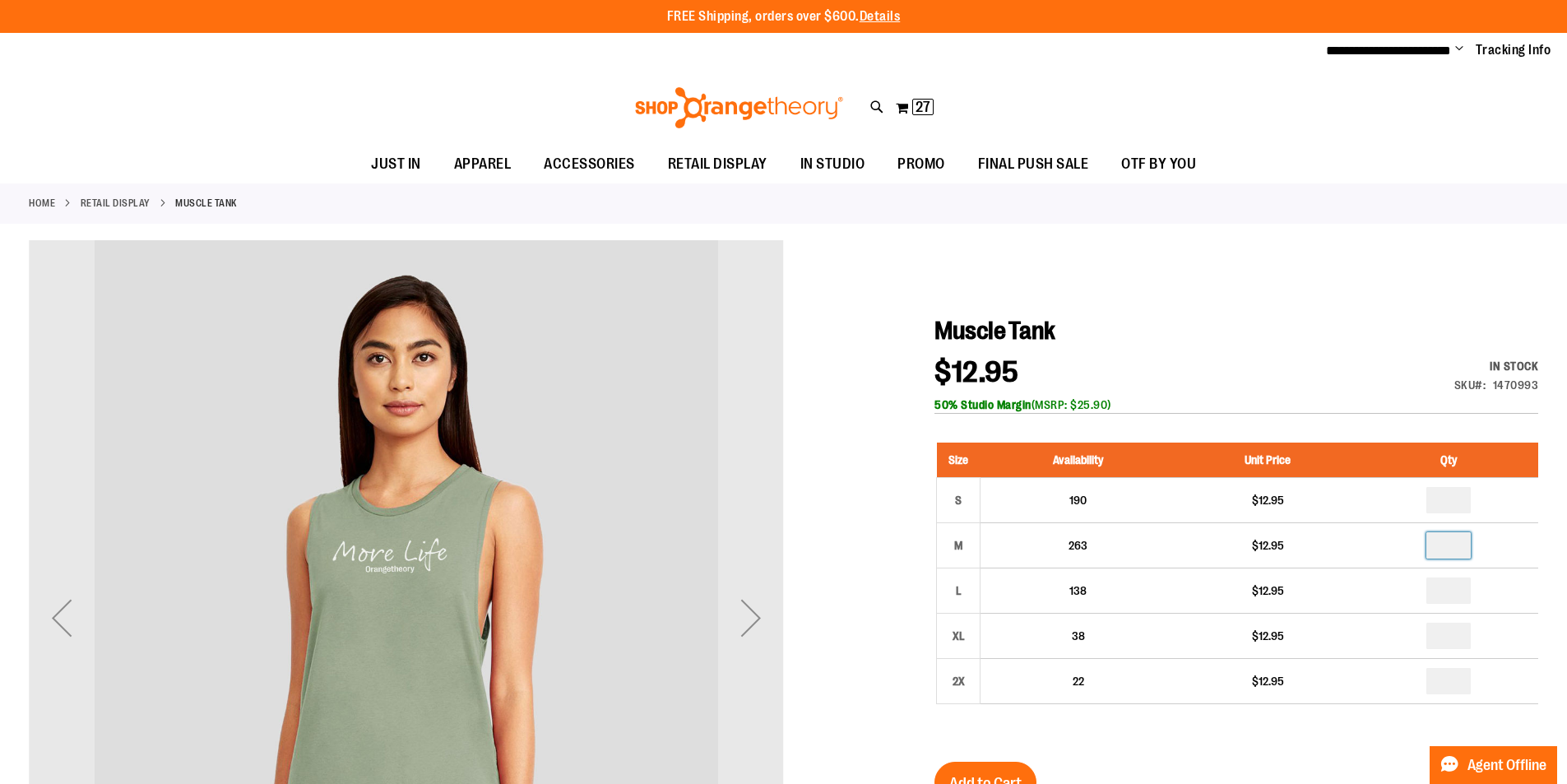
click at [1455, 546] on input "number" at bounding box center [1448, 546] width 44 height 27
type input "*"
click at [1004, 774] on span "Add to Cart" at bounding box center [985, 783] width 72 height 18
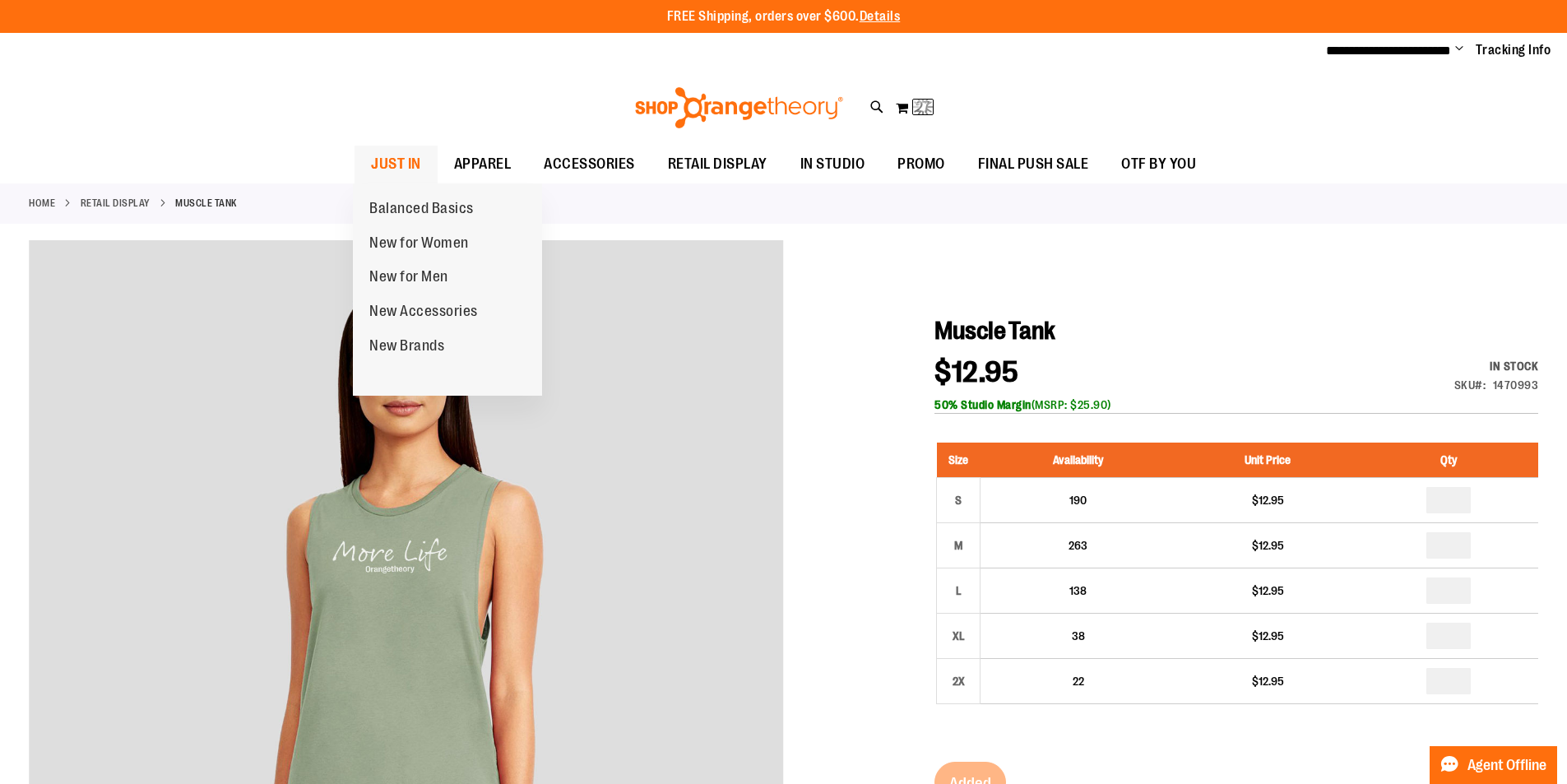
click at [402, 160] on span "JUST IN" at bounding box center [396, 164] width 50 height 37
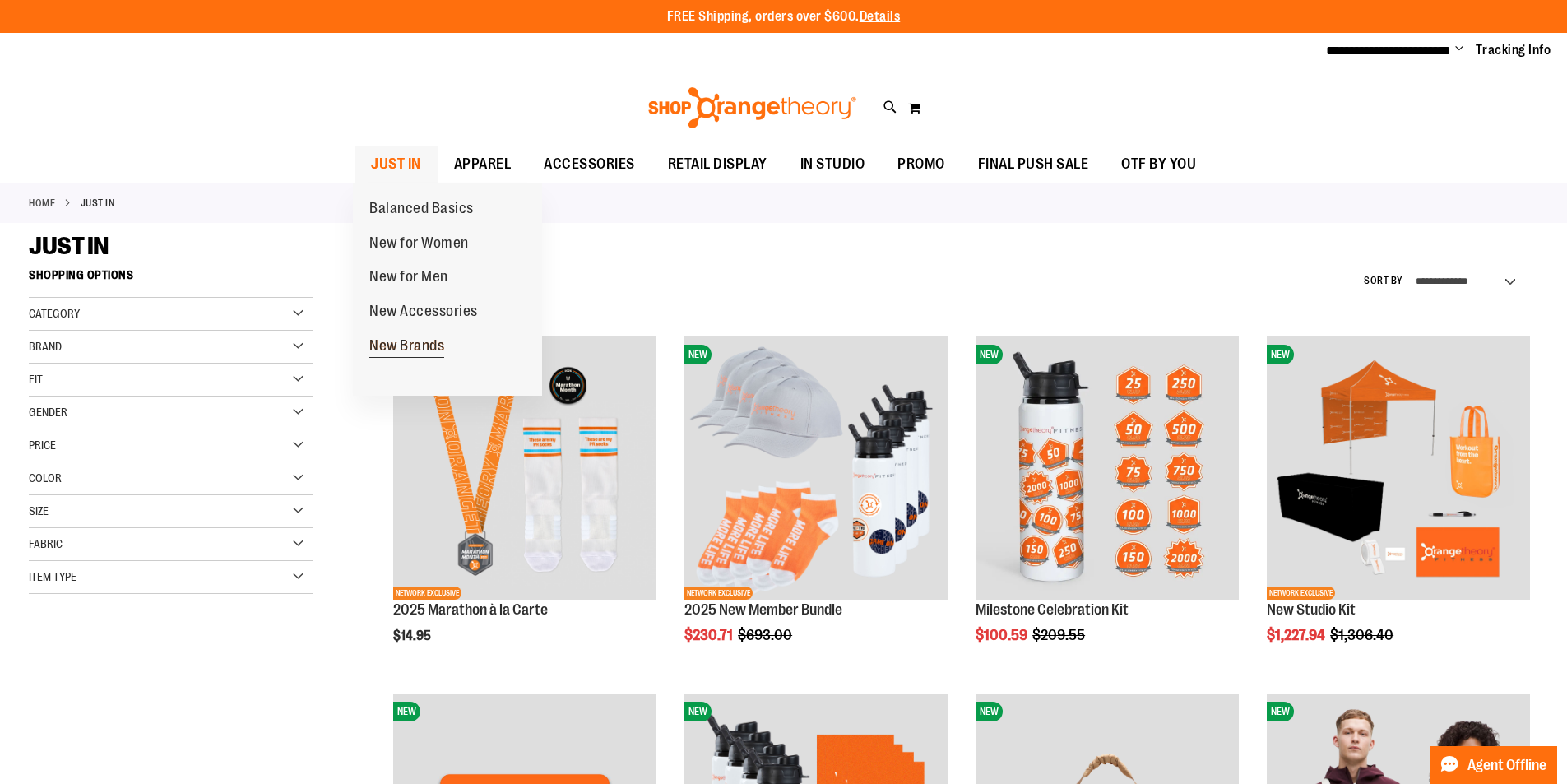
type input "**********"
click at [395, 343] on span "New Brands" at bounding box center [407, 347] width 75 height 21
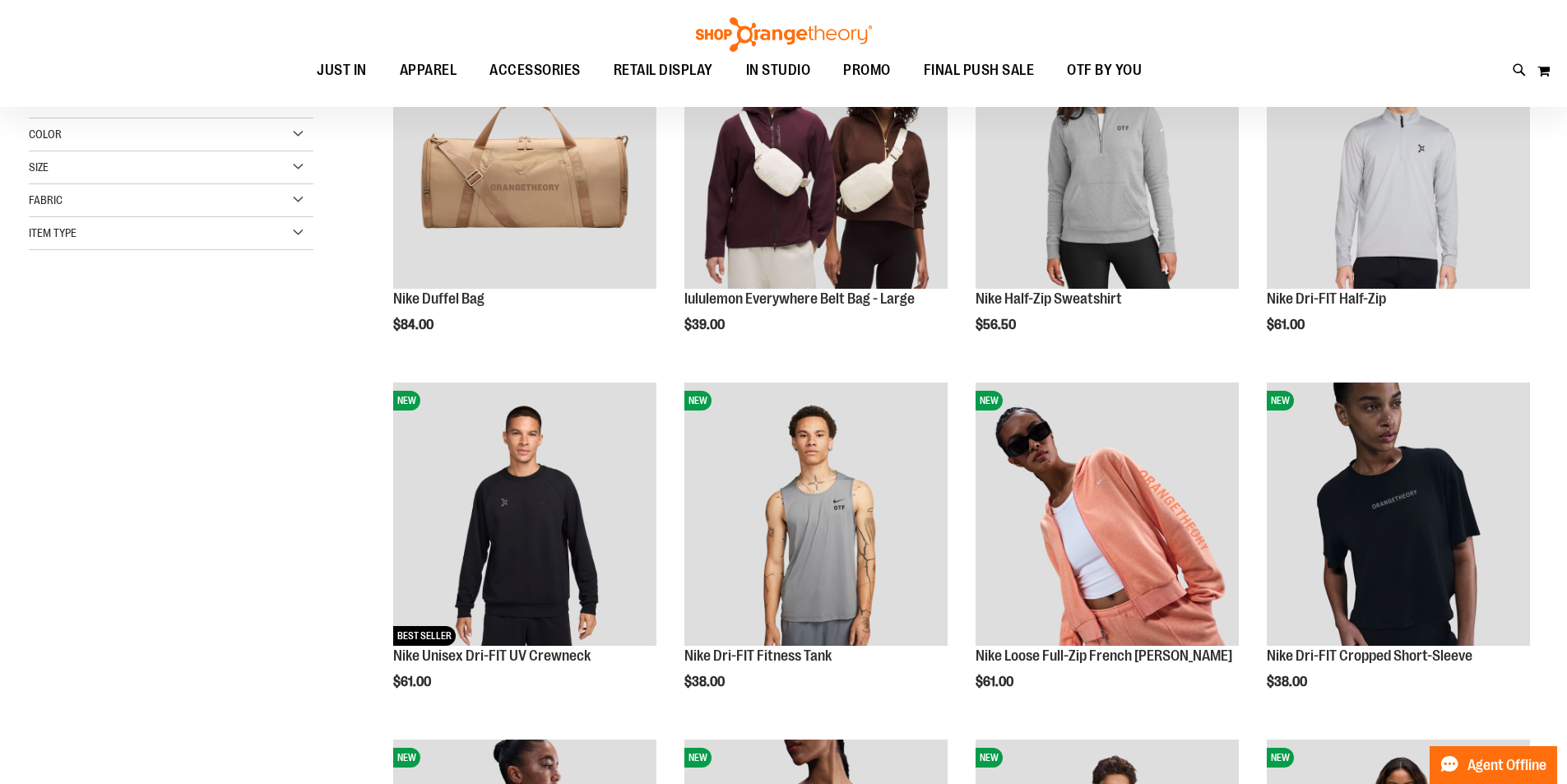
type input "**********"
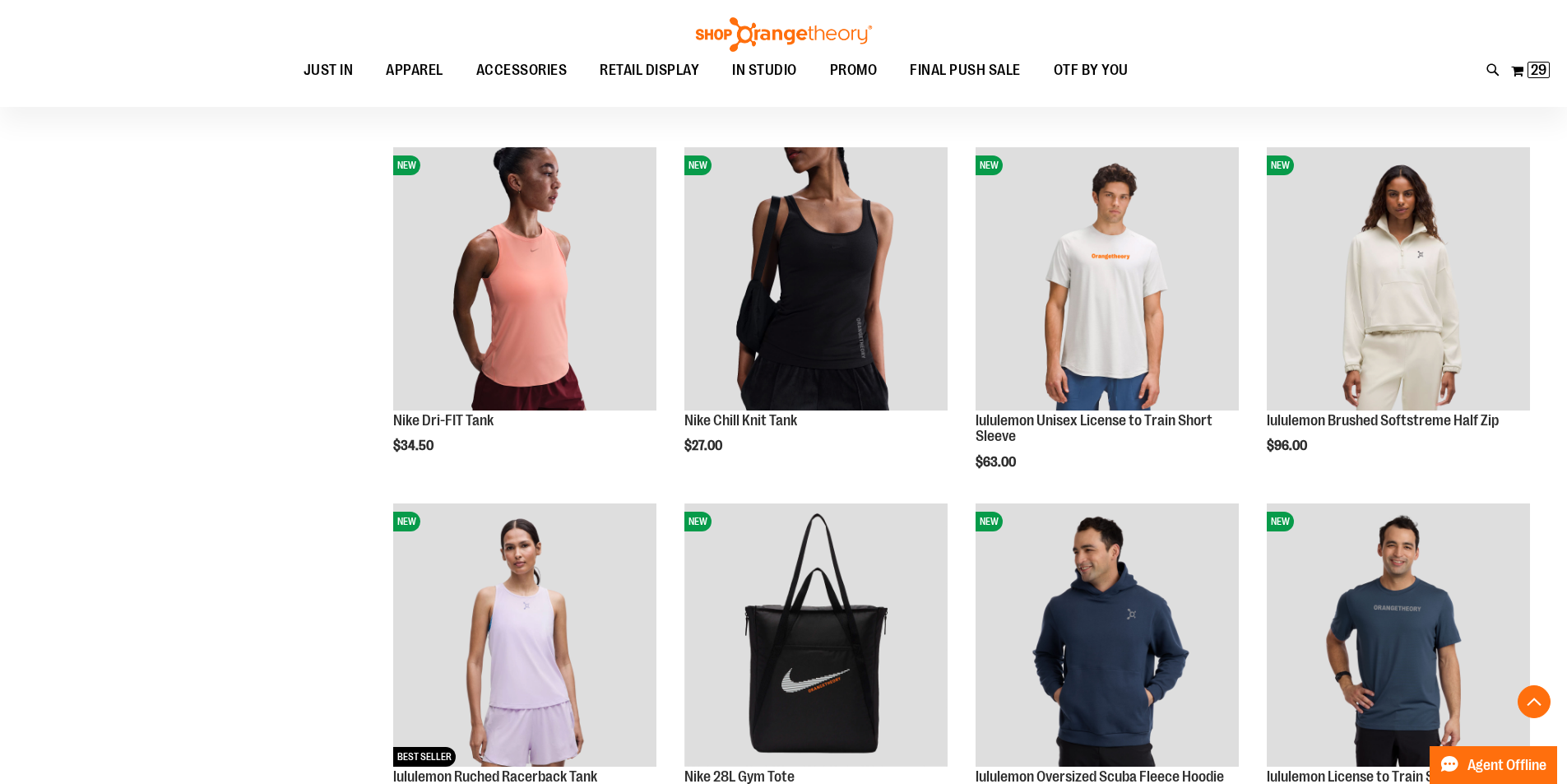
scroll to position [566, 0]
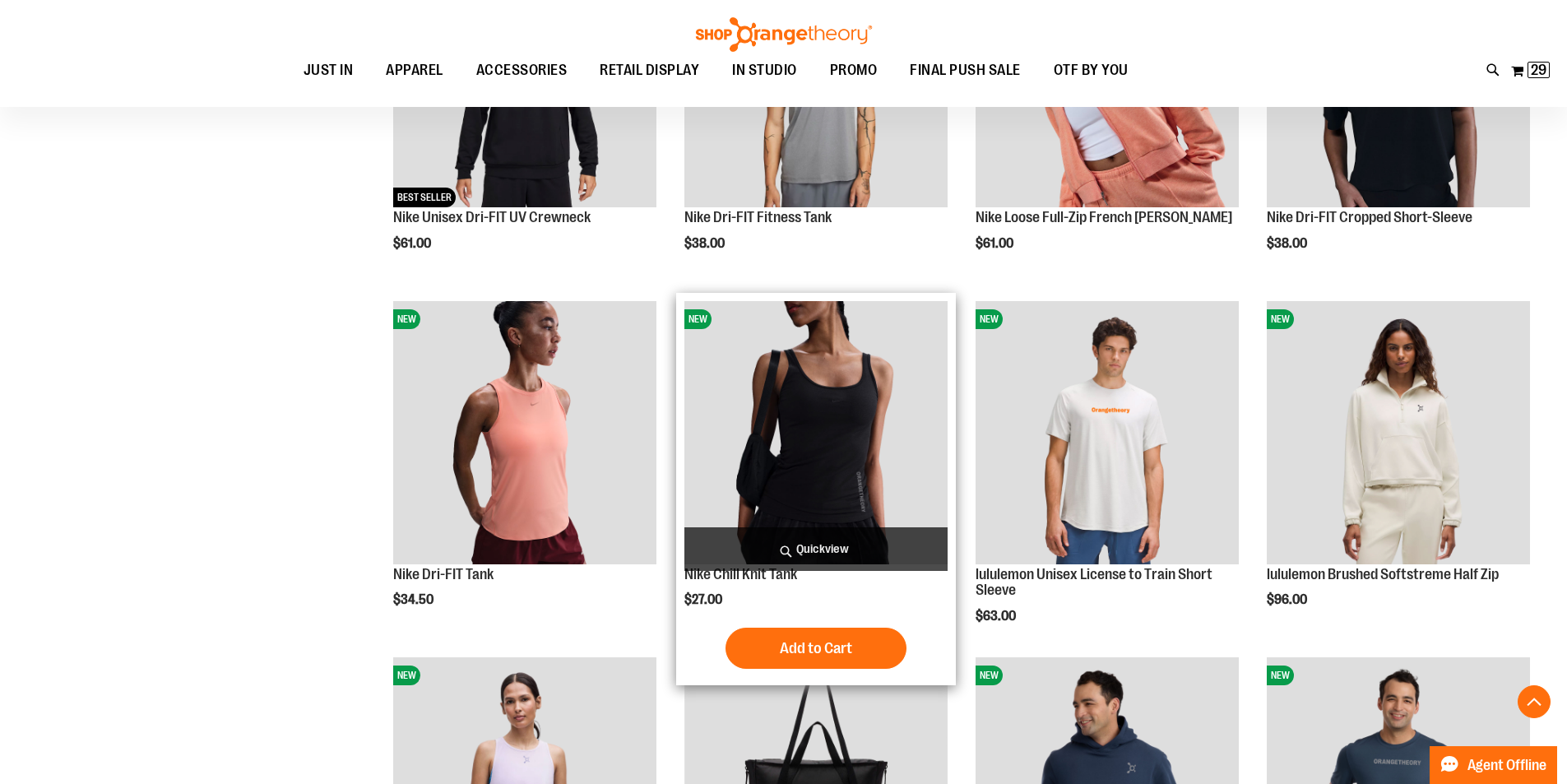
click at [779, 435] on img "product" at bounding box center [816, 432] width 263 height 263
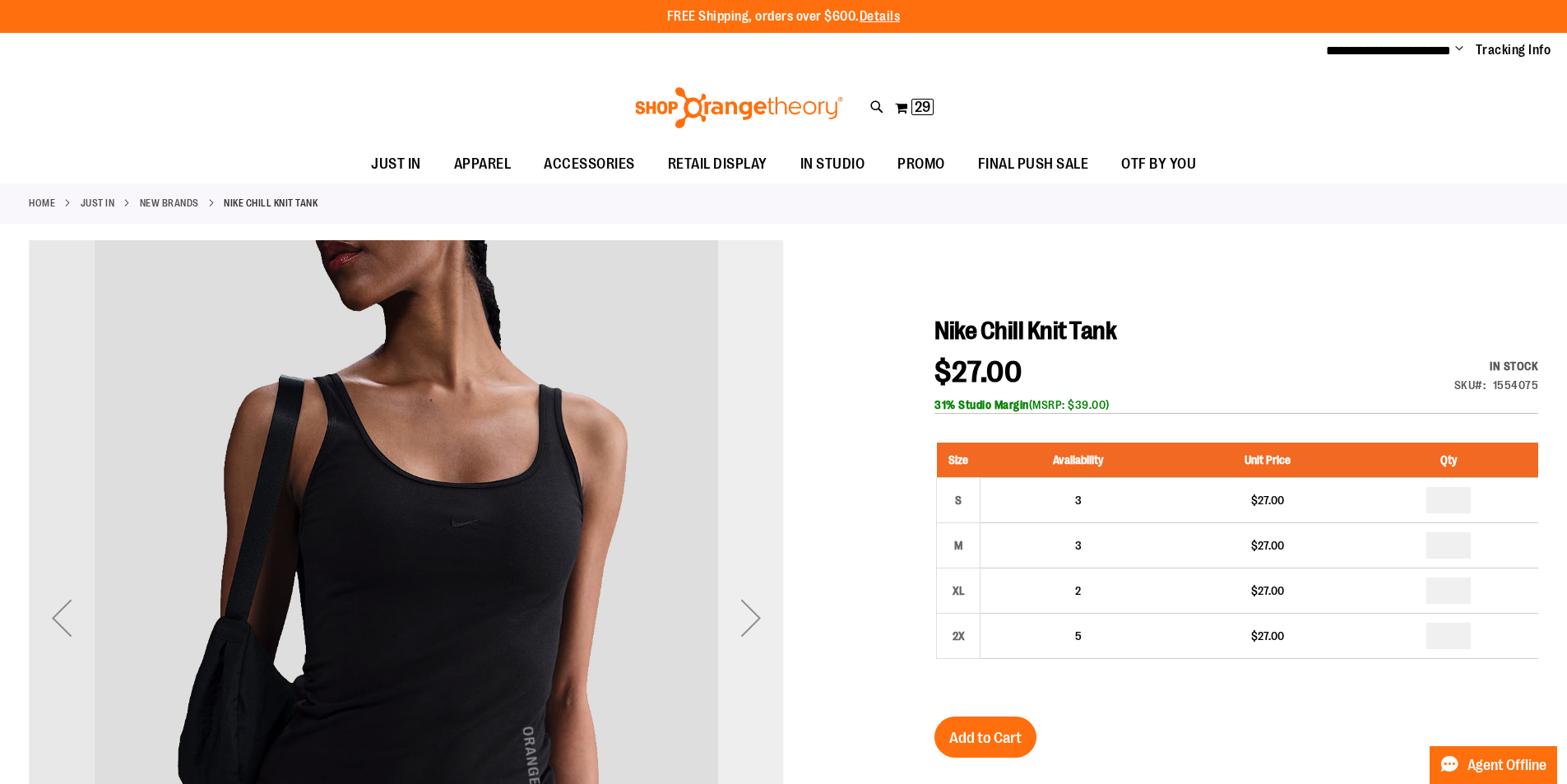
type input "**********"
click at [758, 616] on div "Next" at bounding box center [750, 617] width 66 height 66
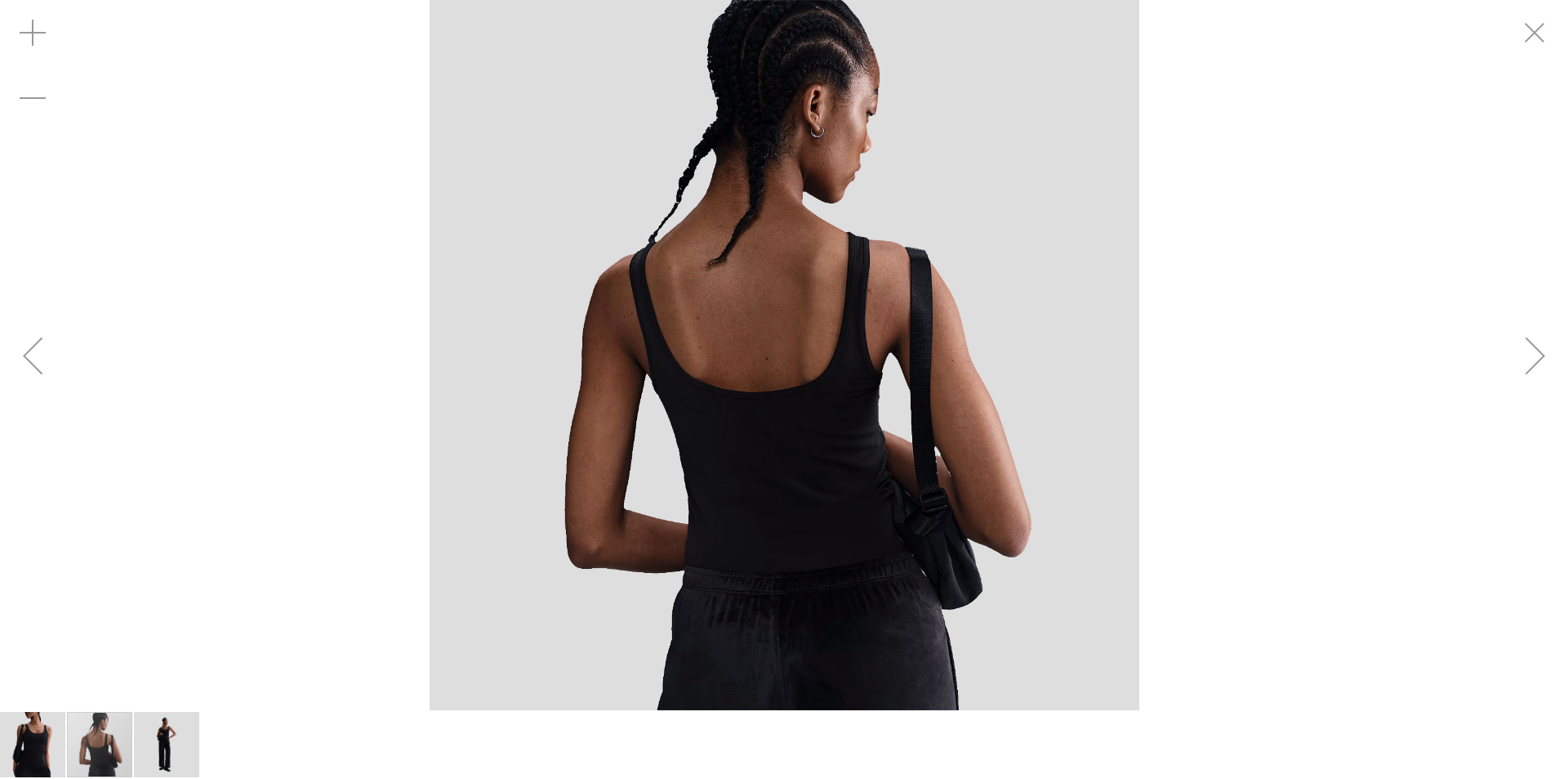
click at [154, 737] on img "image 3 of 3" at bounding box center [166, 744] width 65 height 65
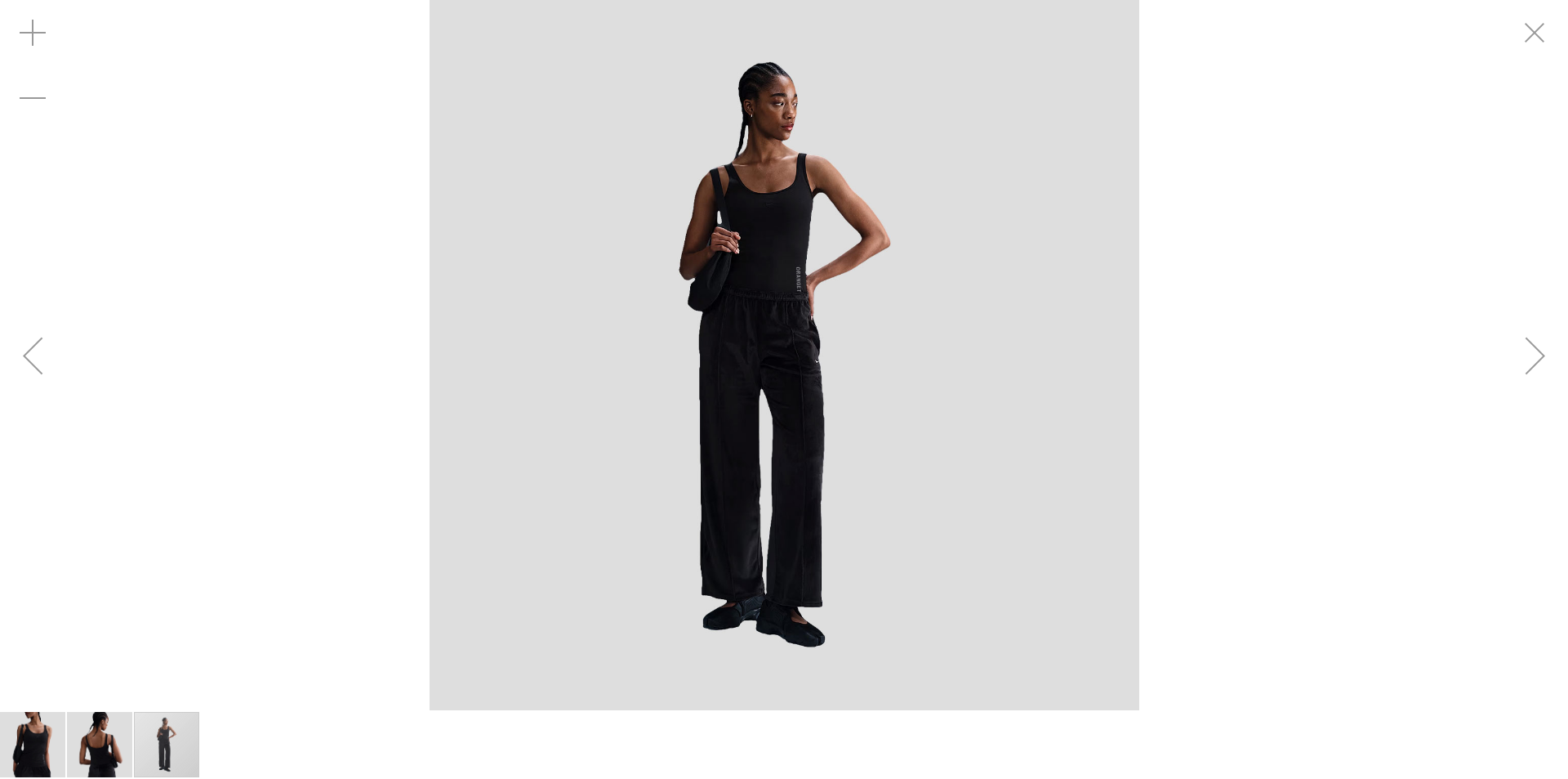
click at [99, 748] on img "image 2 of 3" at bounding box center [99, 744] width 65 height 65
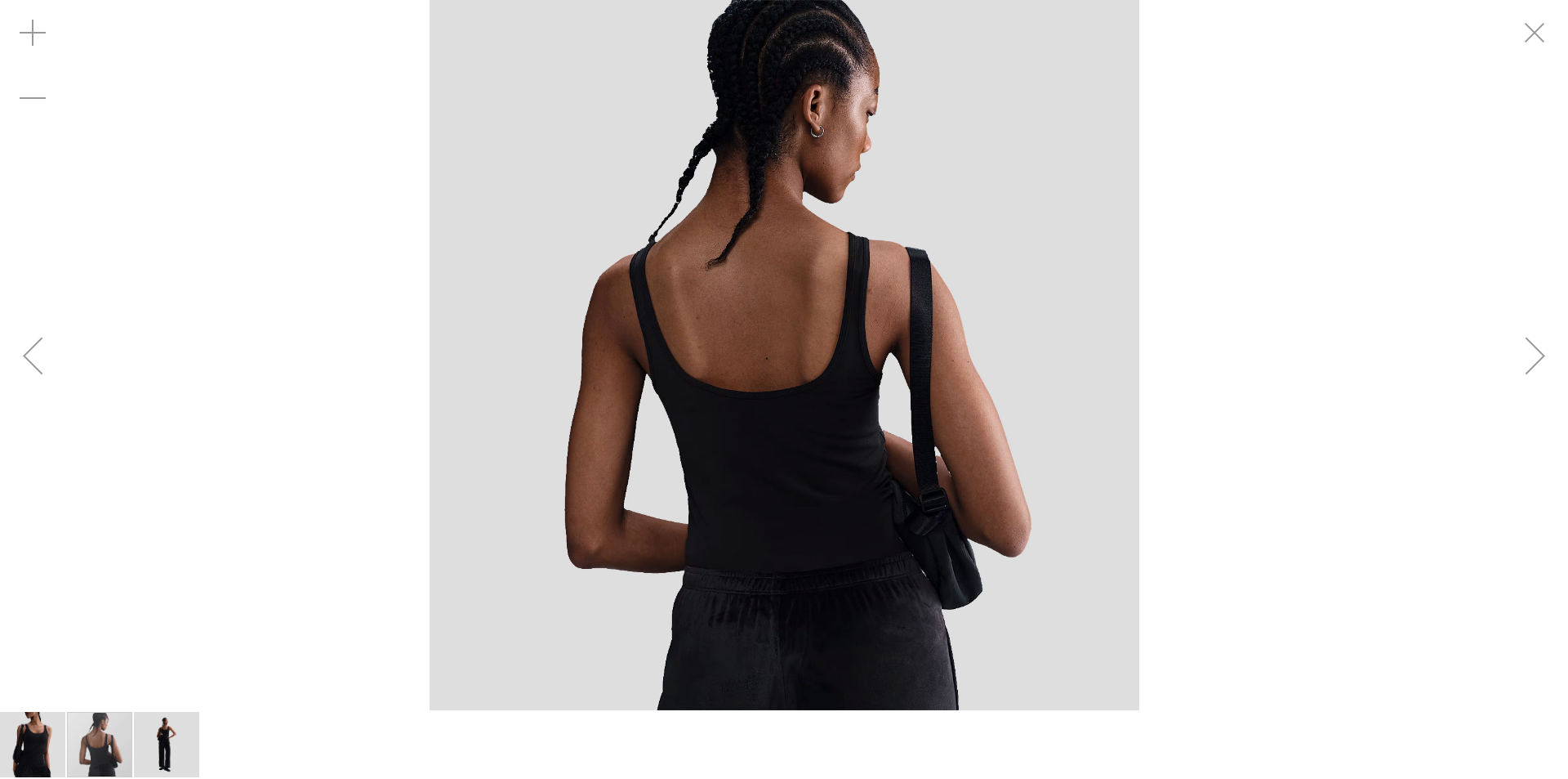
click at [31, 762] on img "image 1 of 3" at bounding box center [32, 744] width 65 height 65
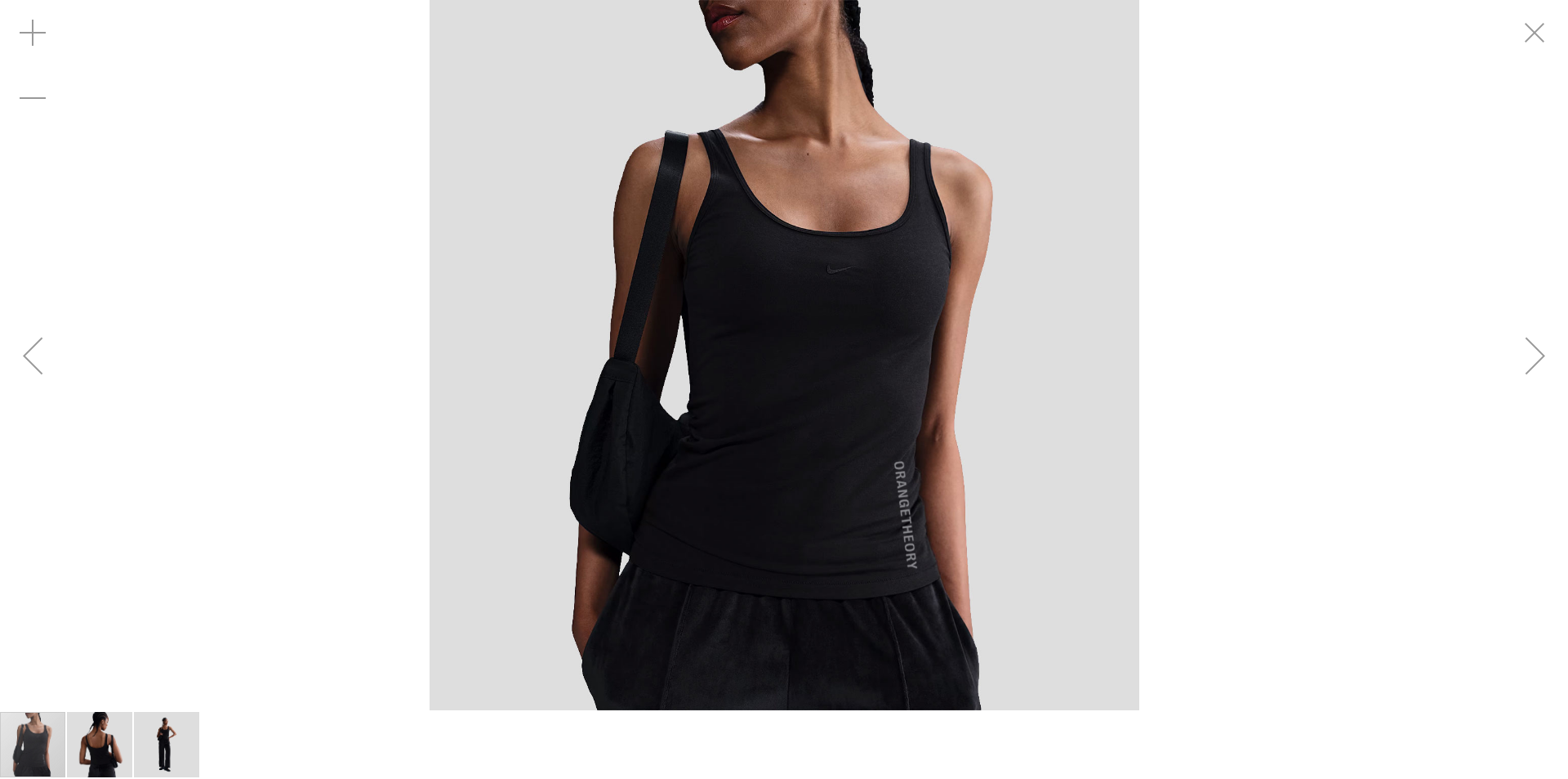
click at [888, 474] on img "carousel" at bounding box center [784, 355] width 709 height 710
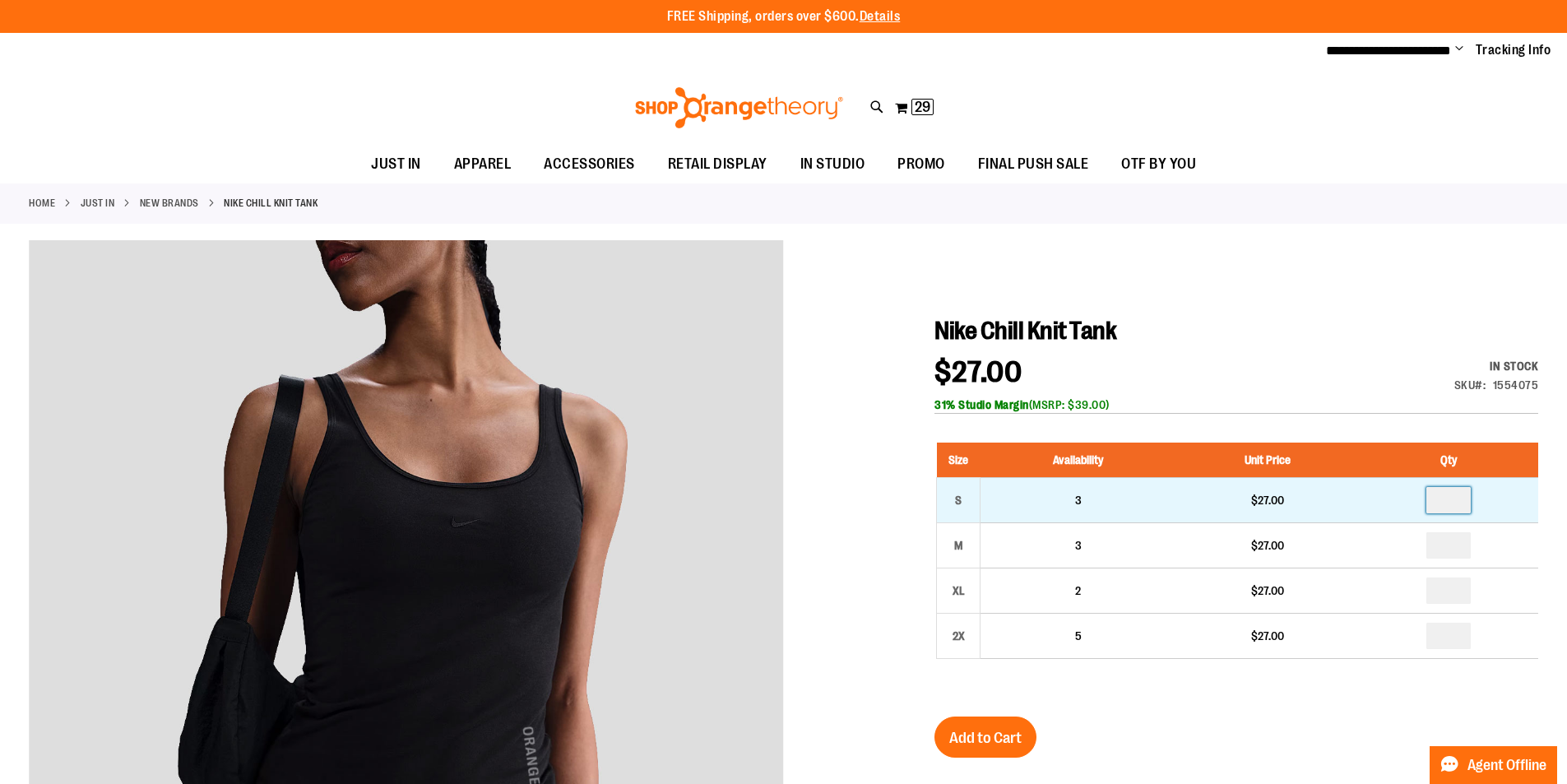
click at [1455, 497] on input "number" at bounding box center [1448, 500] width 44 height 27
type input "*"
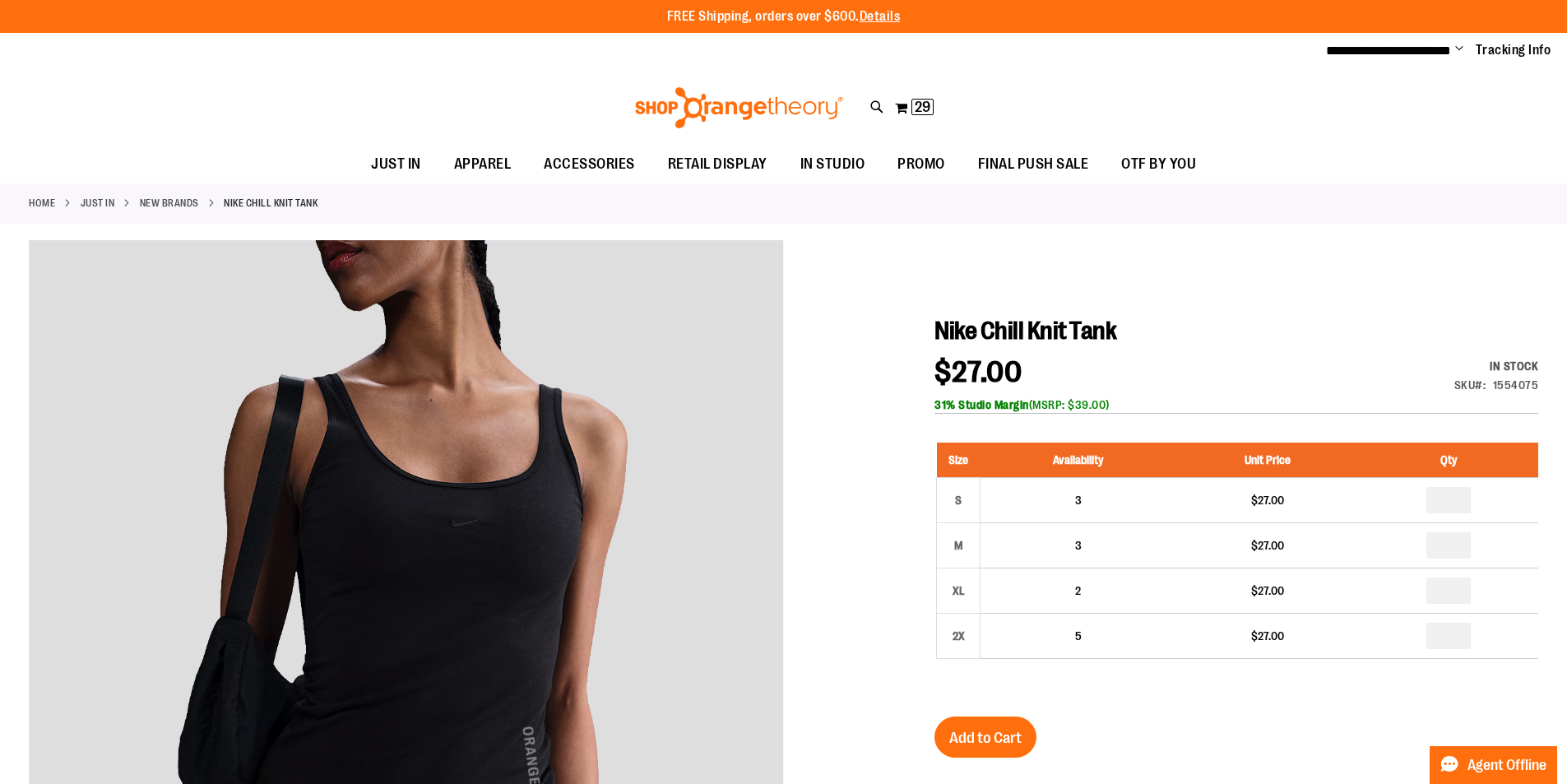
type input "*"
click at [1007, 725] on button "Add to Cart" at bounding box center [985, 737] width 102 height 42
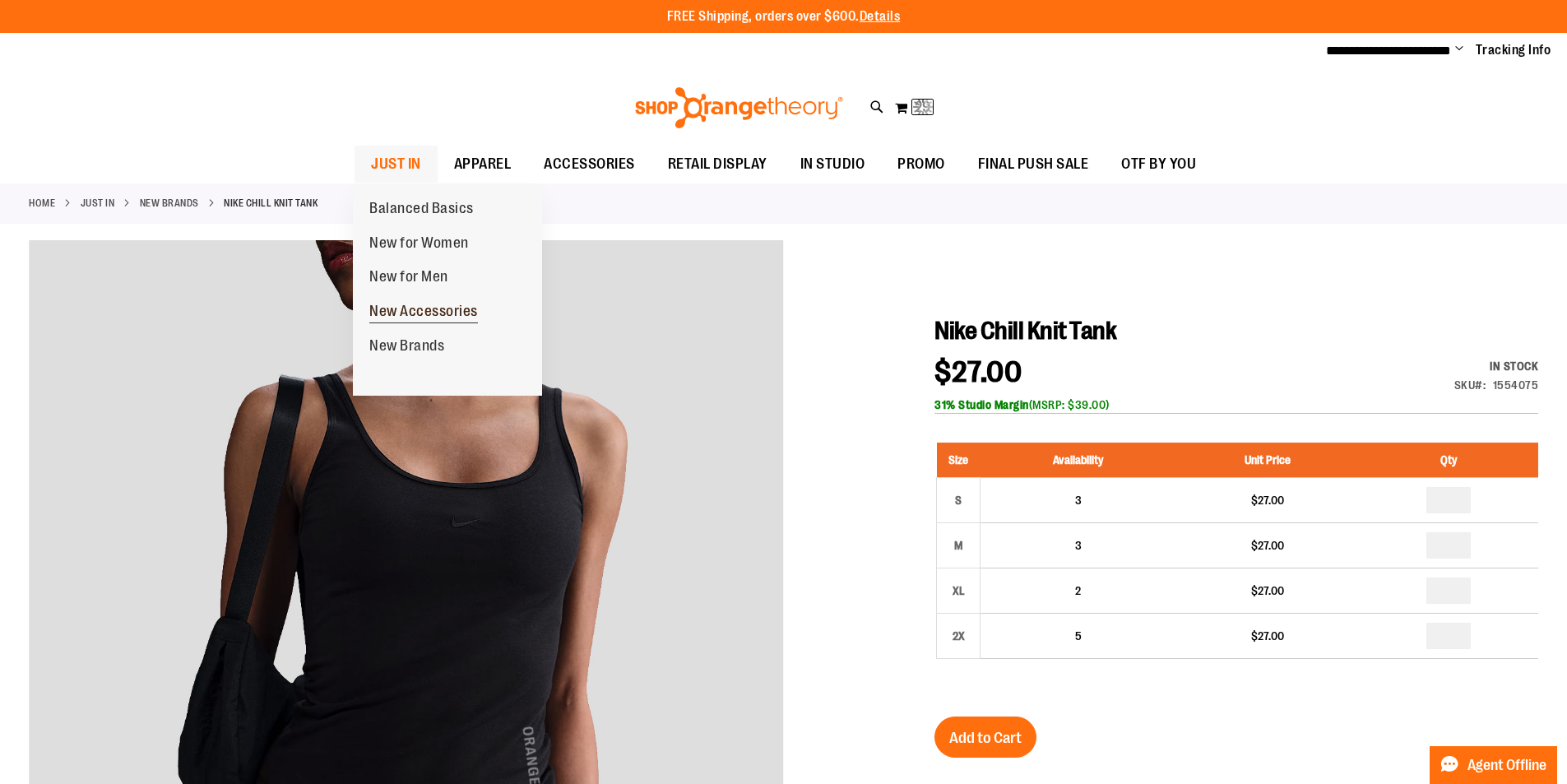
click at [400, 307] on span "New Accessories" at bounding box center [424, 312] width 109 height 21
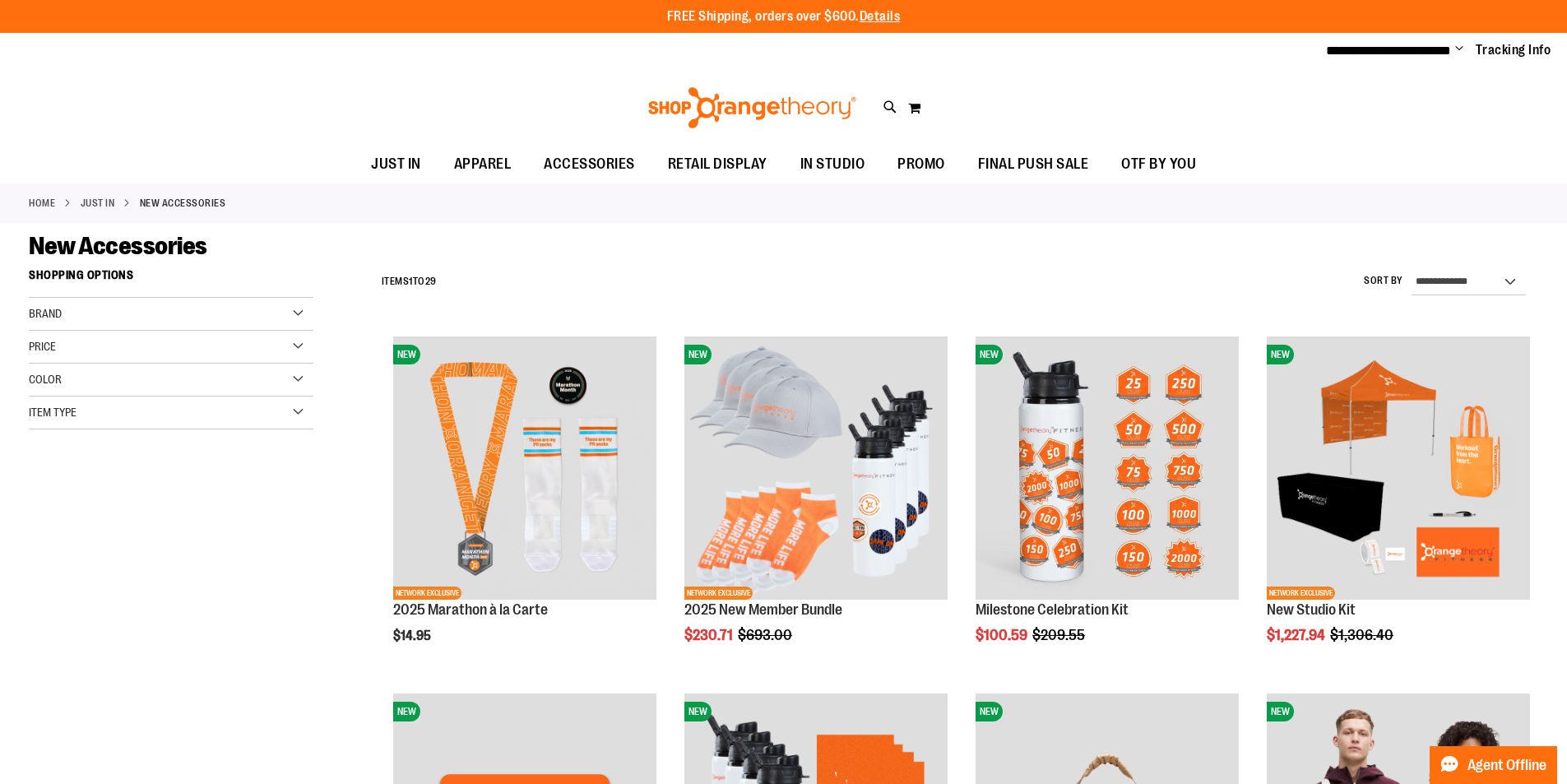
type input "**********"
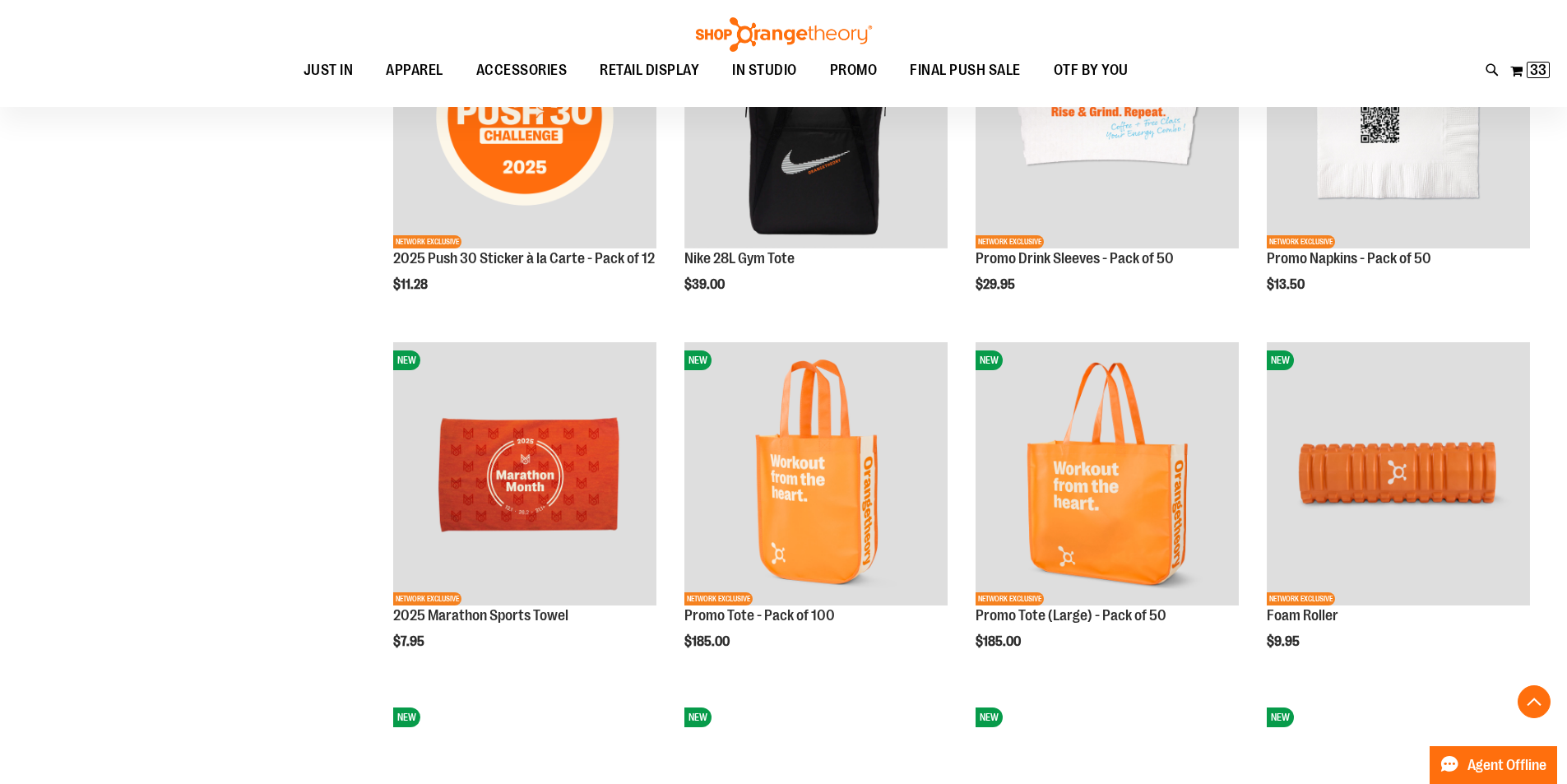
scroll to position [1447, 0]
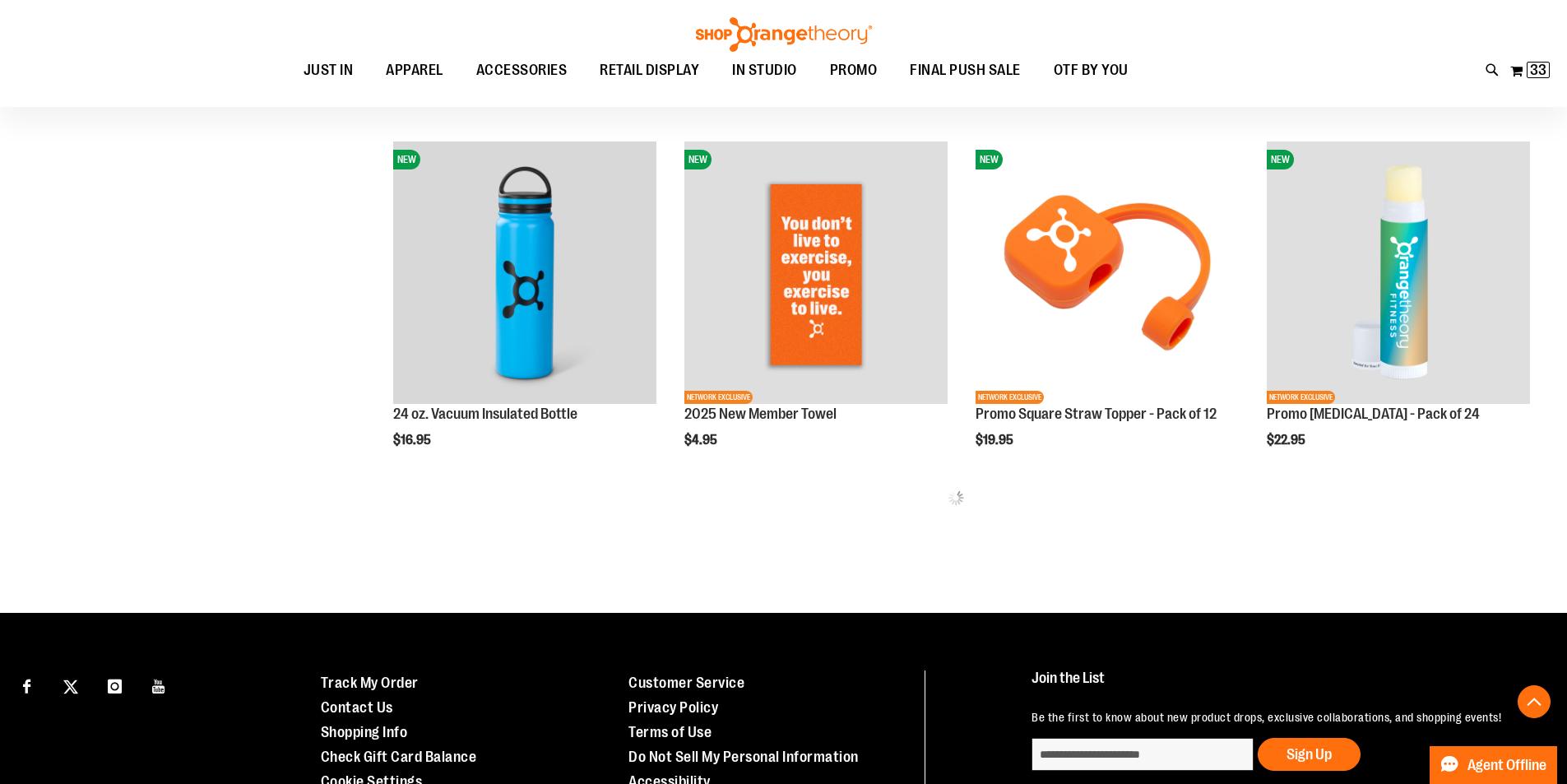
scroll to position [2038, 0]
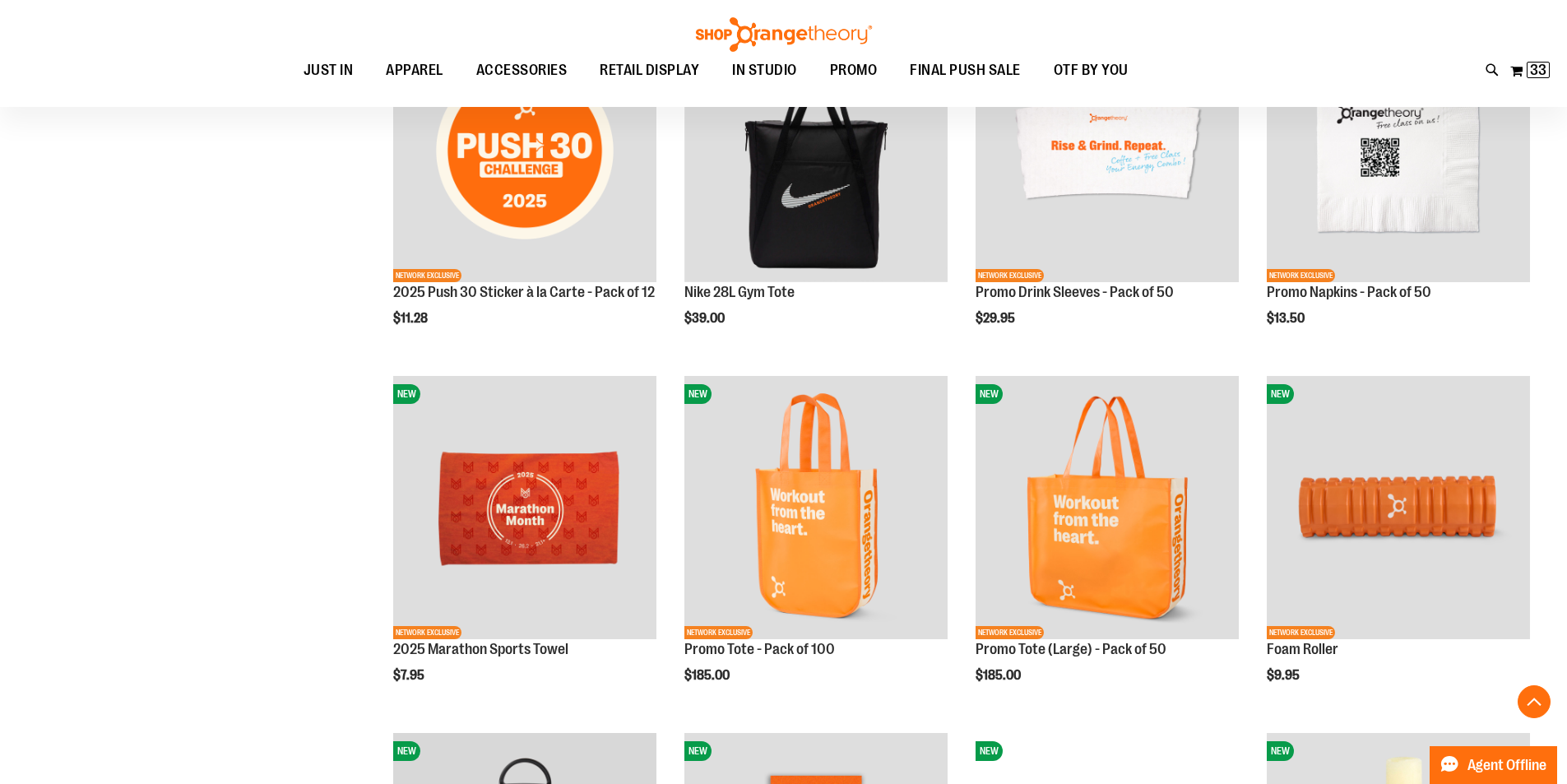
scroll to position [1380, 0]
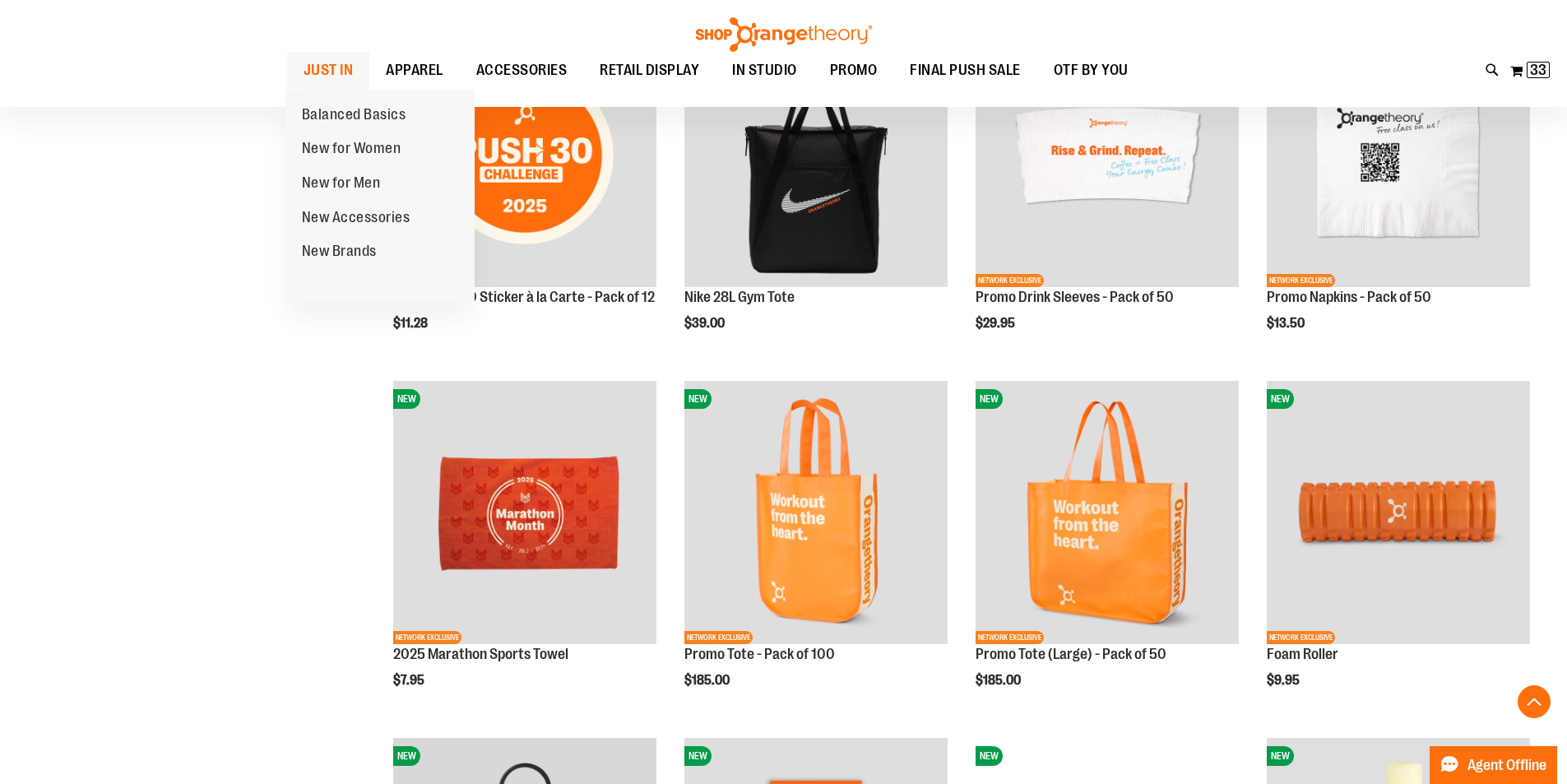
click at [316, 71] on span "JUST IN" at bounding box center [328, 70] width 50 height 37
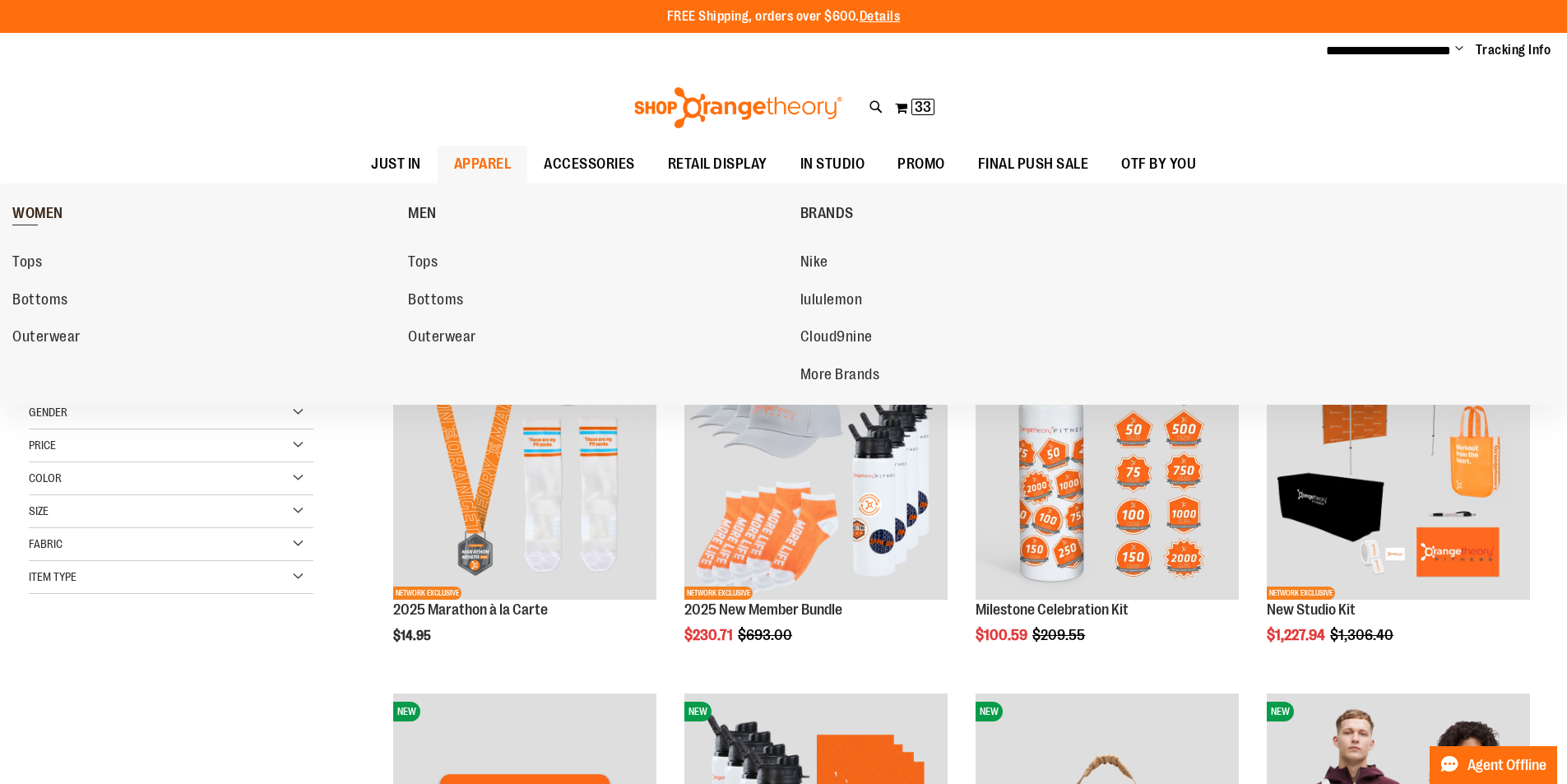
type input "**********"
click at [35, 208] on span "WOMEN" at bounding box center [37, 215] width 51 height 21
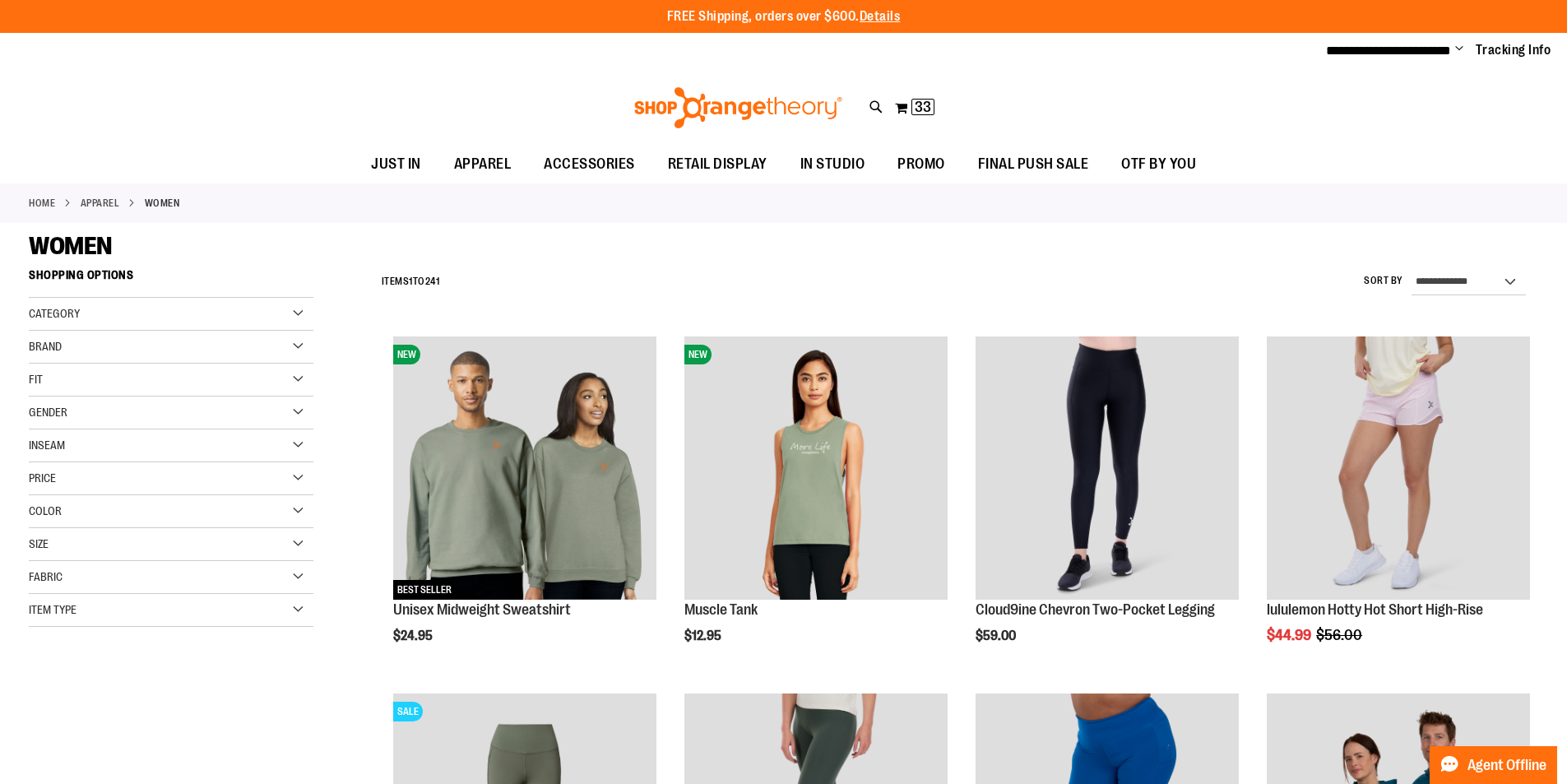
type input "**********"
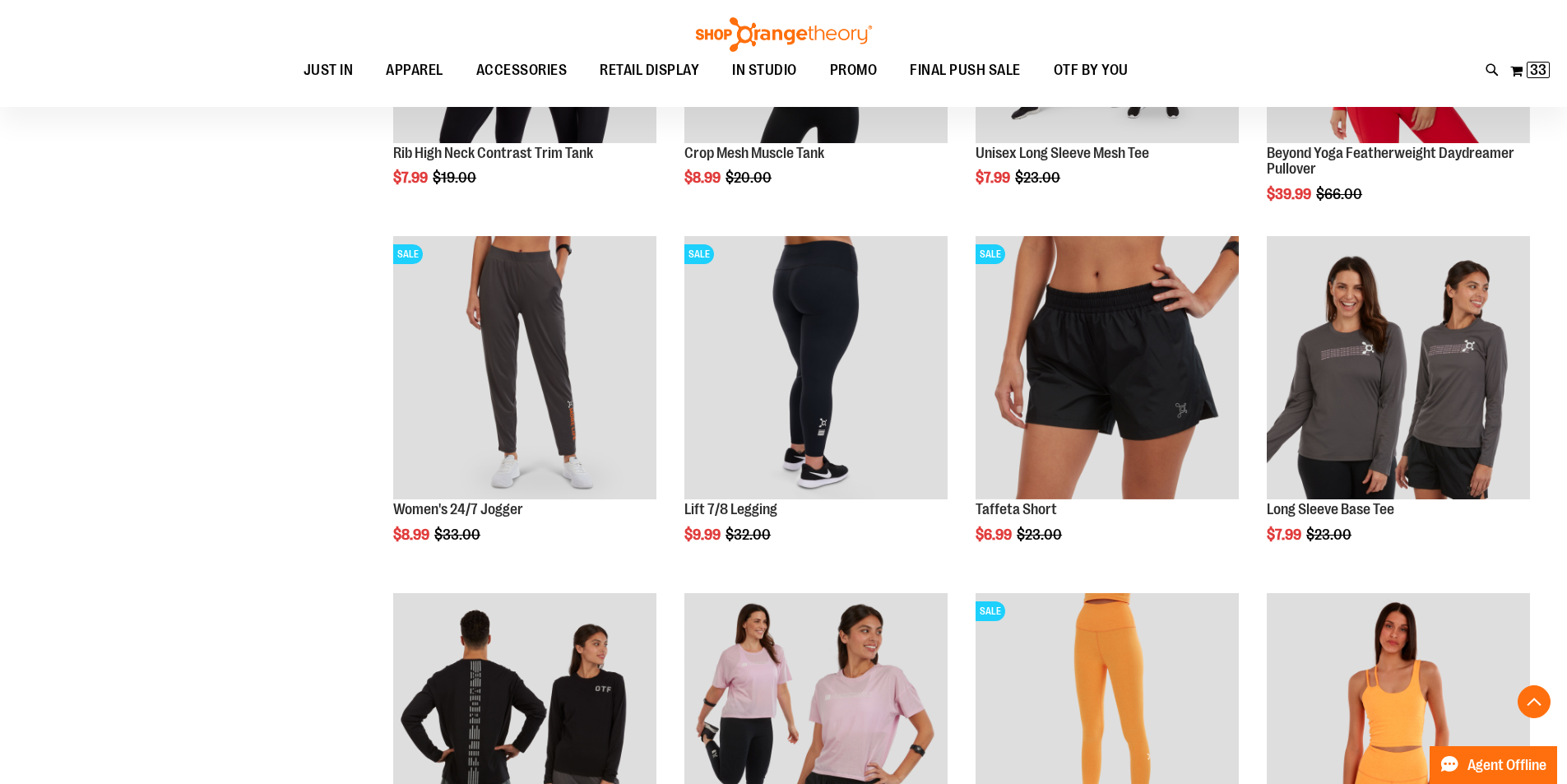
scroll to position [1216, 0]
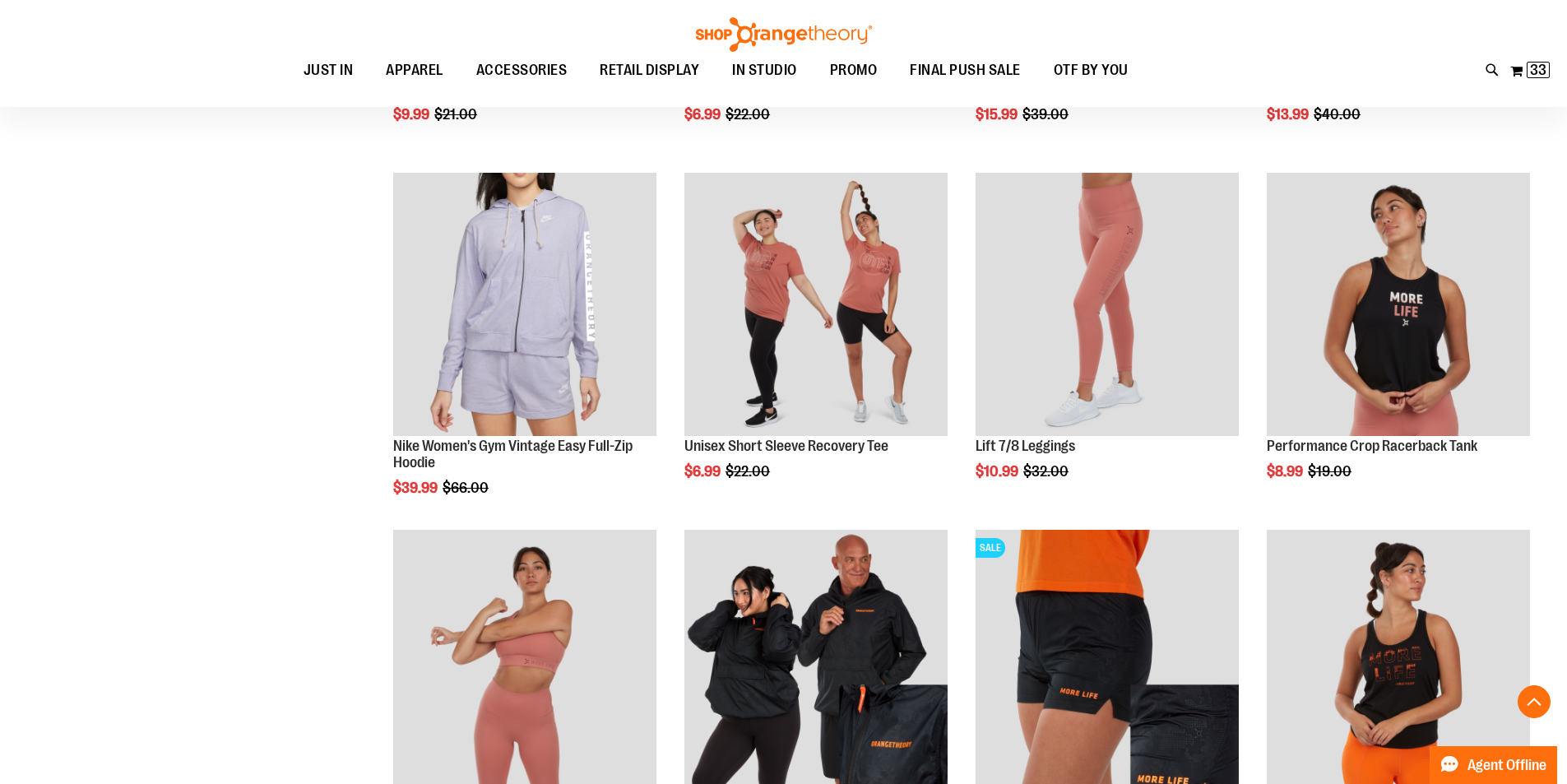
scroll to position [2335, 0]
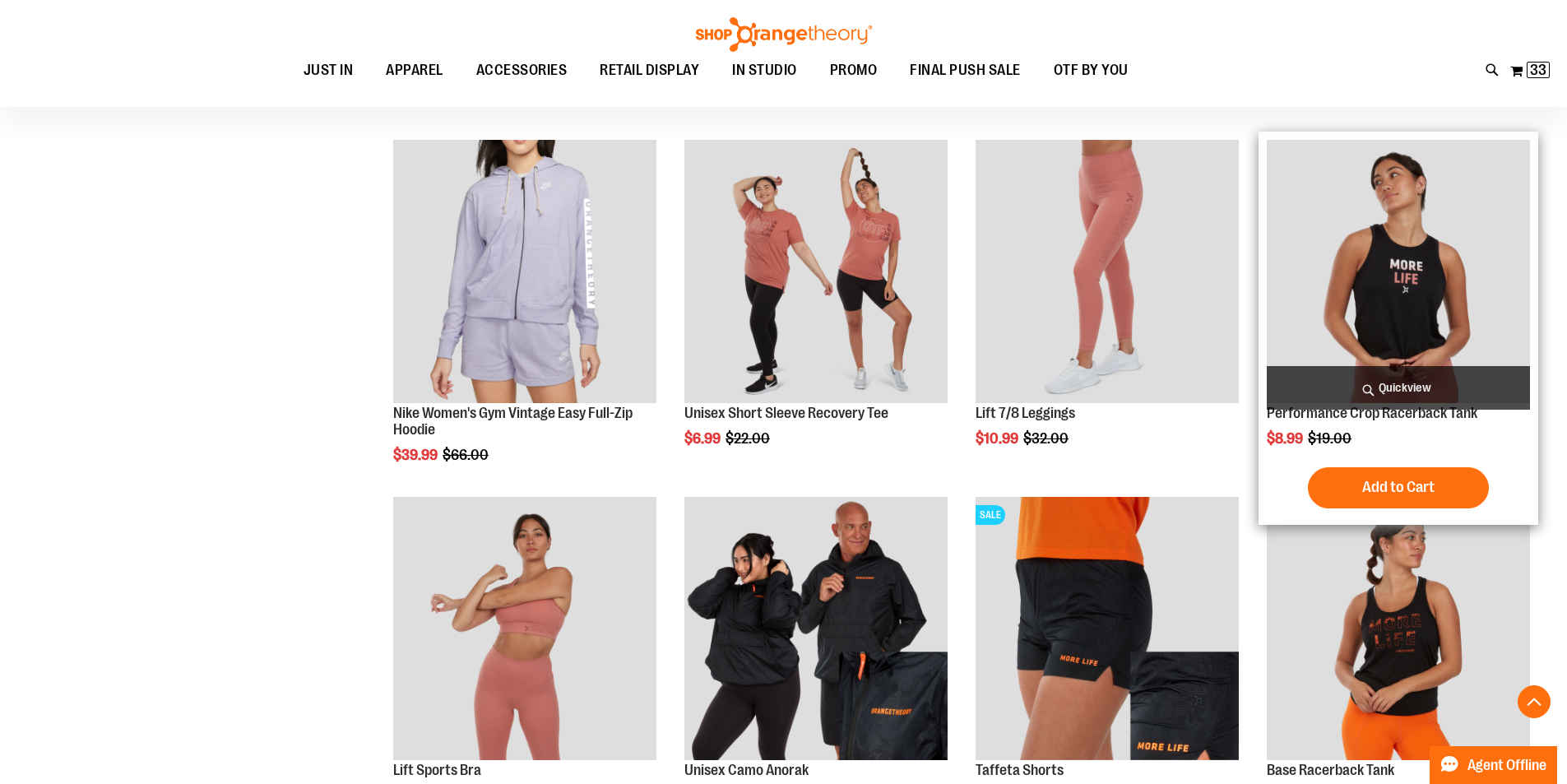
click at [1329, 287] on img "product" at bounding box center [1398, 271] width 263 height 263
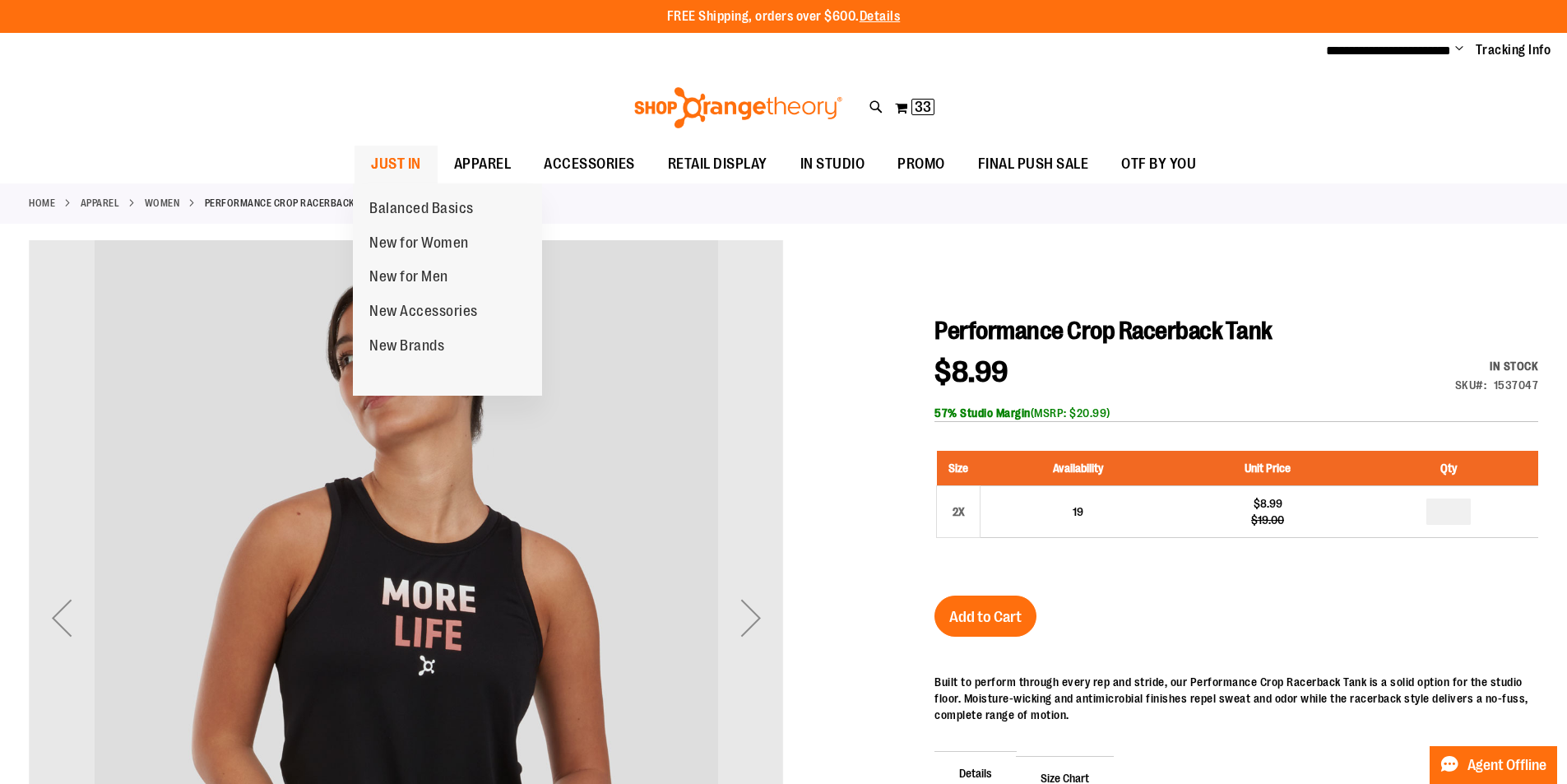
type input "**********"
click at [400, 154] on span "JUST IN" at bounding box center [396, 164] width 50 height 37
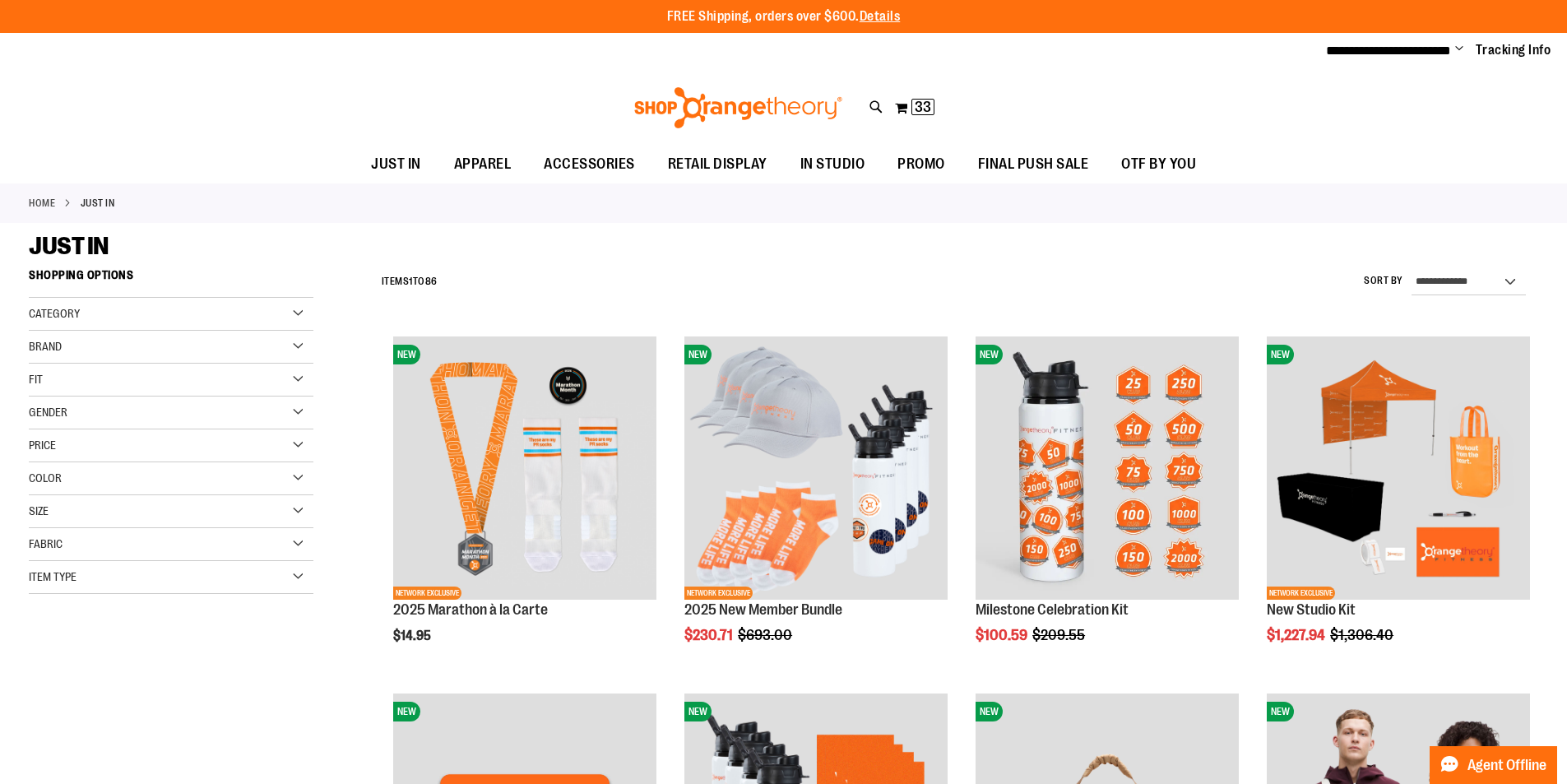
type input "**********"
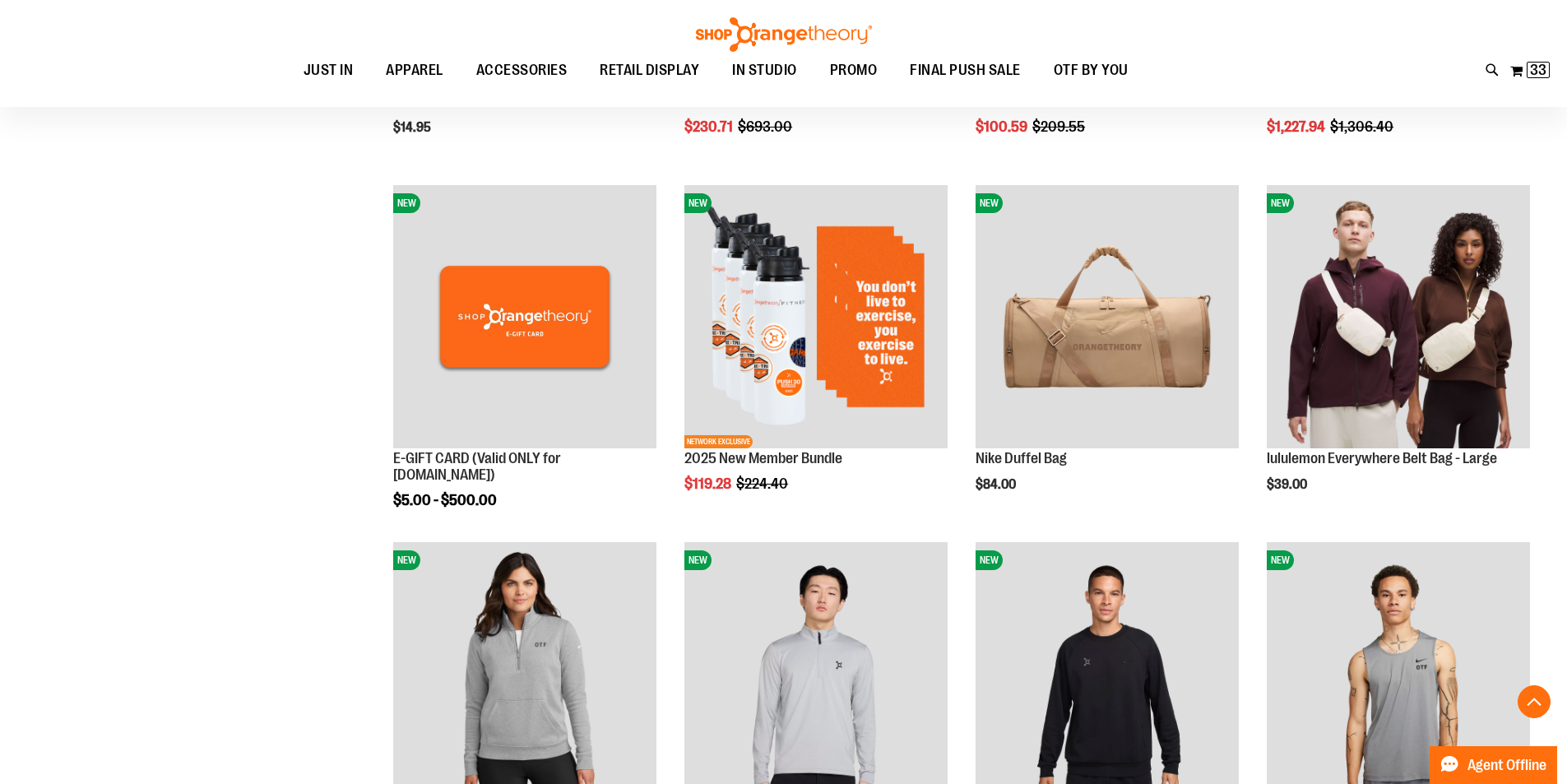
scroll to position [526, 0]
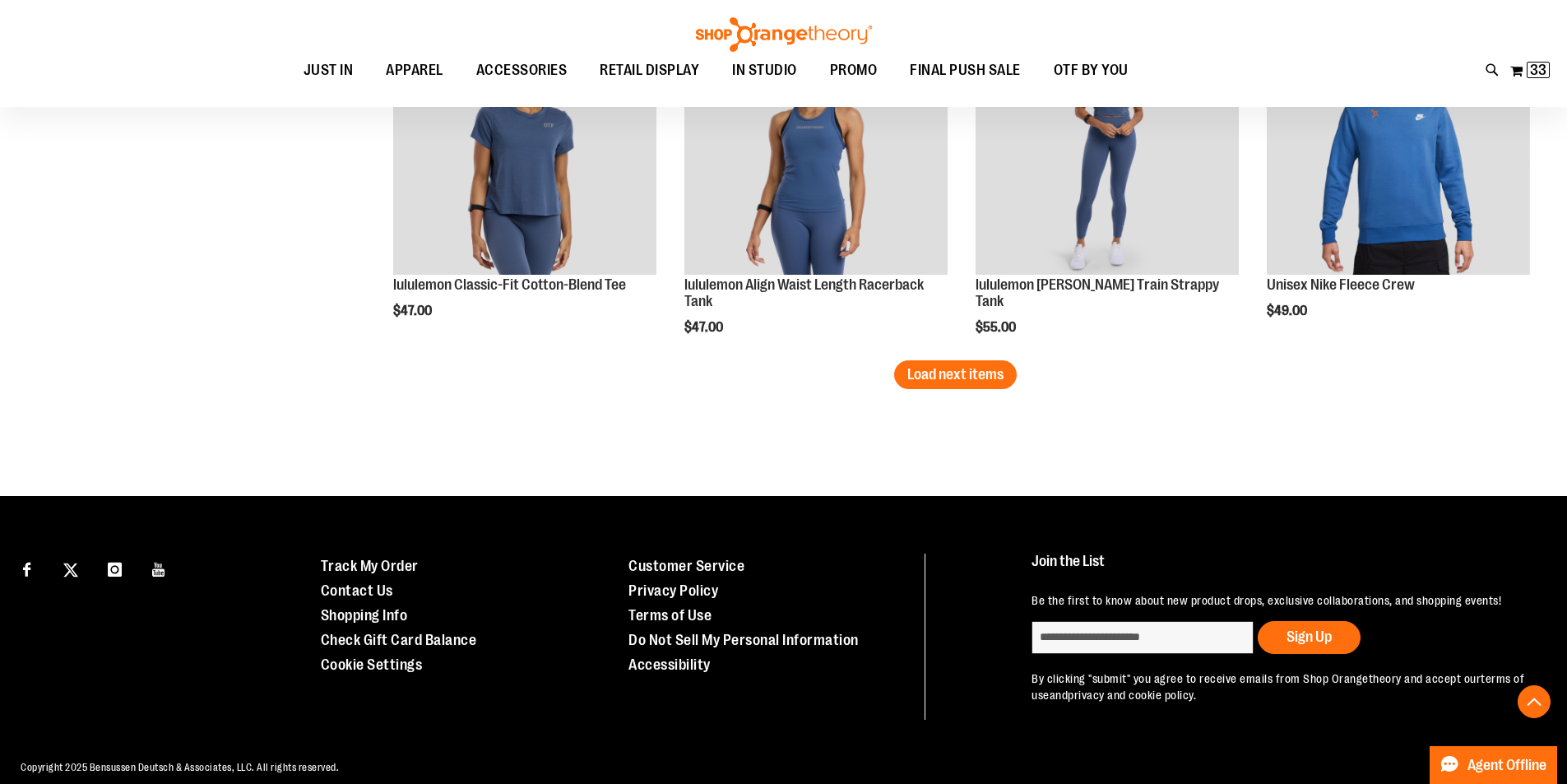
scroll to position [3190, 0]
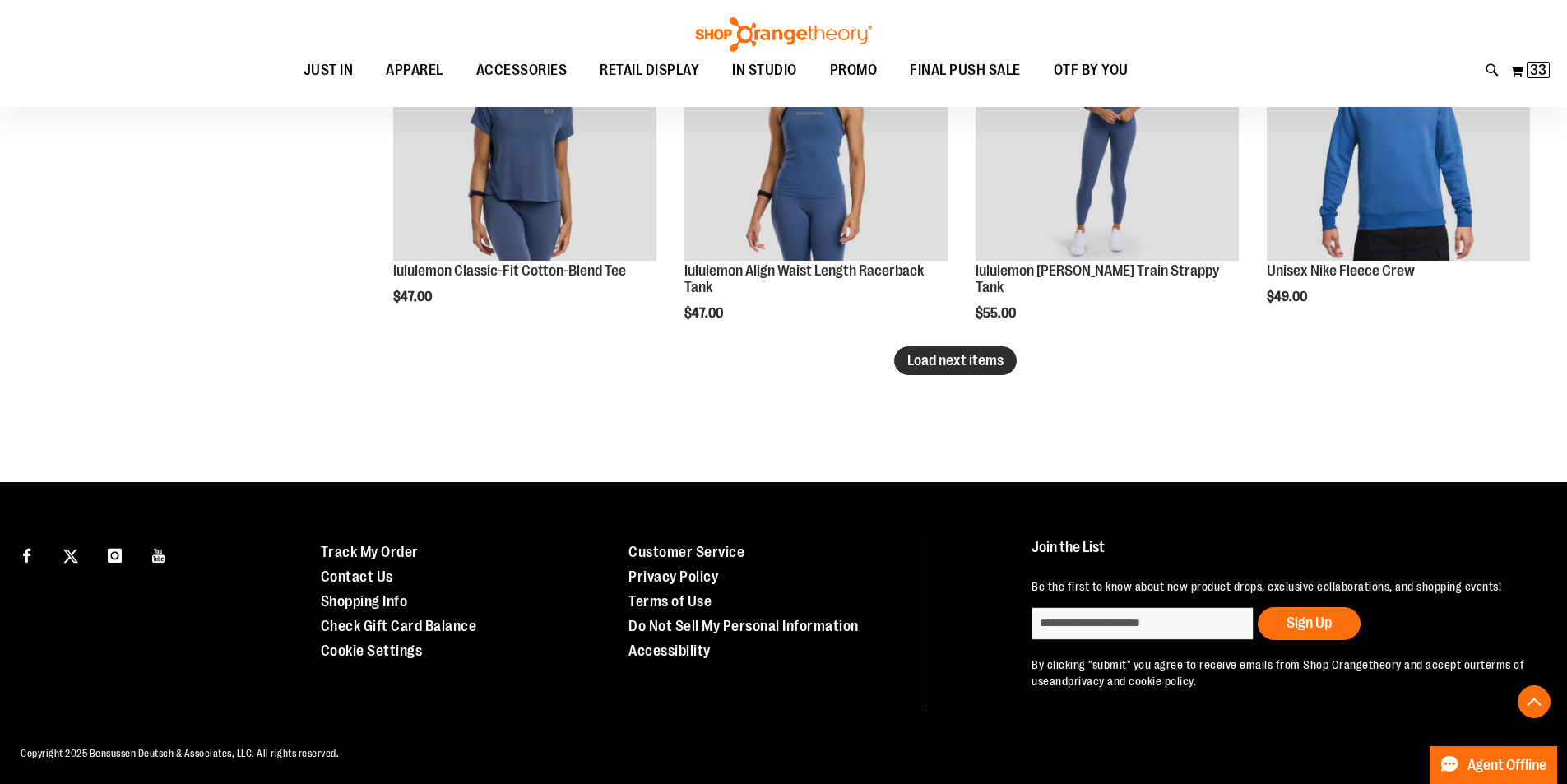
click at [943, 354] on span "Load next items" at bounding box center [955, 360] width 96 height 17
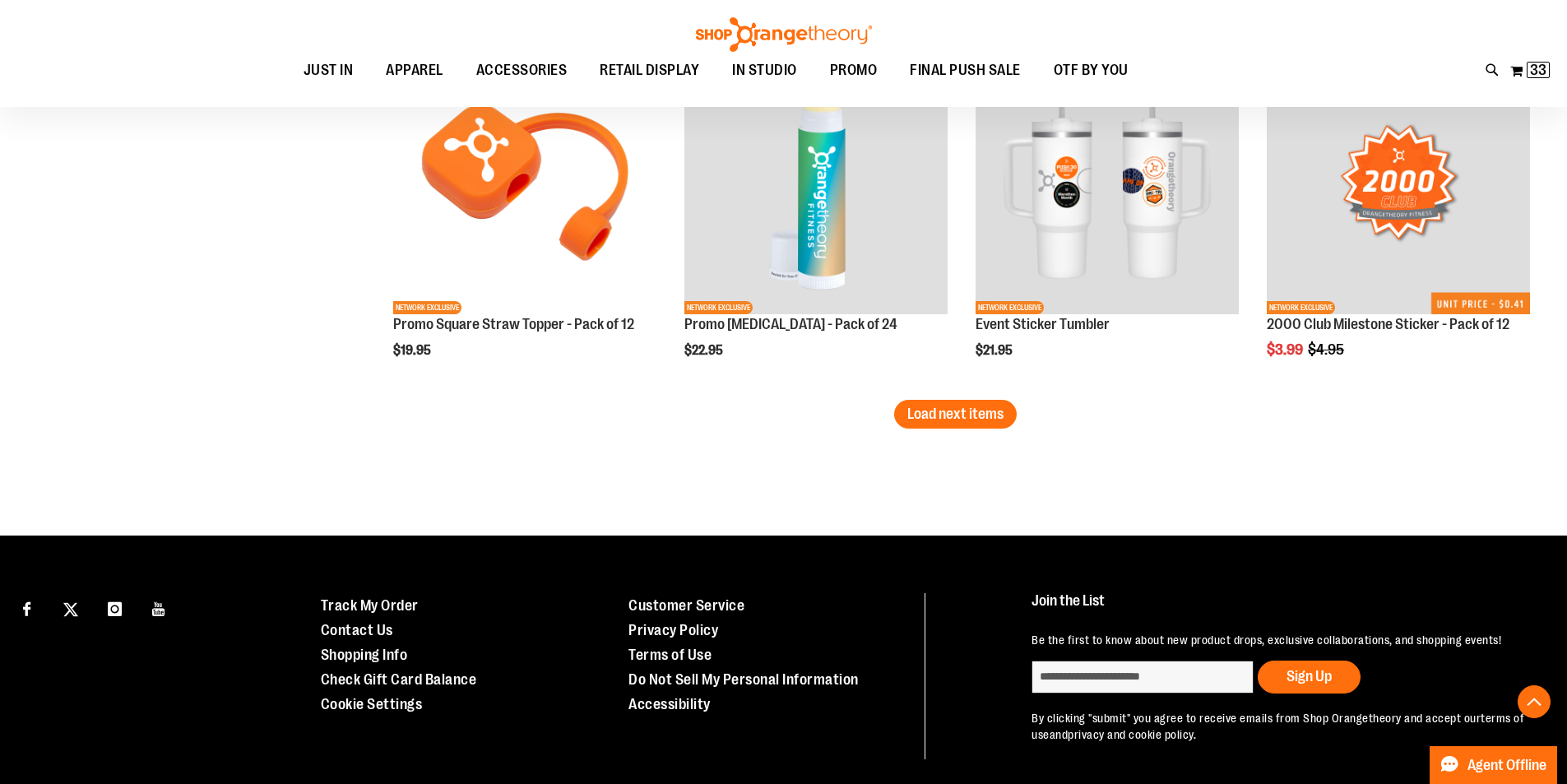
scroll to position [4265, 0]
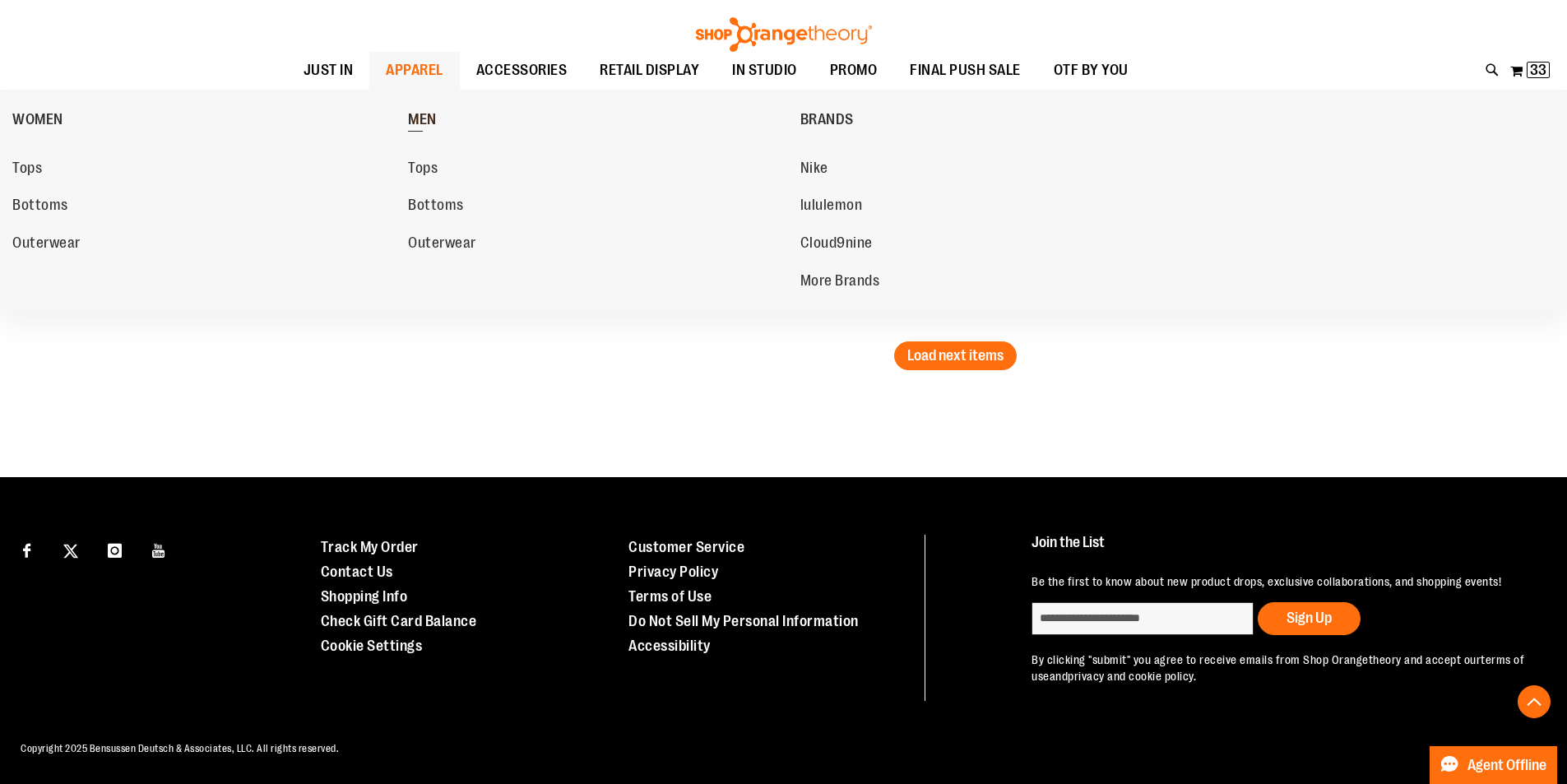
click at [419, 114] on span "MEN" at bounding box center [422, 121] width 29 height 21
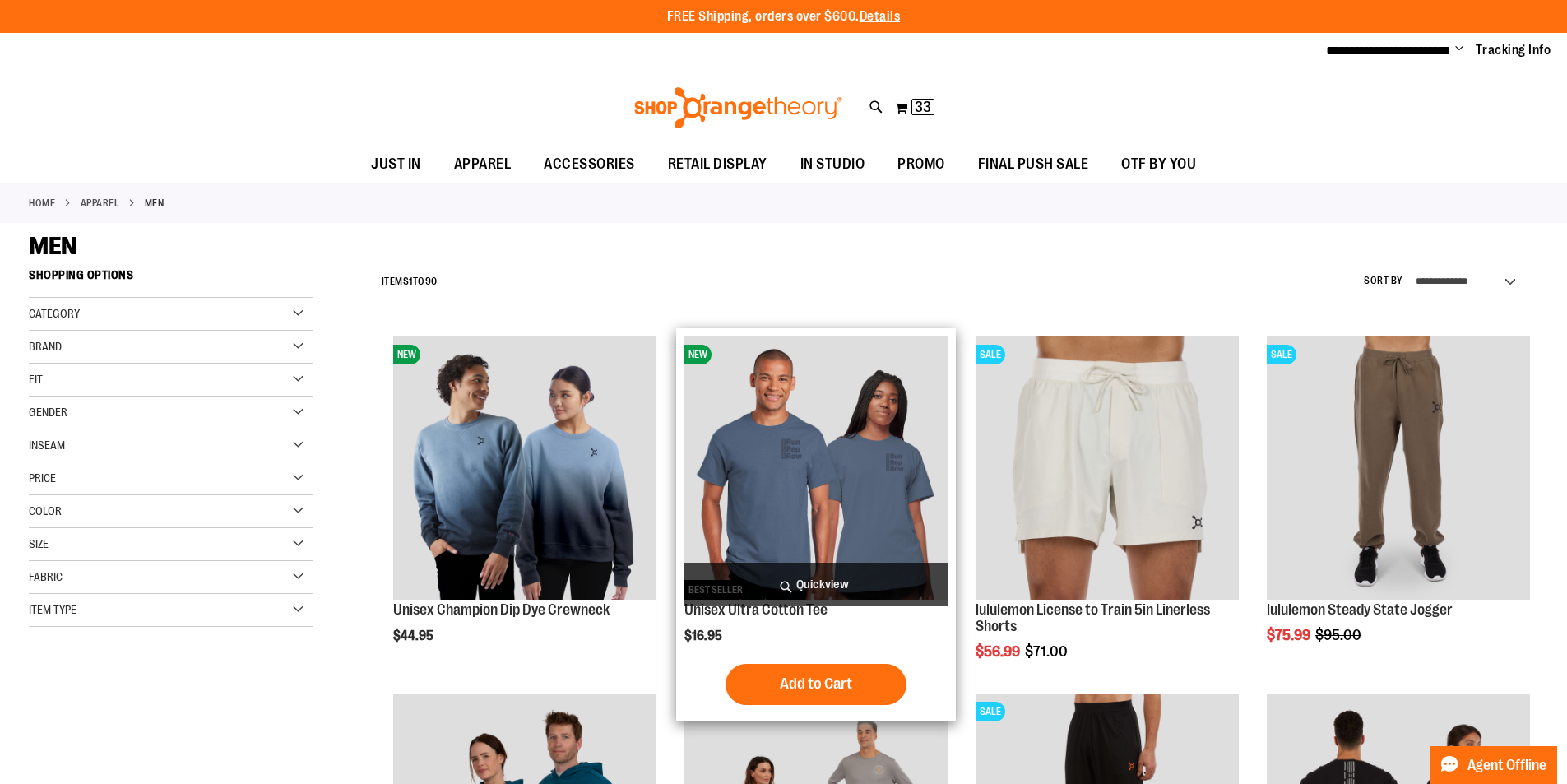
type input "**********"
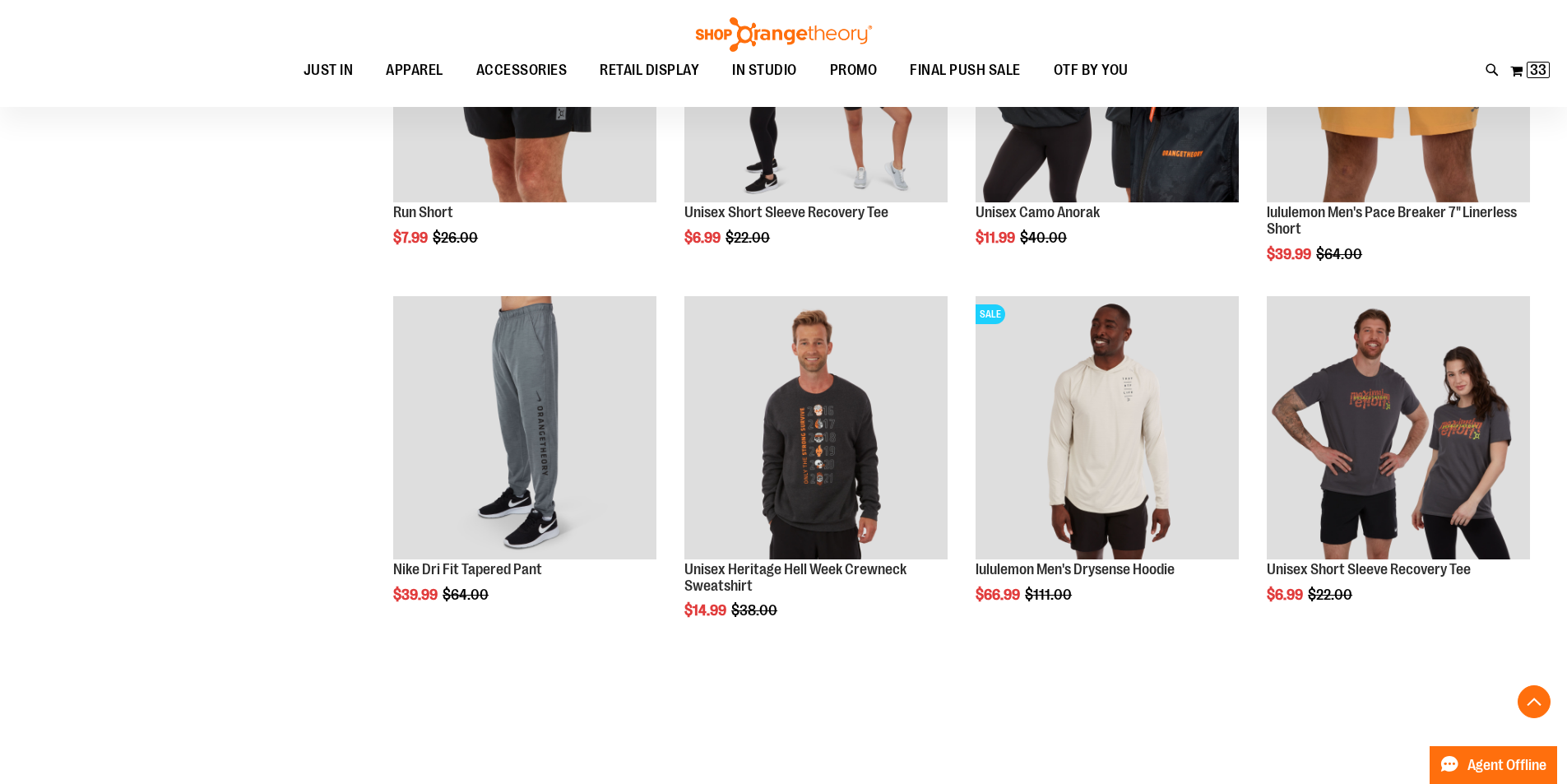
scroll to position [1470, 0]
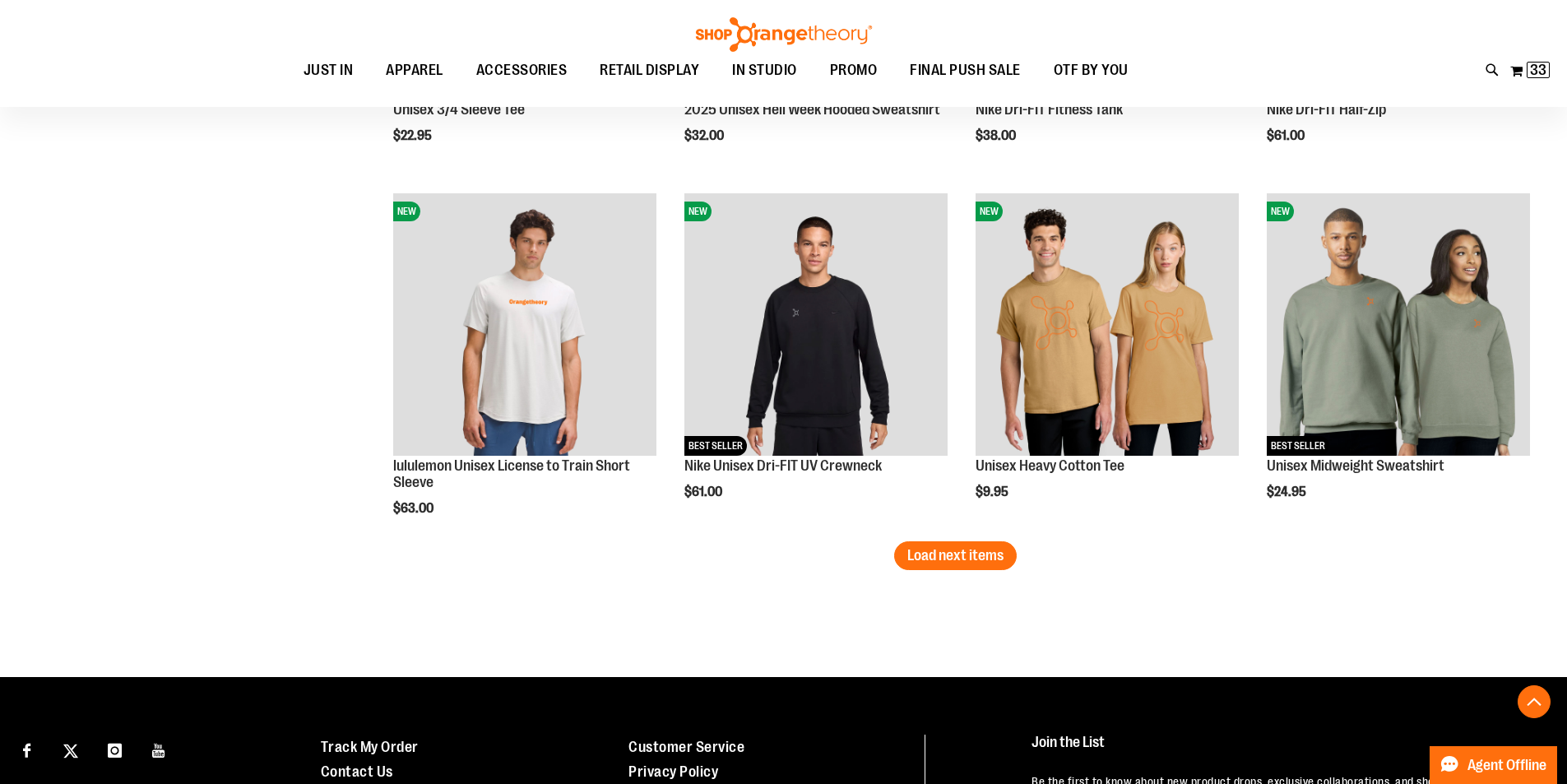
scroll to position [3148, 0]
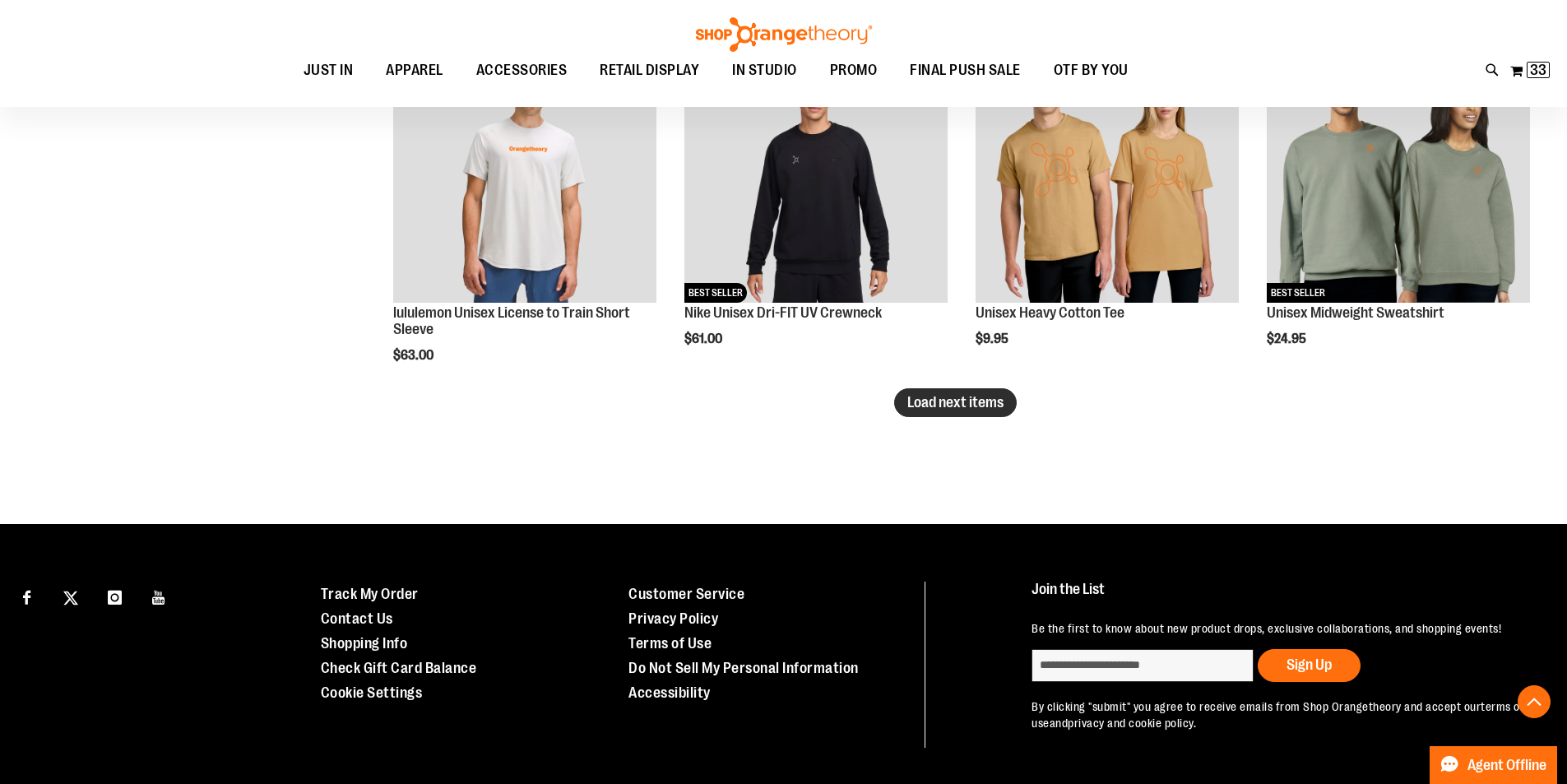
click at [990, 399] on span "Load next items" at bounding box center [955, 402] width 96 height 17
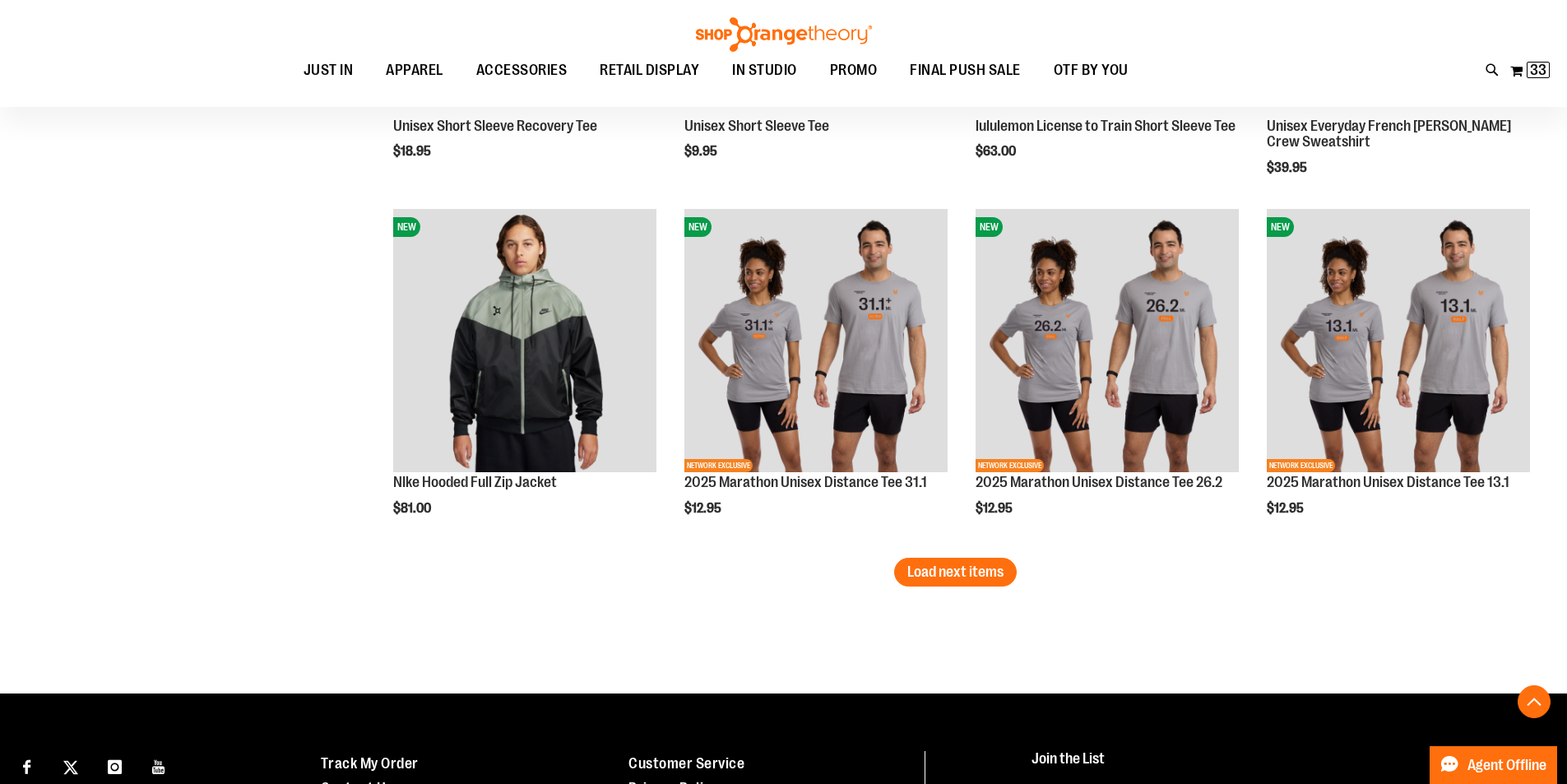
scroll to position [4069, 0]
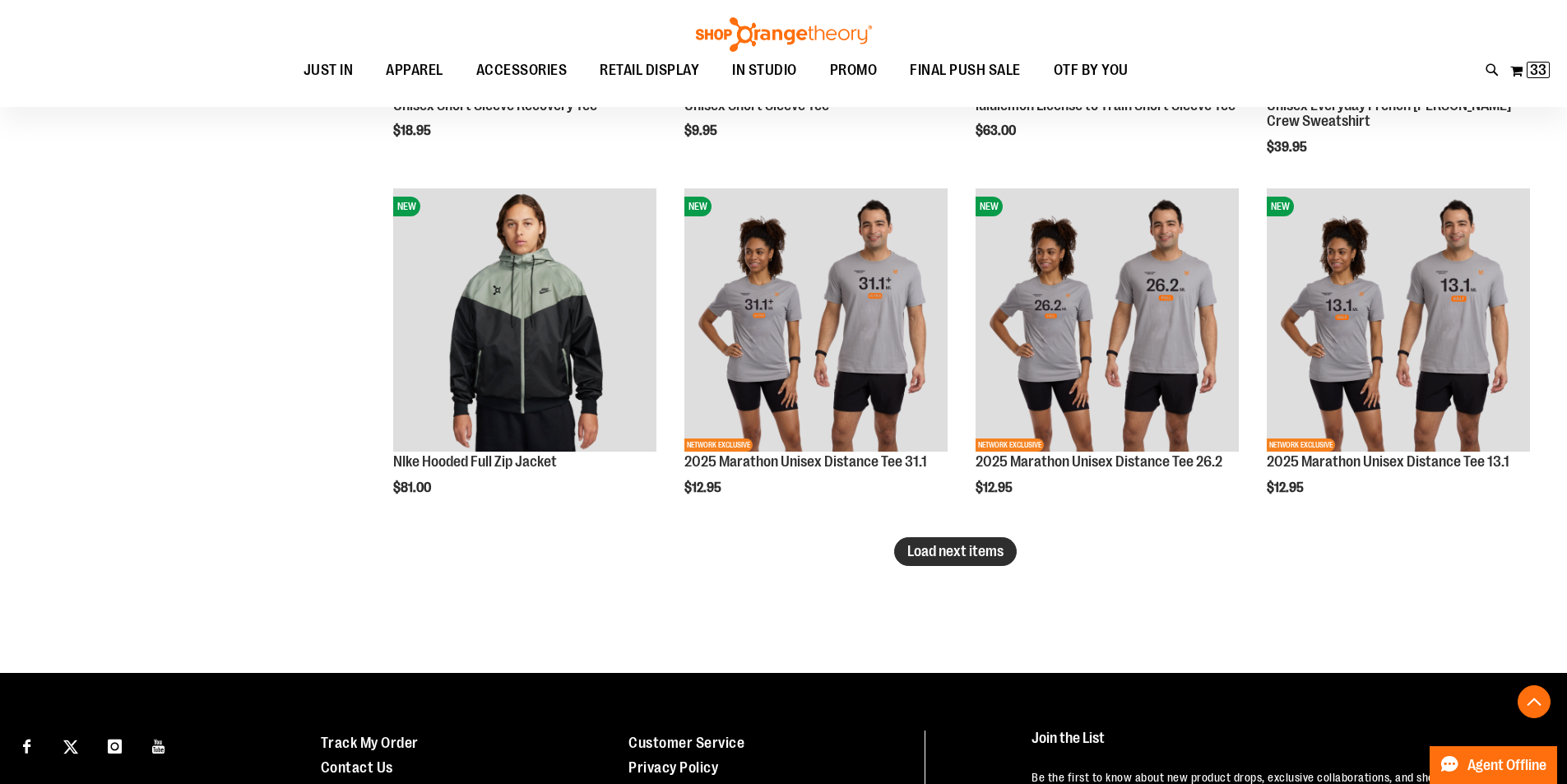
click at [955, 543] on span "Load next items" at bounding box center [955, 551] width 96 height 17
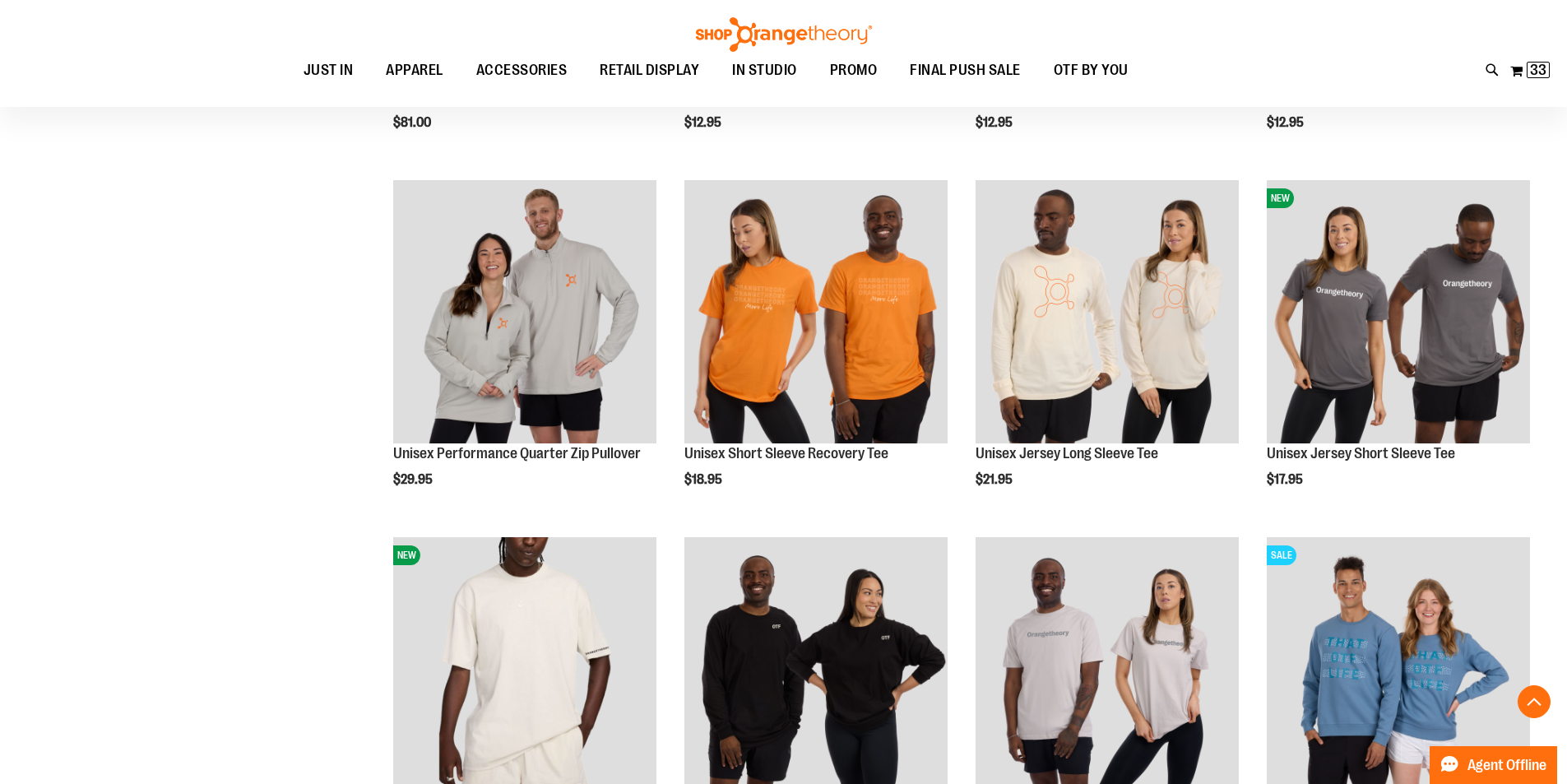
scroll to position [4431, 0]
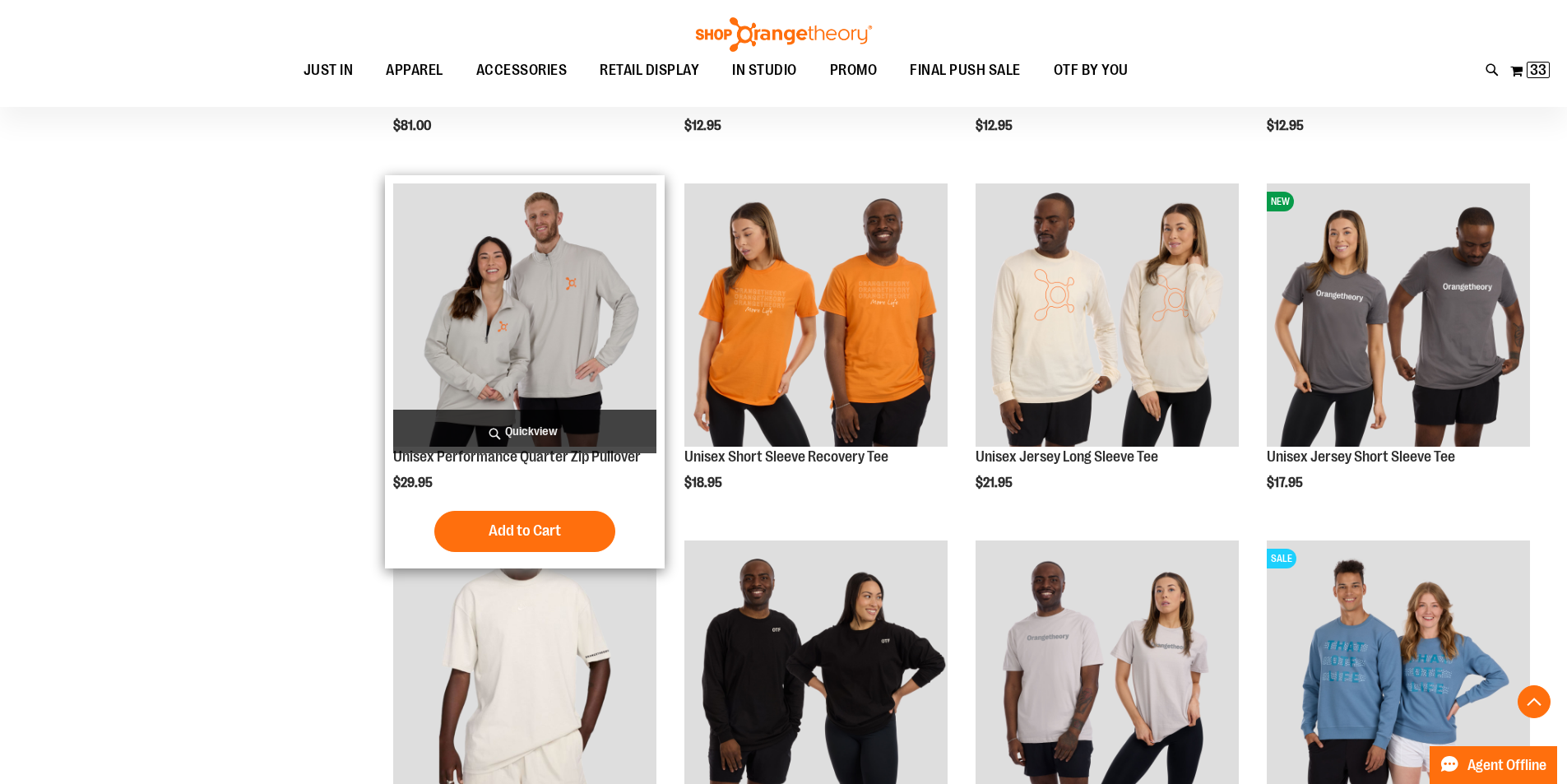
click at [590, 369] on img "product" at bounding box center [524, 315] width 263 height 263
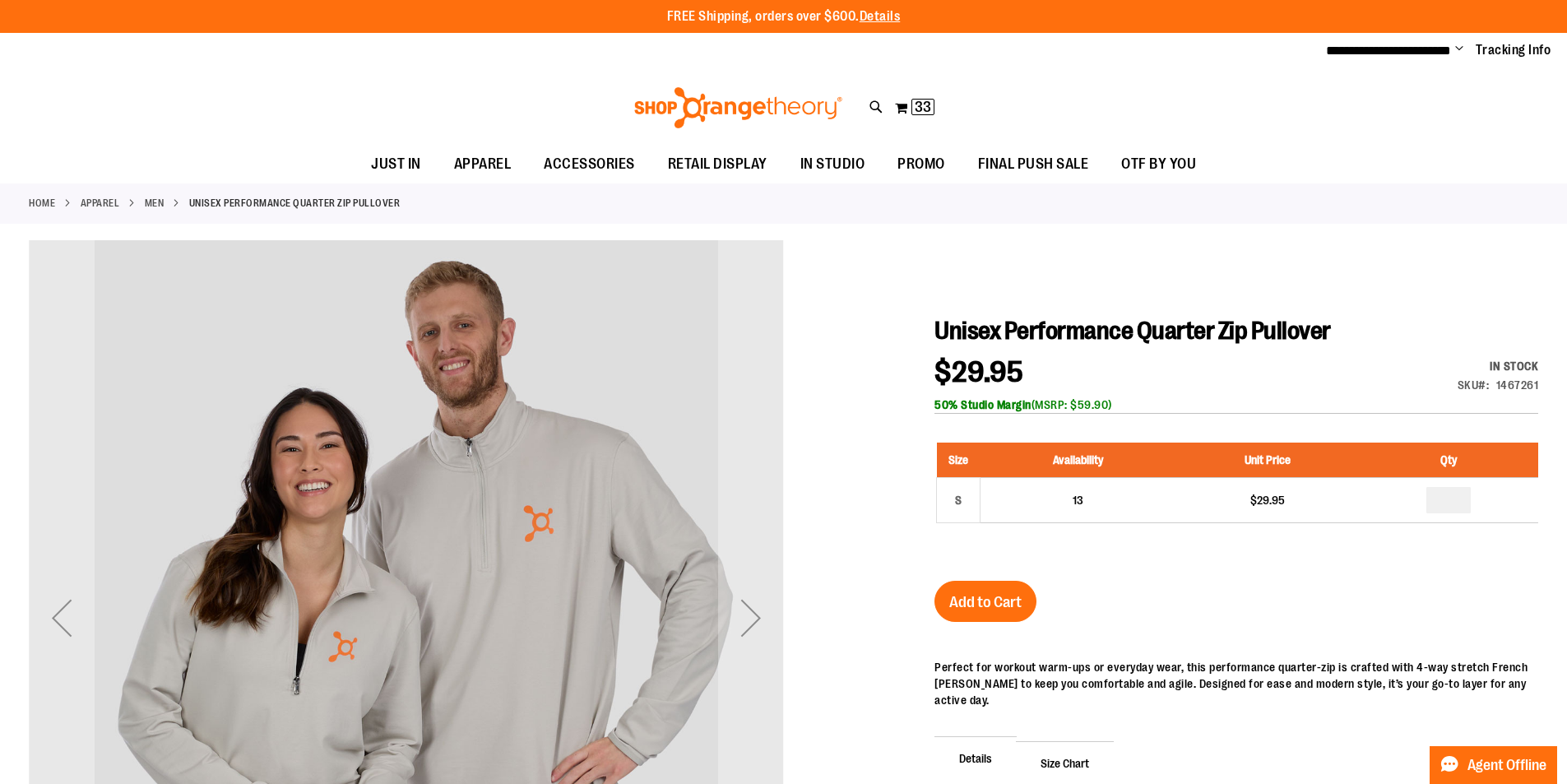
type input "**********"
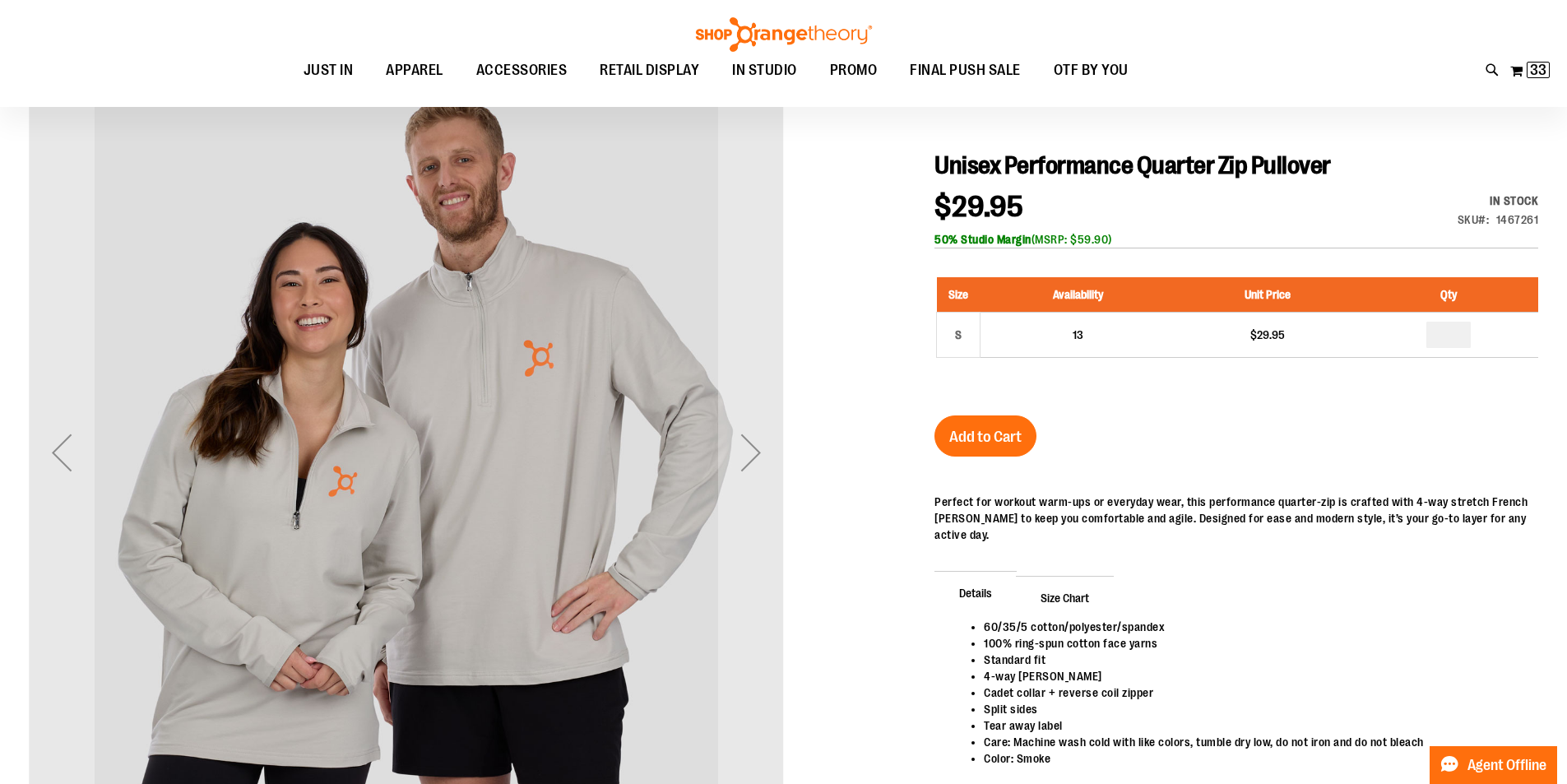
scroll to position [130, 0]
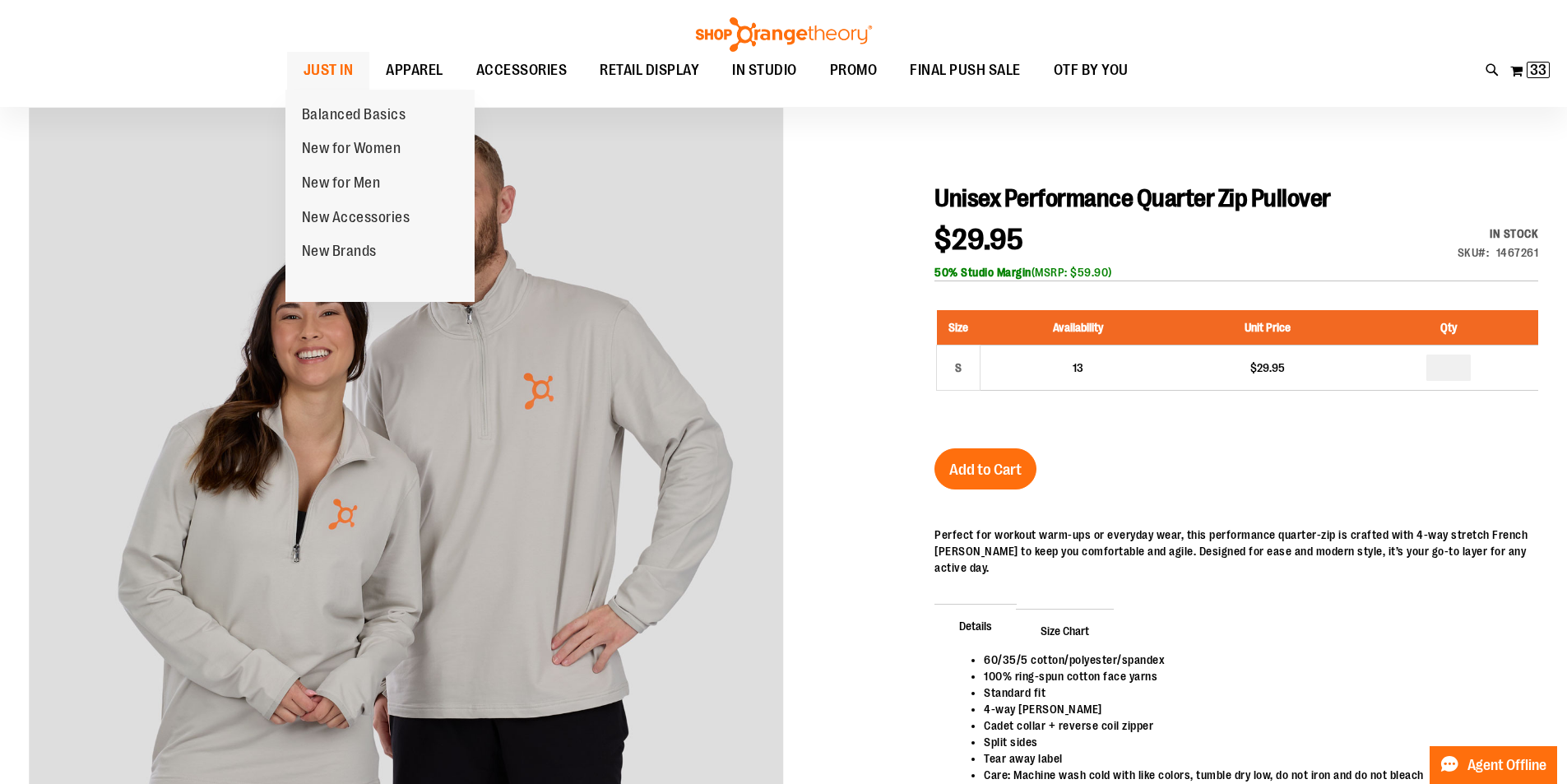
click at [336, 67] on span "JUST IN" at bounding box center [328, 70] width 50 height 37
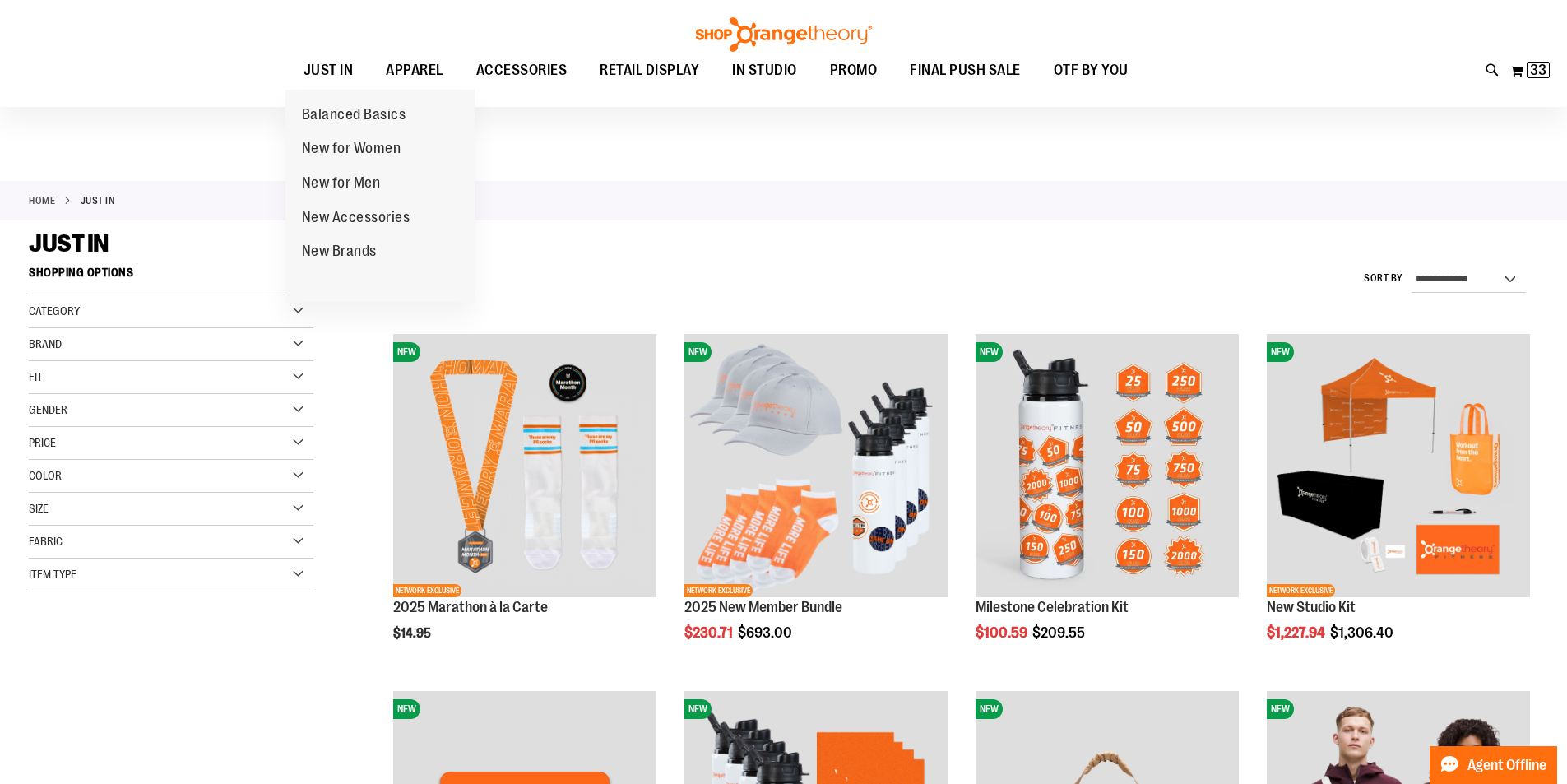
type input "**********"
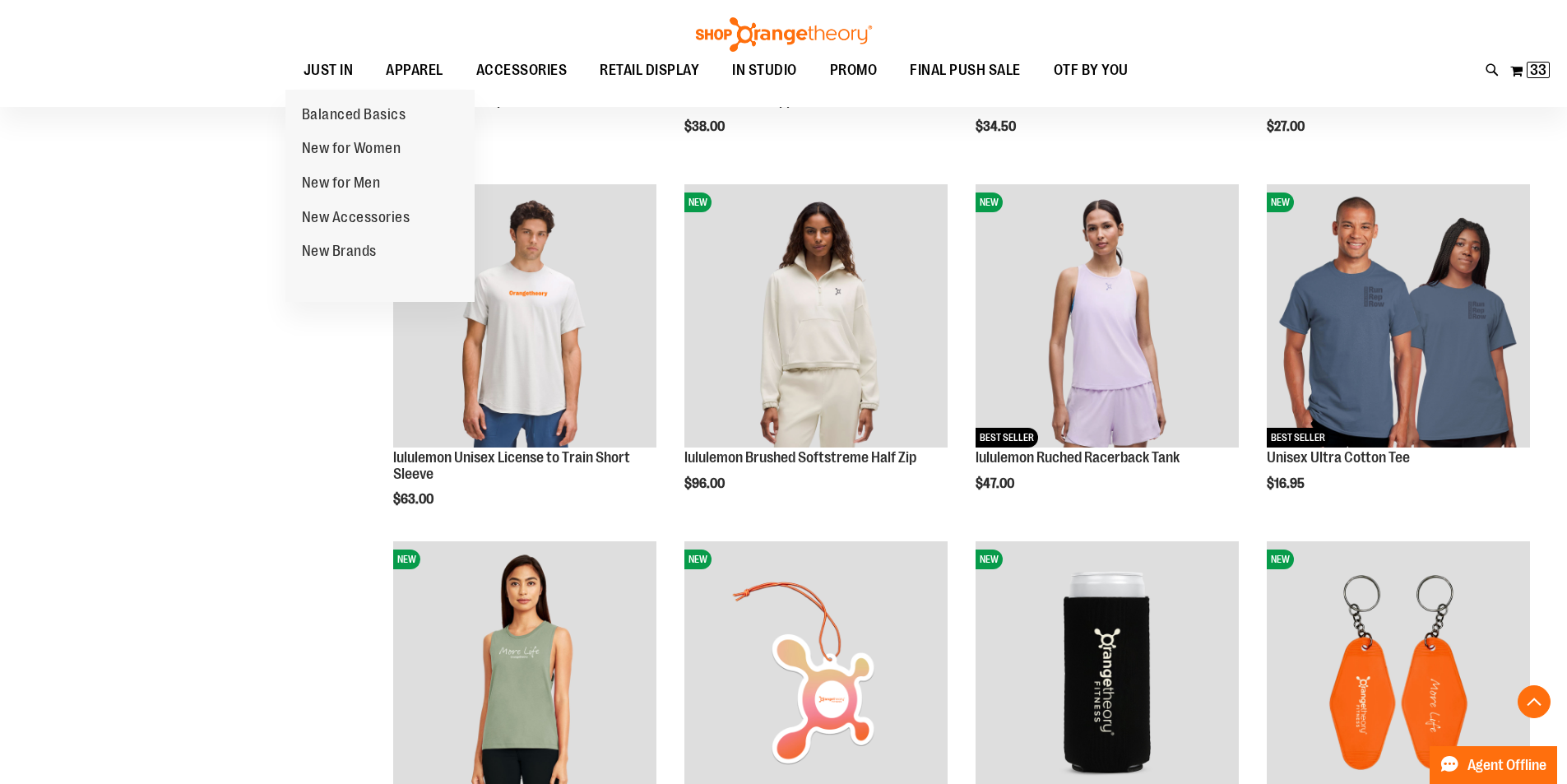
scroll to position [1578, 0]
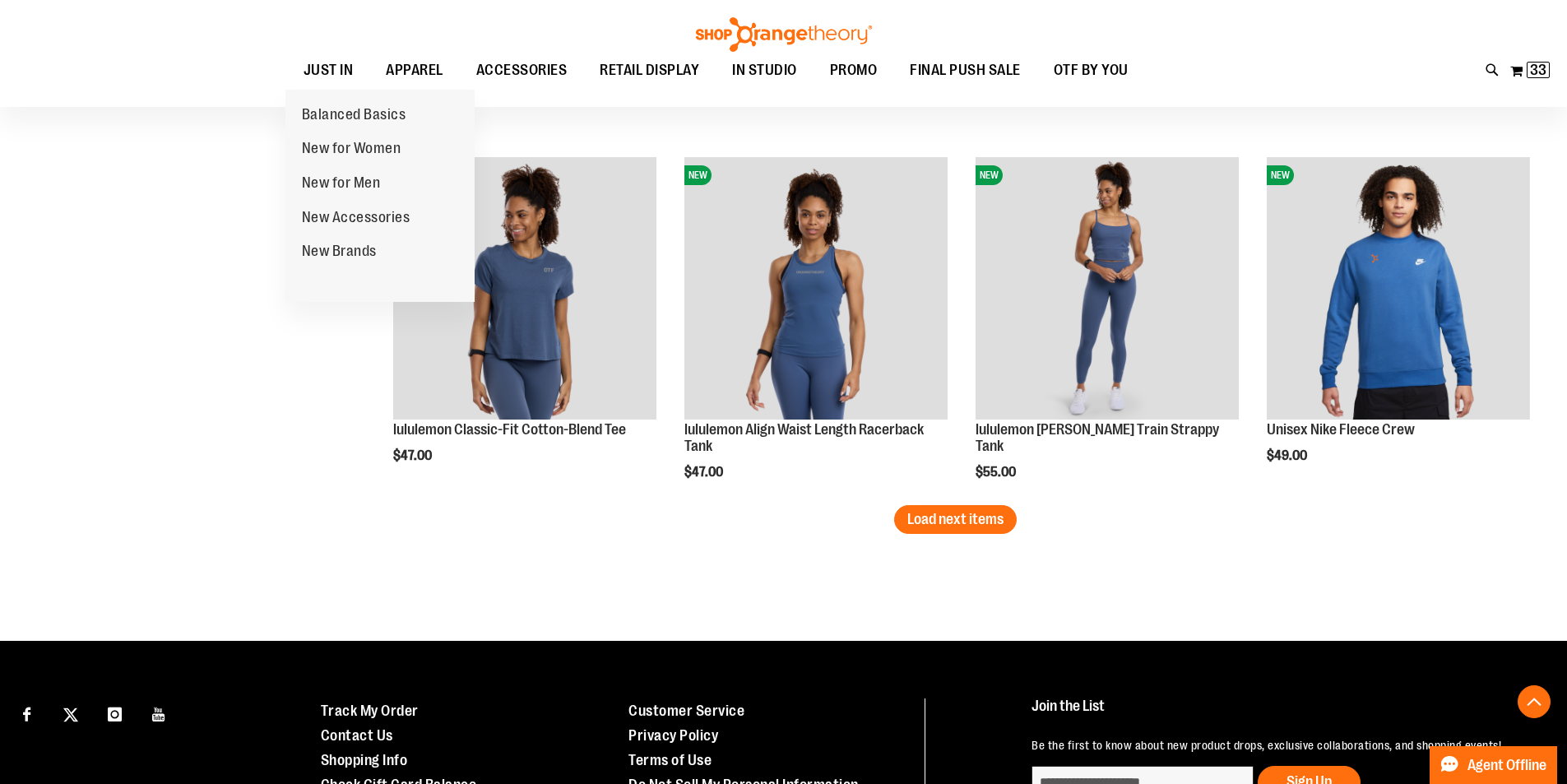
scroll to position [3058, 0]
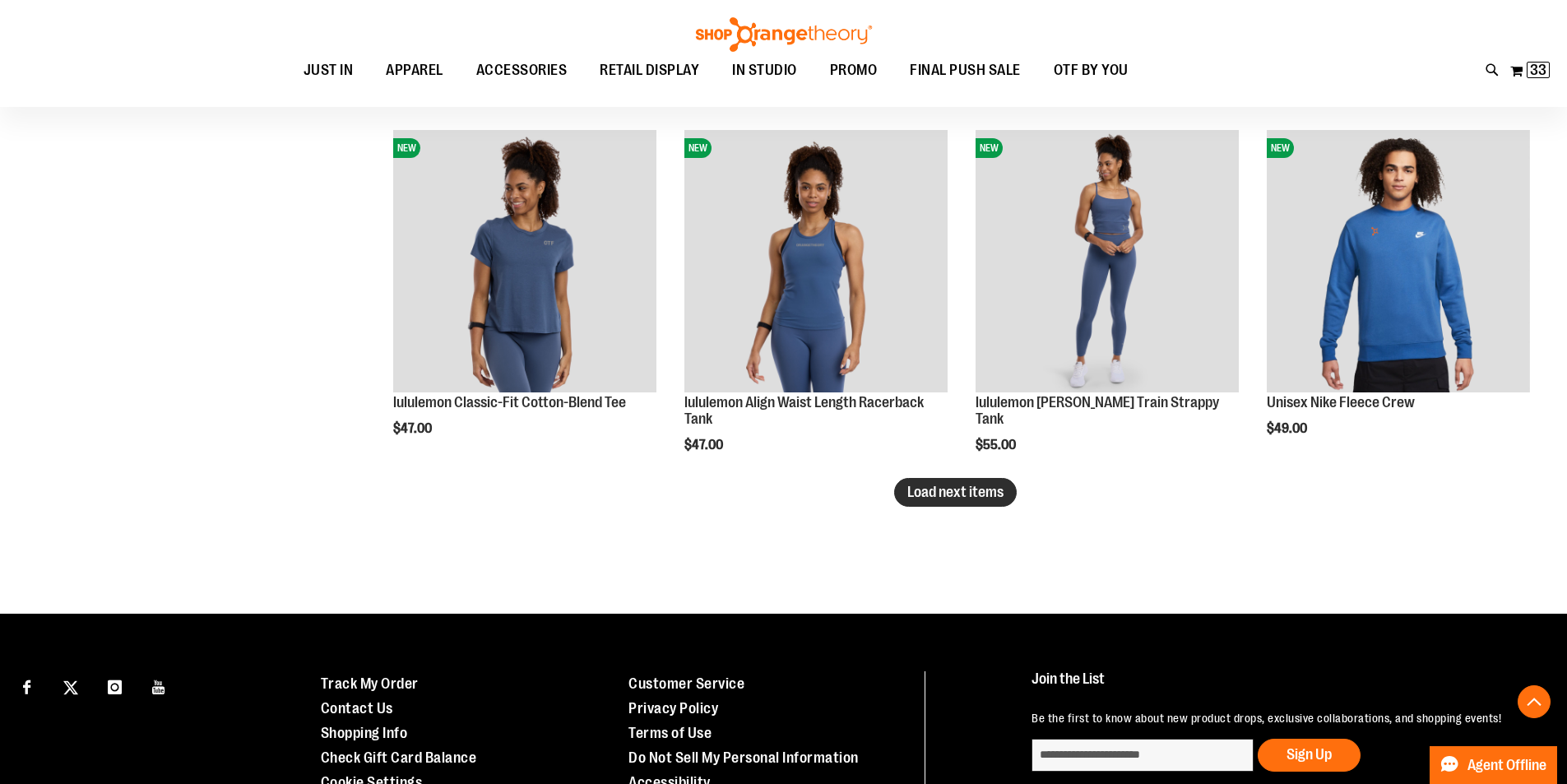
click at [941, 490] on span "Load next items" at bounding box center [955, 492] width 96 height 17
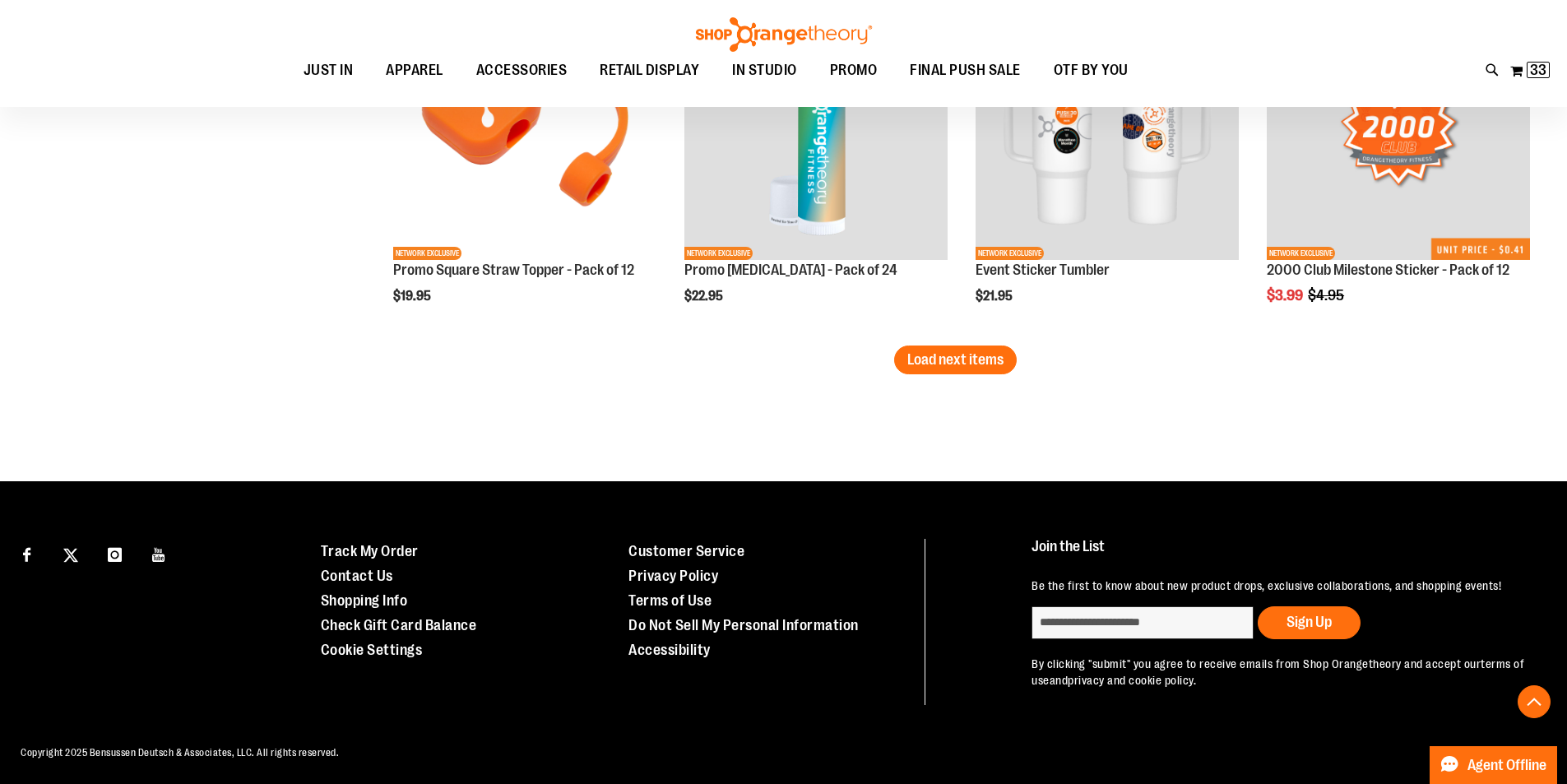
scroll to position [4265, 0]
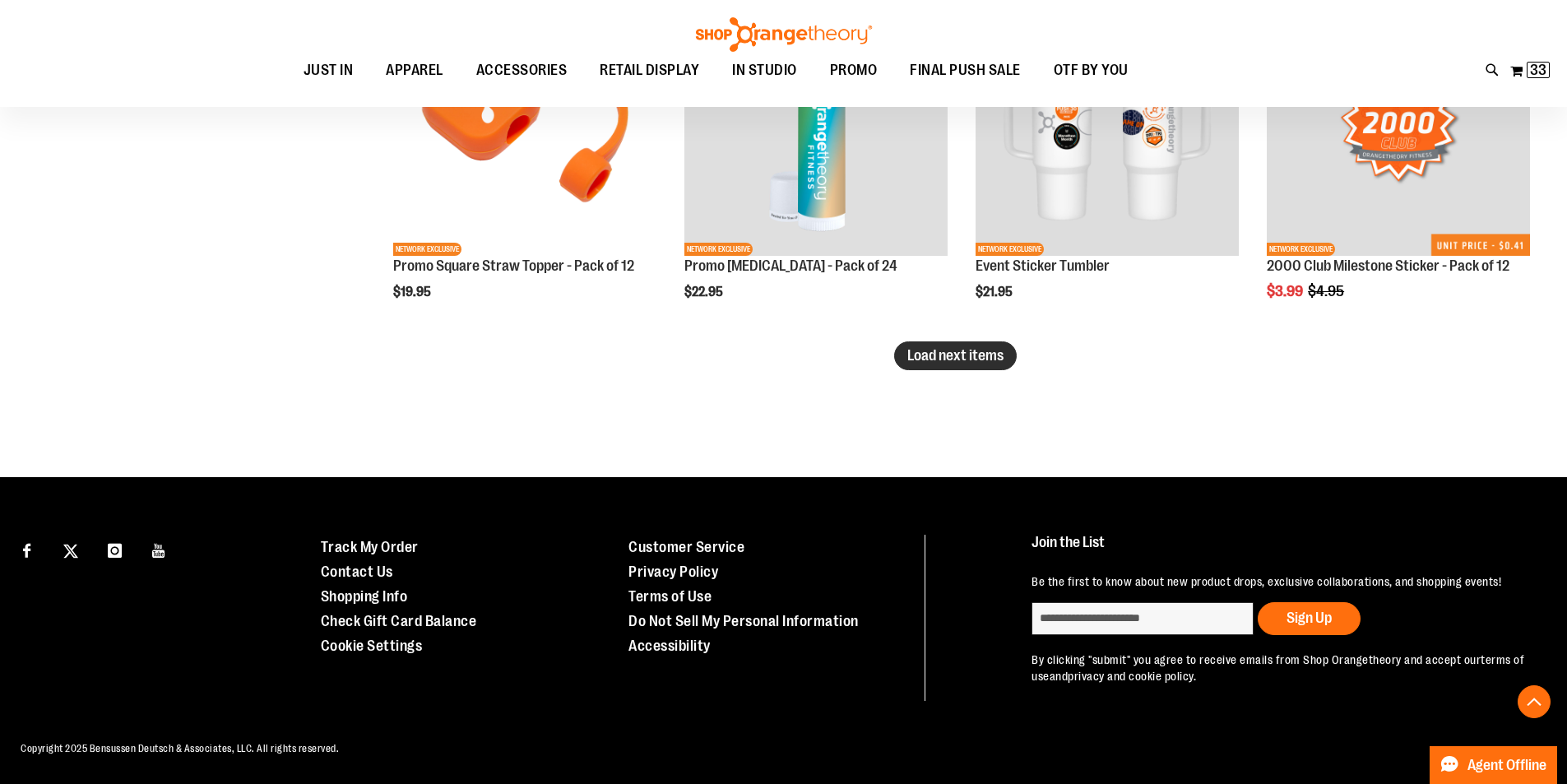
click at [985, 352] on span "Load next items" at bounding box center [955, 355] width 96 height 17
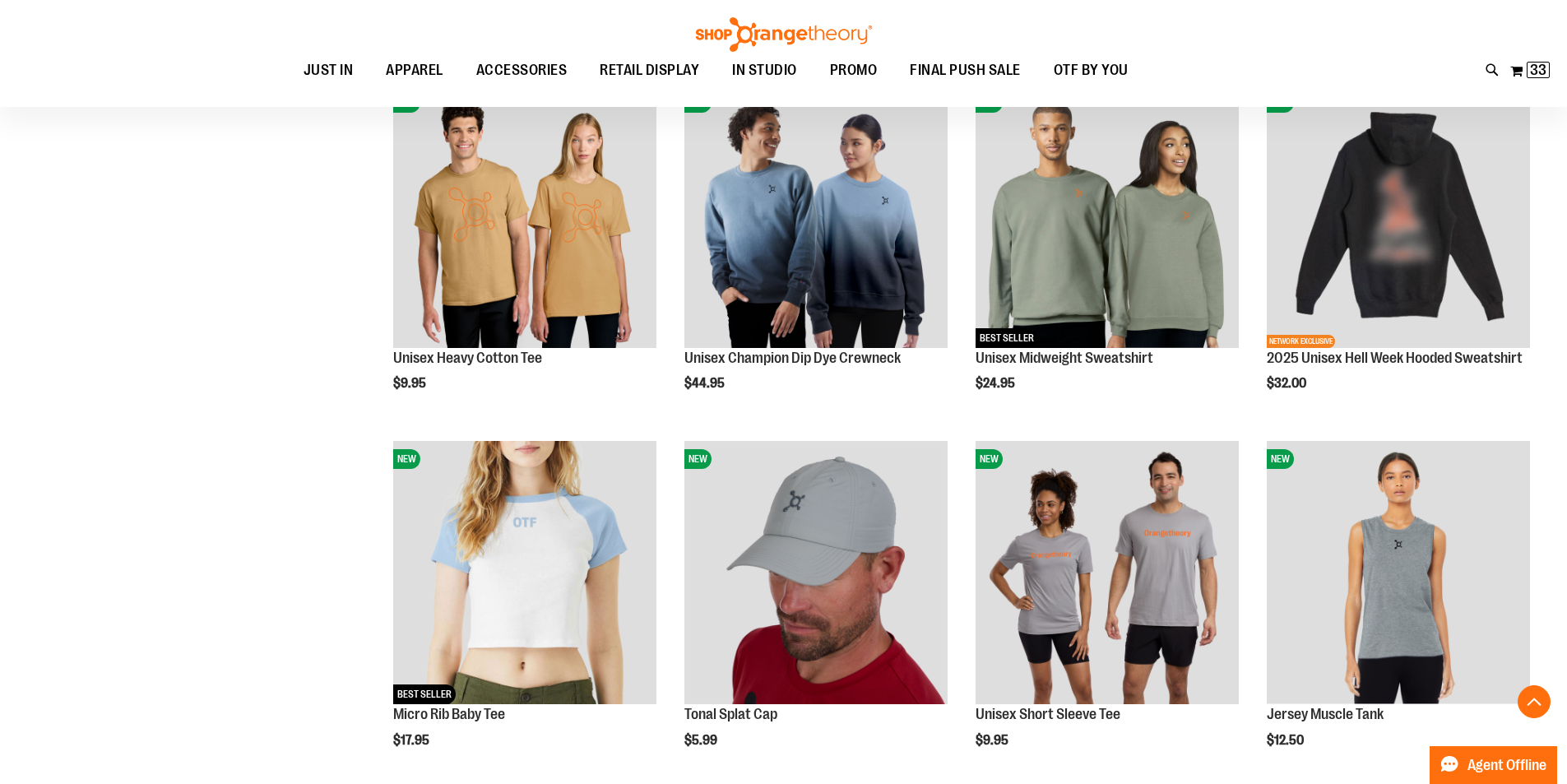
scroll to position [4889, 0]
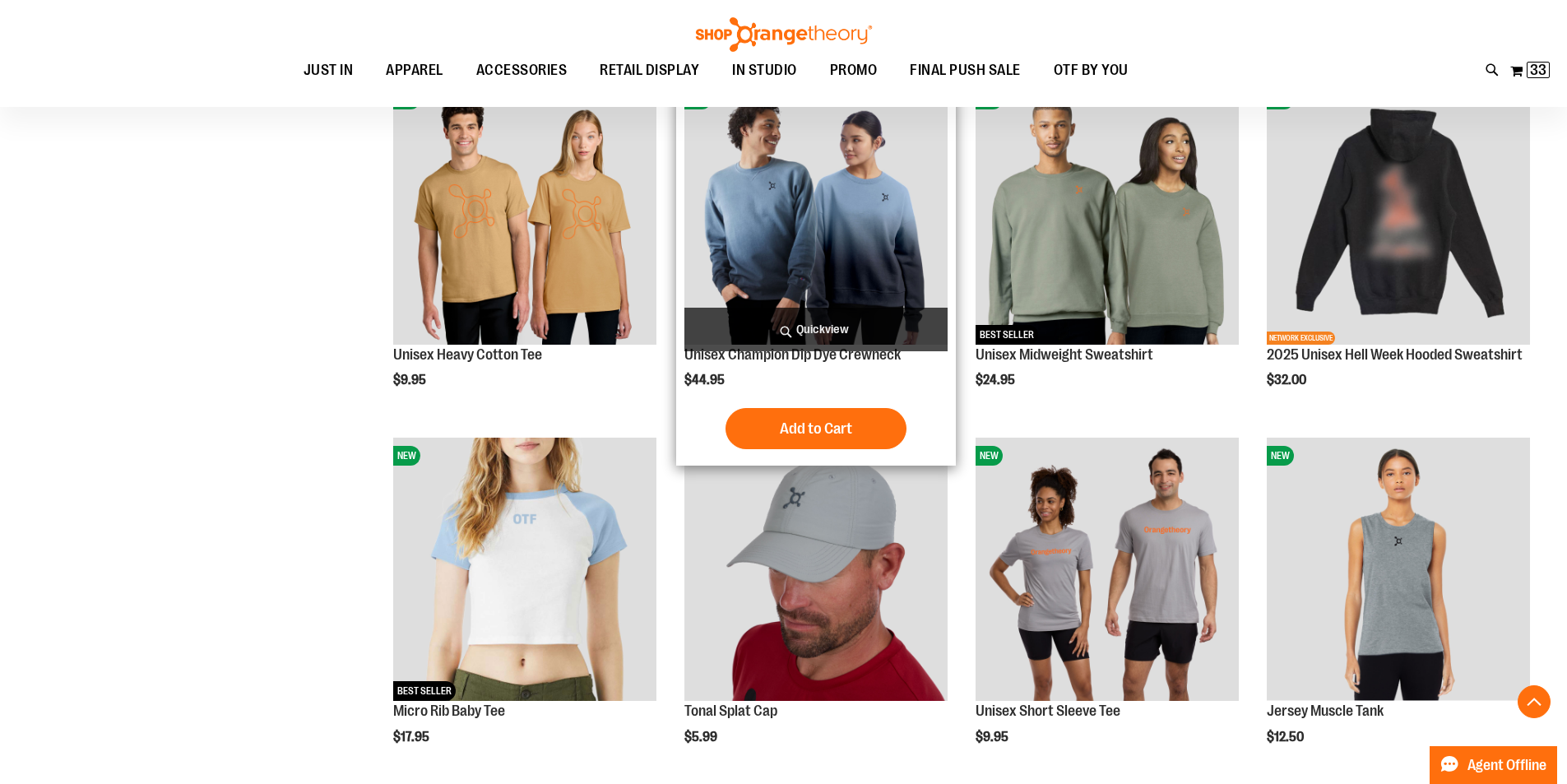
click at [853, 259] on img "product" at bounding box center [816, 213] width 263 height 263
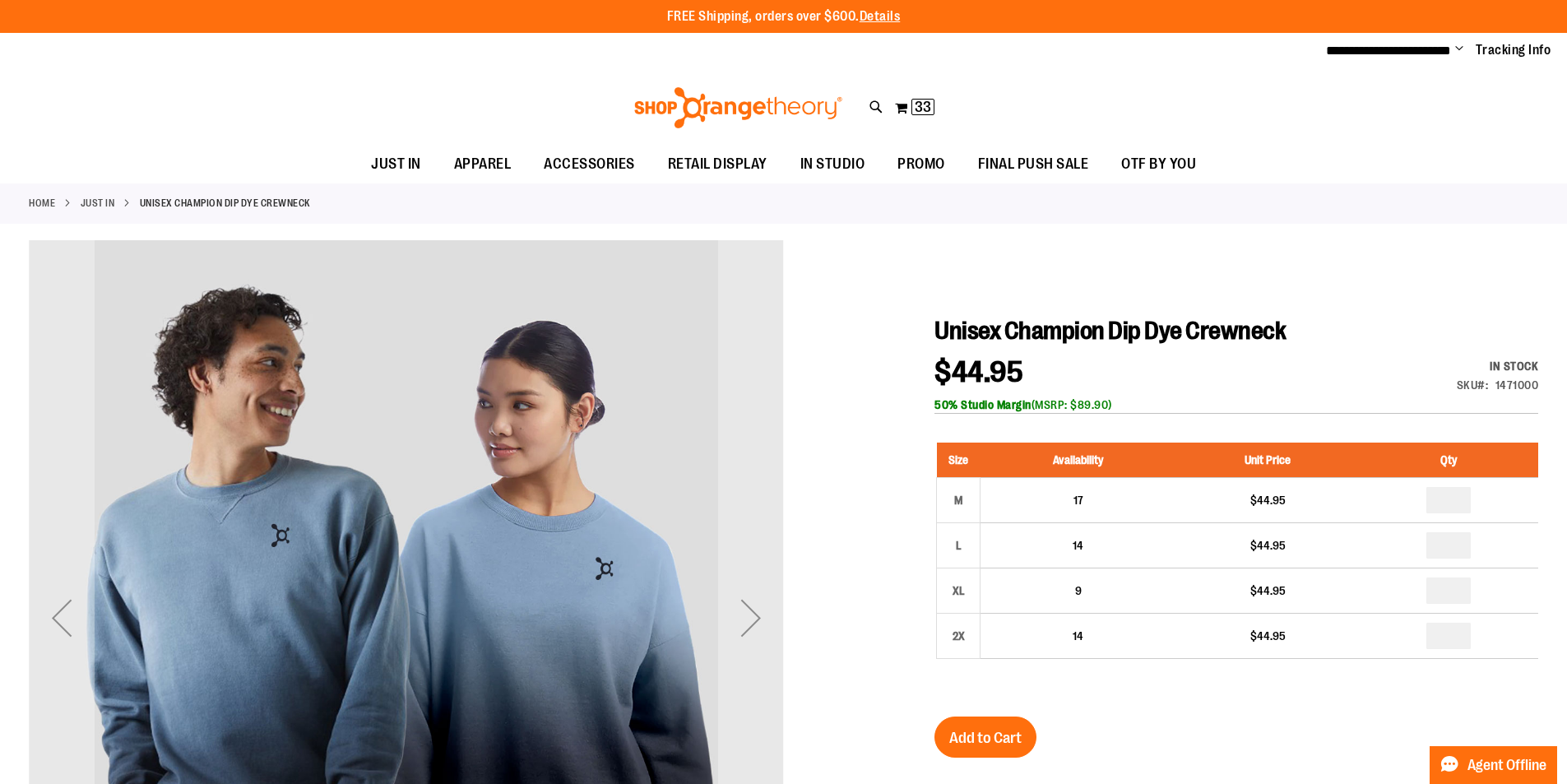
type input "**********"
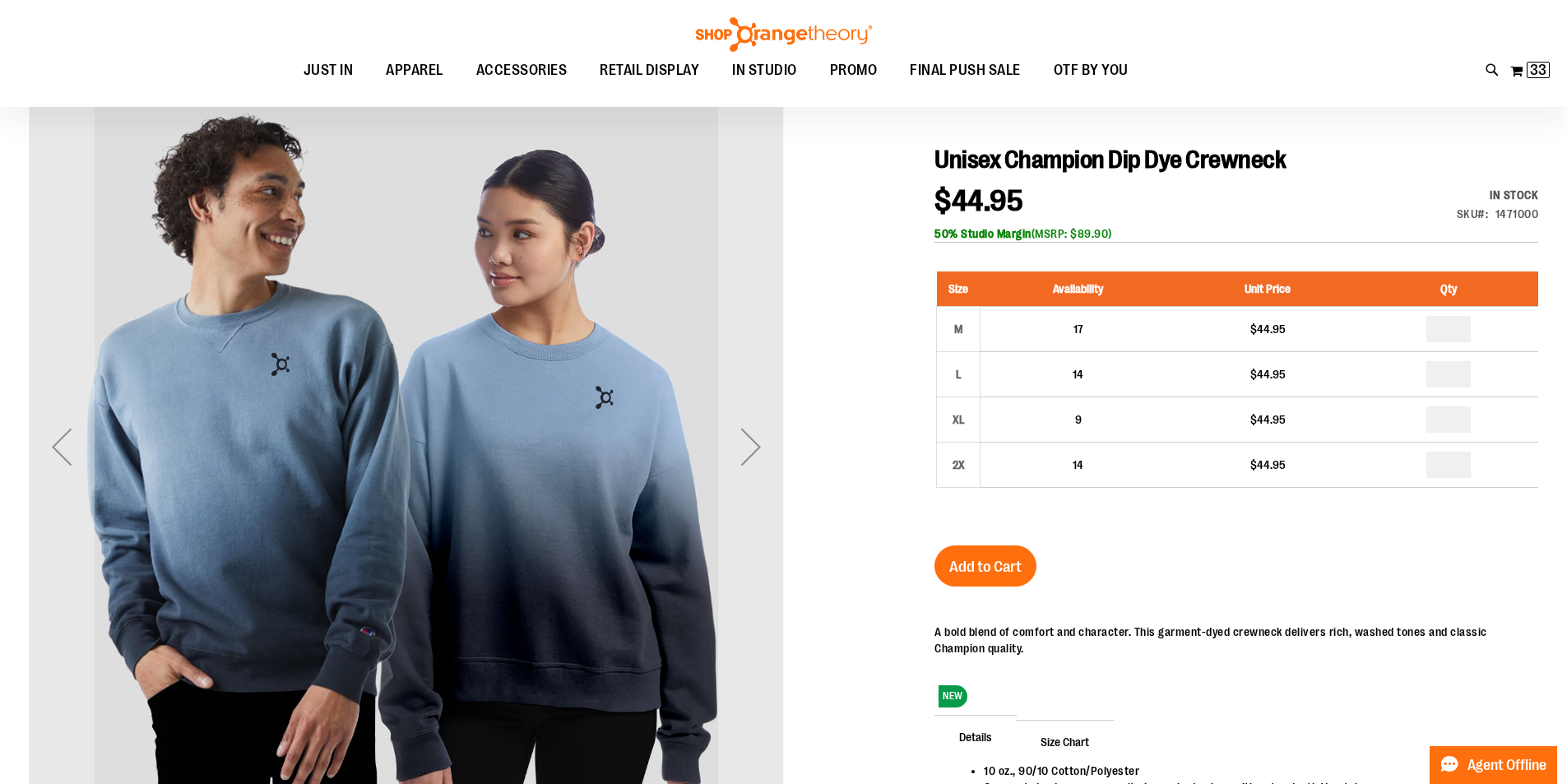
scroll to position [197, 0]
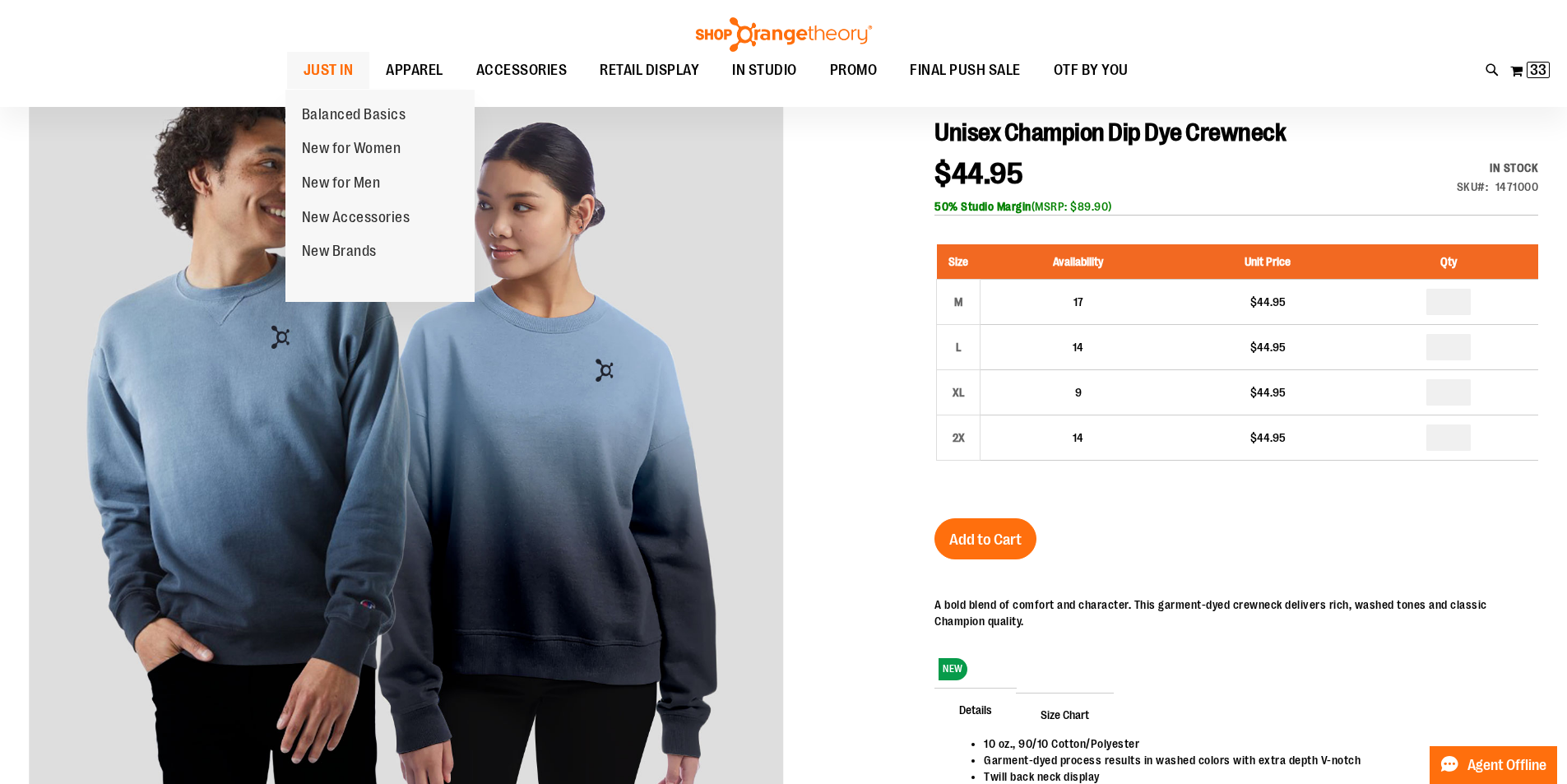
click at [334, 63] on span "JUST IN" at bounding box center [328, 70] width 50 height 37
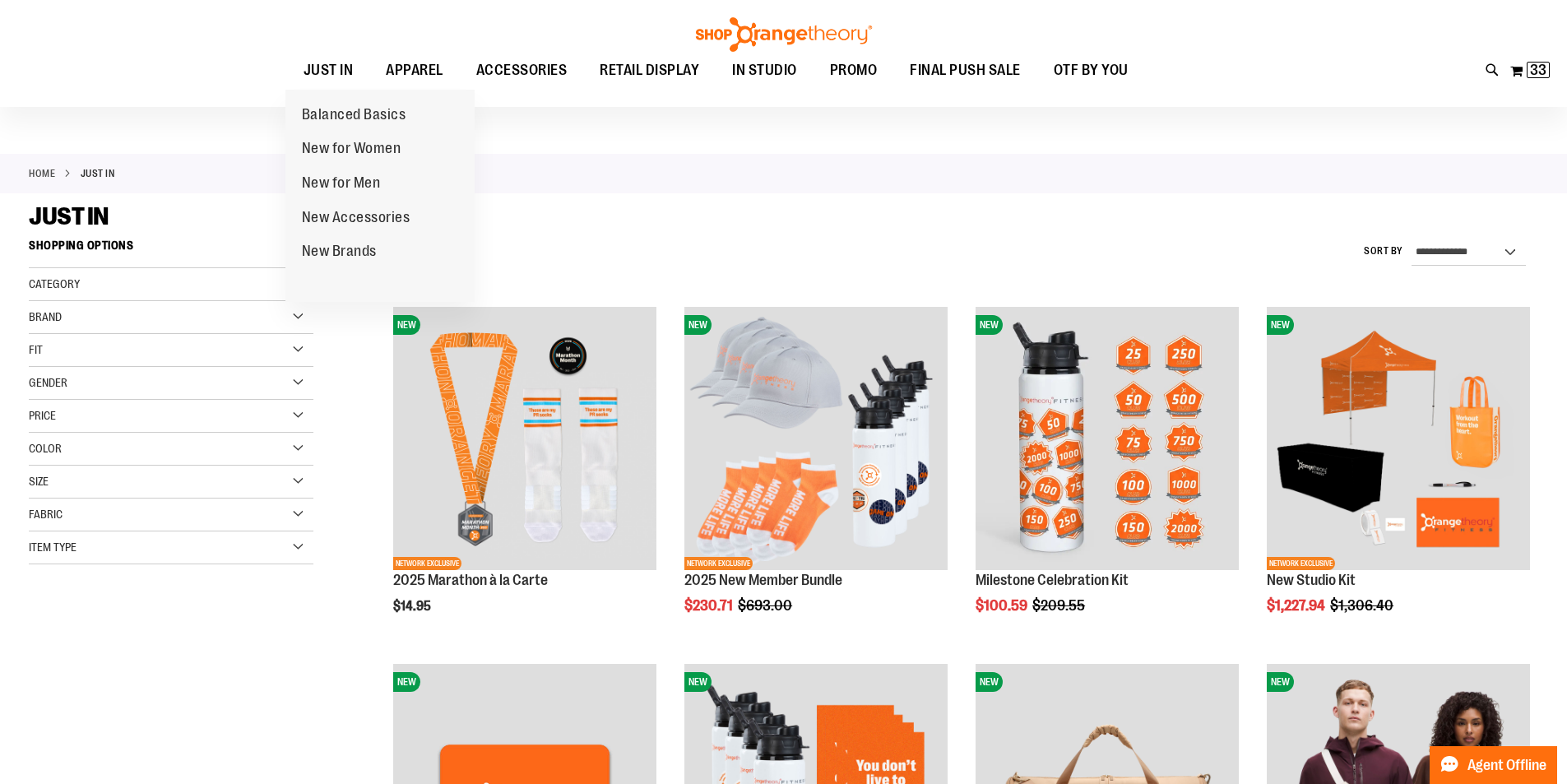
type input "**********"
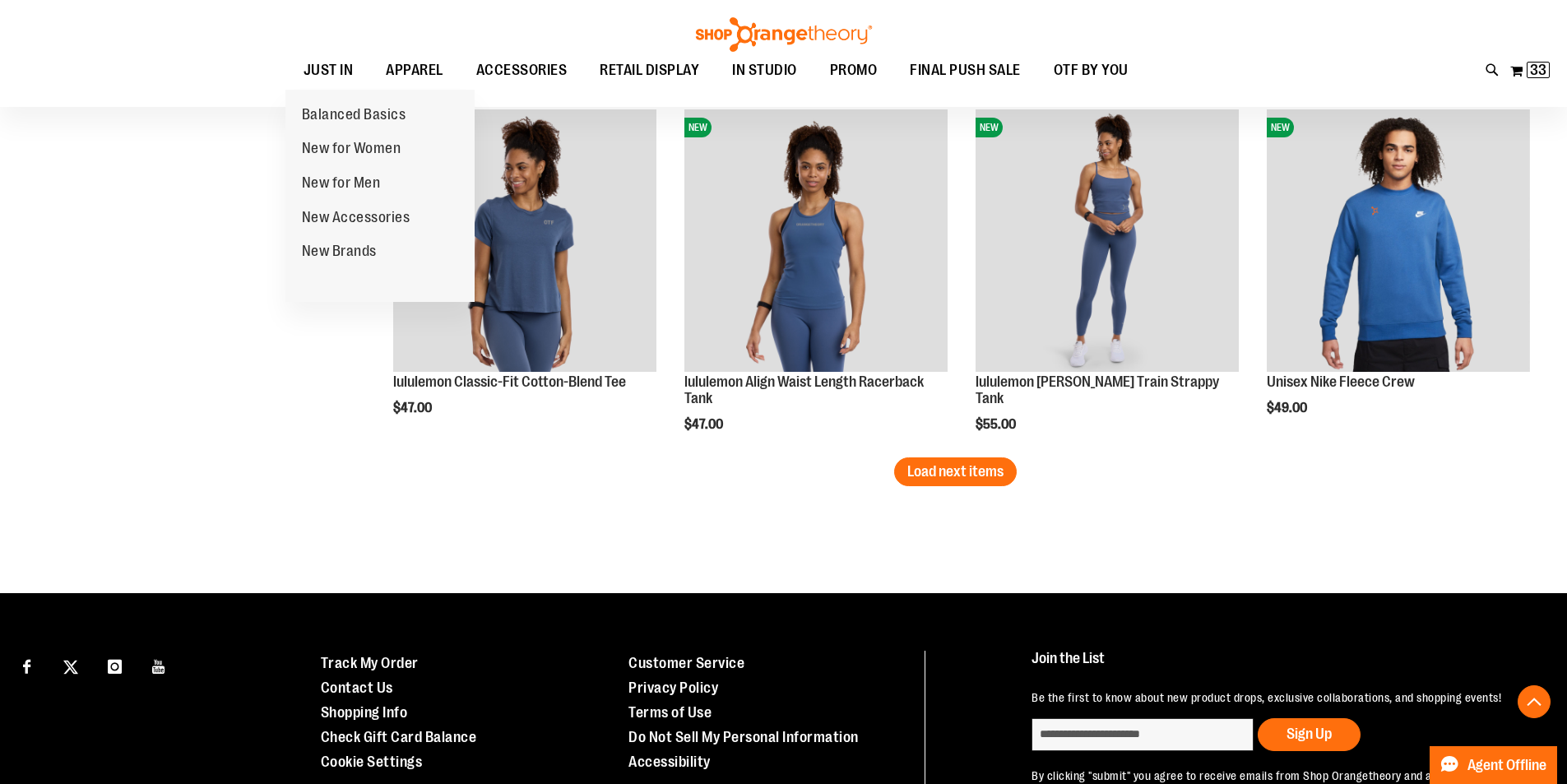
scroll to position [3195, 0]
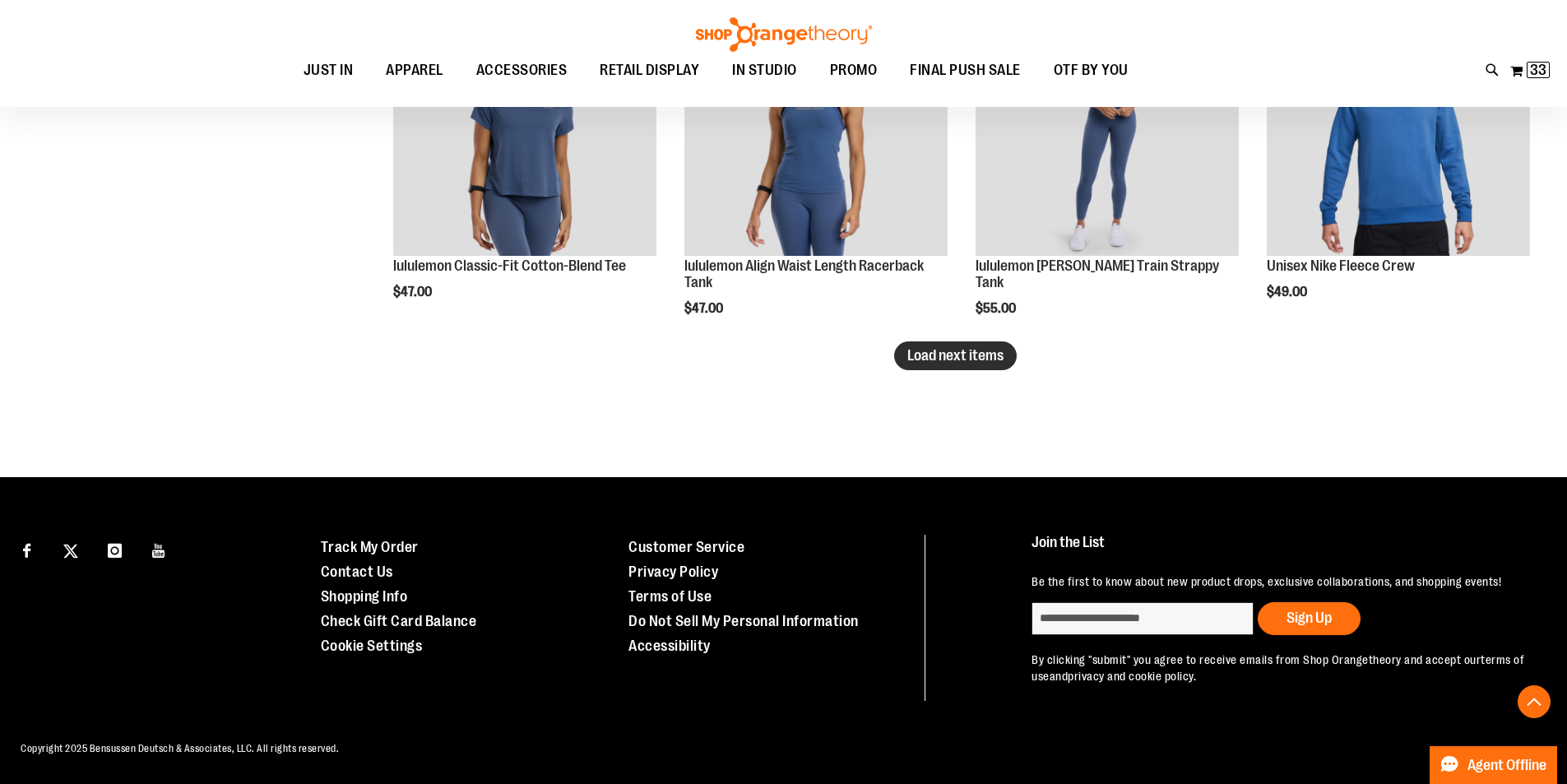
click at [951, 350] on span "Load next items" at bounding box center [955, 355] width 96 height 17
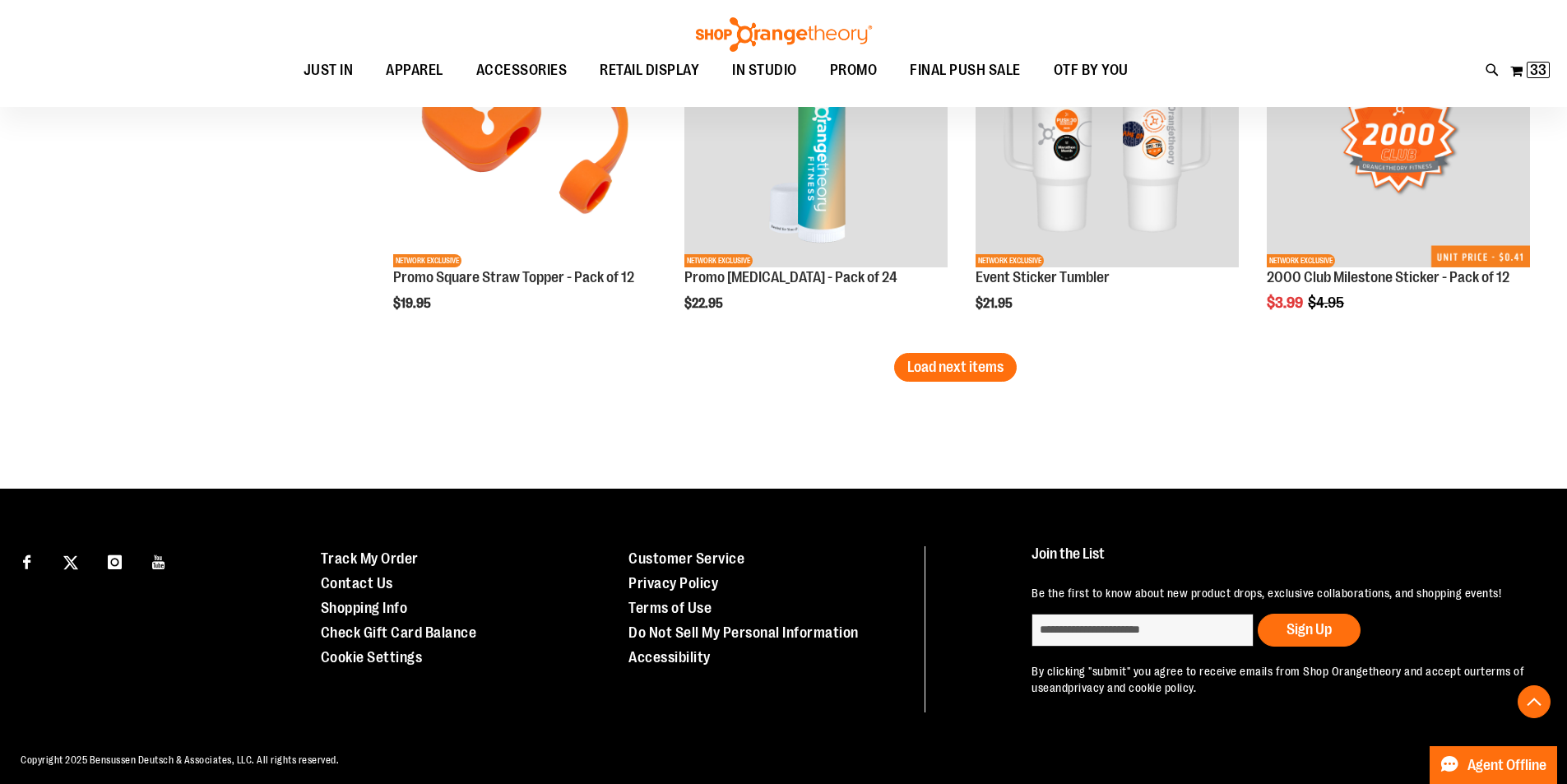
scroll to position [4265, 0]
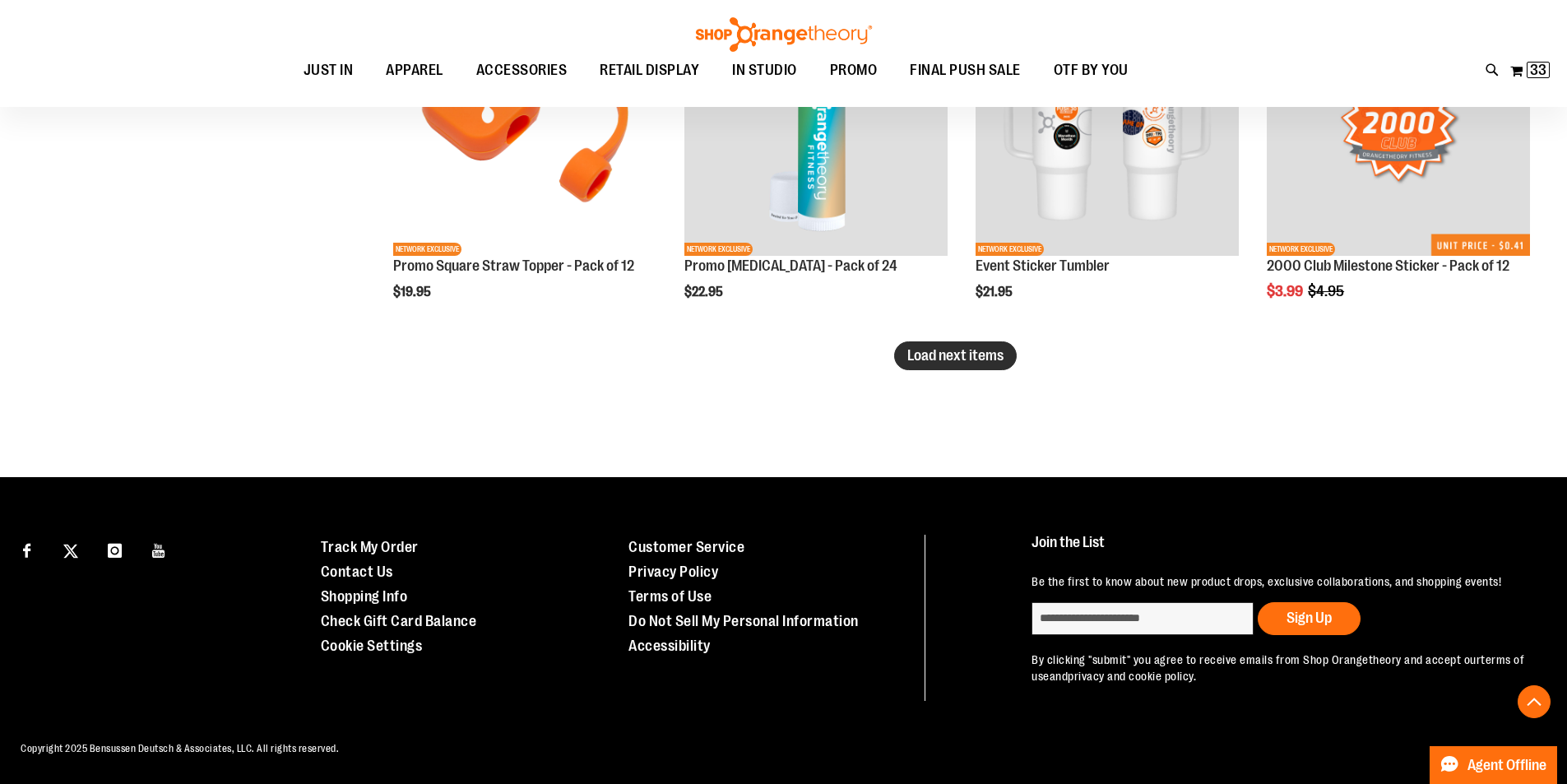
click at [933, 352] on span "Load next items" at bounding box center [955, 355] width 96 height 17
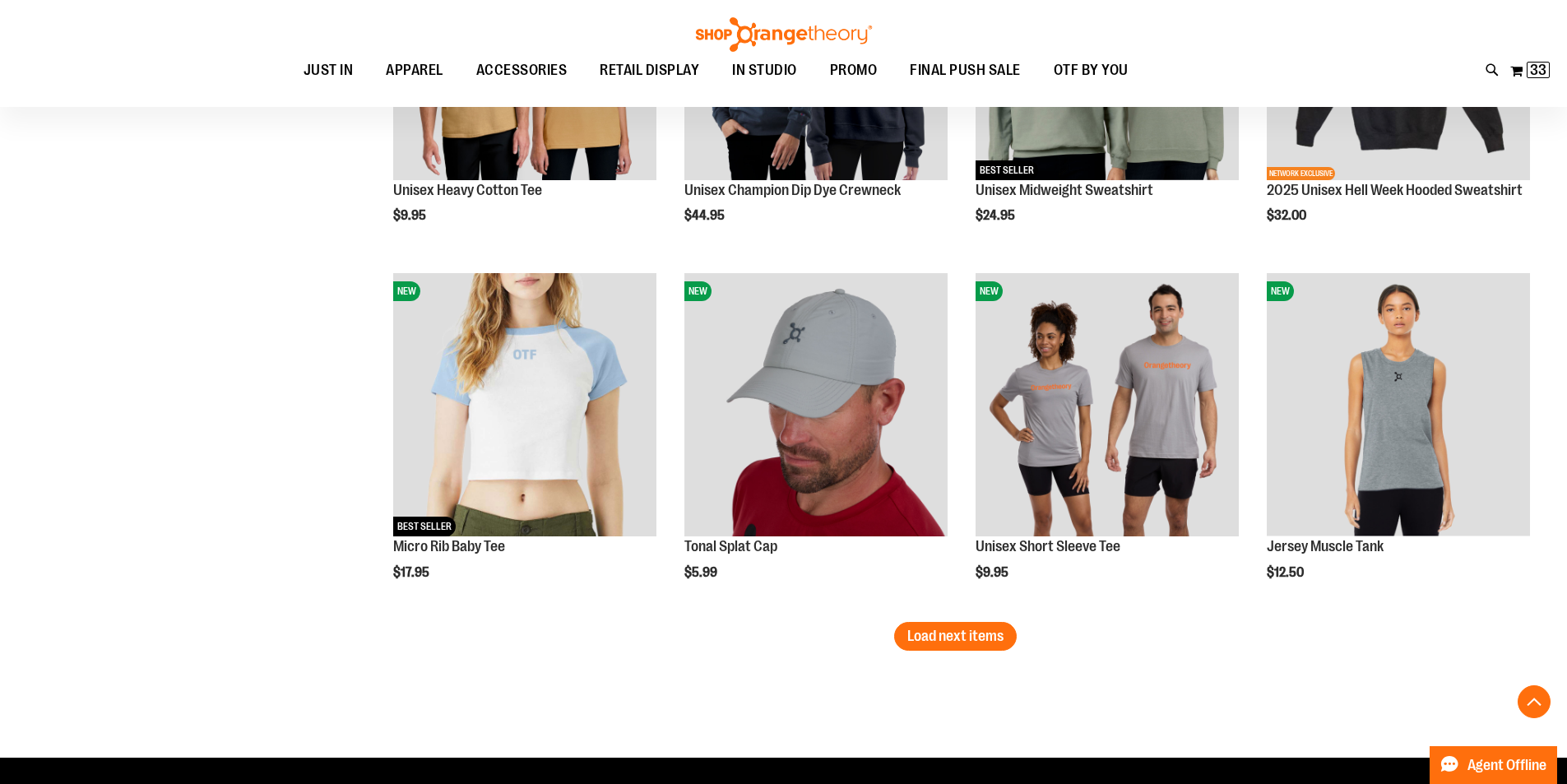
scroll to position [5087, 0]
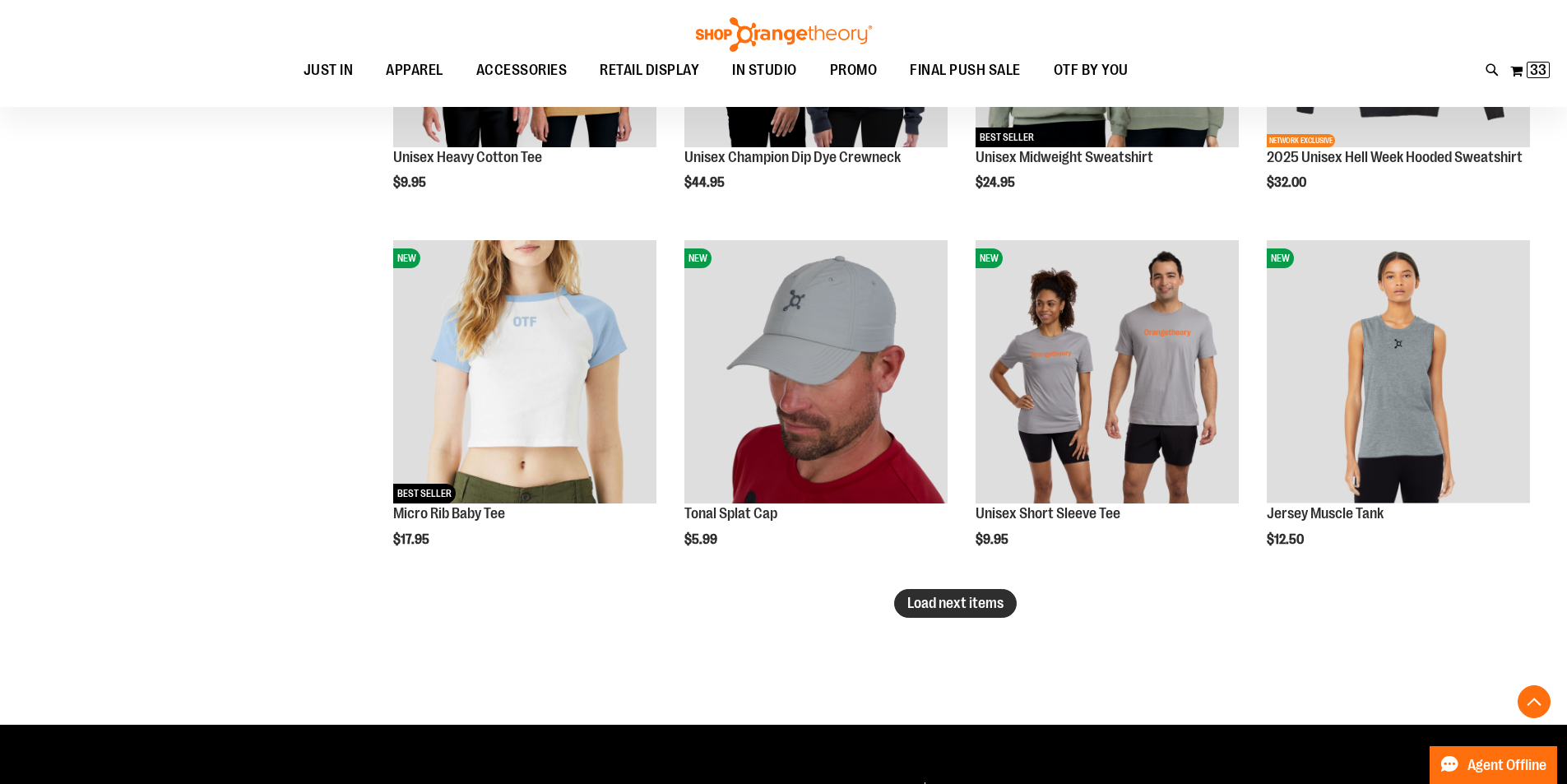
click at [962, 605] on span "Load next items" at bounding box center [955, 603] width 96 height 17
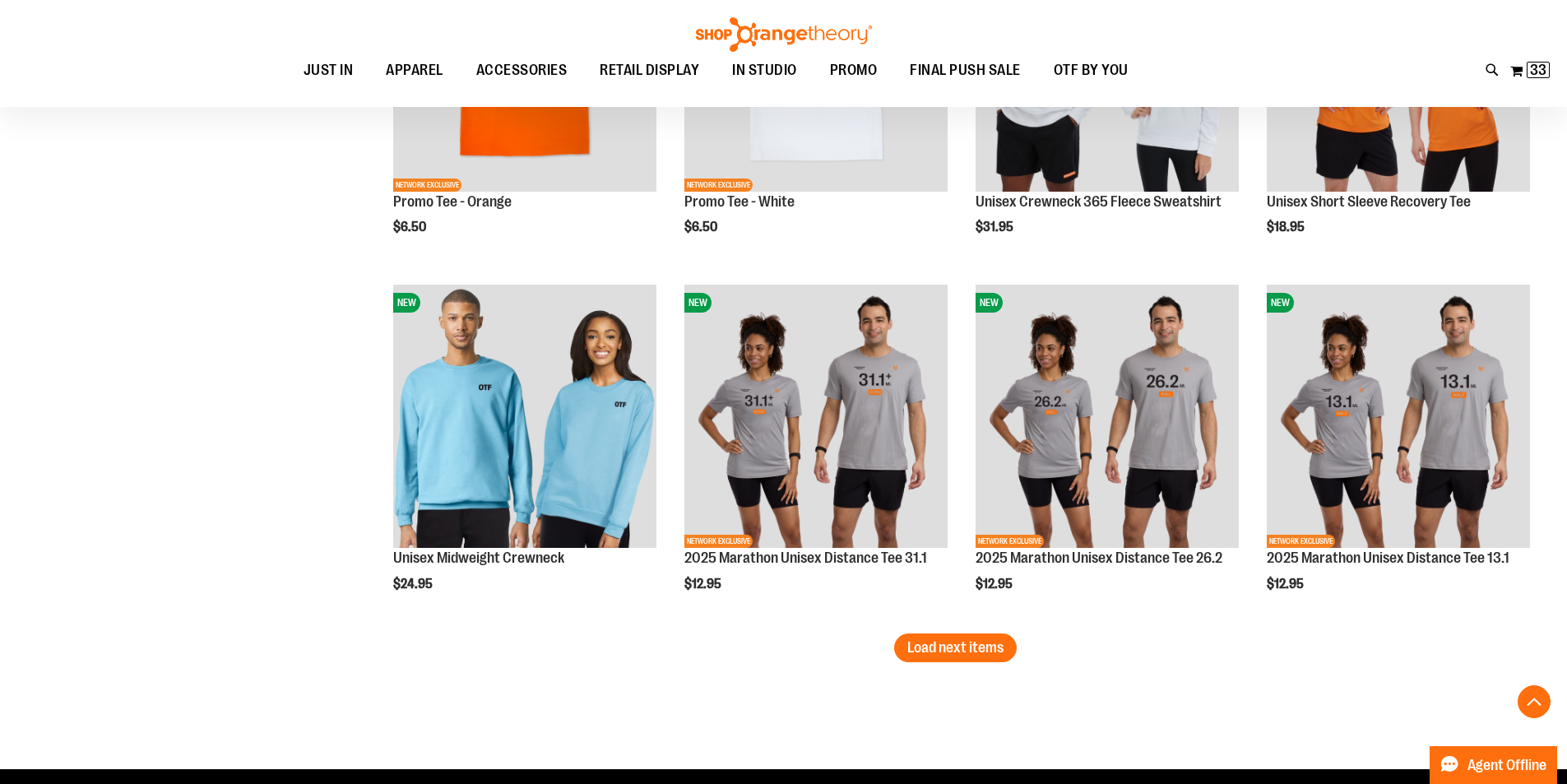
scroll to position [6139, 0]
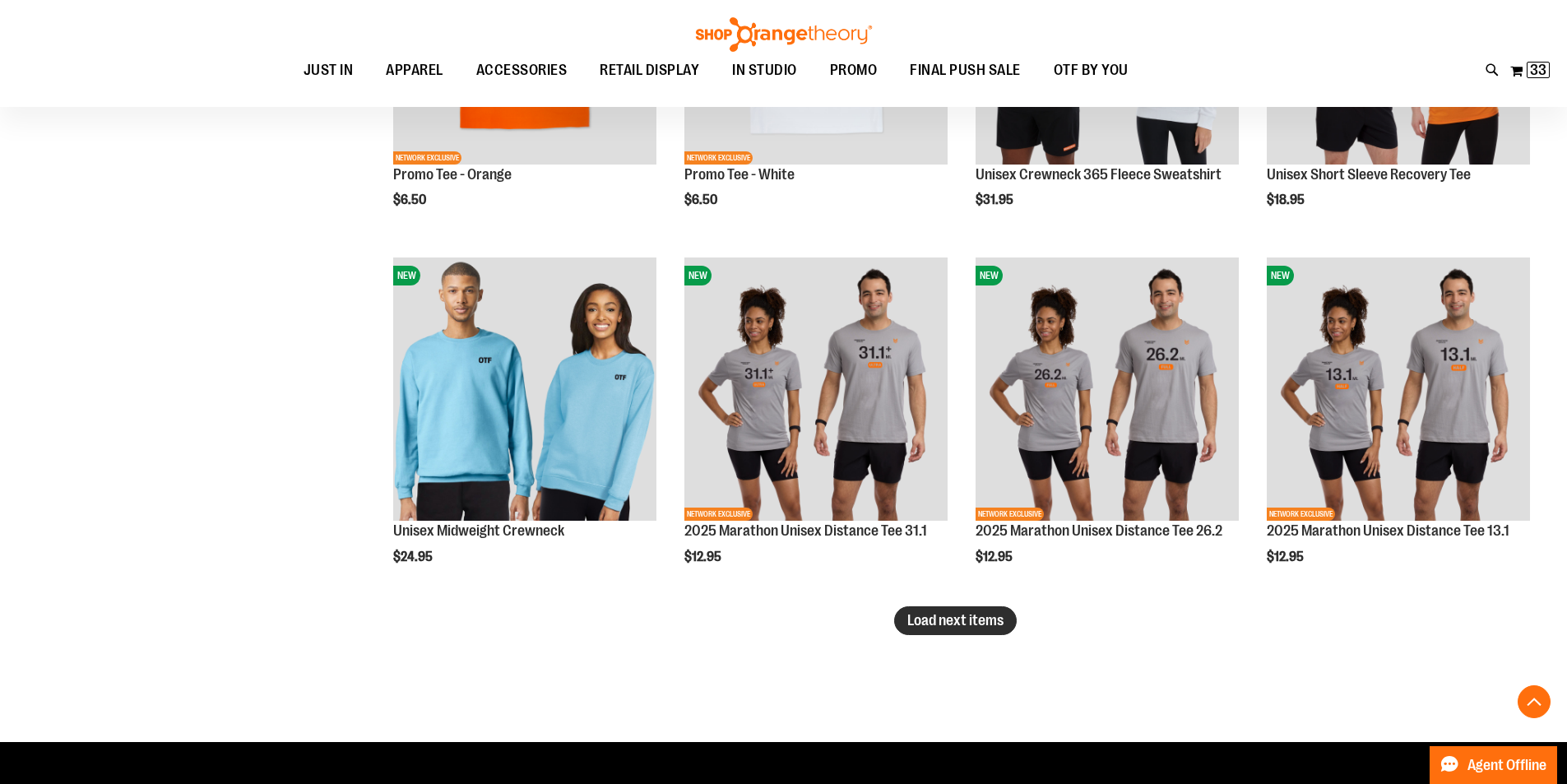
click at [946, 623] on span "Load next items" at bounding box center [955, 620] width 96 height 17
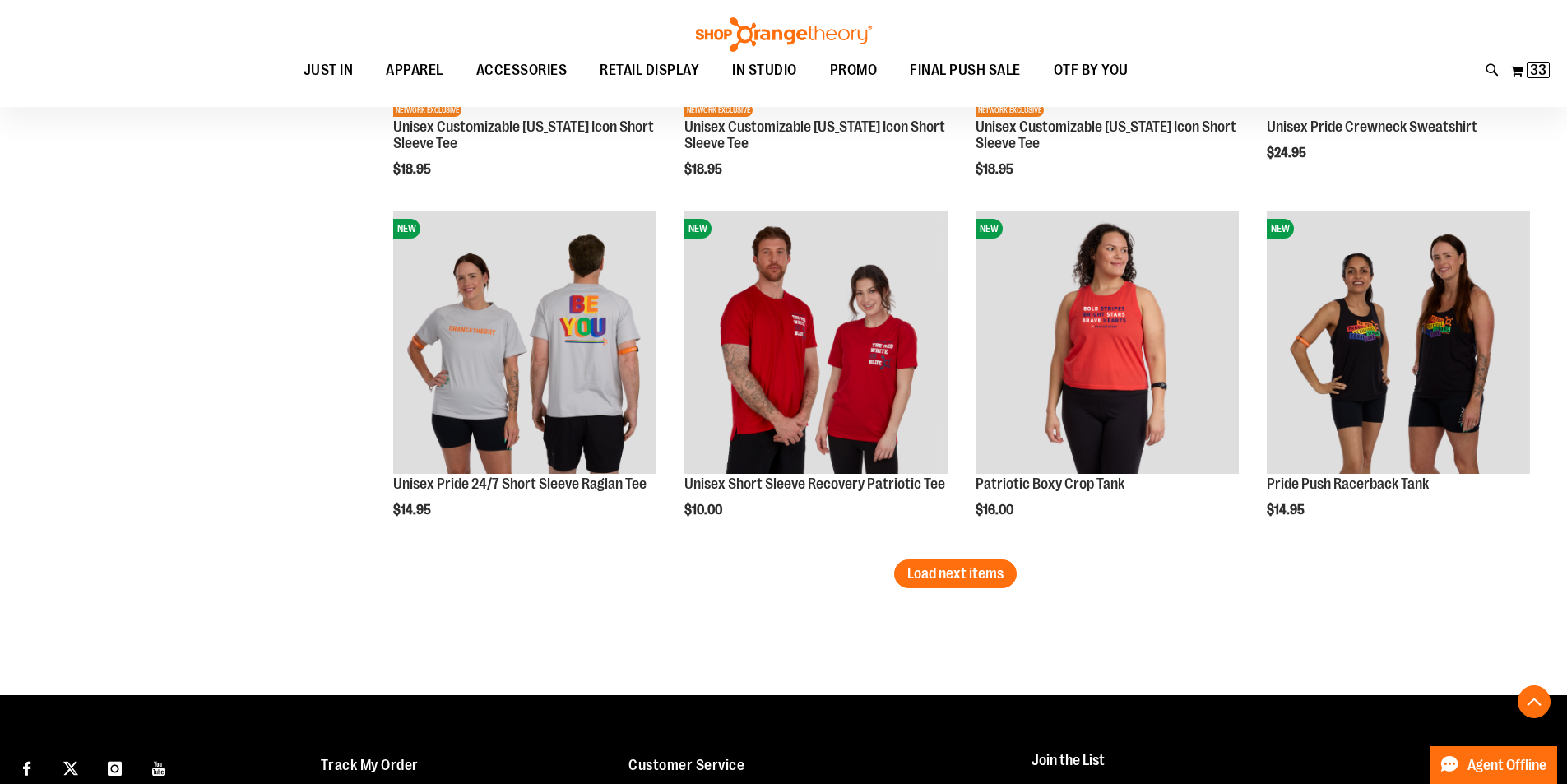
scroll to position [7258, 0]
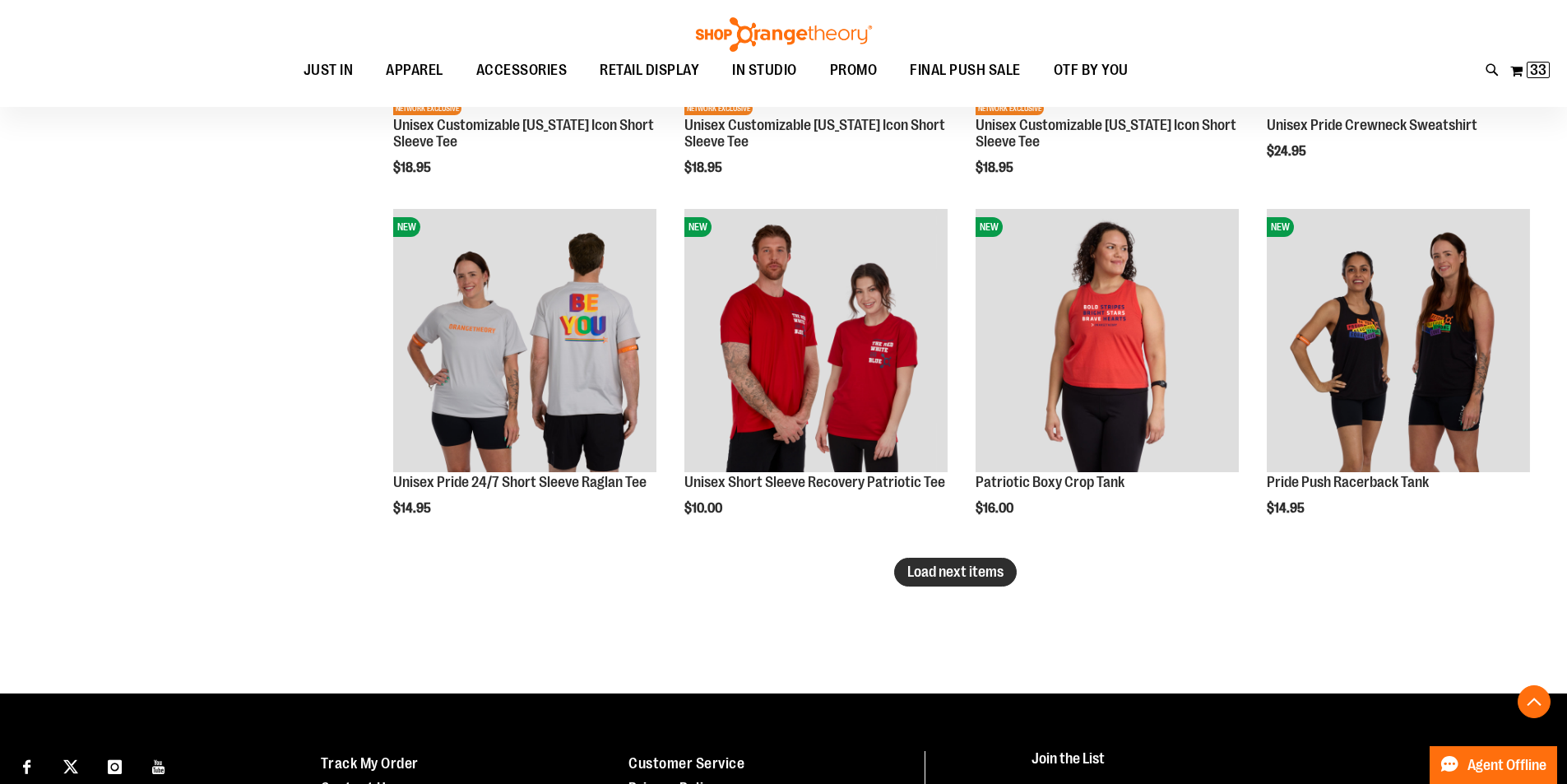
click at [960, 557] on button "Load next items" at bounding box center [955, 571] width 123 height 29
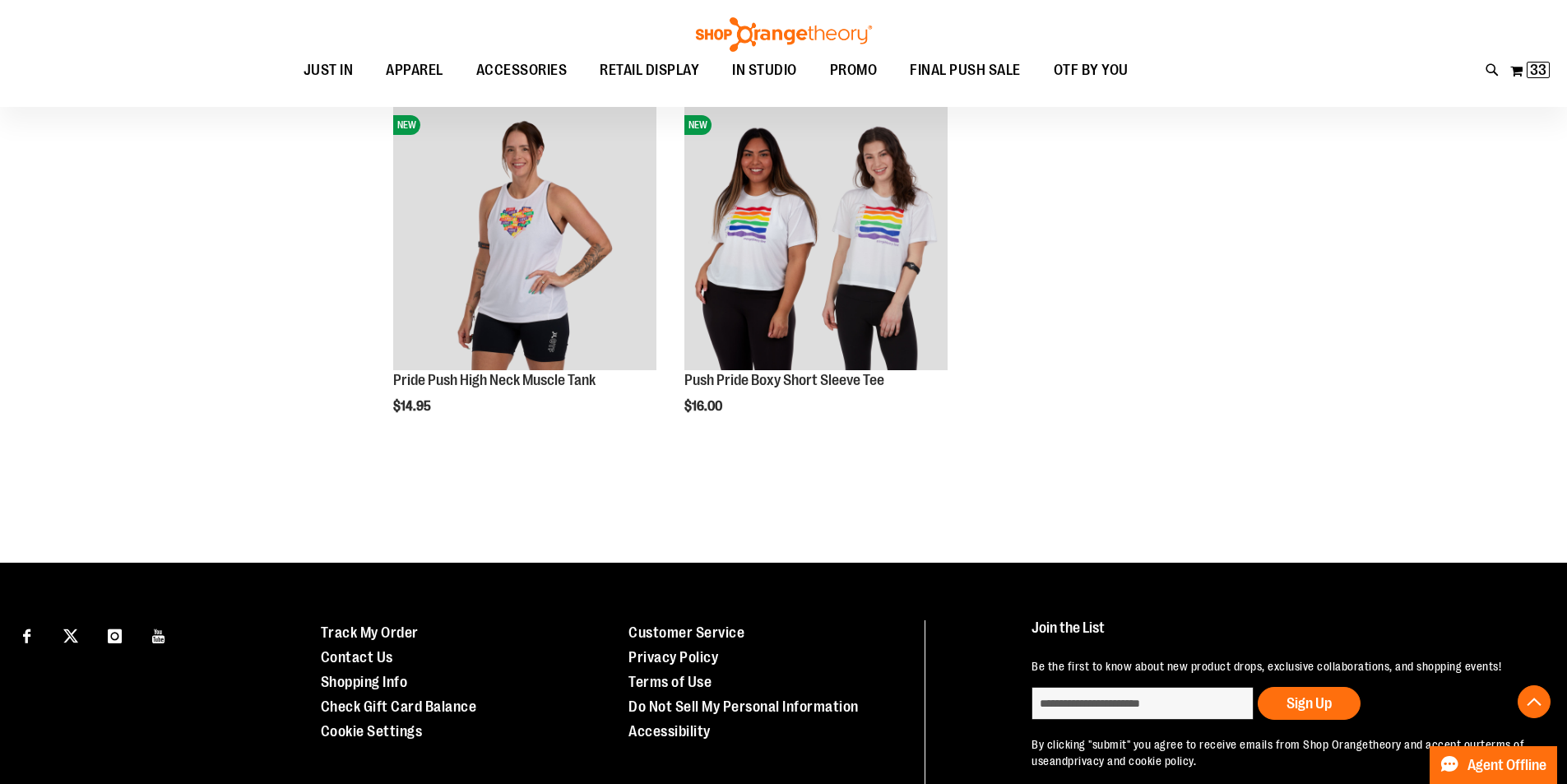
scroll to position [7718, 0]
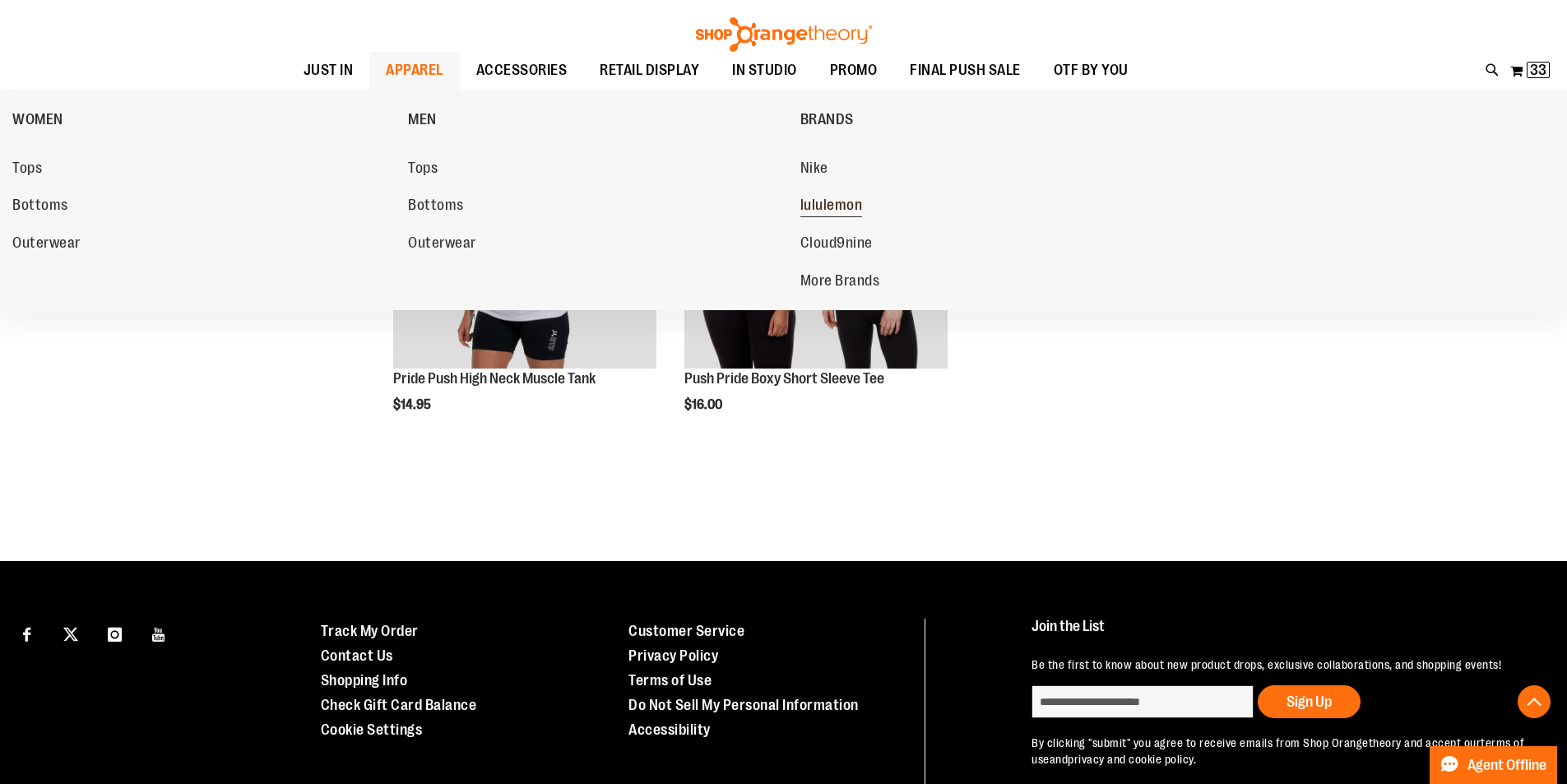
click at [828, 207] on span "lululemon" at bounding box center [831, 207] width 62 height 21
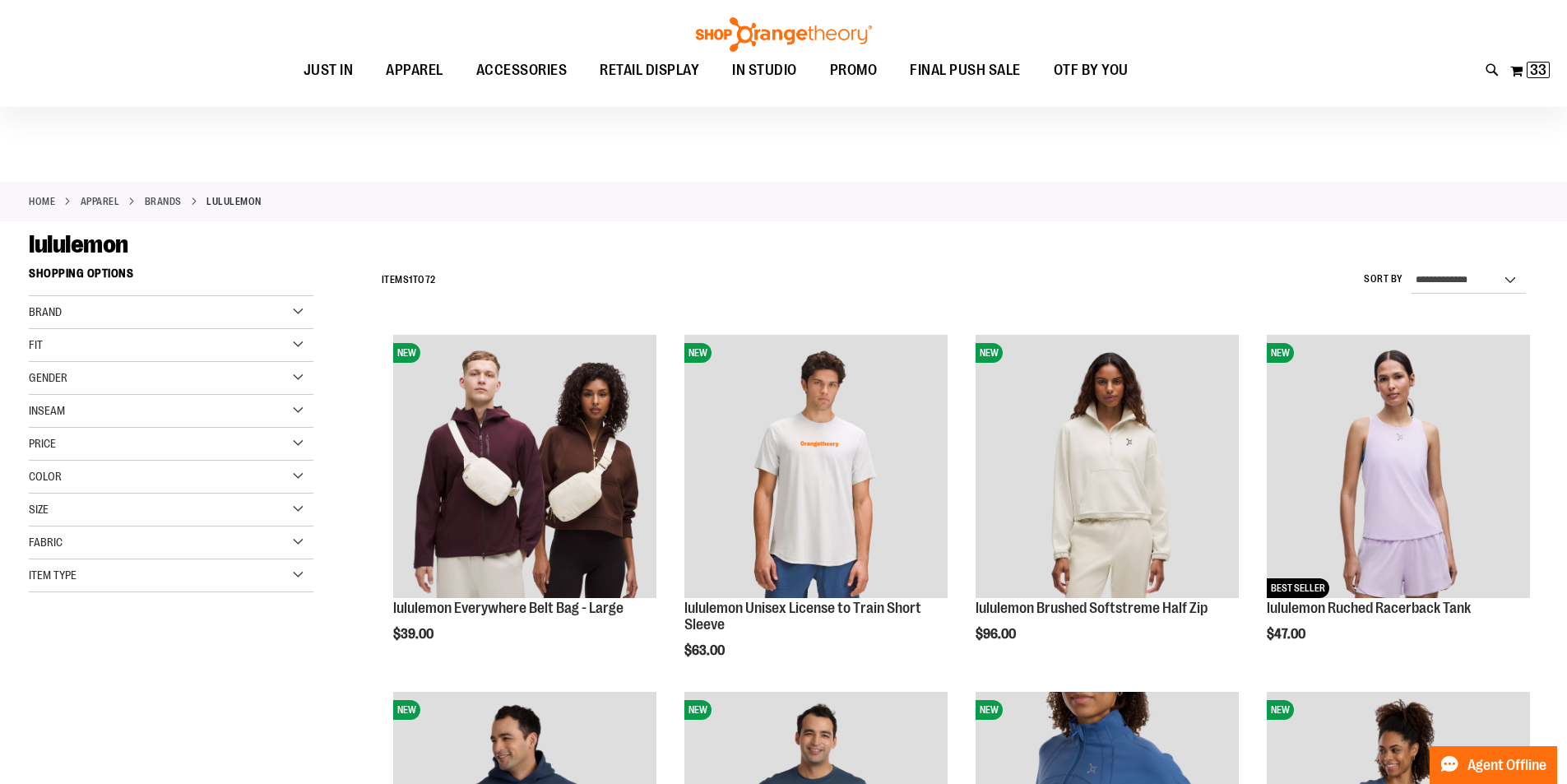
type input "**********"
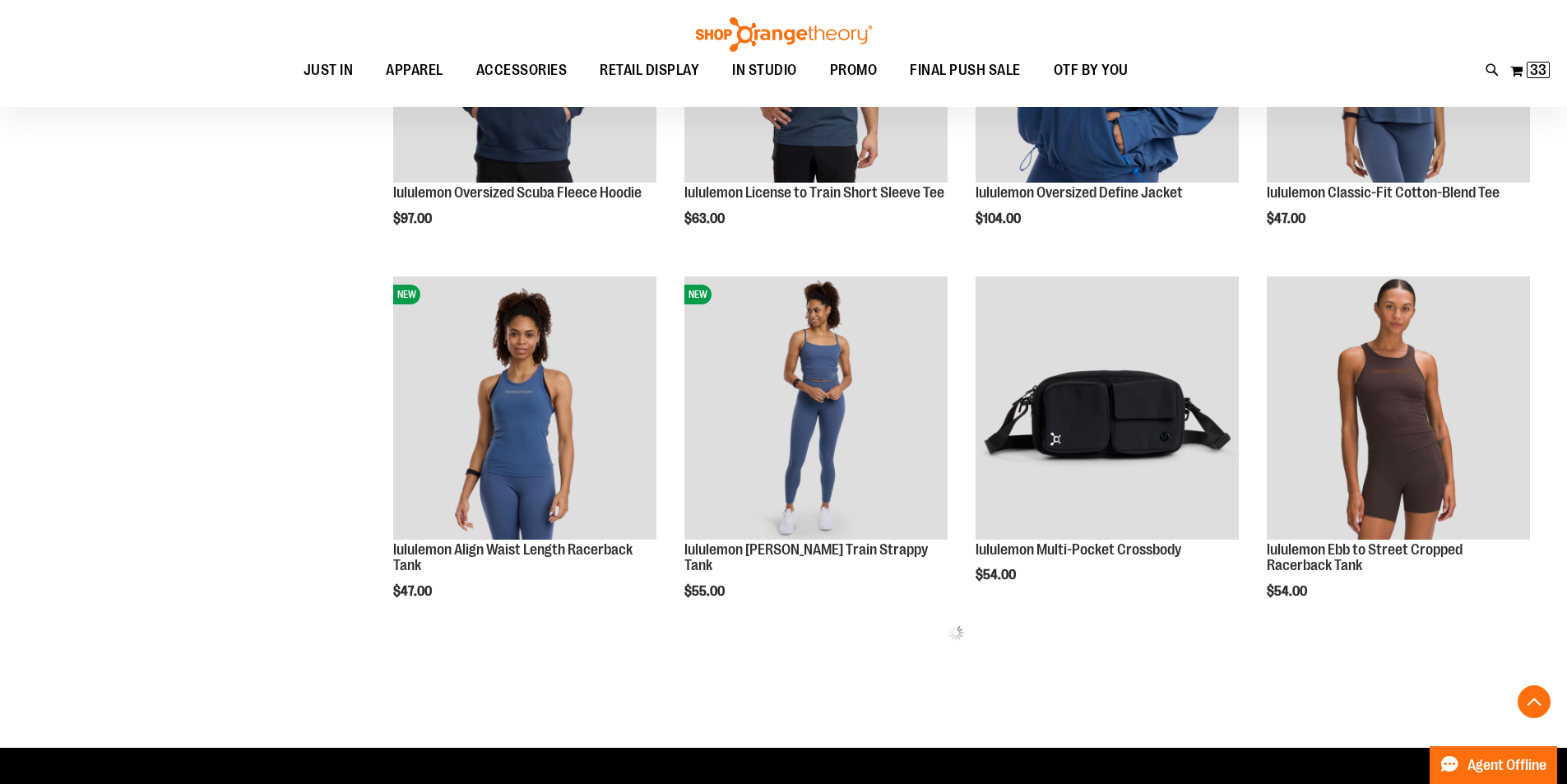
scroll to position [789, 0]
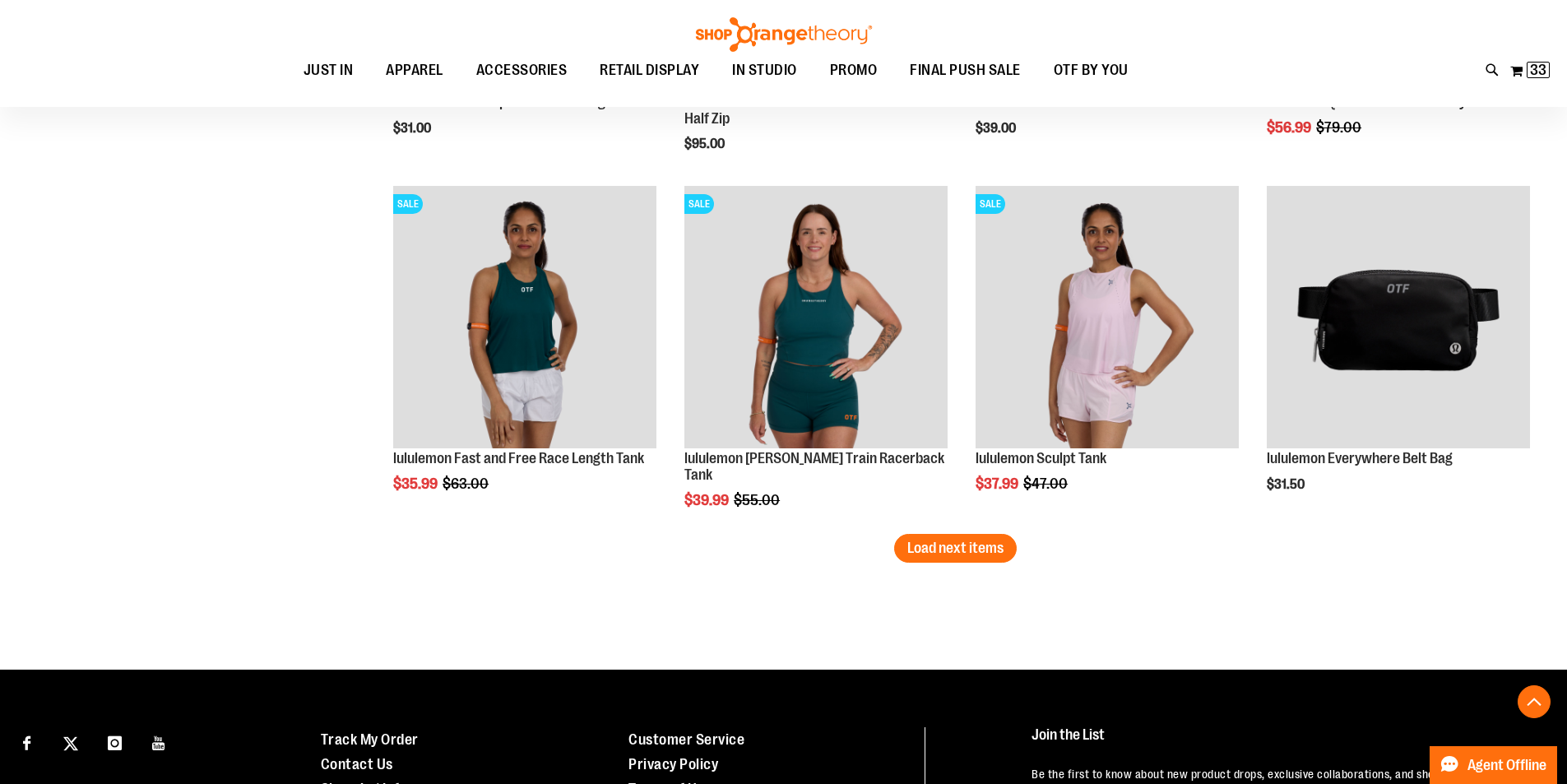
scroll to position [3091, 0]
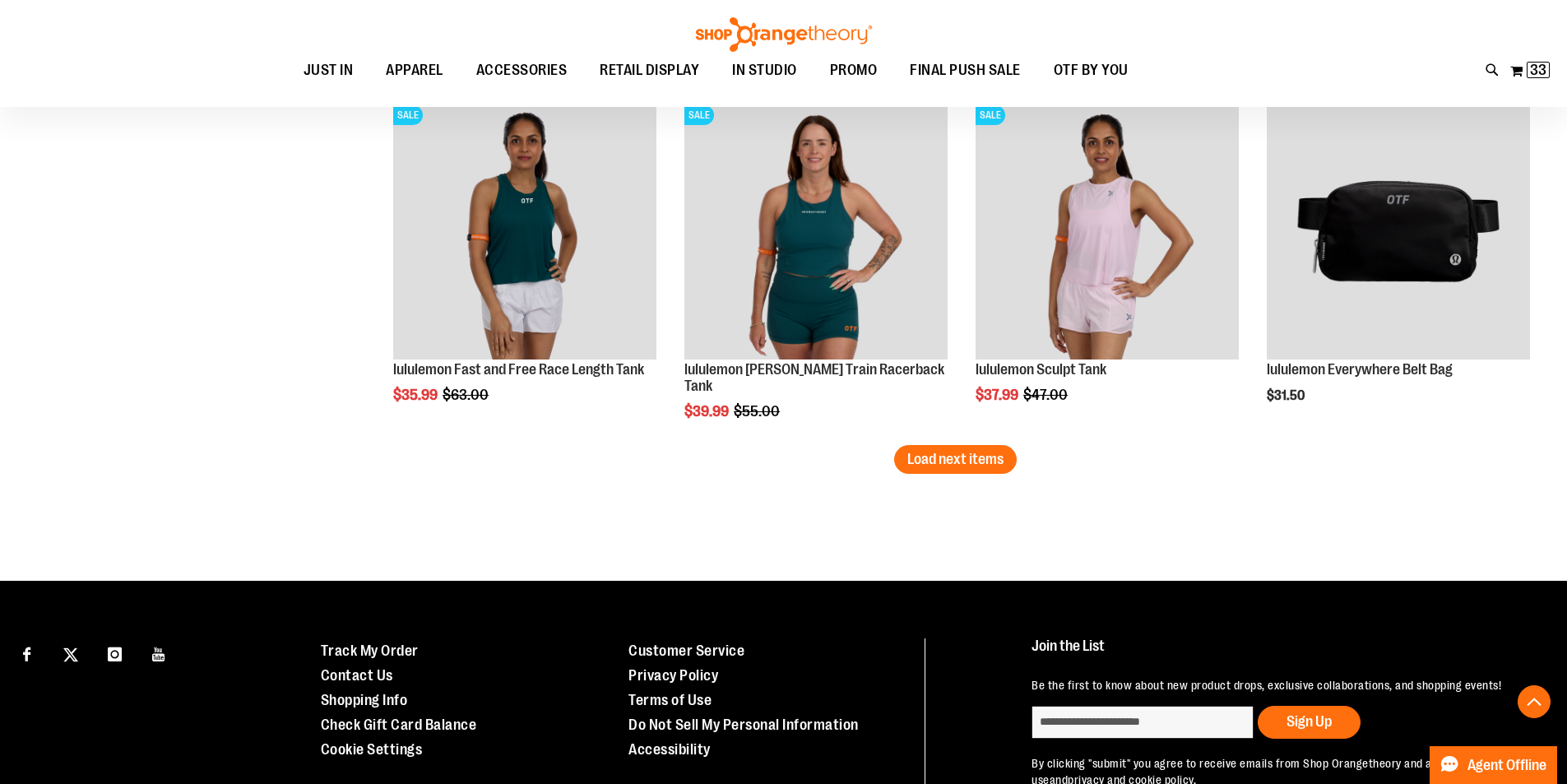
click at [967, 453] on span "Load next items" at bounding box center [955, 459] width 96 height 17
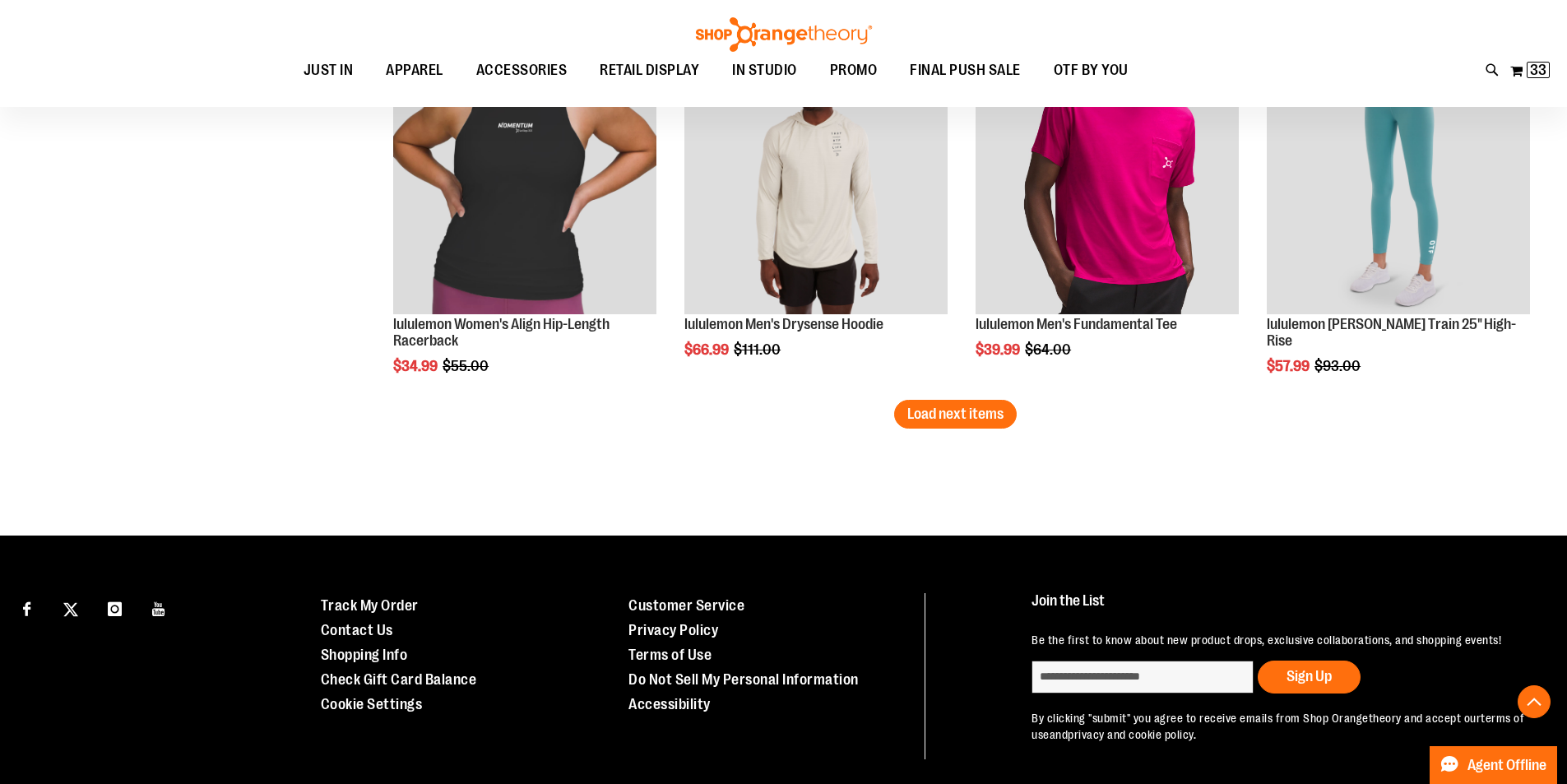
scroll to position [4265, 0]
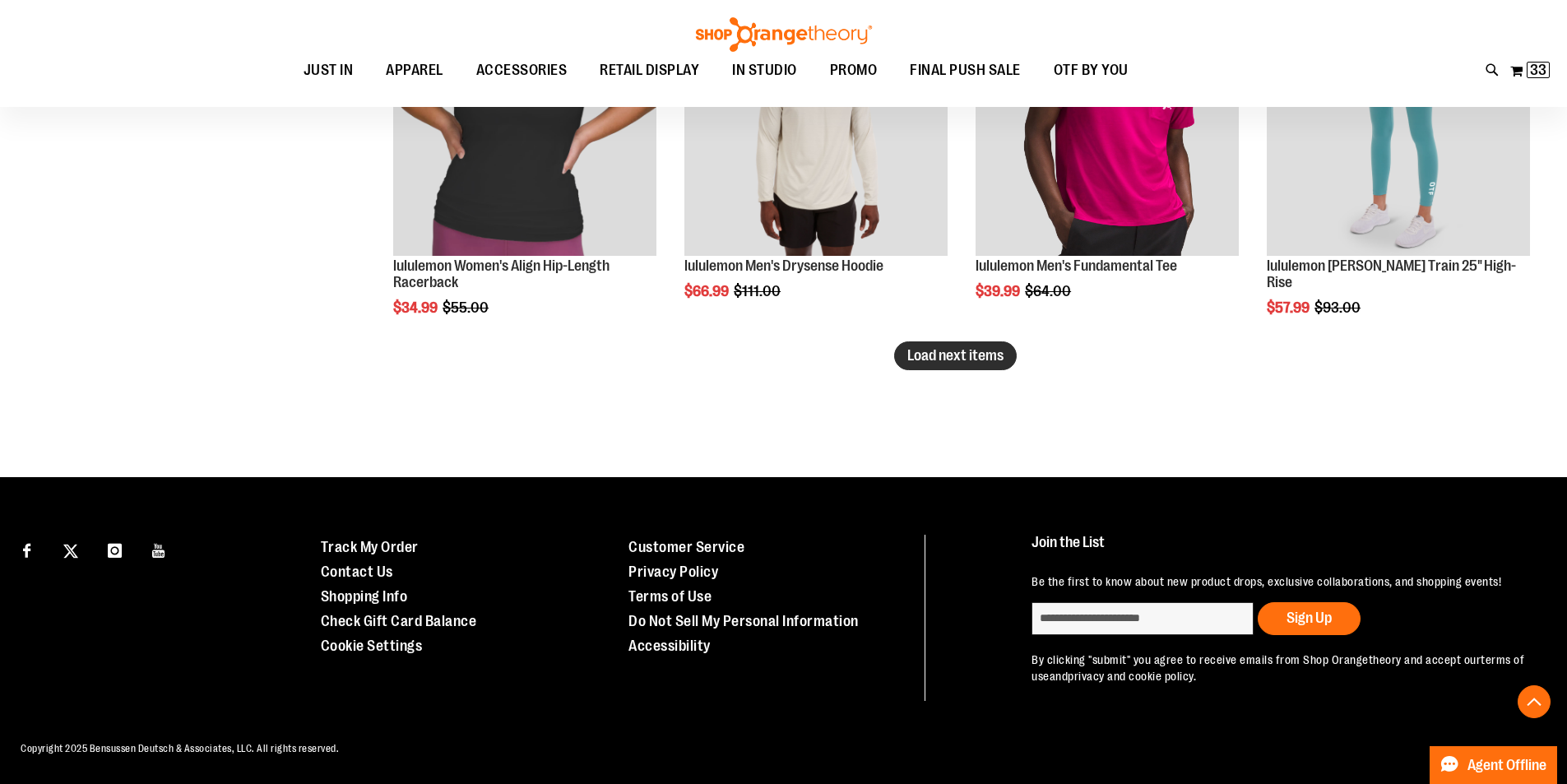
click at [951, 348] on span "Load next items" at bounding box center [955, 355] width 96 height 17
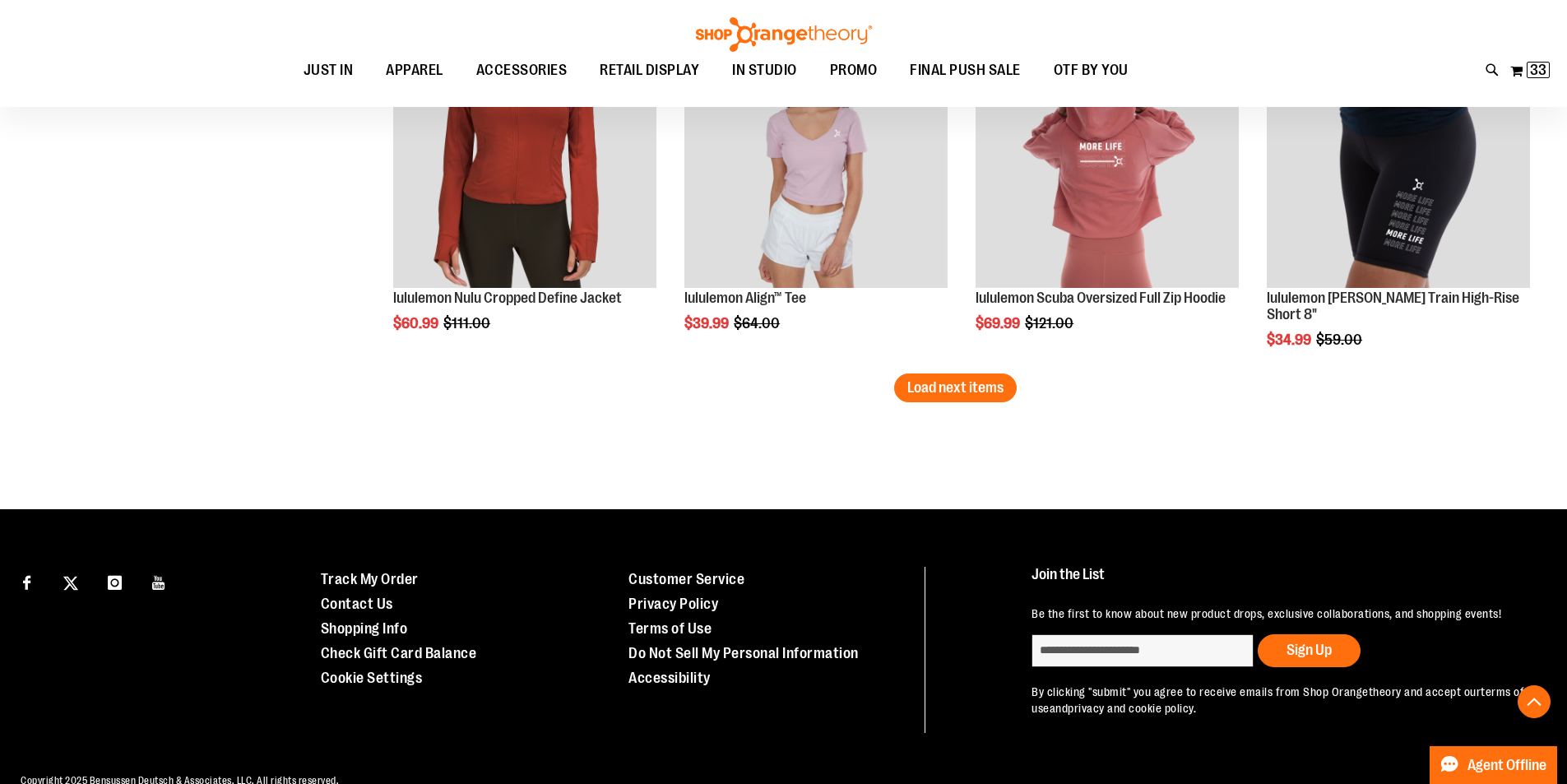
scroll to position [5317, 0]
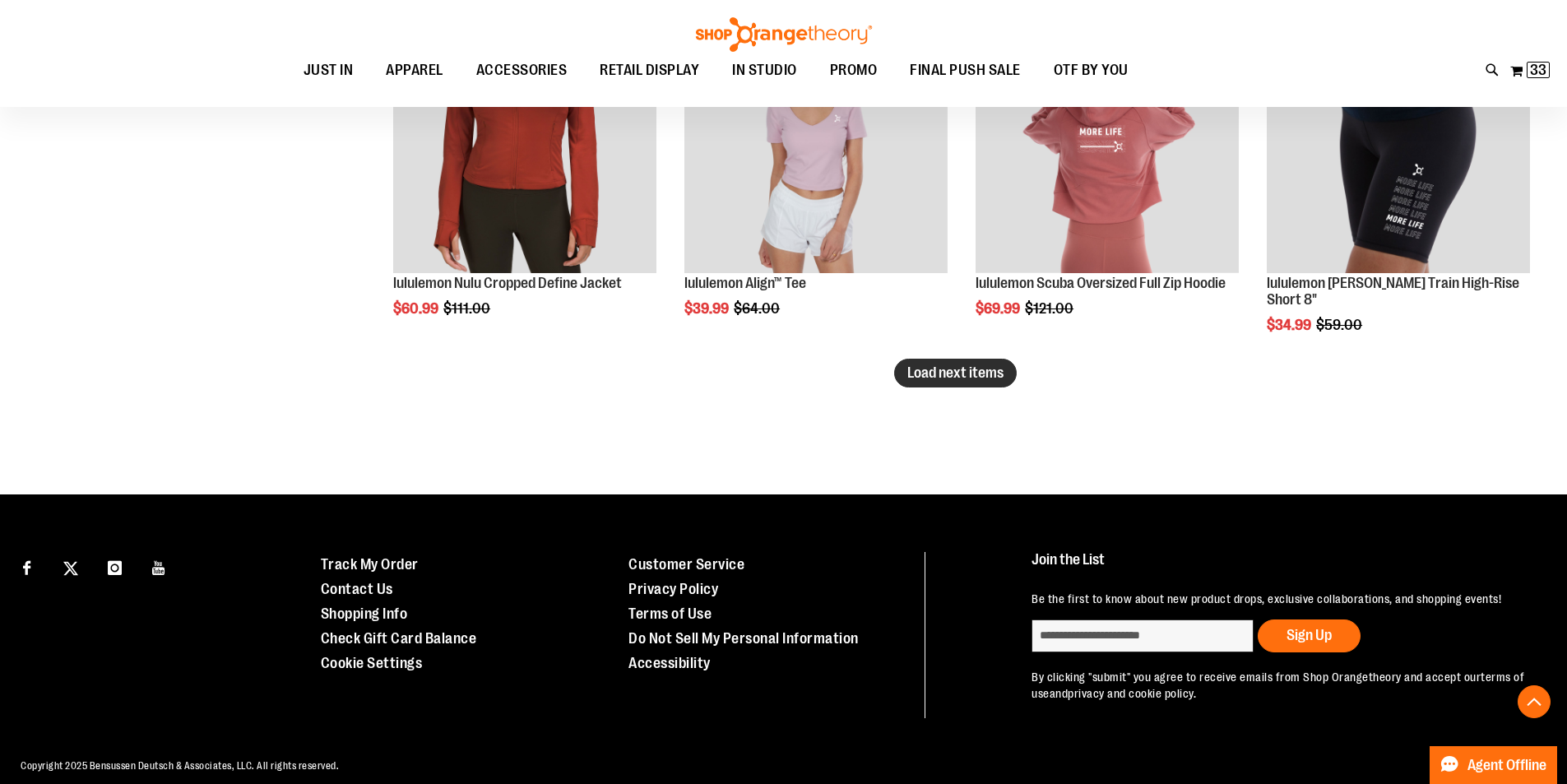
click at [928, 370] on span "Load next items" at bounding box center [955, 373] width 96 height 17
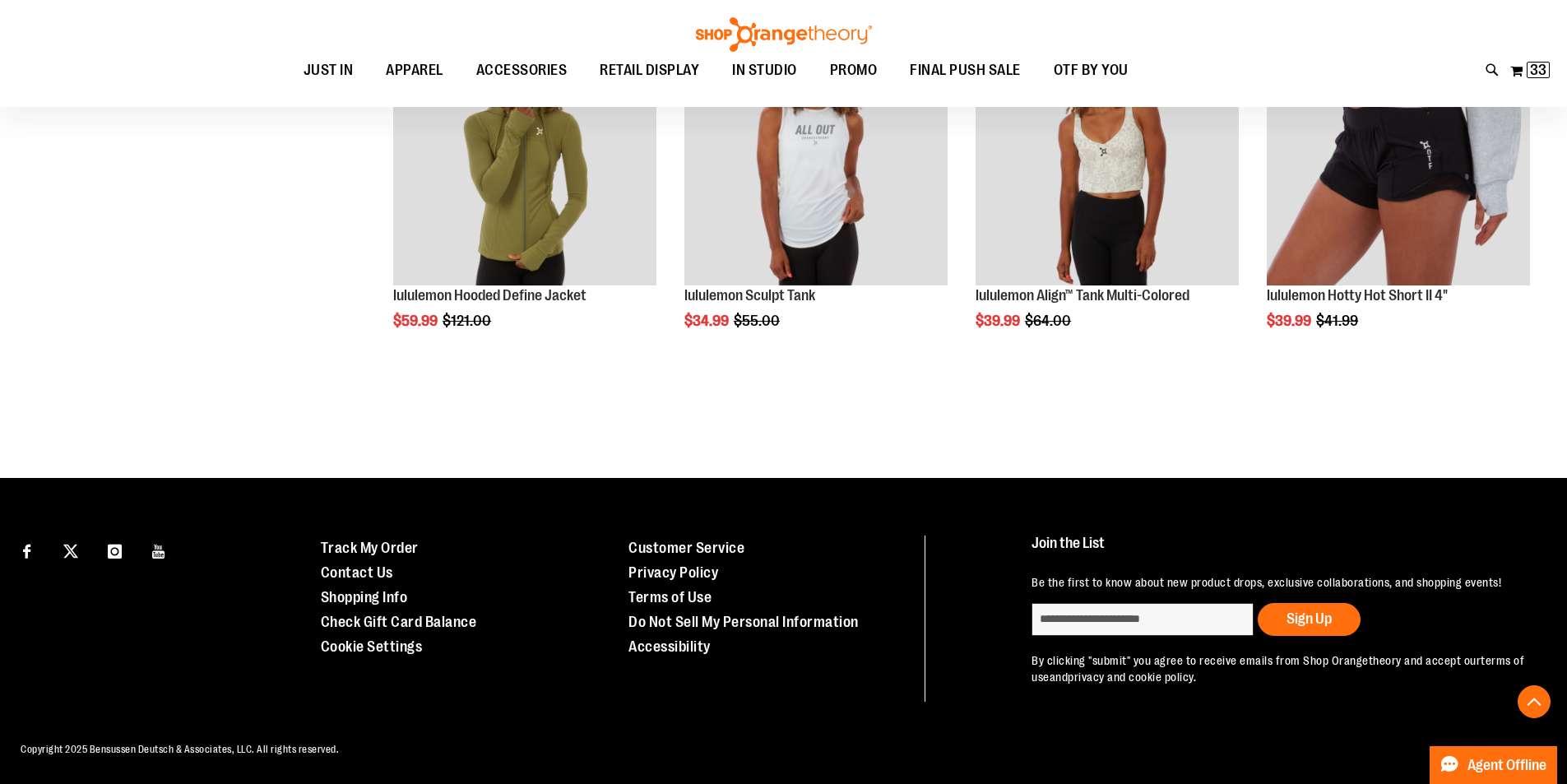
scroll to position [6375, 0]
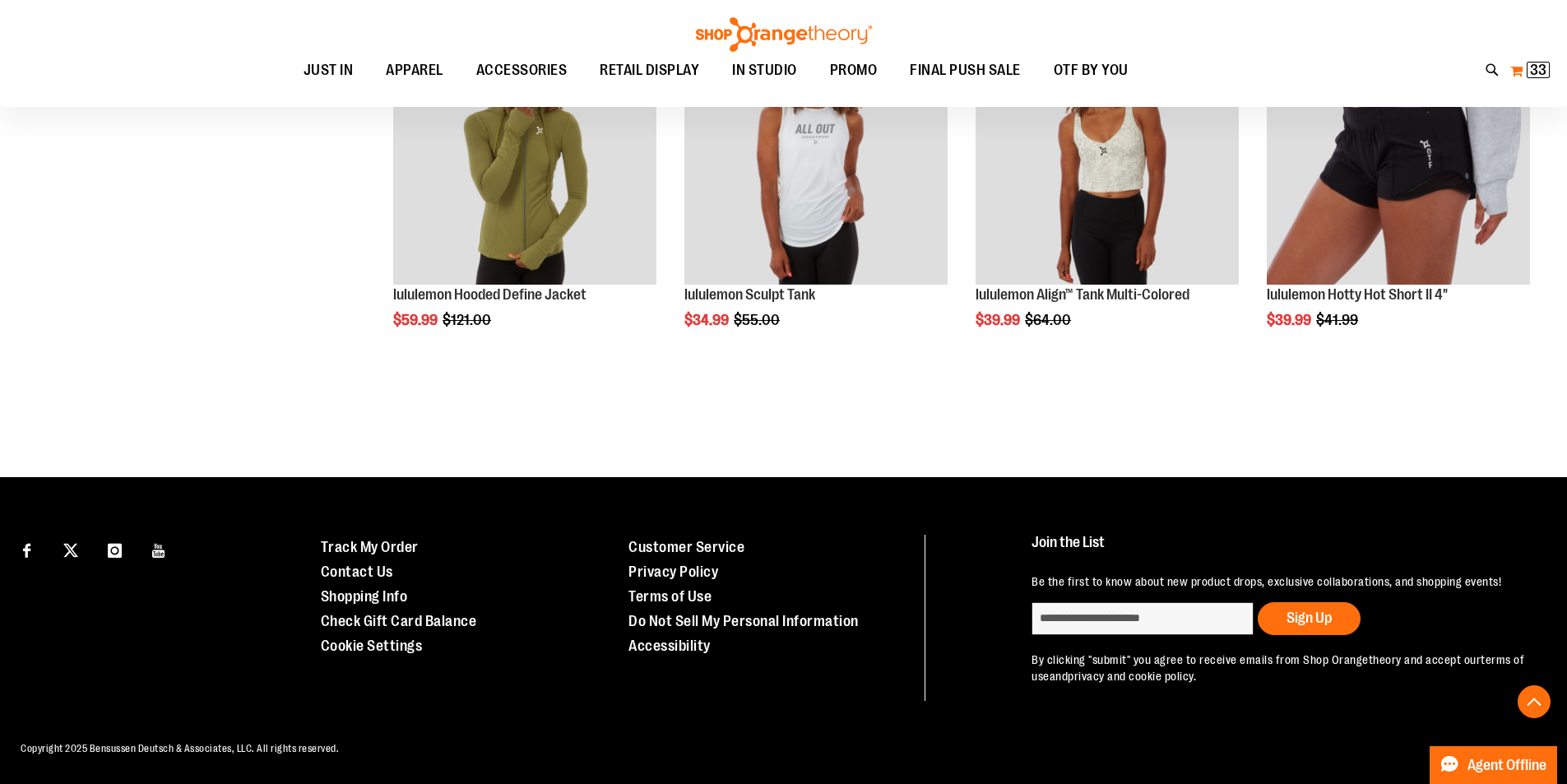
click at [1539, 67] on span "33" at bounding box center [1539, 70] width 17 height 17
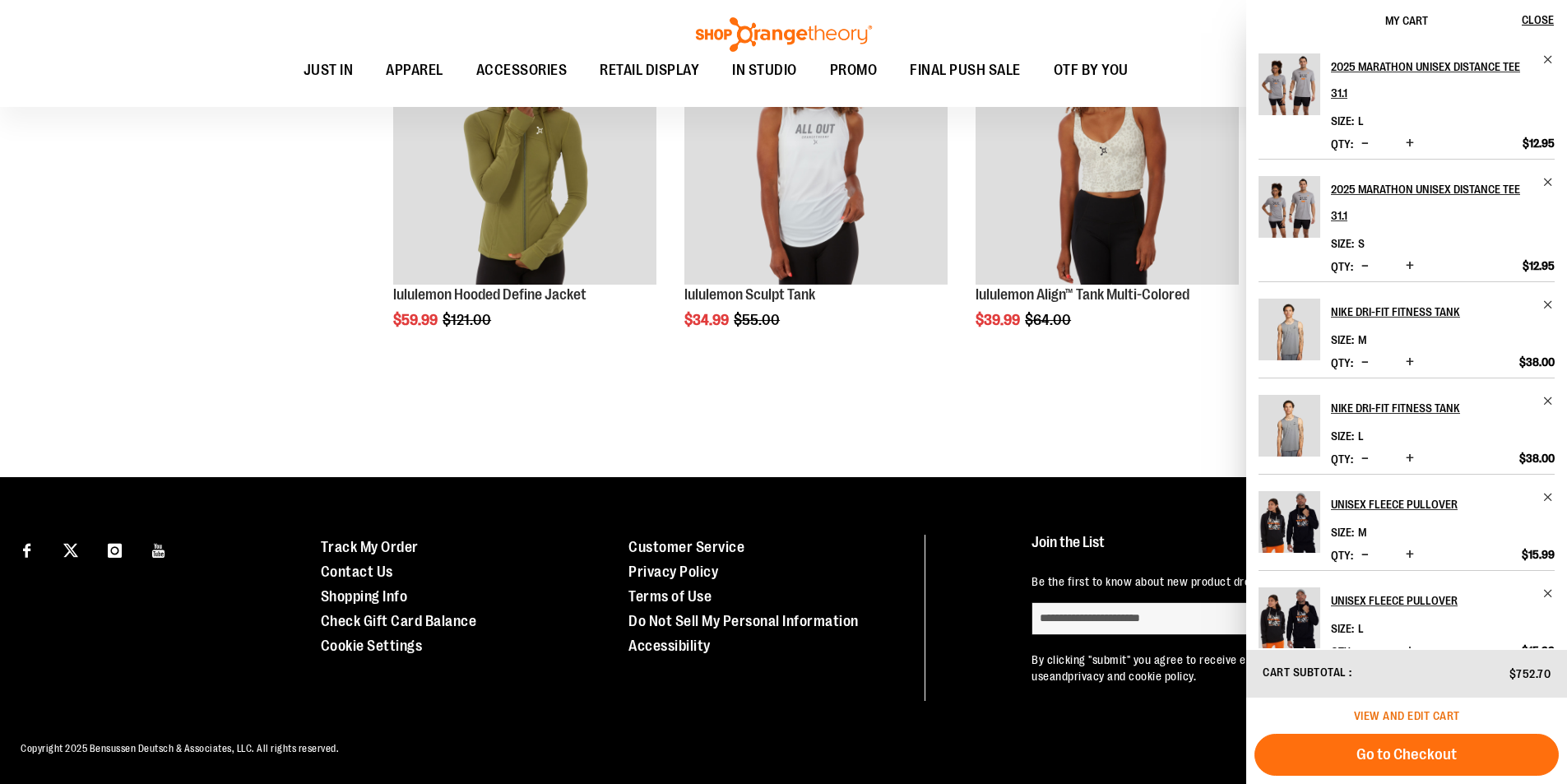
click at [1380, 710] on span "View and edit cart" at bounding box center [1407, 715] width 106 height 13
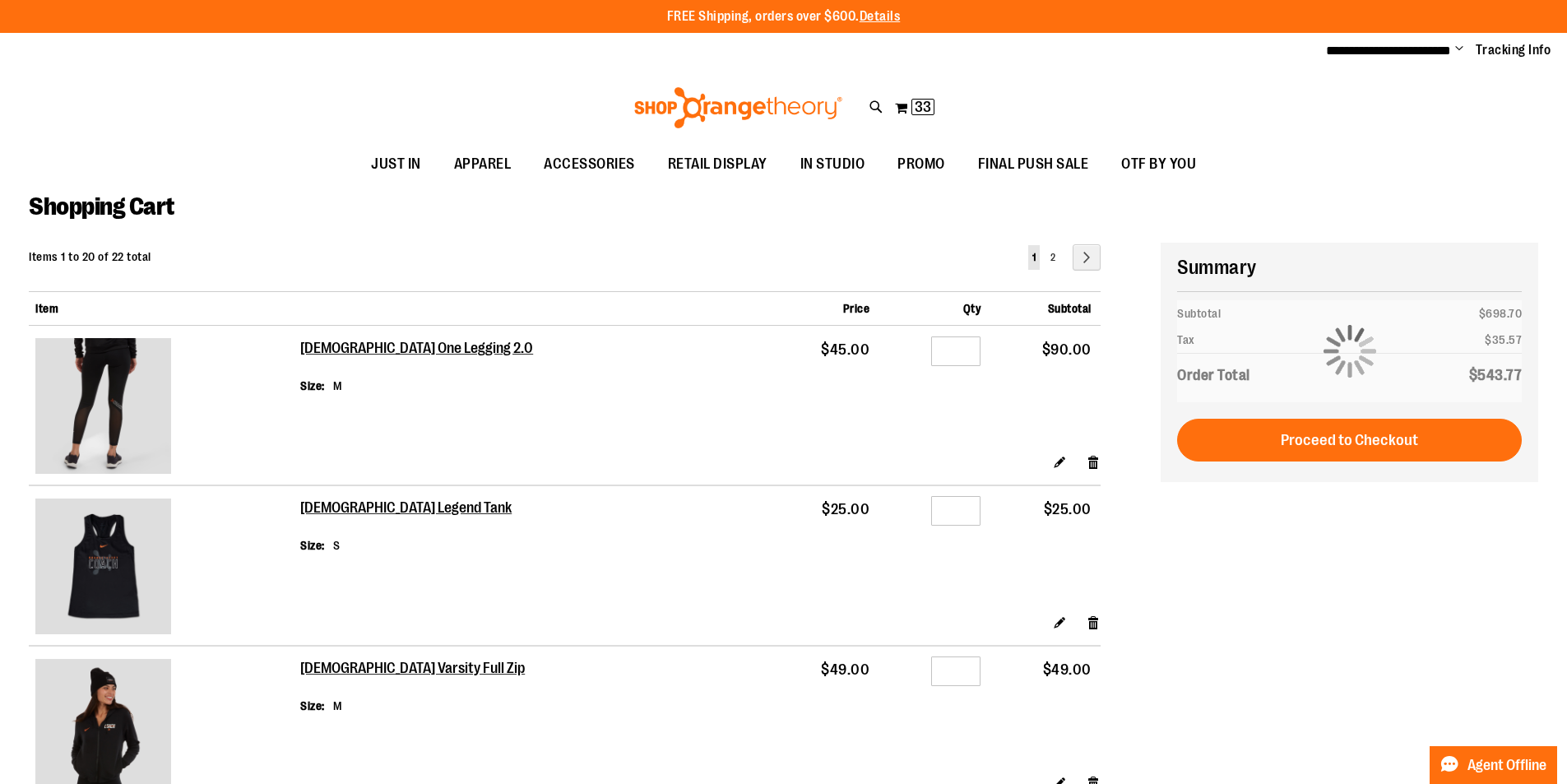
type input "**********"
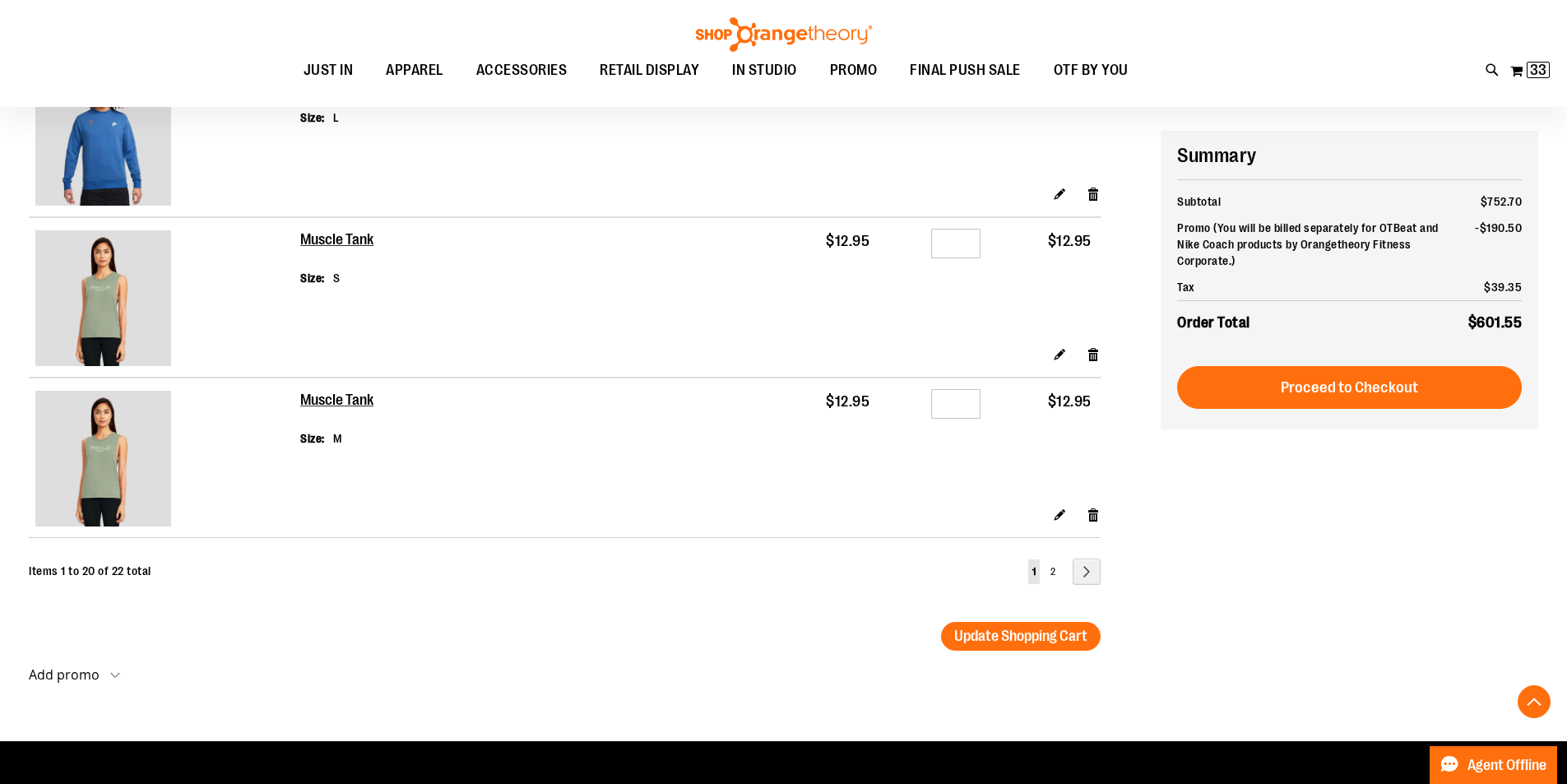
scroll to position [3026, 0]
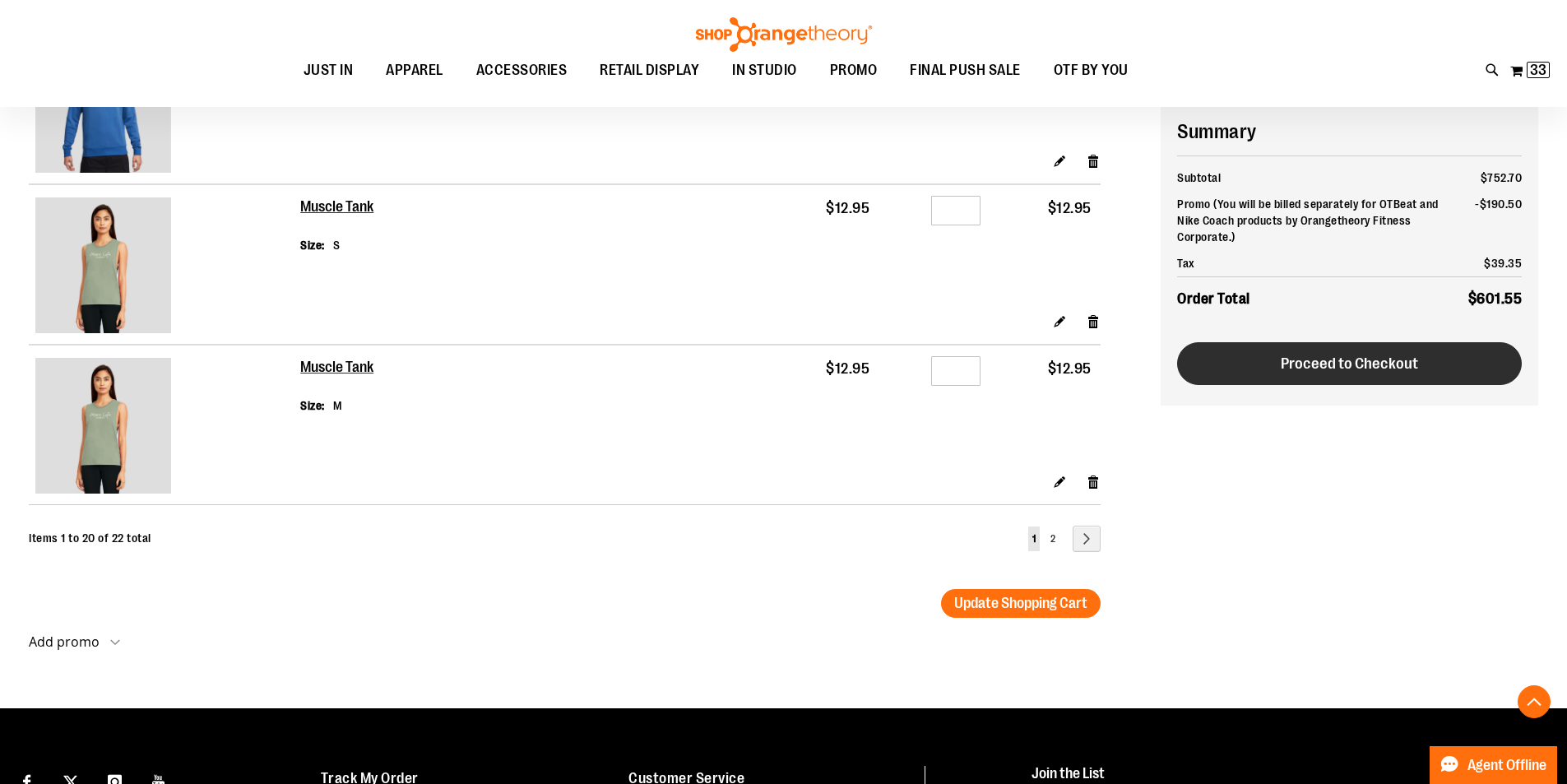
click at [1344, 355] on span "Proceed to Checkout" at bounding box center [1349, 364] width 137 height 18
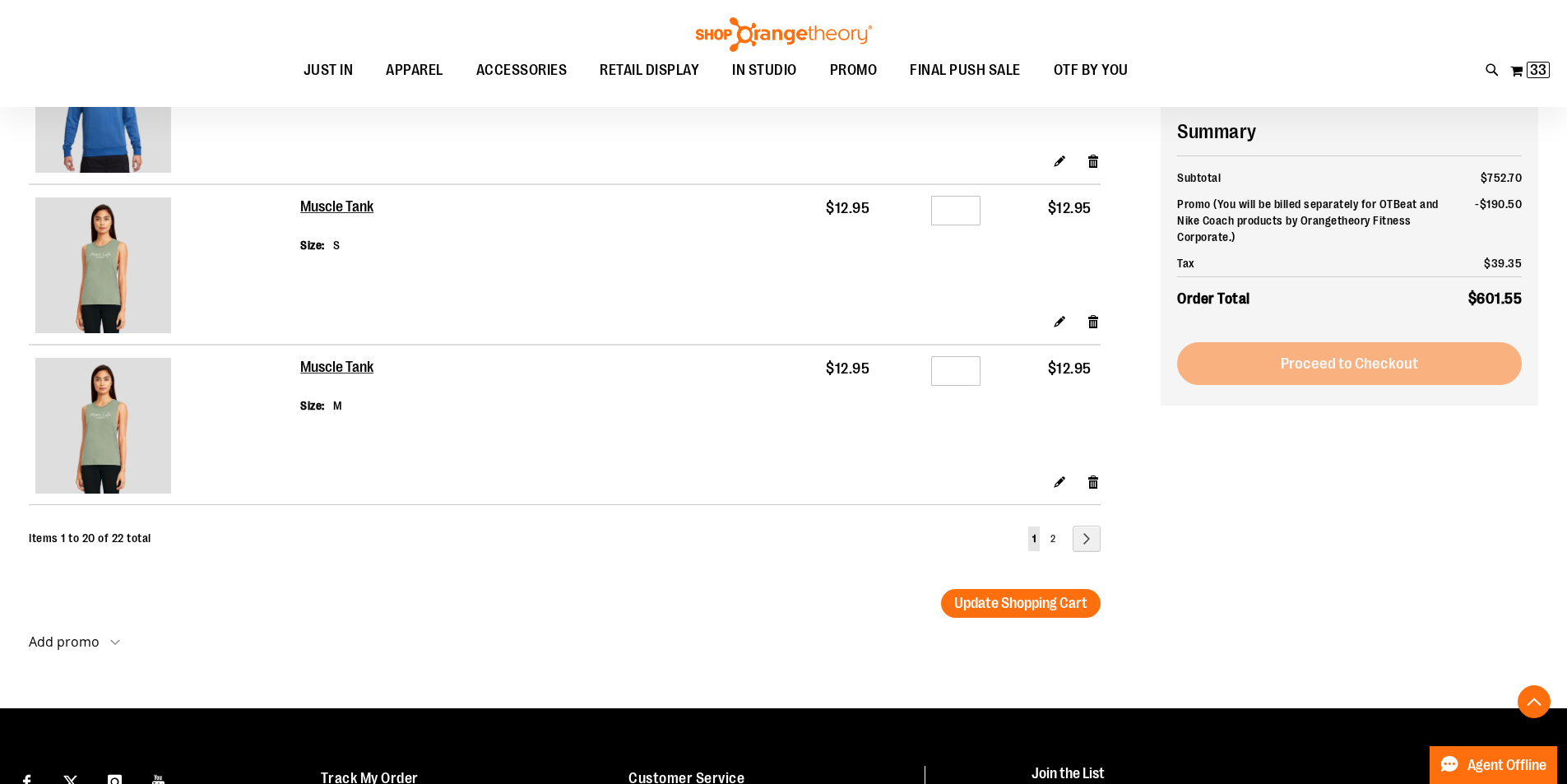
click at [1326, 353] on li "Proceed to Checkout" at bounding box center [1349, 363] width 345 height 42
click at [1420, 350] on li "Proceed to Checkout" at bounding box center [1349, 363] width 345 height 42
click at [1362, 356] on li "Proceed to Checkout" at bounding box center [1349, 363] width 345 height 42
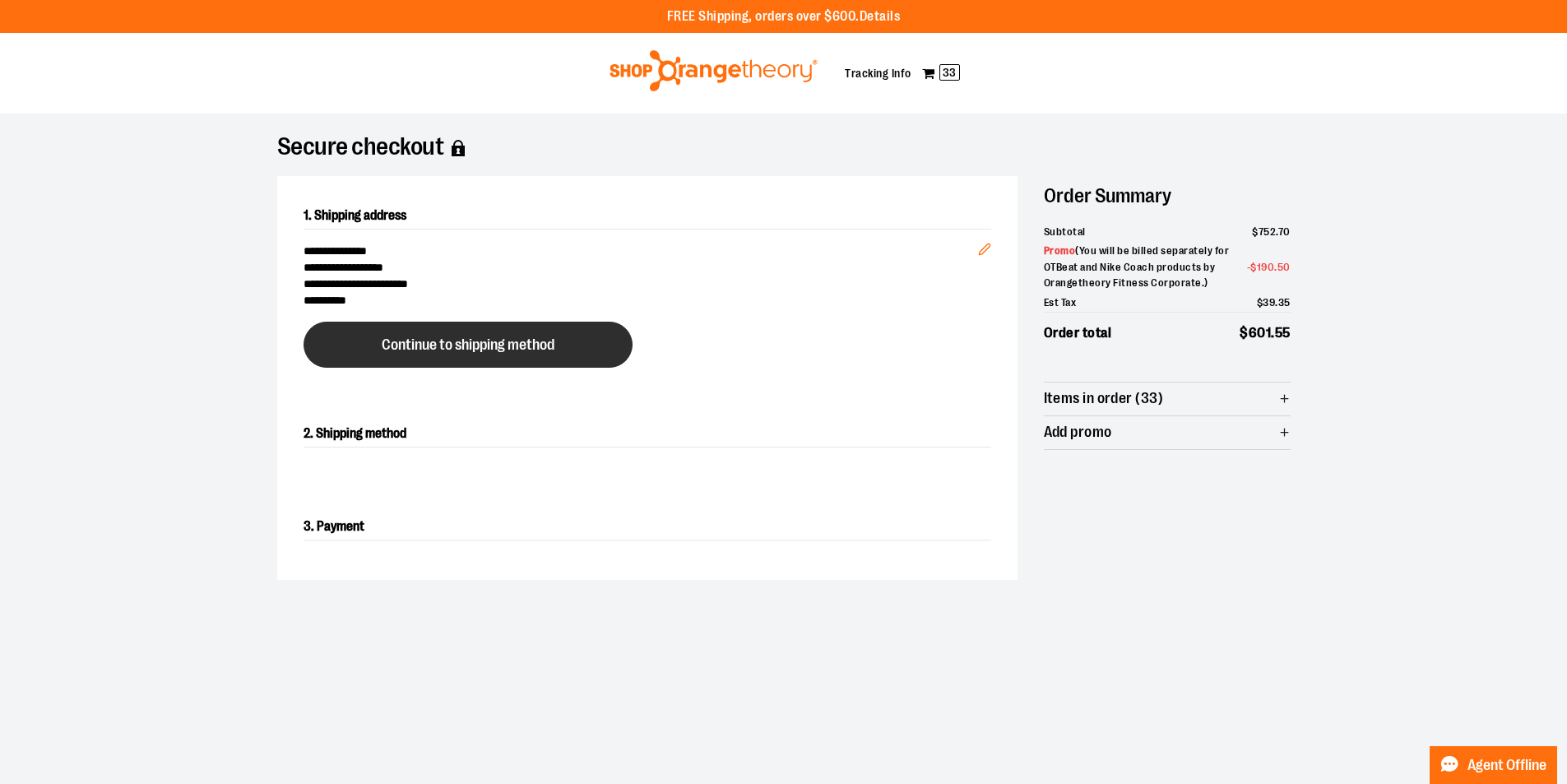
click at [542, 346] on span "Continue to shipping method" at bounding box center [468, 345] width 173 height 16
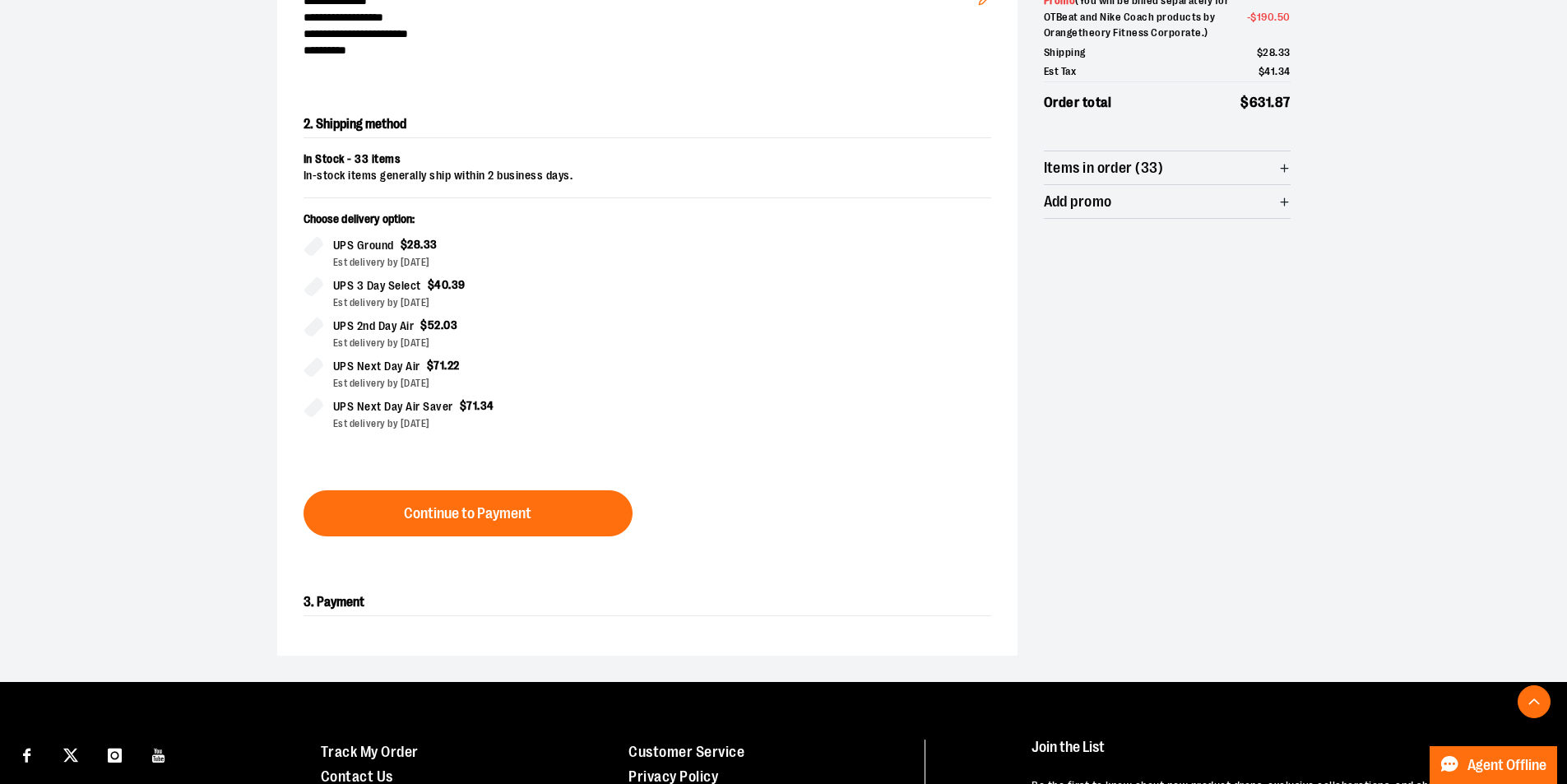
scroll to position [264, 0]
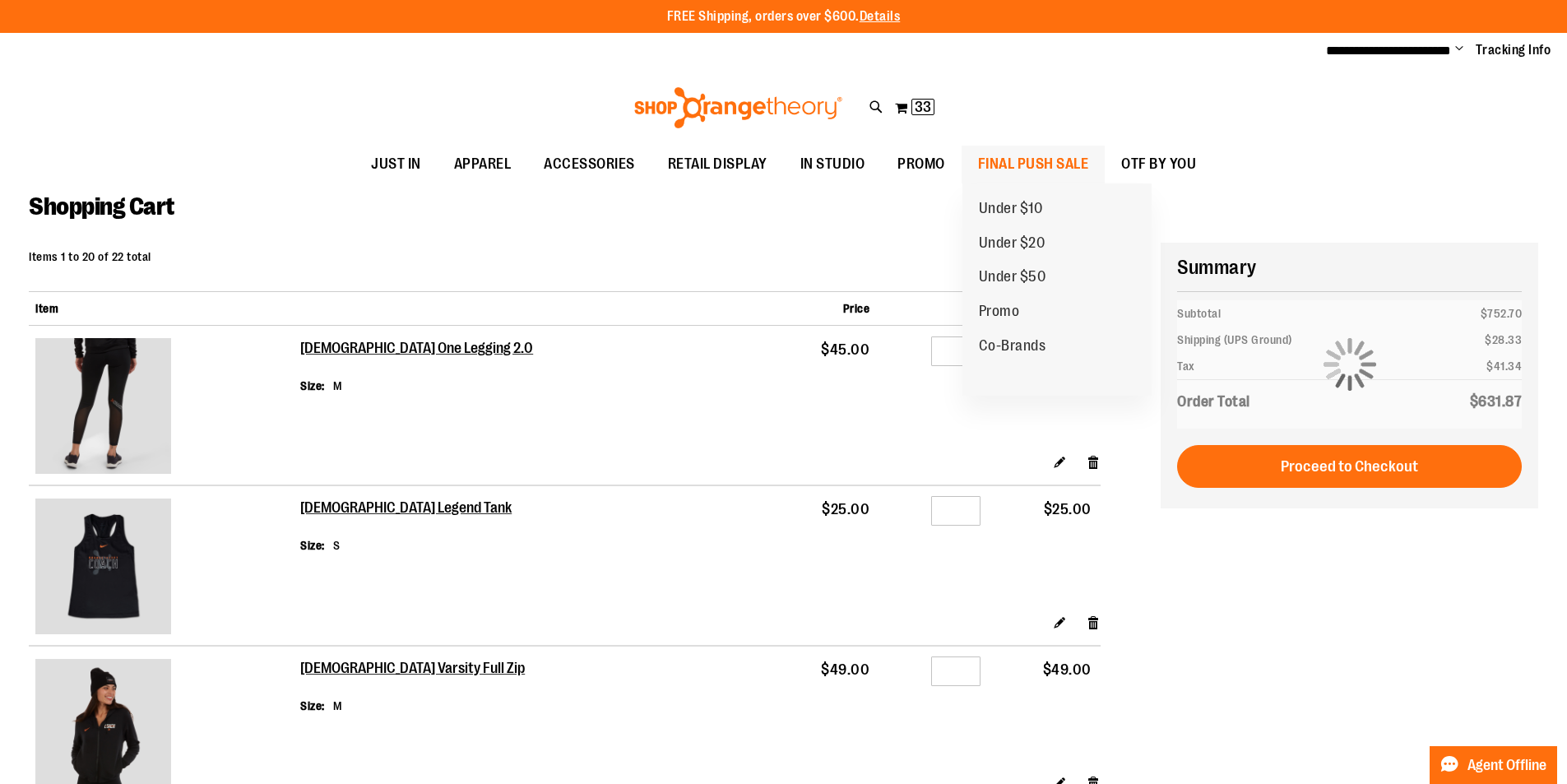
type input "**********"
click at [1019, 164] on span "FINAL PUSH SALE" at bounding box center [1034, 164] width 111 height 37
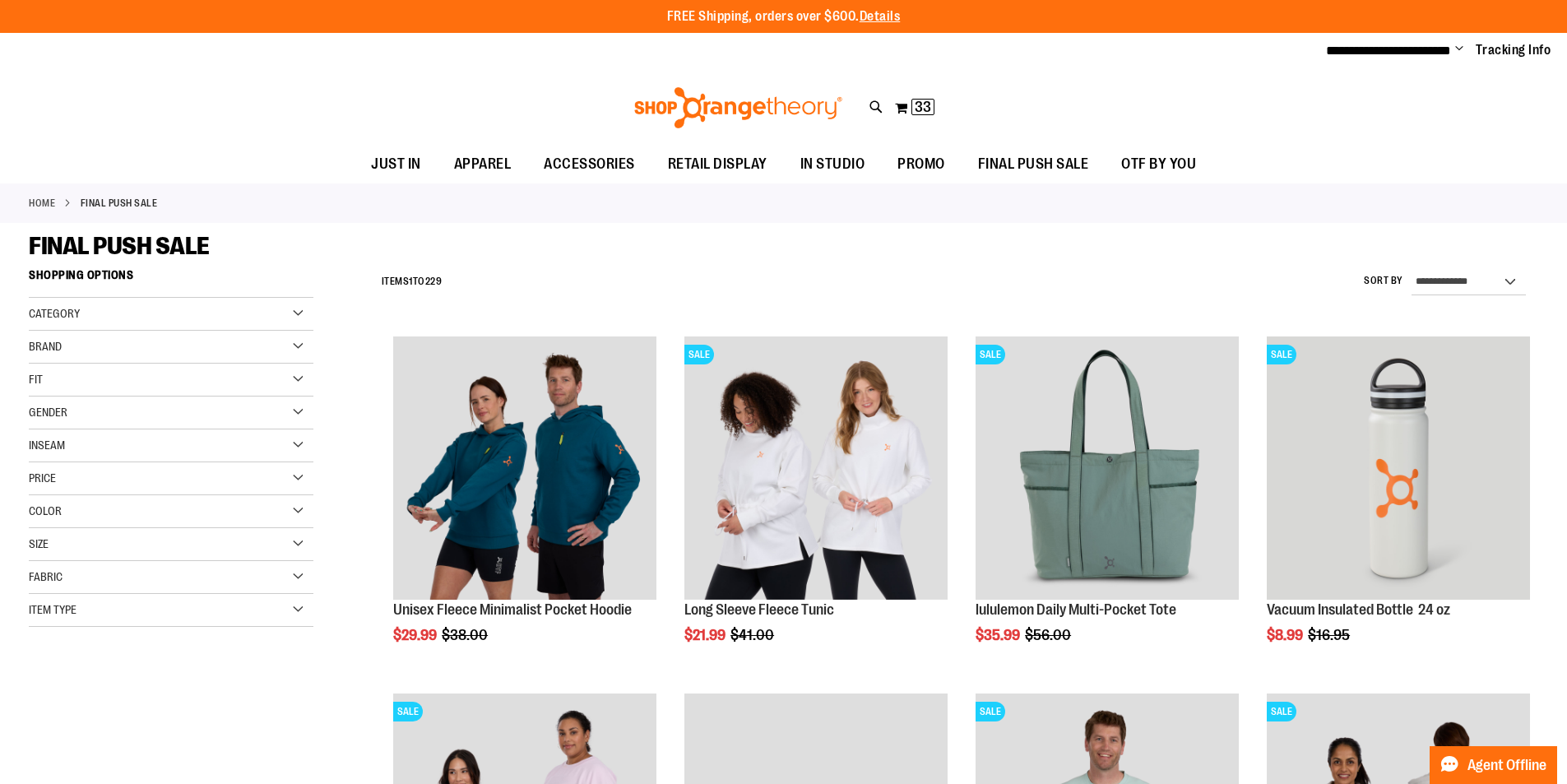
type input "**********"
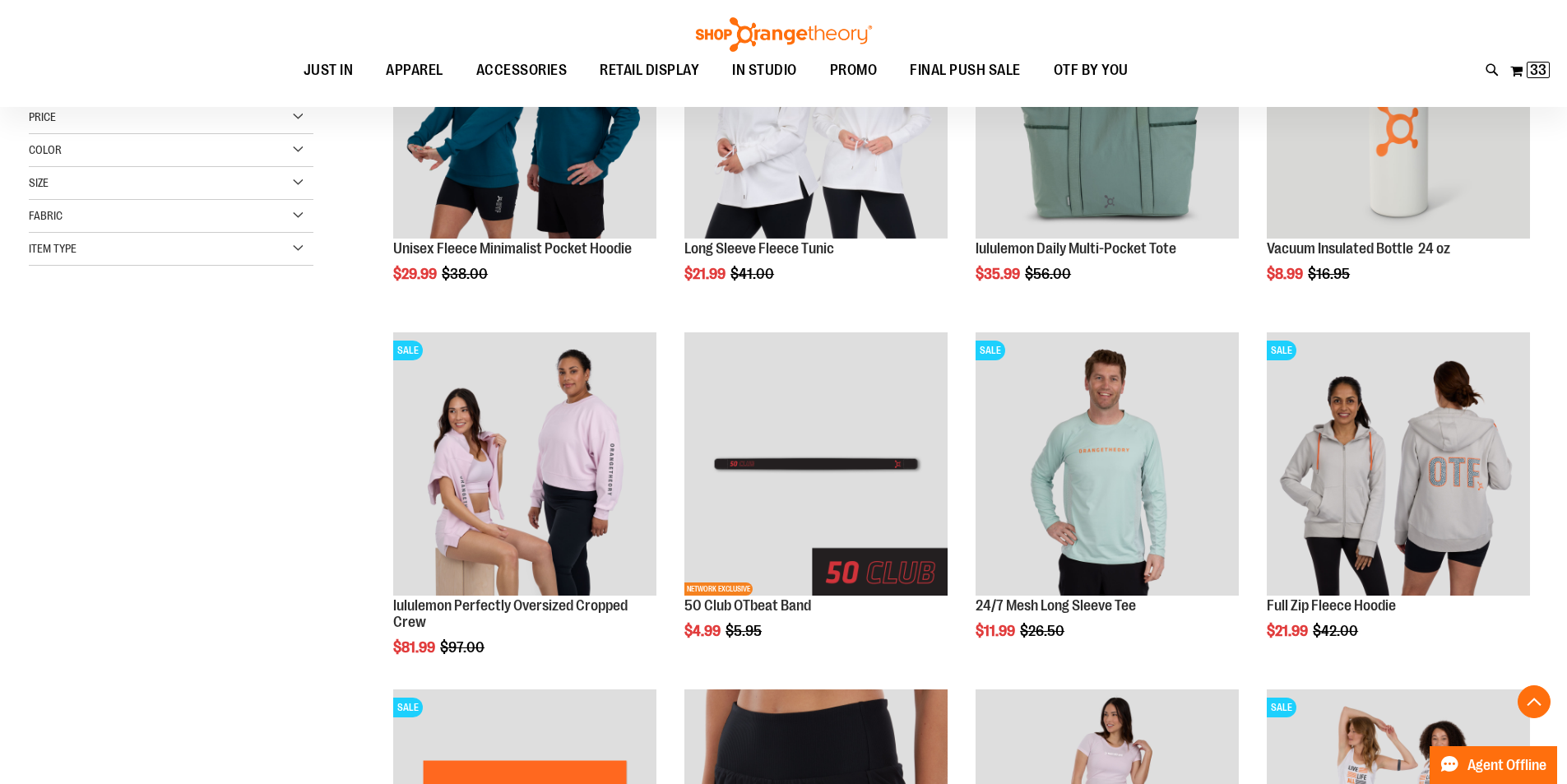
scroll to position [361, 0]
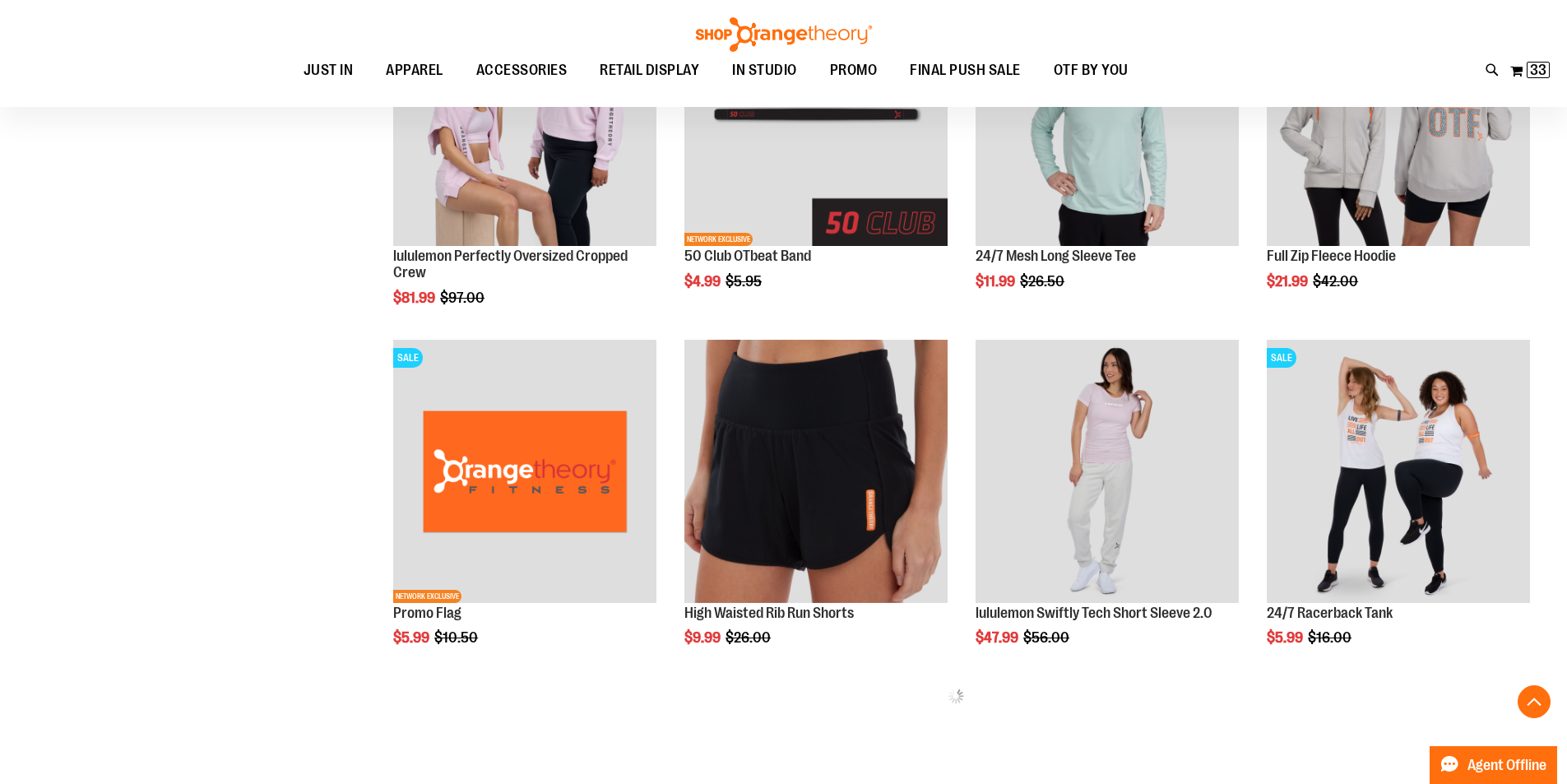
scroll to position [723, 0]
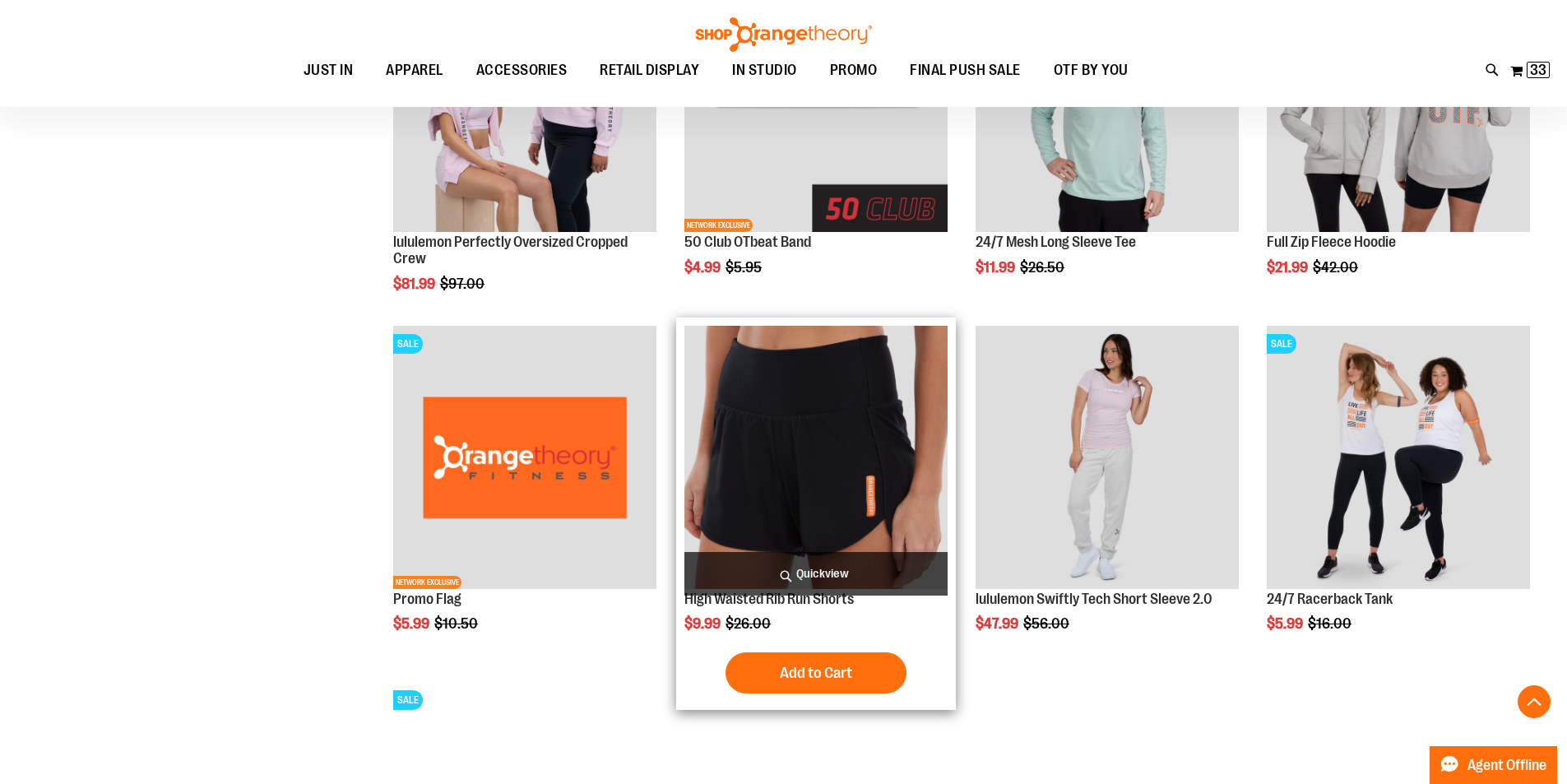
click at [817, 445] on img "product" at bounding box center [816, 457] width 263 height 263
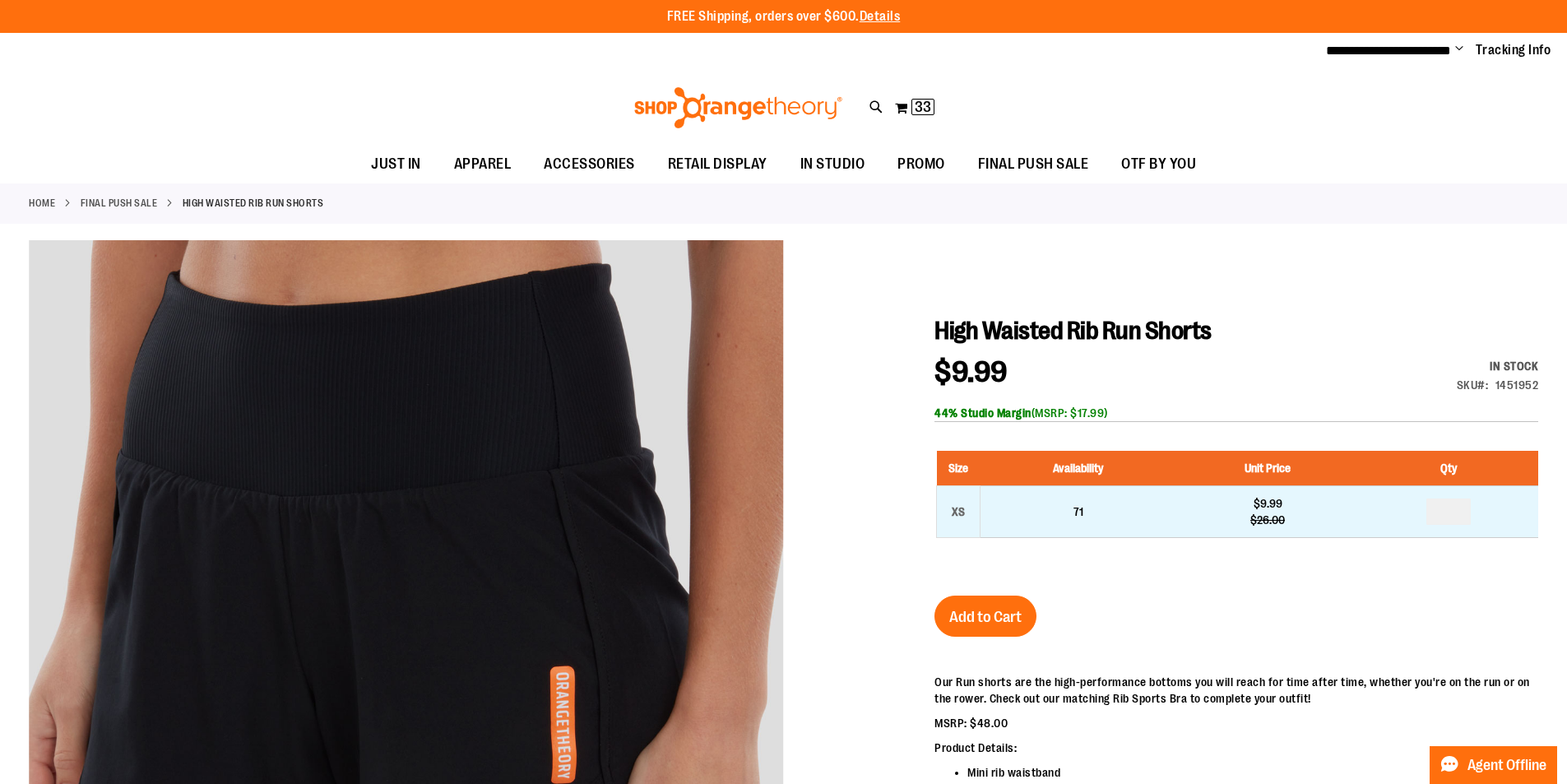
type input "**********"
click at [1455, 512] on input "number" at bounding box center [1448, 512] width 44 height 27
type input "*"
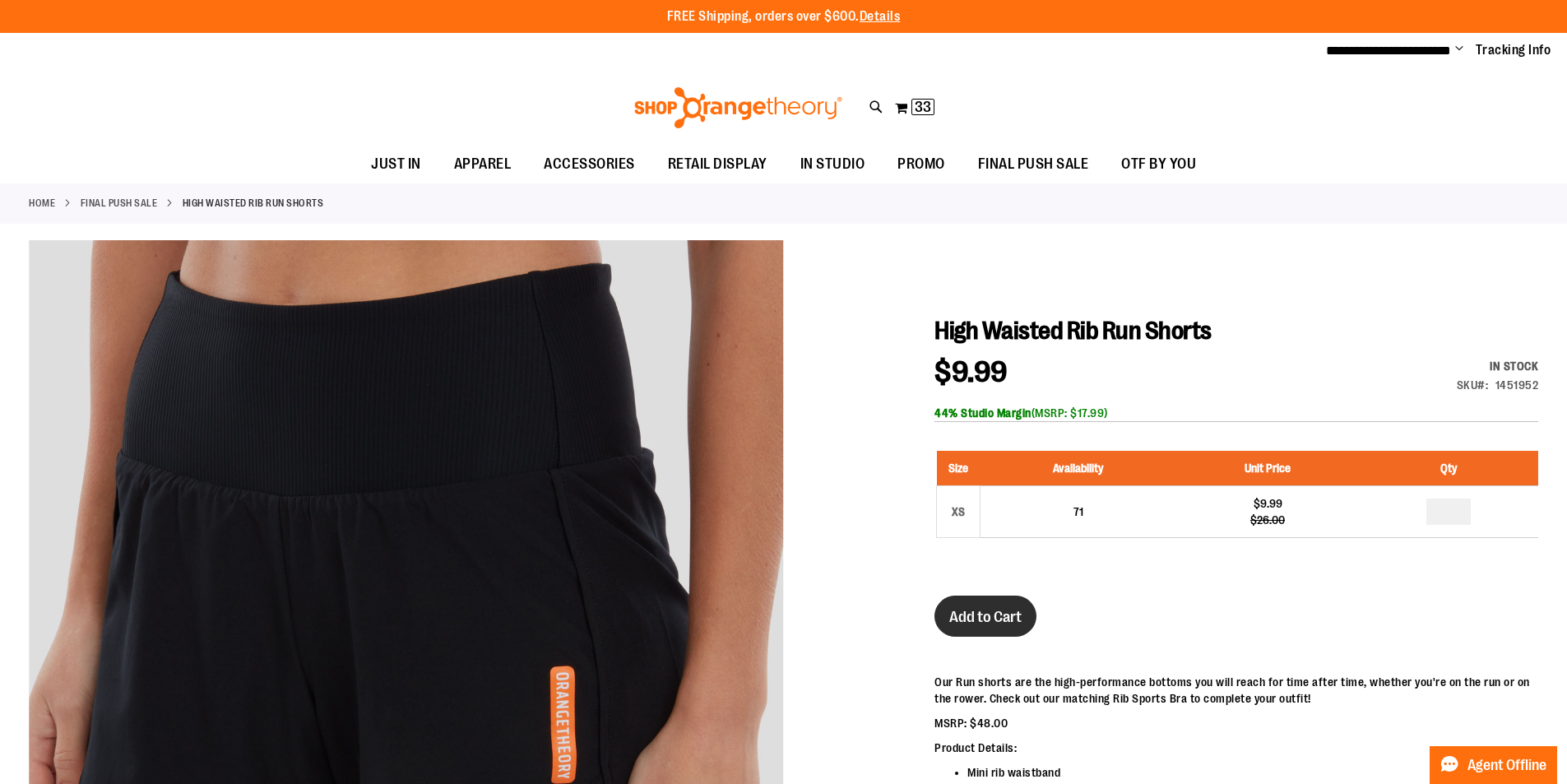
click at [1020, 608] on span "Add to Cart" at bounding box center [985, 617] width 72 height 18
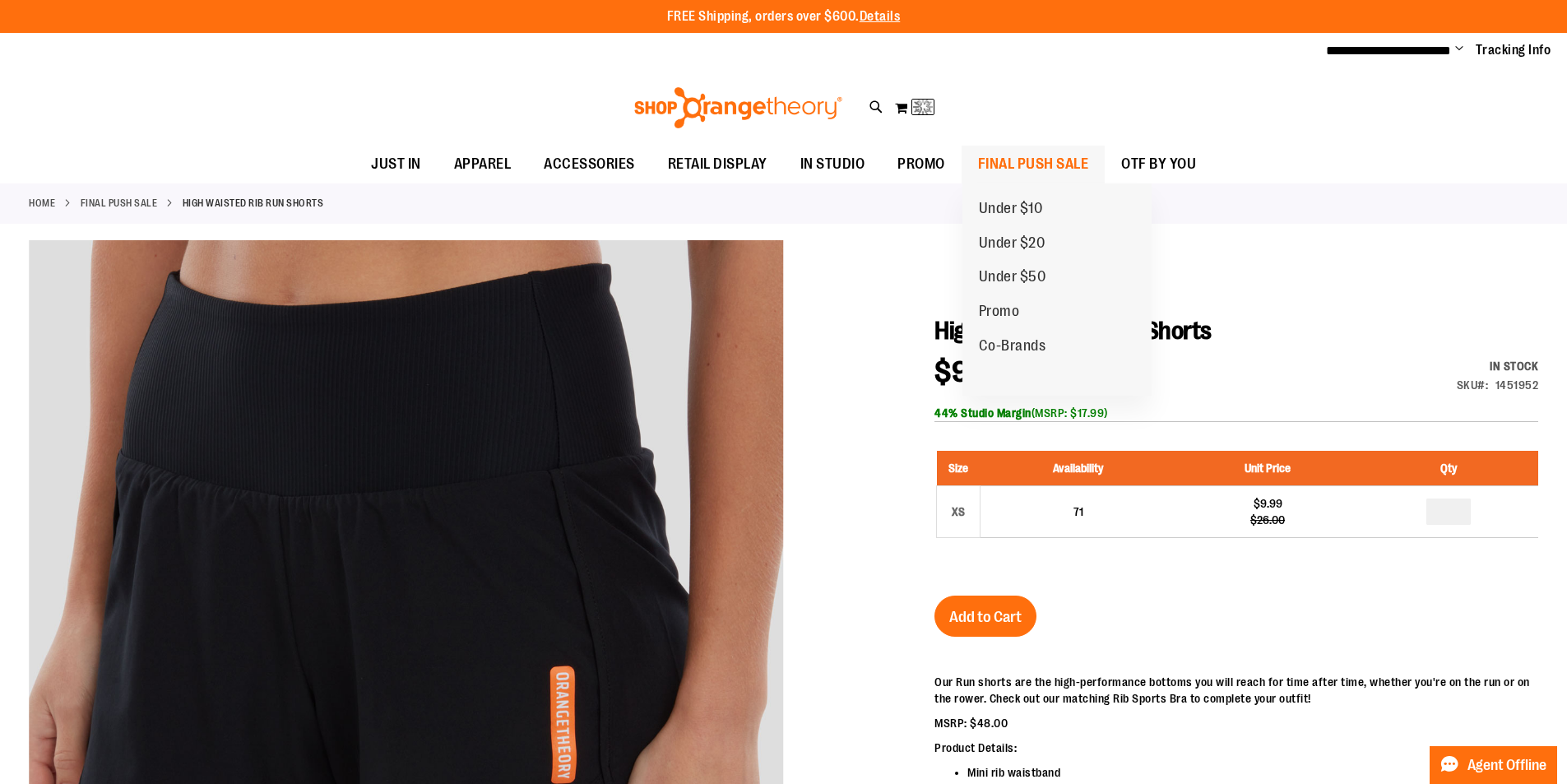
click at [1004, 161] on span "FINAL PUSH SALE" at bounding box center [1034, 164] width 111 height 37
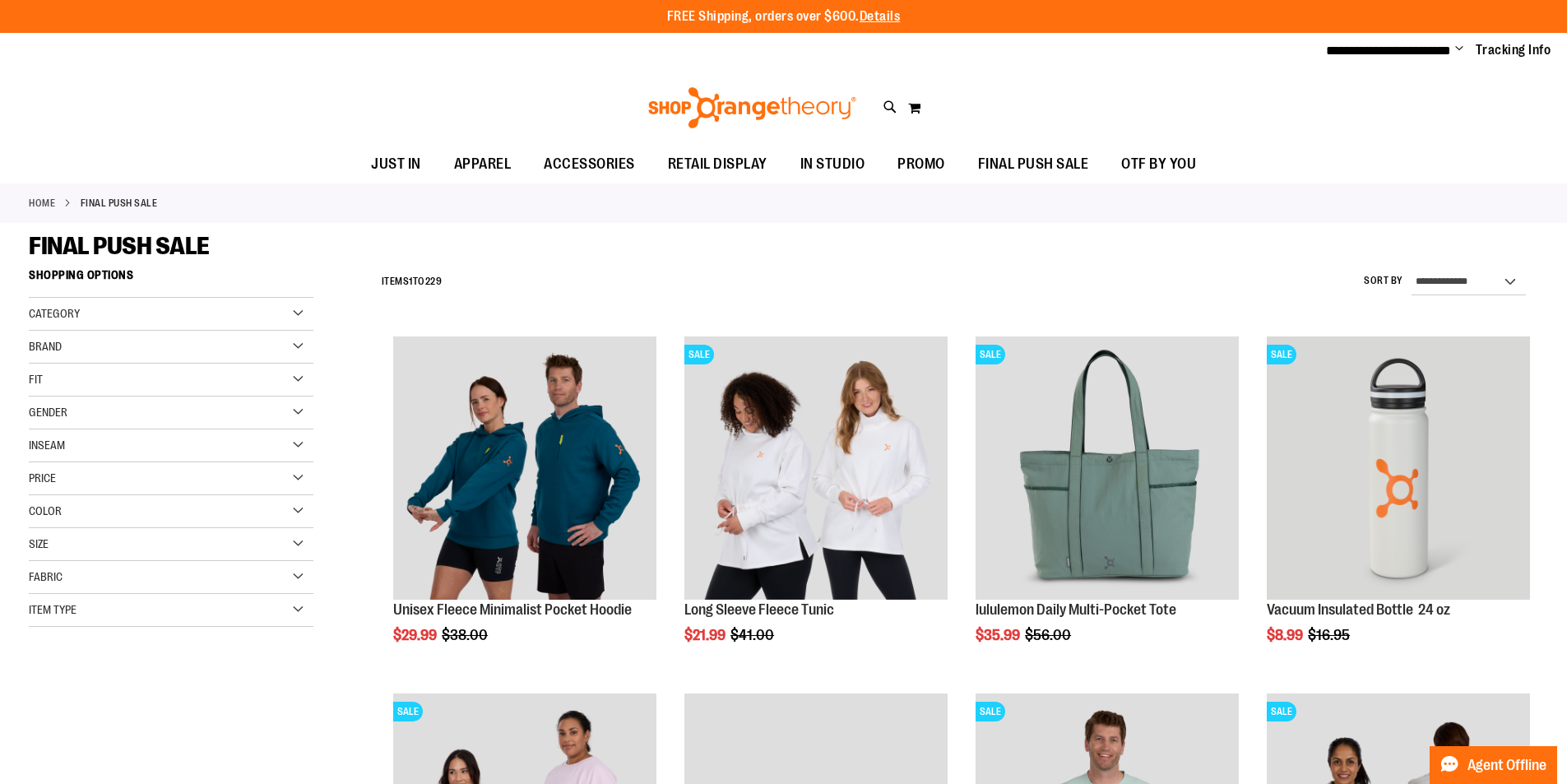
type input "**********"
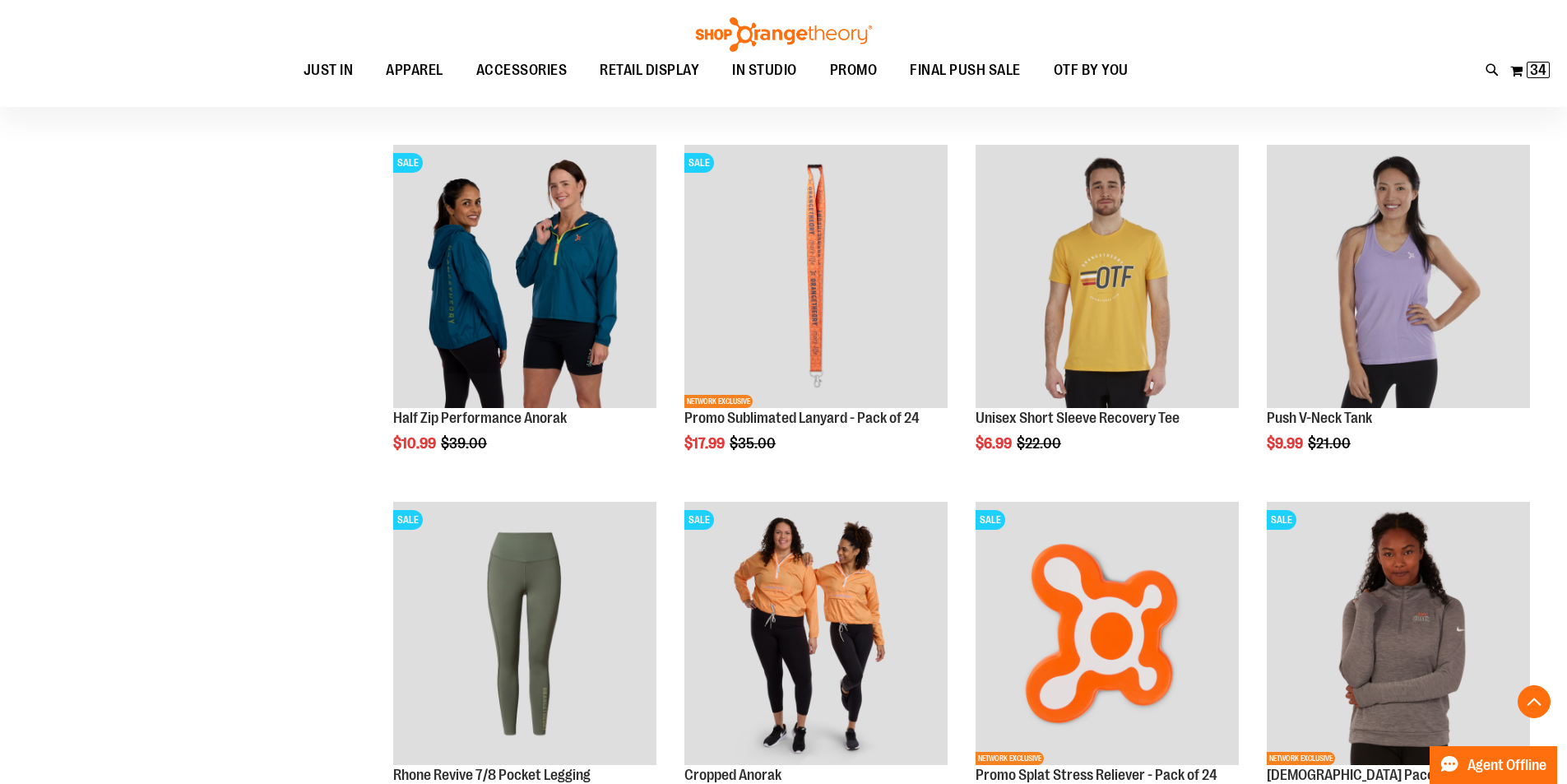
scroll to position [1348, 0]
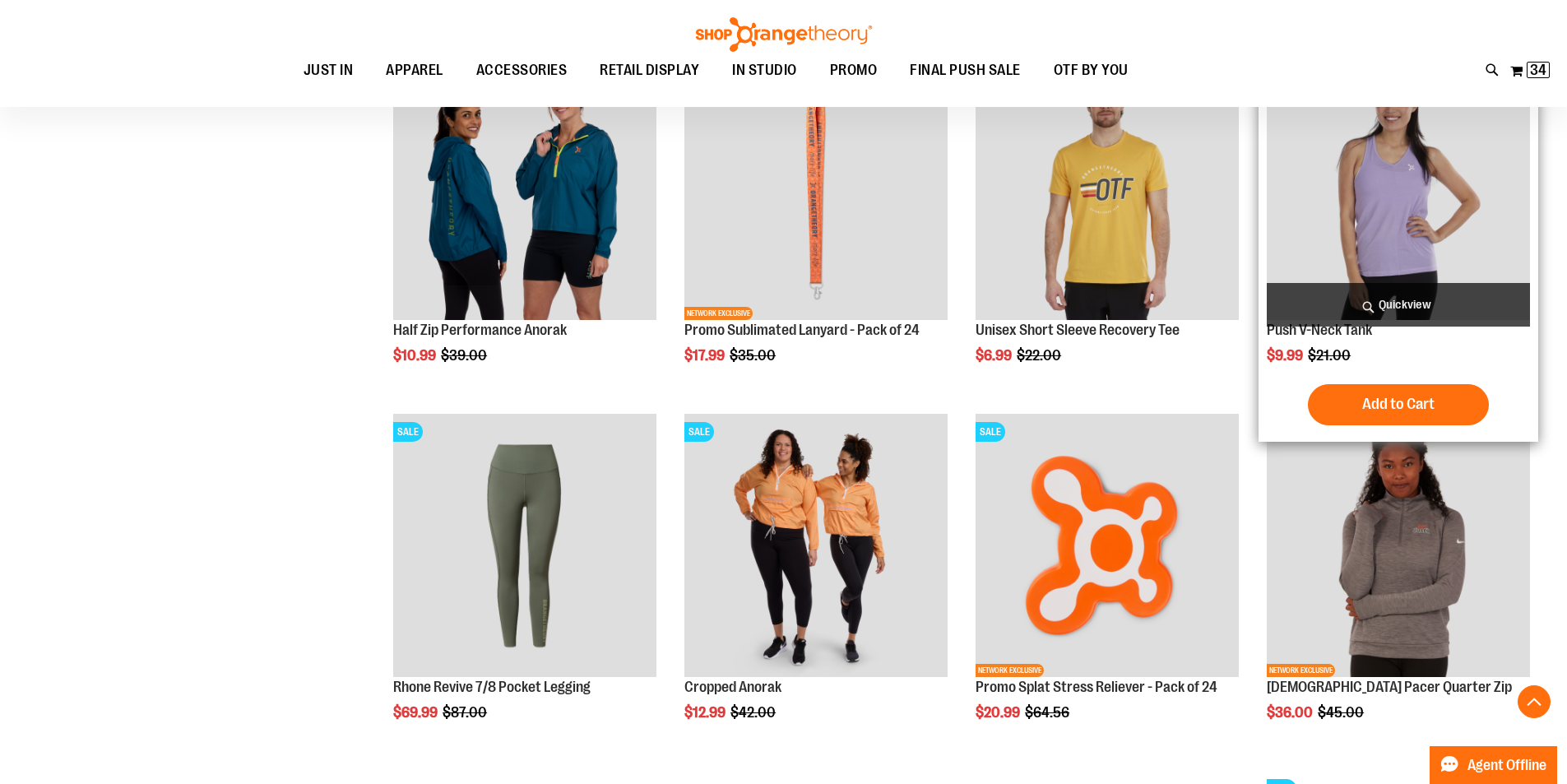
click at [1353, 223] on img "product" at bounding box center [1398, 188] width 263 height 263
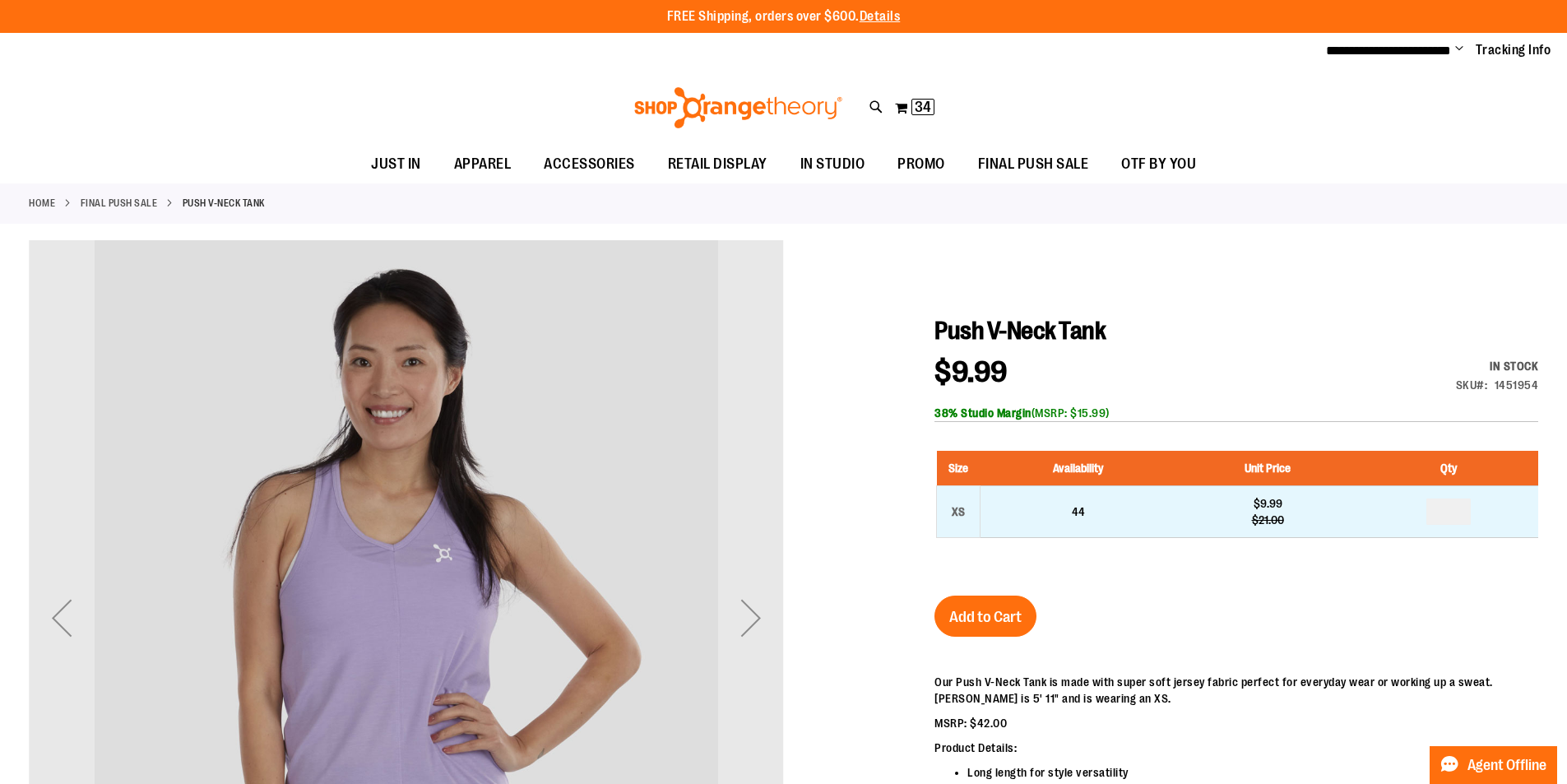
type input "**********"
click at [1456, 512] on input "number" at bounding box center [1448, 512] width 44 height 27
type input "*"
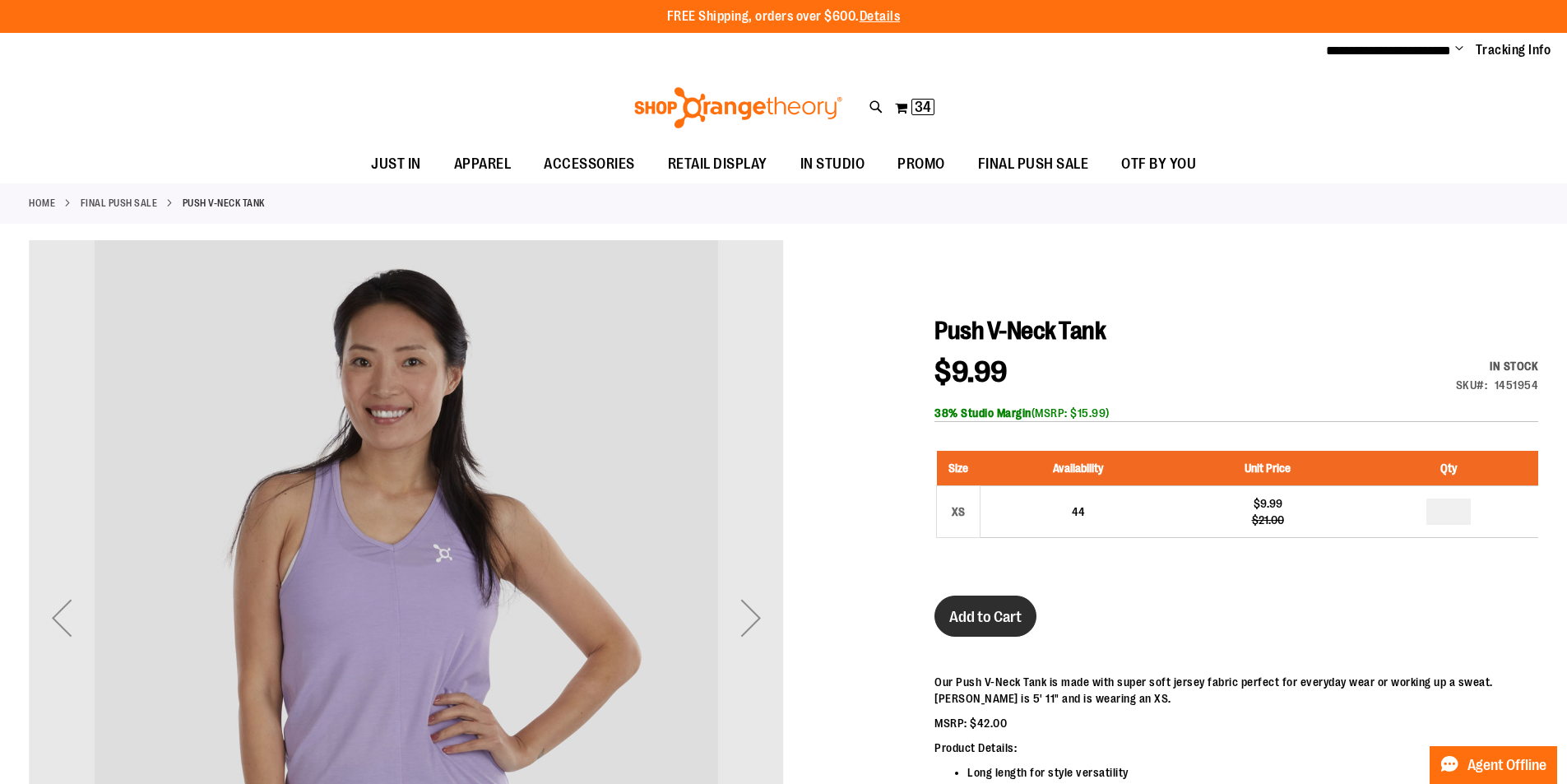
click at [1002, 620] on span "Add to Cart" at bounding box center [985, 617] width 72 height 18
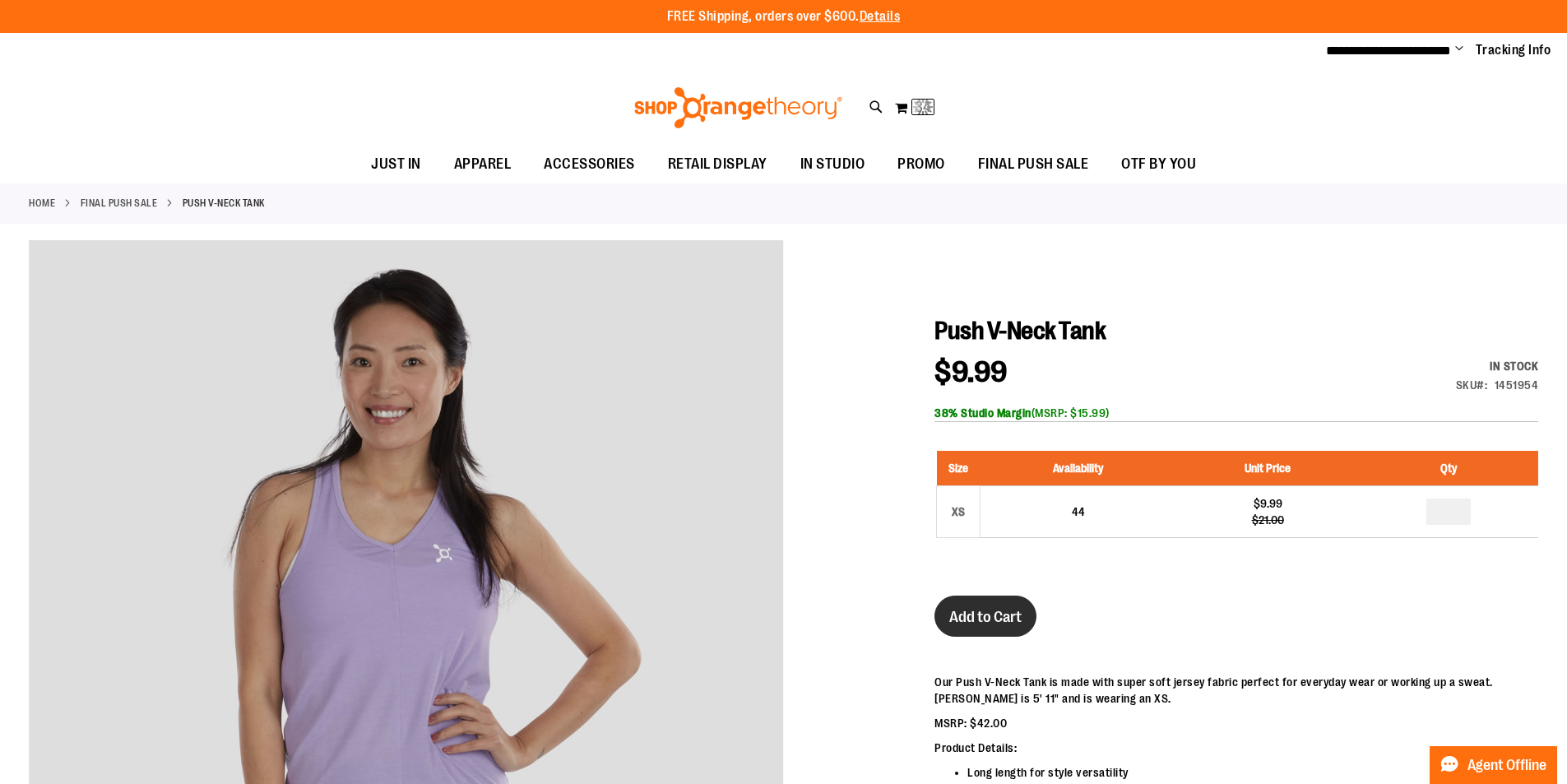
click at [975, 619] on span "Add to Cart" at bounding box center [985, 617] width 72 height 18
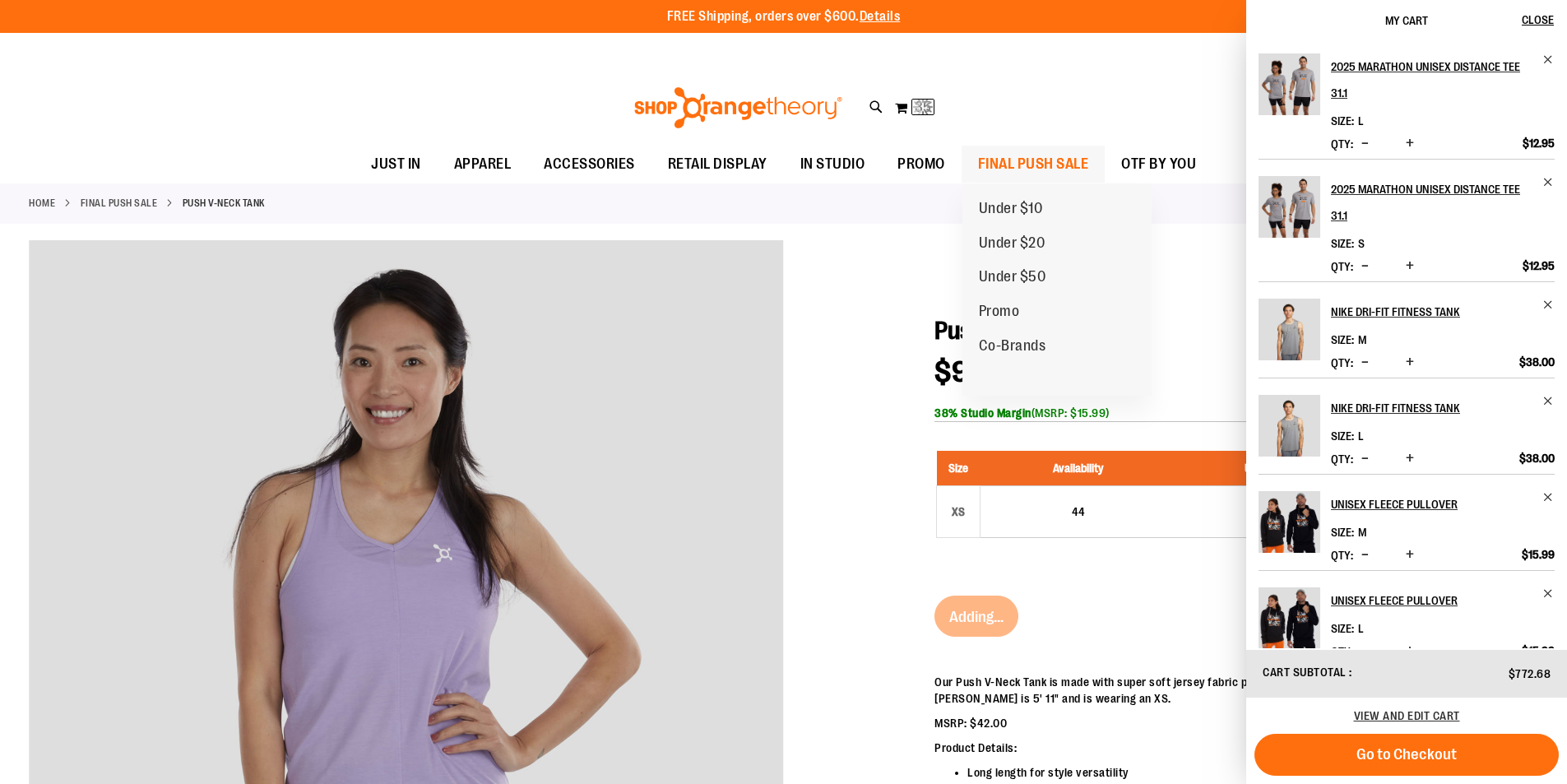
click at [1034, 159] on span "FINAL PUSH SALE" at bounding box center [1034, 164] width 111 height 37
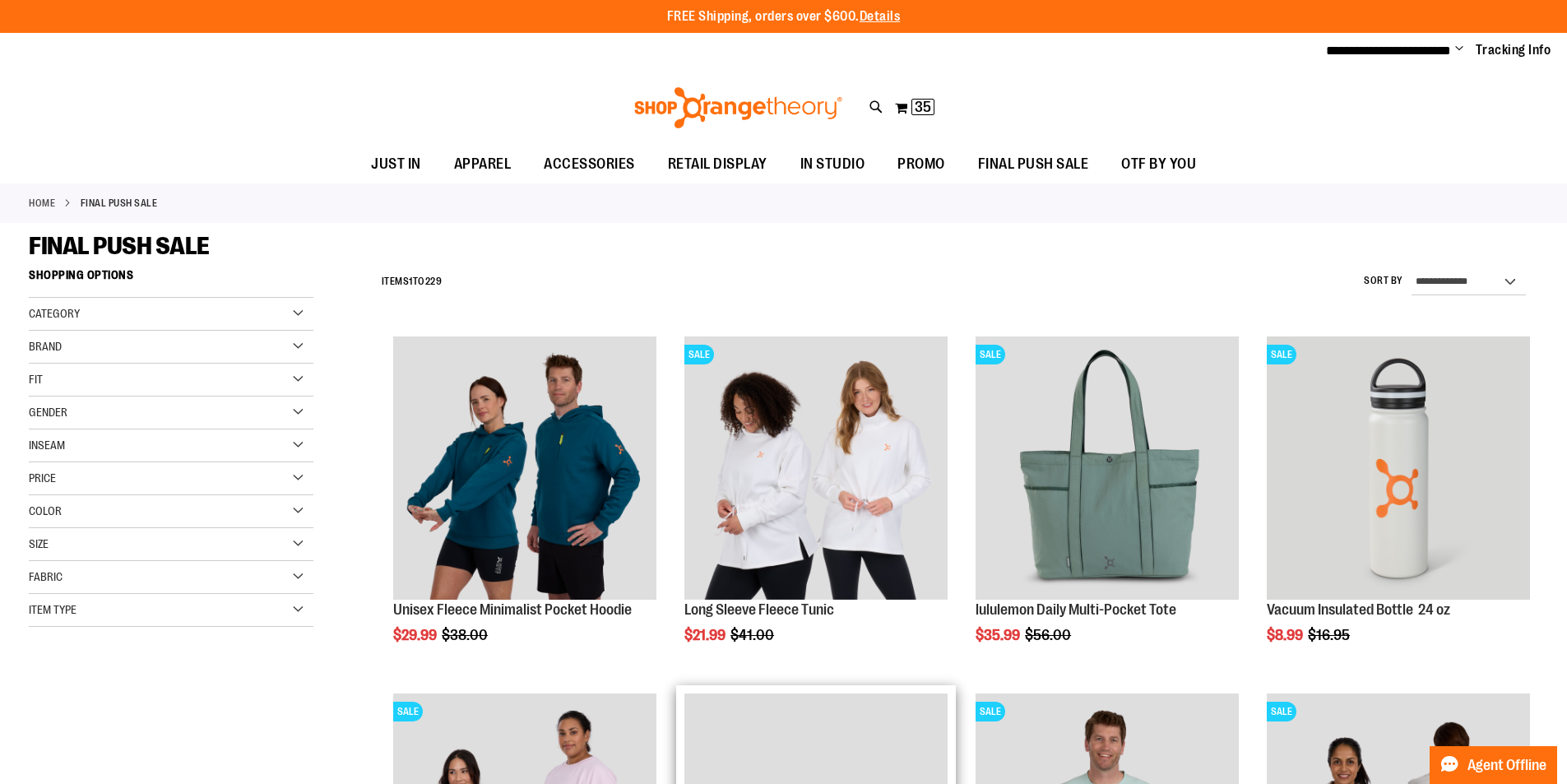
type input "**********"
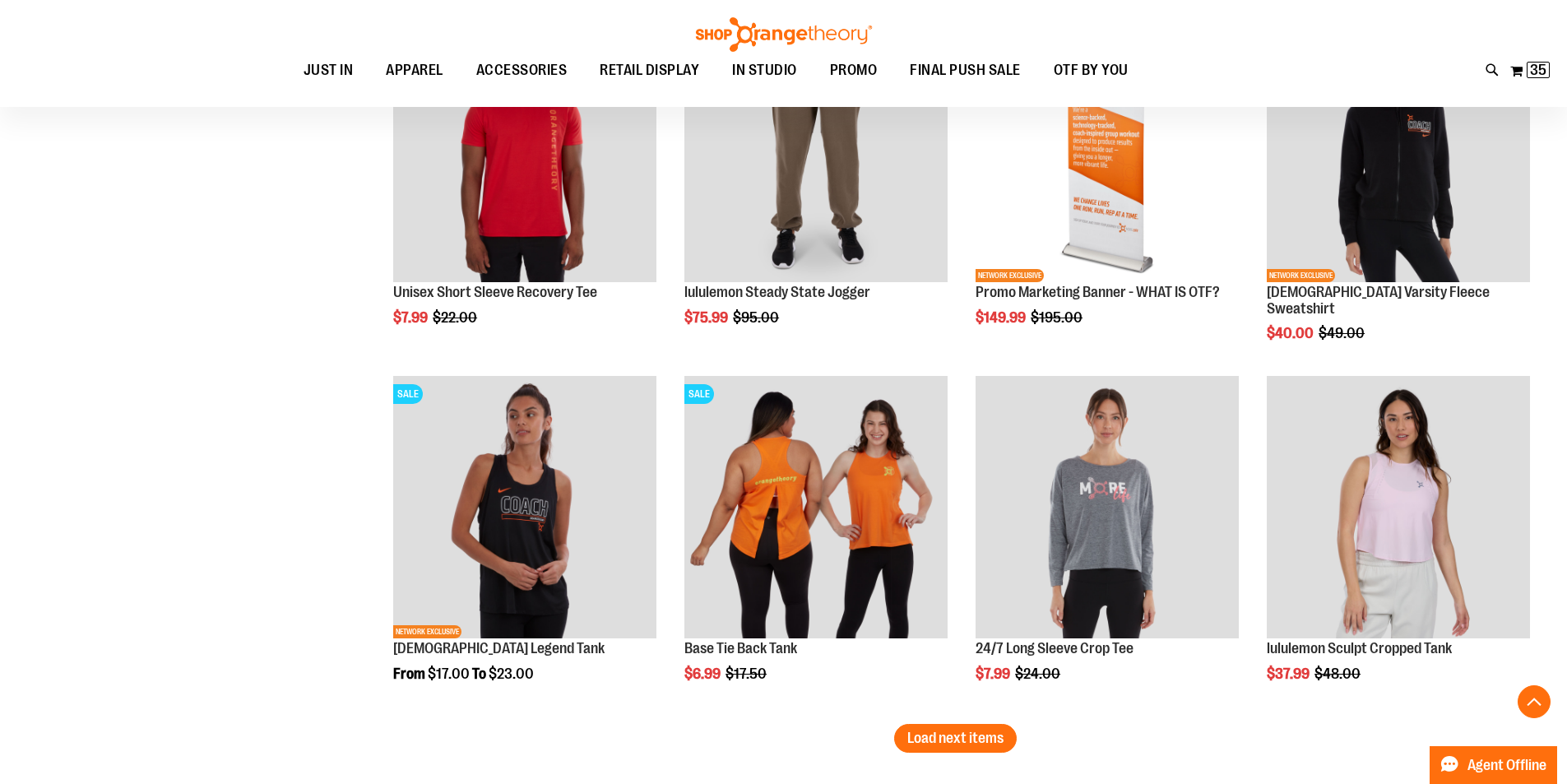
scroll to position [2967, 0]
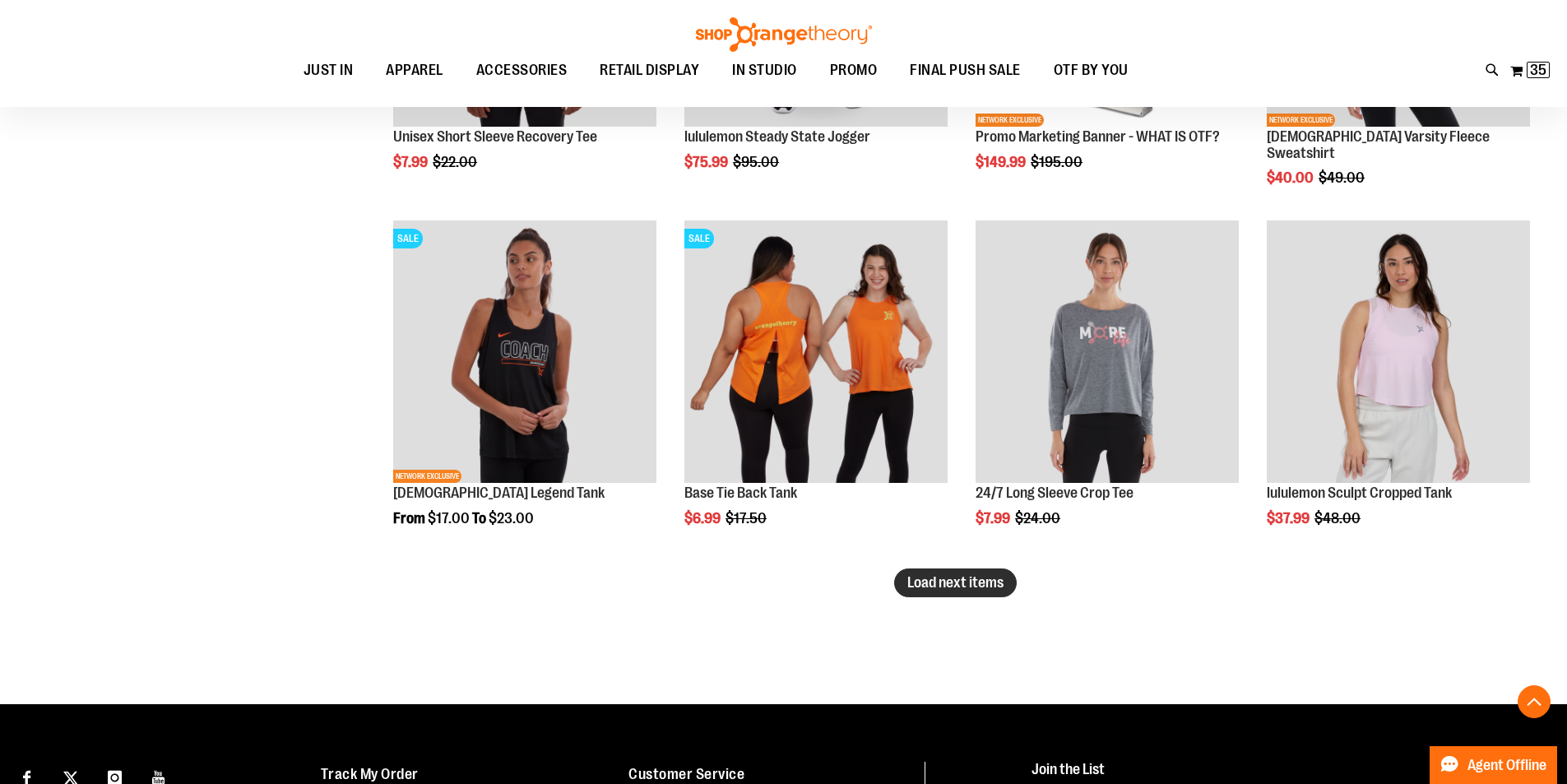
click at [960, 580] on span "Load next items" at bounding box center [955, 582] width 96 height 17
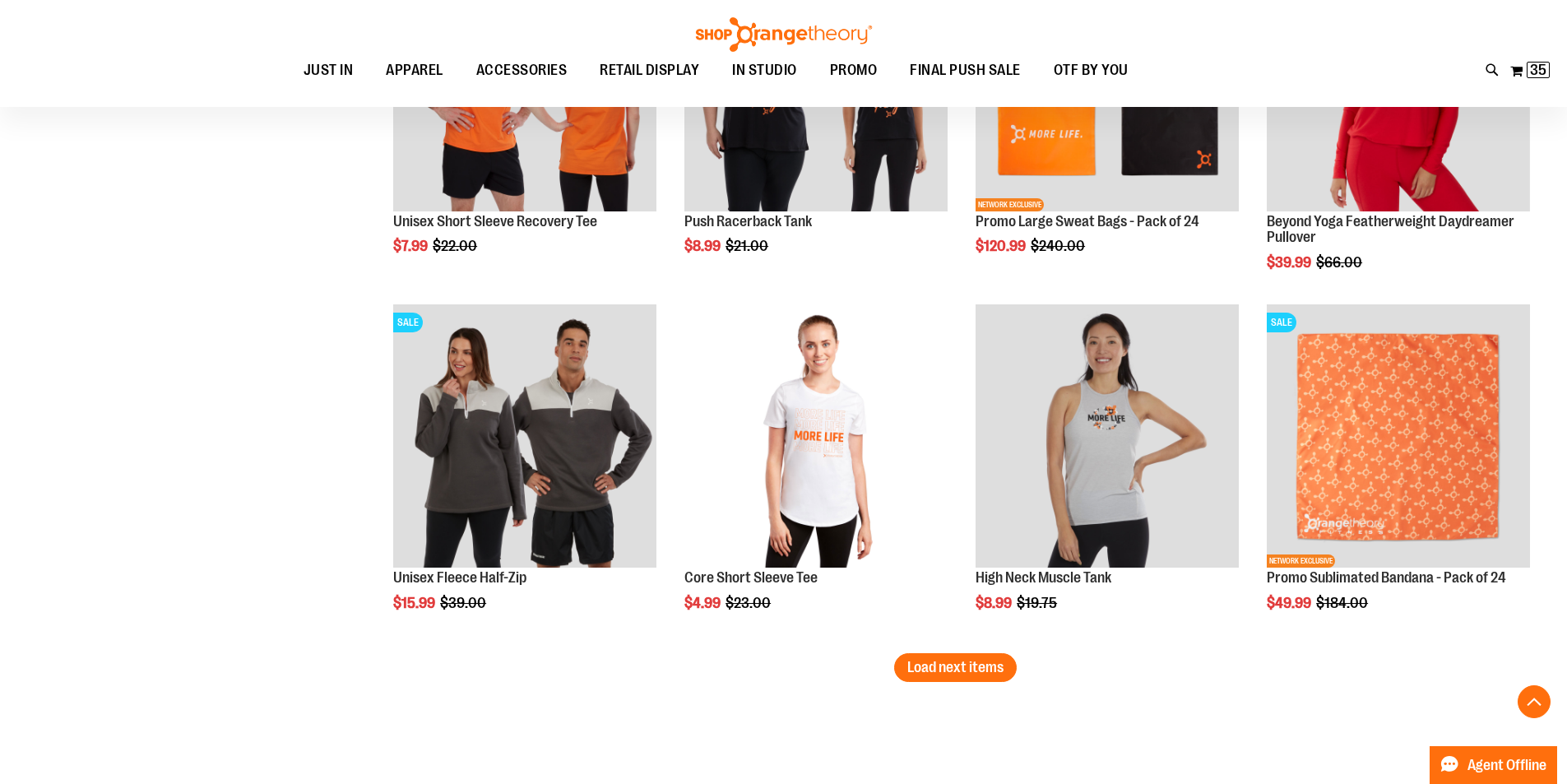
scroll to position [3954, 0]
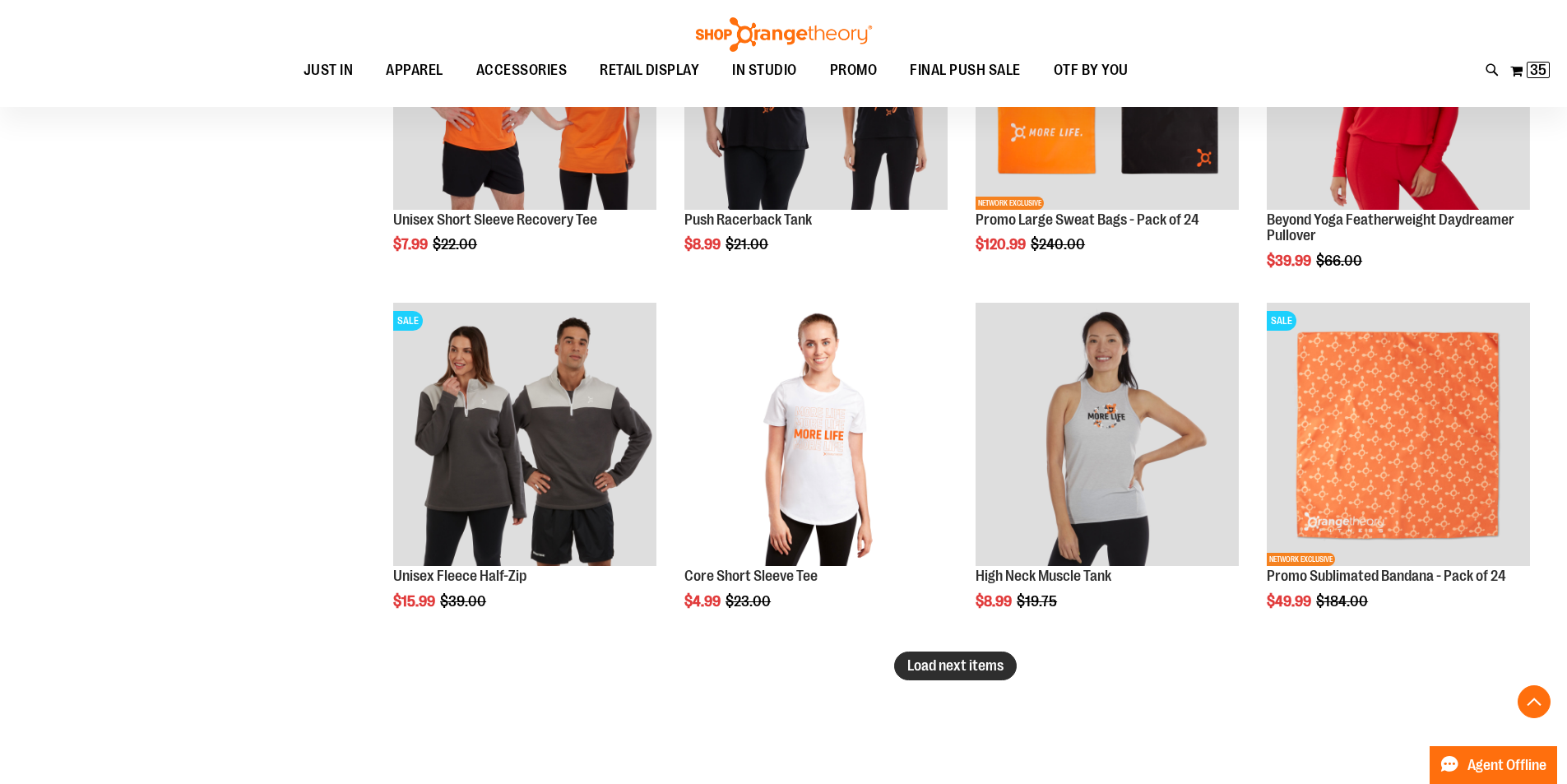
click at [970, 659] on span "Load next items" at bounding box center [955, 665] width 96 height 17
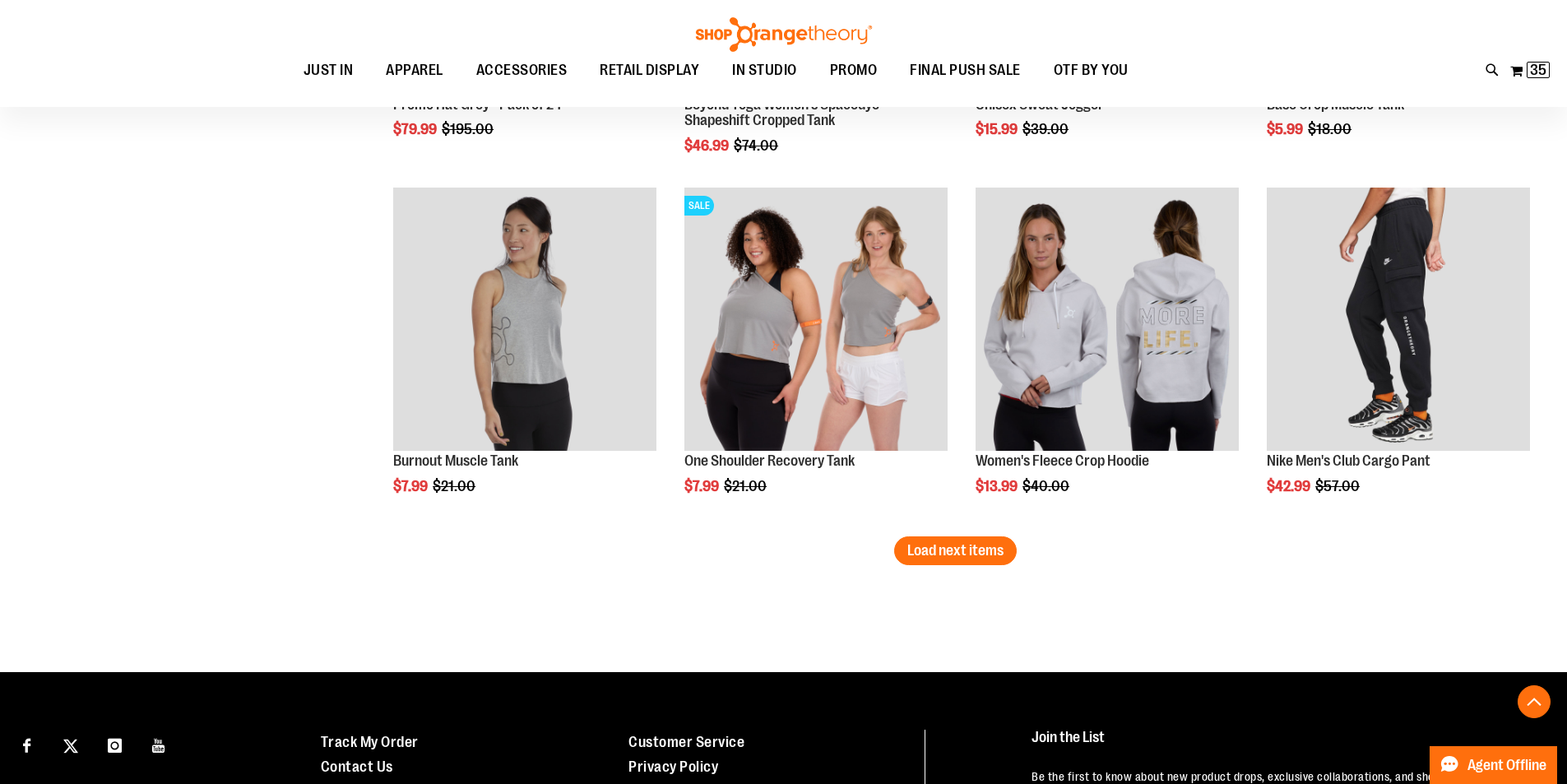
scroll to position [5172, 0]
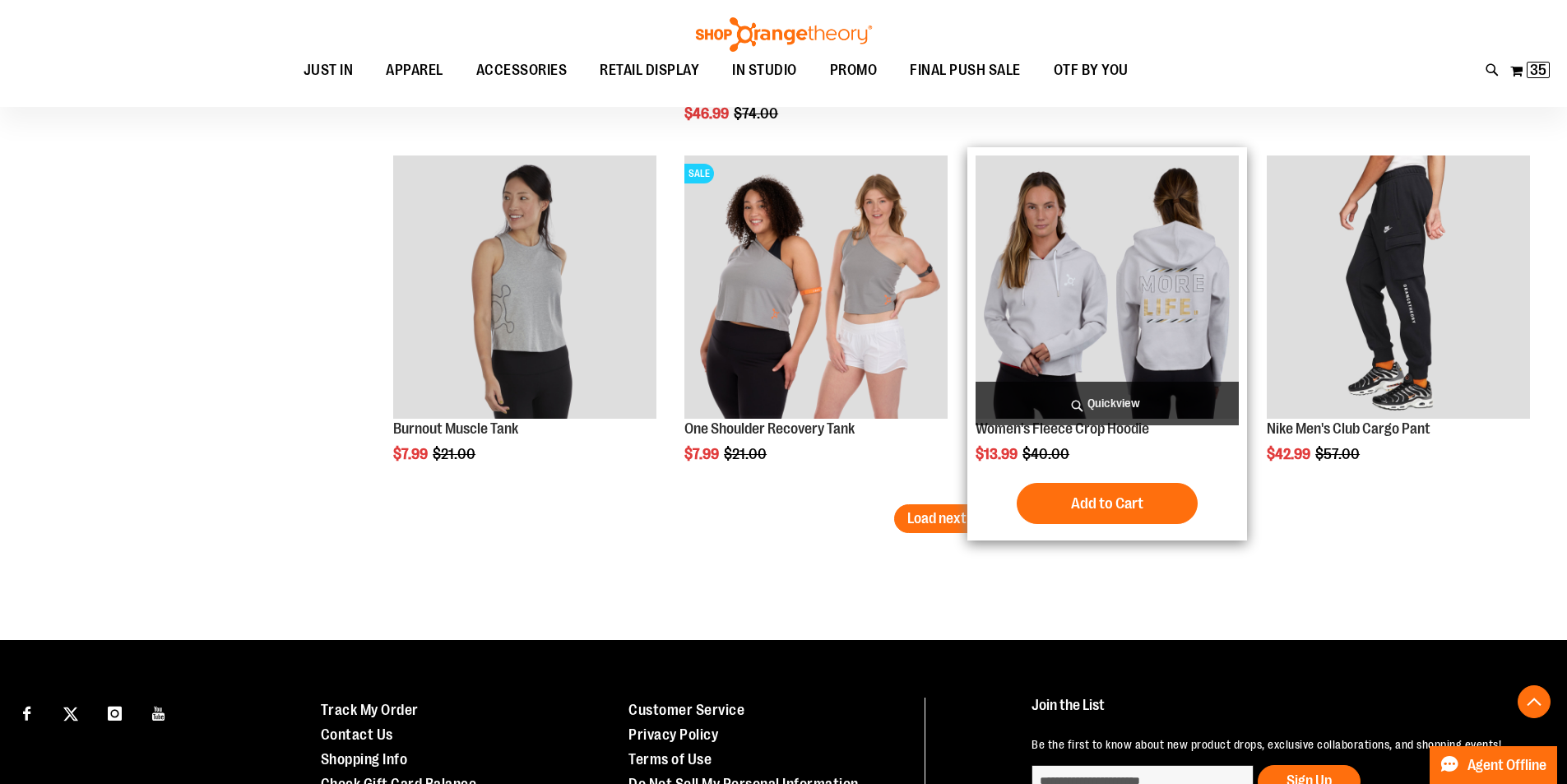
click at [1127, 281] on img "product" at bounding box center [1107, 287] width 263 height 263
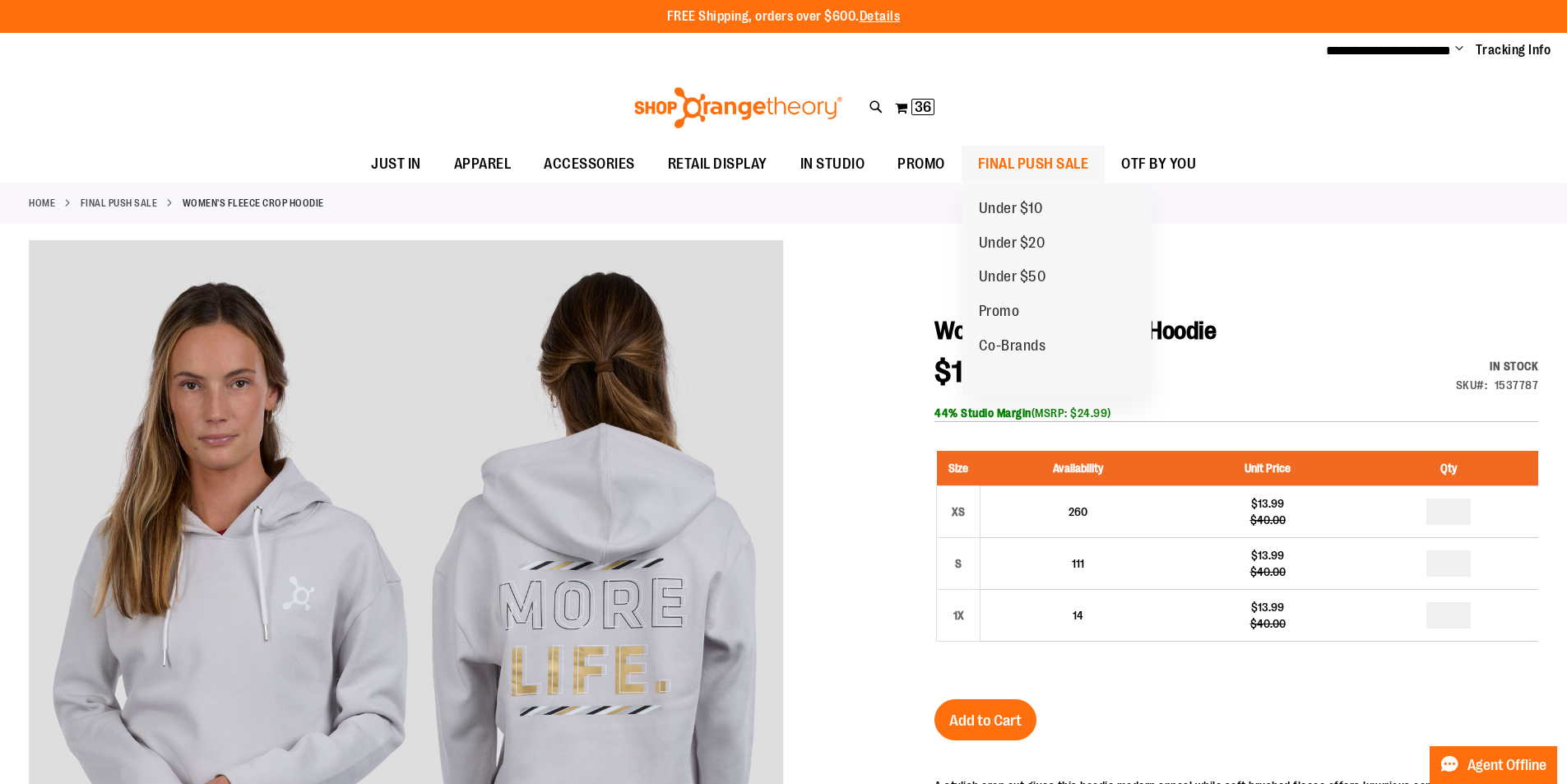
type input "**********"
click at [1040, 164] on span "FINAL PUSH SALE" at bounding box center [1034, 164] width 111 height 37
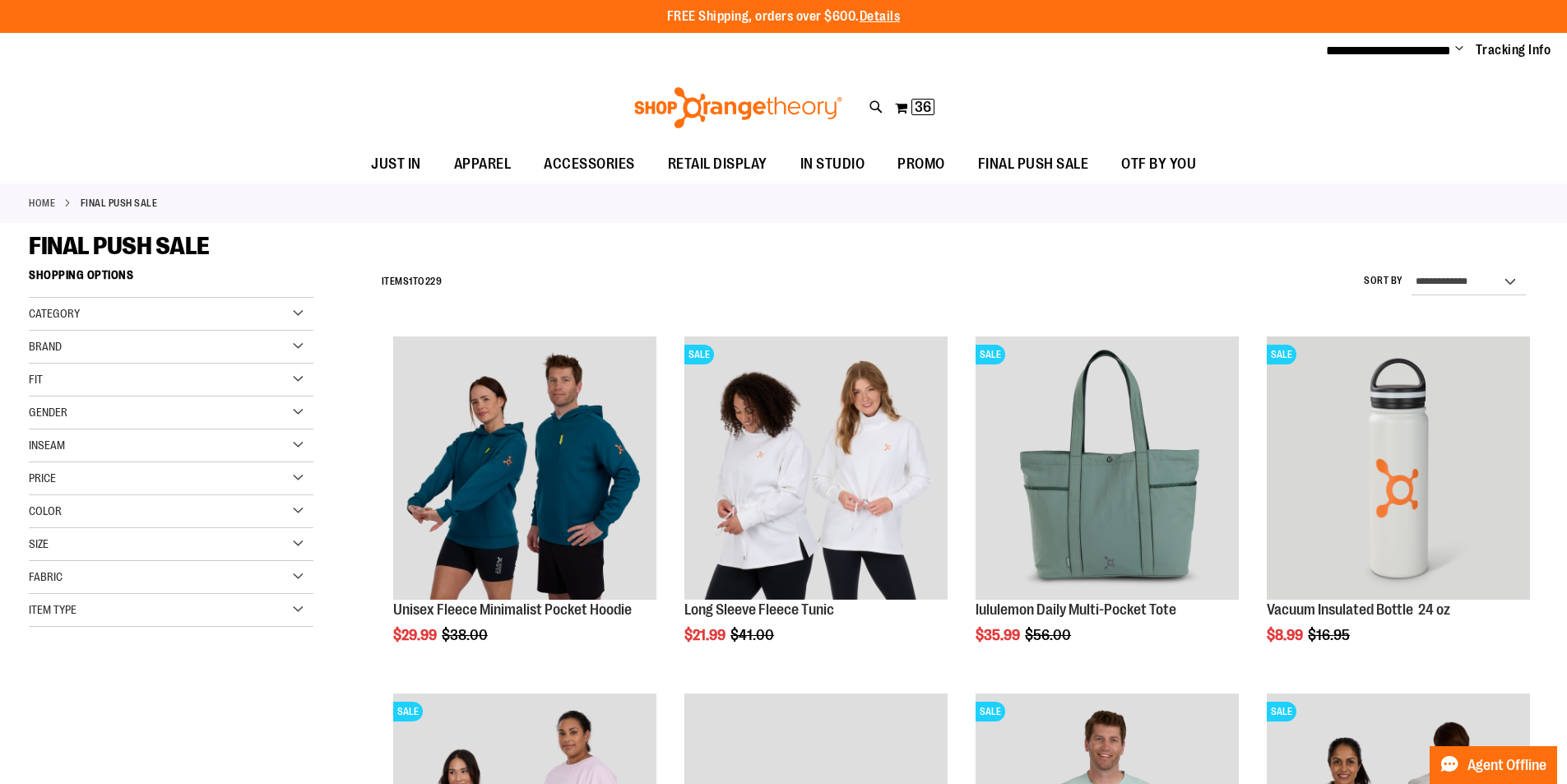
type input "**********"
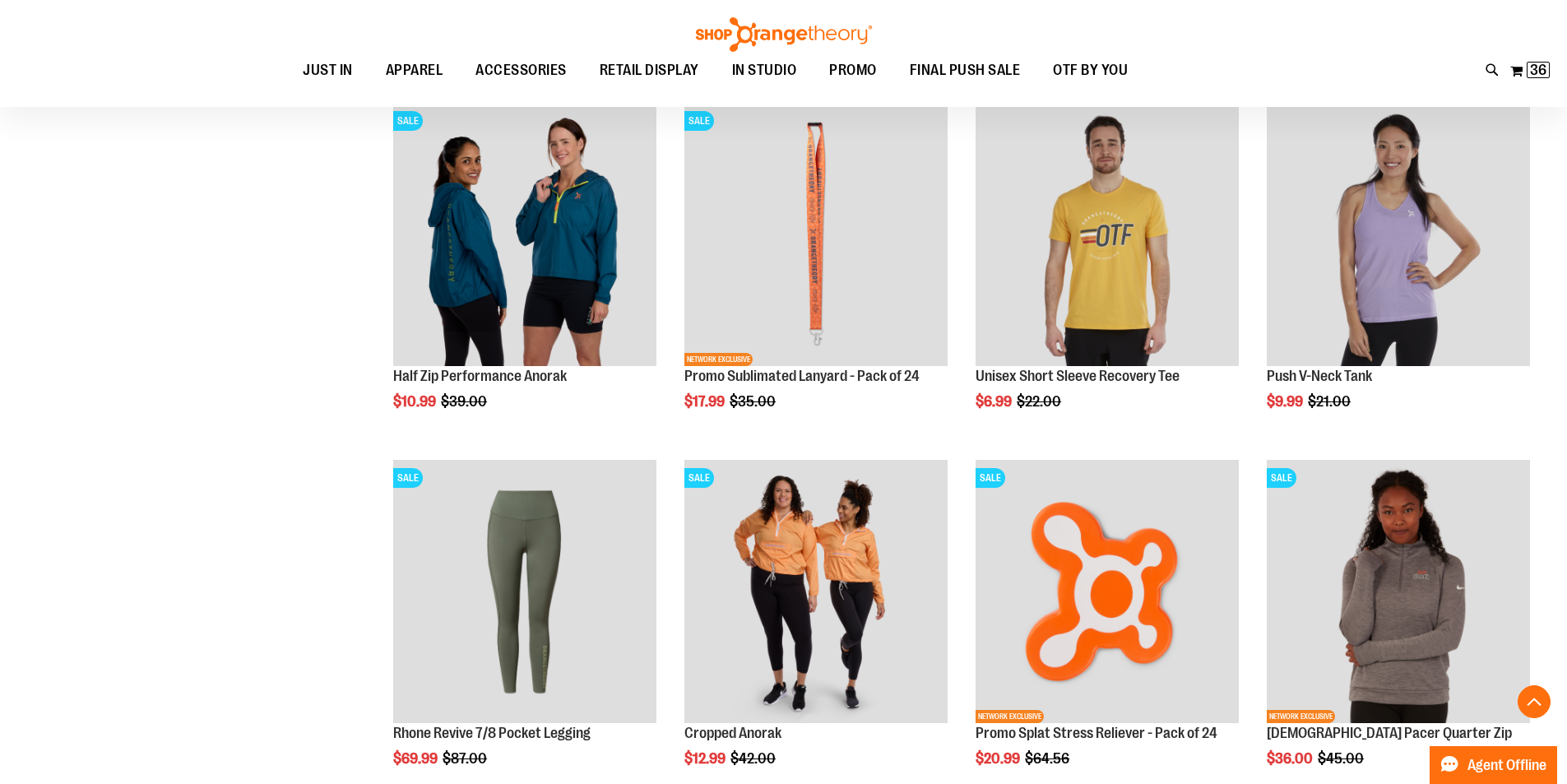
scroll to position [1470, 0]
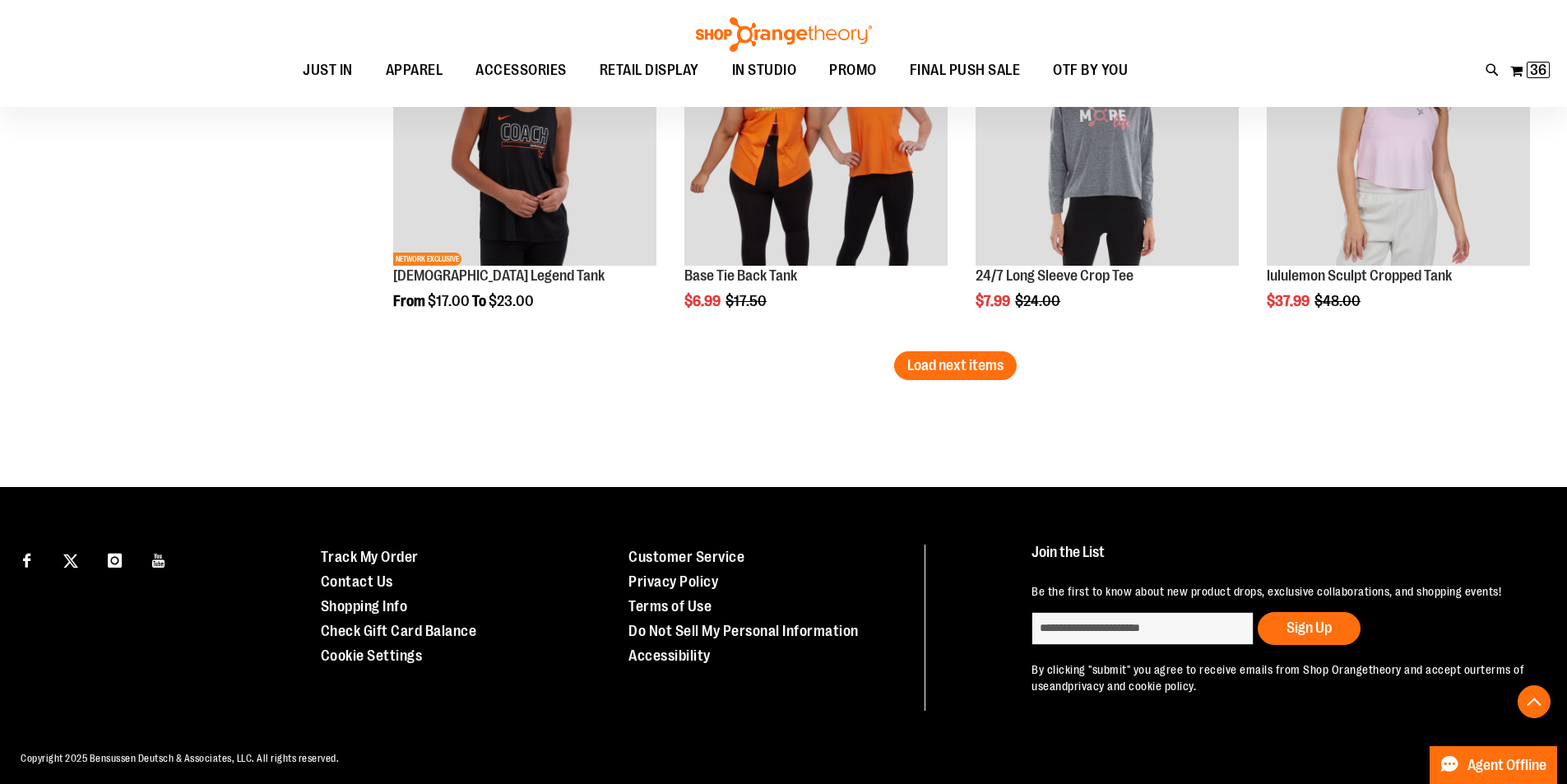
scroll to position [3195, 0]
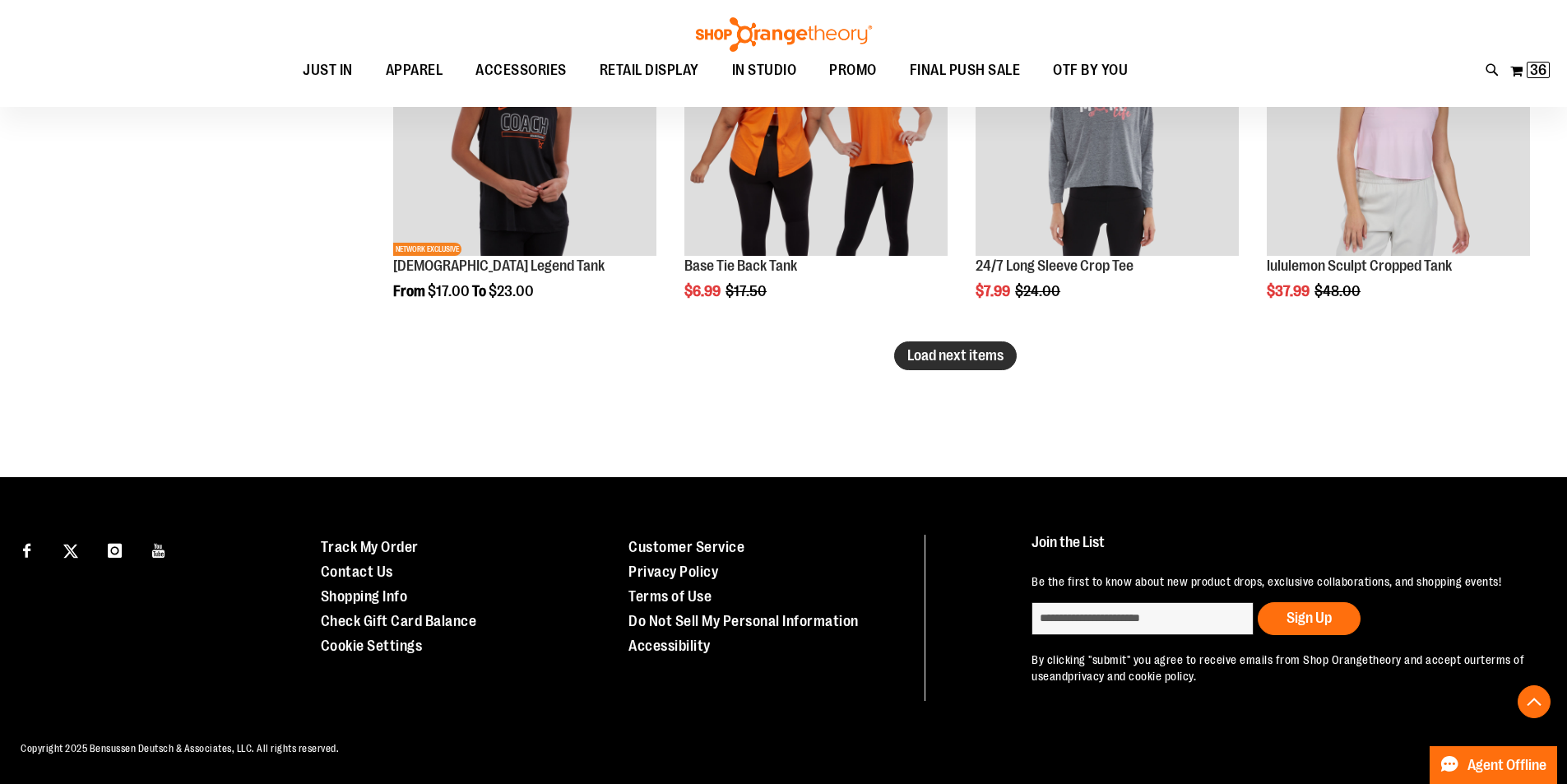
click at [975, 348] on span "Load next items" at bounding box center [955, 355] width 96 height 17
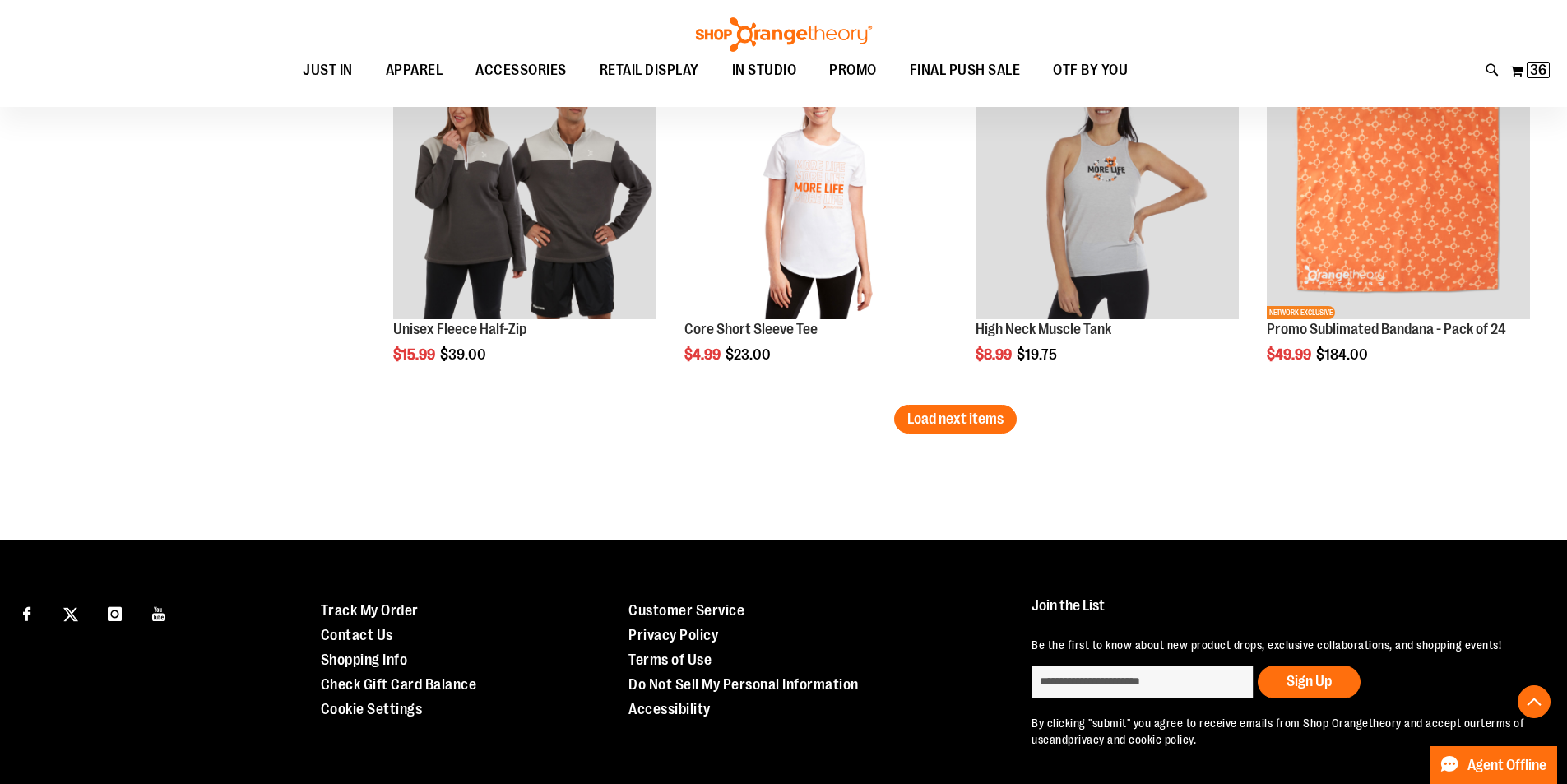
scroll to position [4265, 0]
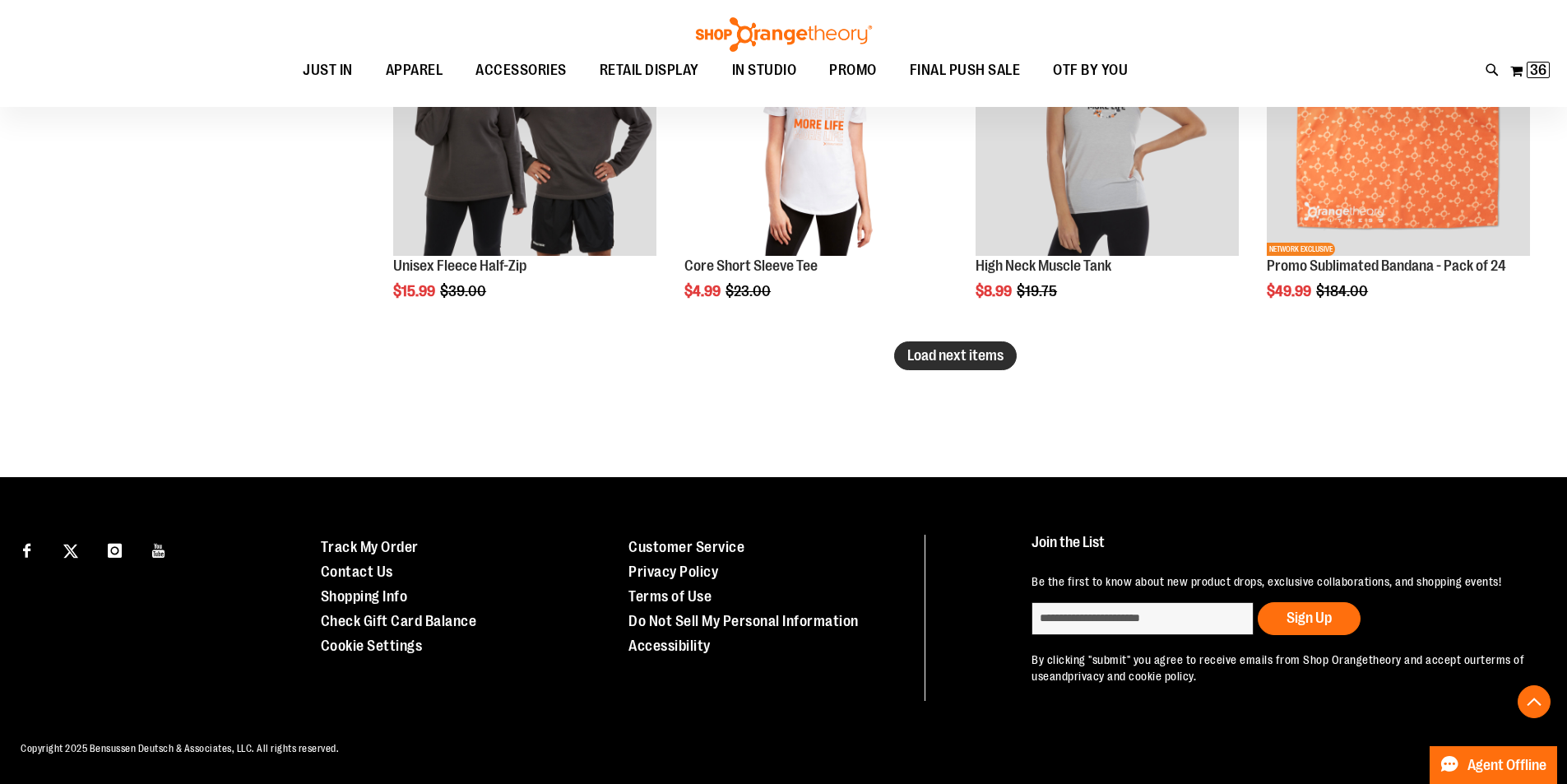
click at [970, 358] on span "Load next items" at bounding box center [955, 355] width 96 height 17
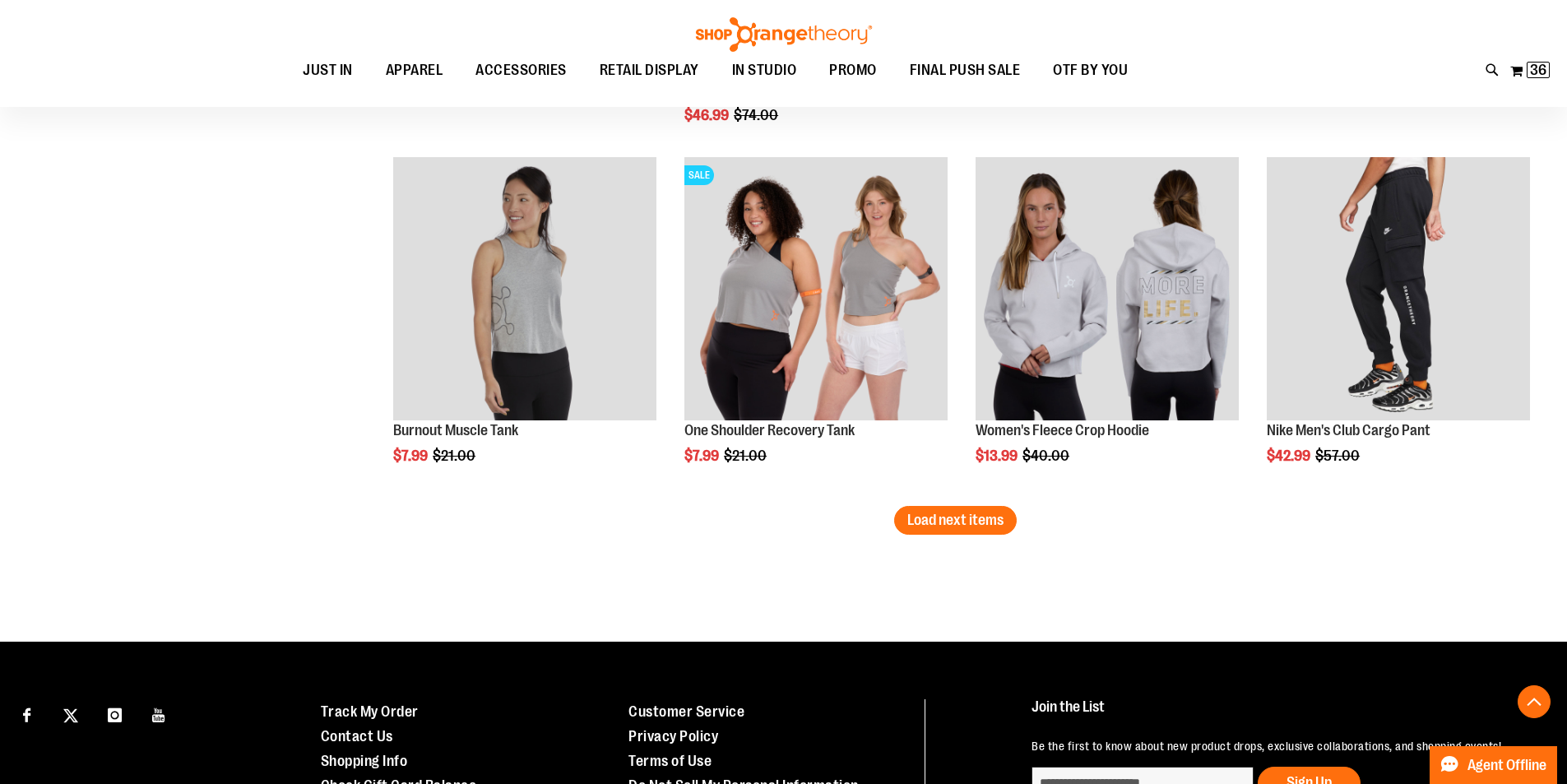
scroll to position [5251, 0]
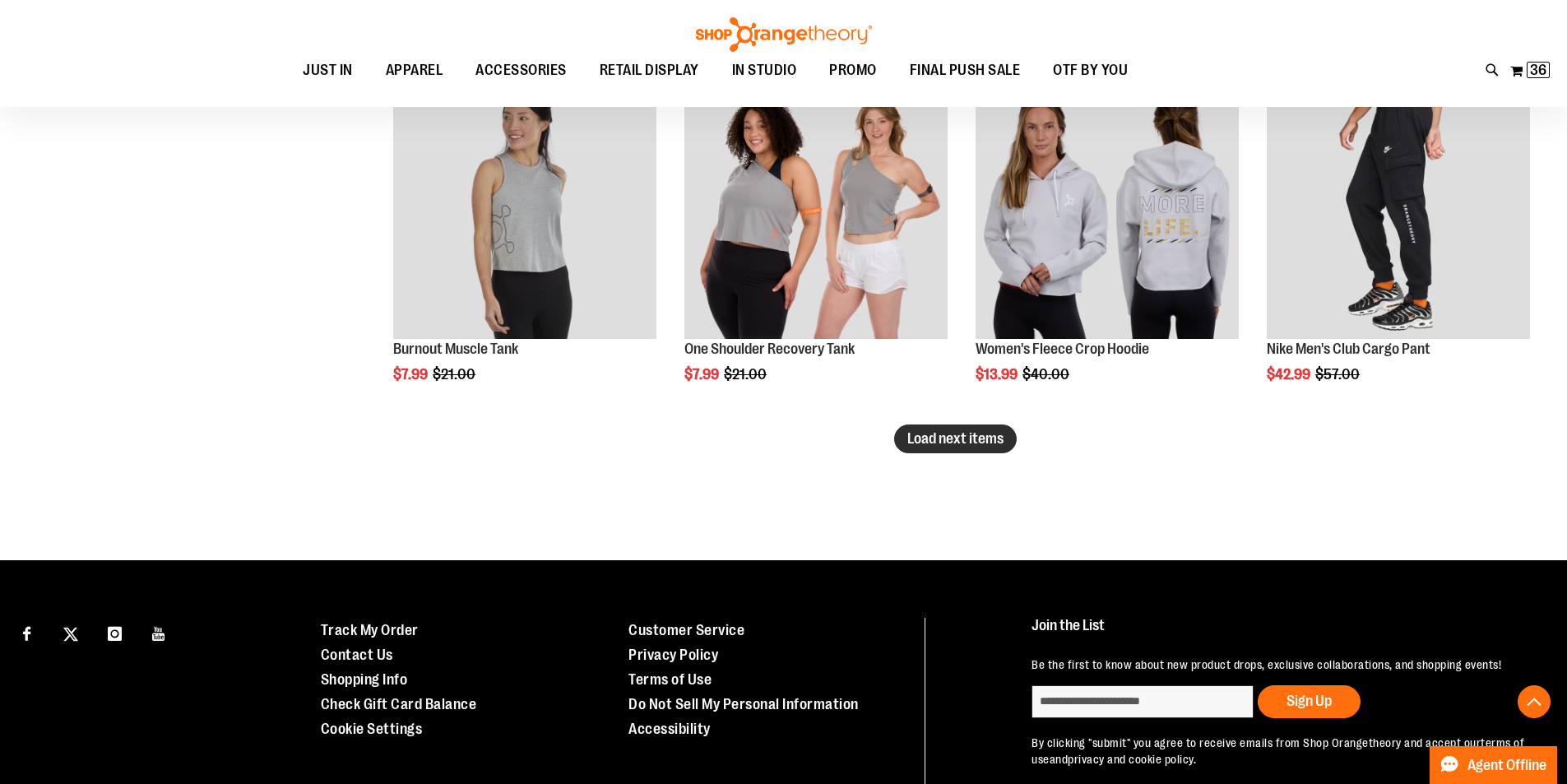
click at [954, 434] on span "Load next items" at bounding box center [955, 439] width 96 height 17
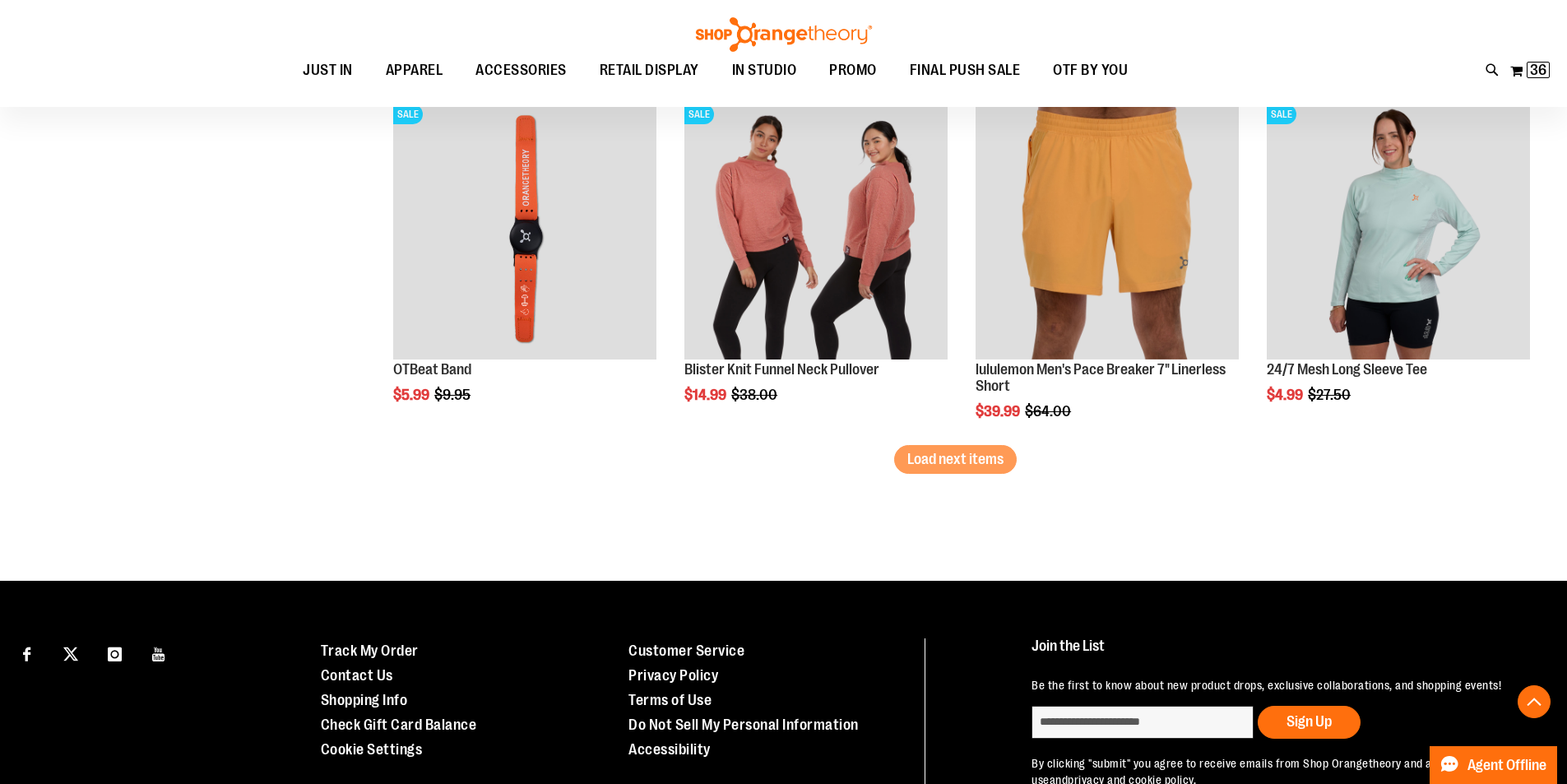
scroll to position [6337, 0]
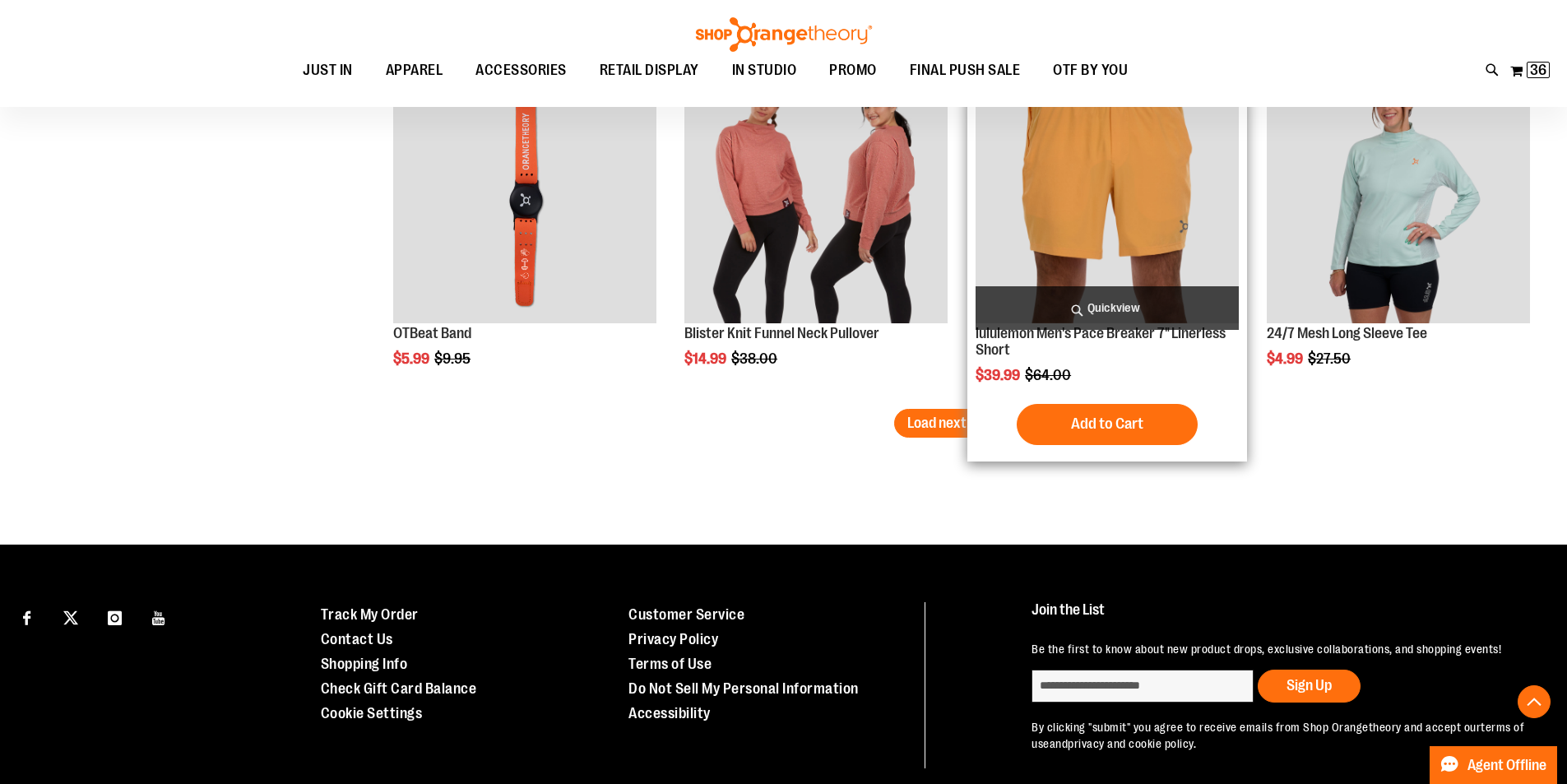
click at [983, 420] on span "Load next items" at bounding box center [955, 423] width 96 height 17
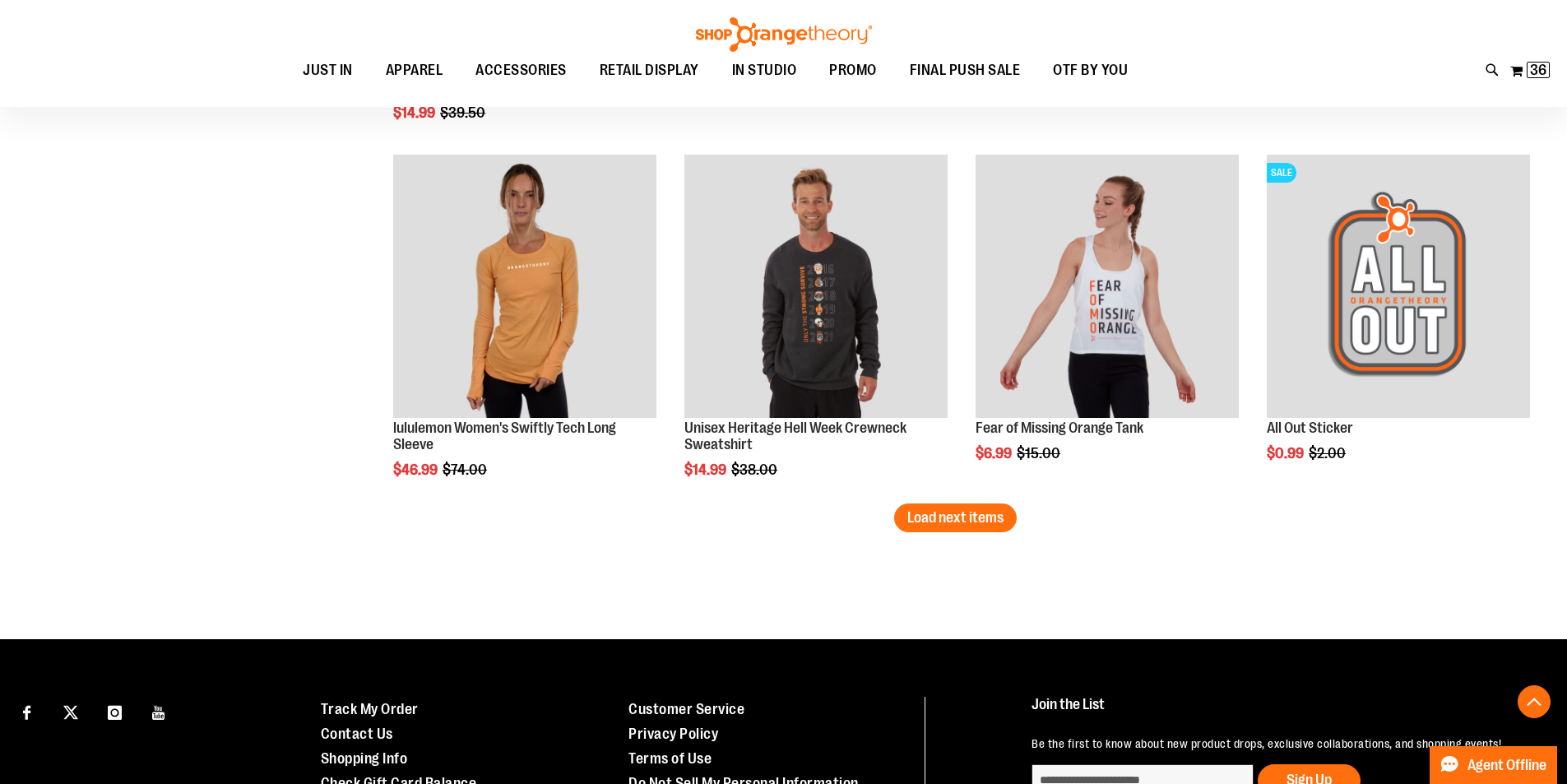
scroll to position [7313, 0]
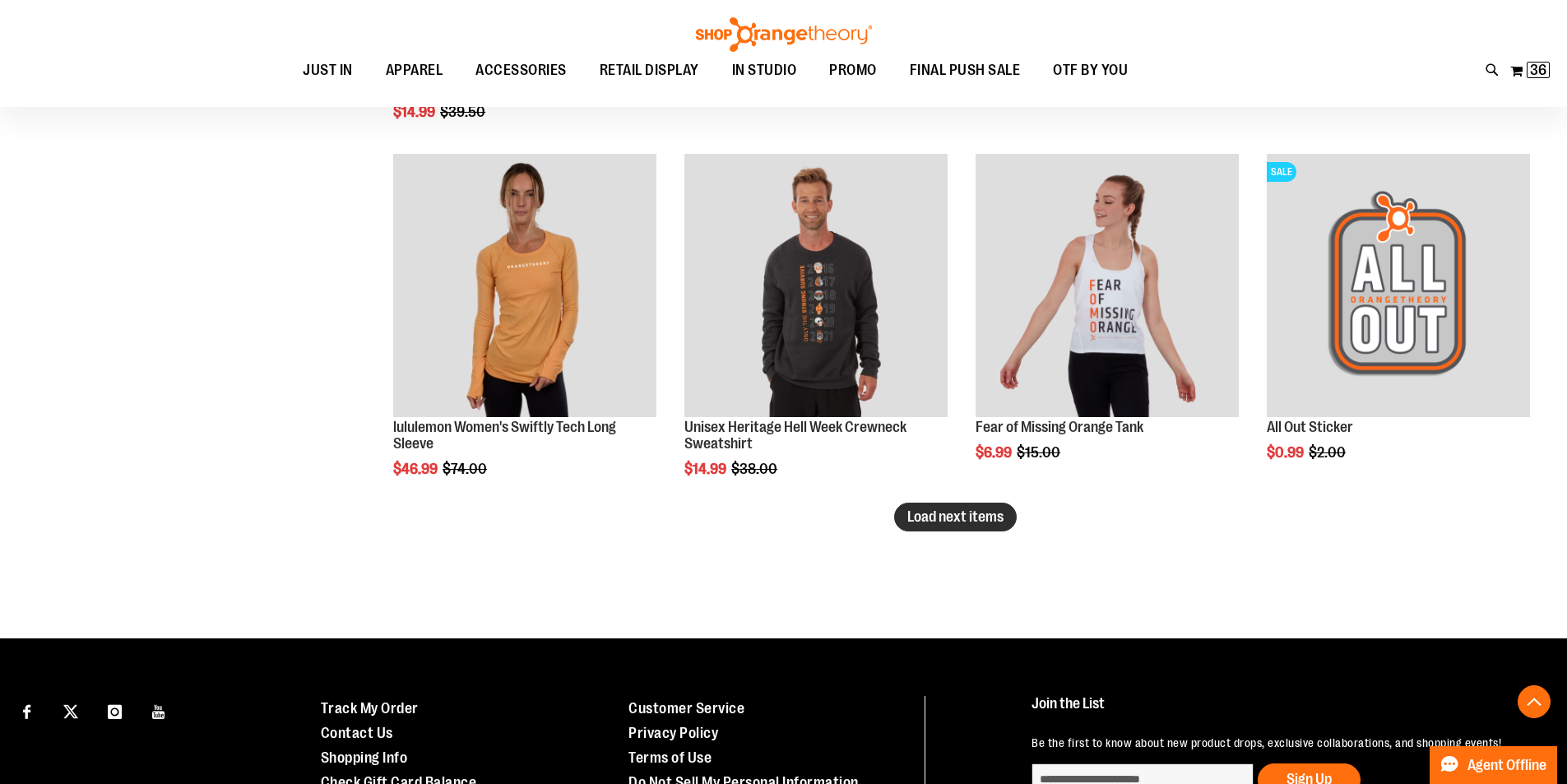
click at [964, 516] on span "Load next items" at bounding box center [955, 517] width 96 height 17
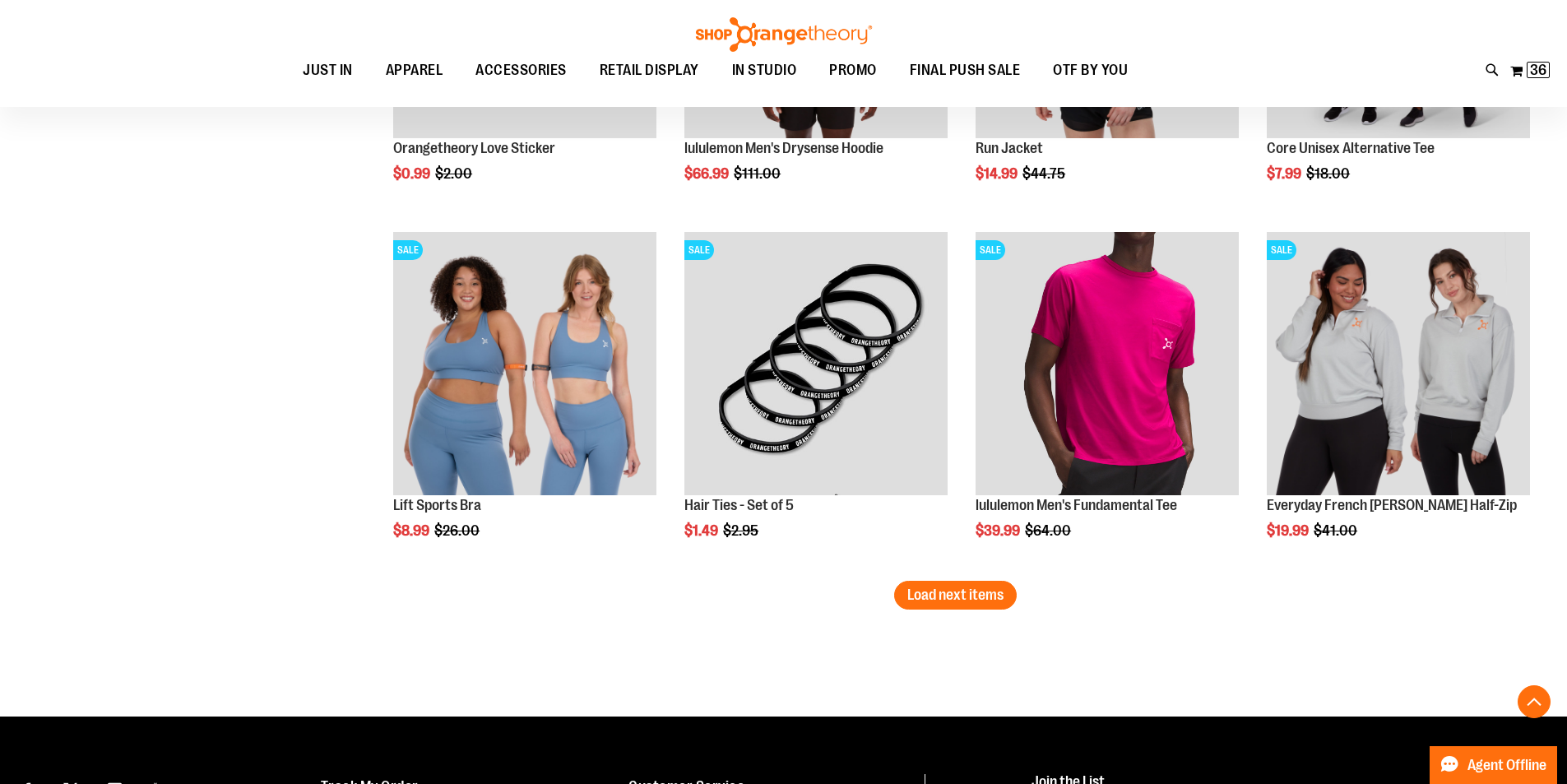
scroll to position [8317, 0]
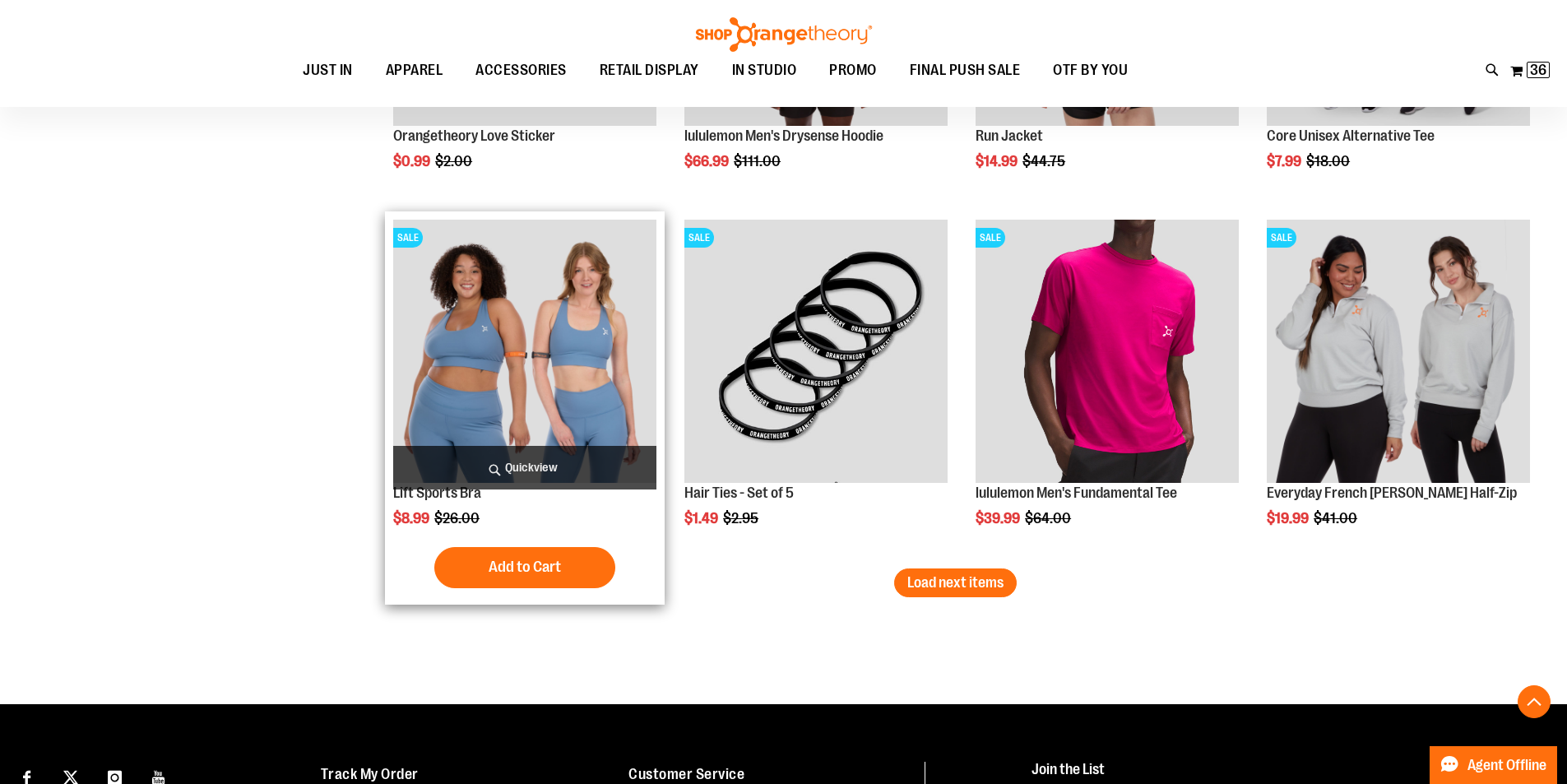
click at [550, 313] on img "product" at bounding box center [524, 350] width 263 height 263
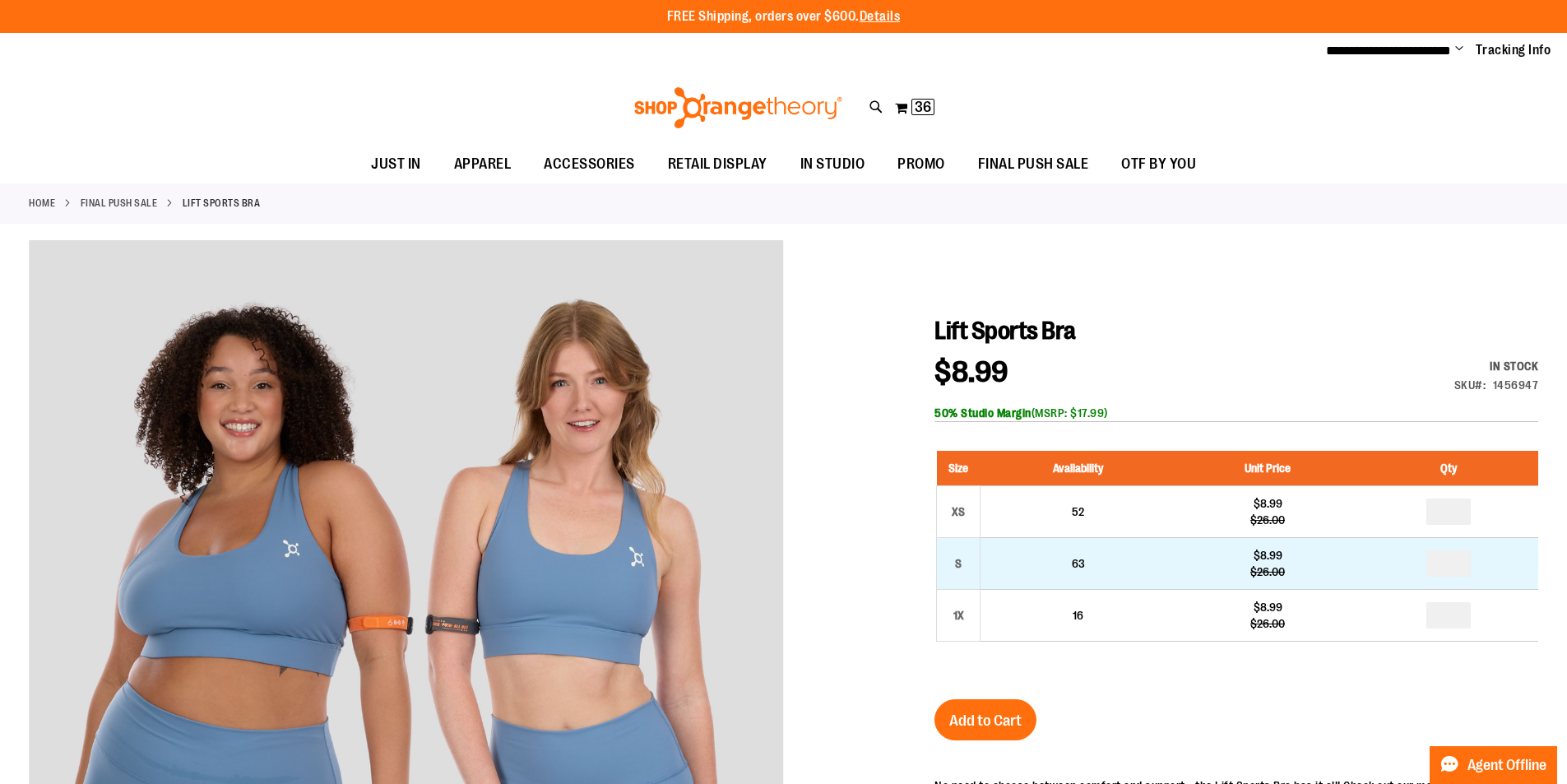
type input "**********"
click at [1449, 566] on input "number" at bounding box center [1448, 563] width 44 height 27
click at [1462, 564] on input "number" at bounding box center [1448, 563] width 44 height 27
type input "*"
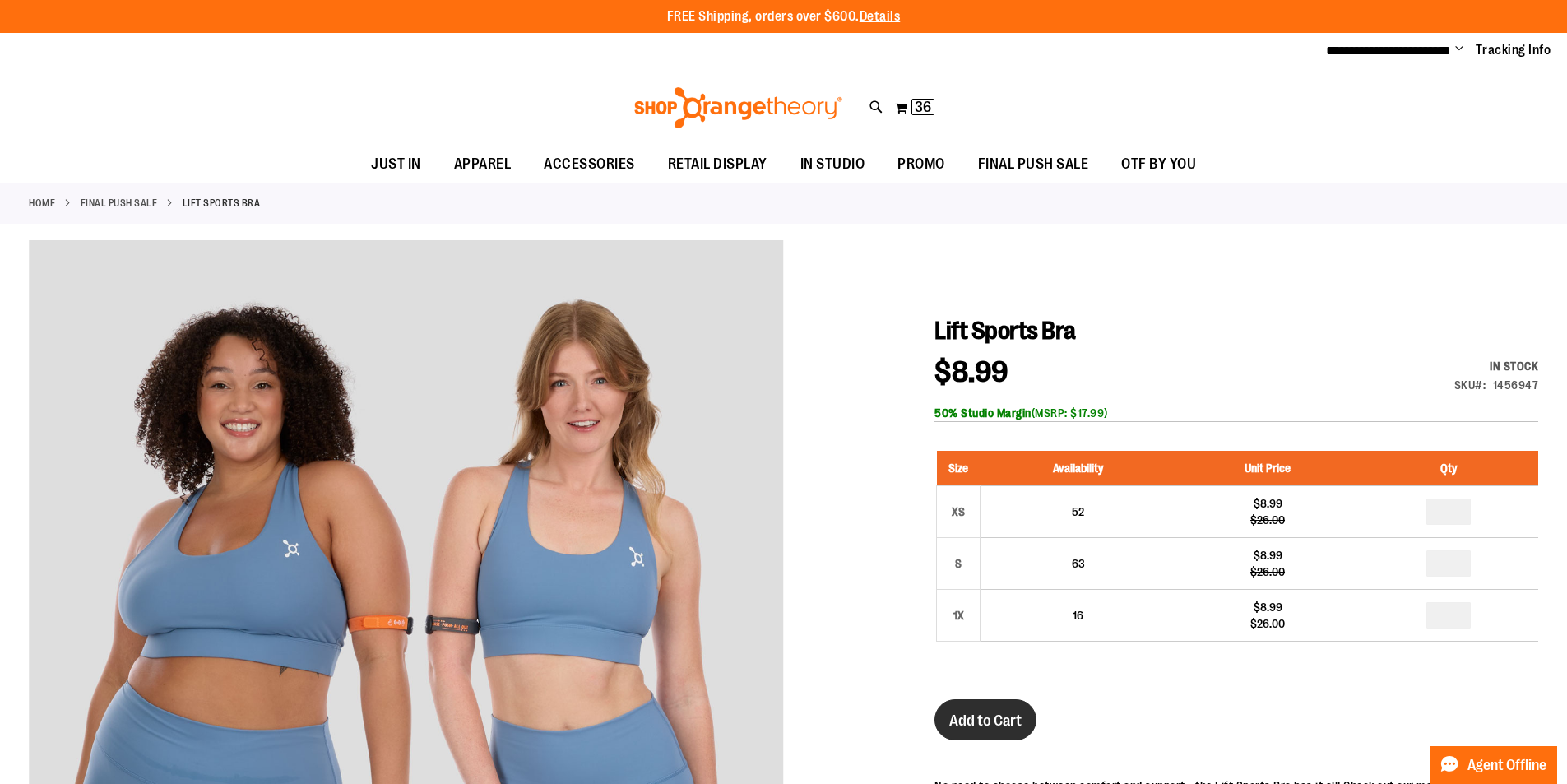
click at [1000, 720] on span "Add to Cart" at bounding box center [985, 720] width 72 height 18
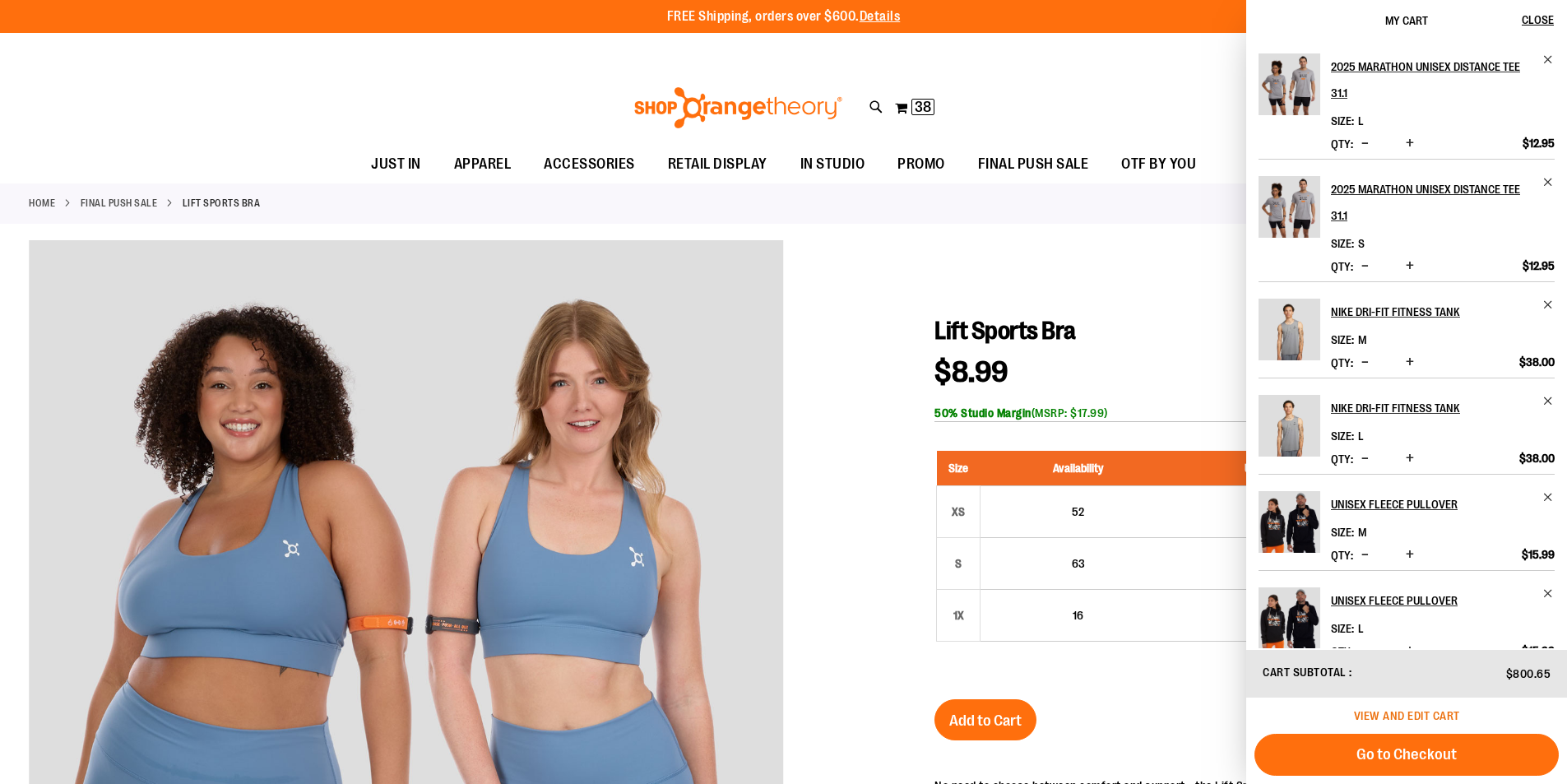
click at [1392, 708] on span "View and edit cart" at bounding box center [1407, 715] width 106 height 13
click at [1393, 716] on span "View and edit cart" at bounding box center [1407, 715] width 106 height 13
click at [1393, 718] on span "View and edit cart" at bounding box center [1407, 715] width 106 height 13
click at [1395, 713] on span "View and edit cart" at bounding box center [1407, 715] width 106 height 13
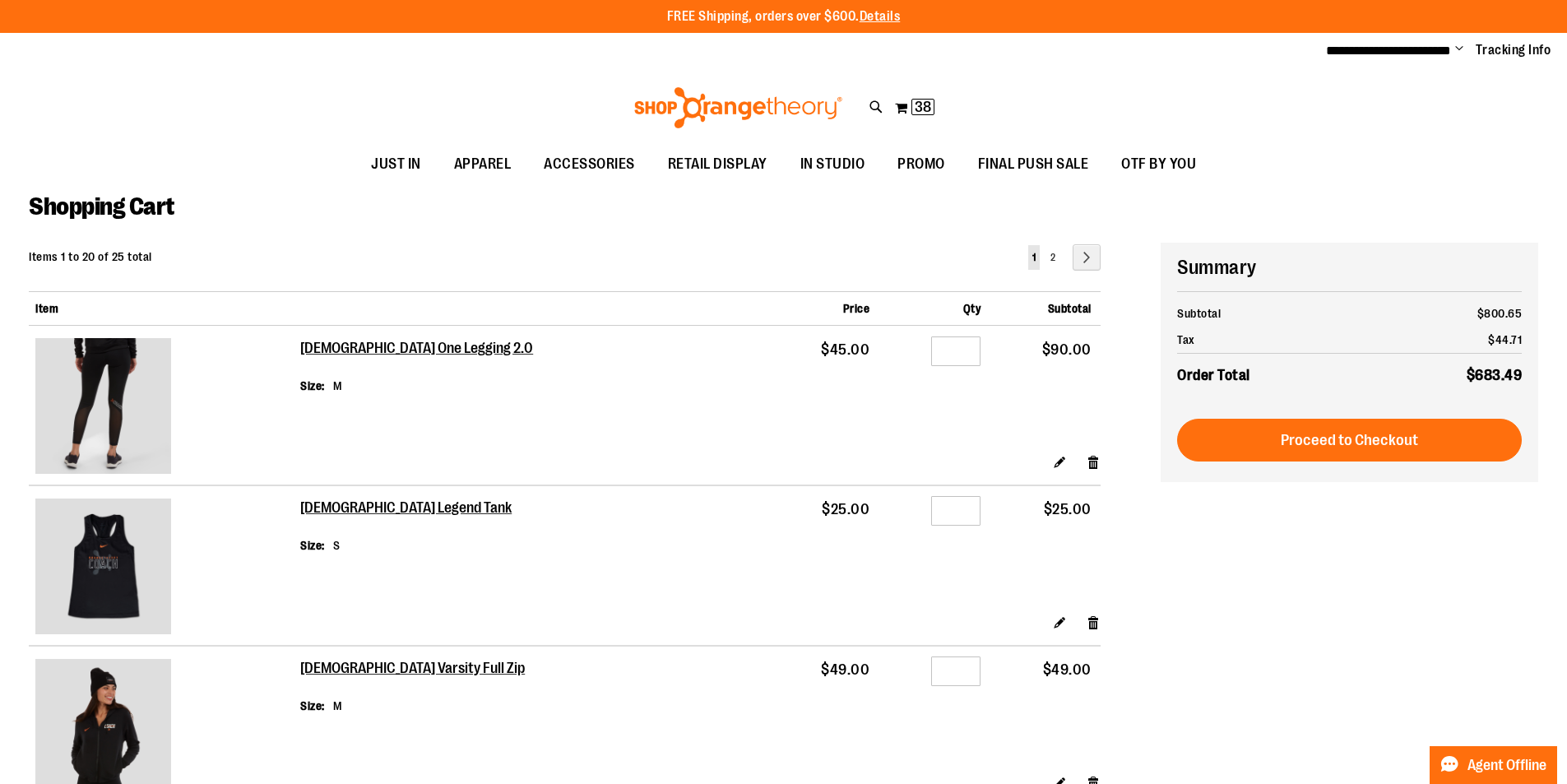
type input "**********"
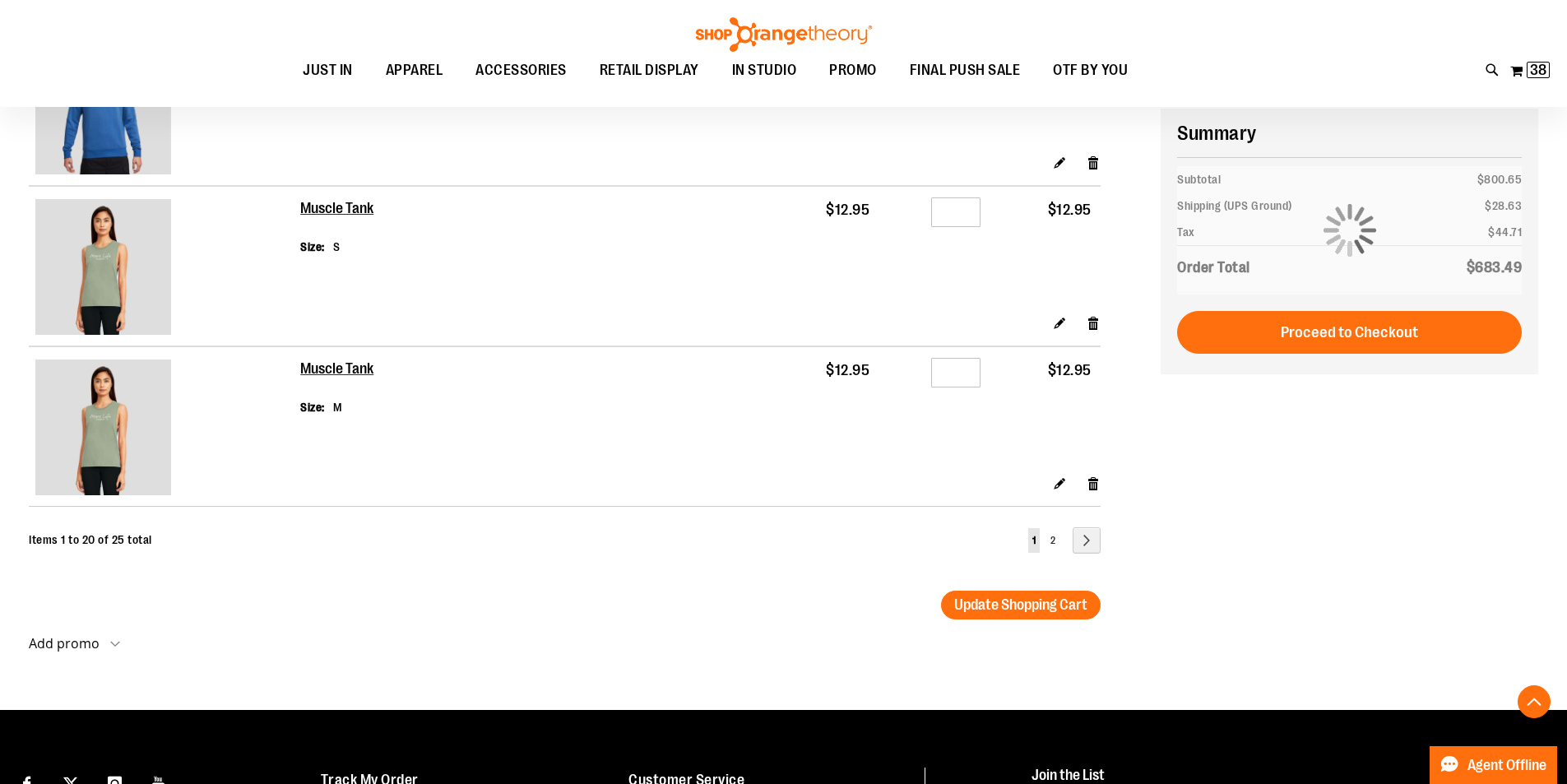
scroll to position [3026, 0]
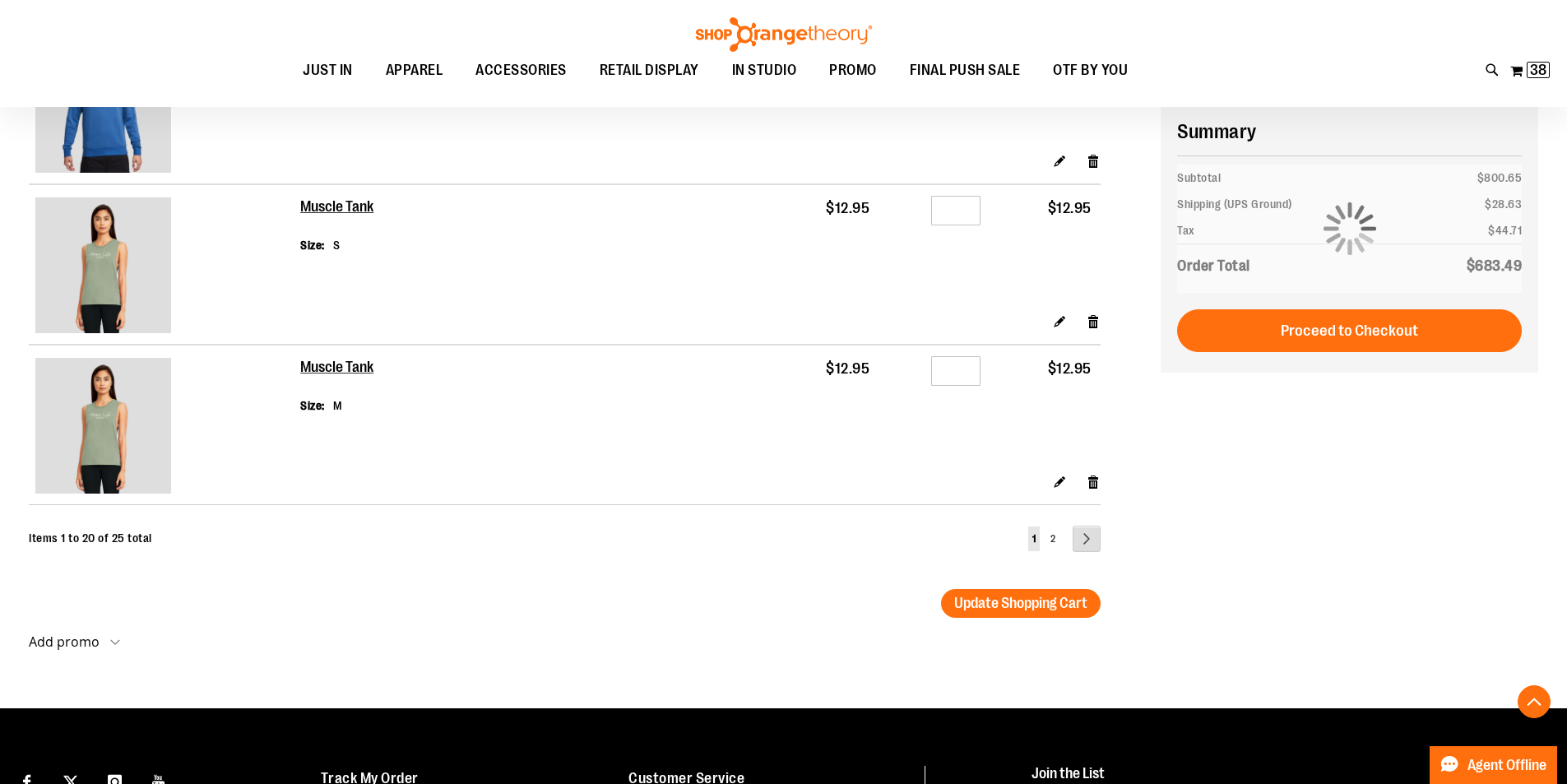
click at [1085, 541] on link "Page Next" at bounding box center [1087, 539] width 28 height 27
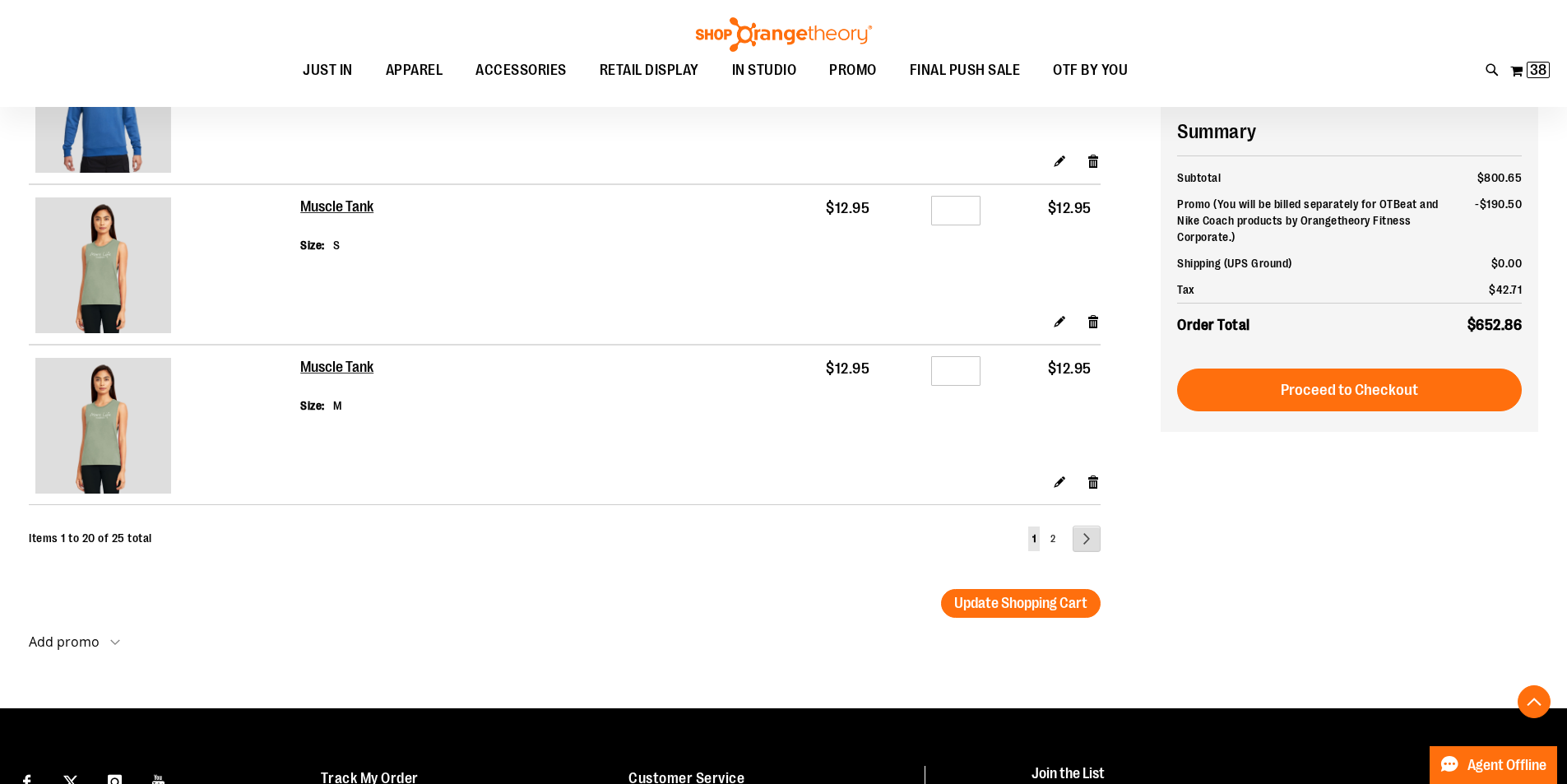
click at [1088, 535] on link "Page Next" at bounding box center [1087, 539] width 28 height 27
click at [1084, 538] on link "Page Next" at bounding box center [1087, 539] width 28 height 27
click at [1084, 540] on link "Page Next" at bounding box center [1087, 539] width 28 height 27
click at [1050, 539] on span "2" at bounding box center [1053, 539] width 5 height 12
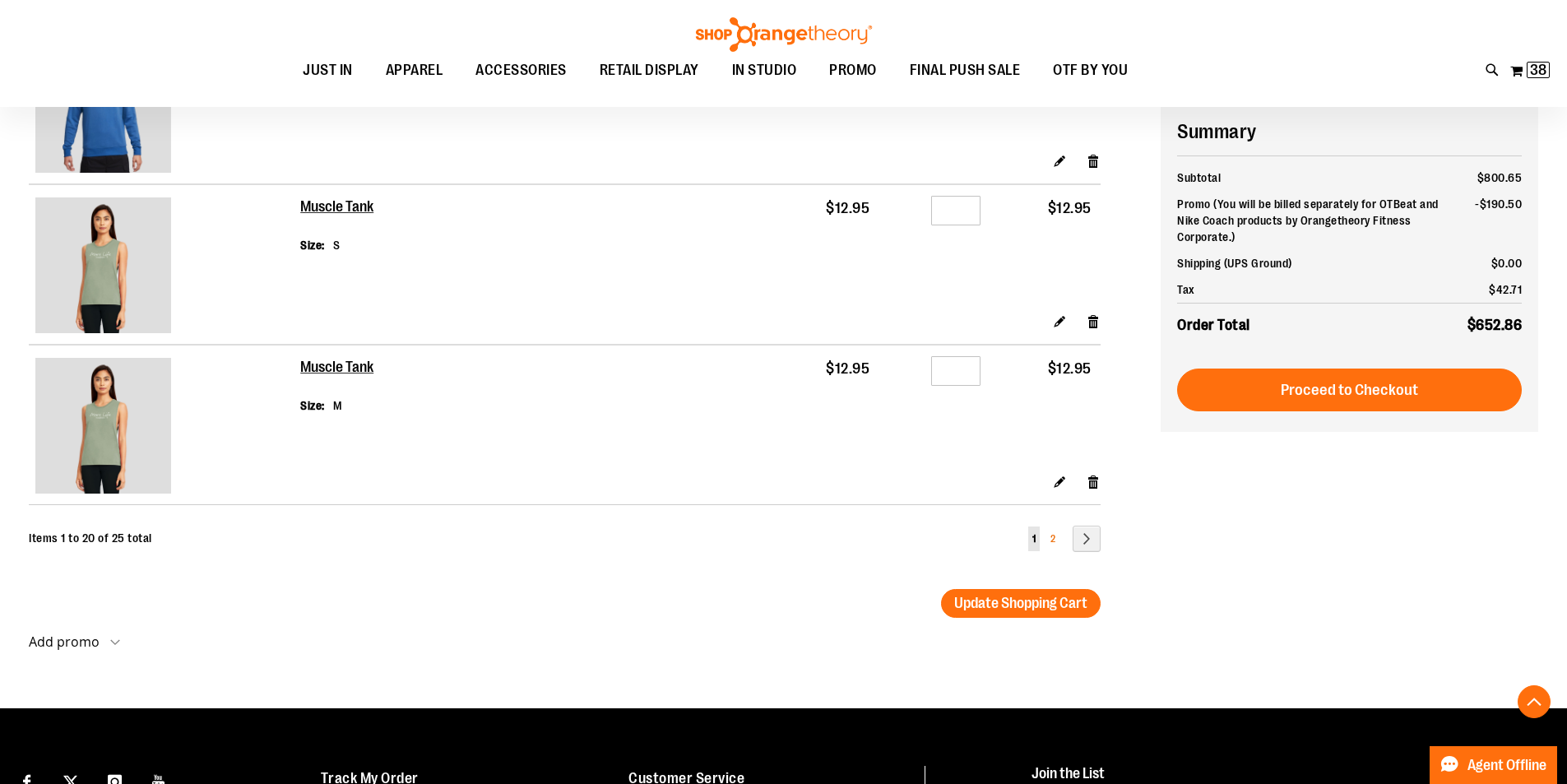
click at [1053, 541] on span "2" at bounding box center [1053, 539] width 5 height 12
click at [1083, 541] on link "Page Next" at bounding box center [1087, 539] width 28 height 27
click at [1082, 541] on link "Page Next" at bounding box center [1087, 539] width 28 height 27
click at [1091, 537] on link "Page Next" at bounding box center [1087, 539] width 28 height 27
click at [1091, 538] on link "Page Next" at bounding box center [1087, 539] width 28 height 27
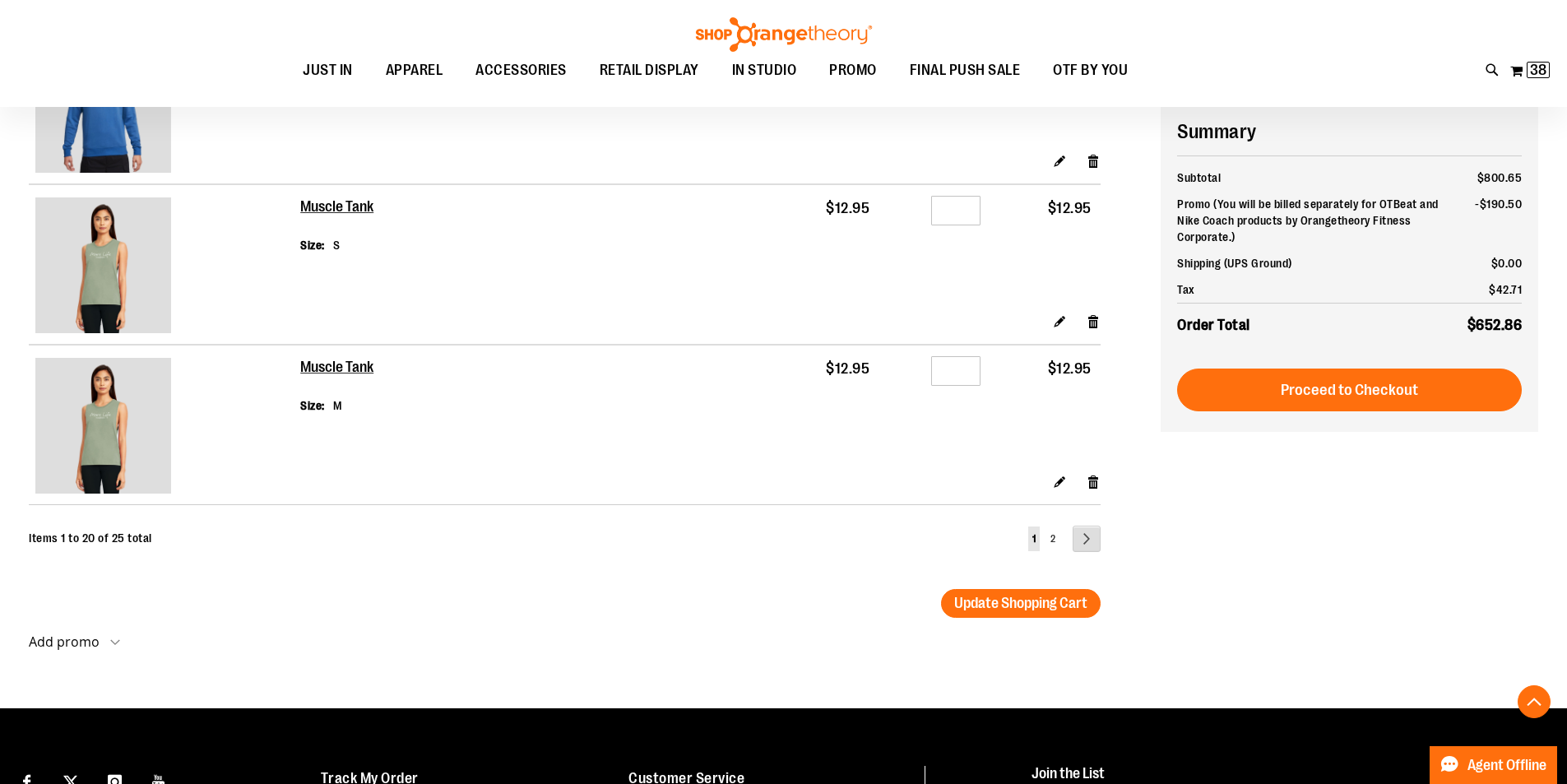
click at [1092, 539] on link "Page Next" at bounding box center [1087, 539] width 28 height 27
click at [1070, 601] on span "Update Shopping Cart" at bounding box center [1021, 603] width 133 height 17
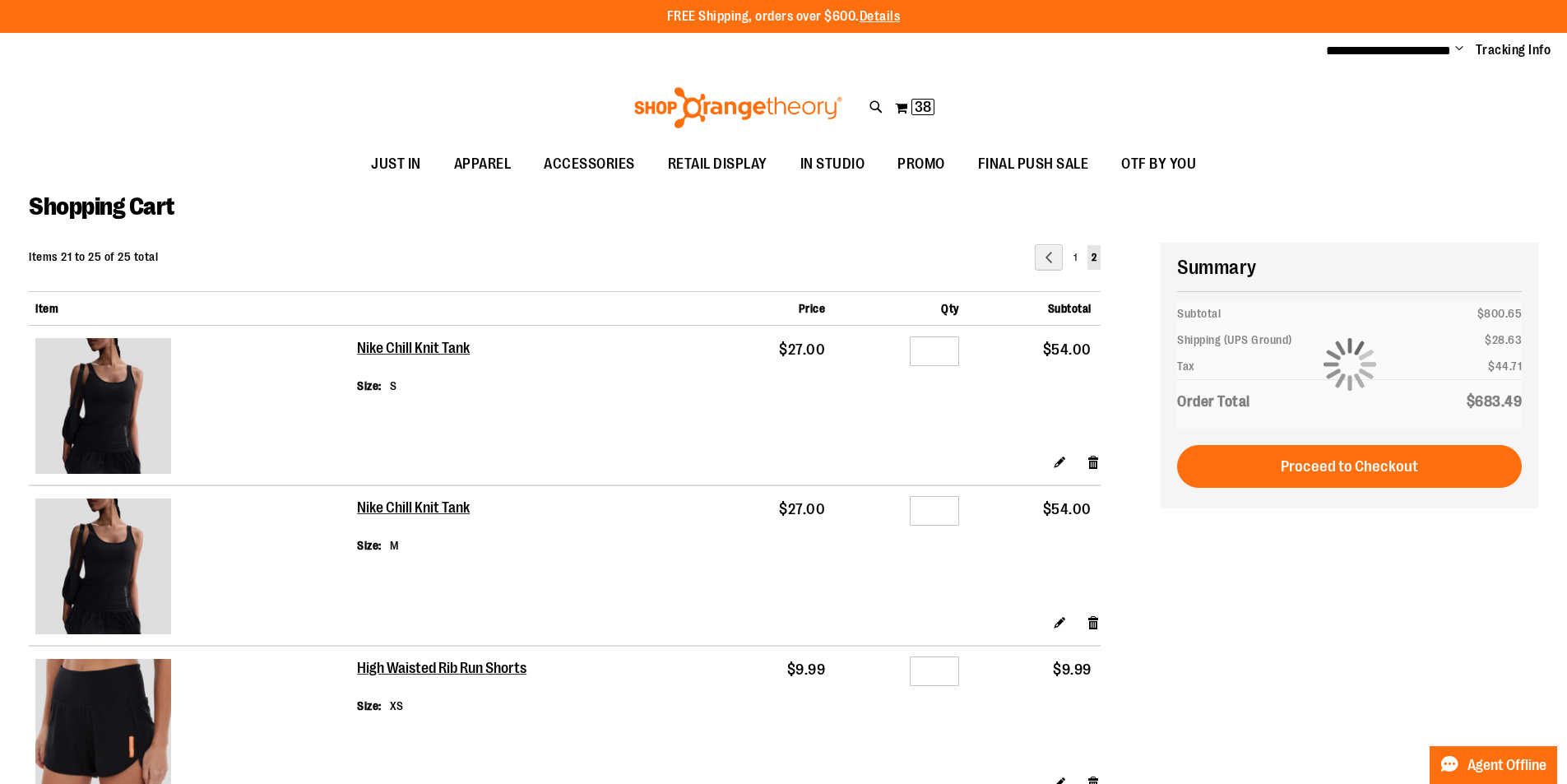
type input "**********"
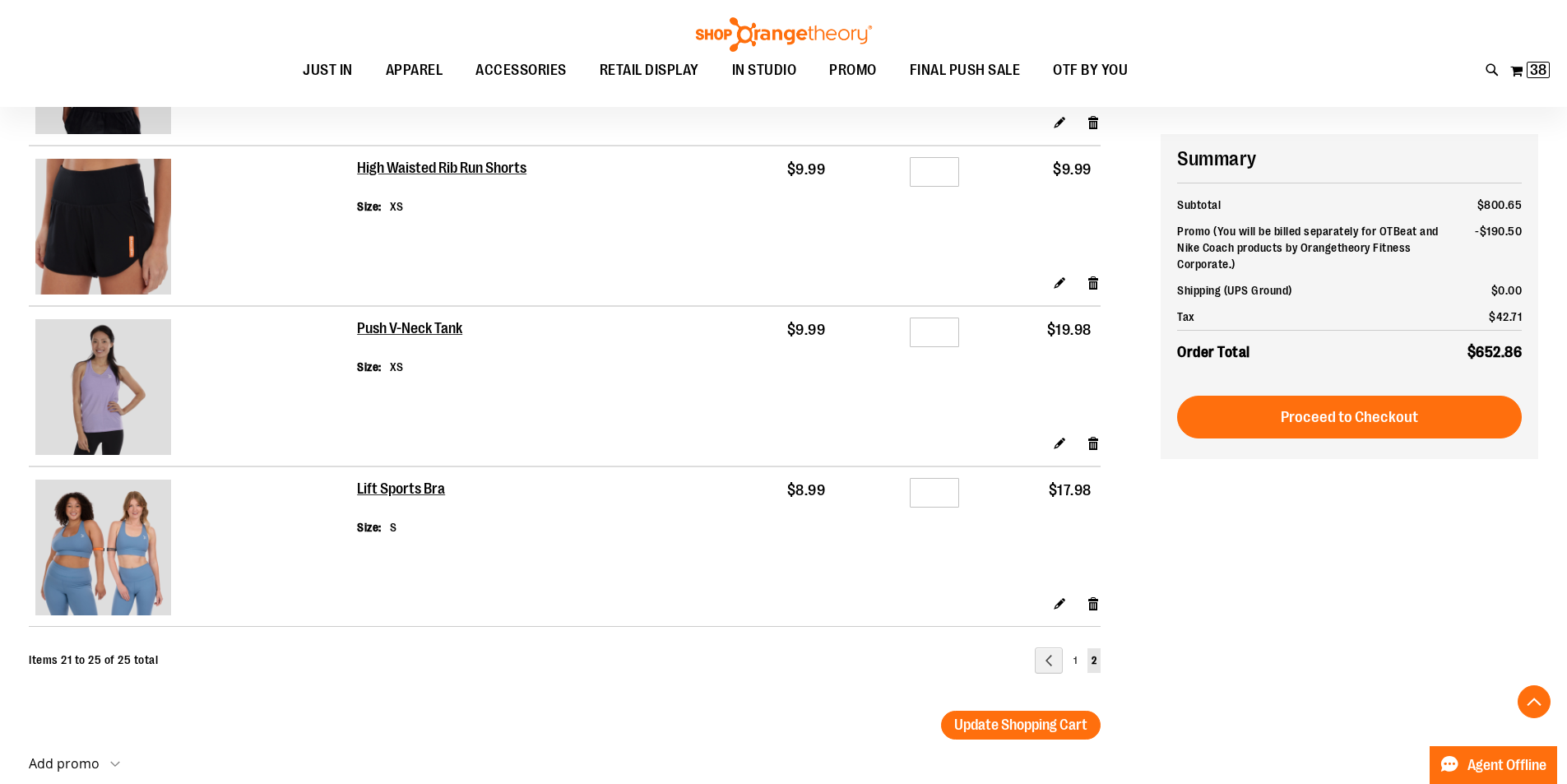
scroll to position [526, 0]
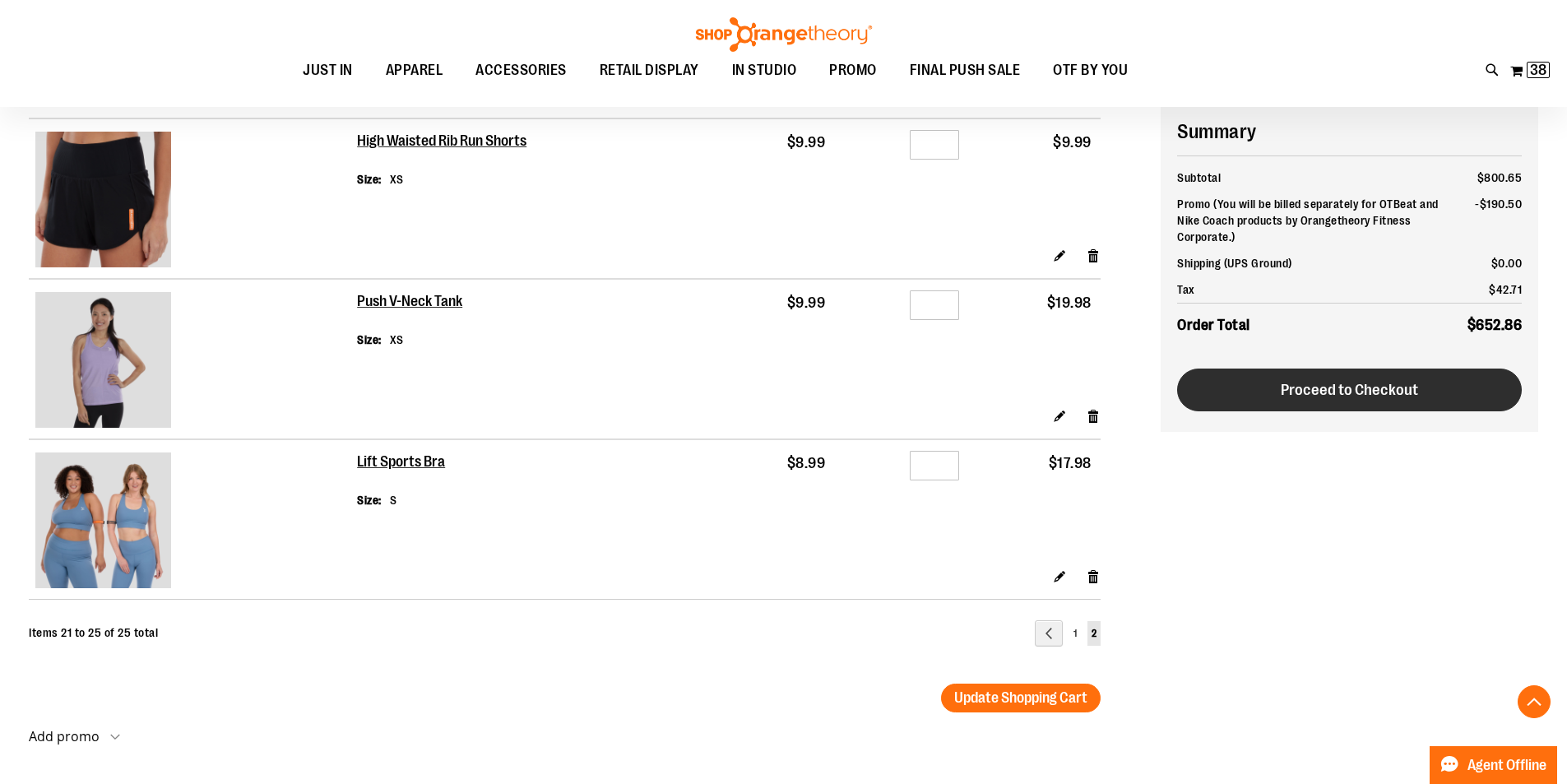
click at [1335, 380] on span "Proceed to Checkout" at bounding box center [1349, 390] width 137 height 18
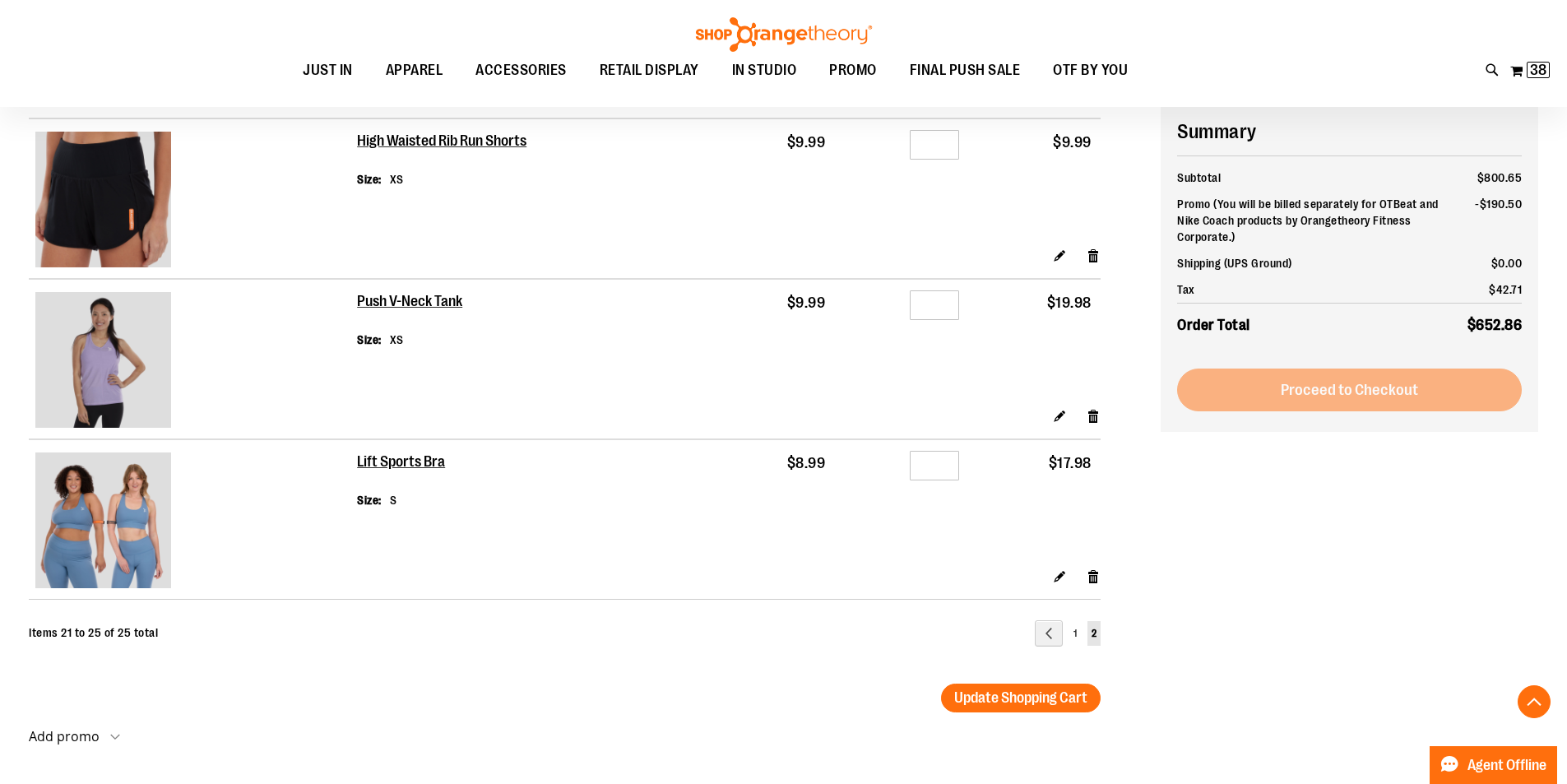
click at [1361, 375] on li "Proceed to Checkout" at bounding box center [1349, 390] width 345 height 42
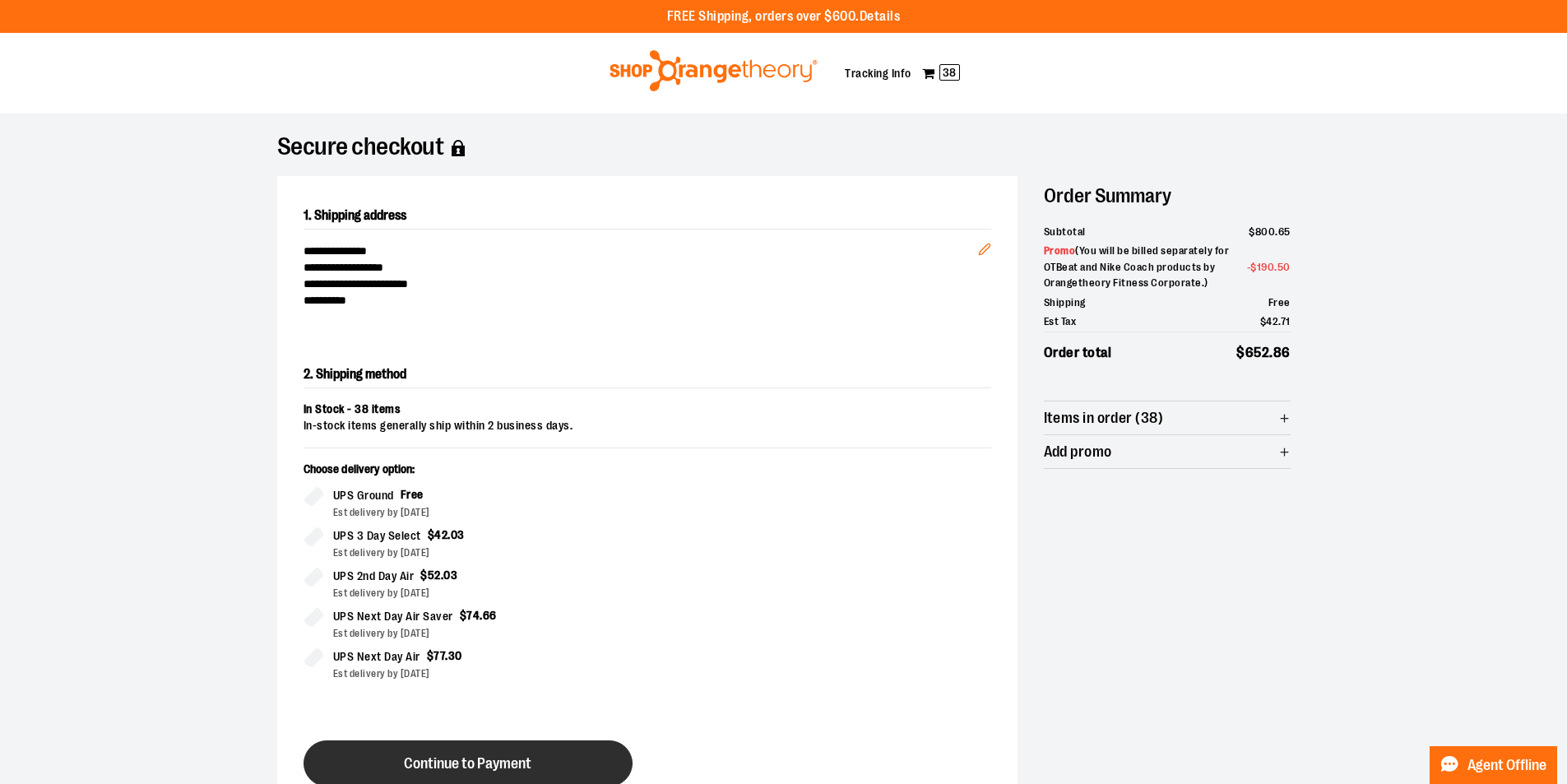
click at [558, 759] on button "Continue to Payment" at bounding box center [468, 762] width 329 height 46
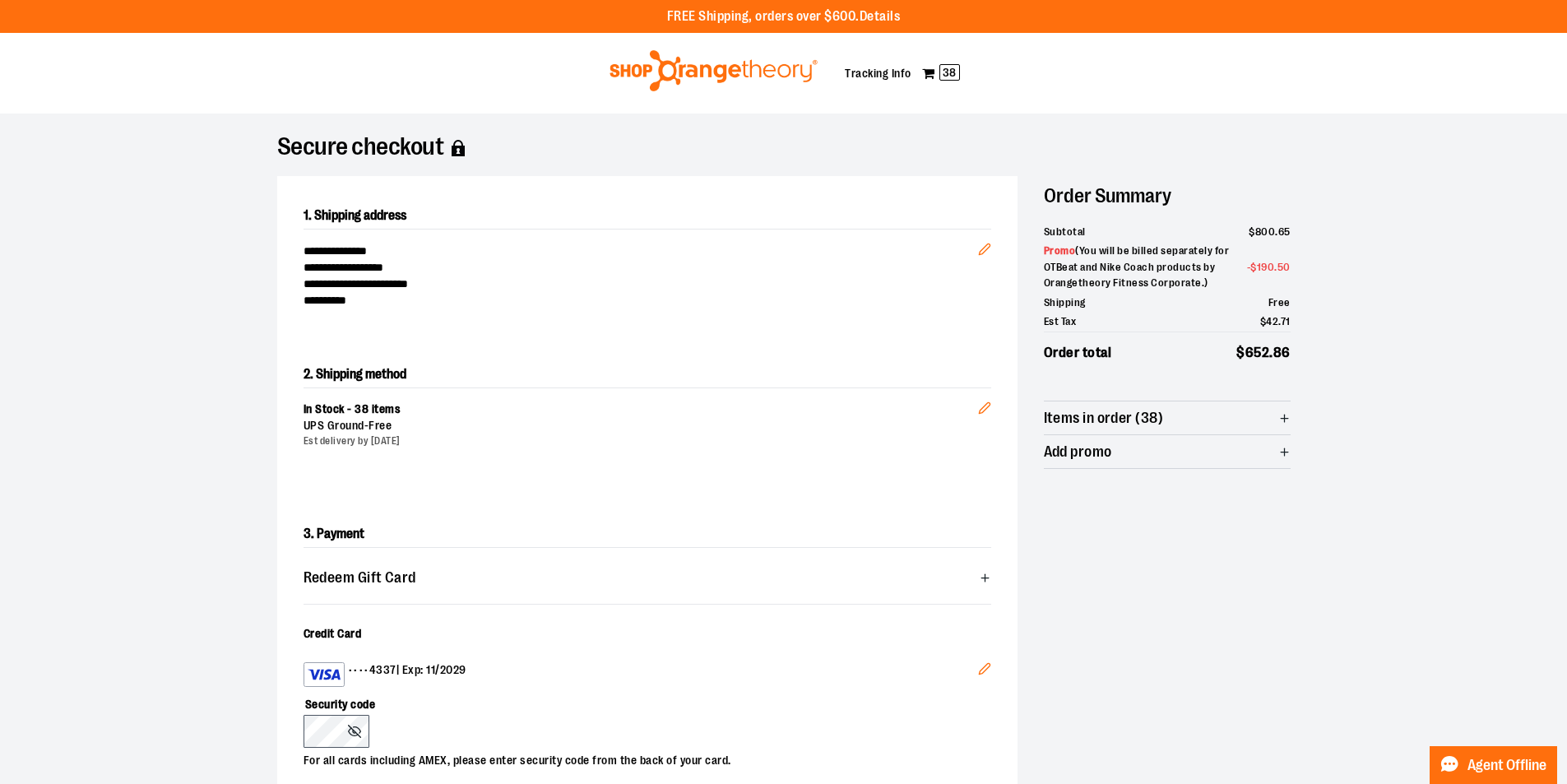
click at [828, 744] on div "Security code For all cards including AMEX, please enter security code from the…" at bounding box center [639, 728] width 671 height 82
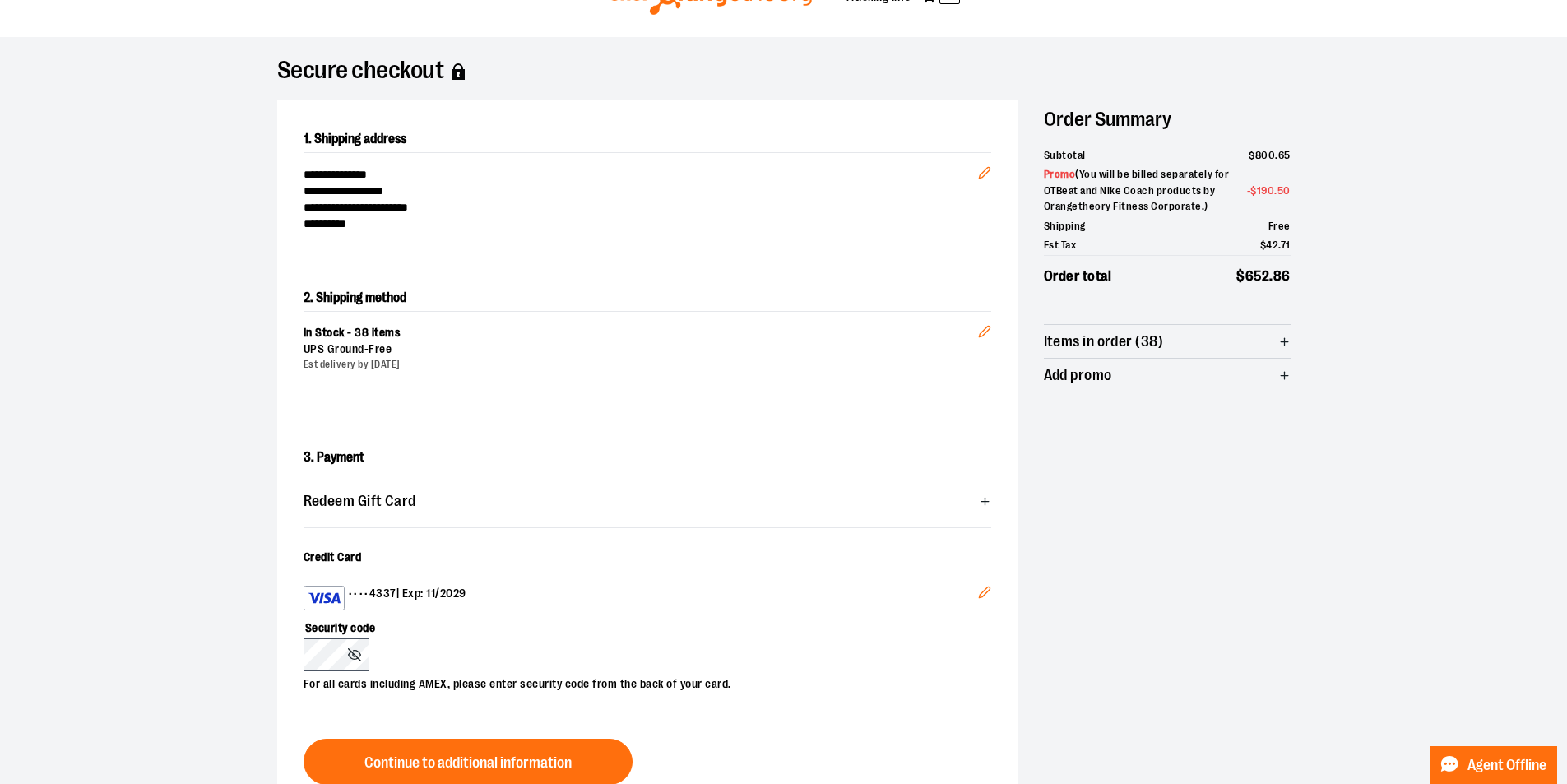
scroll to position [99, 0]
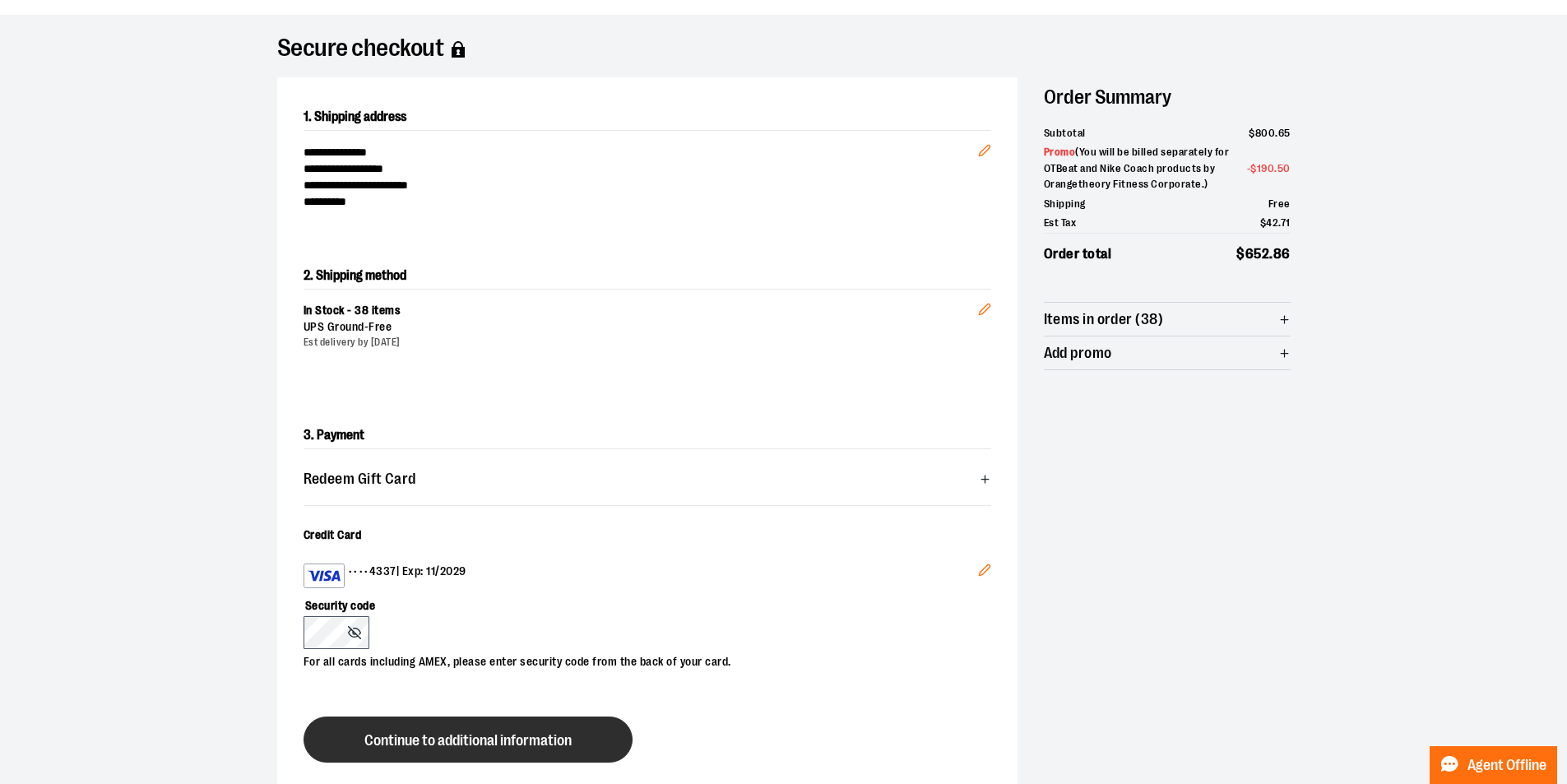
click at [564, 724] on button "Continue to additional information" at bounding box center [468, 738] width 329 height 46
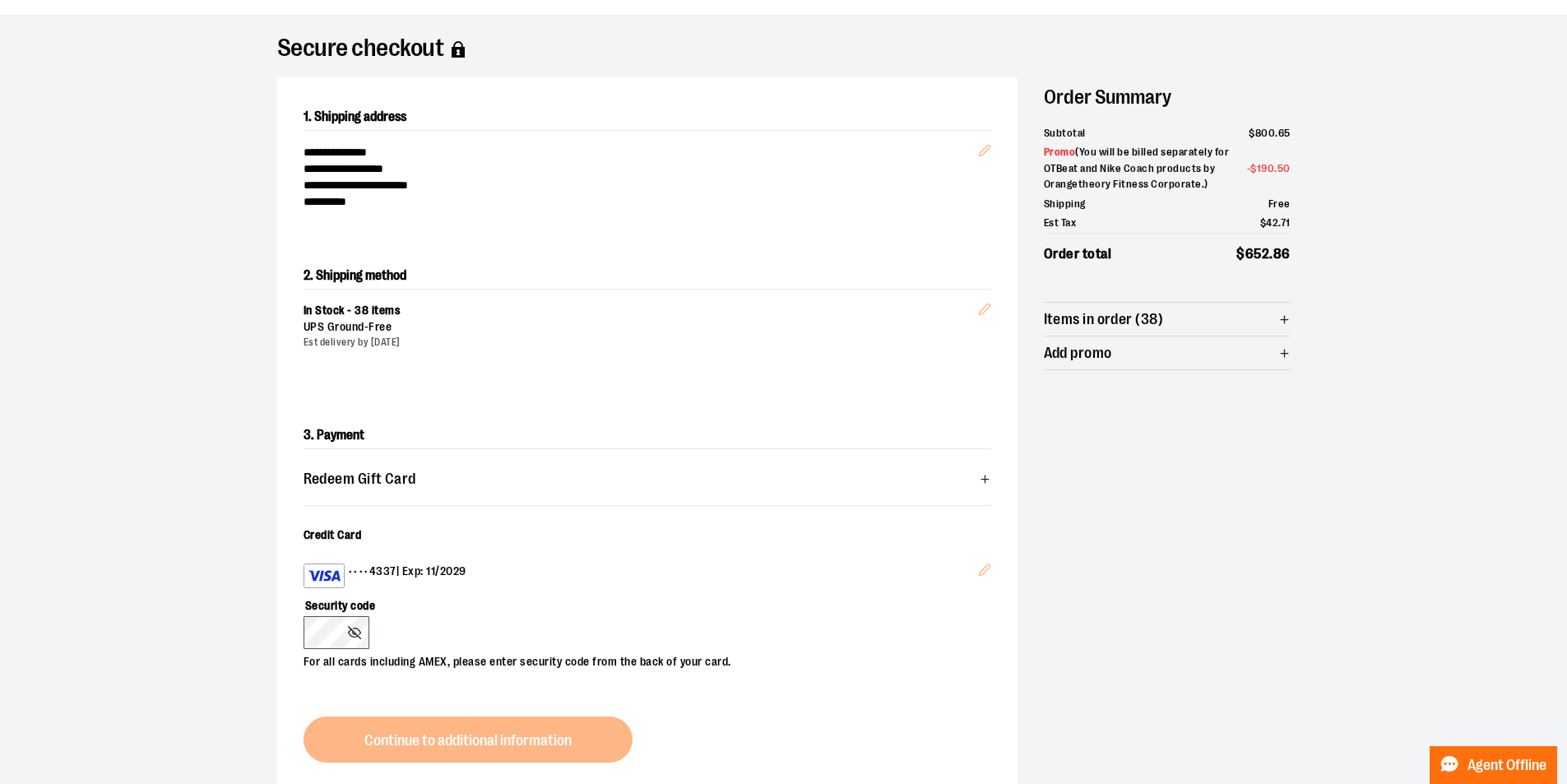
click at [564, 725] on div "3. Payment Redeem Gift Card Card number * Pin number * Apply gift card Cancel C…" at bounding box center [647, 591] width 740 height 393
click at [564, 724] on div "3. Payment Redeem Gift Card Card number * Pin number * Apply gift card Cancel C…" at bounding box center [647, 591] width 740 height 393
click at [564, 723] on div "3. Payment Redeem Gift Card Card number * Pin number * Apply gift card Cancel C…" at bounding box center [647, 591] width 740 height 393
click at [510, 746] on div "3. Payment Redeem Gift Card Card number * Pin number * Apply gift card Cancel C…" at bounding box center [647, 591] width 740 height 393
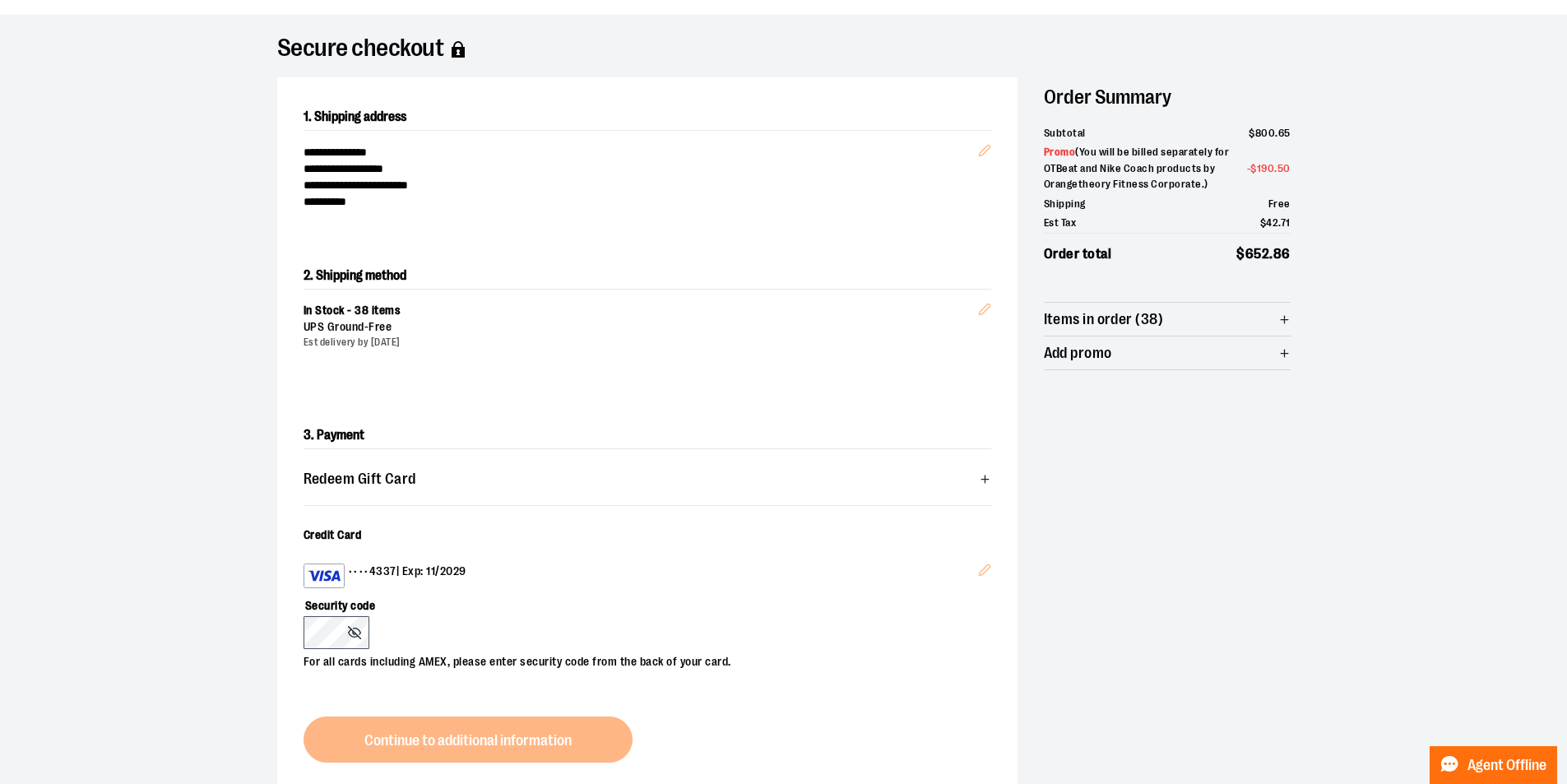
click at [469, 738] on div "3. Payment Redeem Gift Card Card number * Pin number * Apply gift card Cancel C…" at bounding box center [647, 591] width 740 height 393
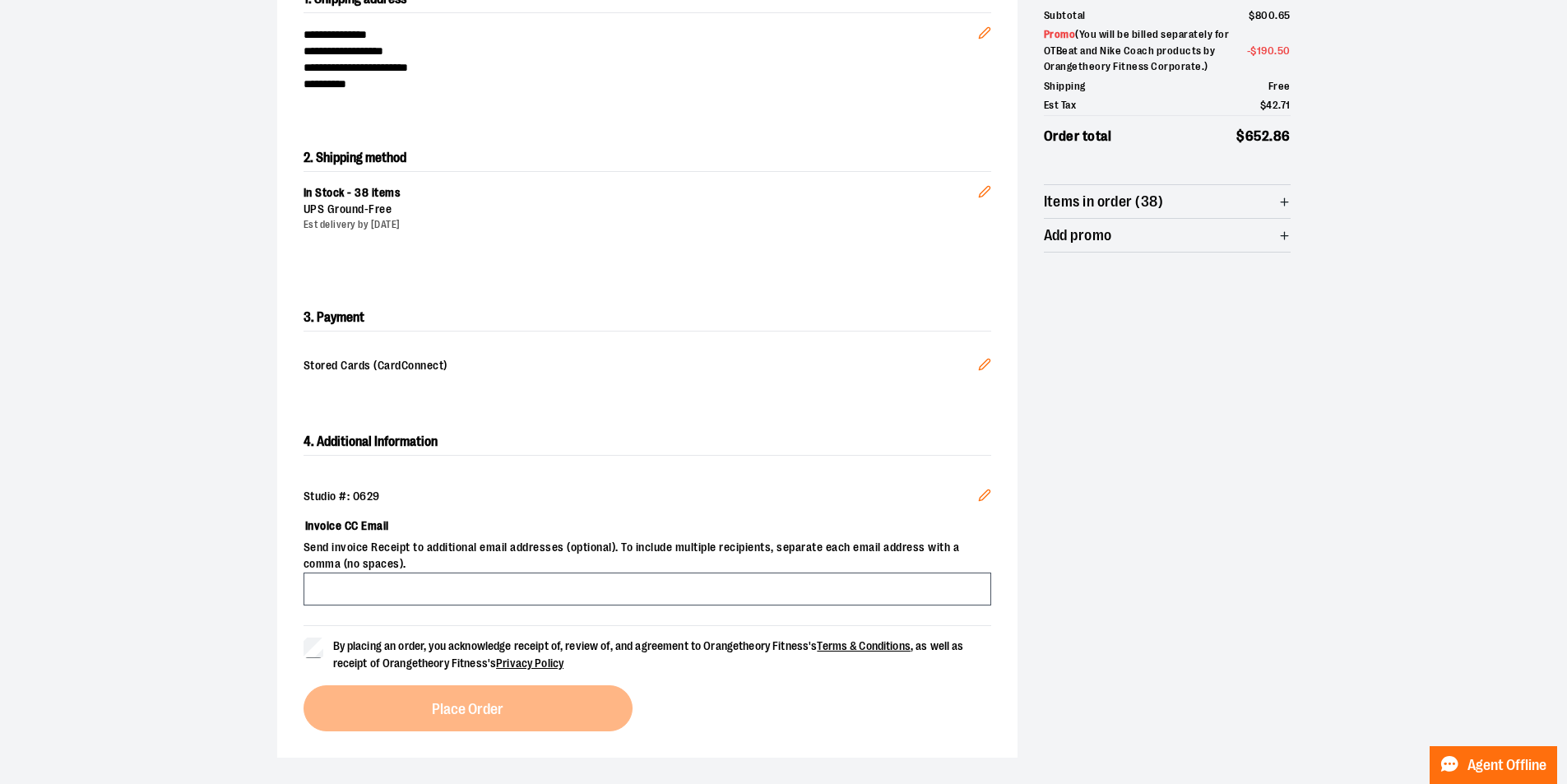
scroll to position [263, 0]
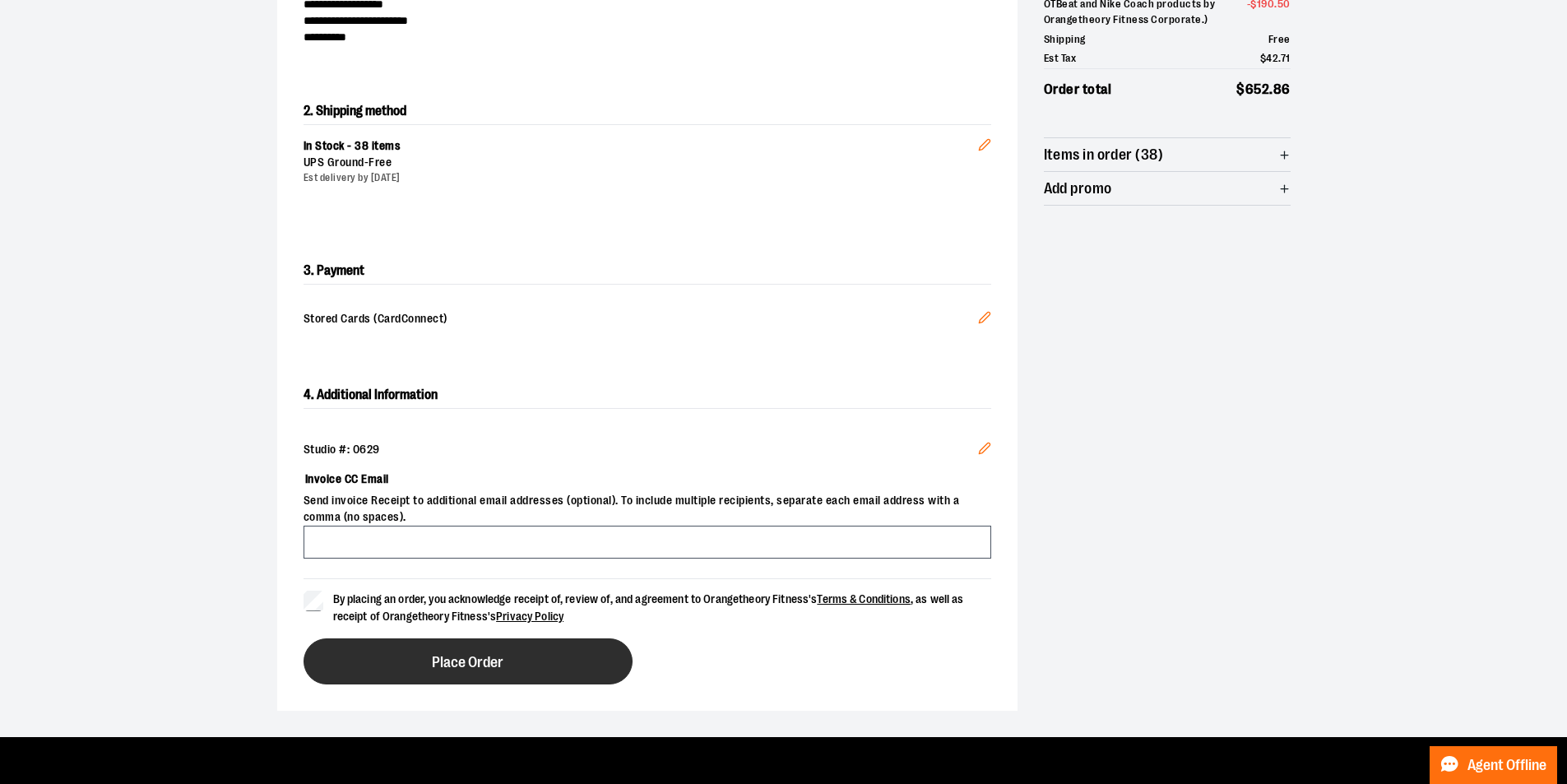
click at [410, 654] on button "Place Order" at bounding box center [468, 660] width 329 height 46
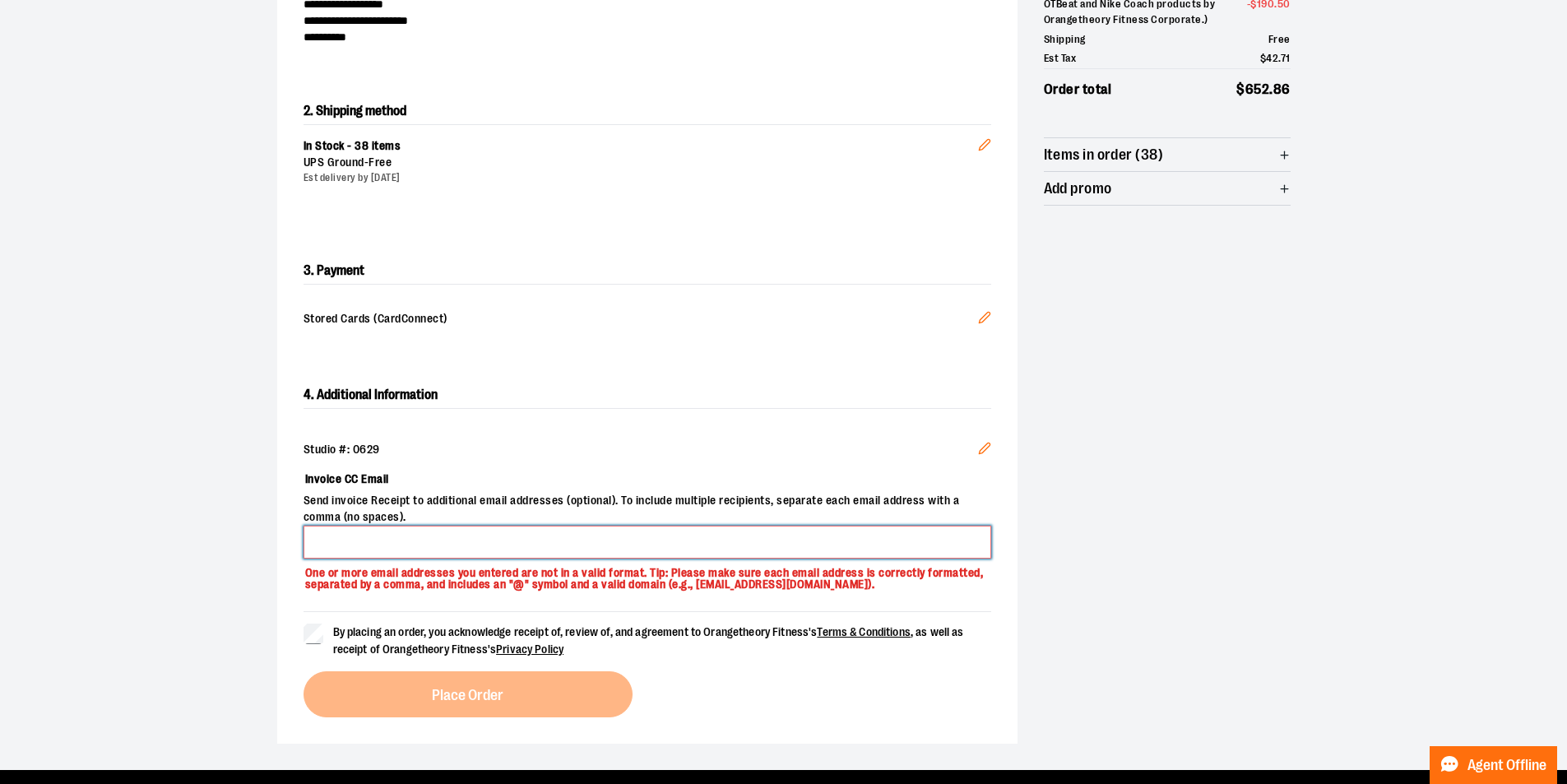
click at [332, 543] on input "Invoice CC Email" at bounding box center [647, 542] width 688 height 33
type input "**********"
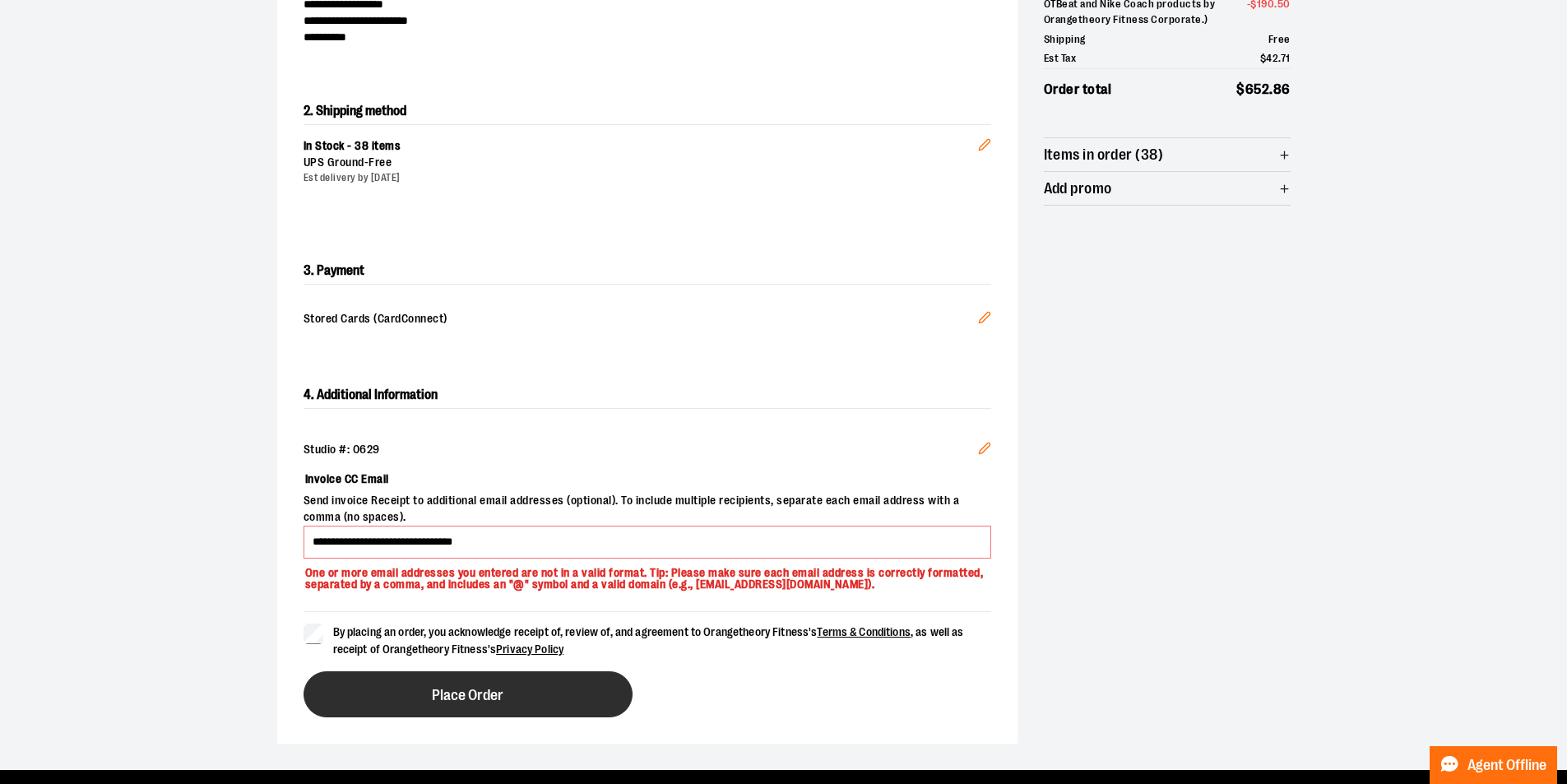
drag, startPoint x: 354, startPoint y: 681, endPoint x: 360, endPoint y: 693, distance: 13.4
drag, startPoint x: 360, startPoint y: 693, endPoint x: 384, endPoint y: 695, distance: 24.1
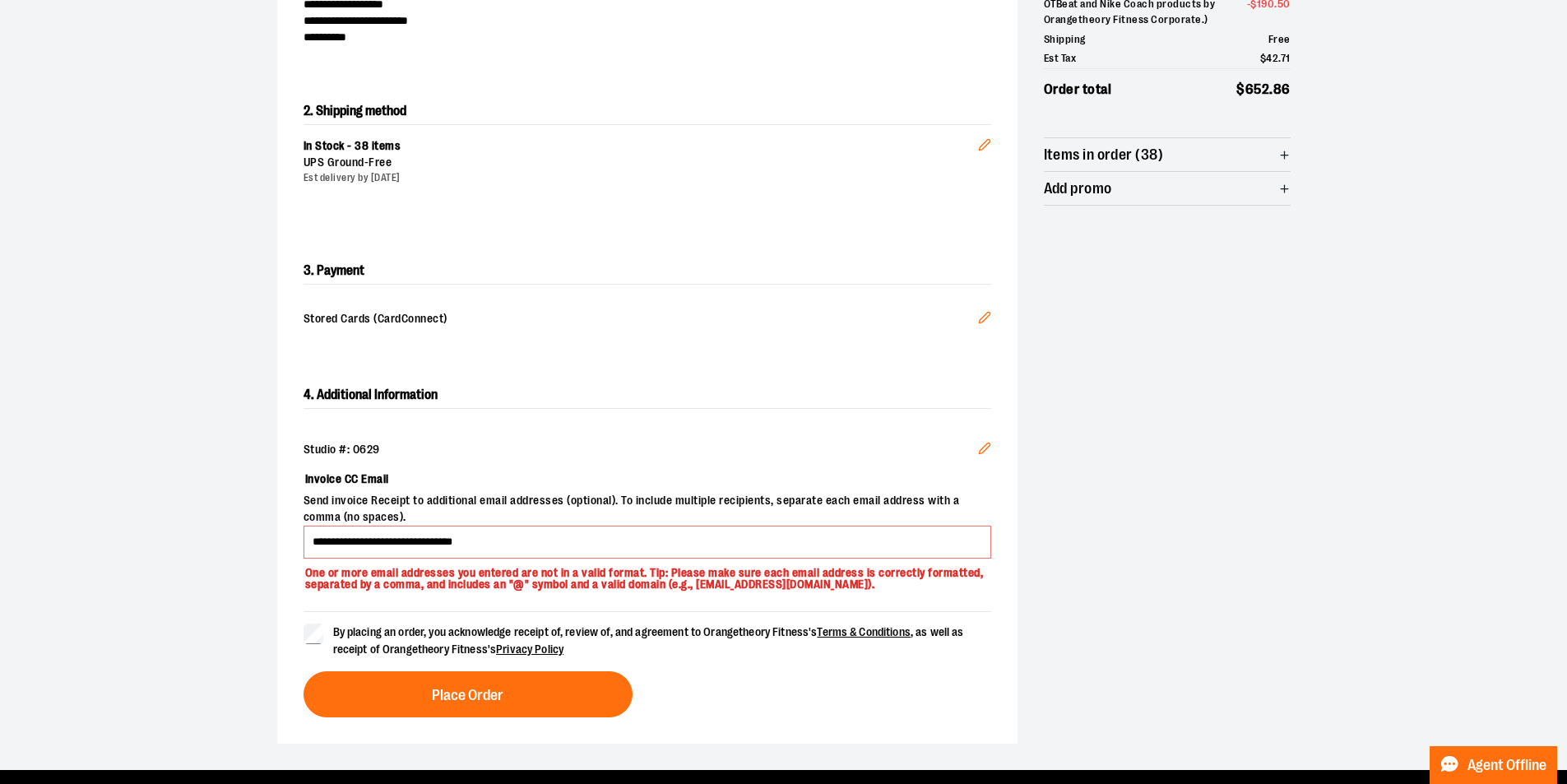
drag, startPoint x: 384, startPoint y: 695, endPoint x: 277, endPoint y: 550, distance: 180.2
click at [278, 550] on div "**********" at bounding box center [647, 549] width 740 height 388
click at [526, 551] on input "**********" at bounding box center [647, 542] width 688 height 33
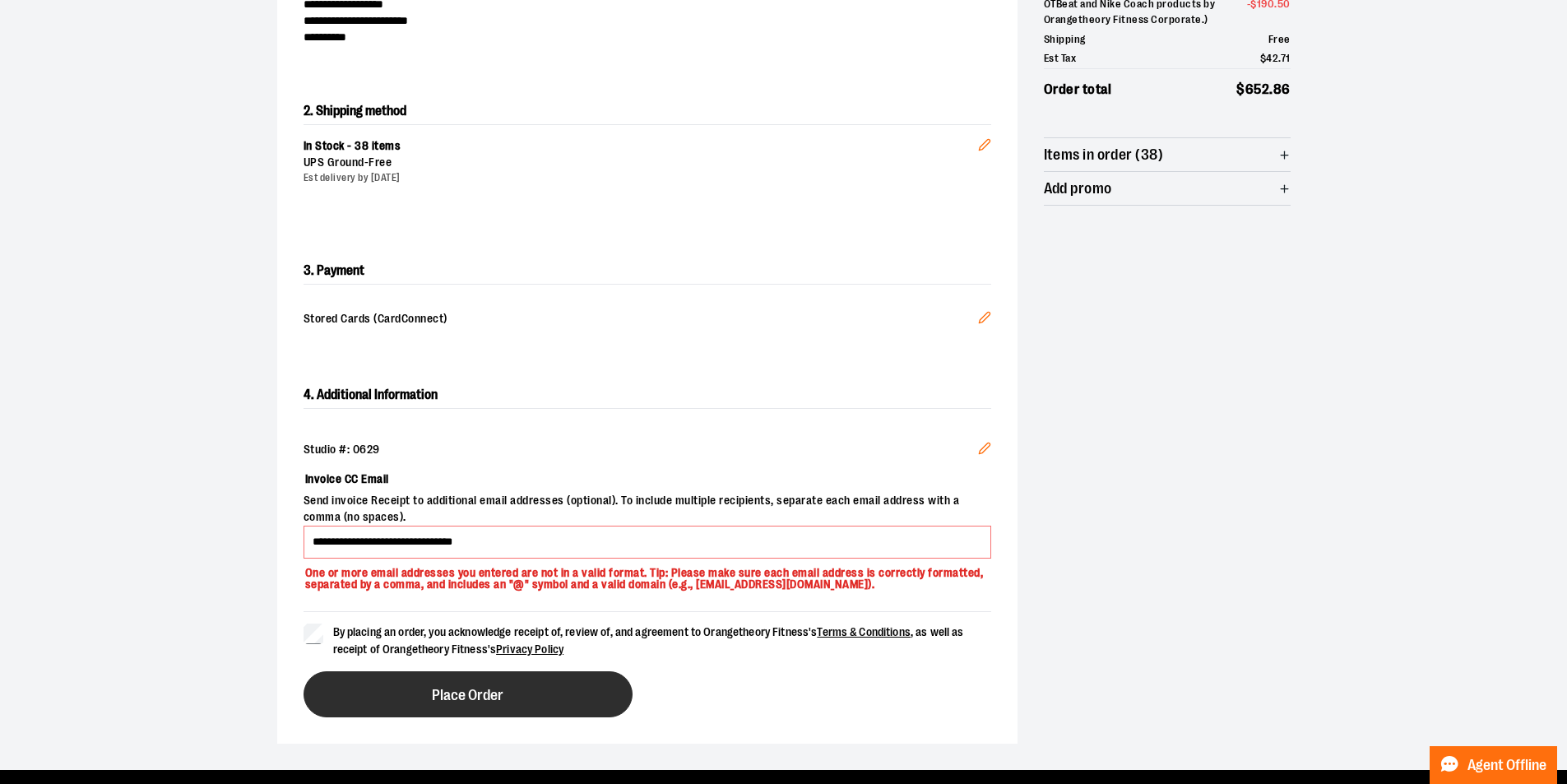
click at [486, 696] on span "Place Order" at bounding box center [468, 695] width 71 height 16
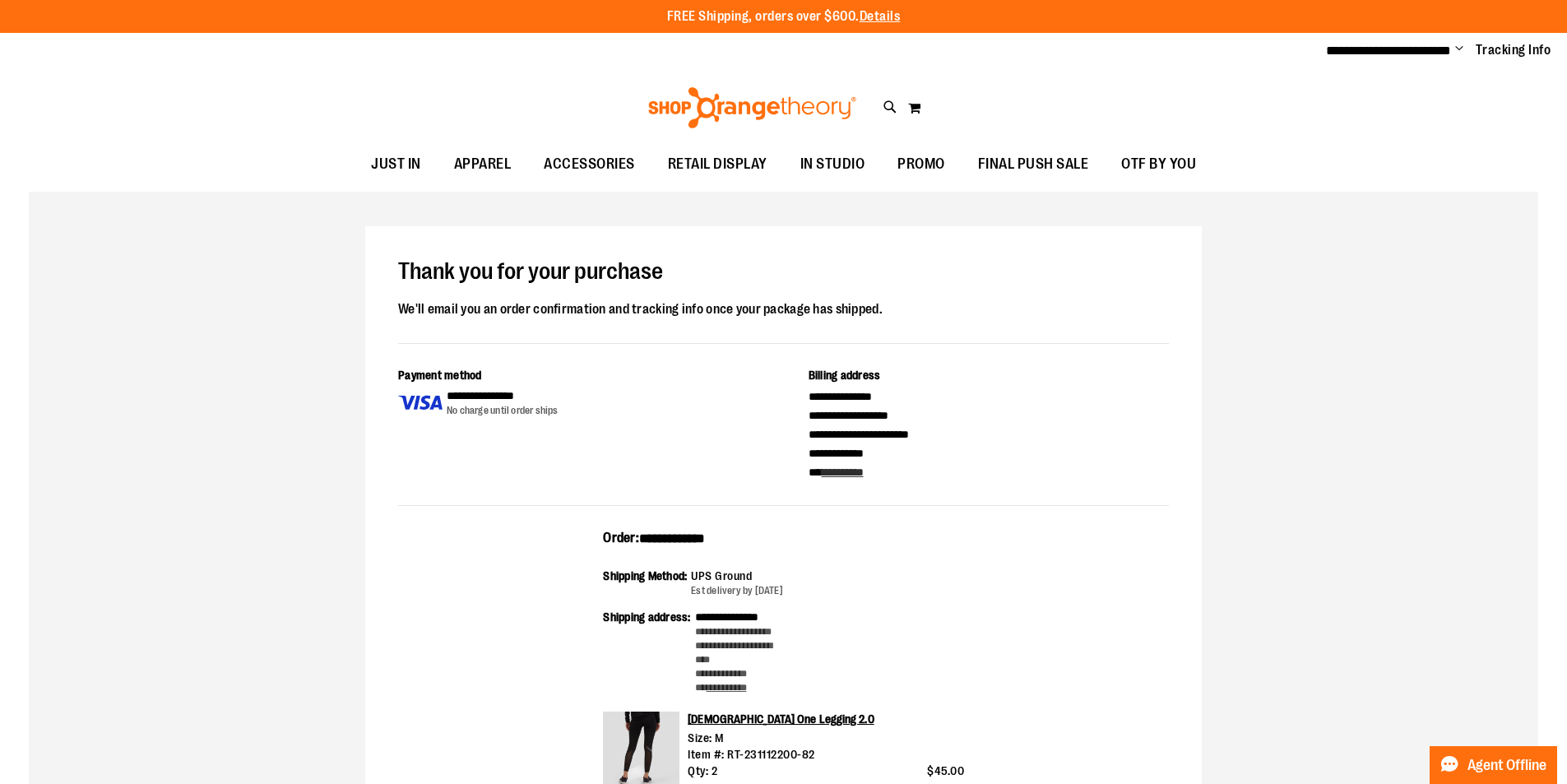
type input "**********"
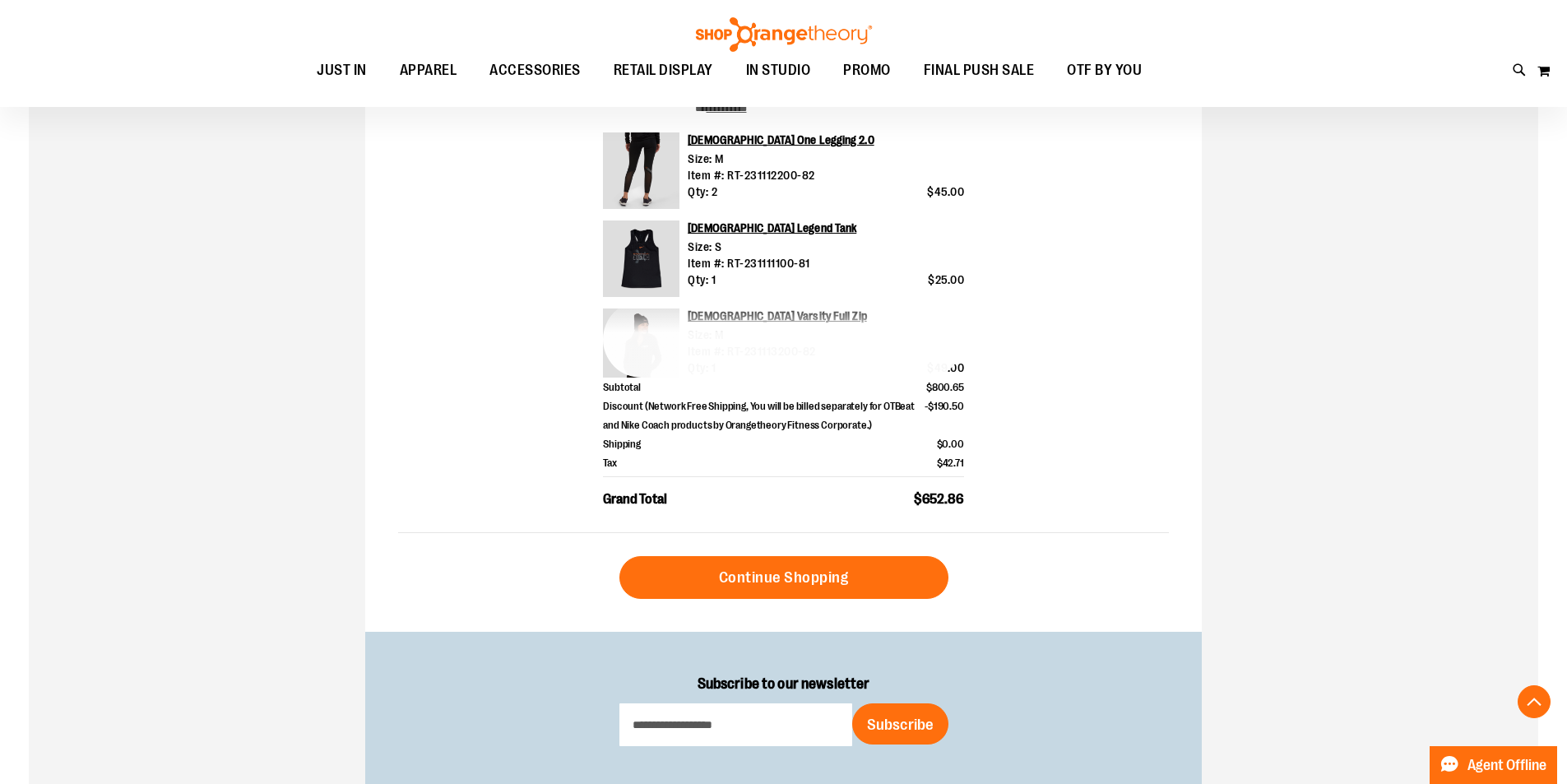
scroll to position [641, 0]
